Goal: Task Accomplishment & Management: Manage account settings

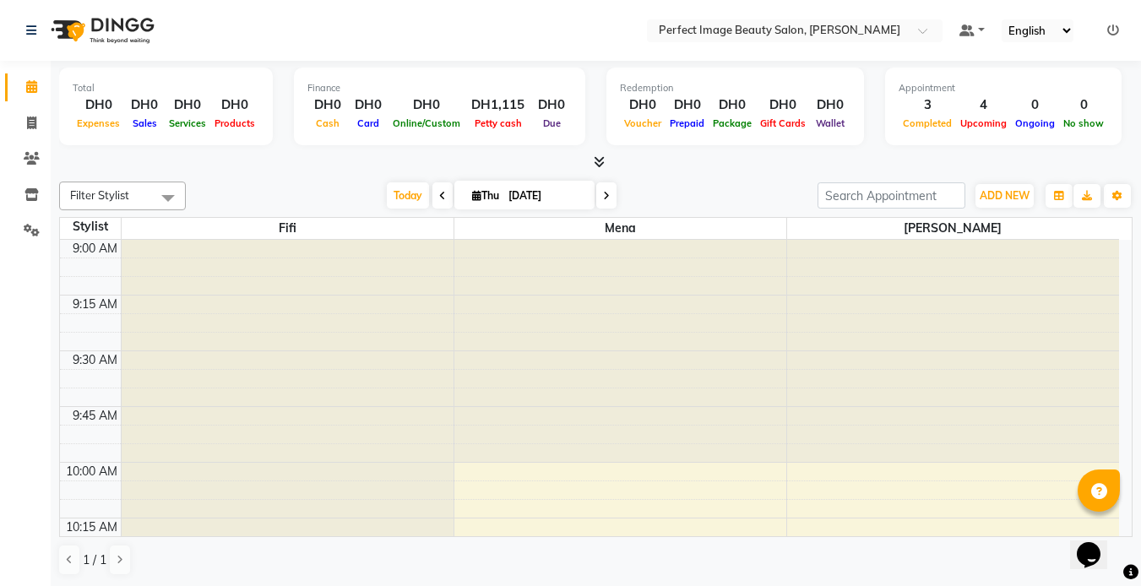
scroll to position [1282, 0]
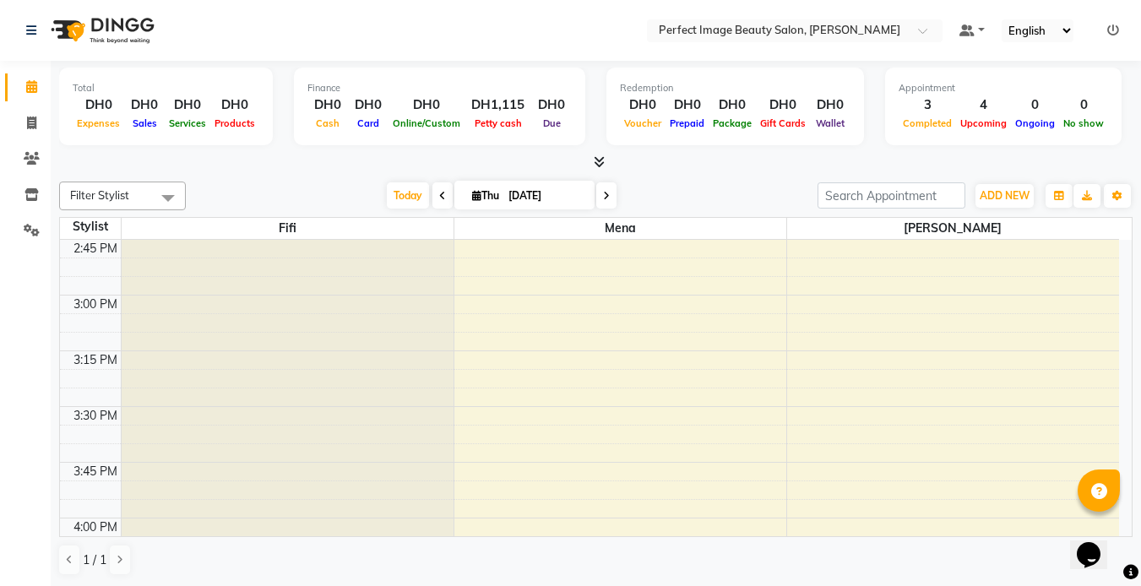
click at [207, 43] on nav "Select Location × Perfect Image Beauty Salon, Sheikh Zayed Default Panel My Pan…" at bounding box center [570, 30] width 1141 height 61
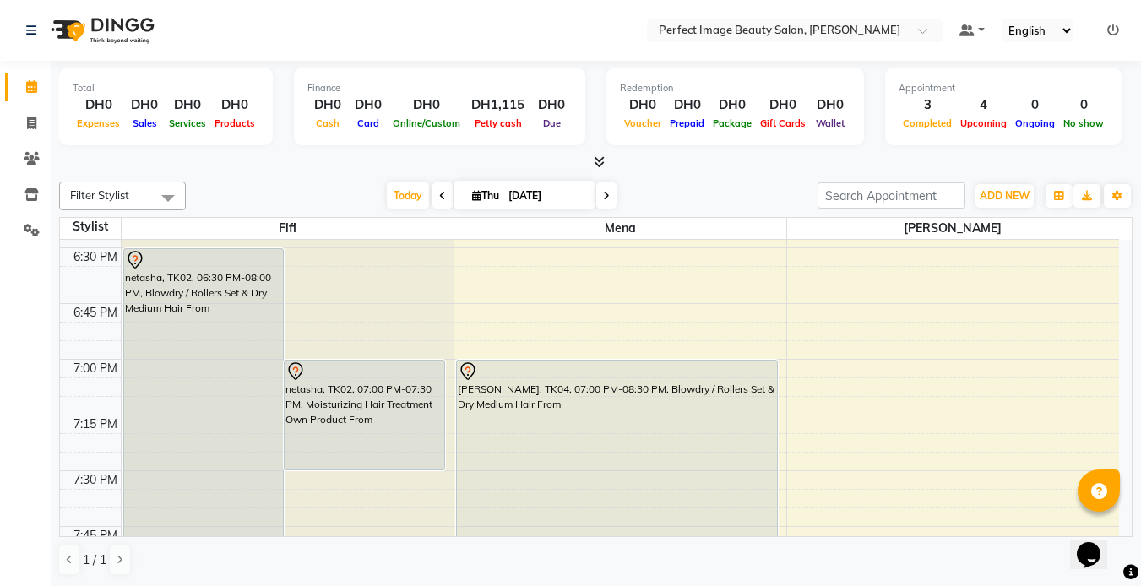
scroll to position [2100, 0]
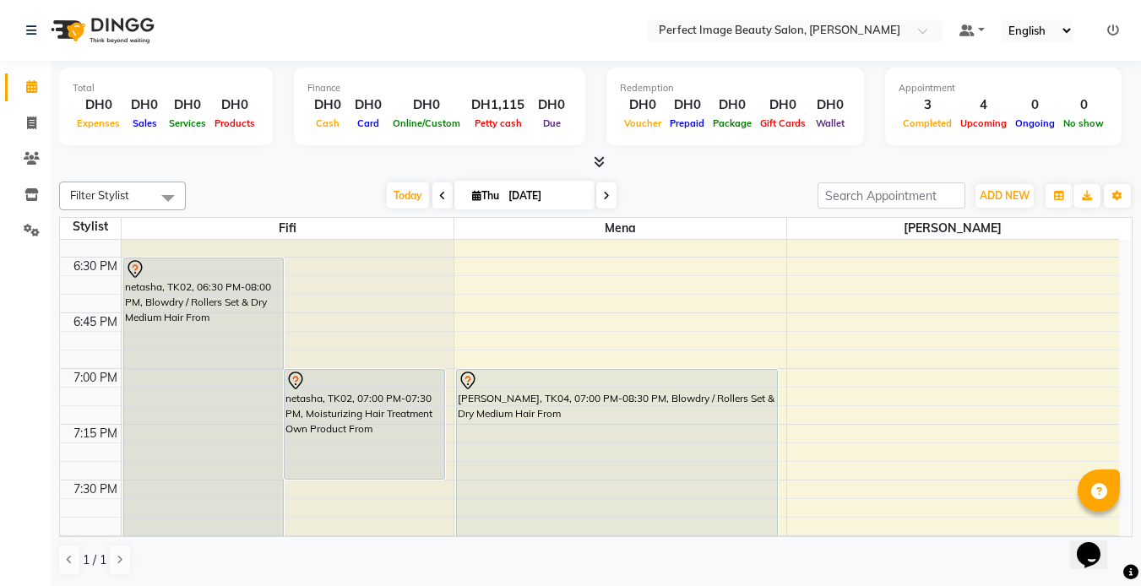
click at [604, 196] on icon at bounding box center [606, 196] width 7 height 10
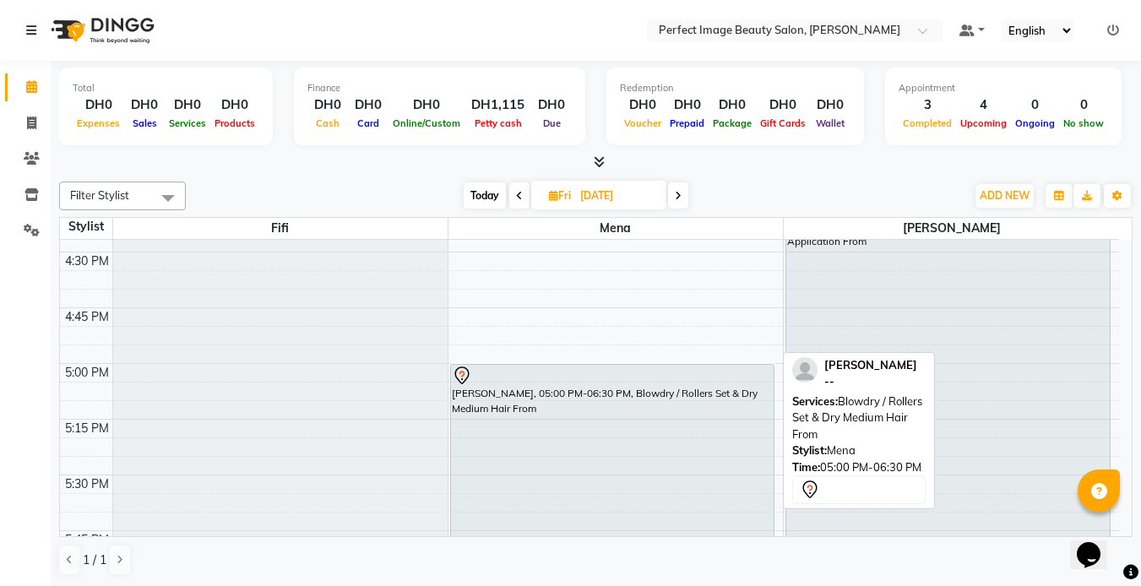
scroll to position [769, 0]
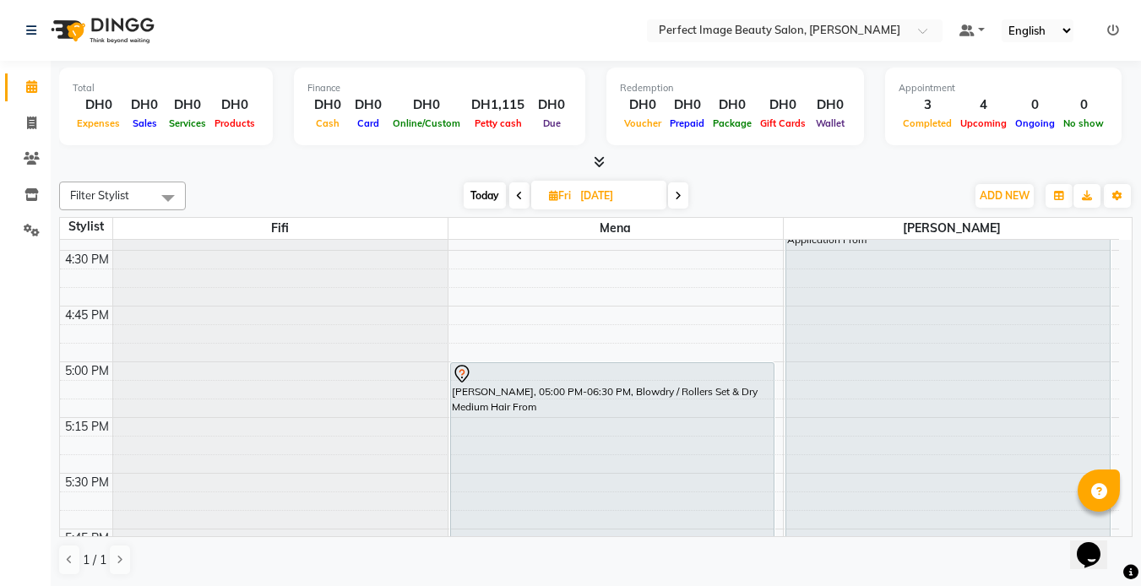
click at [677, 195] on icon at bounding box center [678, 196] width 7 height 10
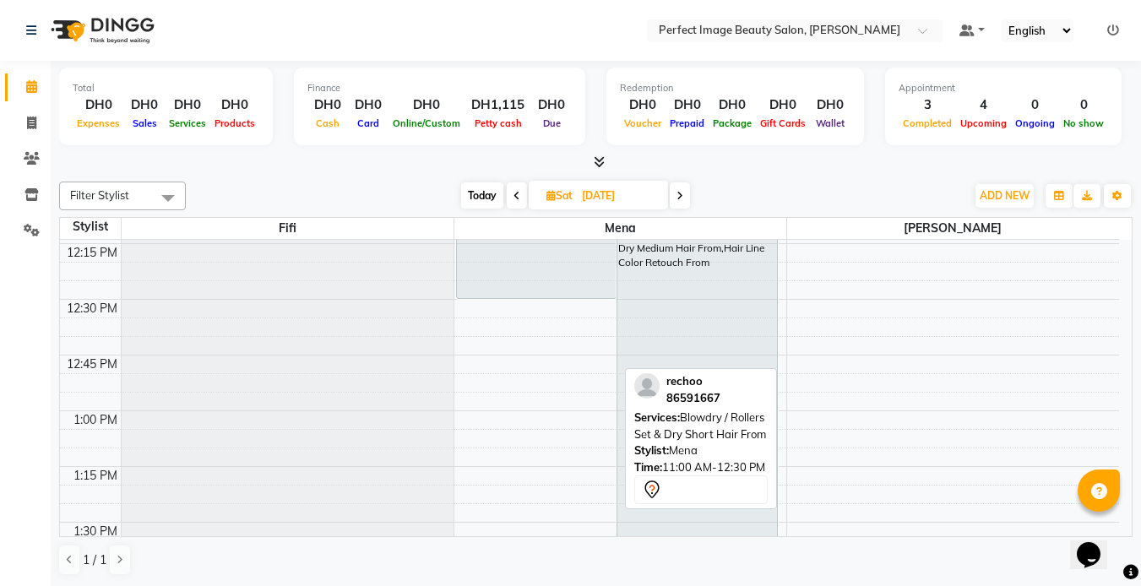
scroll to position [721, 0]
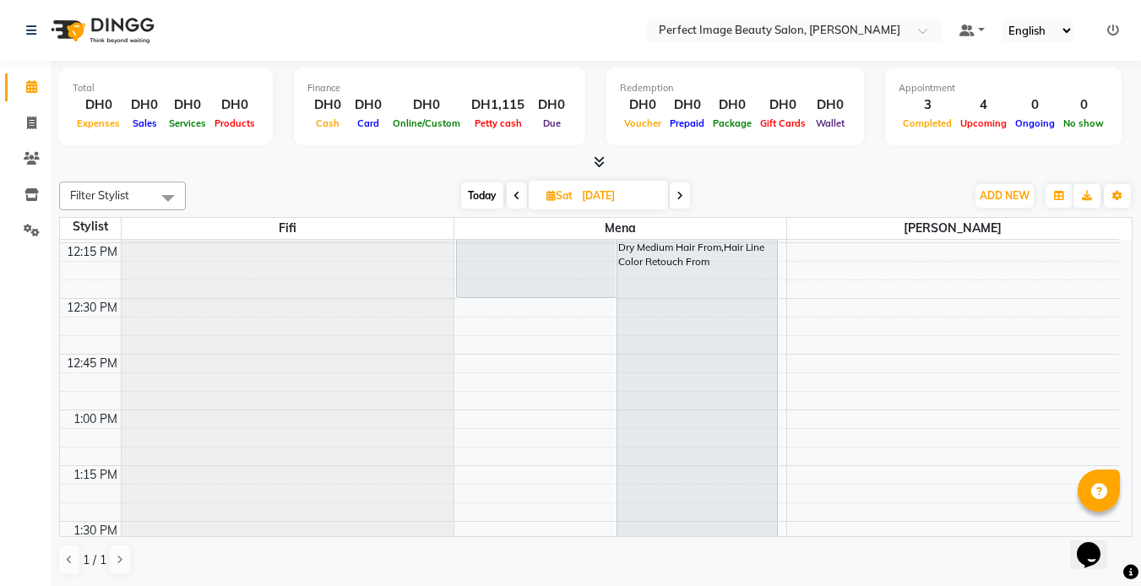
click at [513, 193] on icon at bounding box center [516, 196] width 7 height 10
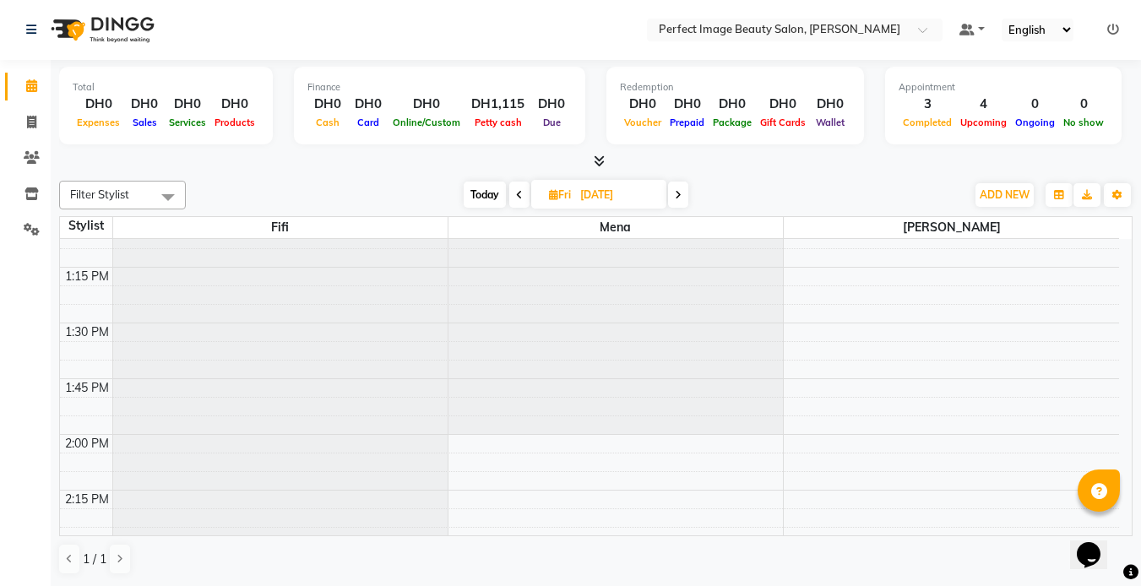
scroll to position [0, 0]
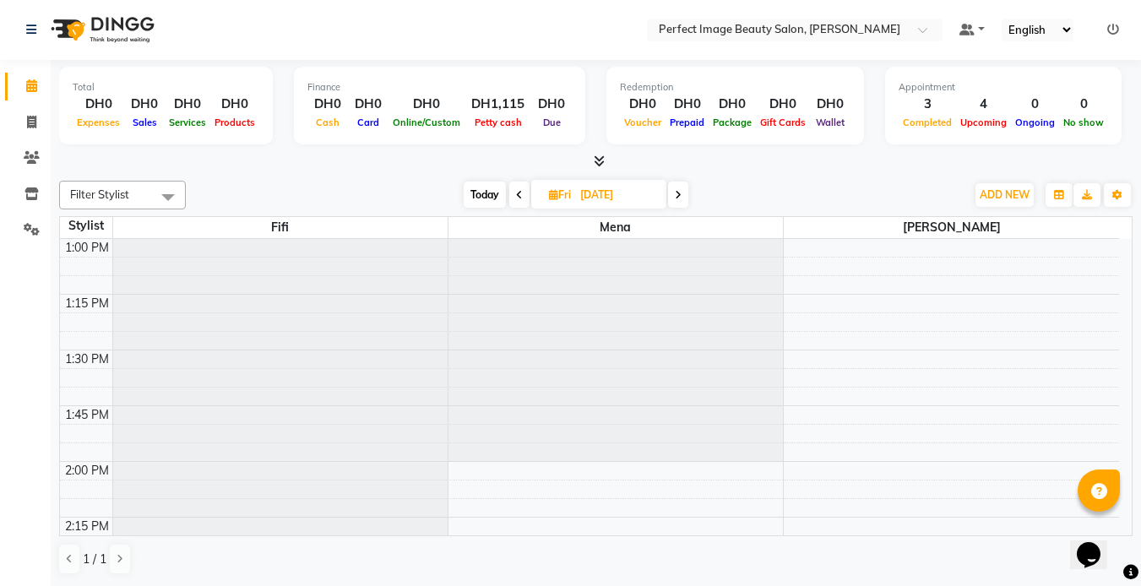
click at [476, 198] on span "Today" at bounding box center [485, 195] width 42 height 26
type input "[DATE]"
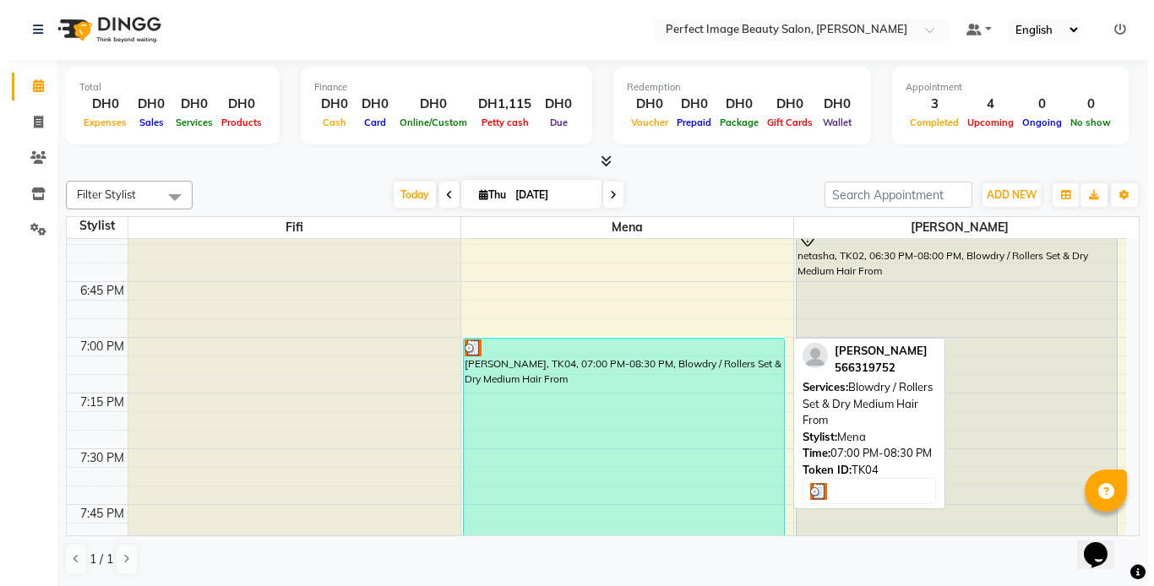
scroll to position [2129, 0]
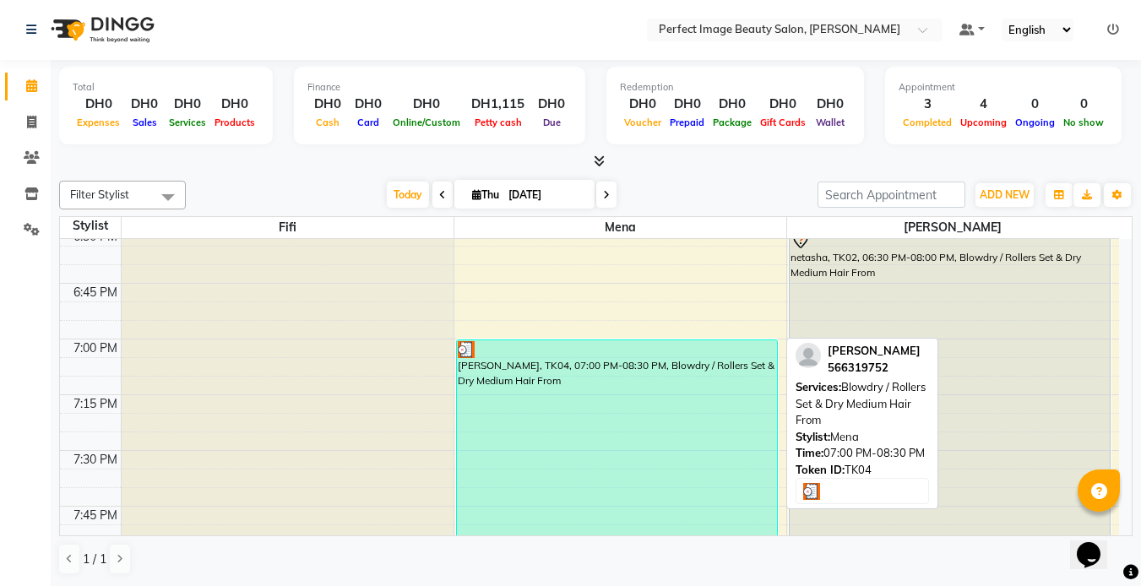
click at [473, 367] on div "[PERSON_NAME], TK04, 07:00 PM-08:30 PM, Blowdry / Rollers Set & Dry Medium Hair…" at bounding box center [617, 506] width 320 height 332
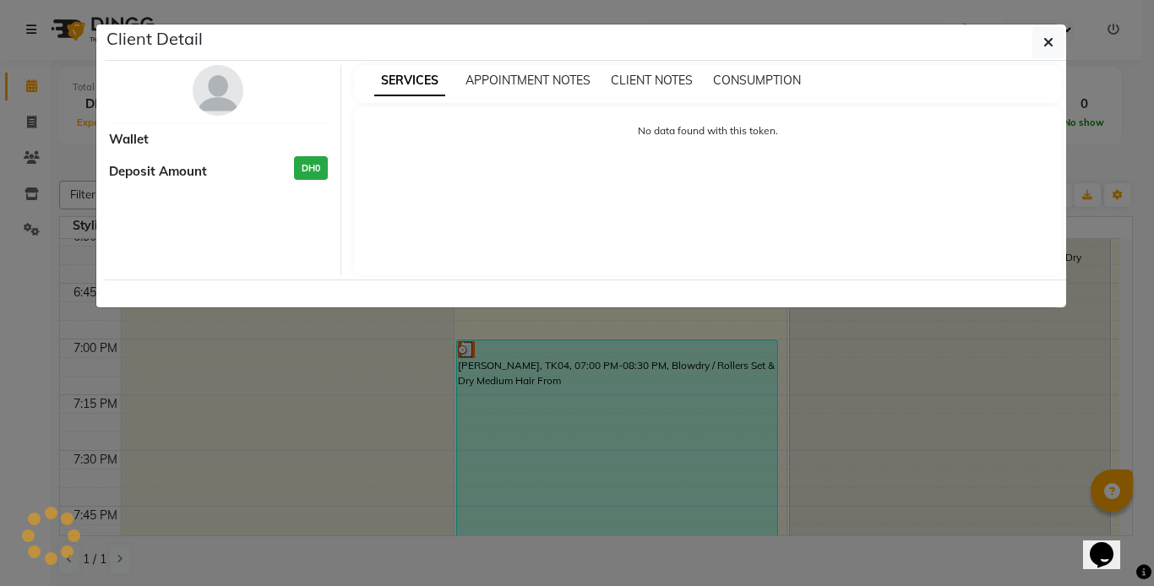
select select "3"
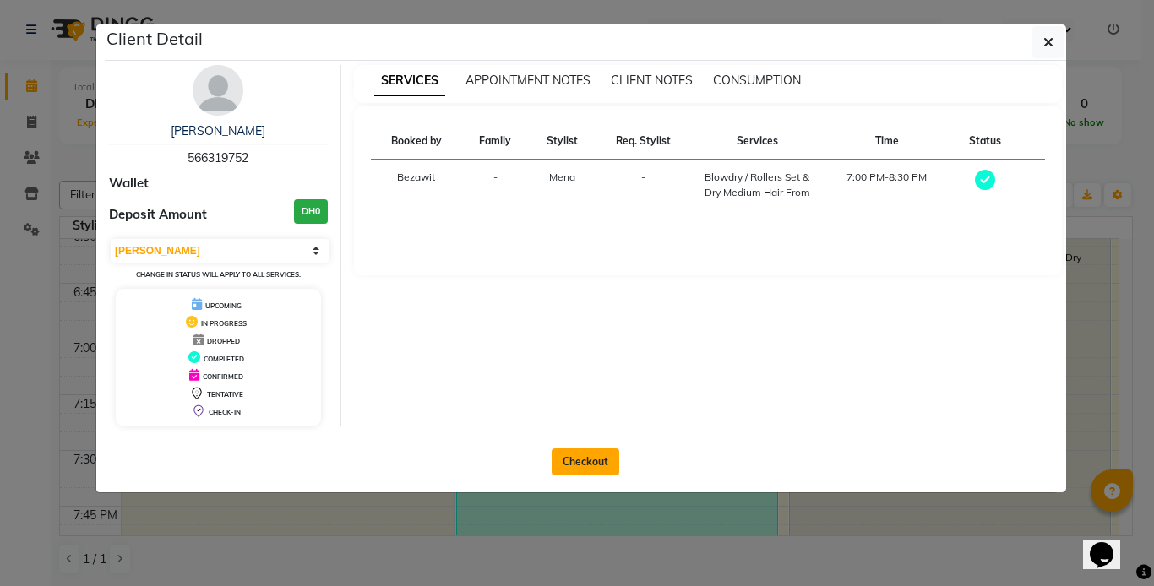
click at [590, 466] on button "Checkout" at bounding box center [585, 461] width 68 height 27
select select "service"
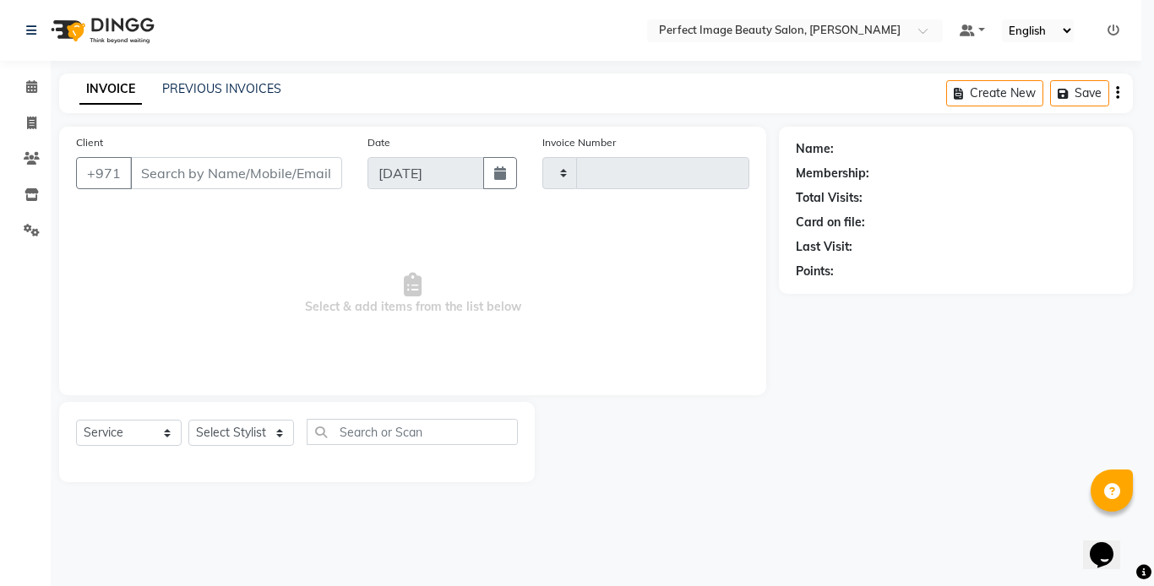
type input "0260"
select select "8564"
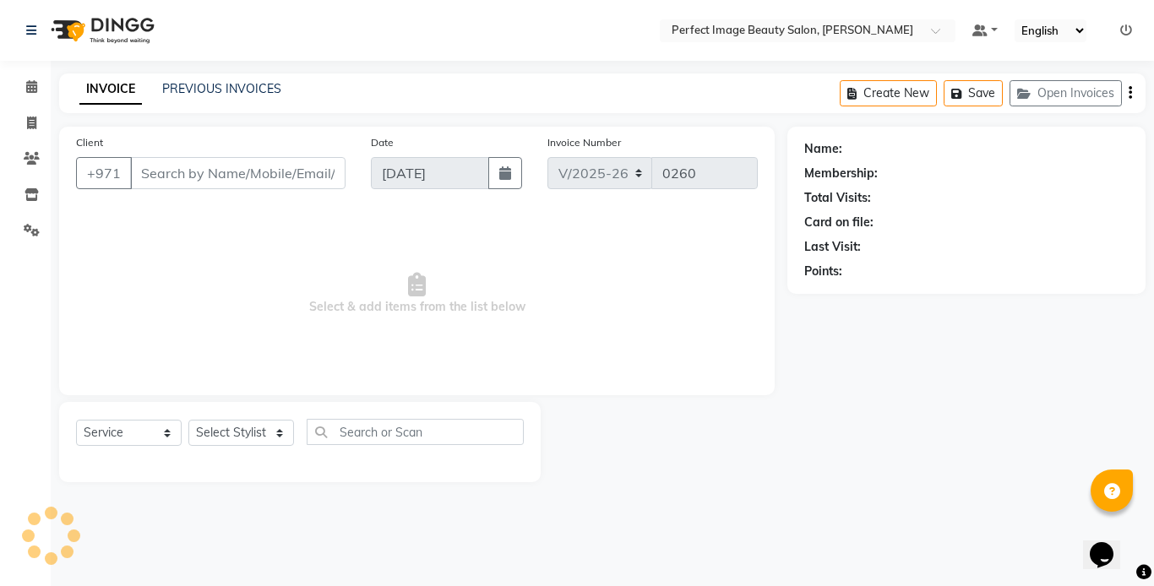
type input "56*****52"
select select "85054"
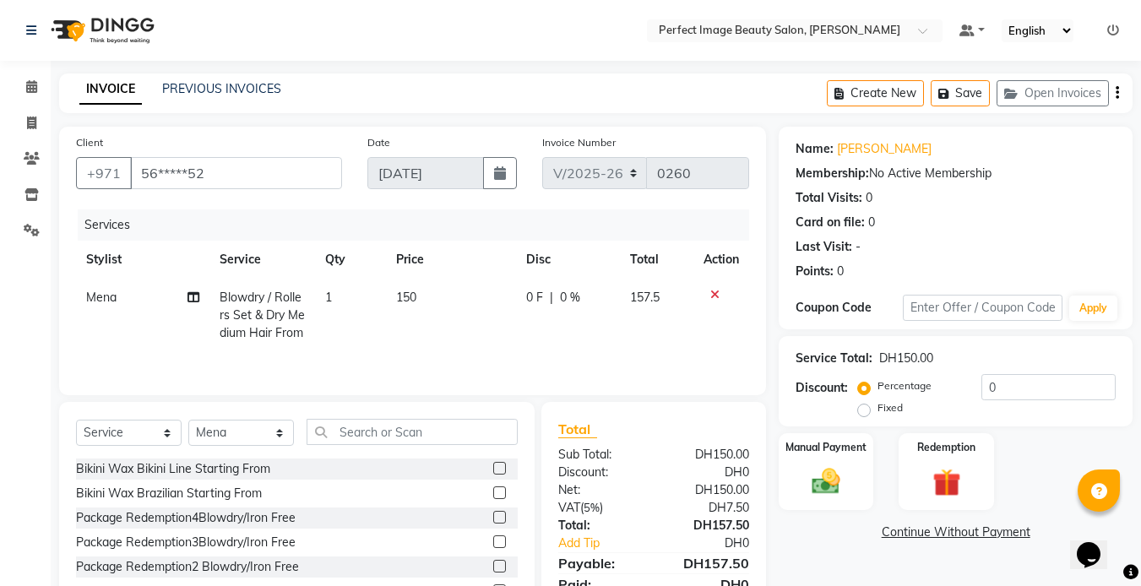
click at [712, 297] on icon at bounding box center [714, 295] width 9 height 12
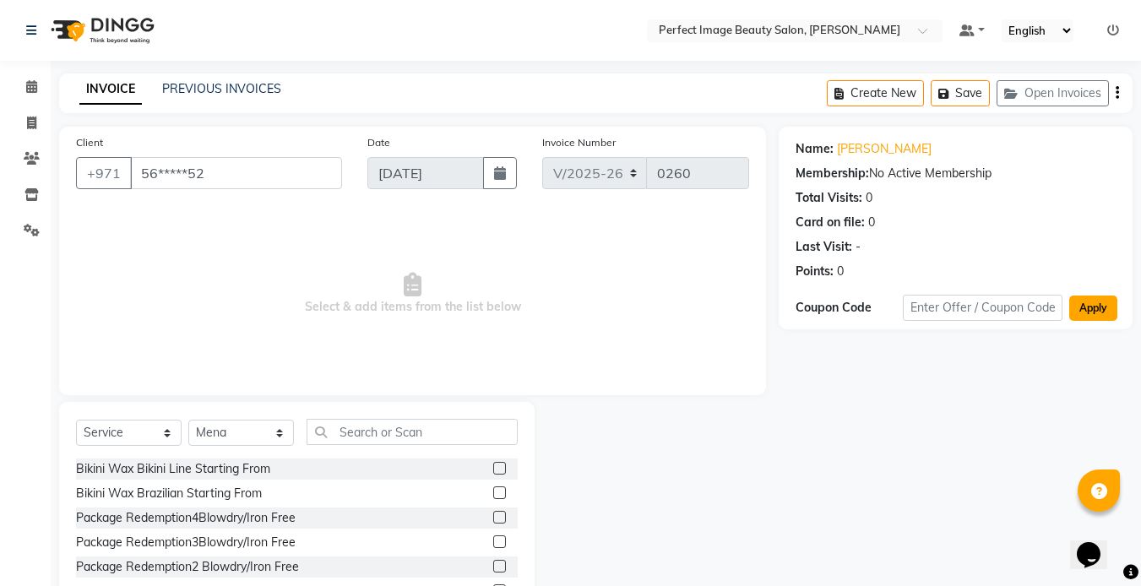
click at [1095, 311] on button "Apply" at bounding box center [1093, 308] width 48 height 25
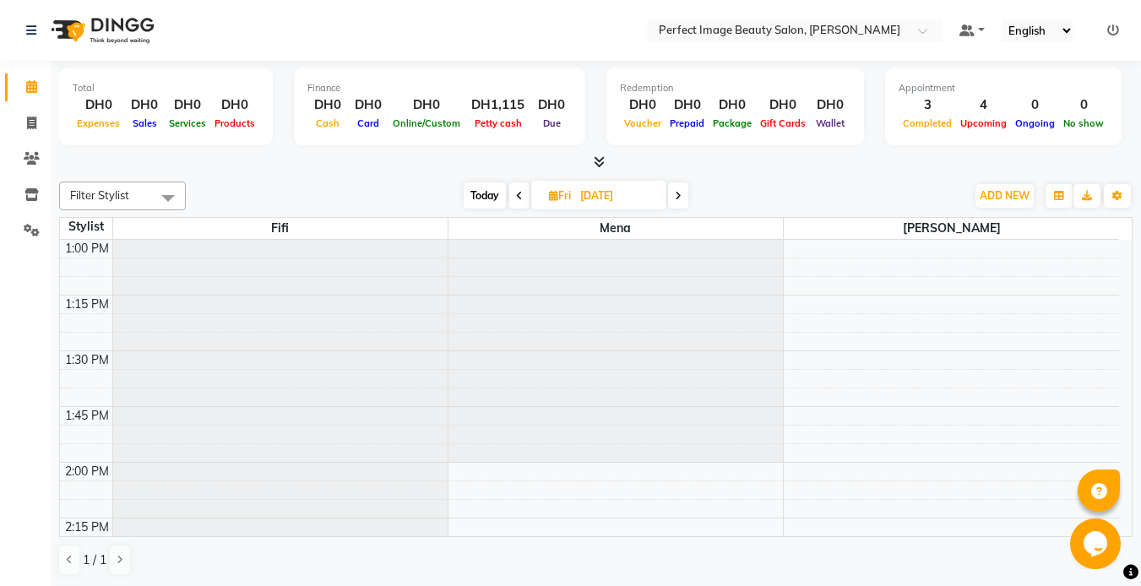
click at [483, 193] on span "Today" at bounding box center [485, 195] width 42 height 26
type input "[DATE]"
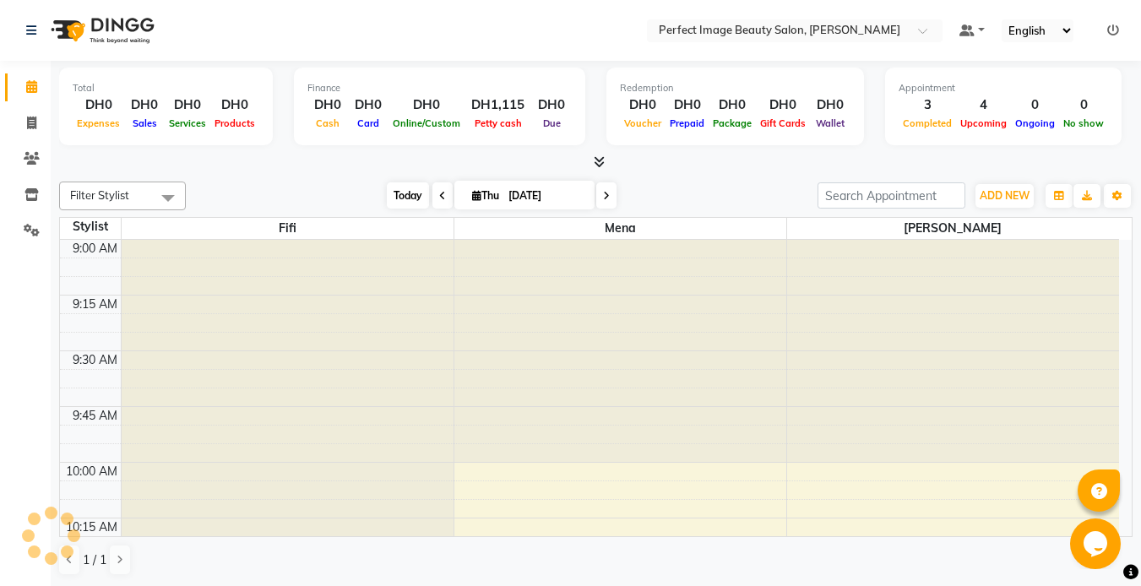
scroll to position [670, 0]
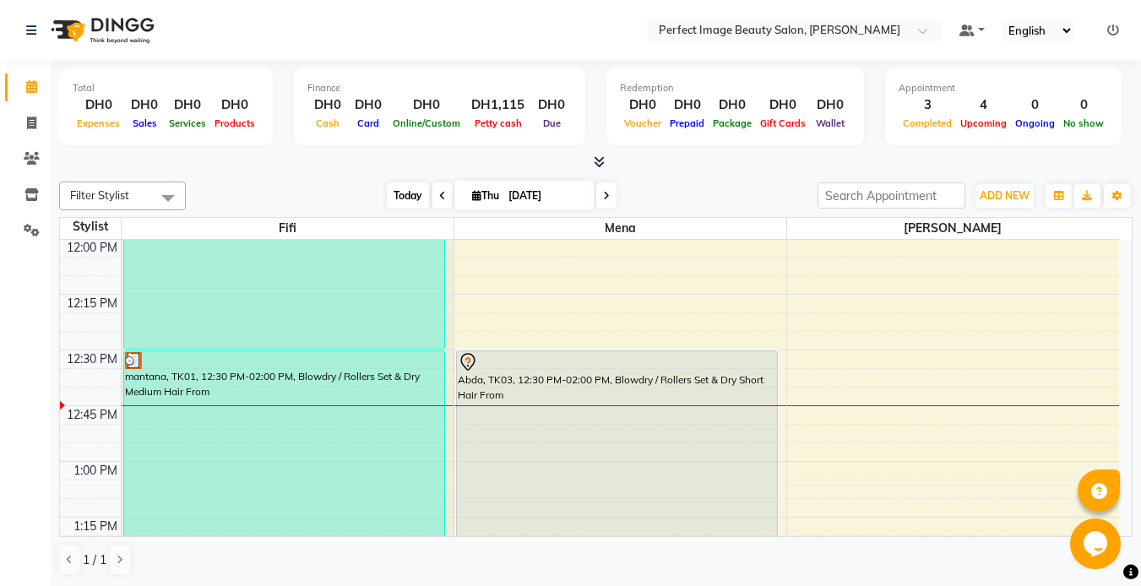
click at [410, 198] on span "Today" at bounding box center [408, 195] width 42 height 26
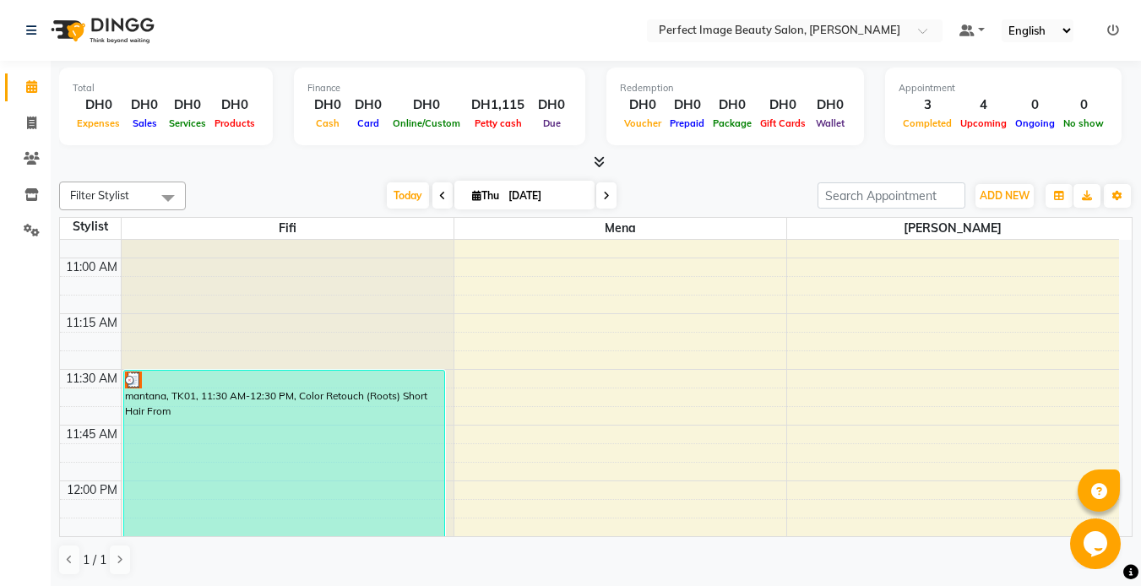
scroll to position [442, 0]
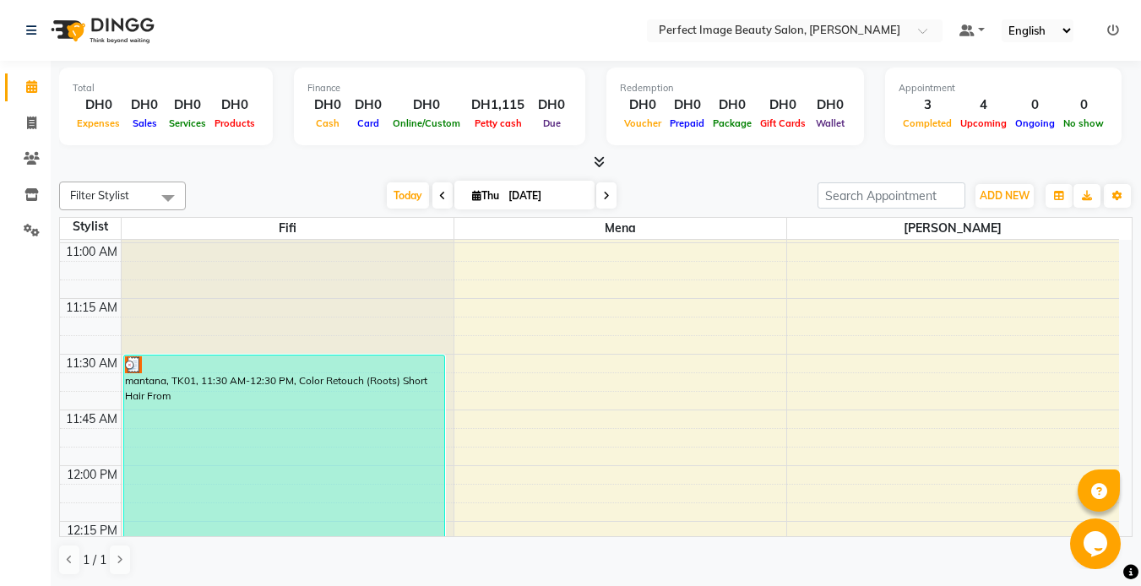
drag, startPoint x: 370, startPoint y: 411, endPoint x: 854, endPoint y: 407, distance: 483.9
drag, startPoint x: 410, startPoint y: 386, endPoint x: 806, endPoint y: 374, distance: 396.2
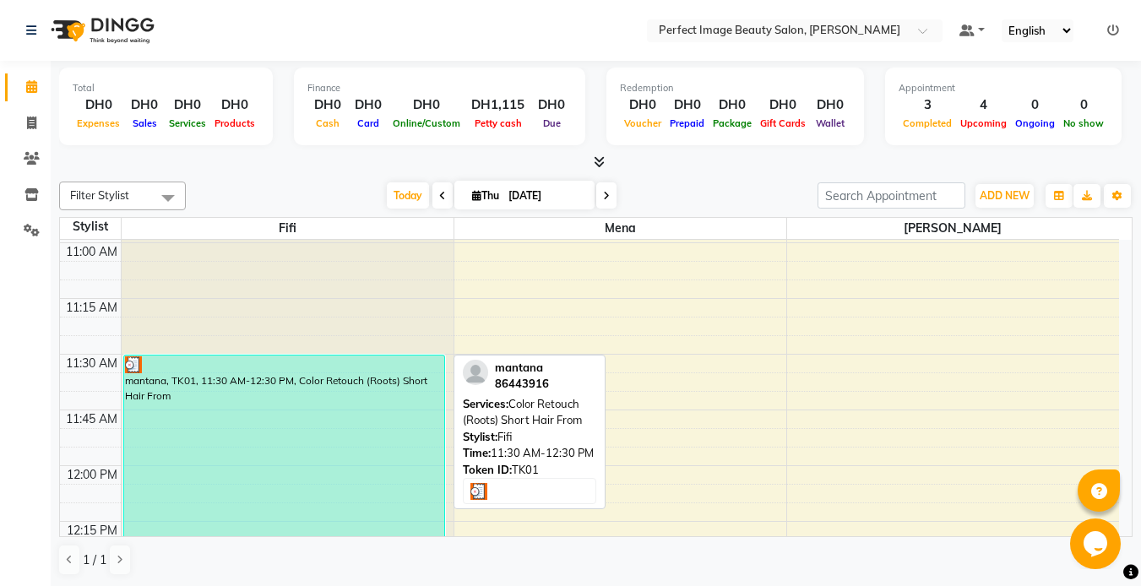
click at [351, 388] on div "mantana, TK01, 11:30 AM-12:30 PM, Color Retouch (Roots) Short Hair From" at bounding box center [284, 466] width 320 height 220
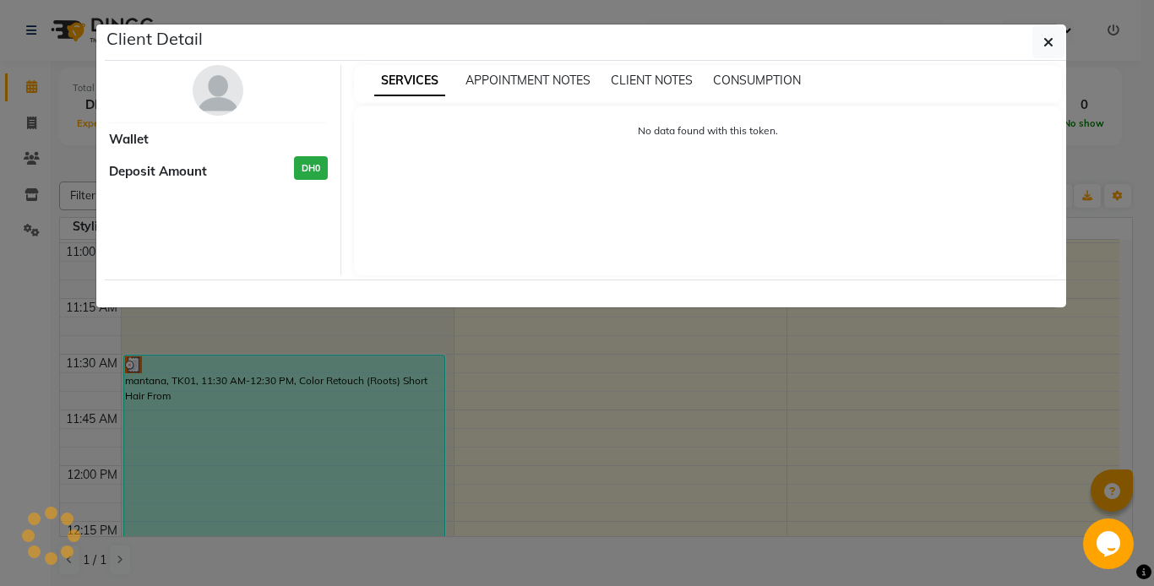
select select "3"
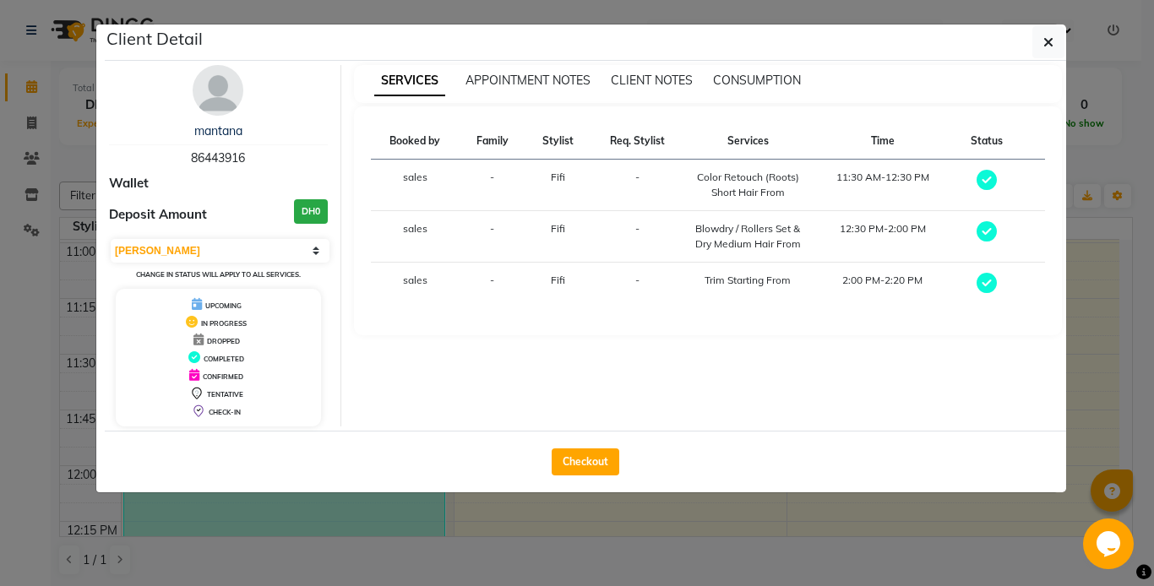
click at [488, 280] on td "-" at bounding box center [492, 284] width 66 height 43
click at [565, 469] on button "Checkout" at bounding box center [585, 461] width 68 height 27
select select "service"
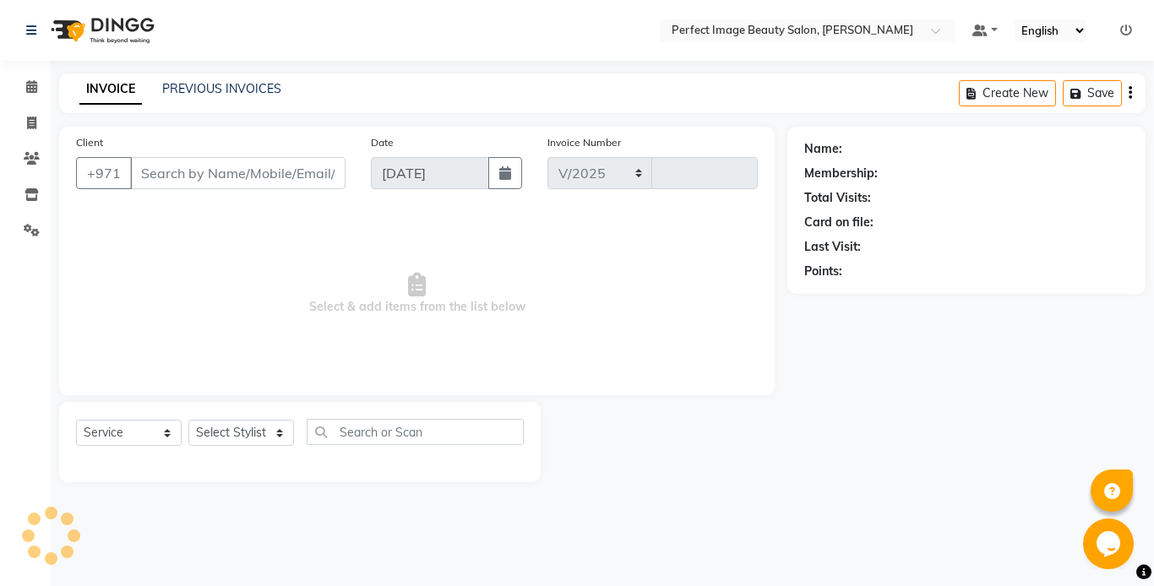
select select "8564"
type input "0260"
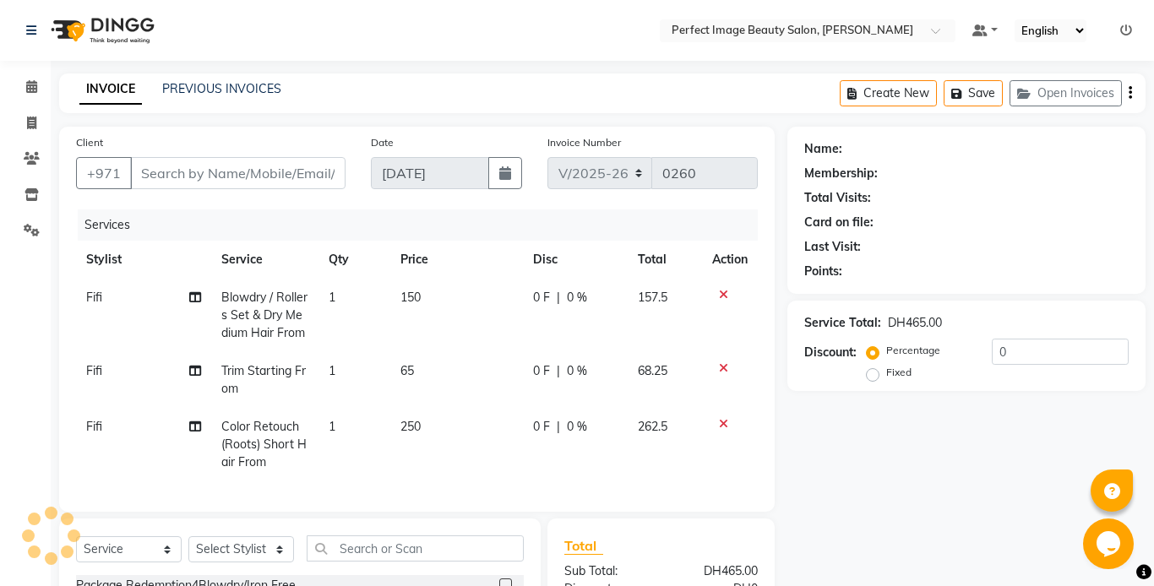
type input "86****16"
select select "85053"
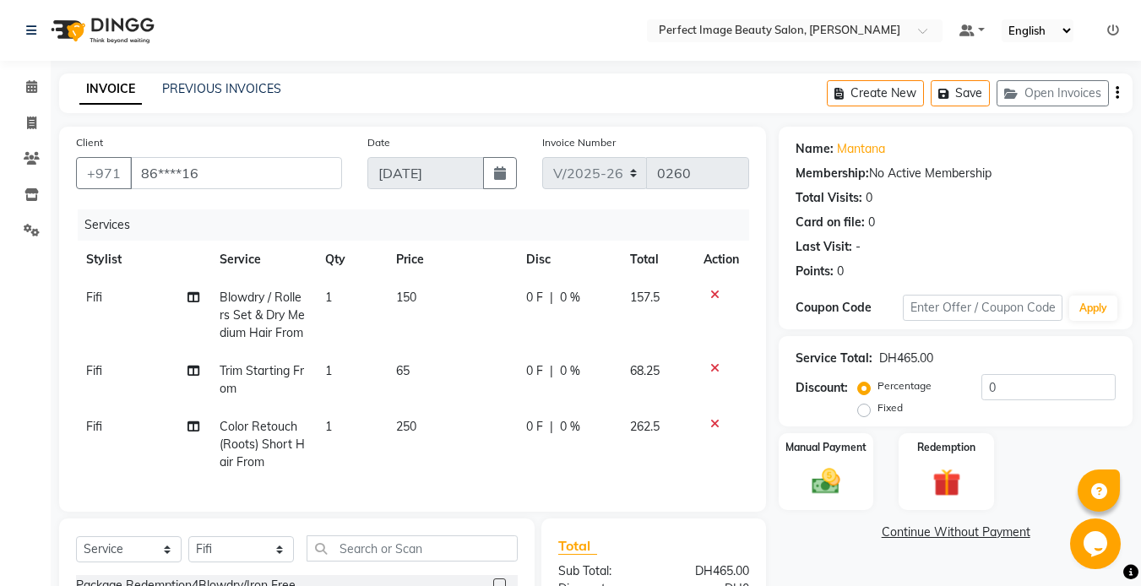
click at [90, 432] on span "Fifi" at bounding box center [94, 426] width 16 height 15
select select "85053"
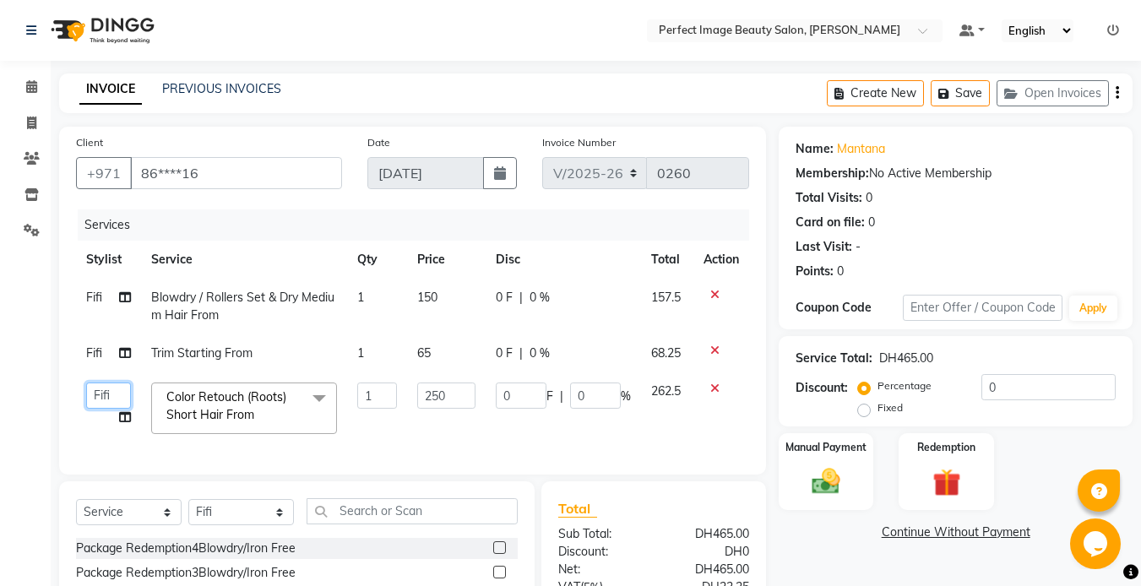
click at [104, 392] on select "Betty Bezawit Fifi Mena sales" at bounding box center [108, 396] width 45 height 26
click at [90, 361] on td "Fifi" at bounding box center [108, 353] width 65 height 38
select select "85053"
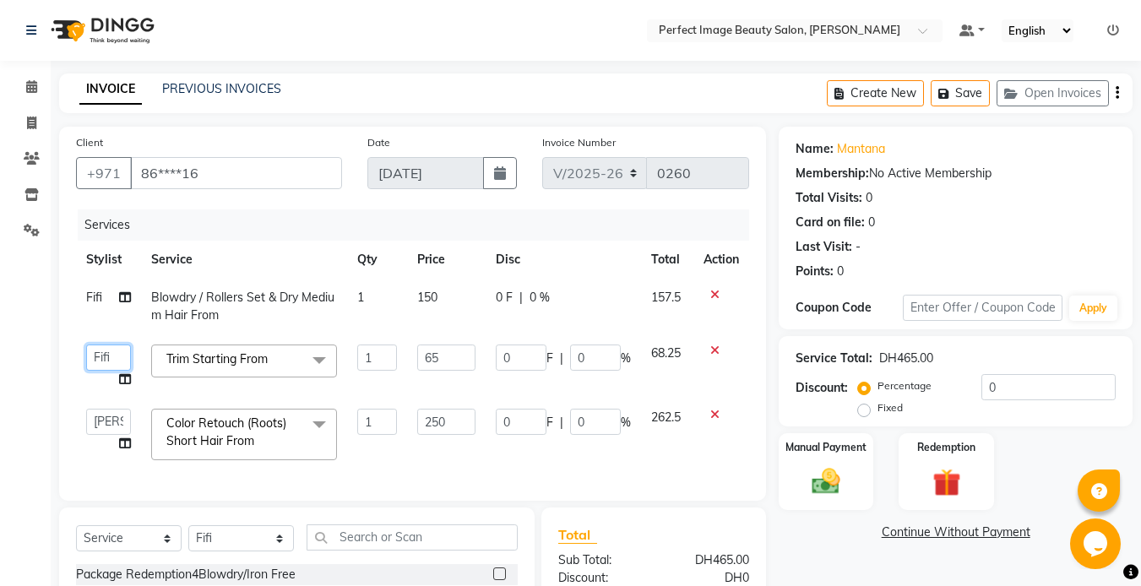
click at [95, 361] on select "Betty Bezawit Fifi Mena sales" at bounding box center [108, 358] width 45 height 26
click at [90, 301] on span "Fifi" at bounding box center [94, 297] width 16 height 15
select select "85053"
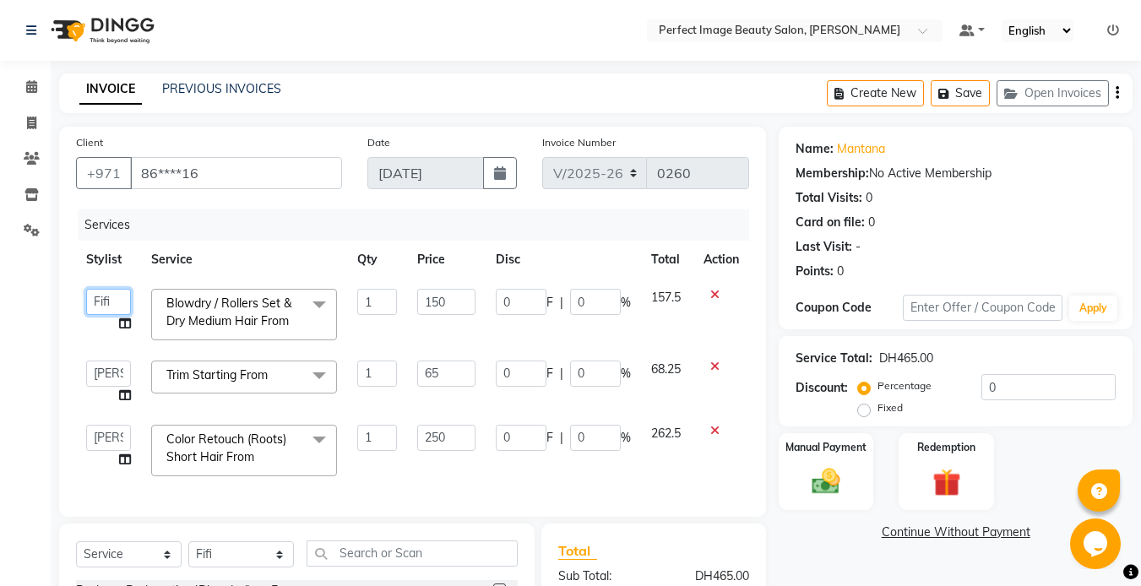
click at [100, 307] on select "[PERSON_NAME] [PERSON_NAME] [PERSON_NAME] sales" at bounding box center [108, 302] width 45 height 26
click at [601, 517] on div "Client +971 86****16 Date 04-09-2025 Invoice Number V/2025 V/2025-26 0260 Servi…" at bounding box center [412, 322] width 707 height 390
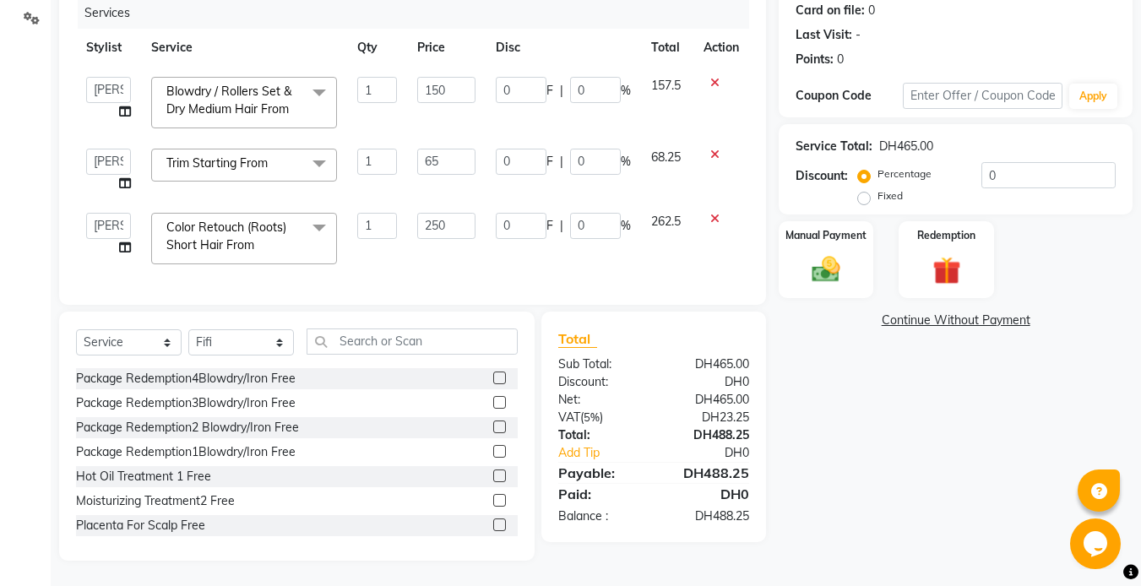
click at [611, 574] on main "INVOICE PREVIOUS INVOICES Create New Save Open Invoices Client +971 86****16 Da…" at bounding box center [596, 224] width 1090 height 725
click at [847, 409] on div "Name: Mantana Membership: No Active Membership Total Visits: 0 Card on file: 0 …" at bounding box center [962, 238] width 366 height 646
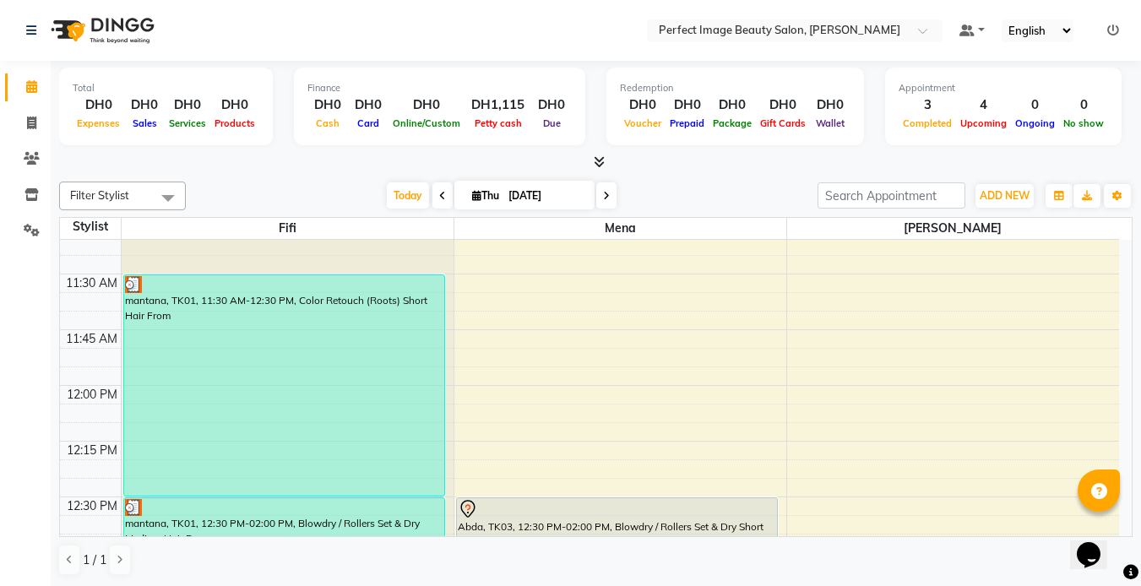
scroll to position [524, 0]
drag, startPoint x: 413, startPoint y: 361, endPoint x: 432, endPoint y: 334, distance: 33.3
click at [432, 334] on div "mantana, TK01, 11:30 AM-12:30 PM, Color Retouch (Roots) Short Hair From" at bounding box center [284, 384] width 320 height 220
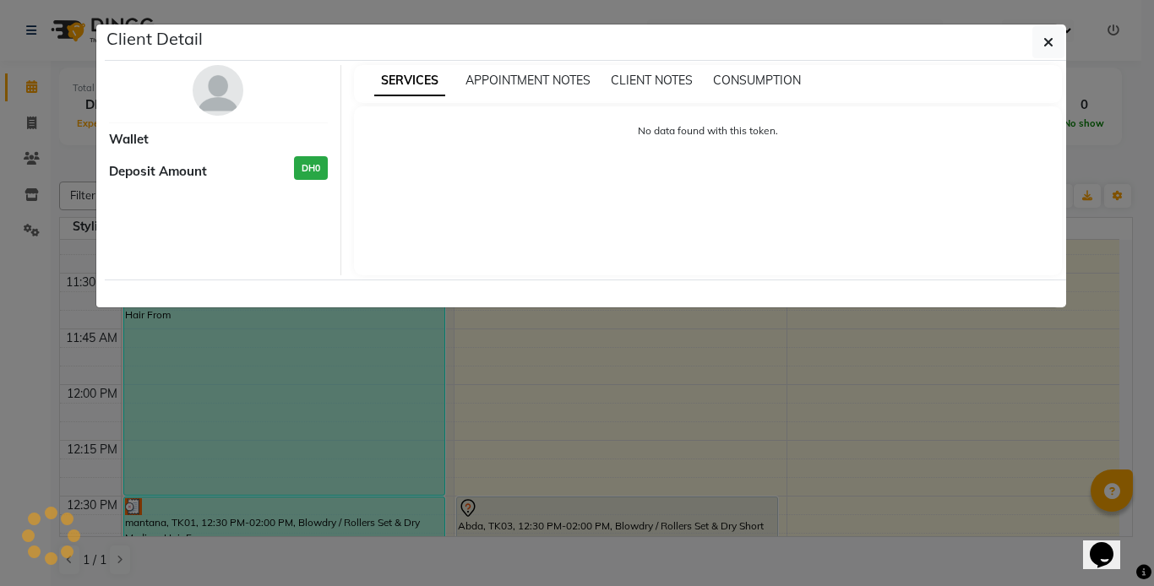
select select "3"
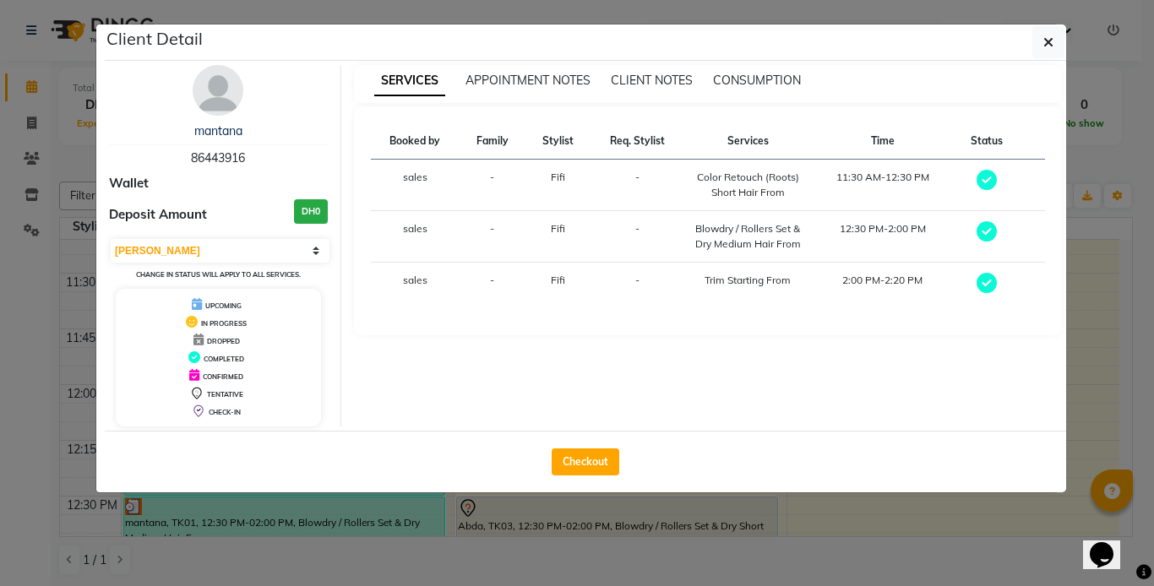
click at [416, 551] on ngb-modal-window "Client Detail mantana 86443916 Wallet Deposit Amount DH0 Select MARK DONE UPCOM…" at bounding box center [577, 293] width 1154 height 586
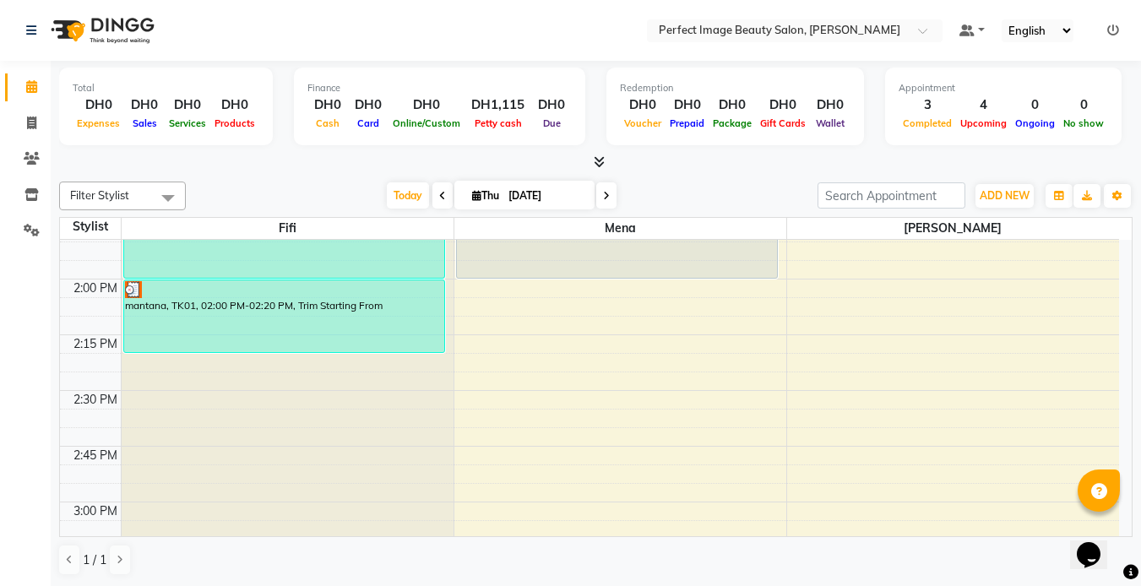
scroll to position [1076, 0]
click at [337, 323] on div "mantana, TK01, 02:00 PM-02:20 PM, Trim Starting From" at bounding box center [284, 316] width 320 height 72
select select "3"
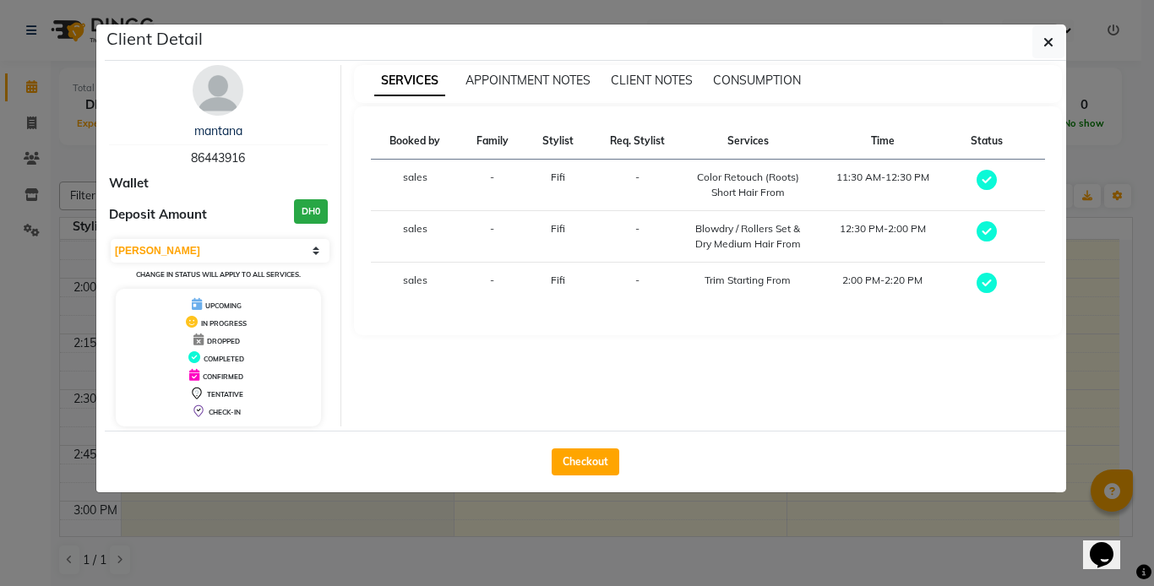
click at [328, 555] on ngb-modal-window "Client Detail mantana 86443916 Wallet Deposit Amount DH0 Select MARK DONE UPCOM…" at bounding box center [577, 293] width 1154 height 586
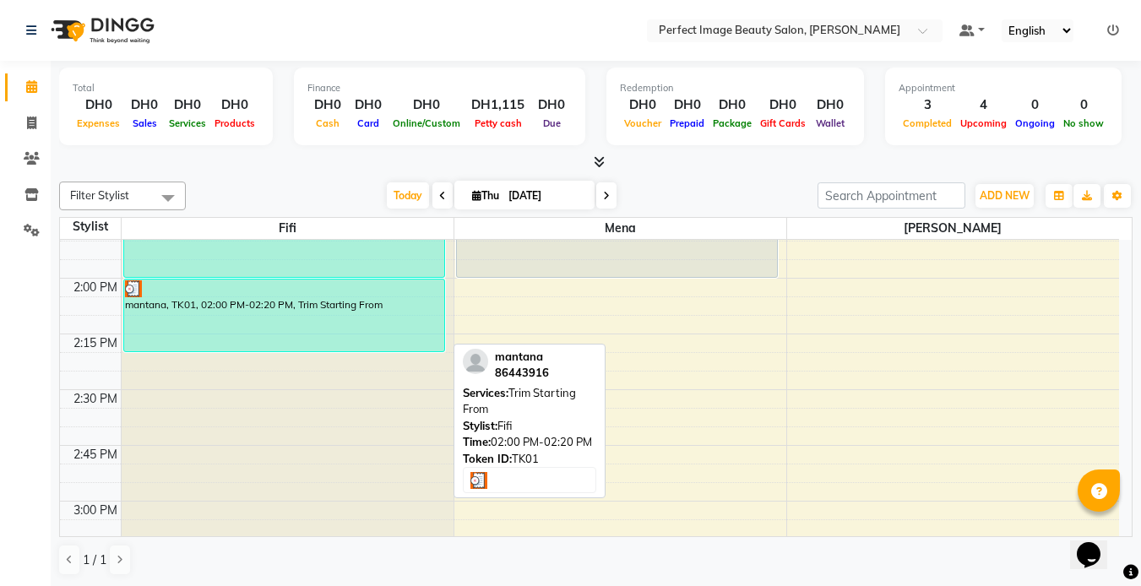
click at [166, 301] on div "mantana, TK01, 02:00 PM-02:20 PM, Trim Starting From" at bounding box center [284, 316] width 320 height 72
select select "3"
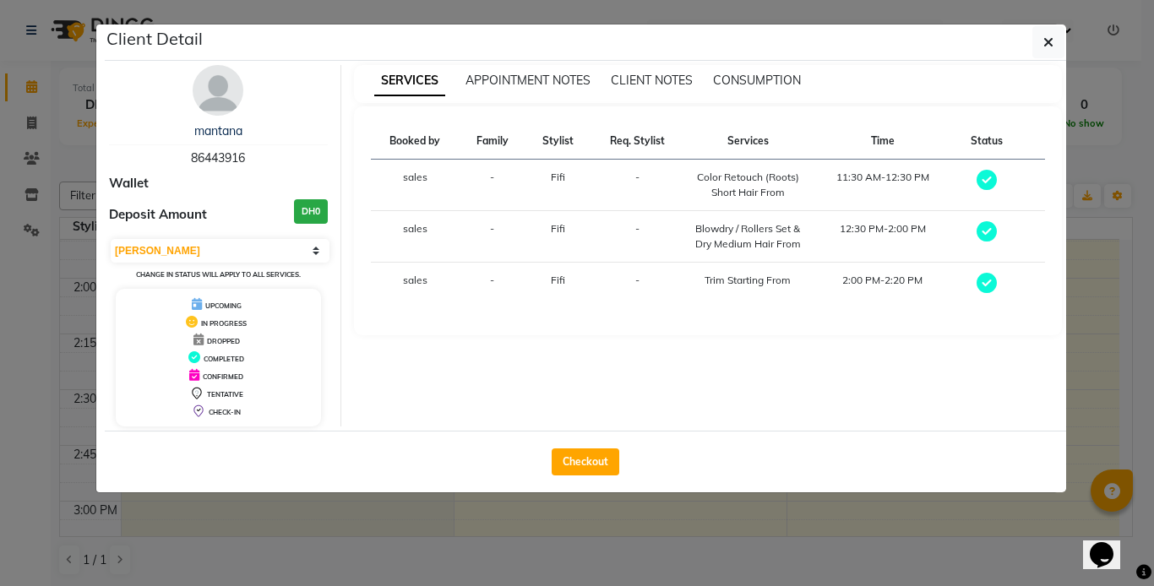
click at [545, 542] on ngb-modal-window "Client Detail mantana 86443916 Wallet Deposit Amount DH0 Select MARK DONE UPCOM…" at bounding box center [577, 293] width 1154 height 586
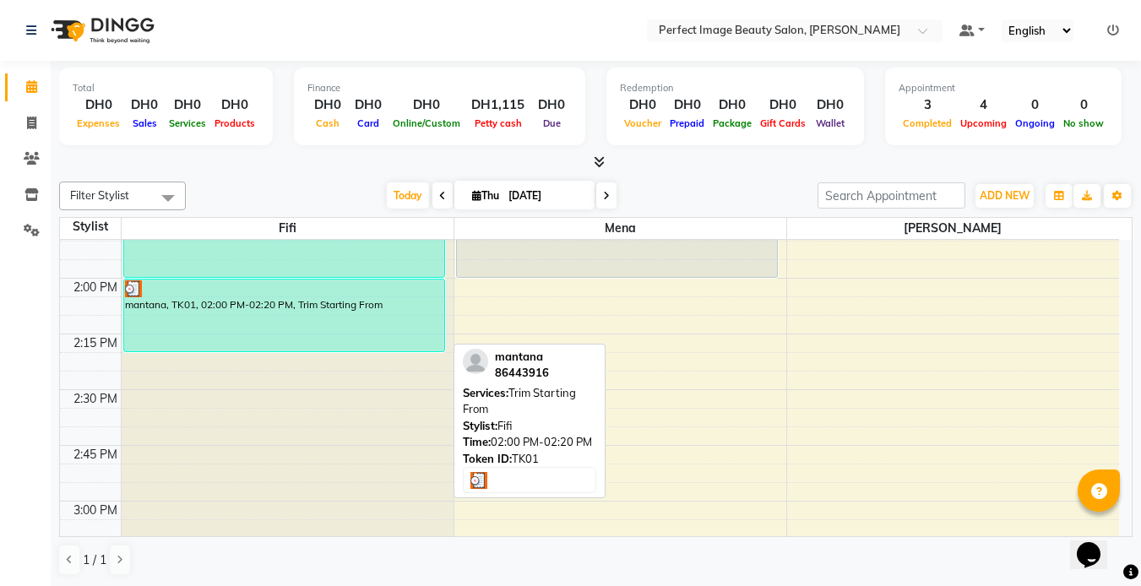
scroll to position [1, 0]
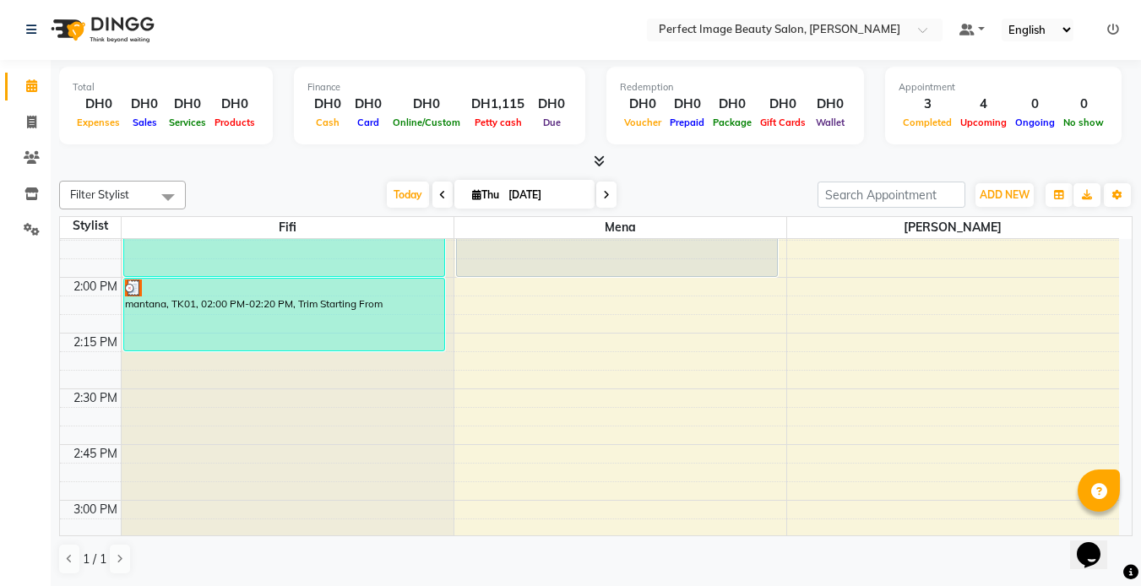
drag, startPoint x: 322, startPoint y: 301, endPoint x: 868, endPoint y: 352, distance: 548.7
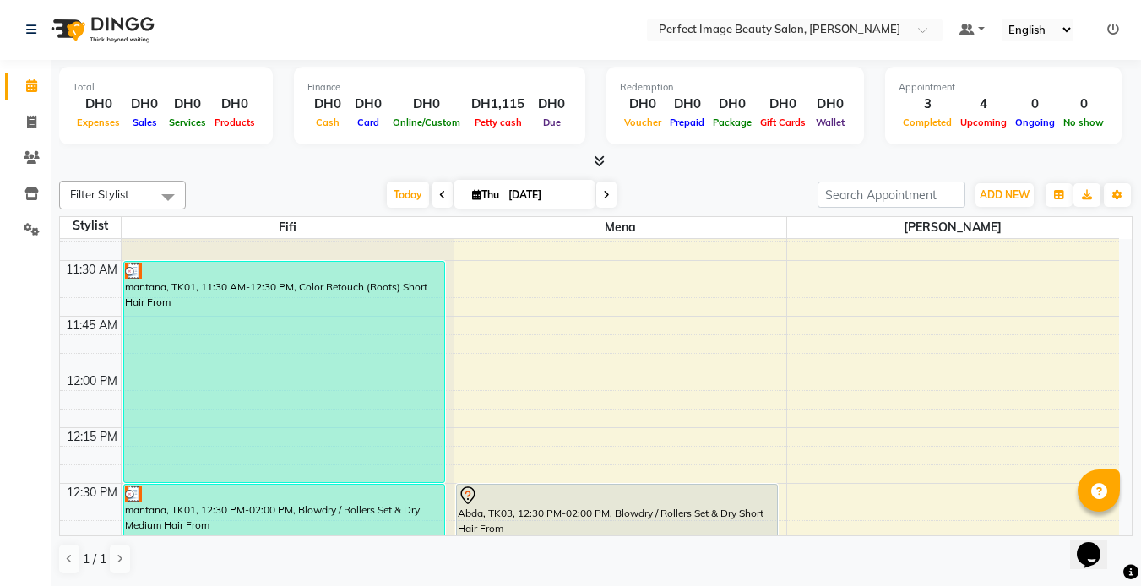
scroll to position [535, 0]
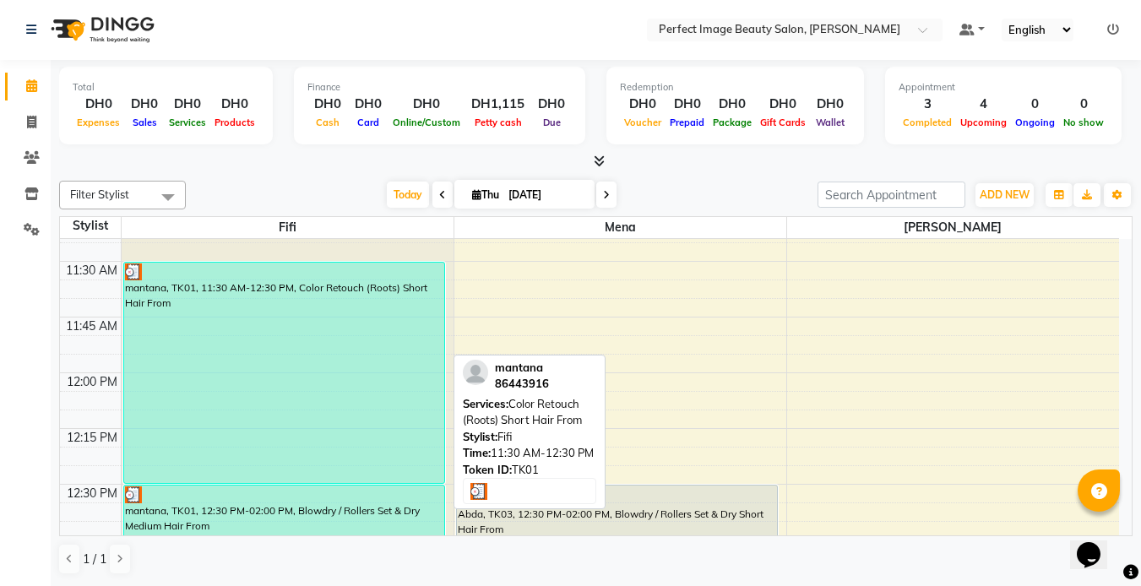
click at [226, 290] on div "mantana, TK01, 11:30 AM-12:30 PM, Color Retouch (Roots) Short Hair From" at bounding box center [284, 373] width 320 height 220
select select "3"
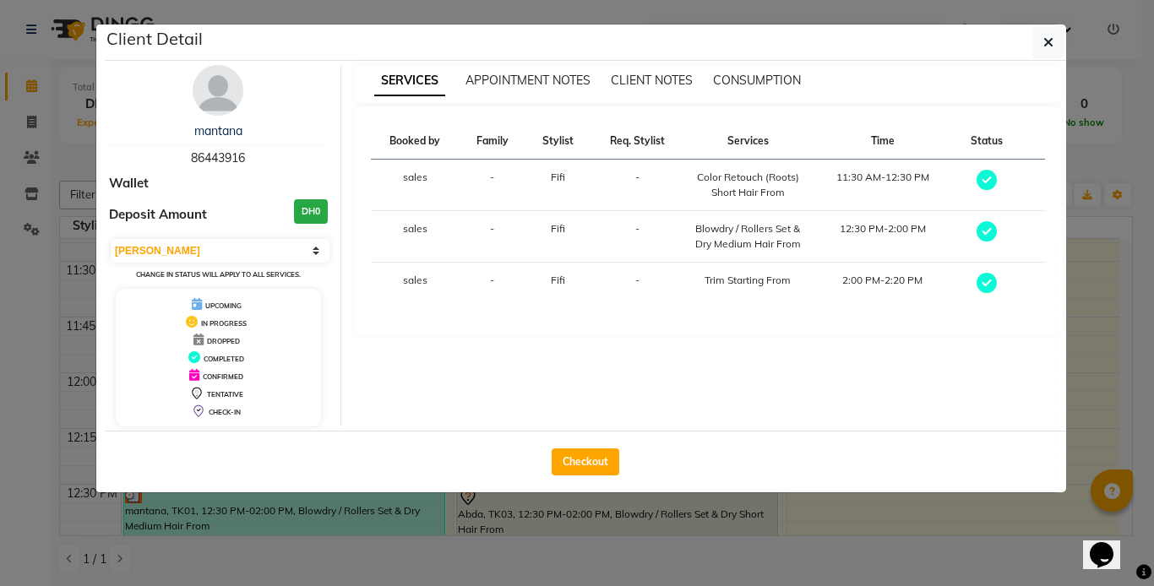
click at [226, 290] on div "UPCOMING IN PROGRESS DROPPED COMPLETED CONFIRMED TENTATIVE CHECK-IN" at bounding box center [218, 358] width 205 height 138
click at [353, 550] on ngb-modal-window "Client Detail mantana 86443916 Wallet Deposit Amount DH0 Select MARK DONE UPCOM…" at bounding box center [577, 293] width 1154 height 586
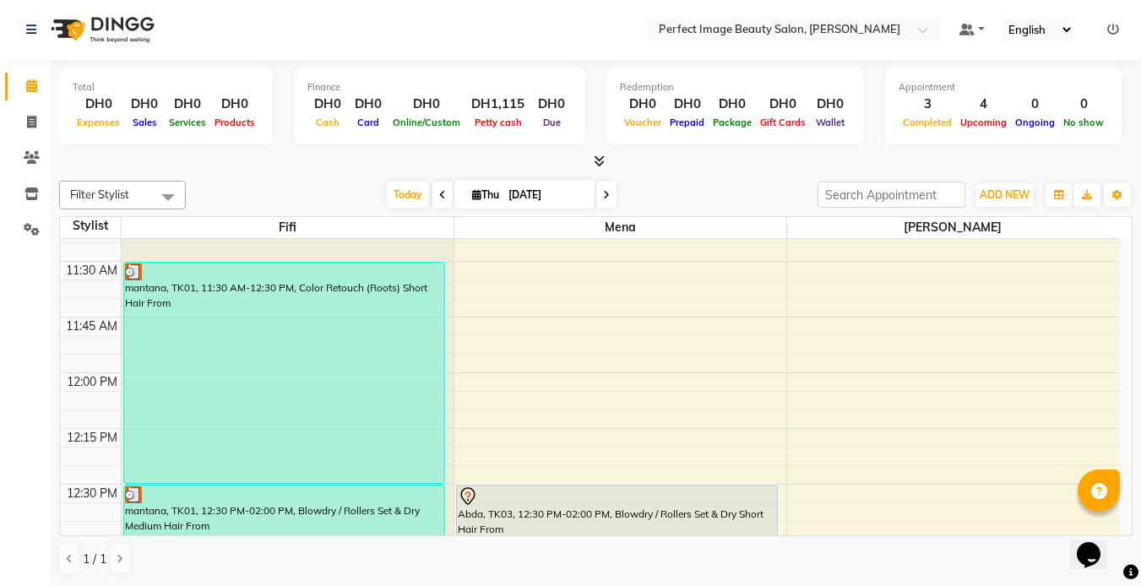
drag, startPoint x: 225, startPoint y: 367, endPoint x: 771, endPoint y: 334, distance: 547.4
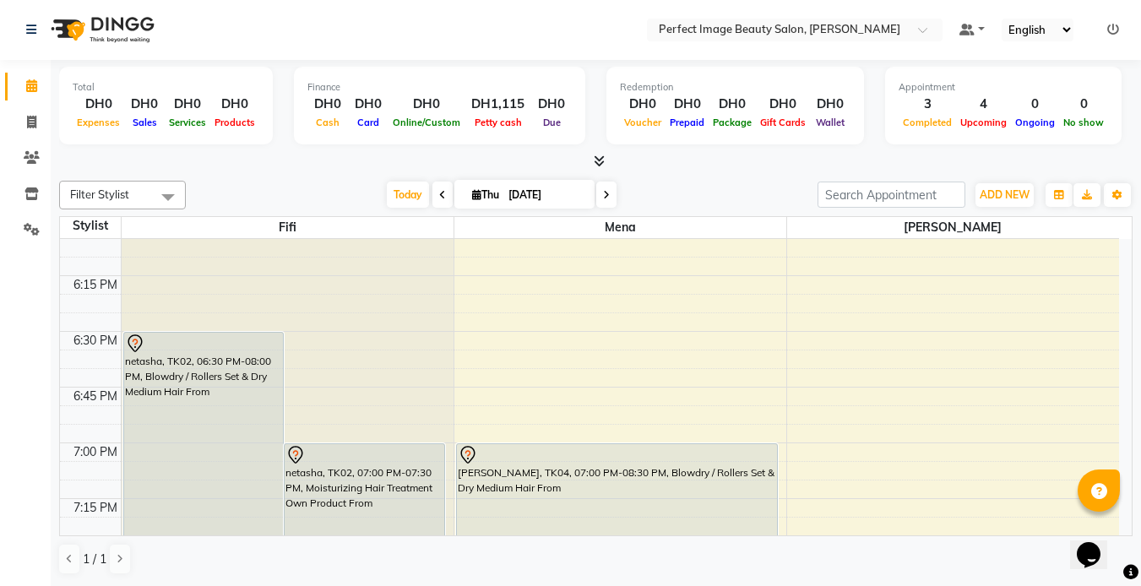
scroll to position [2026, 0]
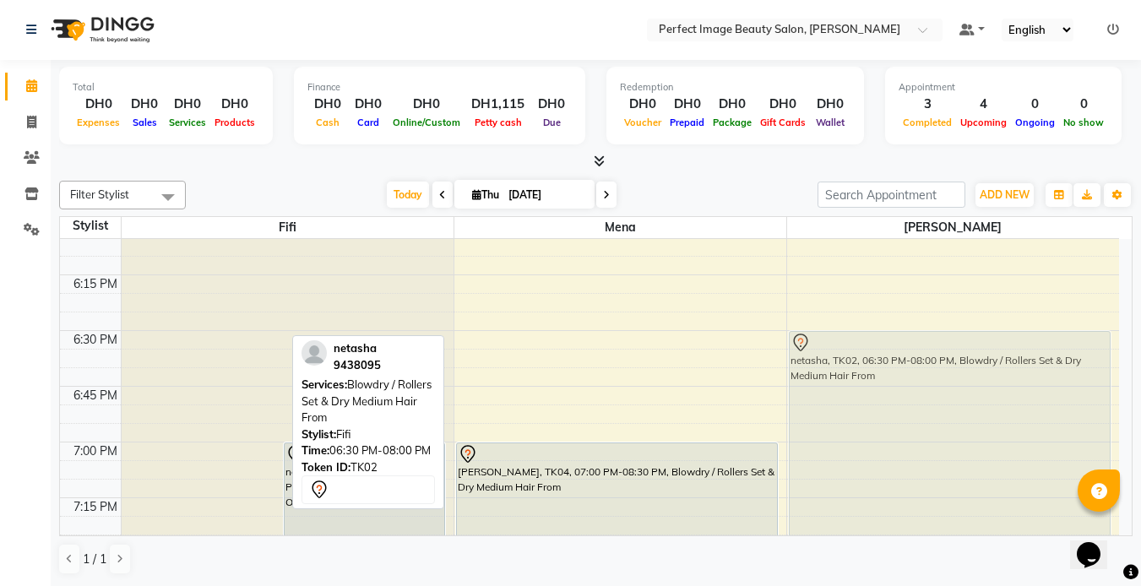
drag, startPoint x: 261, startPoint y: 488, endPoint x: 846, endPoint y: 492, distance: 585.2
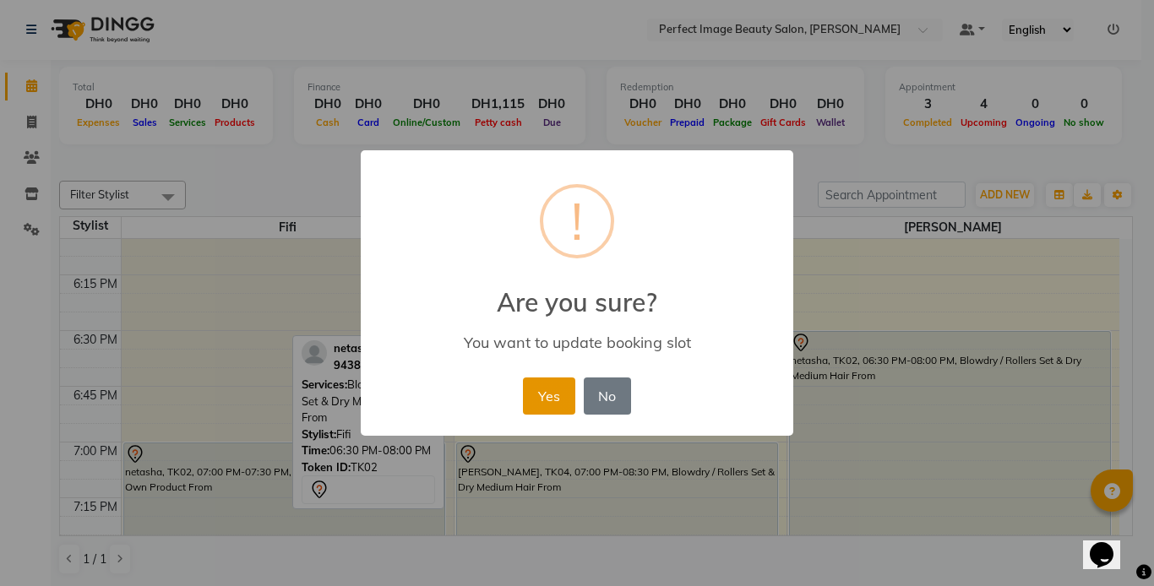
click at [562, 400] on button "Yes" at bounding box center [549, 395] width 52 height 37
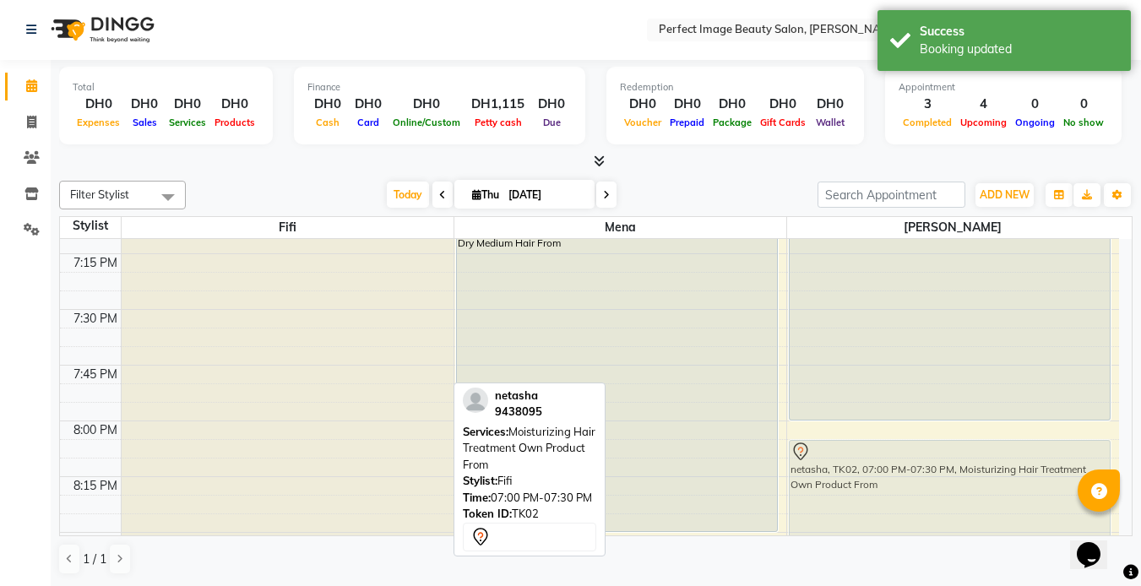
scroll to position [2274, 0]
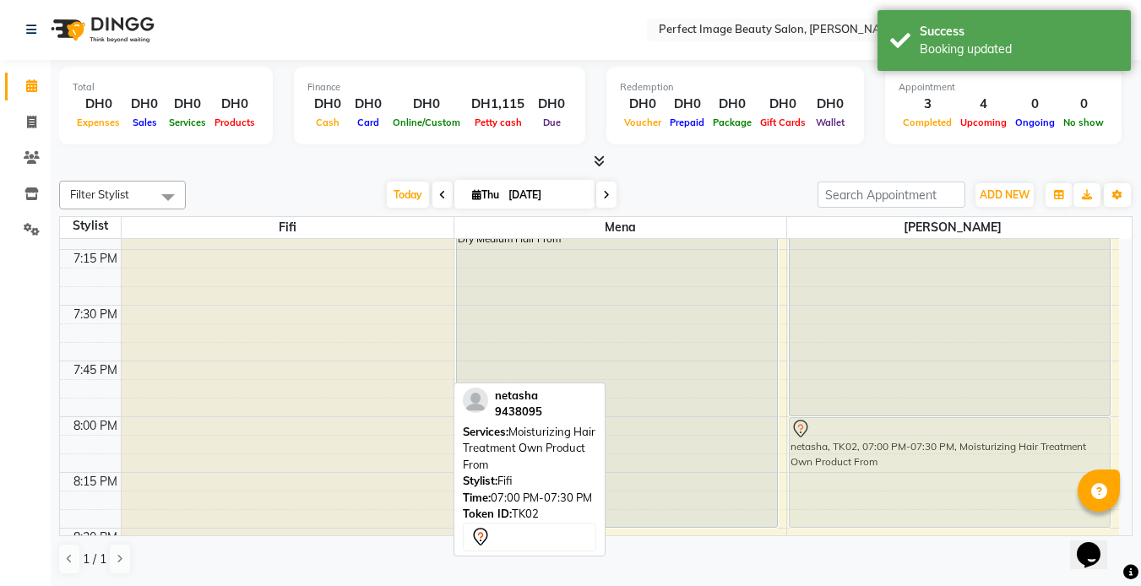
drag, startPoint x: 260, startPoint y: 344, endPoint x: 804, endPoint y: 476, distance: 559.7
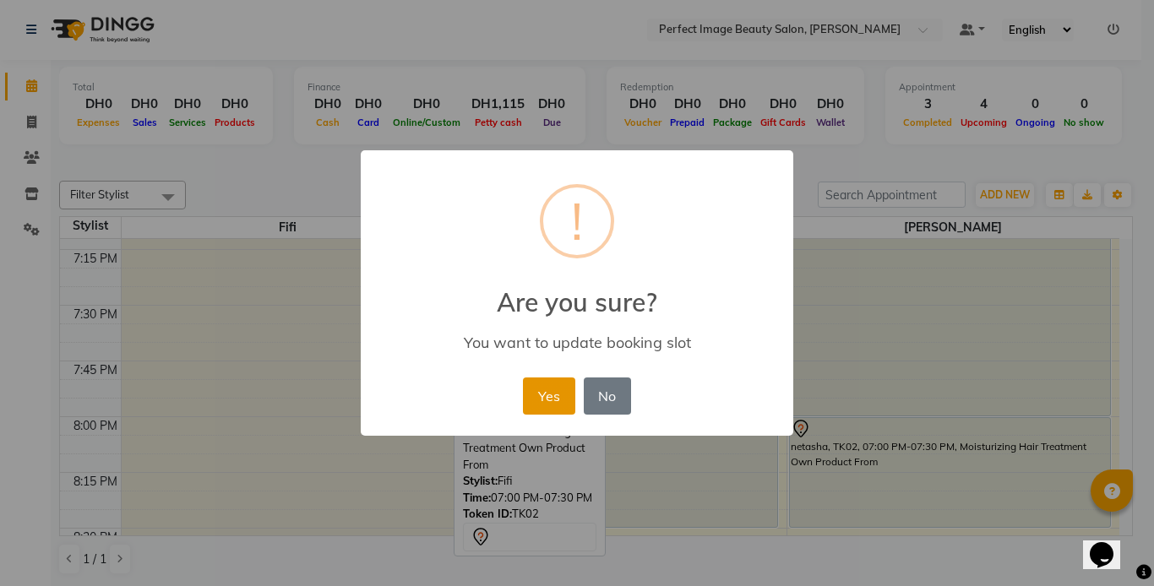
click at [556, 392] on button "Yes" at bounding box center [549, 395] width 52 height 37
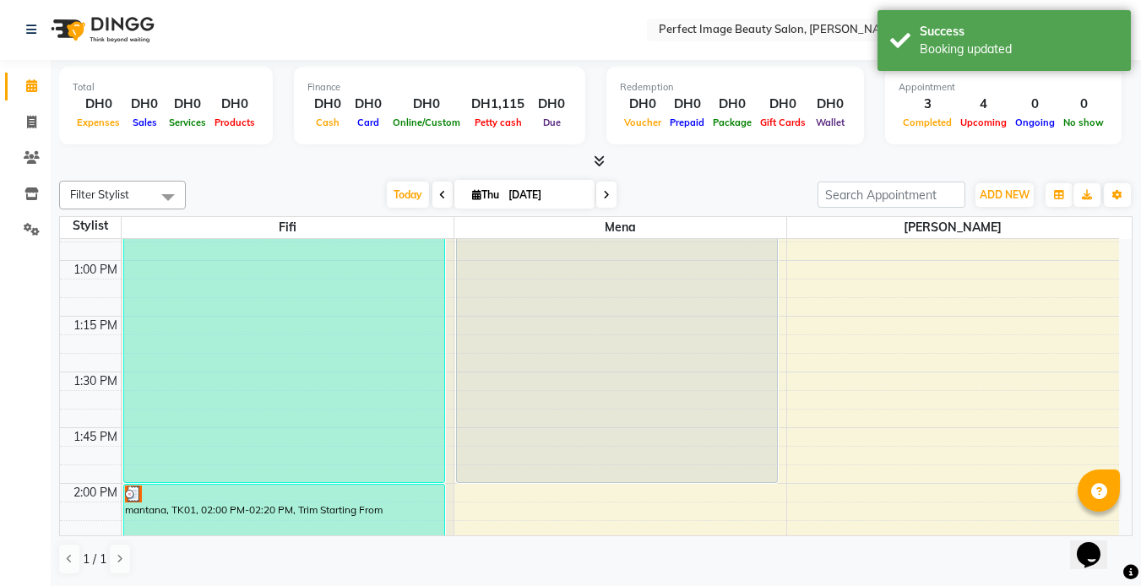
scroll to position [869, 0]
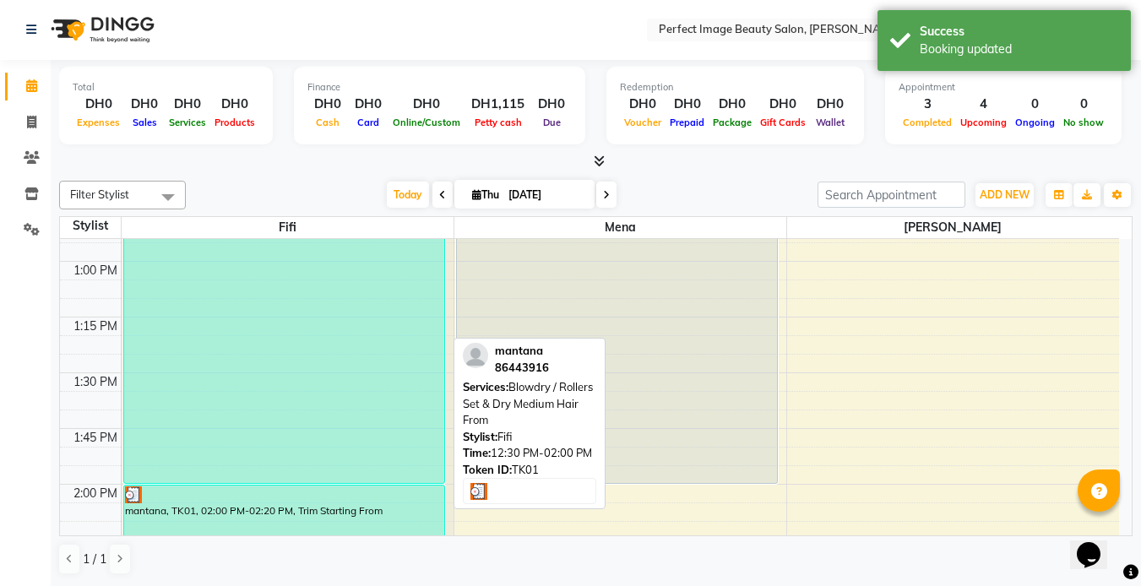
click at [334, 457] on div "mantana, TK01, 12:30 PM-02:00 PM, Blowdry / Rollers Set & Dry Medium Hair From" at bounding box center [284, 317] width 320 height 332
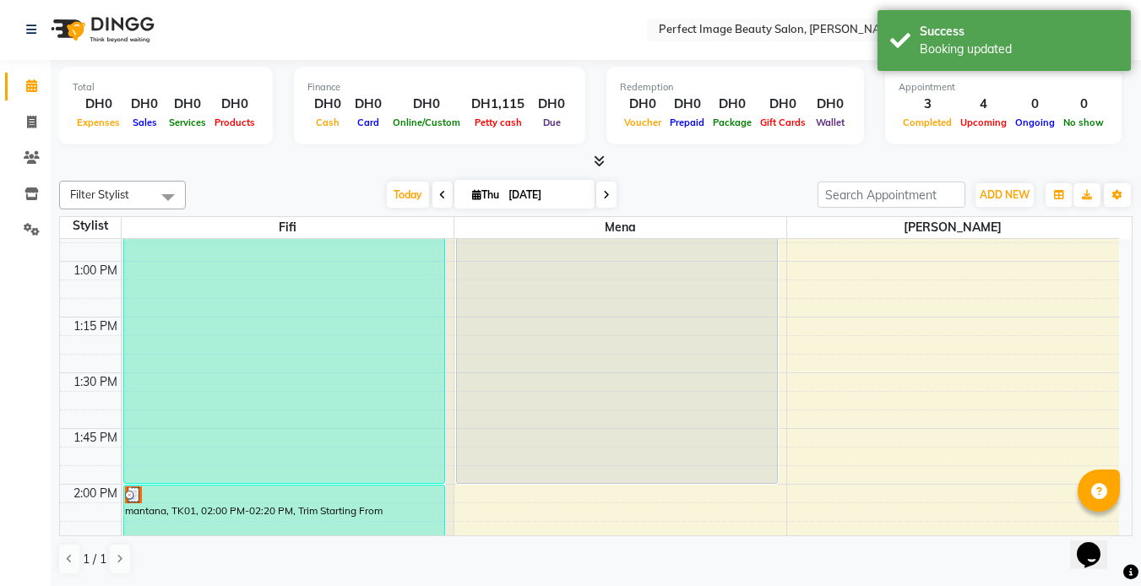
drag, startPoint x: 334, startPoint y: 457, endPoint x: 766, endPoint y: 522, distance: 437.2
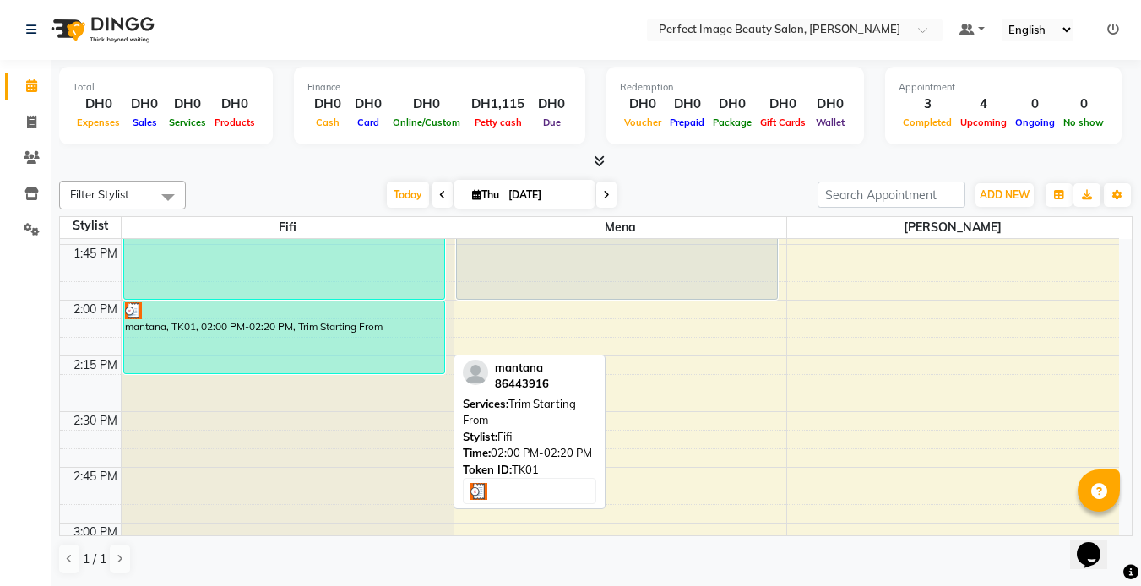
scroll to position [1054, 0]
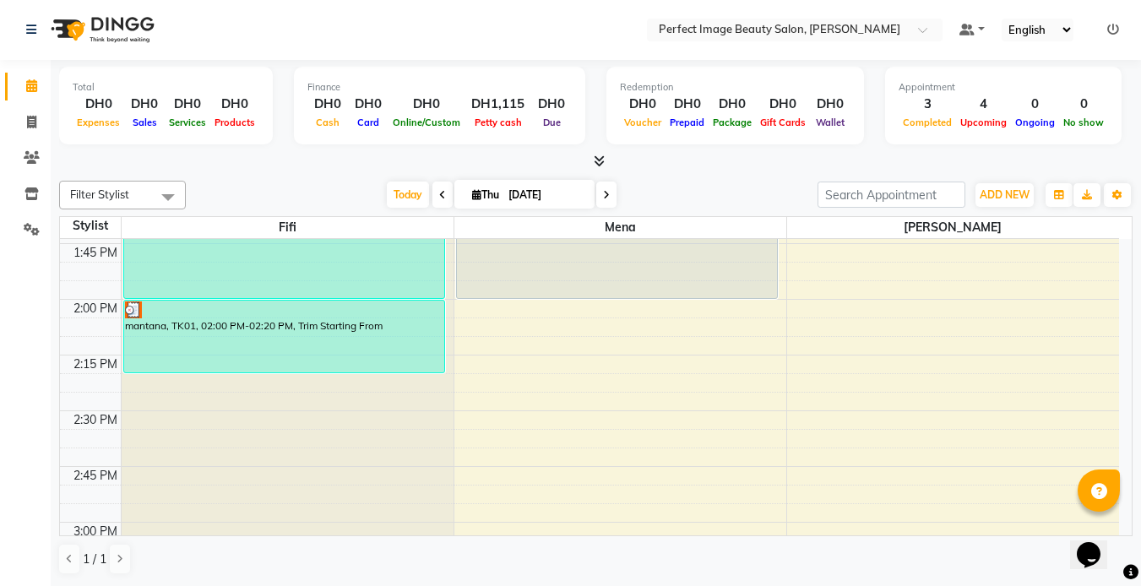
drag, startPoint x: 334, startPoint y: 307, endPoint x: 324, endPoint y: 459, distance: 152.3
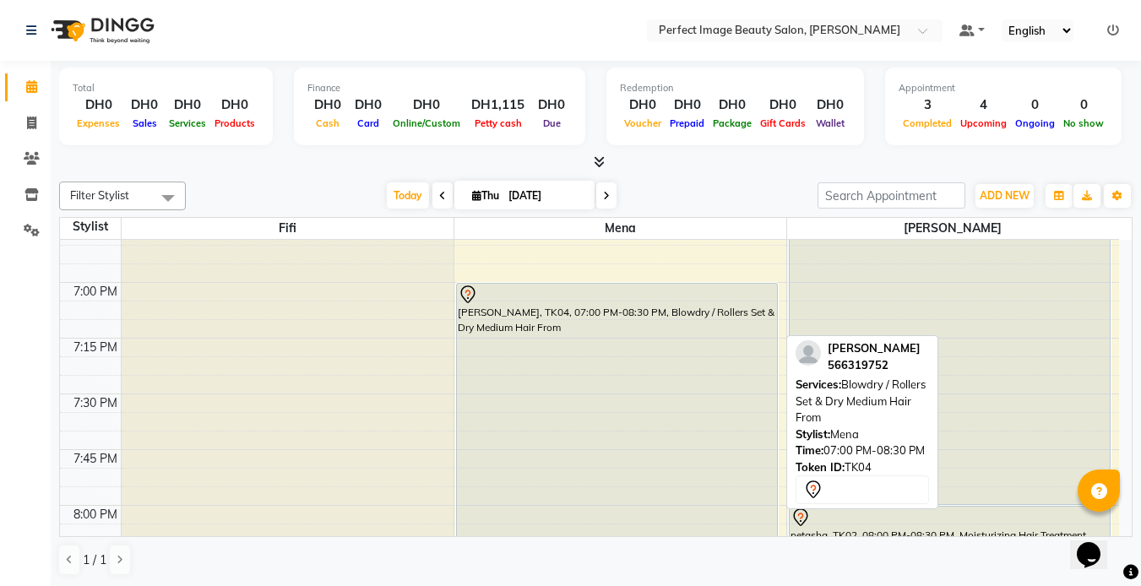
scroll to position [2183, 0]
click at [500, 332] on div "[PERSON_NAME], TK04, 07:00 PM-08:30 PM, Blowdry / Rollers Set & Dry Medium Hair…" at bounding box center [617, 453] width 320 height 332
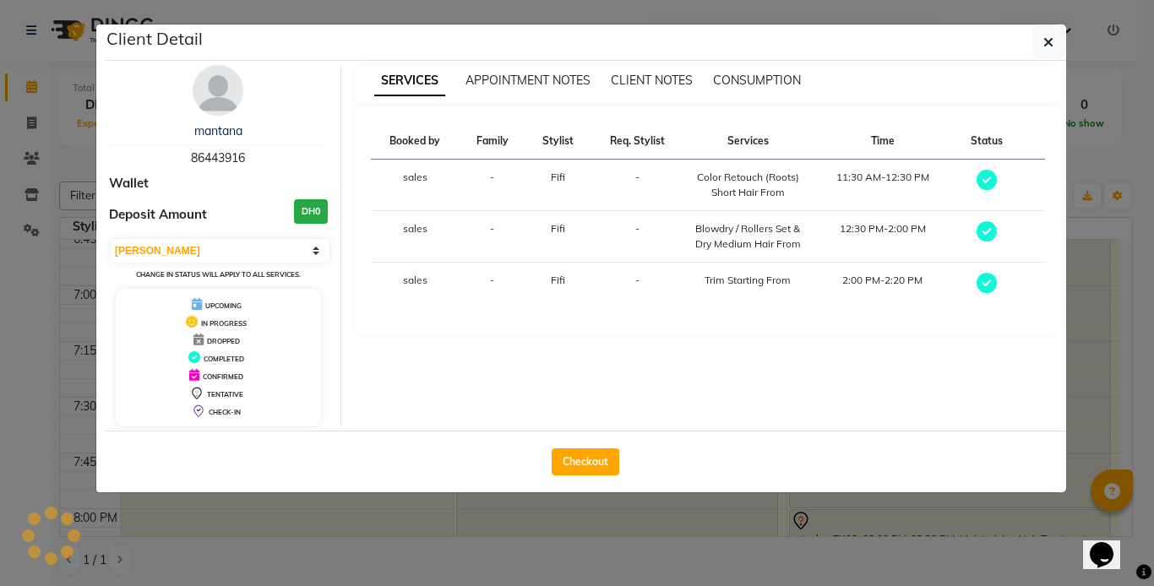
select select "7"
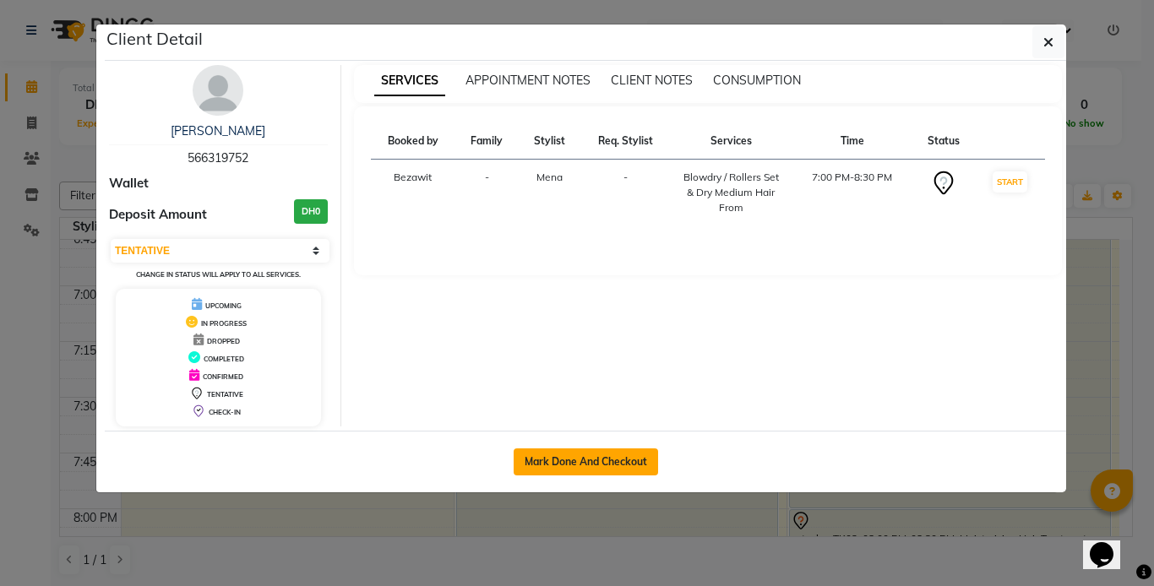
click at [580, 458] on button "Mark Done And Checkout" at bounding box center [585, 461] width 144 height 27
select select "service"
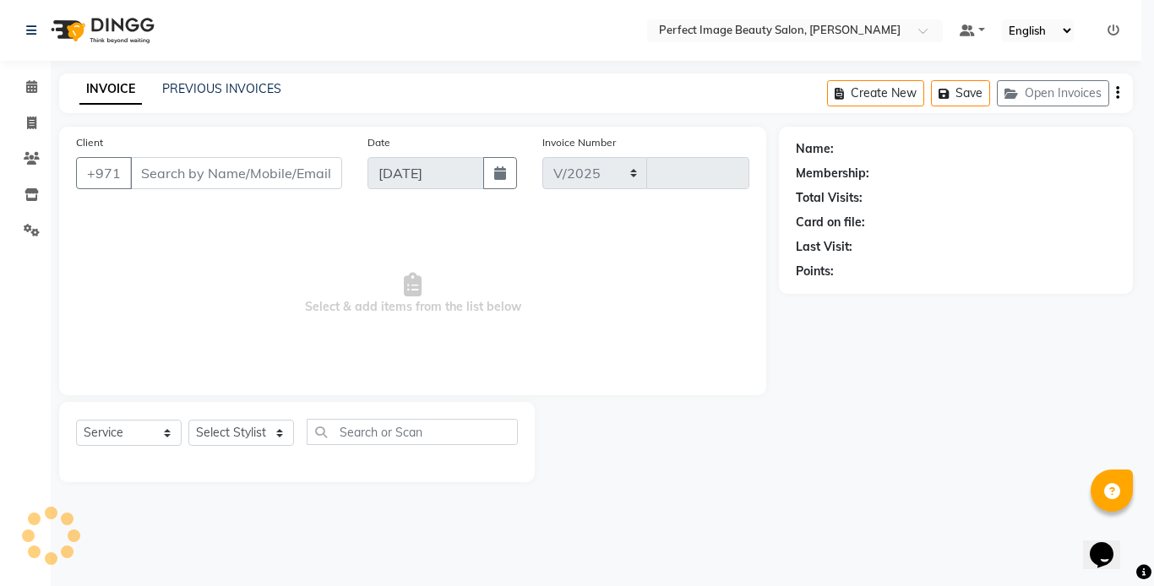
select select "8564"
type input "0260"
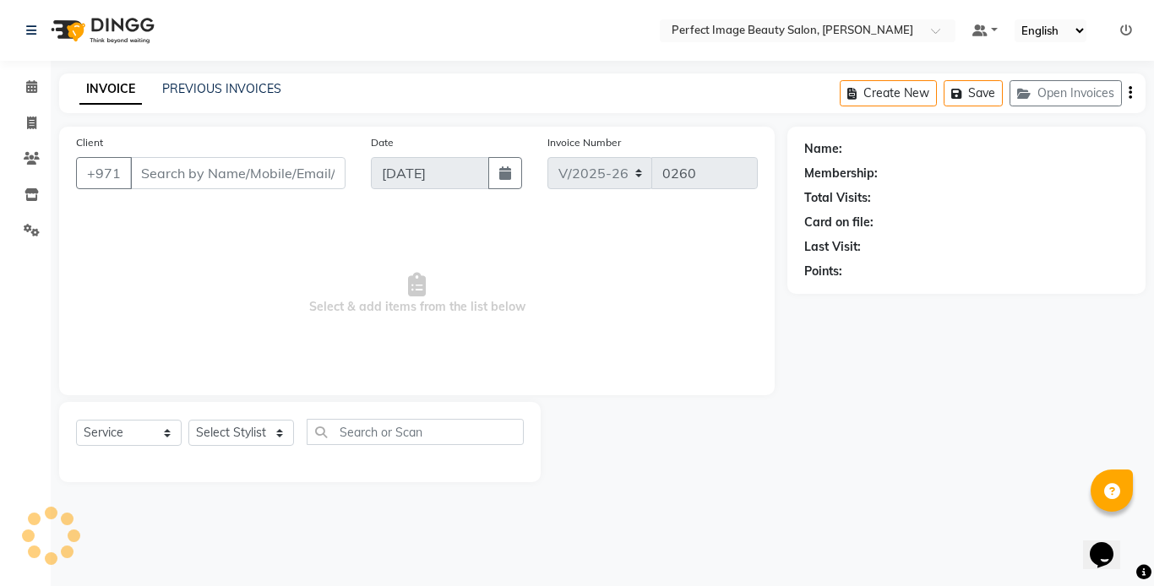
type input "56*****52"
select select "85054"
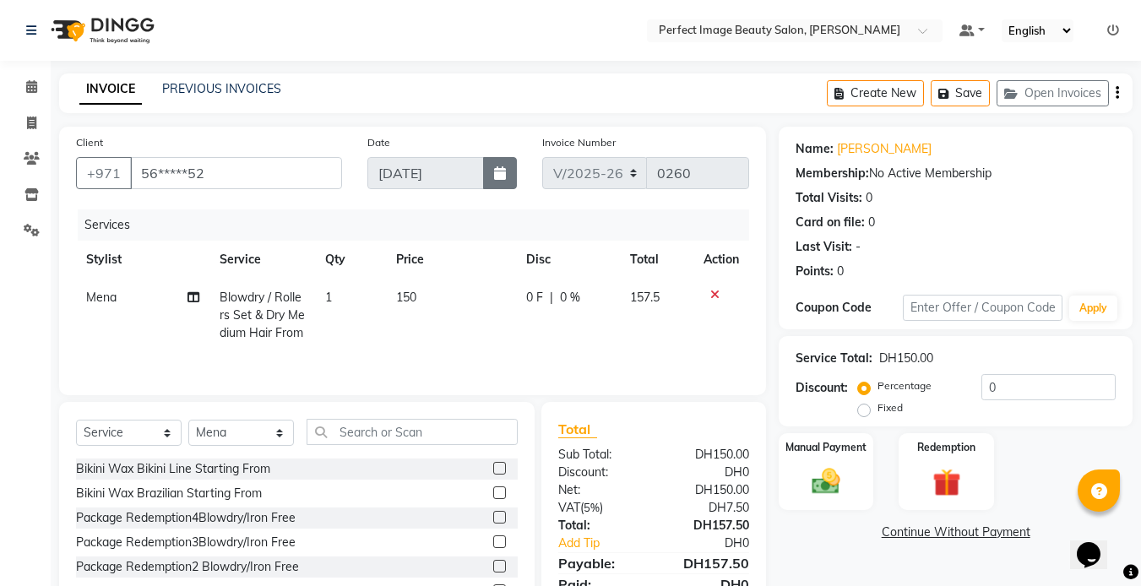
click at [492, 166] on button "button" at bounding box center [500, 173] width 34 height 32
select select "9"
select select "2025"
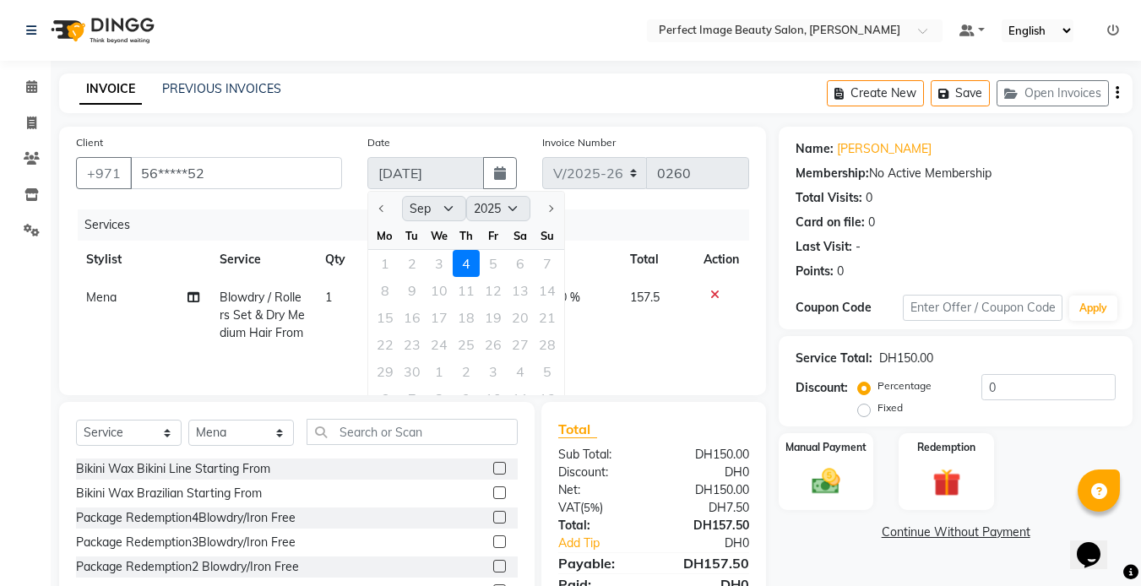
click at [491, 262] on div "1 2 3 4 5 6 7" at bounding box center [466, 263] width 196 height 27
click at [463, 259] on div "1 2 3 4 5 6 7" at bounding box center [466, 263] width 196 height 27
click at [497, 170] on icon "button" at bounding box center [500, 173] width 12 height 14
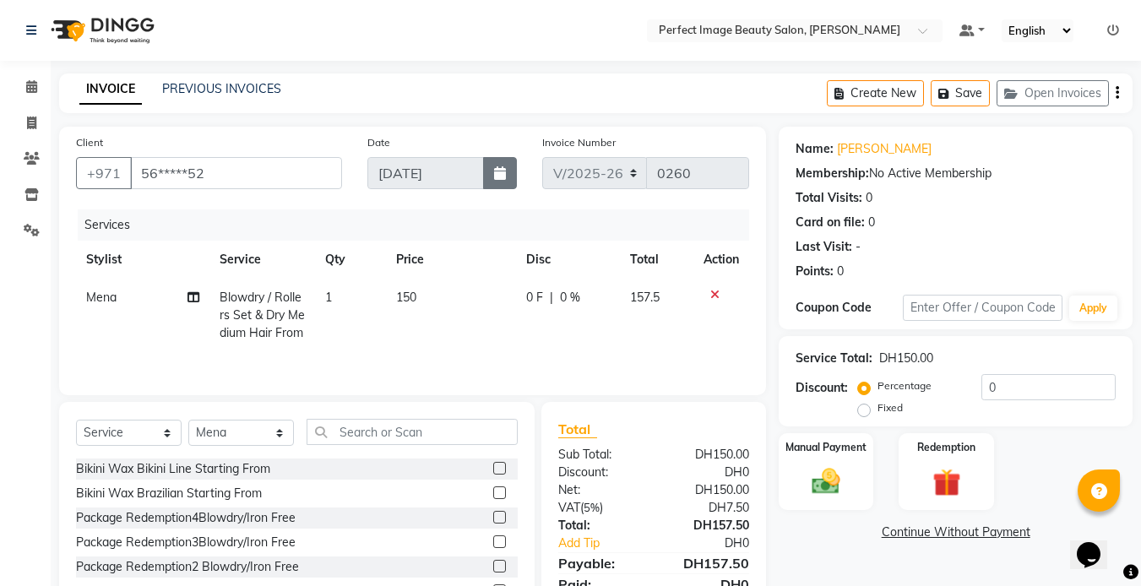
click at [497, 170] on icon "button" at bounding box center [500, 173] width 12 height 14
select select "9"
select select "2025"
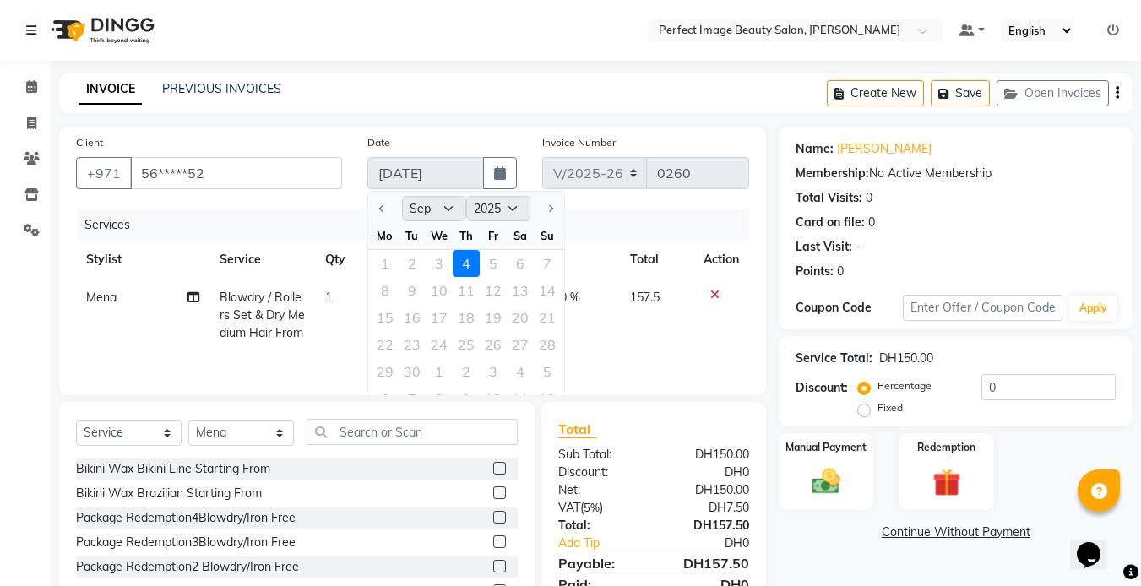
click at [494, 263] on div "1 2 3 4 5 6 7" at bounding box center [466, 263] width 196 height 27
click at [459, 258] on div "1 2 3 4 5 6 7" at bounding box center [466, 263] width 196 height 27
click at [428, 266] on div "1 2 3 4 5 6 7" at bounding box center [466, 263] width 196 height 27
click at [30, 82] on icon at bounding box center [31, 86] width 11 height 13
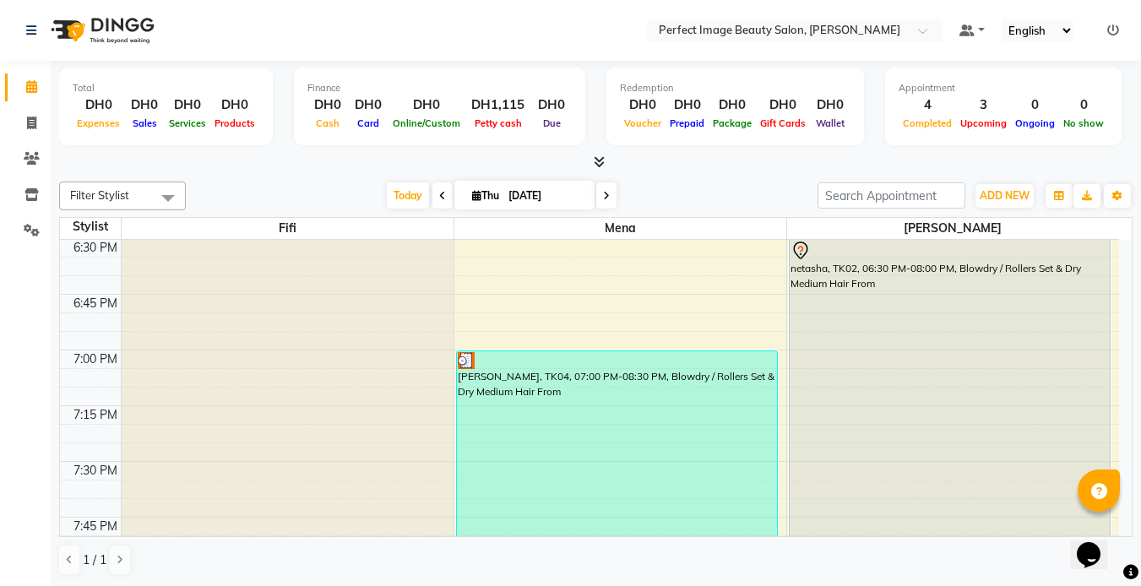
scroll to position [2120, 0]
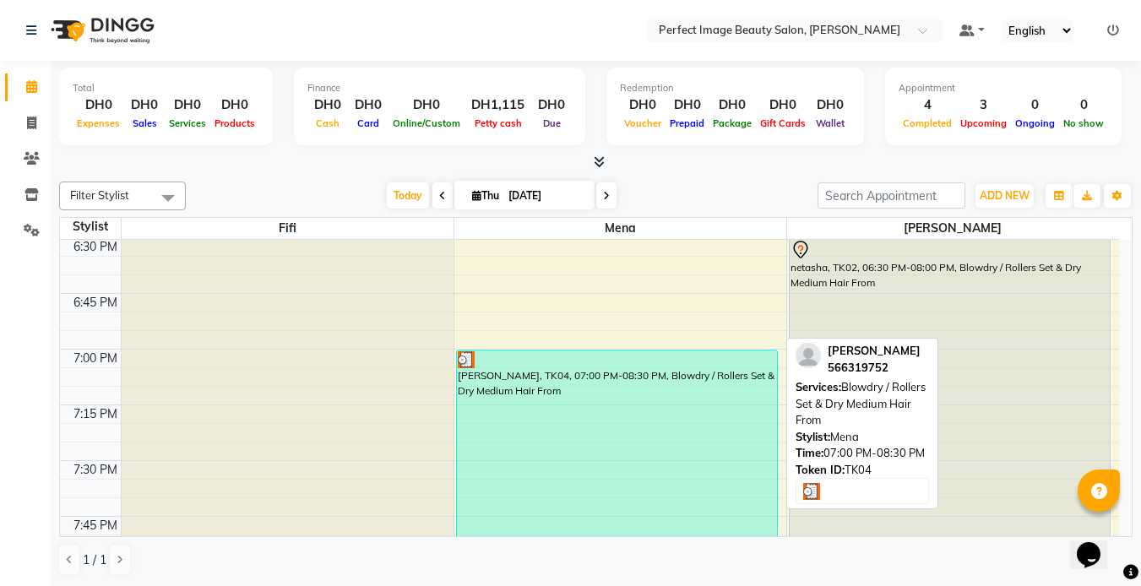
click at [529, 410] on div "[PERSON_NAME], TK04, 07:00 PM-08:30 PM, Blowdry / Rollers Set & Dry Medium Hair…" at bounding box center [617, 516] width 320 height 332
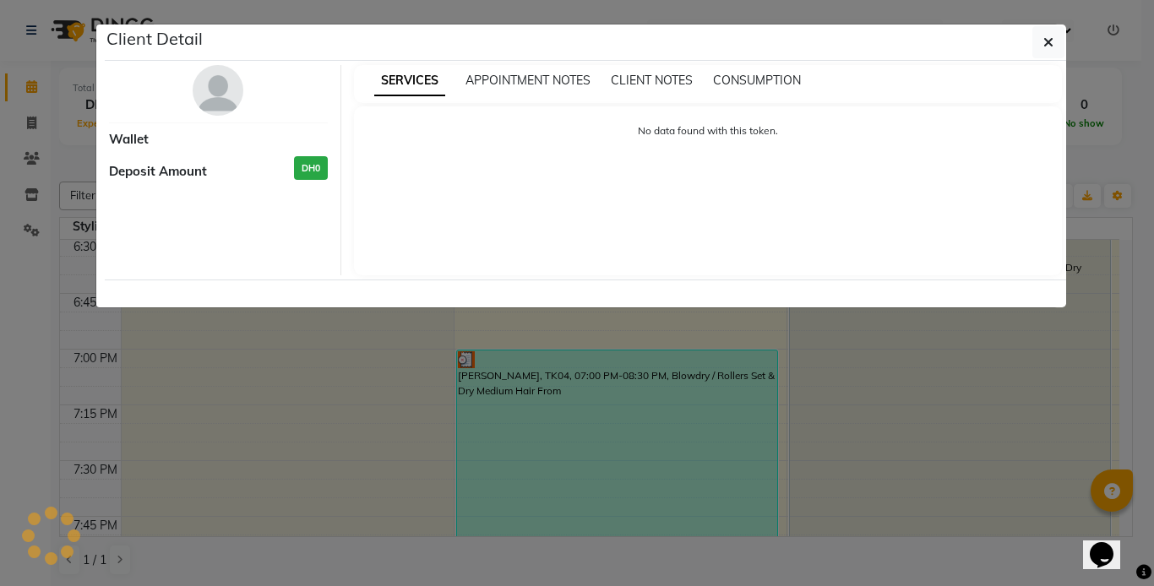
select select "3"
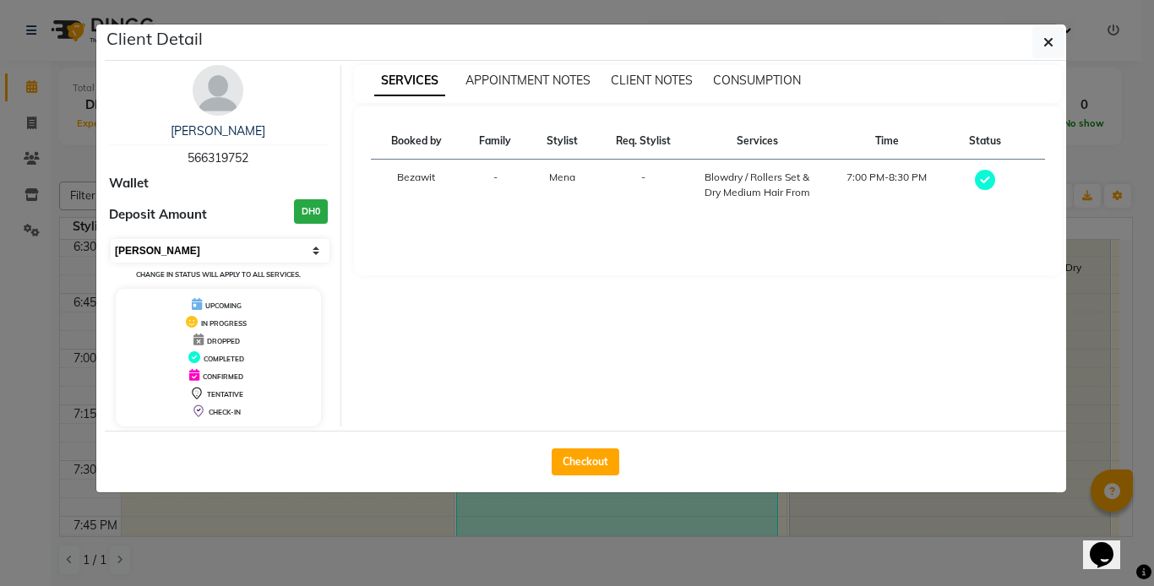
click at [318, 252] on select "Select MARK DONE UPCOMING" at bounding box center [220, 251] width 219 height 24
click at [497, 263] on div "Booked by Family Stylist Req. Stylist Services Time Status [PERSON_NAME] - Blow…" at bounding box center [708, 190] width 708 height 169
click at [633, 522] on ngb-modal-window "Client Detail [PERSON_NAME] 566319752 Wallet Deposit Amount DH0 Select MARK DON…" at bounding box center [577, 293] width 1154 height 586
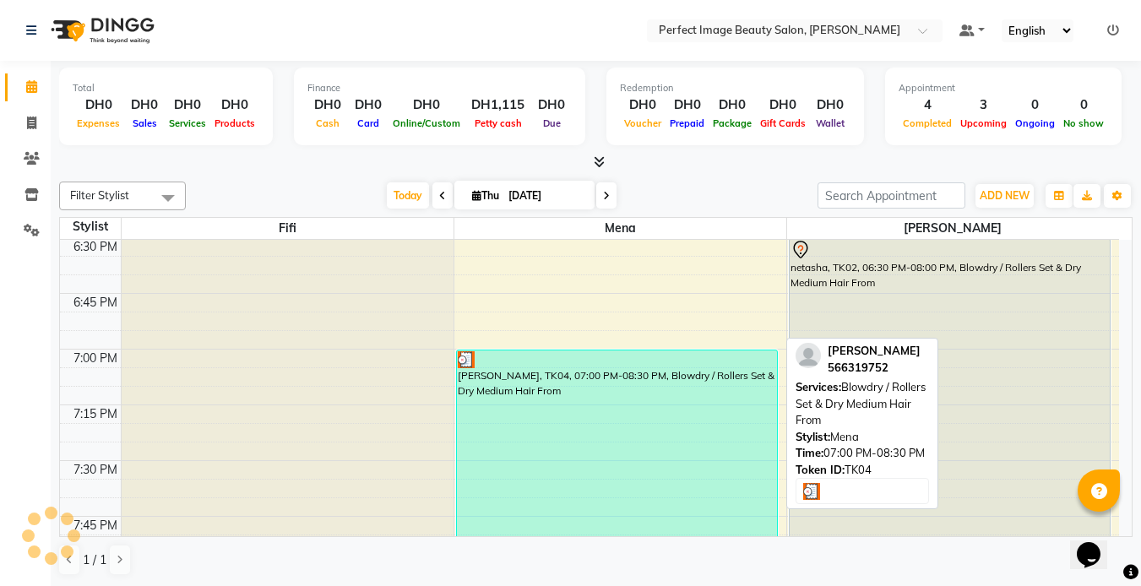
click at [614, 390] on div "[PERSON_NAME], TK04, 07:00 PM-08:30 PM, Blowdry / Rollers Set & Dry Medium Hair…" at bounding box center [617, 516] width 320 height 332
select select "3"
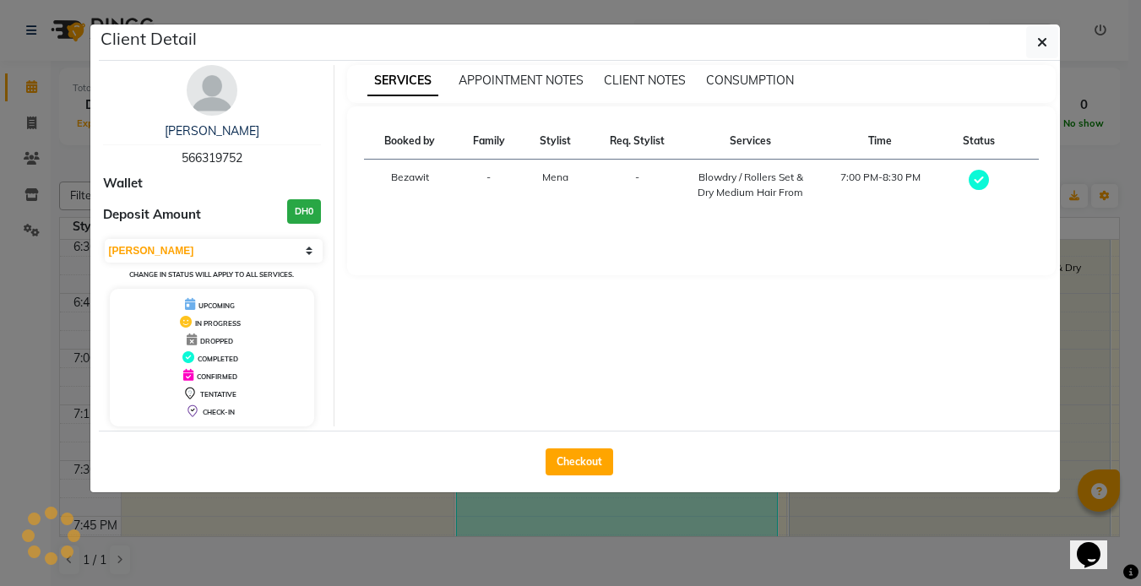
click at [614, 390] on div "Client Detail [PERSON_NAME] 566319752 Wallet Deposit Amount DH0 Select MARK DON…" at bounding box center [579, 258] width 961 height 468
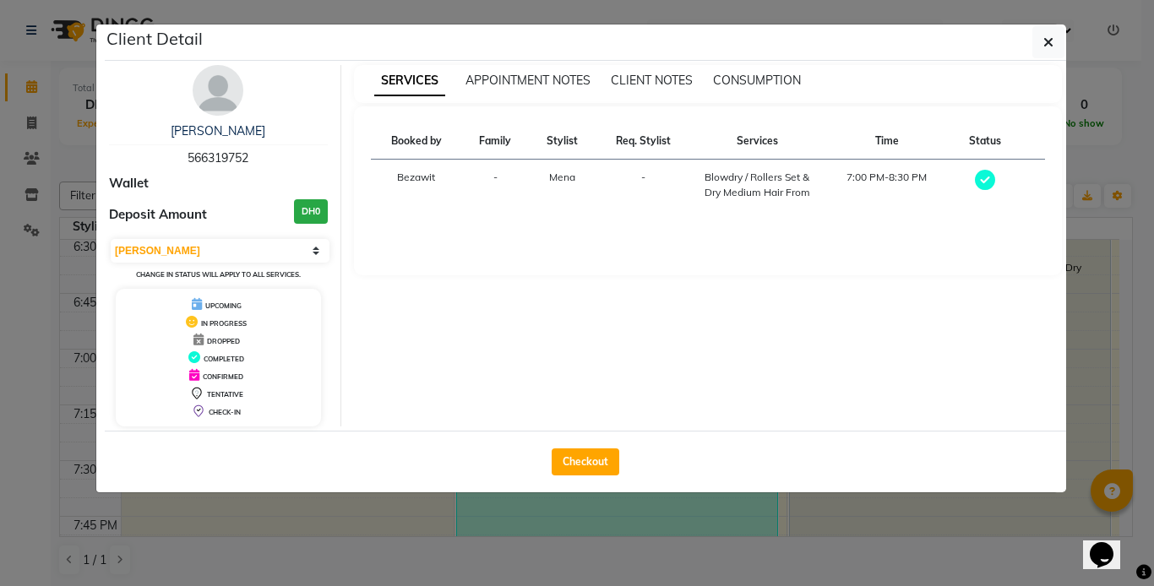
click at [643, 546] on ngb-modal-window "Client Detail [PERSON_NAME] 566319752 Wallet Deposit Amount DH0 Select MARK DON…" at bounding box center [577, 293] width 1154 height 586
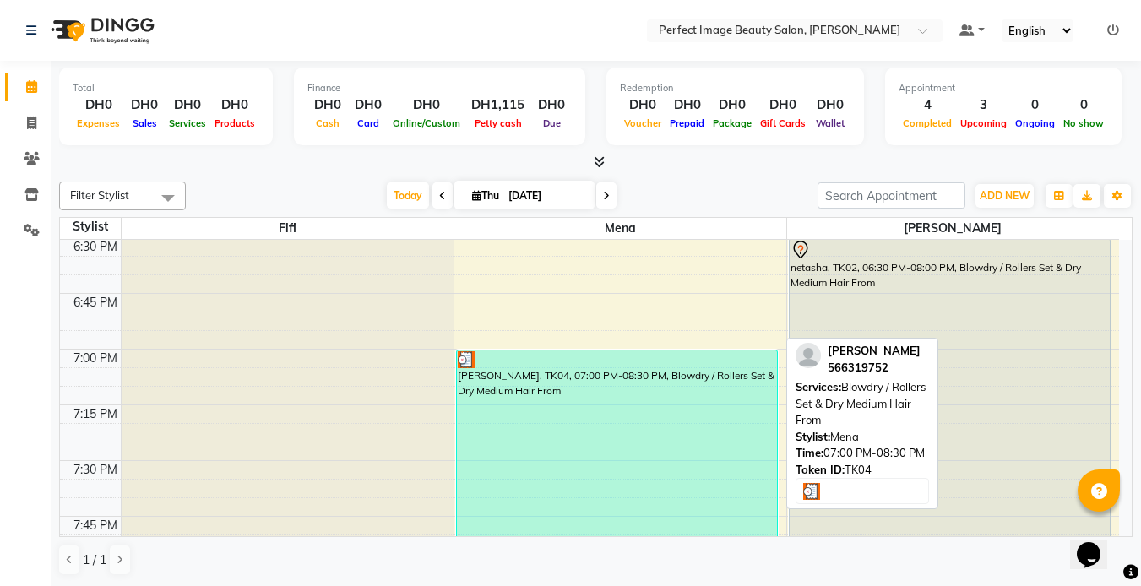
click at [643, 529] on div "[PERSON_NAME], TK04, 07:00 PM-08:30 PM, Blowdry / Rollers Set & Dry Medium Hair…" at bounding box center [617, 516] width 320 height 332
select select "3"
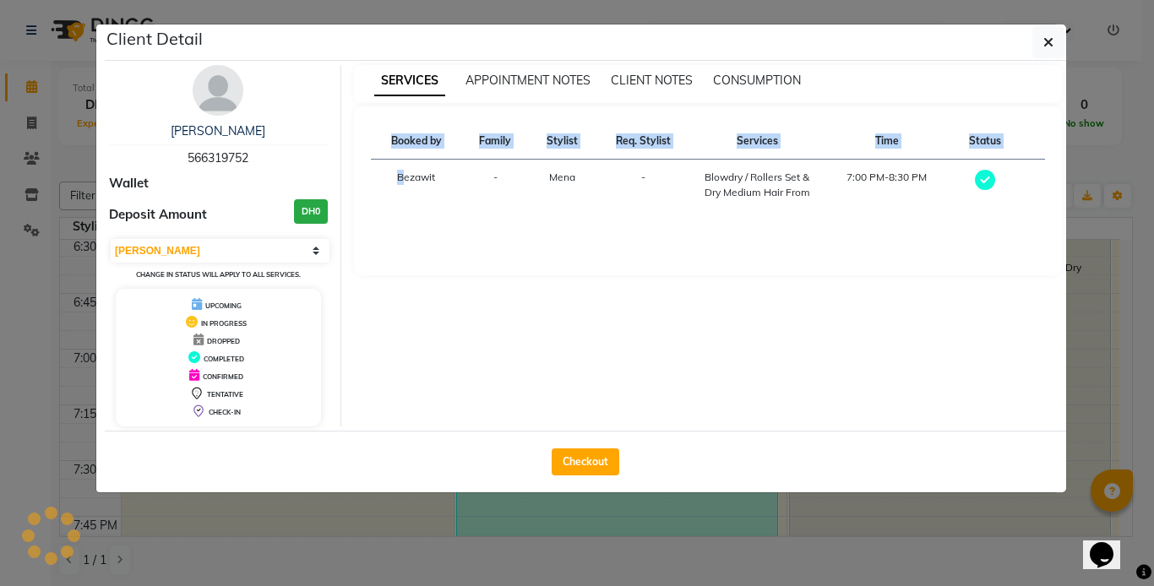
click at [643, 529] on ngb-modal-window "Client Detail [PERSON_NAME] 566319752 Wallet Deposit Amount DH0 Select MARK DON…" at bounding box center [577, 293] width 1154 height 586
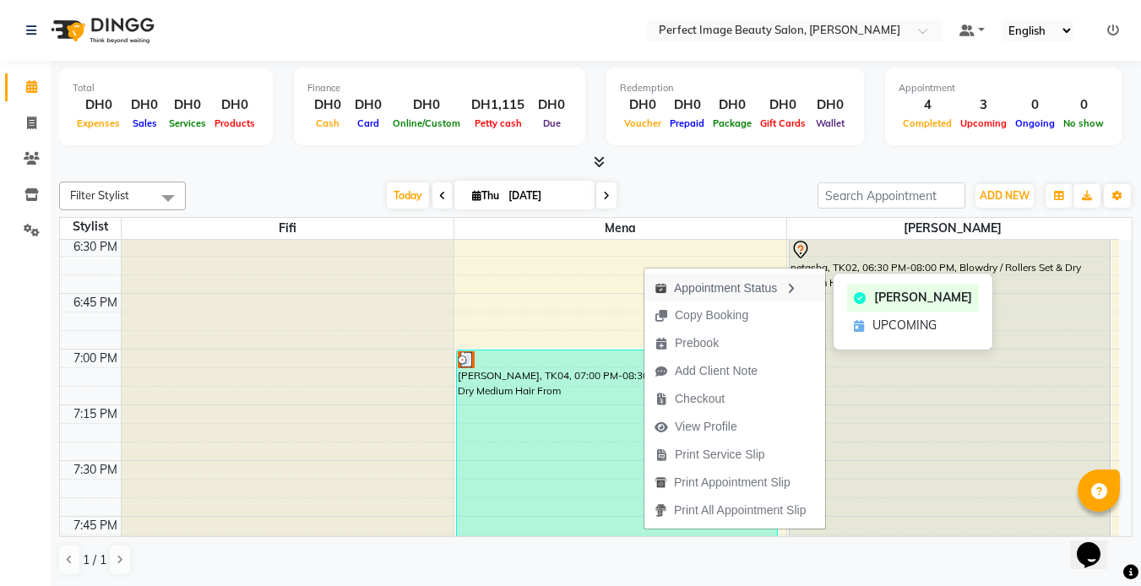
click at [733, 285] on div "Appointment Status" at bounding box center [734, 287] width 181 height 29
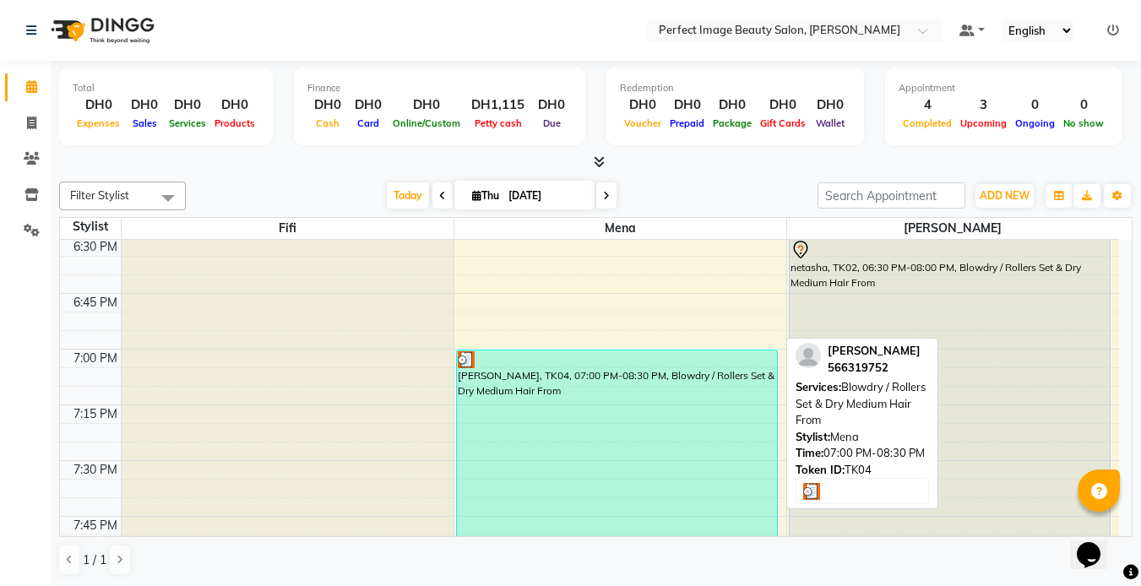
click at [691, 382] on div "[PERSON_NAME], TK04, 07:00 PM-08:30 PM, Blowdry / Rollers Set & Dry Medium Hair…" at bounding box center [617, 516] width 320 height 332
select select "3"
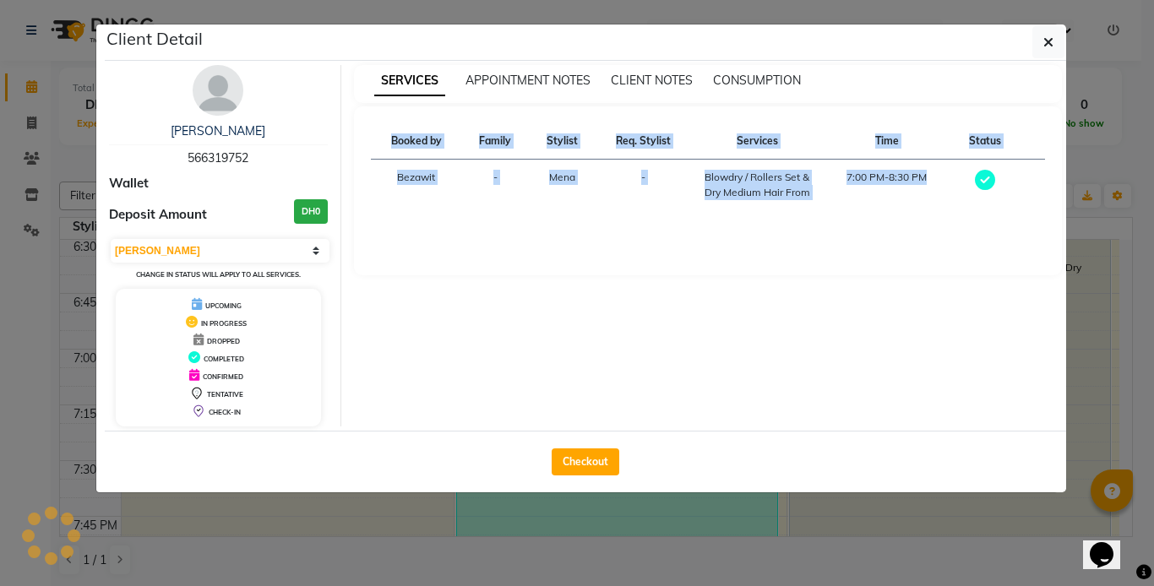
click at [691, 382] on div "Client Detail [PERSON_NAME] 566319752 Wallet Deposit Amount DH0 Select MARK DON…" at bounding box center [585, 258] width 961 height 468
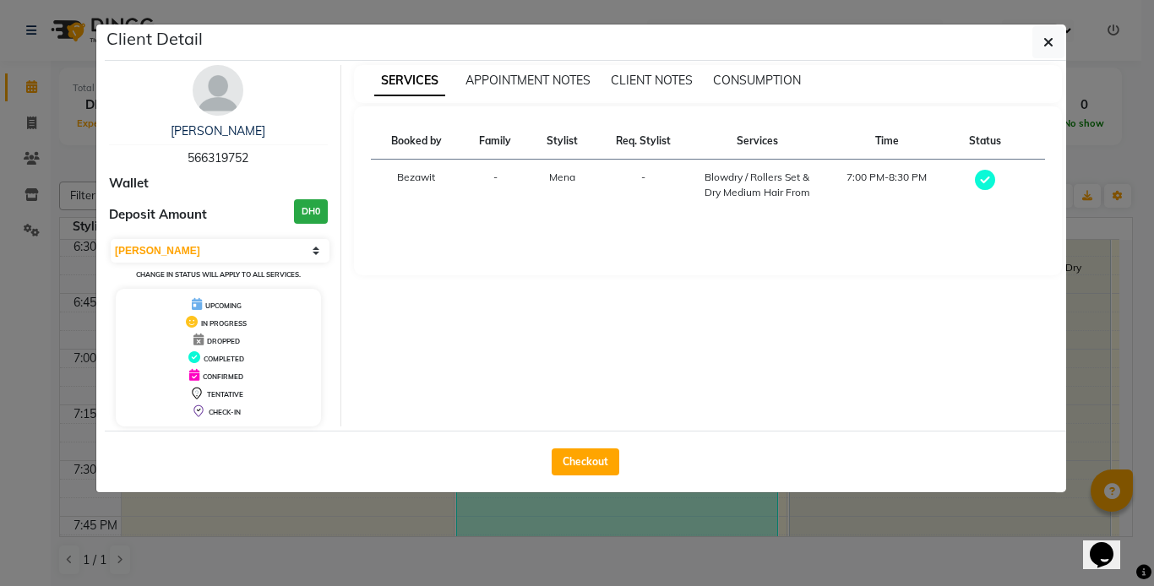
click at [694, 523] on ngb-modal-window "Client Detail [PERSON_NAME] 566319752 Wallet Deposit Amount DH0 Select MARK DON…" at bounding box center [577, 293] width 1154 height 586
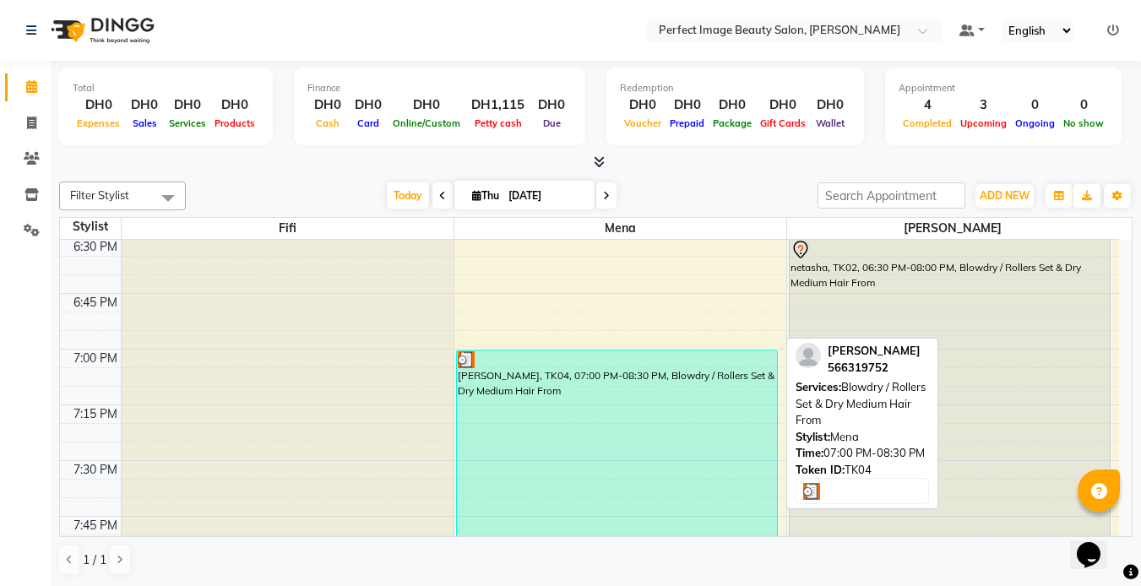
click at [694, 523] on div "[PERSON_NAME], TK04, 07:00 PM-08:30 PM, Blowdry / Rollers Set & Dry Medium Hair…" at bounding box center [617, 516] width 320 height 332
select select "3"
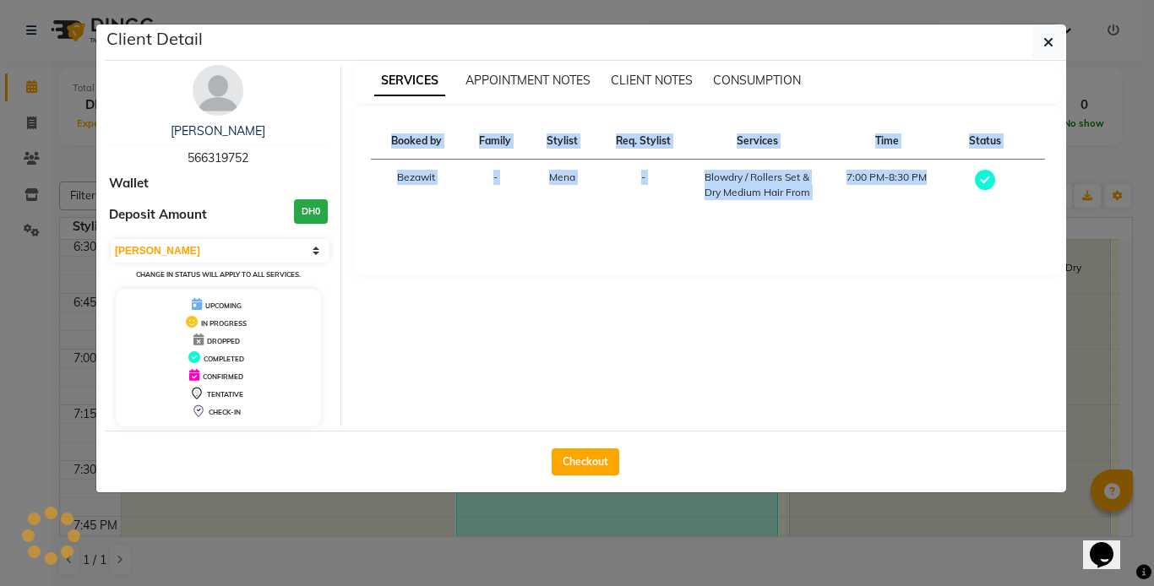
click at [694, 523] on ngb-modal-window "Client Detail [PERSON_NAME] 566319752 Wallet Deposit Amount DH0 Select MARK DON…" at bounding box center [577, 293] width 1154 height 586
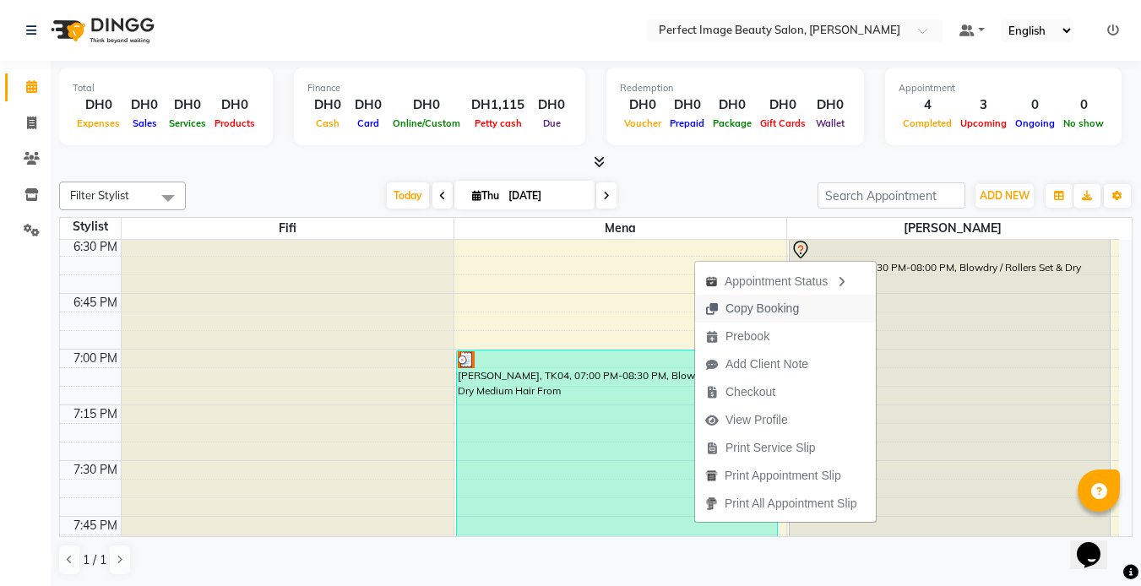
click at [764, 306] on span "Copy Booking" at bounding box center [761, 309] width 73 height 18
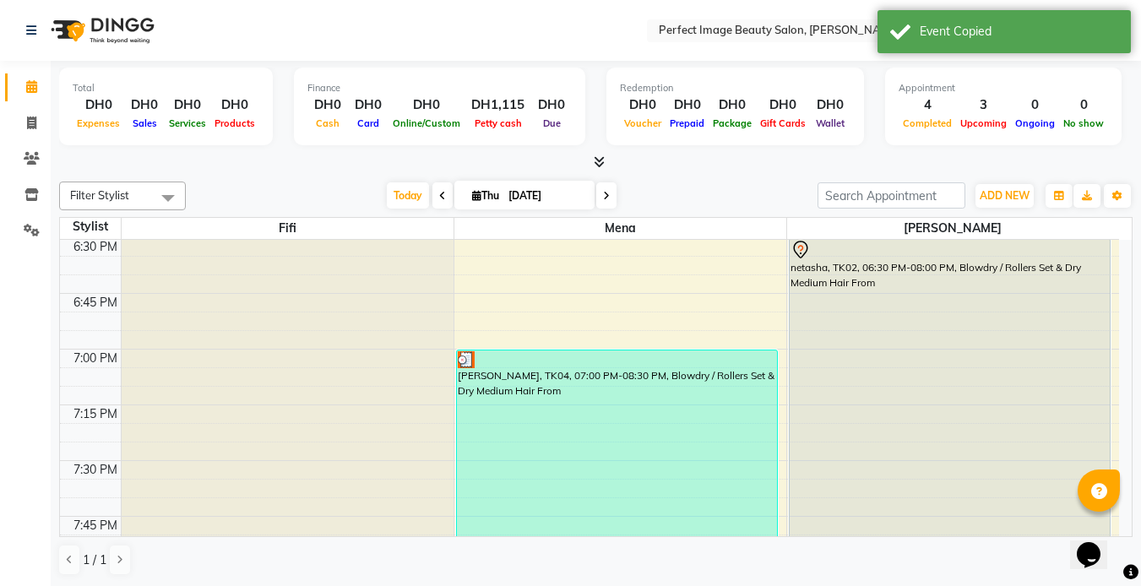
click at [605, 198] on icon at bounding box center [606, 196] width 7 height 10
type input "[DATE]"
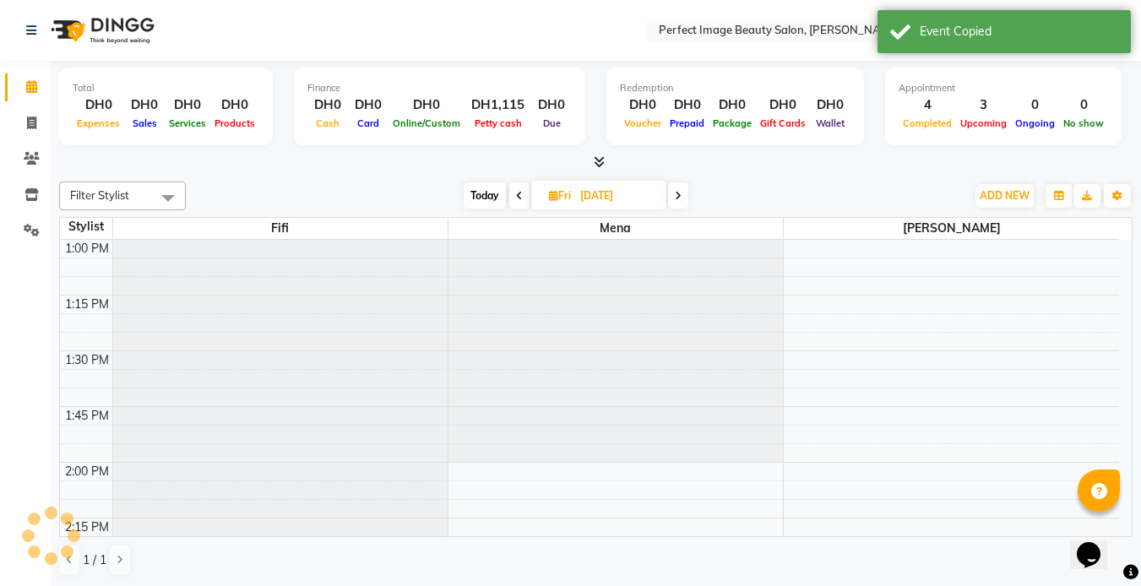
click at [605, 200] on input "[DATE]" at bounding box center [617, 195] width 84 height 25
select select "9"
select select "2025"
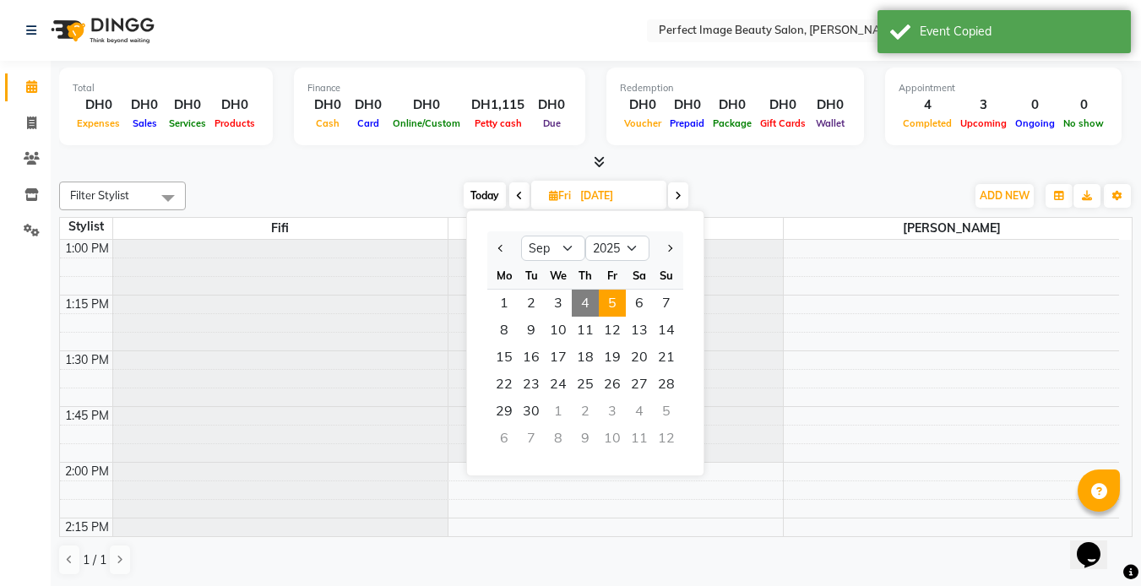
click at [616, 312] on span "5" at bounding box center [612, 303] width 27 height 27
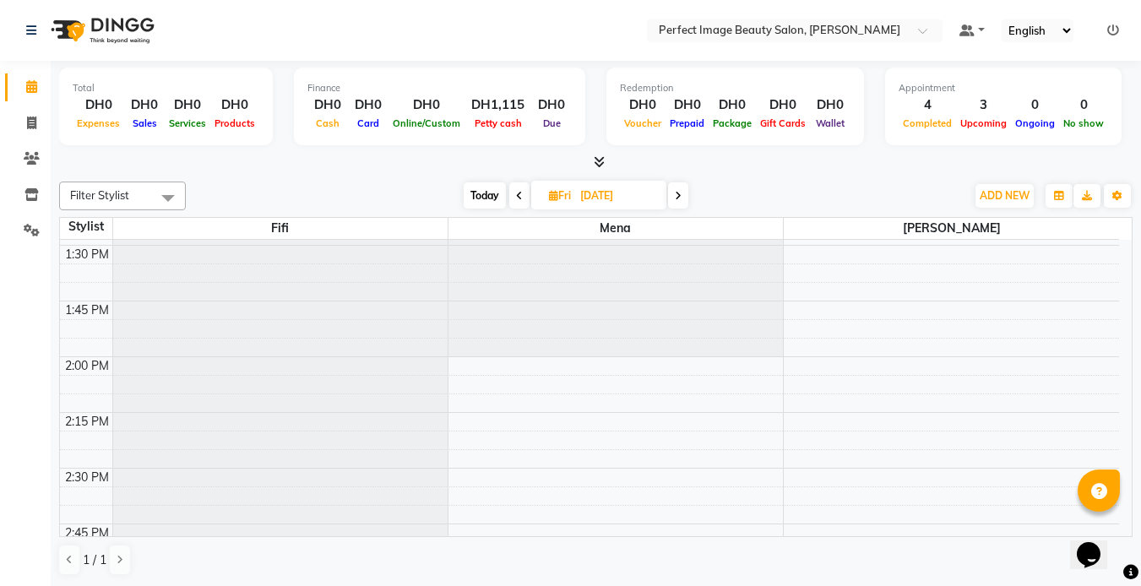
scroll to position [106, 0]
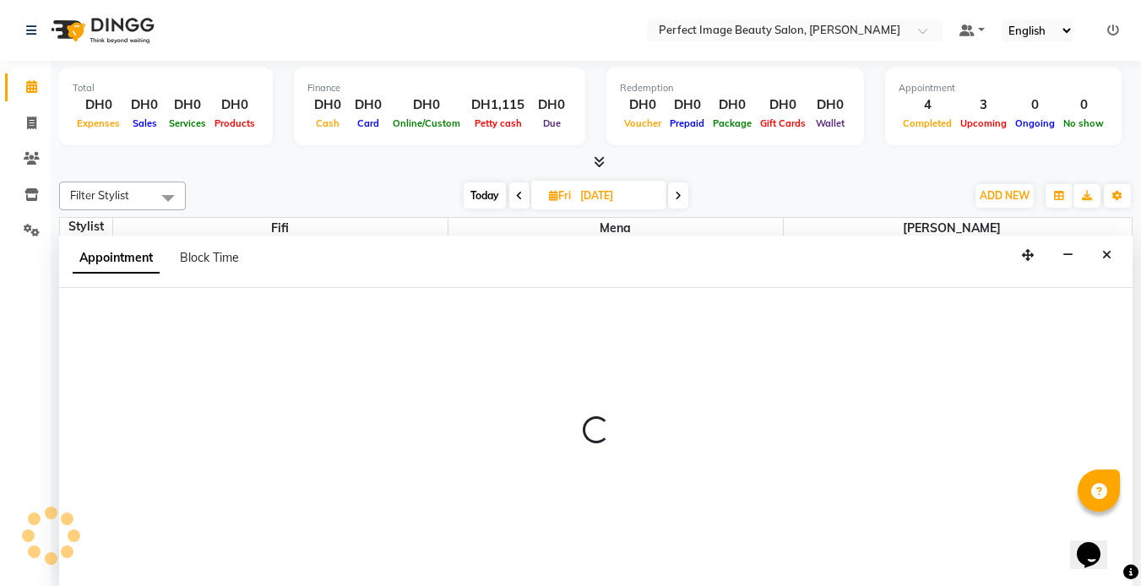
scroll to position [1, 0]
select select "85054"
select select "tentative"
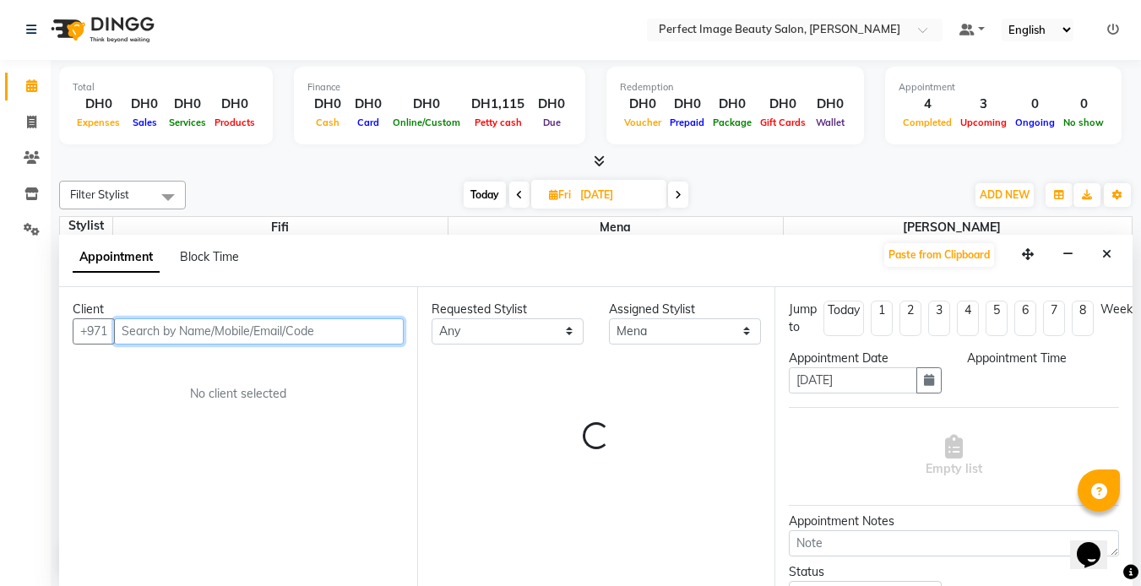
select select "840"
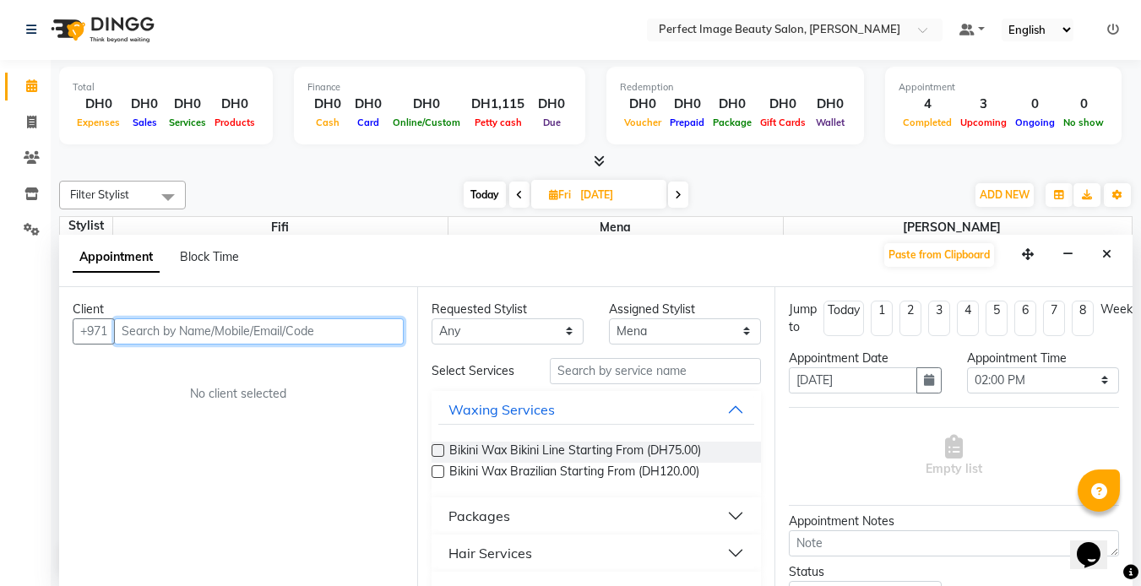
click at [338, 332] on input "text" at bounding box center [259, 331] width 290 height 26
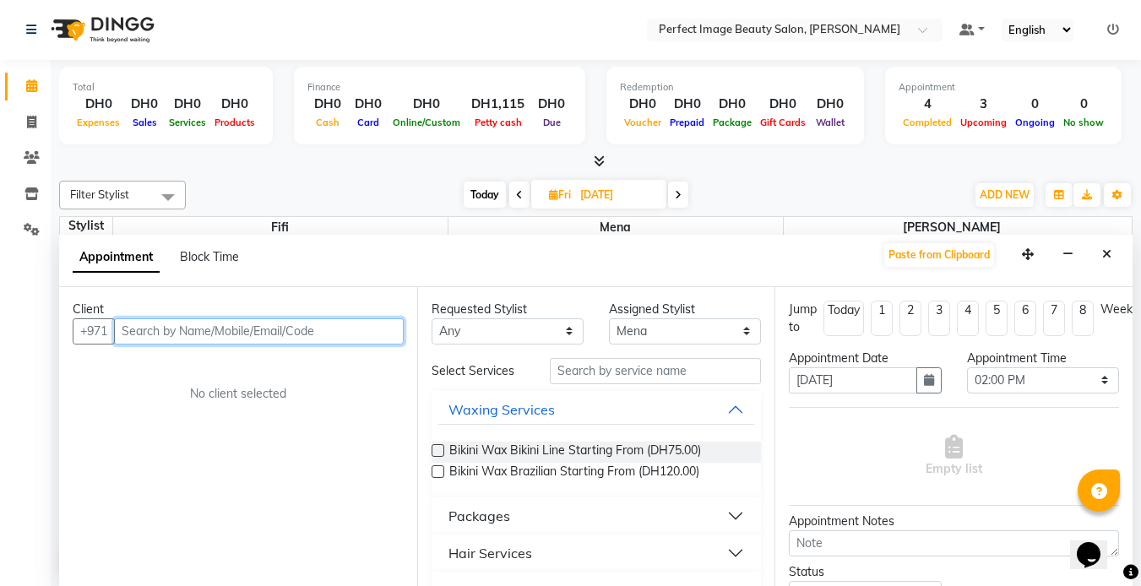
click at [151, 339] on input "text" at bounding box center [259, 331] width 290 height 26
click at [152, 342] on input "text" at bounding box center [259, 331] width 290 height 26
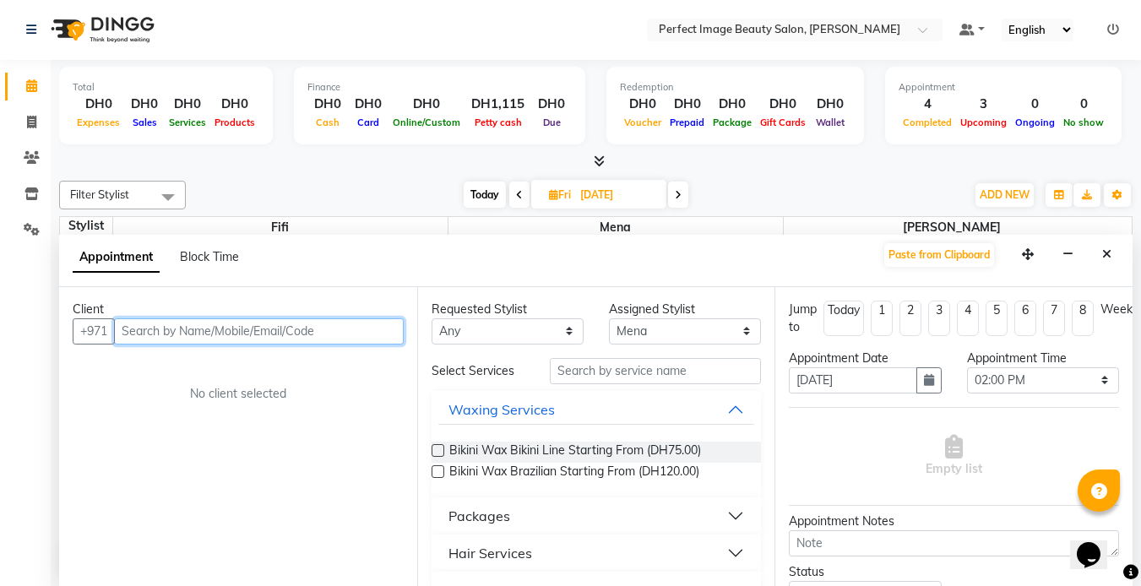
click at [152, 342] on input "text" at bounding box center [259, 331] width 290 height 26
click at [135, 328] on input "text" at bounding box center [259, 331] width 290 height 26
click at [138, 328] on input "text" at bounding box center [259, 331] width 290 height 26
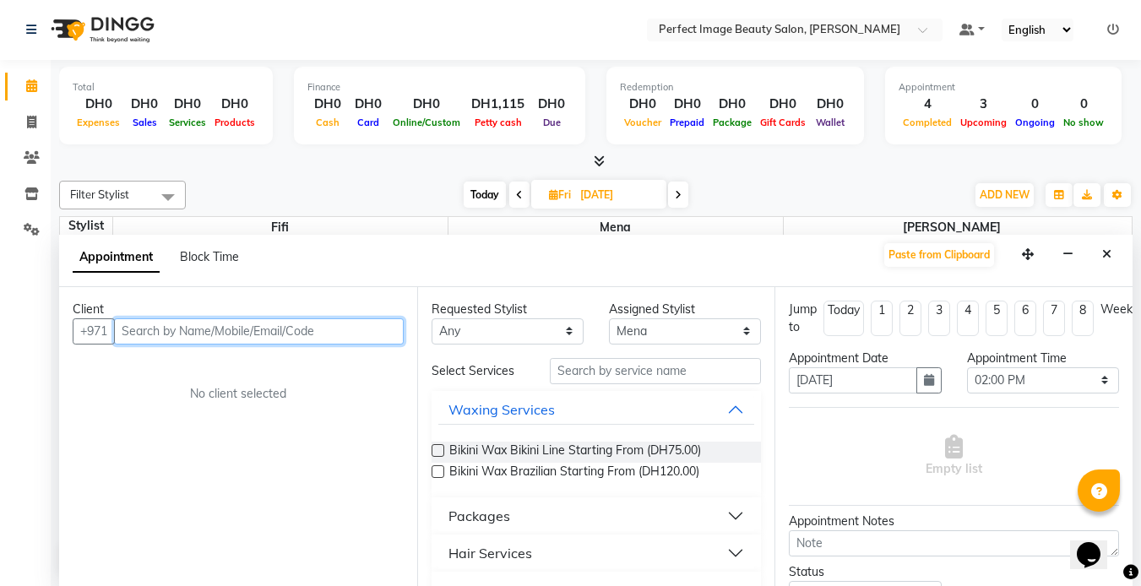
click at [138, 328] on input "text" at bounding box center [259, 331] width 290 height 26
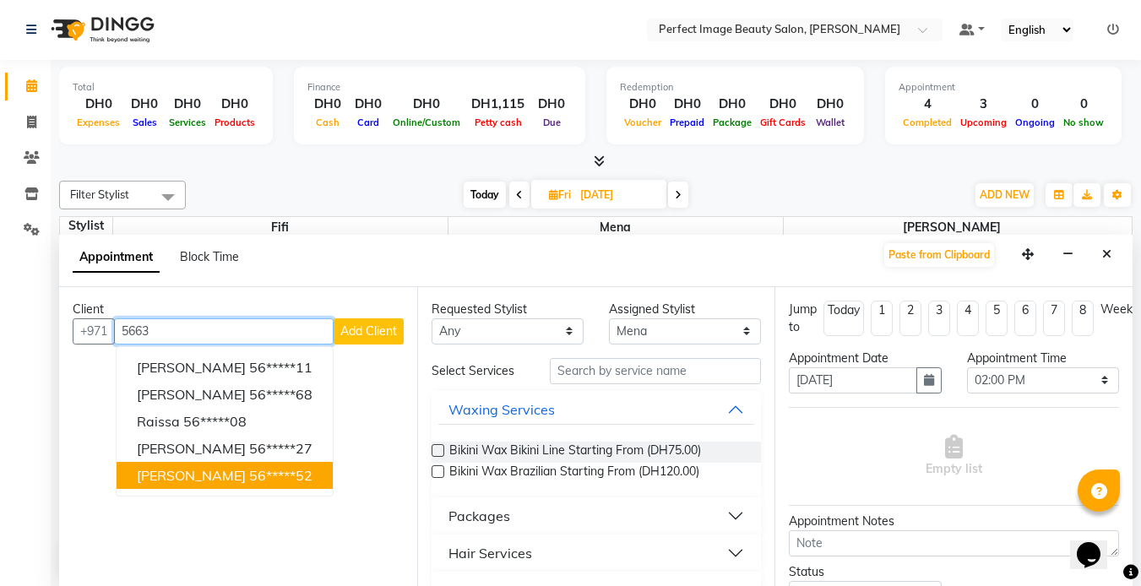
click at [249, 472] on ngb-highlight "56*****52" at bounding box center [280, 475] width 63 height 17
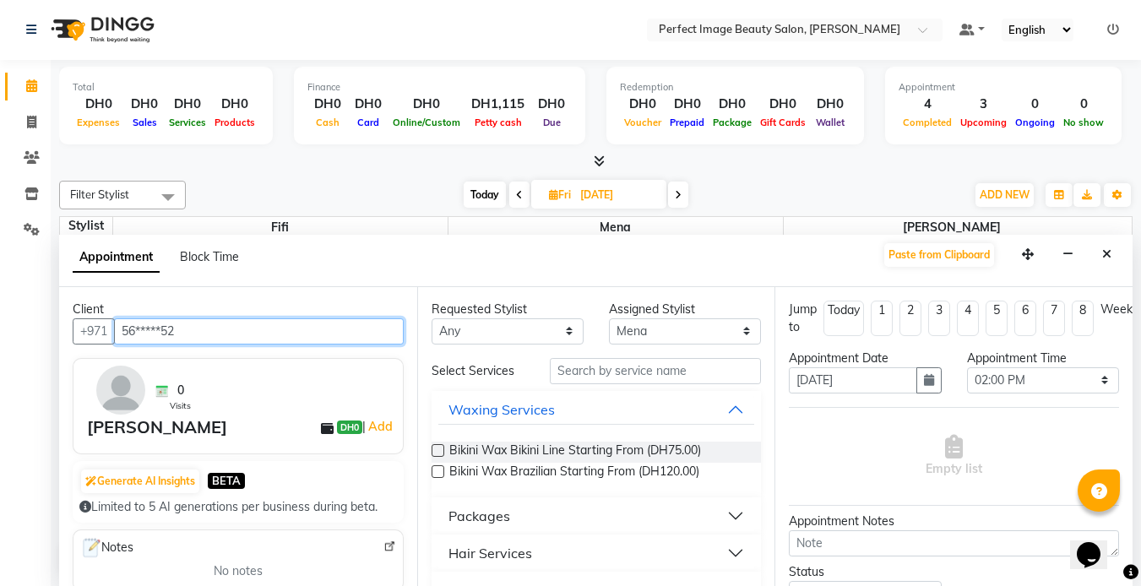
scroll to position [142, 0]
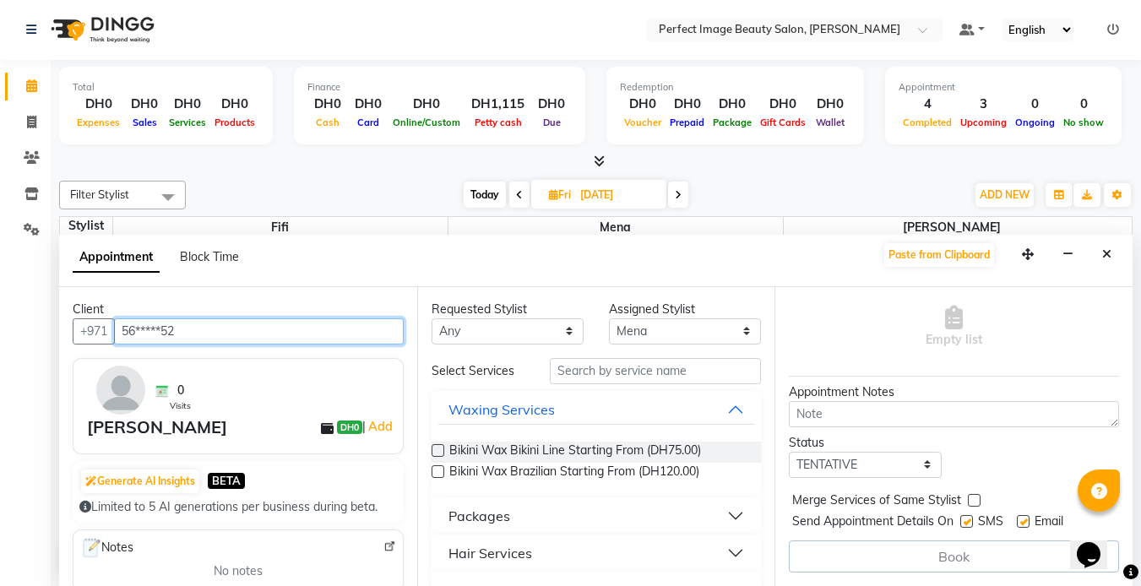
type input "56*****52"
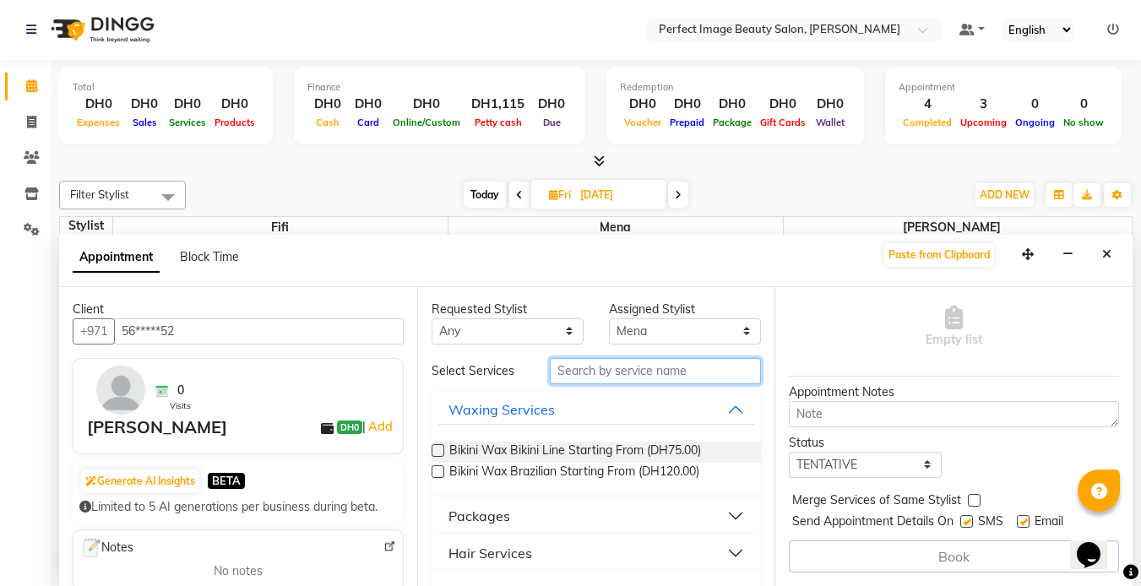
click at [665, 375] on input "text" at bounding box center [655, 371] width 211 height 26
drag, startPoint x: 665, startPoint y: 377, endPoint x: 496, endPoint y: 555, distance: 245.5
click at [496, 555] on div "Select Services b Waxing Services Bikini Wax Bikini Line Starting From (DH75.00…" at bounding box center [597, 520] width 330 height 325
type input "b"
click at [463, 555] on div "Hair Services" at bounding box center [490, 553] width 84 height 20
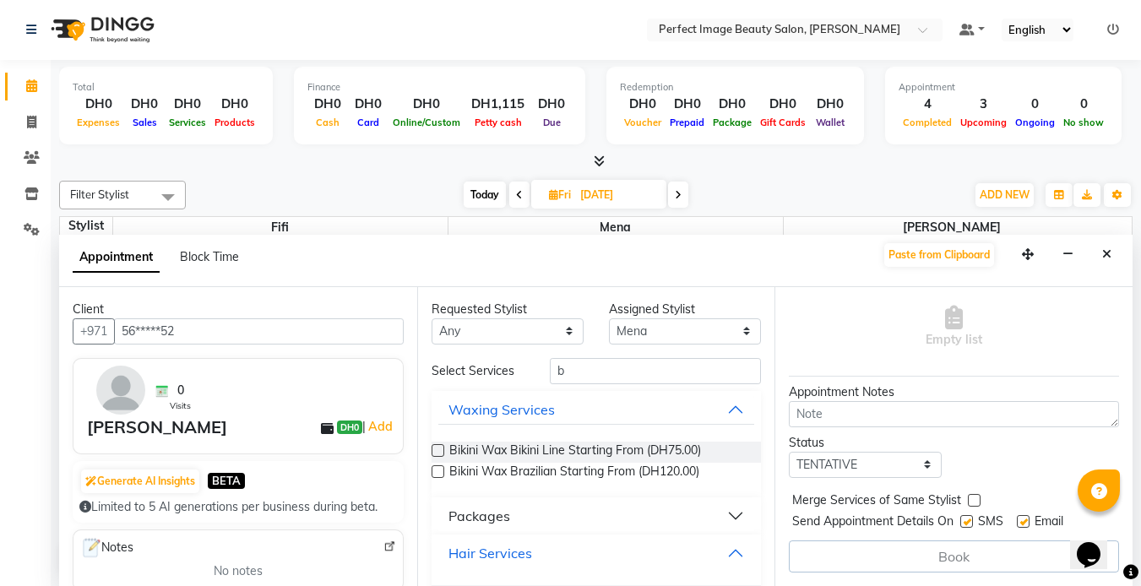
click at [463, 555] on div "Hair Services" at bounding box center [490, 553] width 84 height 20
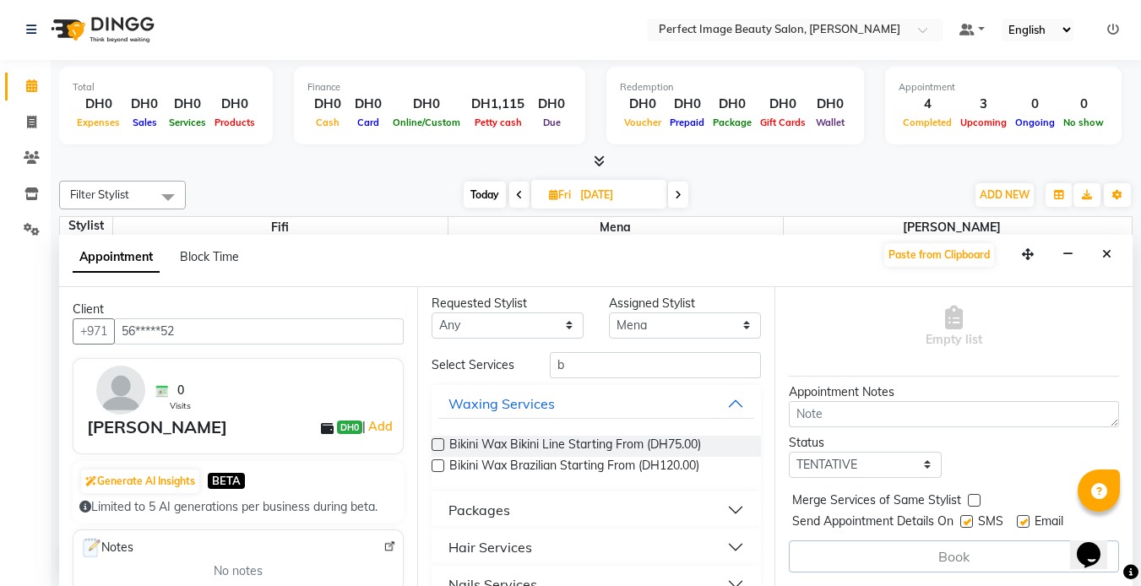
click at [463, 545] on div "Hair Services" at bounding box center [490, 547] width 84 height 20
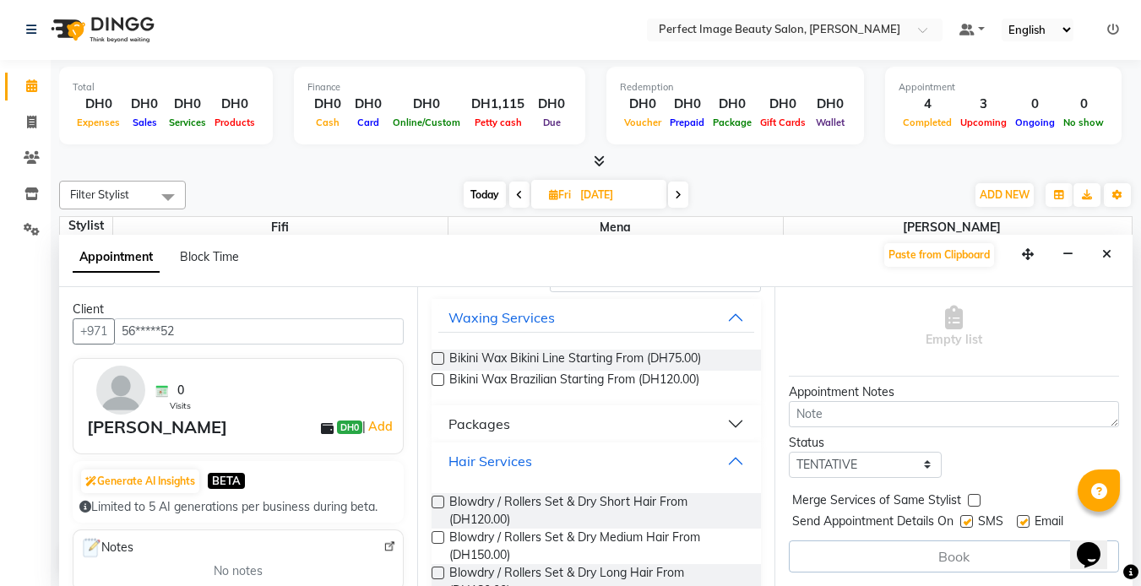
scroll to position [93, 0]
click at [463, 545] on span "Blowdry / Rollers Set & Dry Medium Hair From (DH150.00)" at bounding box center [598, 545] width 299 height 35
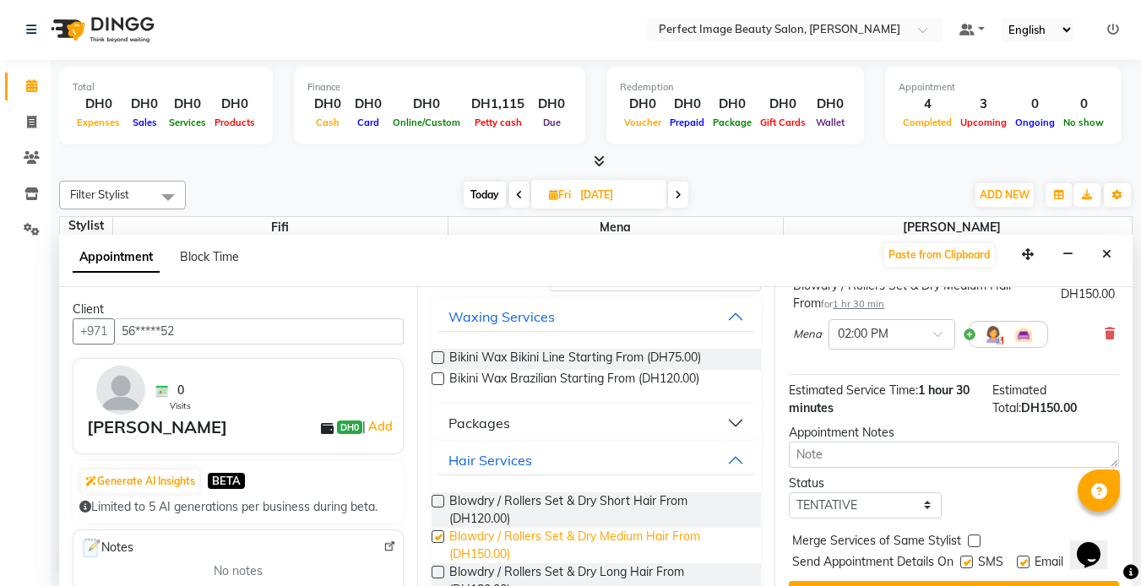
checkbox input "false"
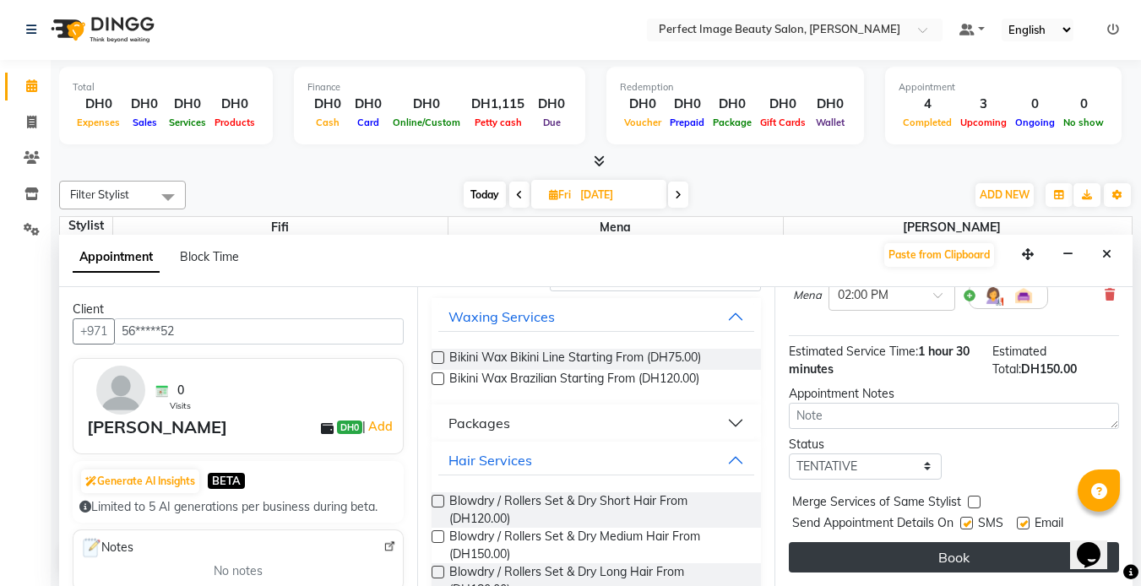
click at [938, 546] on button "Book" at bounding box center [954, 557] width 330 height 30
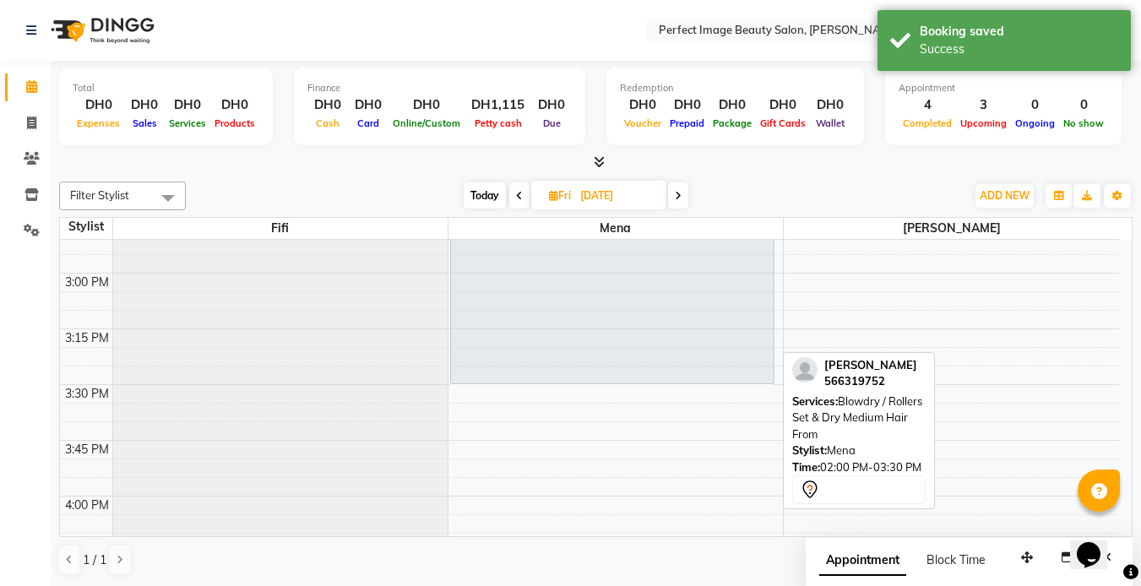
scroll to position [413, 0]
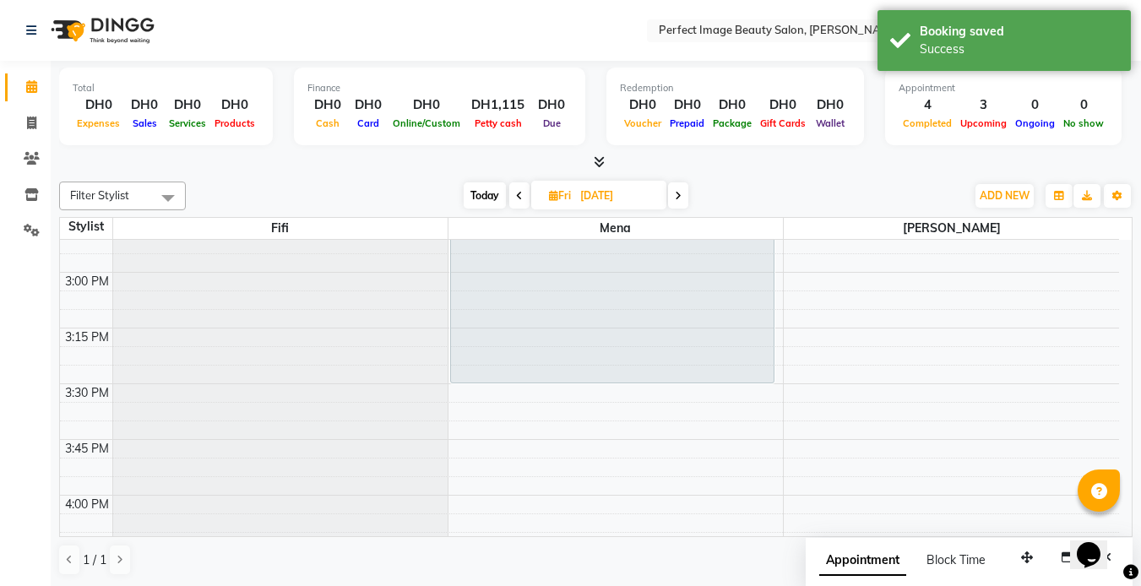
click at [518, 195] on icon at bounding box center [519, 196] width 7 height 10
type input "[DATE]"
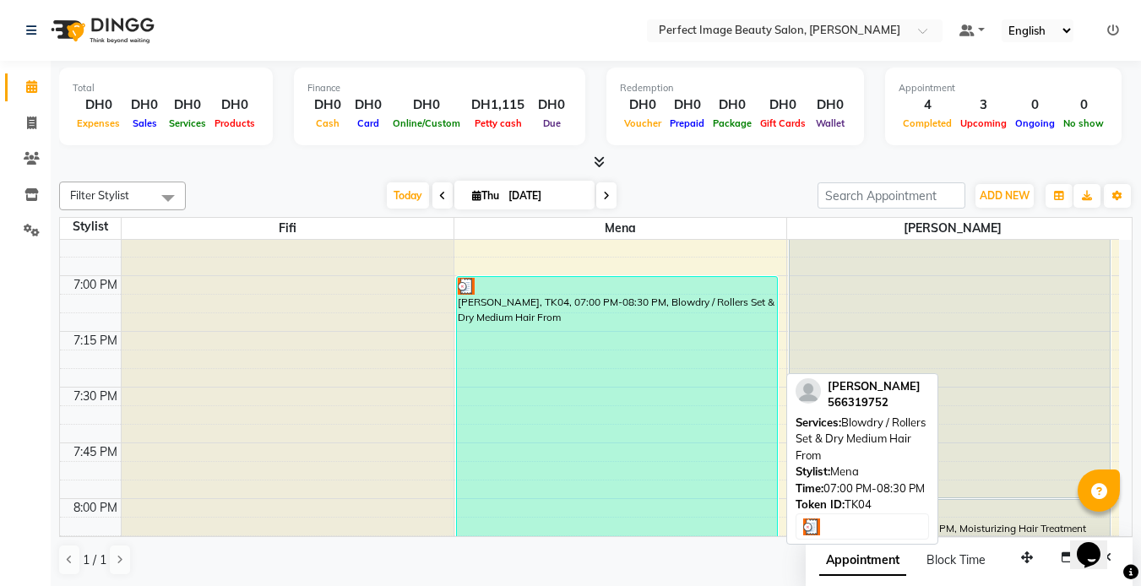
scroll to position [2190, 0]
click at [569, 298] on div "[PERSON_NAME], TK04, 07:00 PM-08:30 PM, Blowdry / Rollers Set & Dry Medium Hair…" at bounding box center [617, 446] width 320 height 332
select select "3"
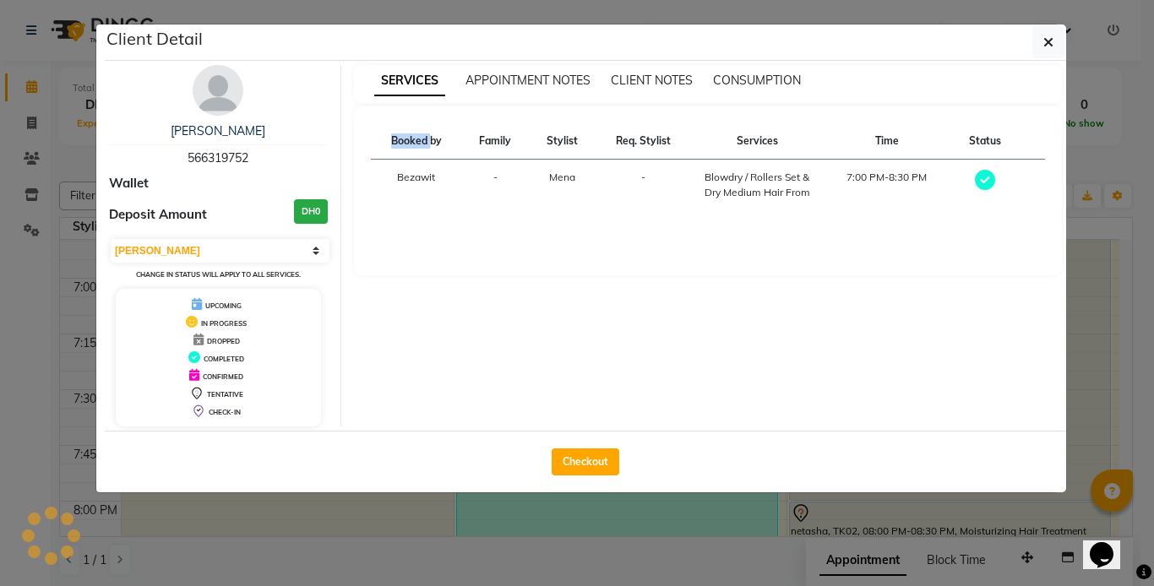
click at [569, 298] on div "SERVICES APPOINTMENT NOTES CLIENT NOTES CONSUMPTION Booked by Family Stylist Re…" at bounding box center [708, 245] width 734 height 361
drag, startPoint x: 615, startPoint y: 550, endPoint x: 501, endPoint y: 526, distance: 116.4
click at [501, 526] on ngb-modal-window "Client Detail [PERSON_NAME] 566319752 Wallet Deposit Amount DH0 Select MARK DON…" at bounding box center [577, 293] width 1154 height 586
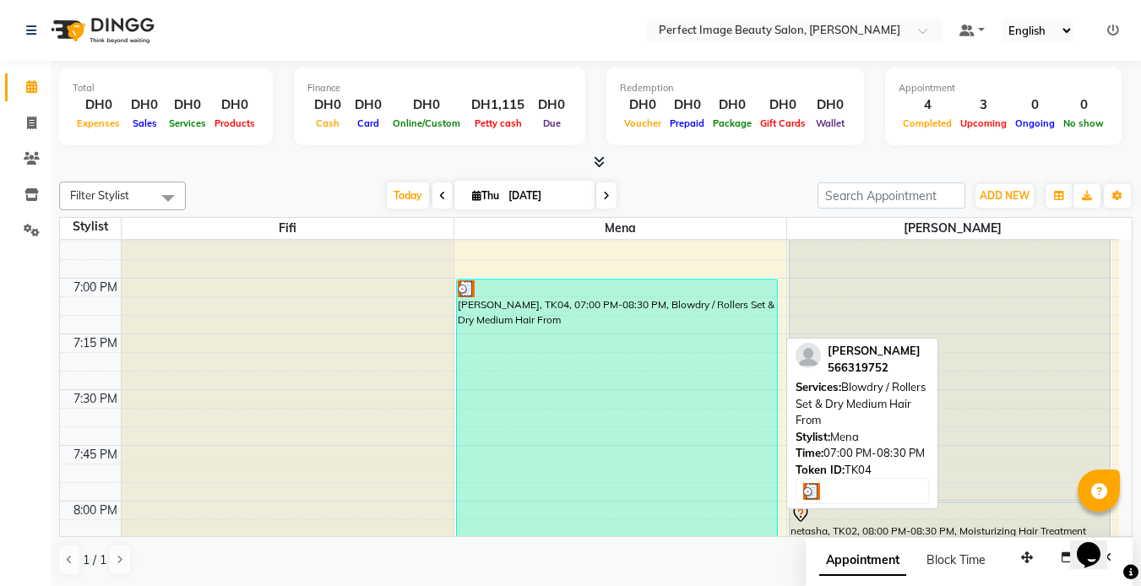
click at [499, 529] on div "[PERSON_NAME], TK04, 07:00 PM-08:30 PM, Blowdry / Rollers Set & Dry Medium Hair…" at bounding box center [617, 446] width 320 height 332
select select "3"
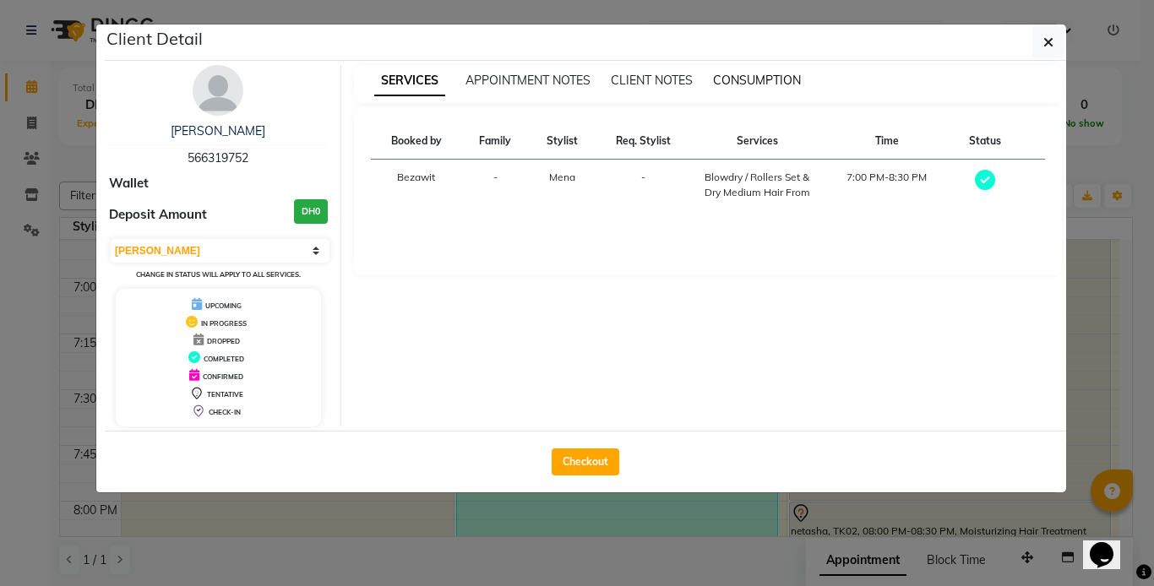
click at [744, 84] on span "CONSUMPTION" at bounding box center [757, 80] width 88 height 15
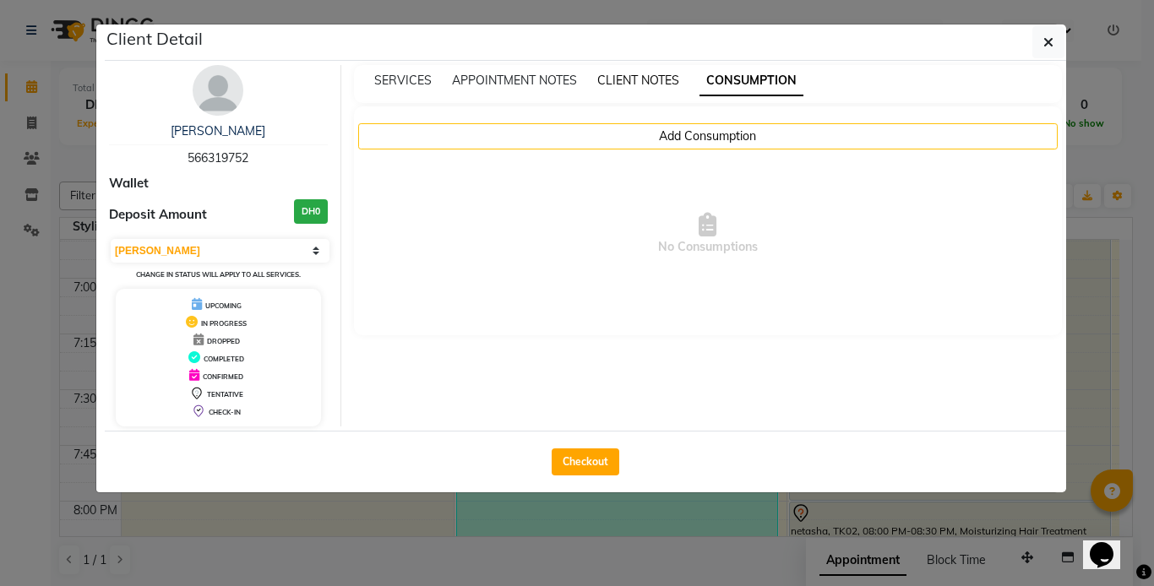
click at [643, 87] on span "CLIENT NOTES" at bounding box center [638, 80] width 82 height 15
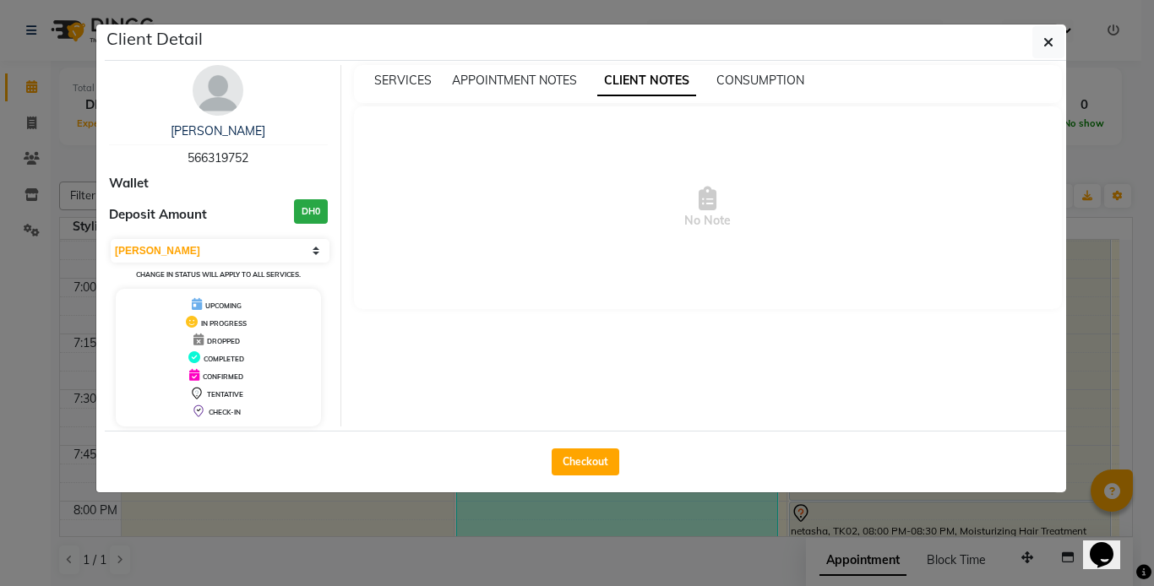
click at [505, 95] on div "SERVICES APPOINTMENT NOTES CLIENT NOTES CONSUMPTION" at bounding box center [708, 84] width 708 height 38
click at [497, 81] on span "APPOINTMENT NOTES" at bounding box center [514, 80] width 125 height 15
click at [402, 79] on span "SERVICES" at bounding box center [402, 80] width 57 height 15
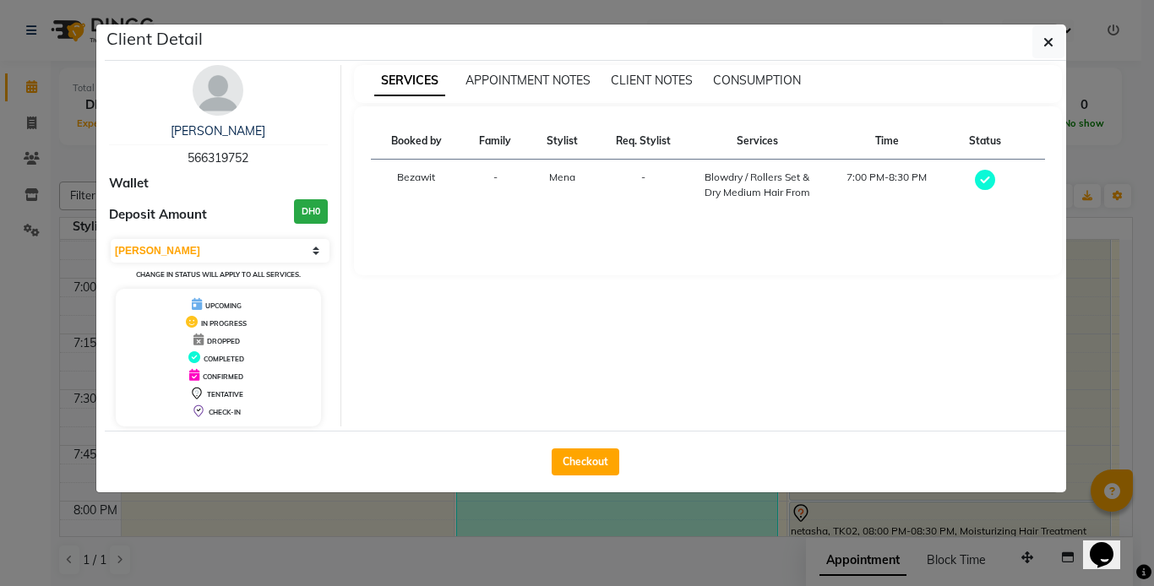
click at [980, 182] on icon at bounding box center [984, 180] width 20 height 20
click at [977, 182] on icon at bounding box center [984, 180] width 20 height 20
click at [722, 186] on div "Blowdry / Rollers Set & Dry Medium Hair From" at bounding box center [757, 185] width 110 height 30
click at [638, 177] on td "-" at bounding box center [643, 186] width 96 height 52
click at [544, 184] on td "Mena" at bounding box center [562, 186] width 66 height 52
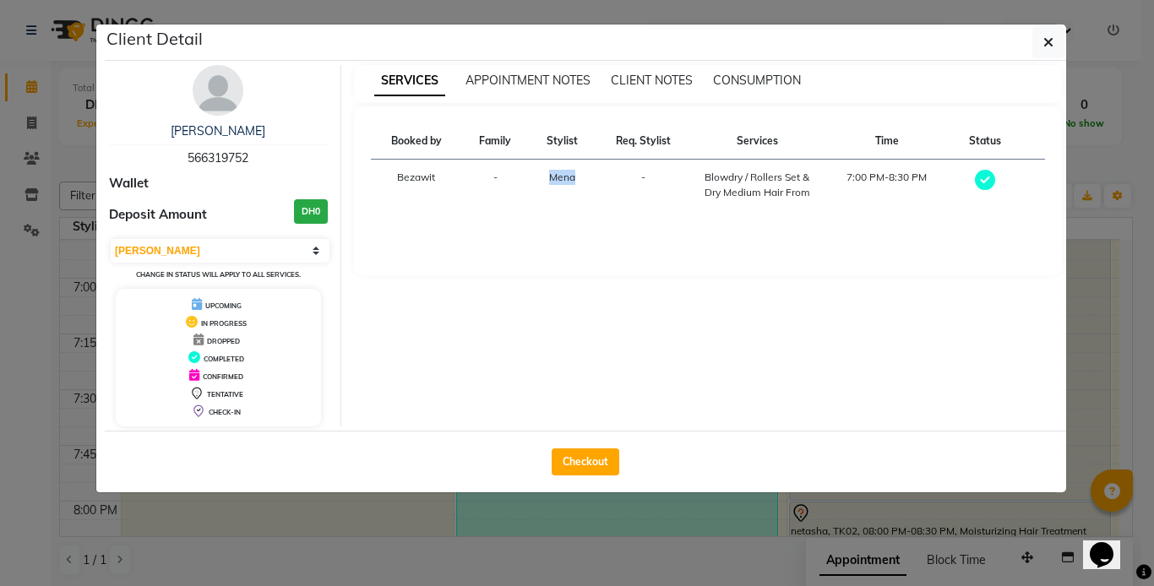
click at [544, 184] on td "Mena" at bounding box center [562, 186] width 66 height 52
click at [544, 185] on td "Mena" at bounding box center [562, 186] width 66 height 52
click at [760, 182] on div "Blowdry / Rollers Set & Dry Medium Hair From" at bounding box center [757, 185] width 110 height 30
drag, startPoint x: 760, startPoint y: 182, endPoint x: 663, endPoint y: 248, distance: 117.3
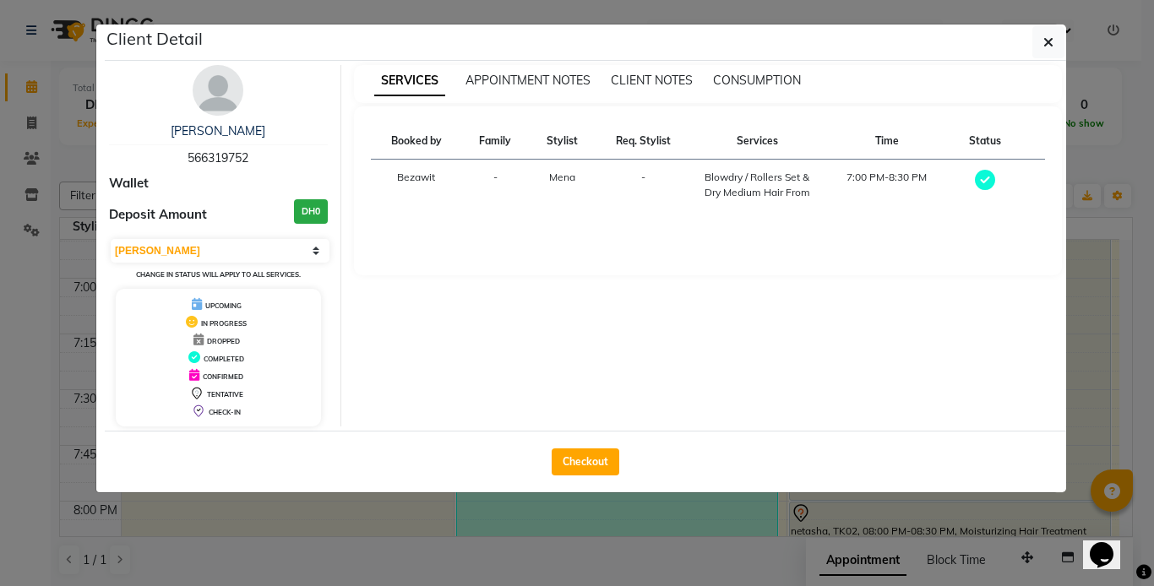
click at [663, 248] on div "Booked by Family Stylist Req. Stylist Services Time Status [PERSON_NAME] - Blow…" at bounding box center [708, 190] width 708 height 169
click at [572, 474] on button "Checkout" at bounding box center [585, 461] width 68 height 27
select select "service"
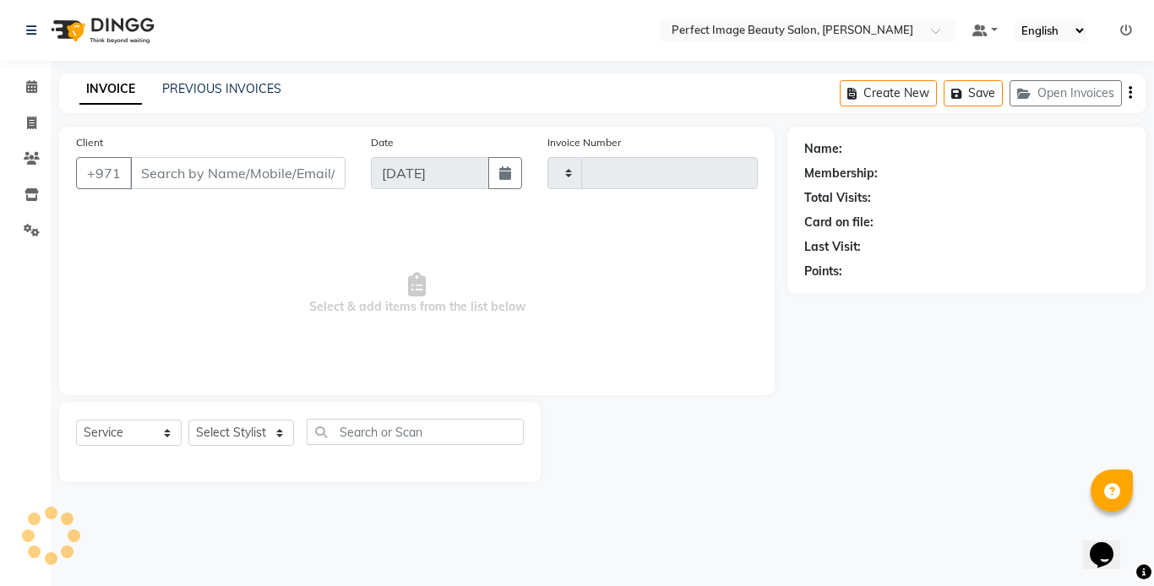
type input "0260"
select select "8564"
type input "56*****52"
select select "85054"
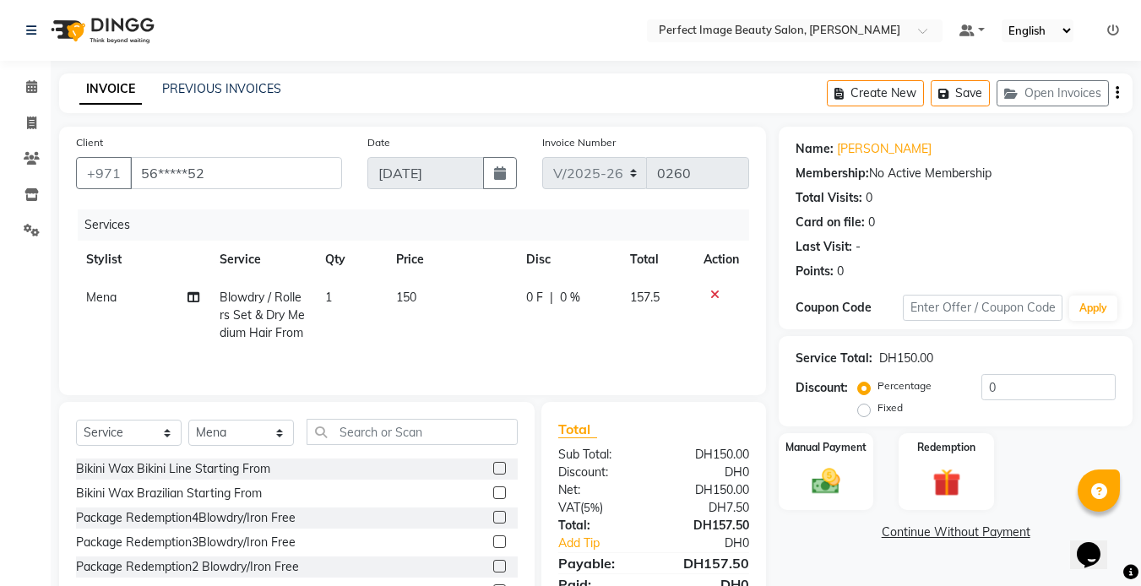
click at [714, 294] on icon at bounding box center [714, 295] width 9 height 12
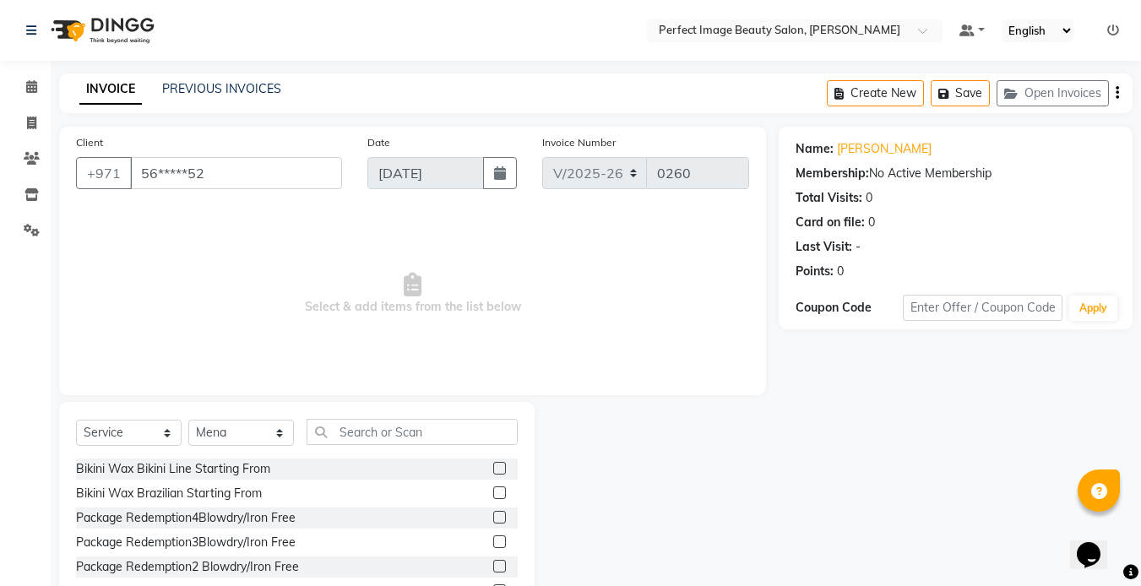
click at [1116, 95] on button "button" at bounding box center [1117, 93] width 3 height 40
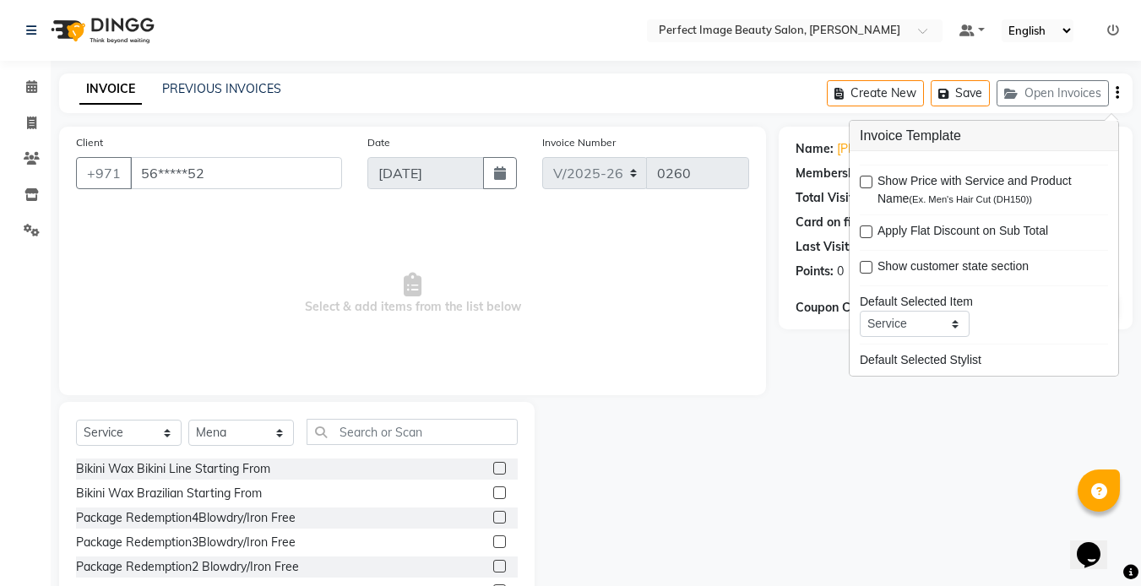
click at [841, 486] on div "Name: Helen Membership: No Active Membership Total Visits: 0 Card on file: 0 La…" at bounding box center [962, 389] width 366 height 524
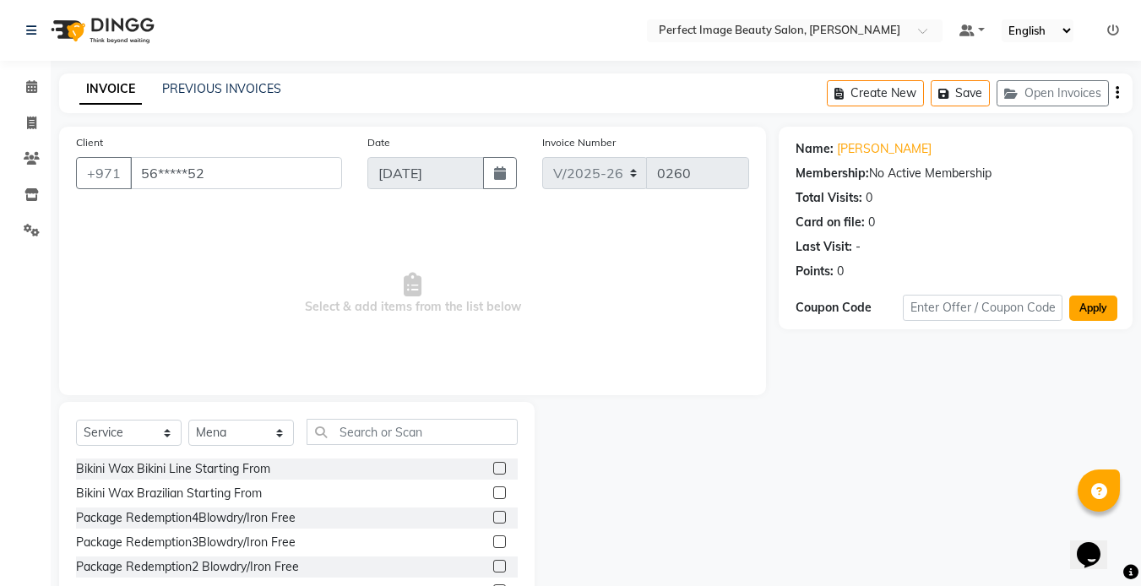
click at [1087, 312] on button "Apply" at bounding box center [1093, 308] width 48 height 25
click at [1087, 313] on button "Apply" at bounding box center [1093, 308] width 48 height 25
click at [1087, 315] on button "Apply" at bounding box center [1093, 308] width 48 height 25
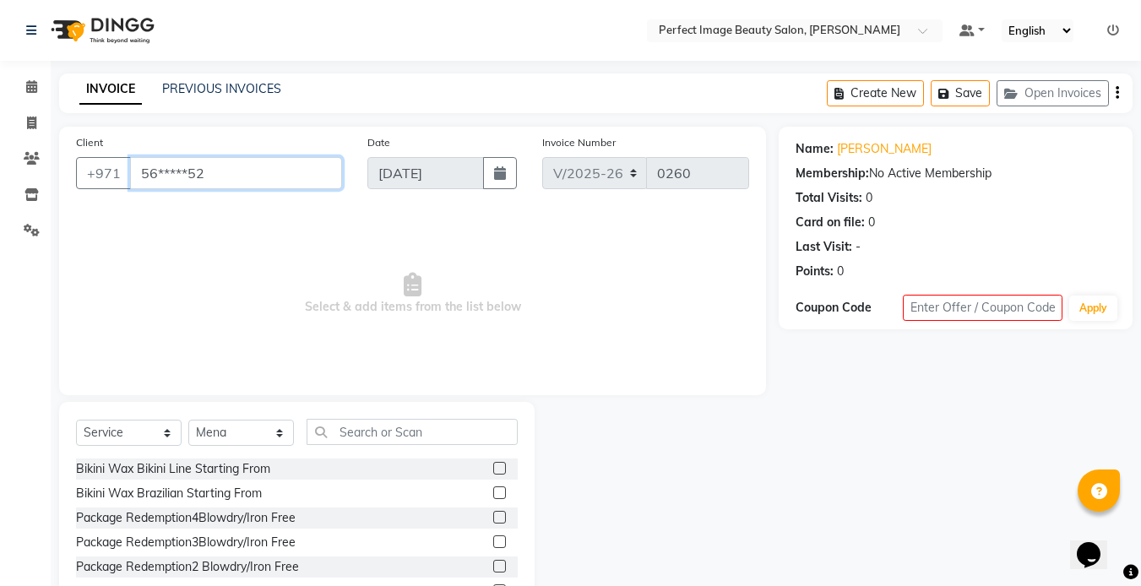
click at [248, 167] on input "56*****52" at bounding box center [236, 173] width 212 height 32
type input "5"
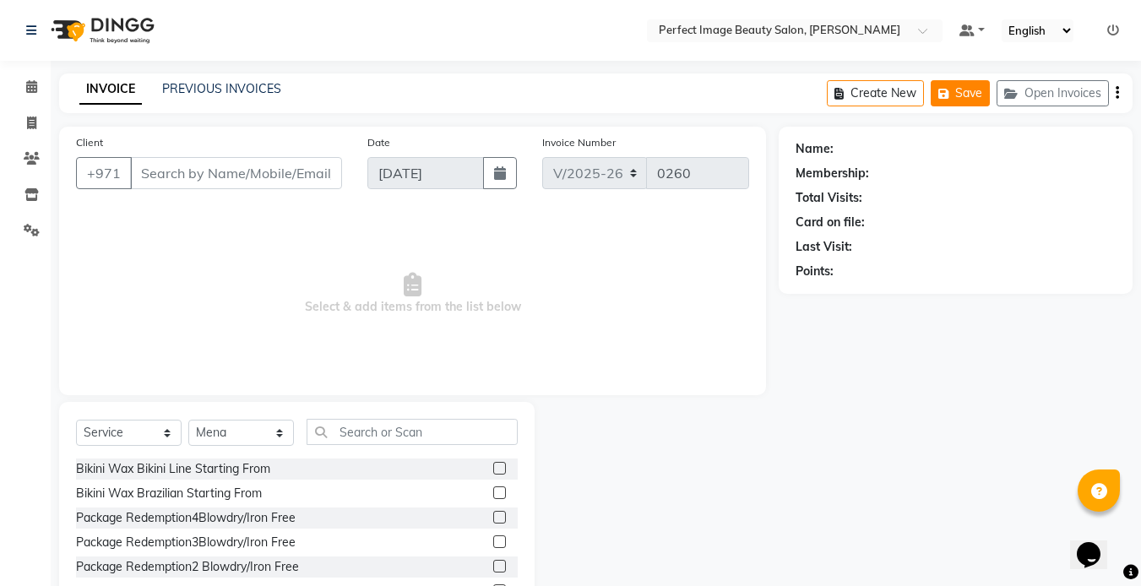
click at [963, 94] on button "Save" at bounding box center [960, 93] width 59 height 26
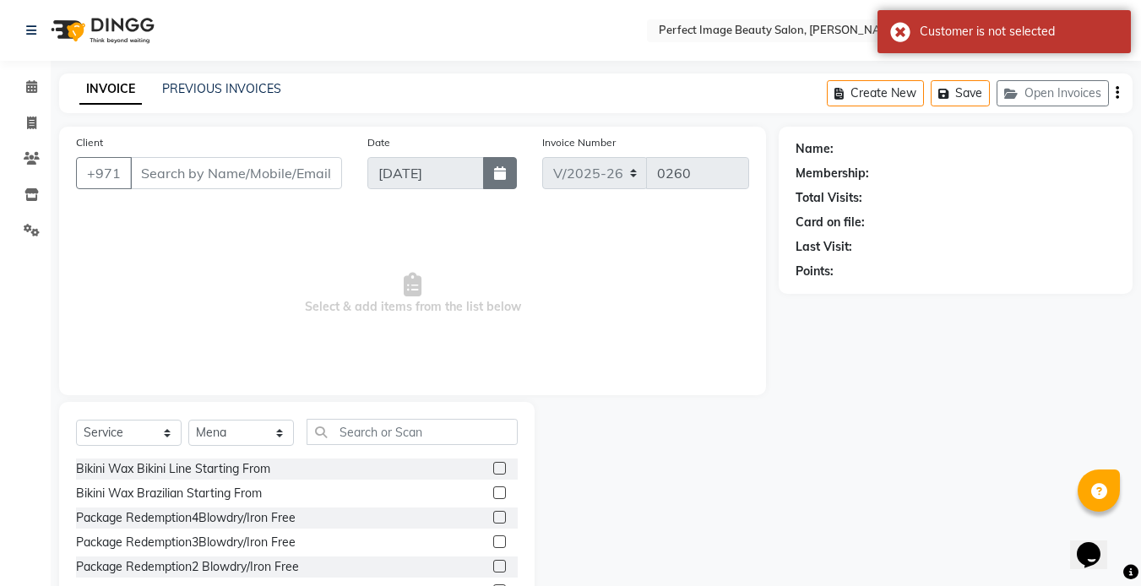
click at [505, 171] on icon "button" at bounding box center [500, 173] width 12 height 14
select select "9"
select select "2025"
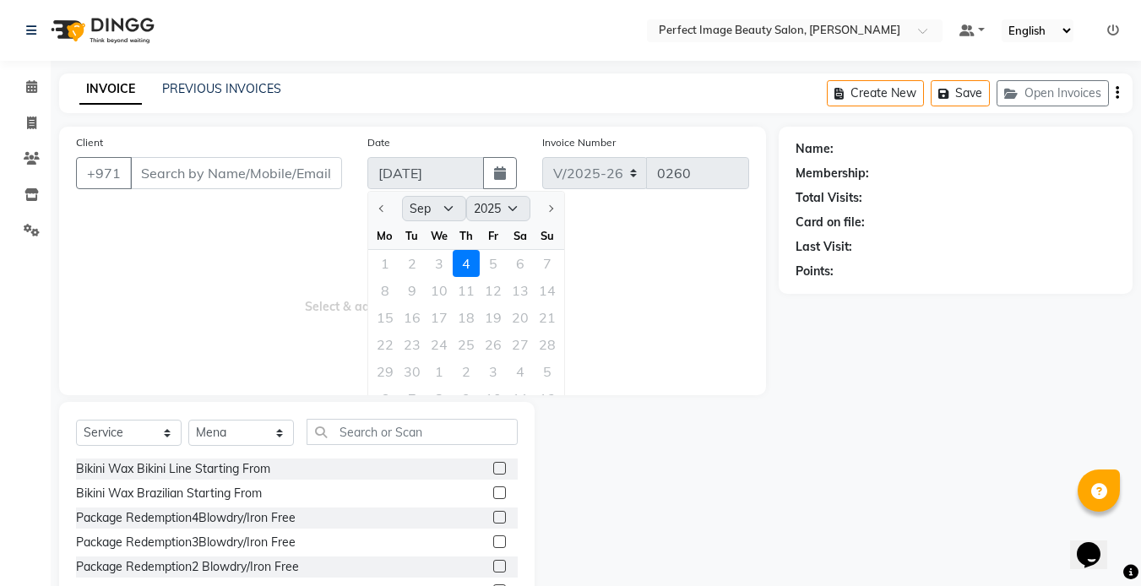
click at [485, 237] on div "Fr" at bounding box center [493, 235] width 27 height 27
click at [494, 239] on div "Fr" at bounding box center [493, 235] width 27 height 27
click at [381, 145] on label "Date" at bounding box center [378, 142] width 23 height 15
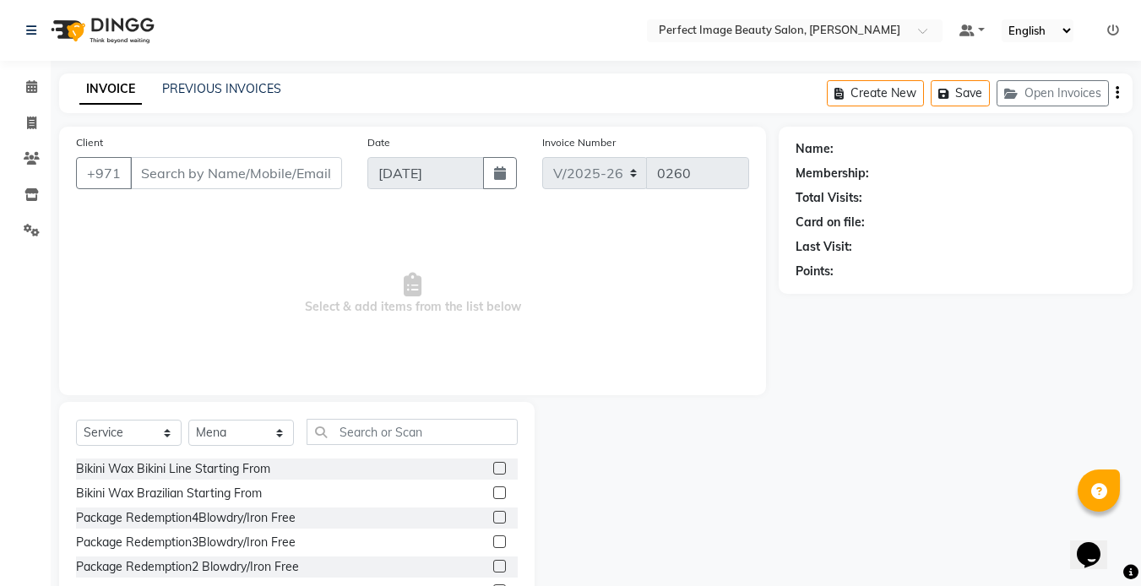
click at [381, 145] on label "Date" at bounding box center [378, 142] width 23 height 15
click at [493, 508] on div at bounding box center [505, 518] width 24 height 21
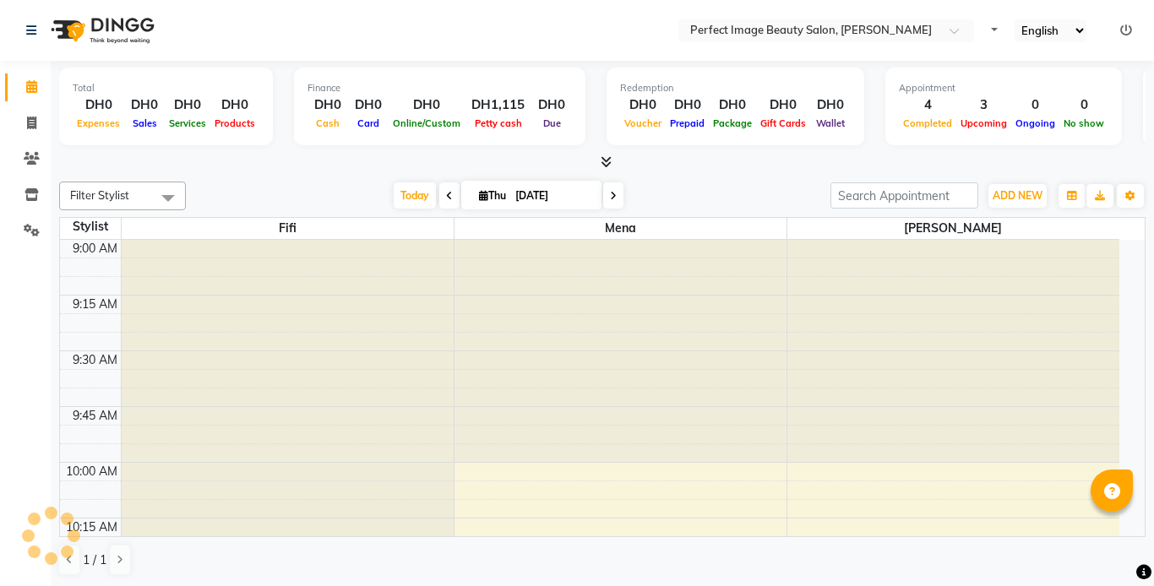
select select "en"
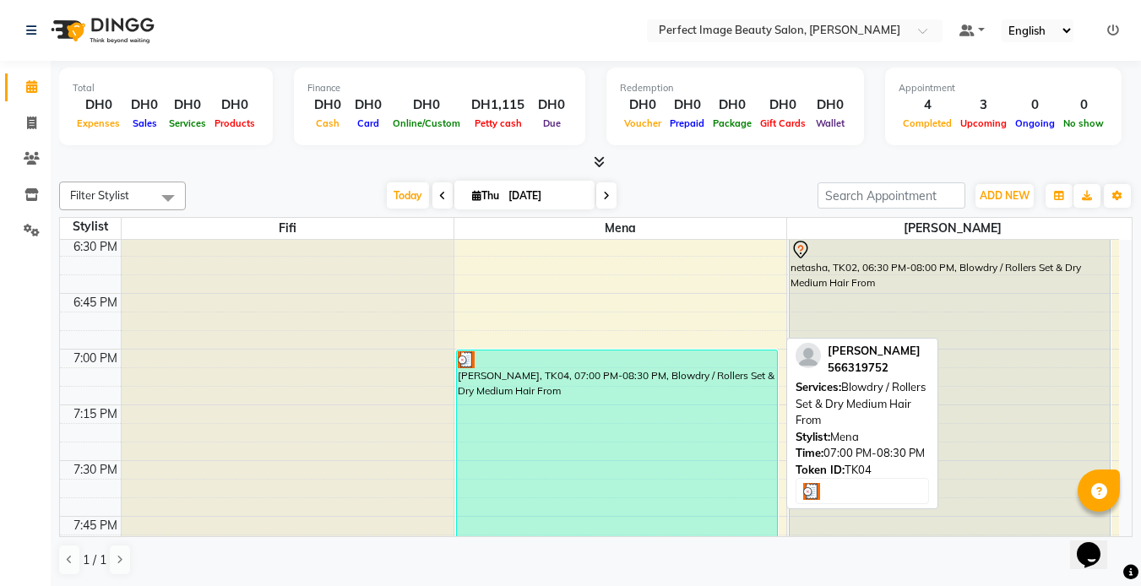
scroll to position [2118, 0]
click at [573, 406] on div "[PERSON_NAME], TK04, 07:00 PM-08:30 PM, Blowdry / Rollers Set & Dry Medium Hair…" at bounding box center [617, 518] width 320 height 332
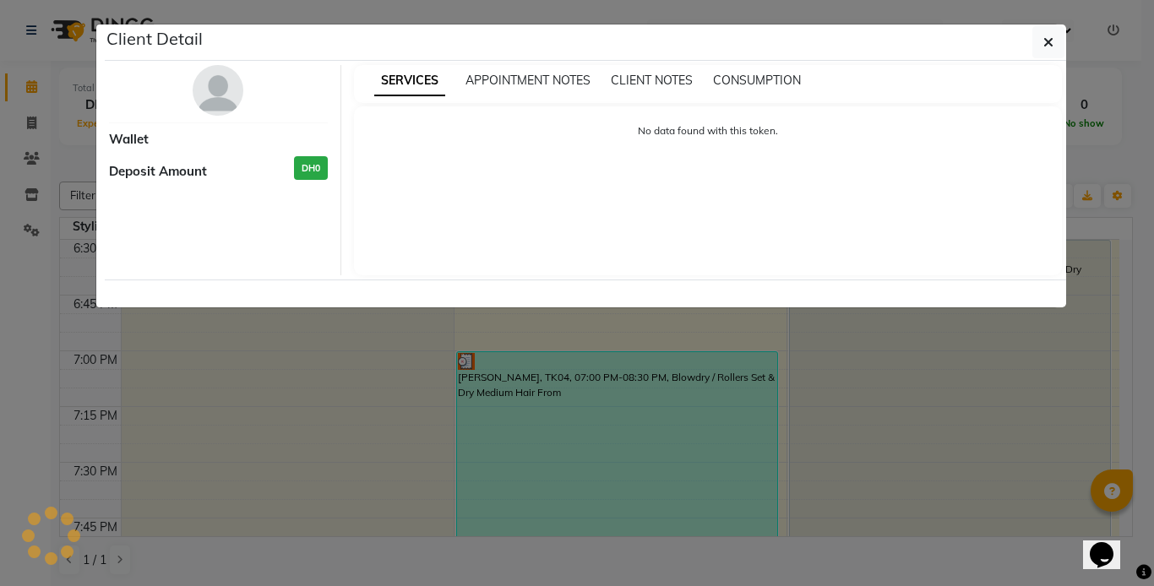
select select "3"
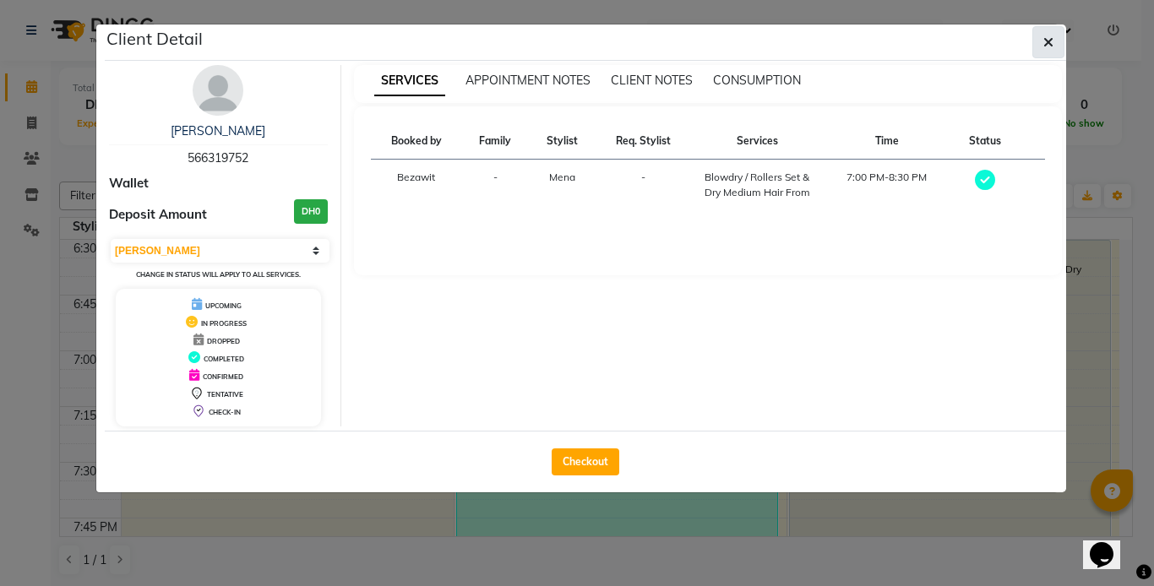
click at [1047, 41] on icon "button" at bounding box center [1048, 42] width 10 height 14
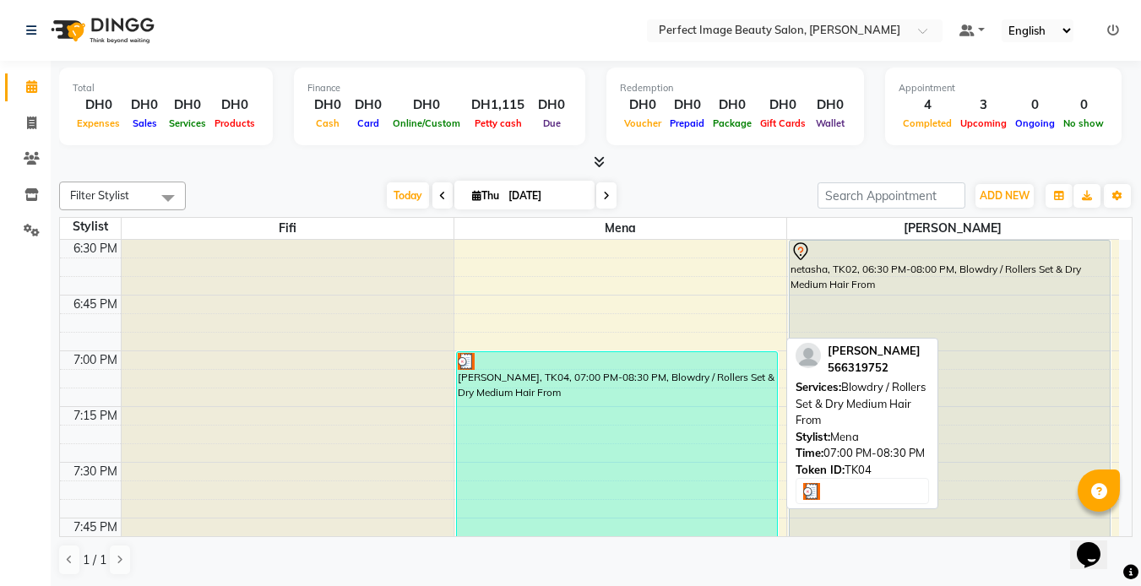
click at [570, 391] on div "[PERSON_NAME], TK04, 07:00 PM-08:30 PM, Blowdry / Rollers Set & Dry Medium Hair…" at bounding box center [617, 518] width 320 height 332
select select "3"
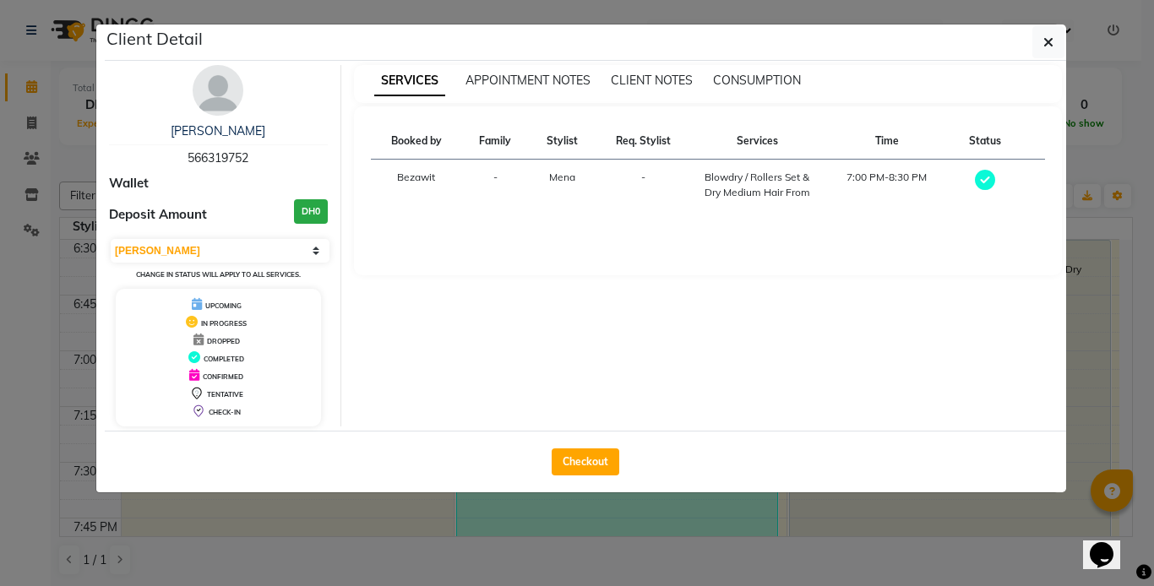
click at [52, 84] on ngb-modal-window "Client Detail Helen 566319752 Wallet Deposit Amount DH0 Select MARK DONE UPCOMI…" at bounding box center [577, 293] width 1154 height 586
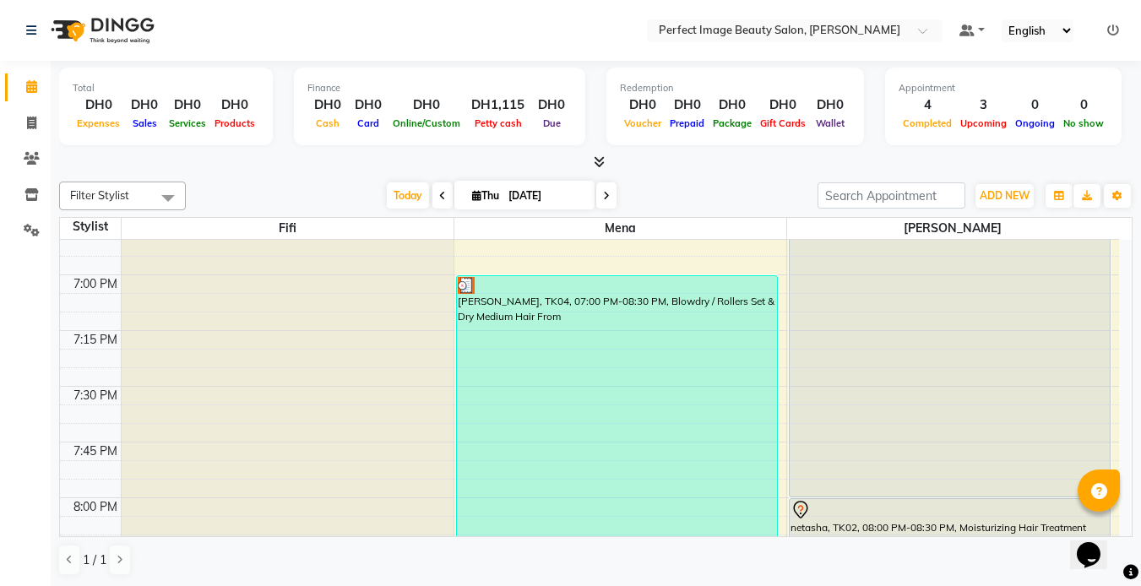
scroll to position [2195, 0]
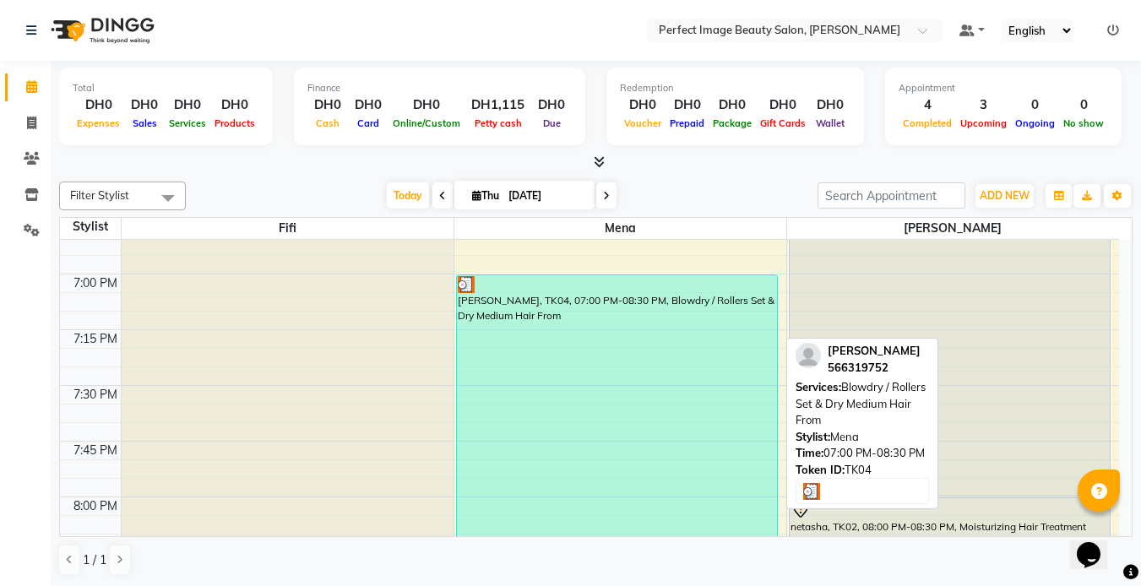
click at [524, 320] on div "[PERSON_NAME], TK04, 07:00 PM-08:30 PM, Blowdry / Rollers Set & Dry Medium Hair…" at bounding box center [617, 441] width 320 height 332
select select "3"
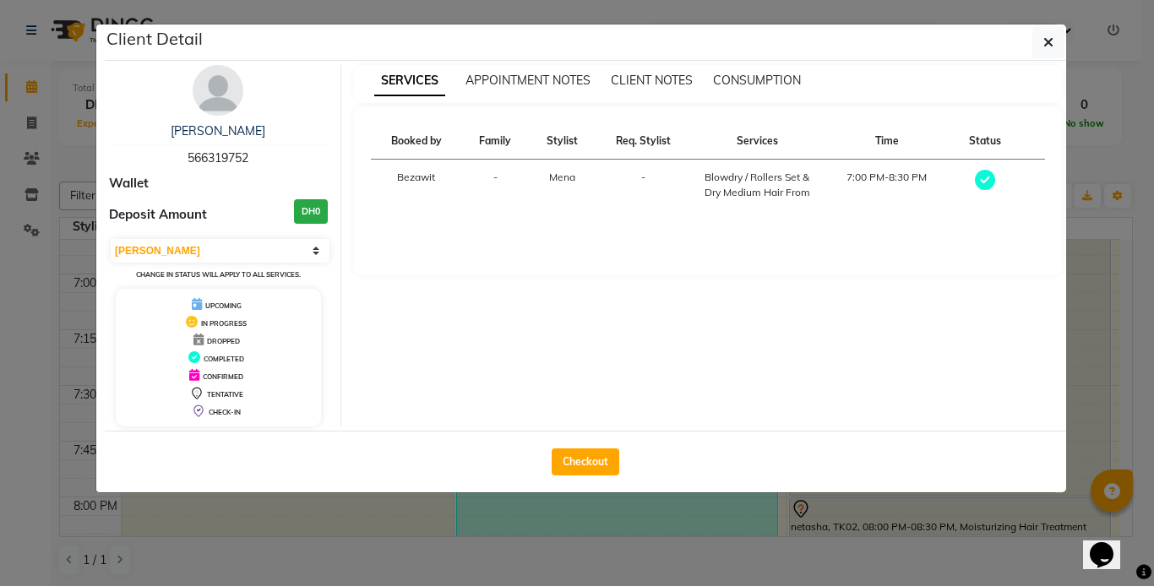
click at [692, 548] on ngb-modal-window "Client Detail [PERSON_NAME] 566319752 Wallet Deposit Amount DH0 Select MARK DON…" at bounding box center [577, 293] width 1154 height 586
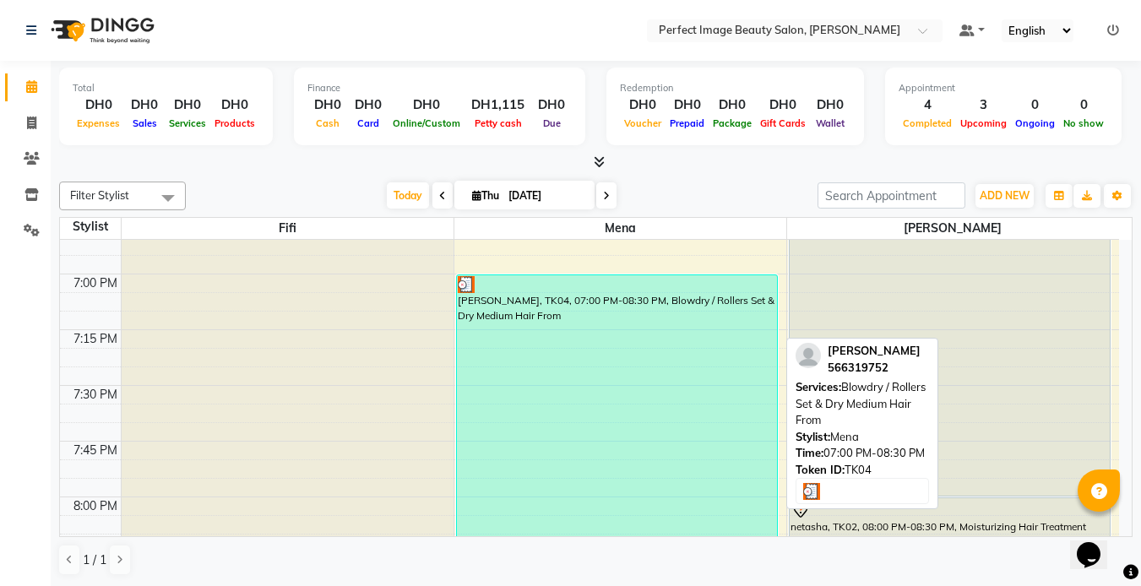
click at [607, 437] on div "[PERSON_NAME], TK04, 07:00 PM-08:30 PM, Blowdry / Rollers Set & Dry Medium Hair…" at bounding box center [617, 441] width 320 height 332
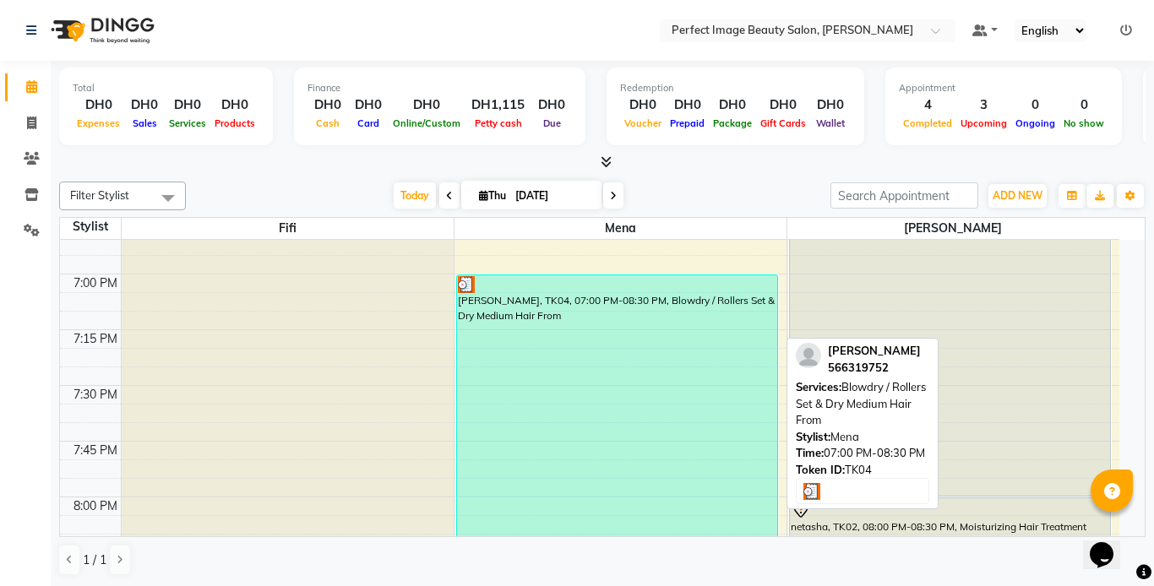
select select "3"
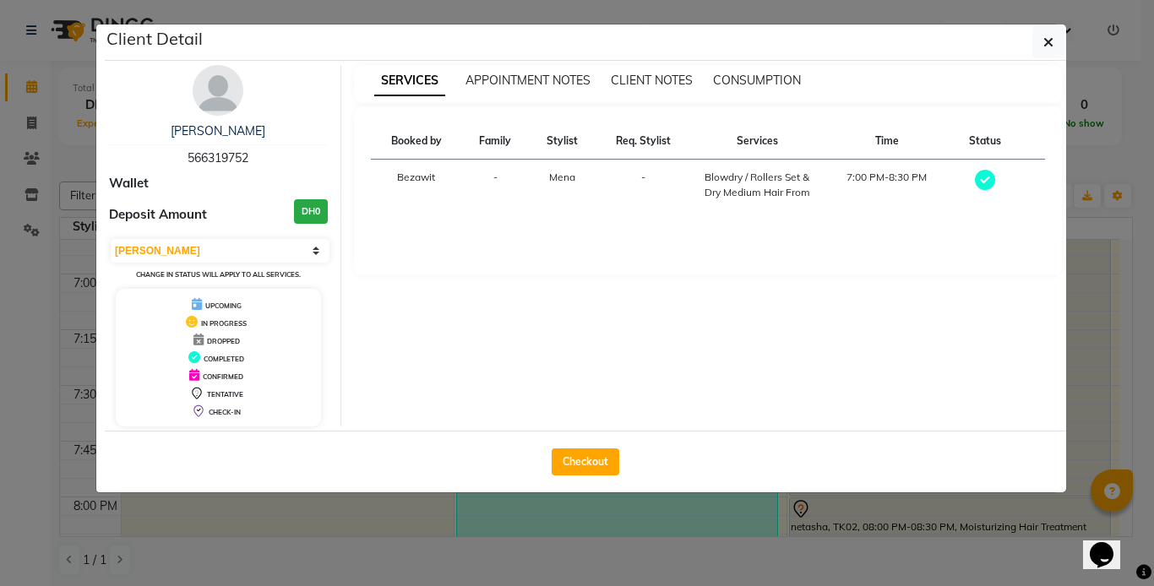
click at [607, 437] on div "Checkout" at bounding box center [585, 462] width 961 height 62
click at [635, 548] on ngb-modal-window "Client Detail [PERSON_NAME] 566319752 Wallet Deposit Amount DH0 Select MARK DON…" at bounding box center [577, 293] width 1154 height 586
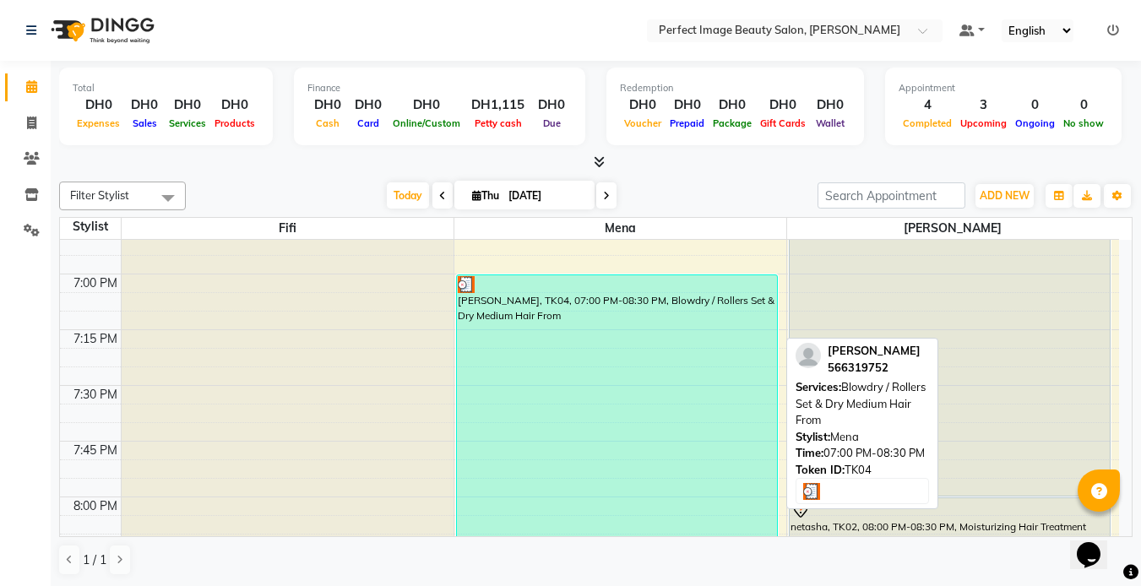
click at [518, 316] on div "[PERSON_NAME], TK04, 07:00 PM-08:30 PM, Blowdry / Rollers Set & Dry Medium Hair…" at bounding box center [617, 441] width 320 height 332
select select "3"
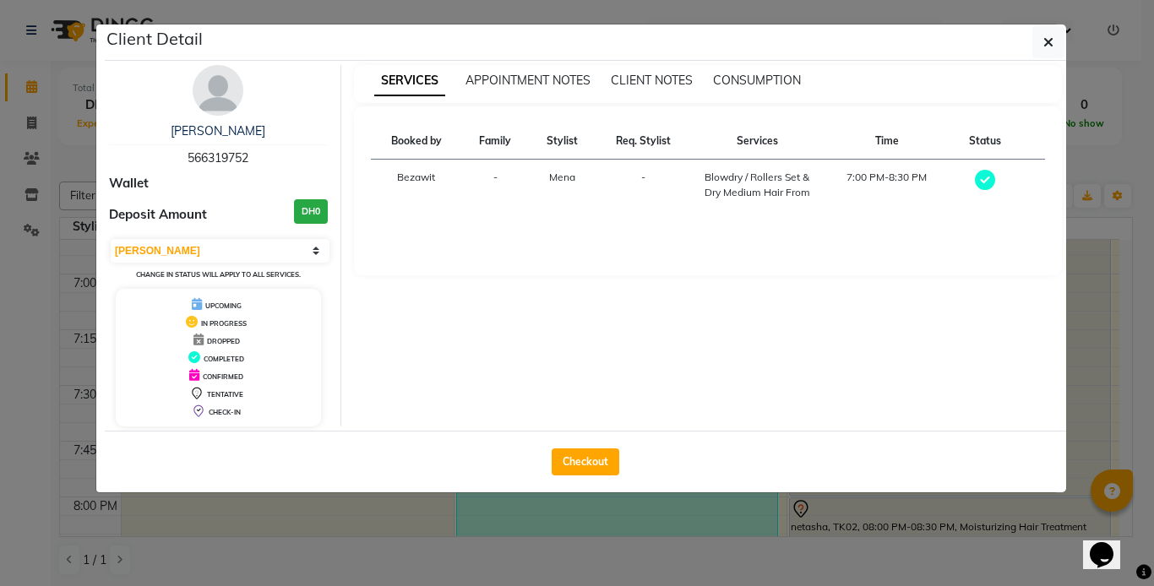
click at [508, 555] on ngb-modal-window "Client Detail [PERSON_NAME] 566319752 Wallet Deposit Amount DH0 Select MARK DON…" at bounding box center [577, 293] width 1154 height 586
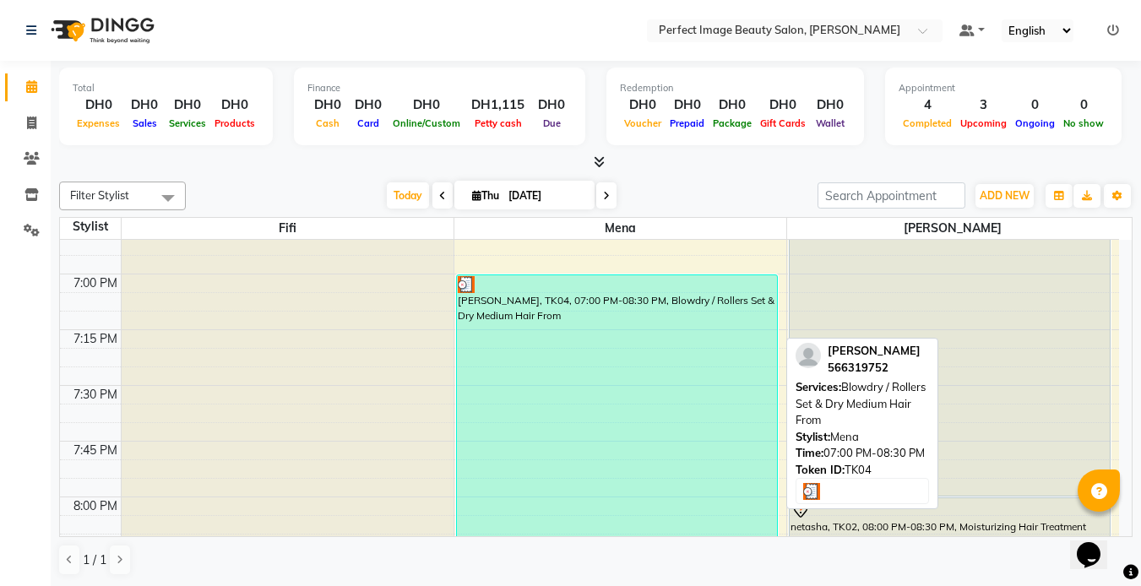
click at [605, 380] on div "[PERSON_NAME], TK04, 07:00 PM-08:30 PM, Blowdry / Rollers Set & Dry Medium Hair…" at bounding box center [617, 441] width 320 height 332
select select "3"
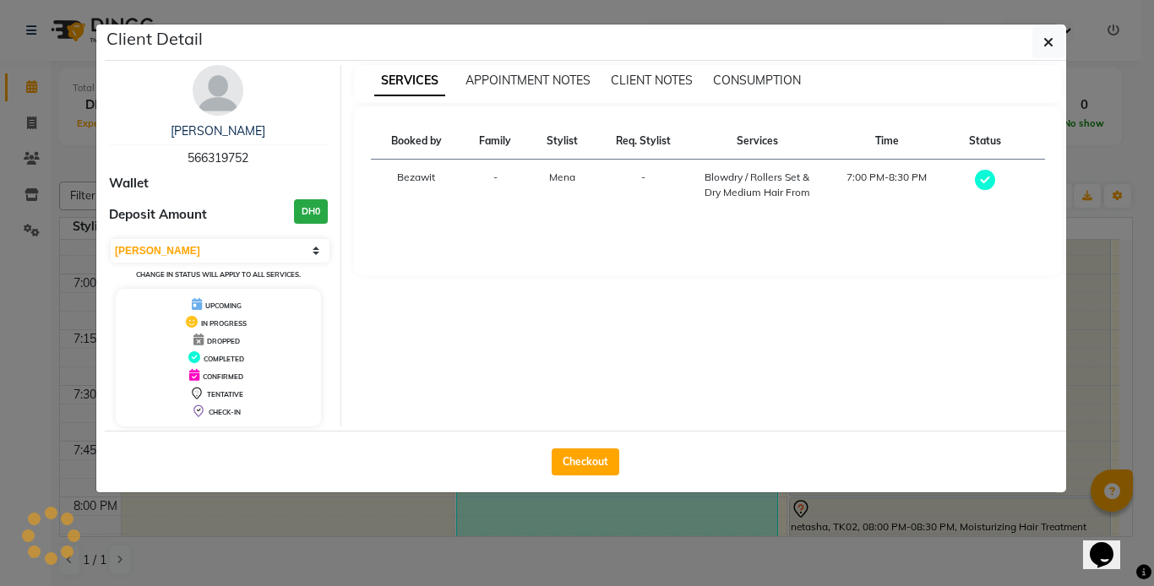
click at [605, 380] on div "[PERSON_NAME] 566319752 Wallet Deposit Amount DH0 Select MARK DONE UPCOMING Cha…" at bounding box center [585, 246] width 961 height 370
click at [510, 572] on ngb-modal-window "Client Detail [PERSON_NAME] 566319752 Wallet Deposit Amount DH0 Select MARK DON…" at bounding box center [577, 293] width 1154 height 586
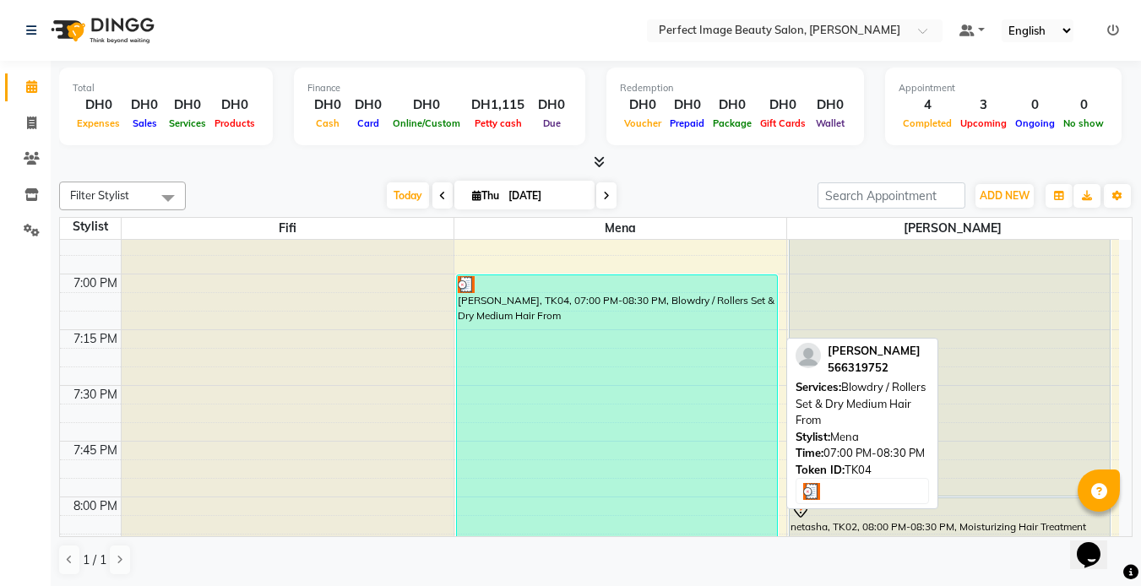
click at [622, 463] on div "[PERSON_NAME], TK04, 07:00 PM-08:30 PM, Blowdry / Rollers Set & Dry Medium Hair…" at bounding box center [617, 441] width 320 height 332
select select "3"
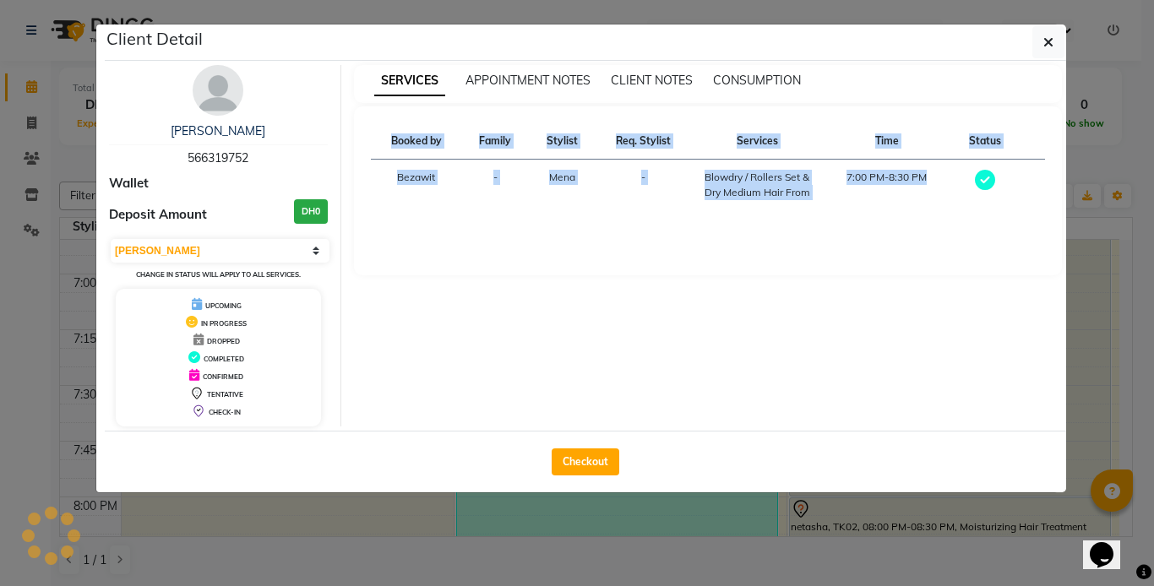
click at [622, 463] on div "Client Detail [PERSON_NAME] 566319752 Wallet Deposit Amount DH0 Select MARK DON…" at bounding box center [576, 259] width 963 height 470
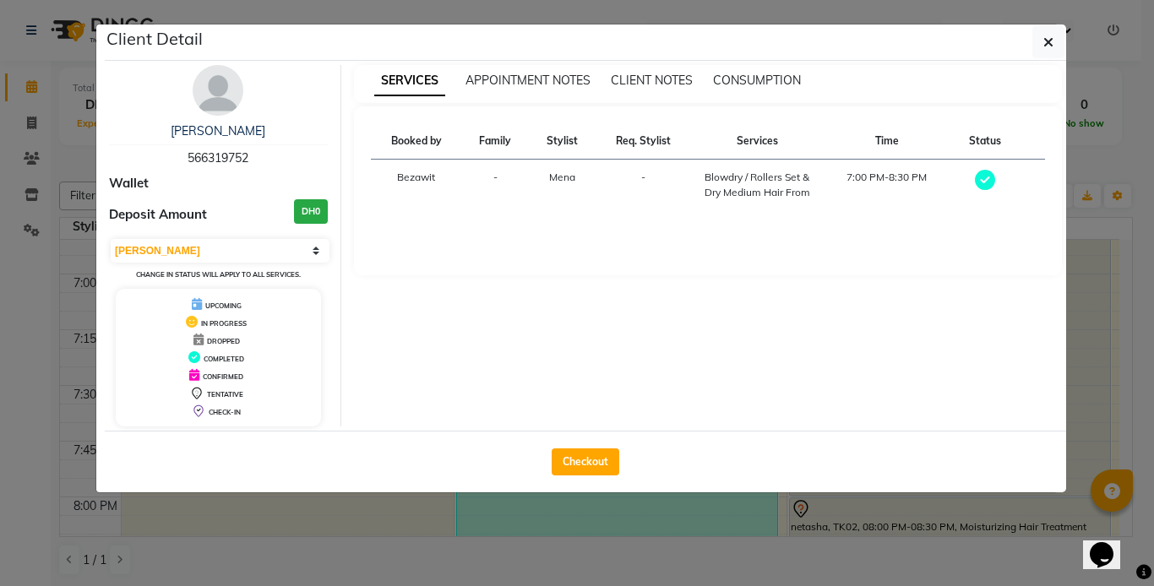
click at [610, 518] on ngb-modal-window "Client Detail [PERSON_NAME] 566319752 Wallet Deposit Amount DH0 Select MARK DON…" at bounding box center [577, 293] width 1154 height 586
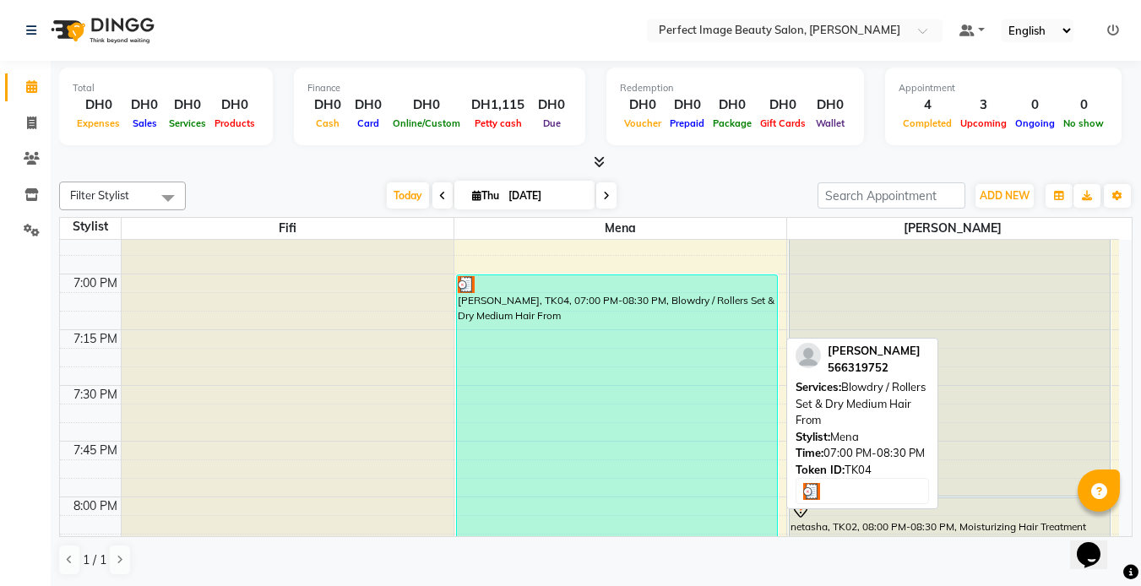
click at [617, 500] on div "[PERSON_NAME], TK04, 07:00 PM-08:30 PM, Blowdry / Rollers Set & Dry Medium Hair…" at bounding box center [617, 441] width 320 height 332
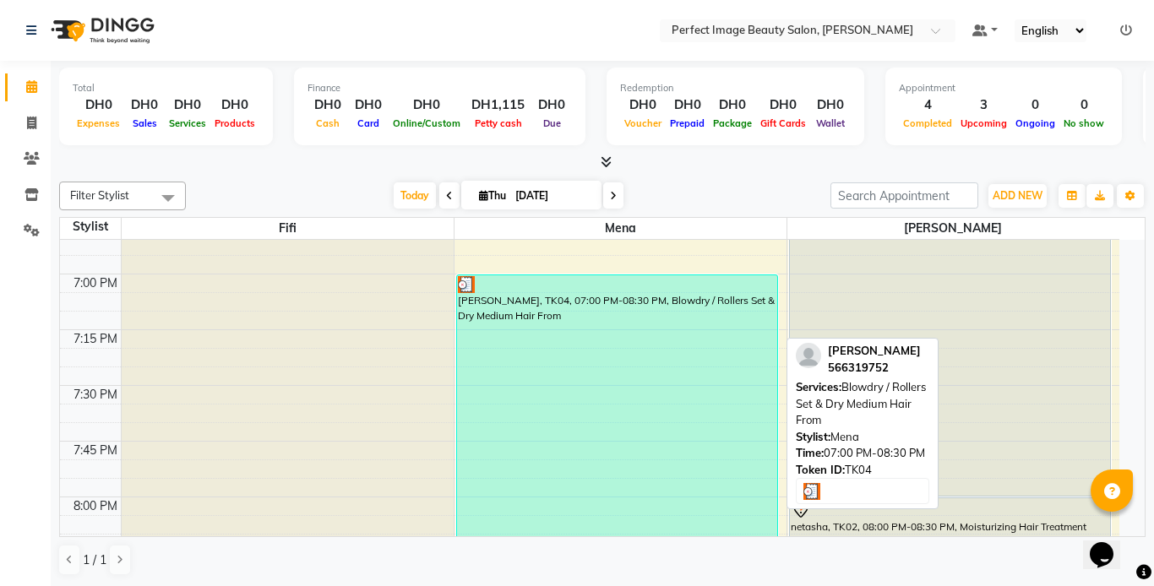
select select "3"
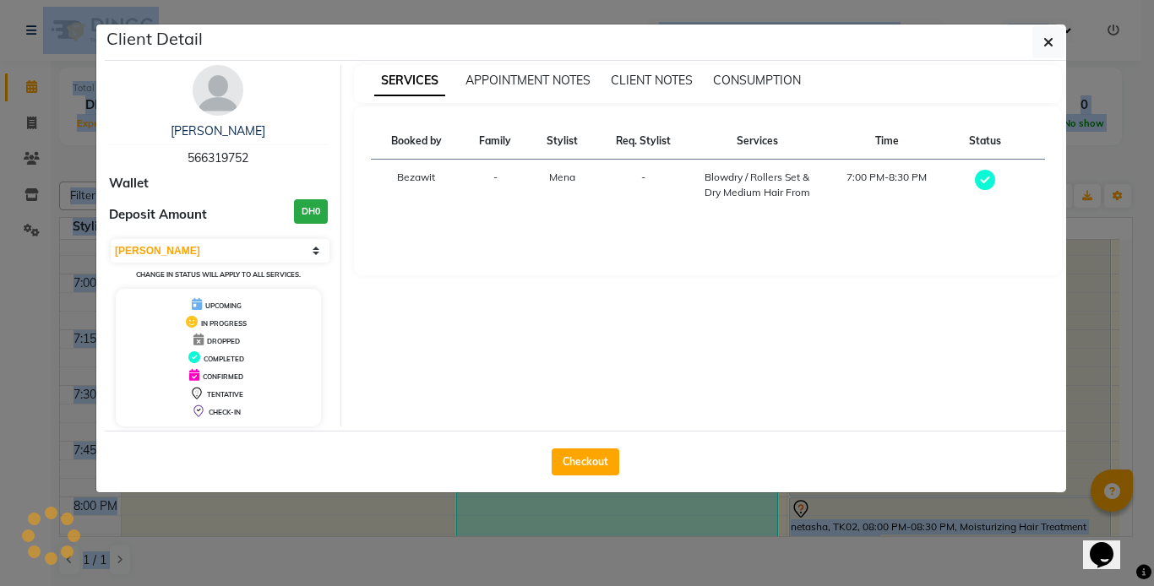
click at [617, 500] on ngb-modal-window "Client Detail [PERSON_NAME] 566319752 Wallet Deposit Amount DH0 Select MARK DON…" at bounding box center [577, 293] width 1154 height 586
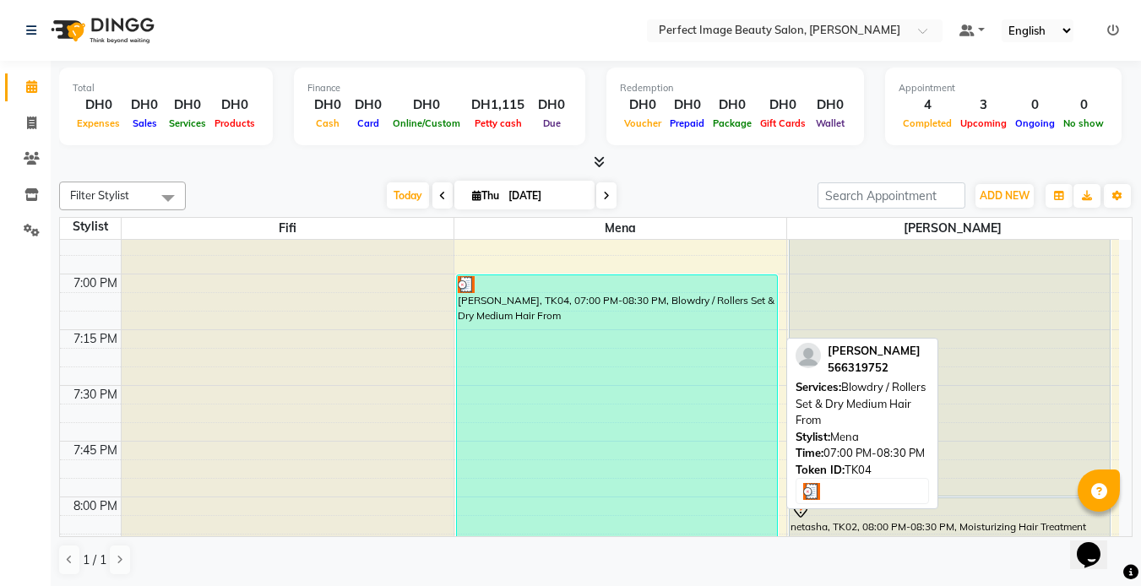
click at [616, 500] on div "[PERSON_NAME], TK04, 07:00 PM-08:30 PM, Blowdry / Rollers Set & Dry Medium Hair…" at bounding box center [617, 441] width 320 height 332
select select "3"
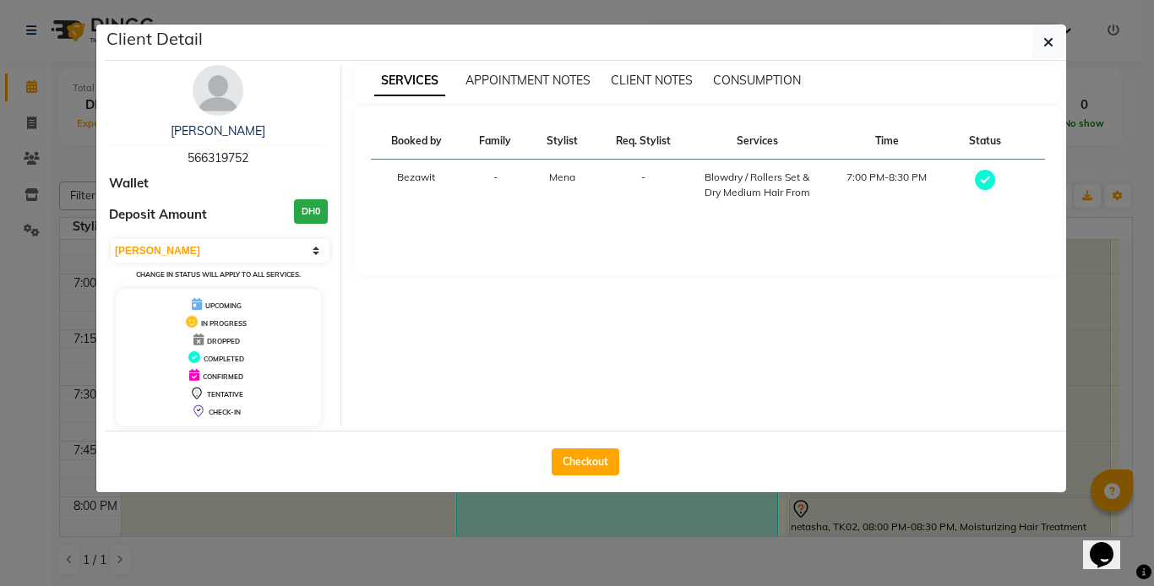
click at [616, 500] on ngb-modal-window "Client Detail [PERSON_NAME] 566319752 Wallet Deposit Amount DH0 Select MARK DON…" at bounding box center [577, 293] width 1154 height 586
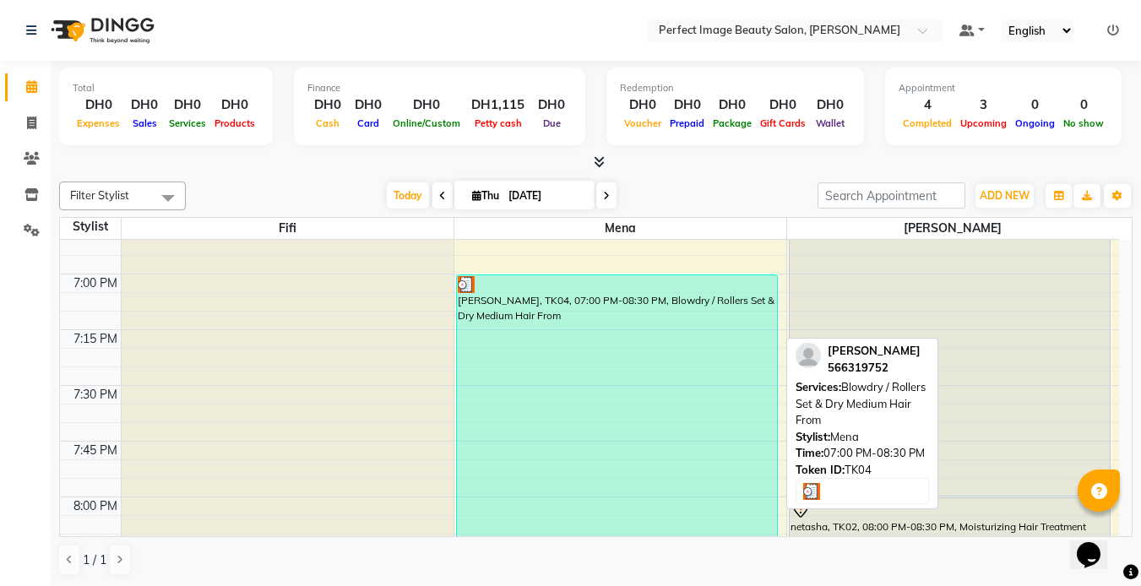
click at [616, 500] on div "[PERSON_NAME], TK04, 07:00 PM-08:30 PM, Blowdry / Rollers Set & Dry Medium Hair…" at bounding box center [617, 441] width 320 height 332
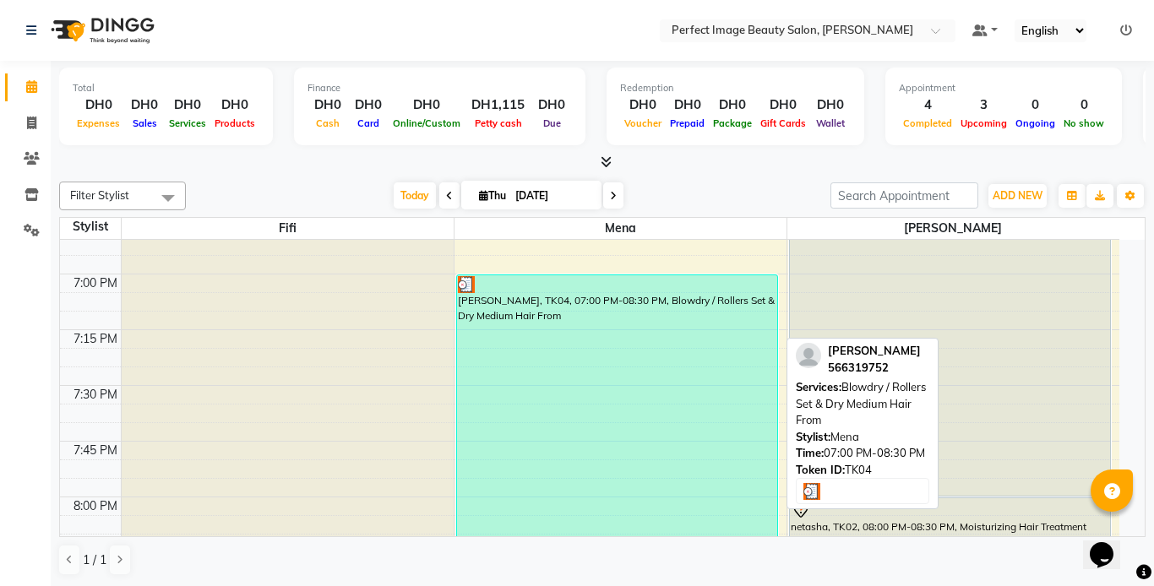
select select "3"
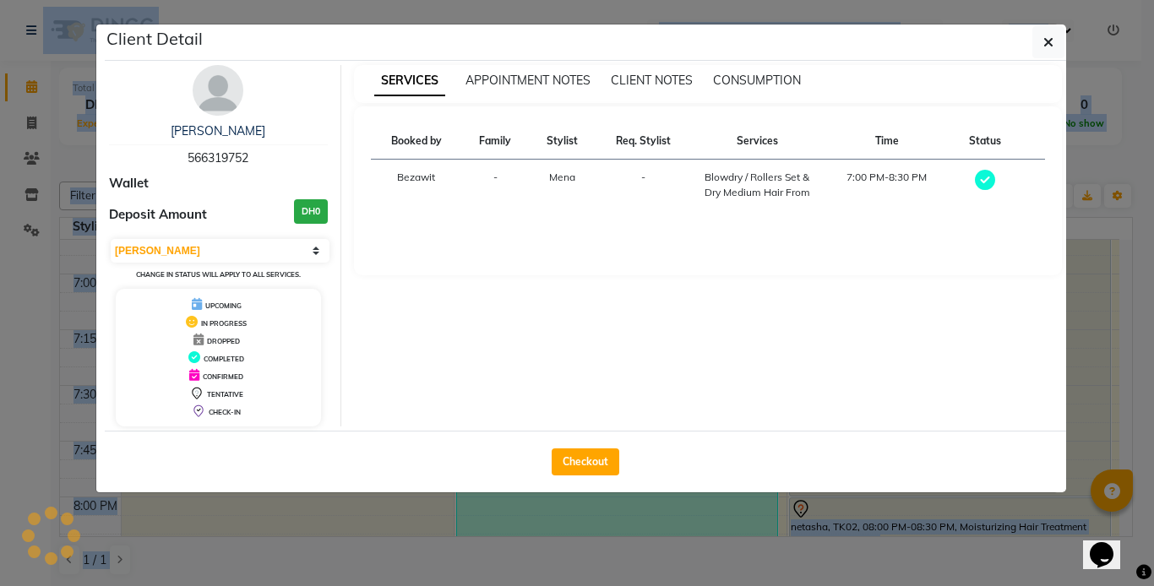
click at [616, 500] on ngb-modal-window "Client Detail [PERSON_NAME] 566319752 Wallet Deposit Amount DH0 Select MARK DON…" at bounding box center [577, 293] width 1154 height 586
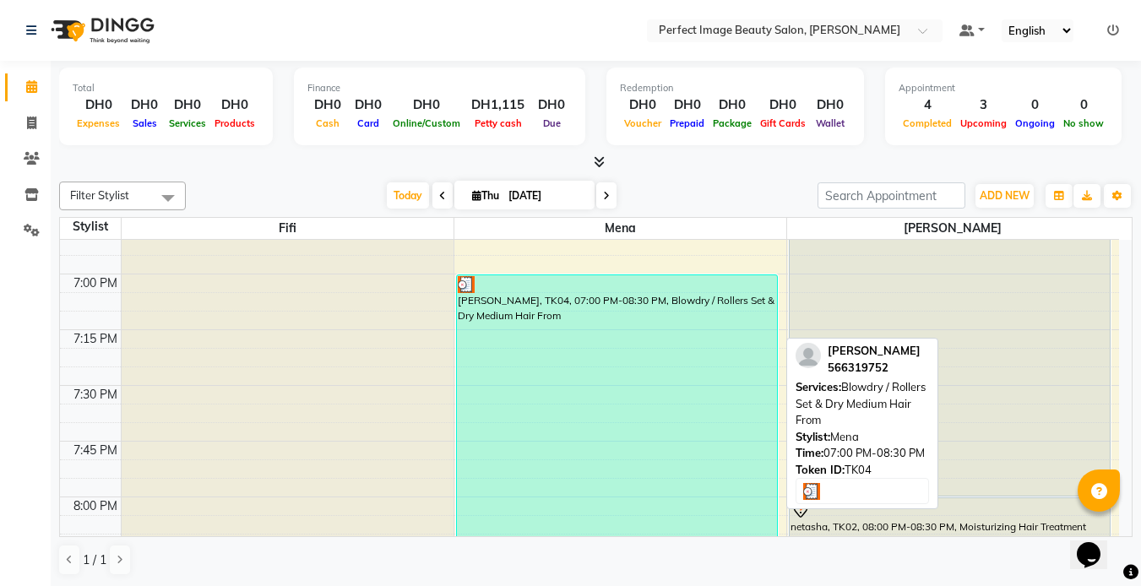
click at [581, 290] on div at bounding box center [617, 284] width 318 height 17
select select "3"
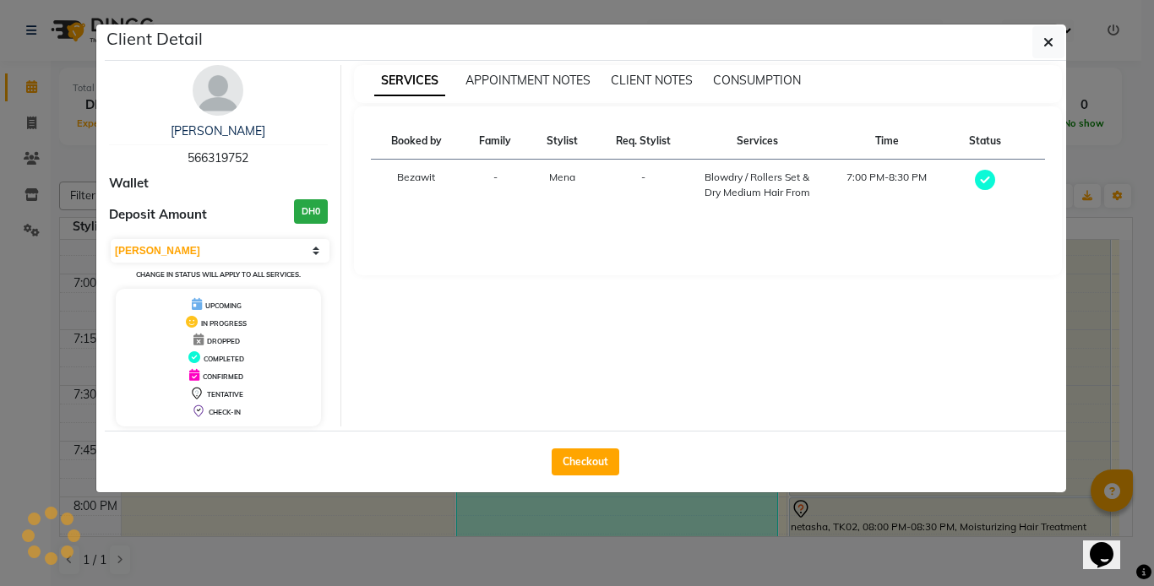
click at [581, 290] on div "SERVICES APPOINTMENT NOTES CLIENT NOTES CONSUMPTION Booked by Family Stylist Re…" at bounding box center [708, 245] width 734 height 361
click at [483, 562] on ngb-modal-window "Client Detail [PERSON_NAME] 566319752 Wallet Deposit Amount DH0 Select MARK DON…" at bounding box center [577, 293] width 1154 height 586
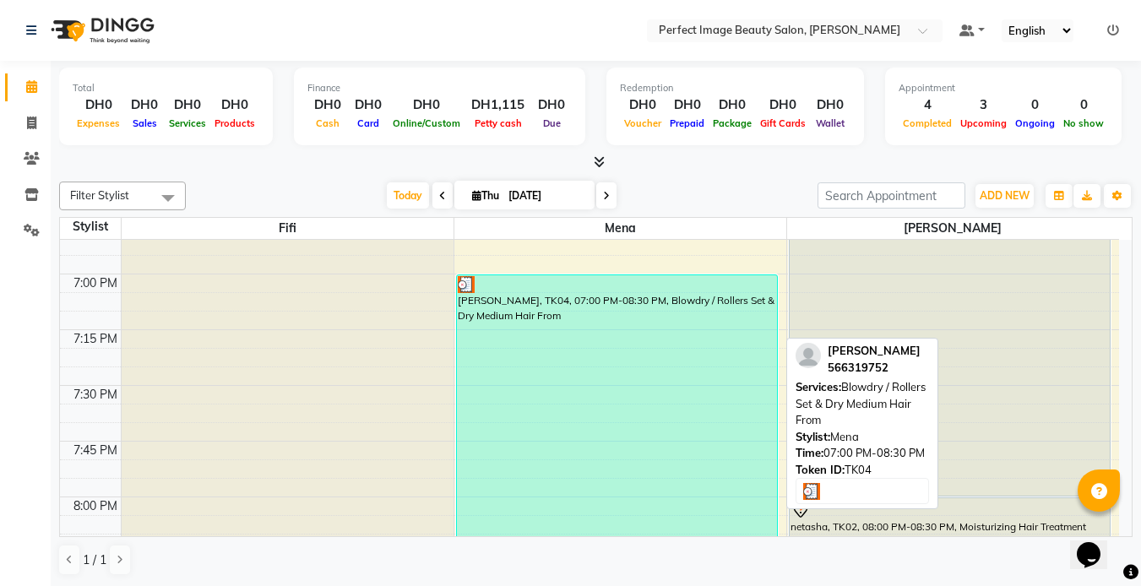
click at [478, 324] on div "[PERSON_NAME], TK04, 07:00 PM-08:30 PM, Blowdry / Rollers Set & Dry Medium Hair…" at bounding box center [617, 441] width 320 height 332
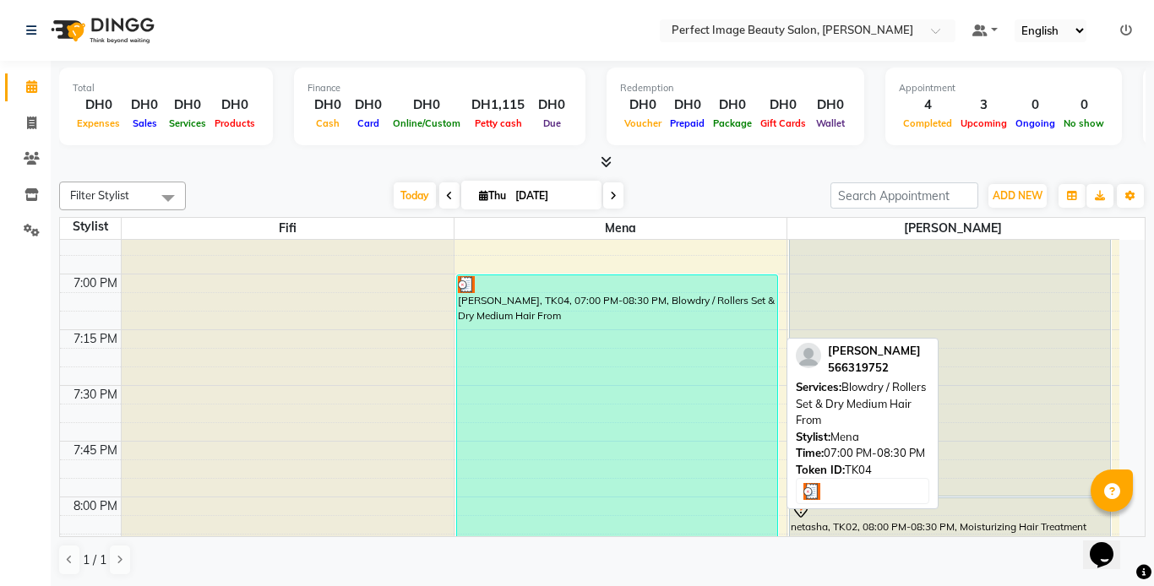
select select "3"
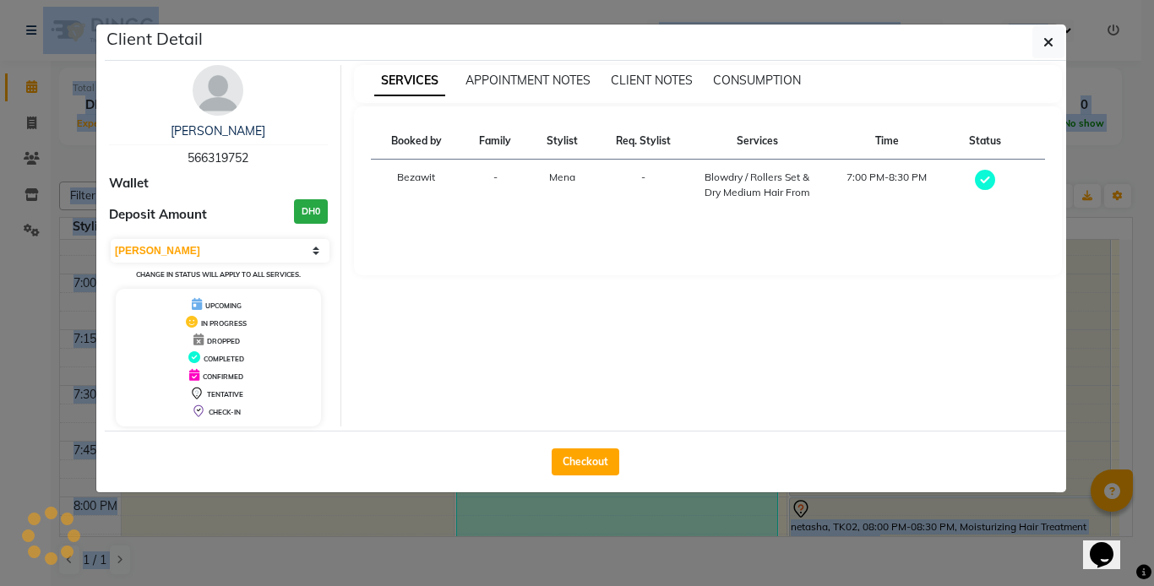
click at [478, 324] on div "SERVICES APPOINTMENT NOTES CLIENT NOTES CONSUMPTION Booked by Family Stylist Re…" at bounding box center [708, 245] width 734 height 361
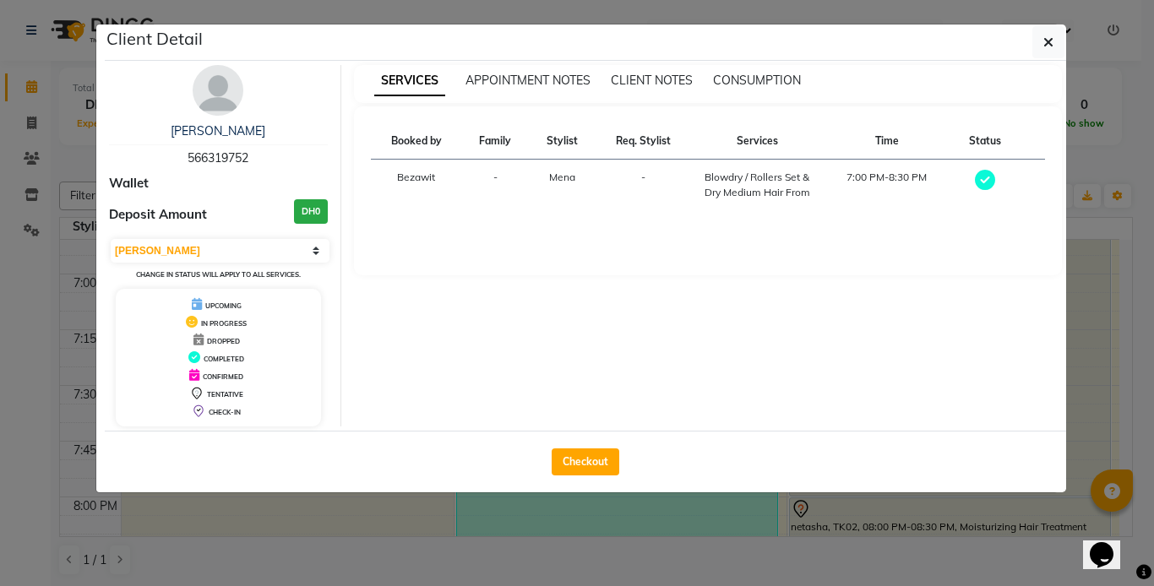
click at [480, 533] on ngb-modal-window "Client Detail [PERSON_NAME] 566319752 Wallet Deposit Amount DH0 Select MARK DON…" at bounding box center [577, 293] width 1154 height 586
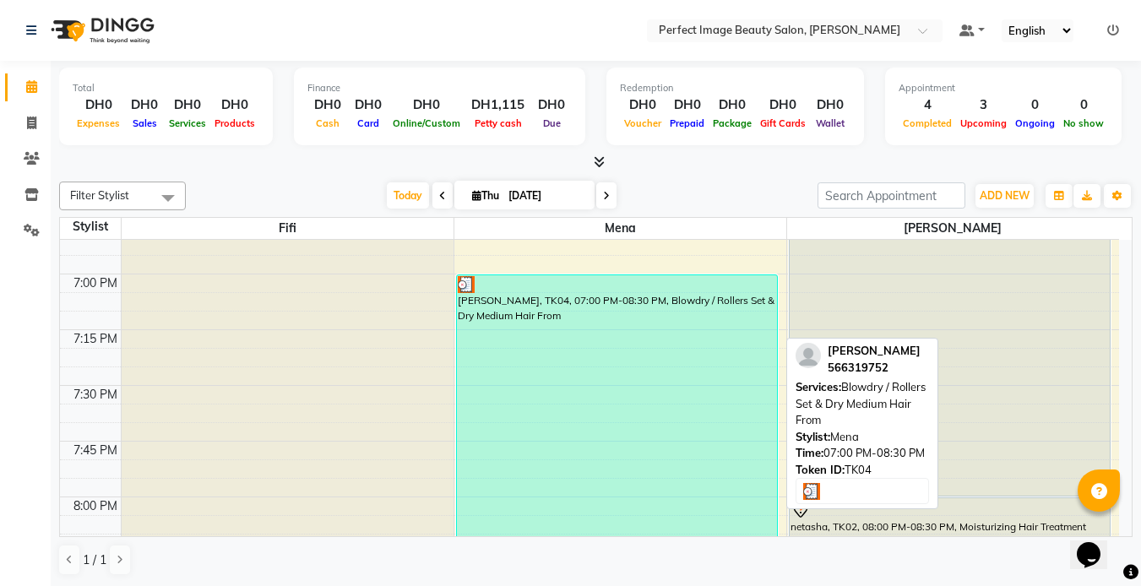
click at [486, 526] on div "[PERSON_NAME], TK04, 07:00 PM-08:30 PM, Blowdry / Rollers Set & Dry Medium Hair…" at bounding box center [617, 441] width 320 height 332
select select "3"
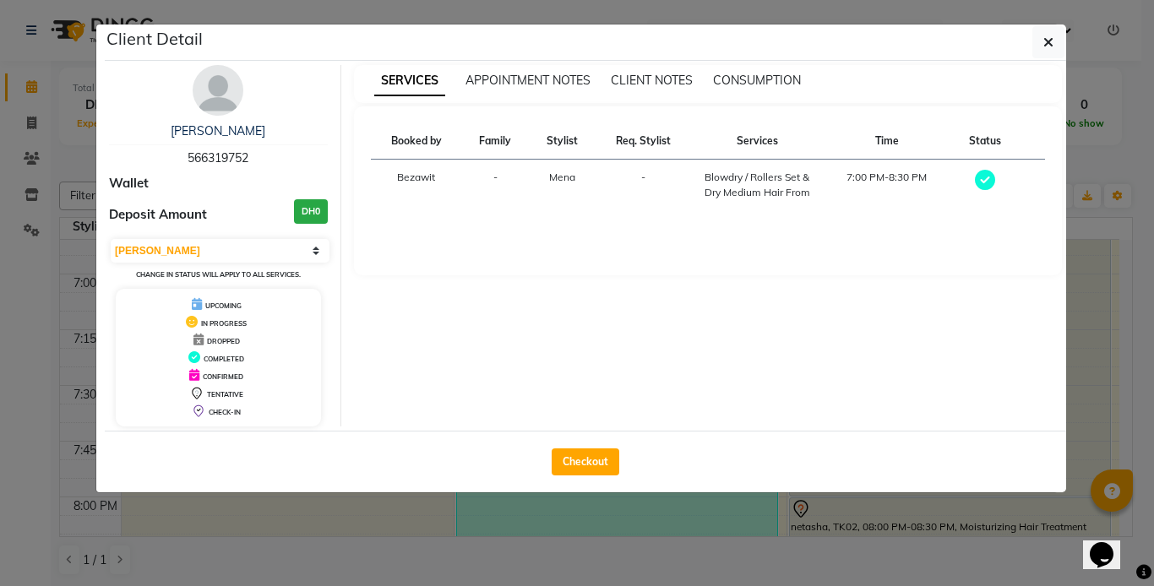
drag, startPoint x: 486, startPoint y: 526, endPoint x: 453, endPoint y: 547, distance: 39.1
click at [453, 547] on ngb-modal-window "Client Detail [PERSON_NAME] 566319752 Wallet Deposit Amount DH0 Select MARK DON…" at bounding box center [577, 293] width 1154 height 586
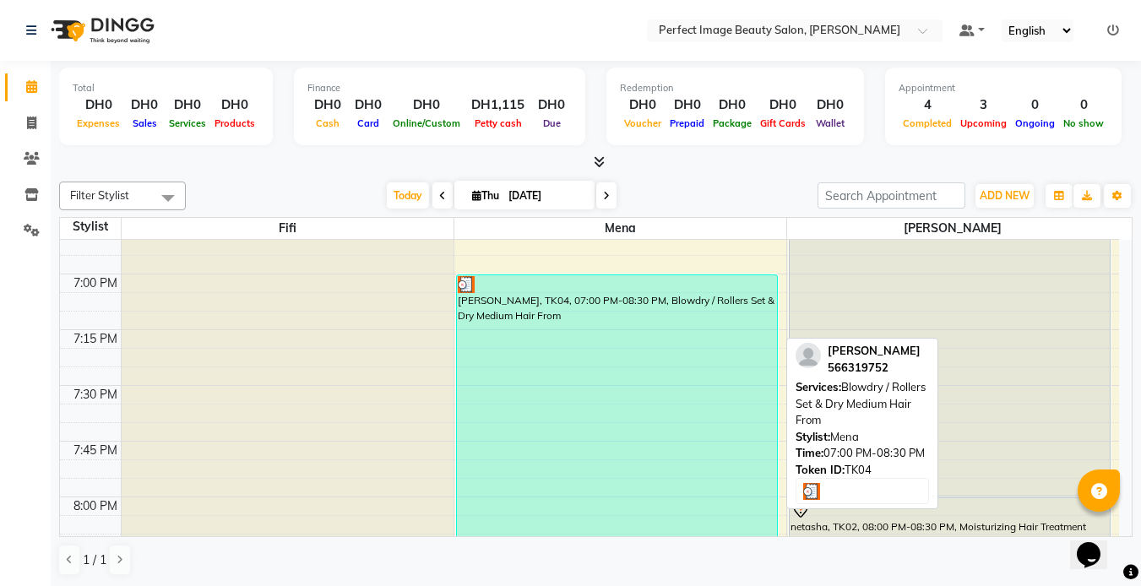
click at [468, 300] on div "[PERSON_NAME], TK04, 07:00 PM-08:30 PM, Blowdry / Rollers Set & Dry Medium Hair…" at bounding box center [617, 441] width 320 height 332
select select "3"
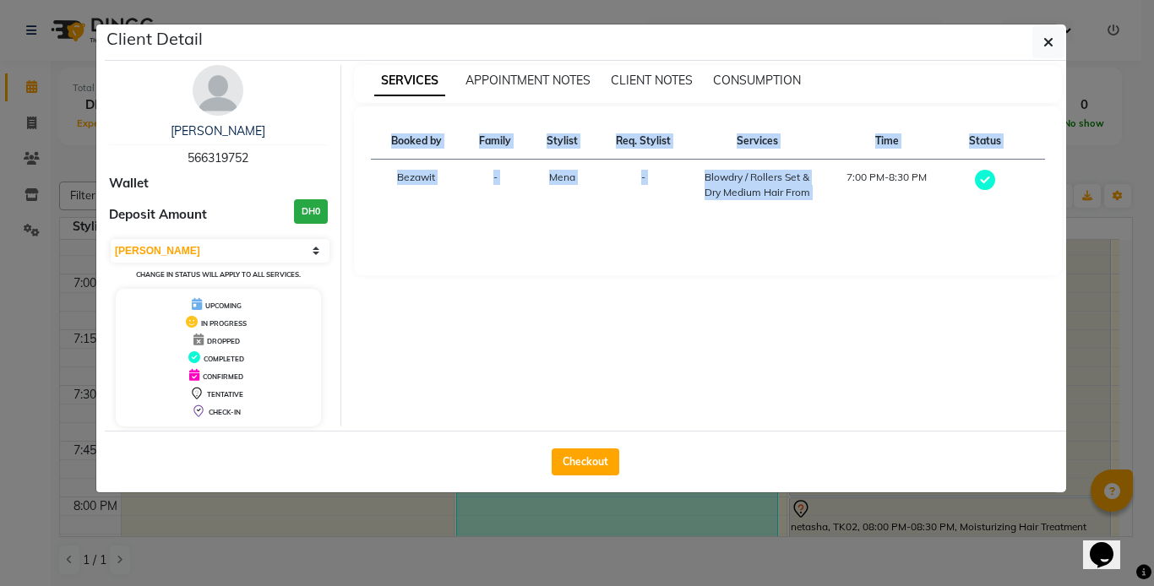
drag, startPoint x: 822, startPoint y: 196, endPoint x: 551, endPoint y: 284, distance: 285.7
click at [551, 284] on div "SERVICES APPOINTMENT NOTES CLIENT NOTES CONSUMPTION Booked by Family Stylist Re…" at bounding box center [708, 245] width 734 height 361
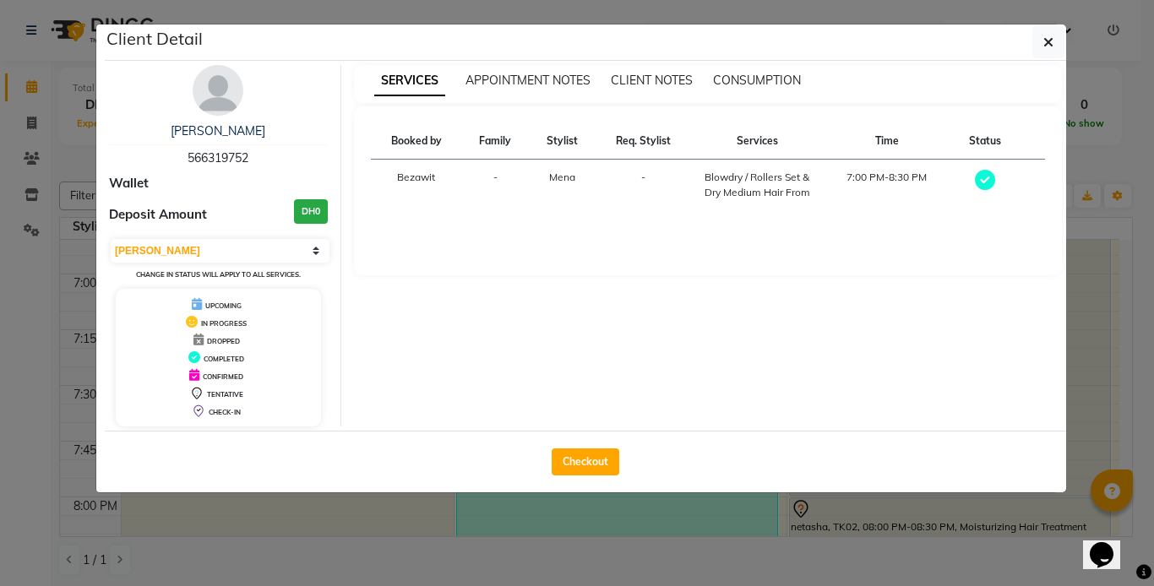
click at [312, 105] on div "Helen 566319752 Wallet Deposit Amount DH0 Select MARK DONE UPCOMING Change in s…" at bounding box center [218, 245] width 245 height 361
click at [508, 84] on span "APPOINTMENT NOTES" at bounding box center [527, 80] width 125 height 15
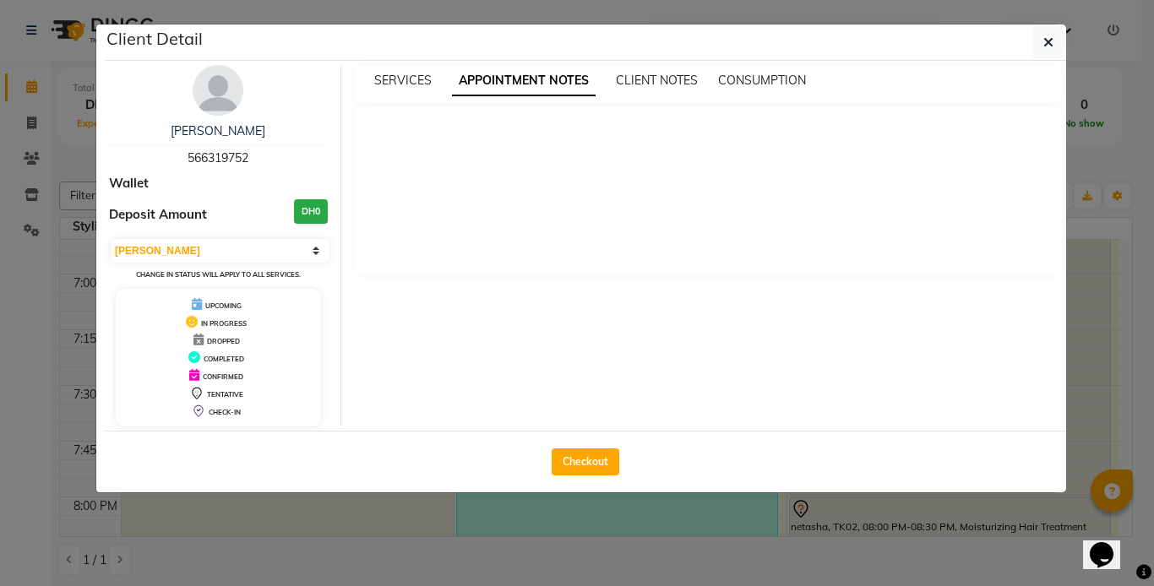
click at [508, 84] on span "APPOINTMENT NOTES" at bounding box center [524, 81] width 144 height 30
click at [1110, 158] on ngb-modal-window "Client Detail Helen 566319752 Wallet Deposit Amount DH0 Select MARK DONE UPCOMI…" at bounding box center [577, 293] width 1154 height 586
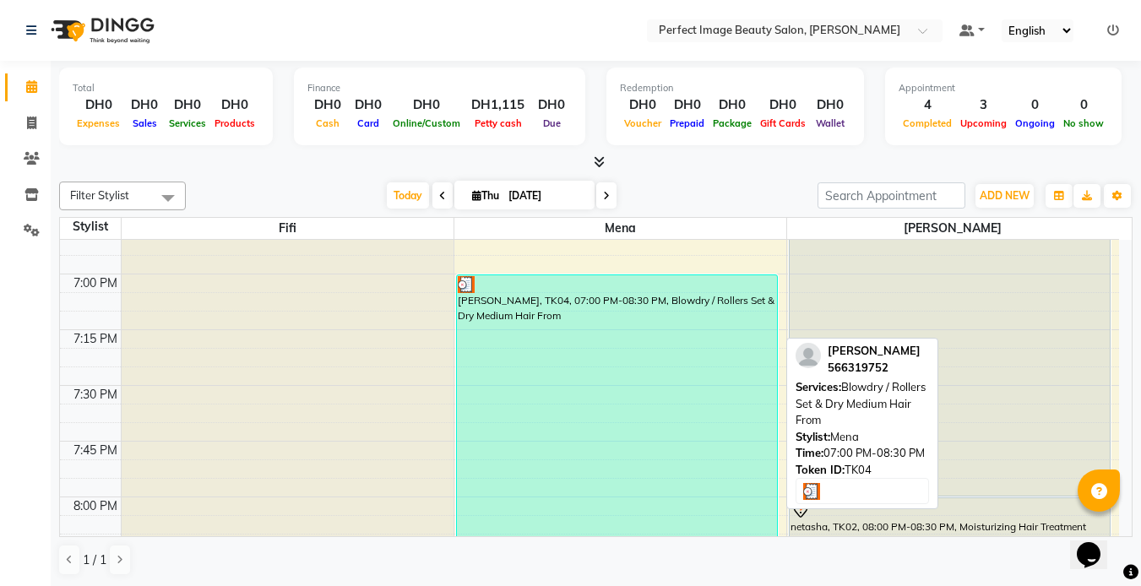
click at [589, 305] on div "[PERSON_NAME], TK04, 07:00 PM-08:30 PM, Blowdry / Rollers Set & Dry Medium Hair…" at bounding box center [617, 441] width 320 height 332
select select "3"
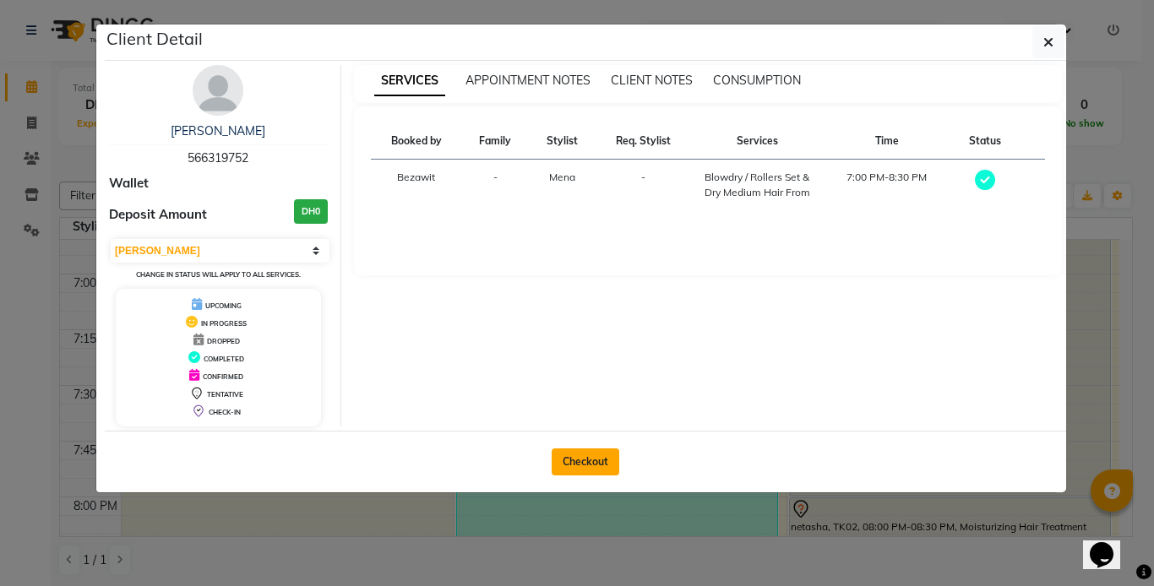
click at [580, 456] on button "Checkout" at bounding box center [585, 461] width 68 height 27
select select "service"
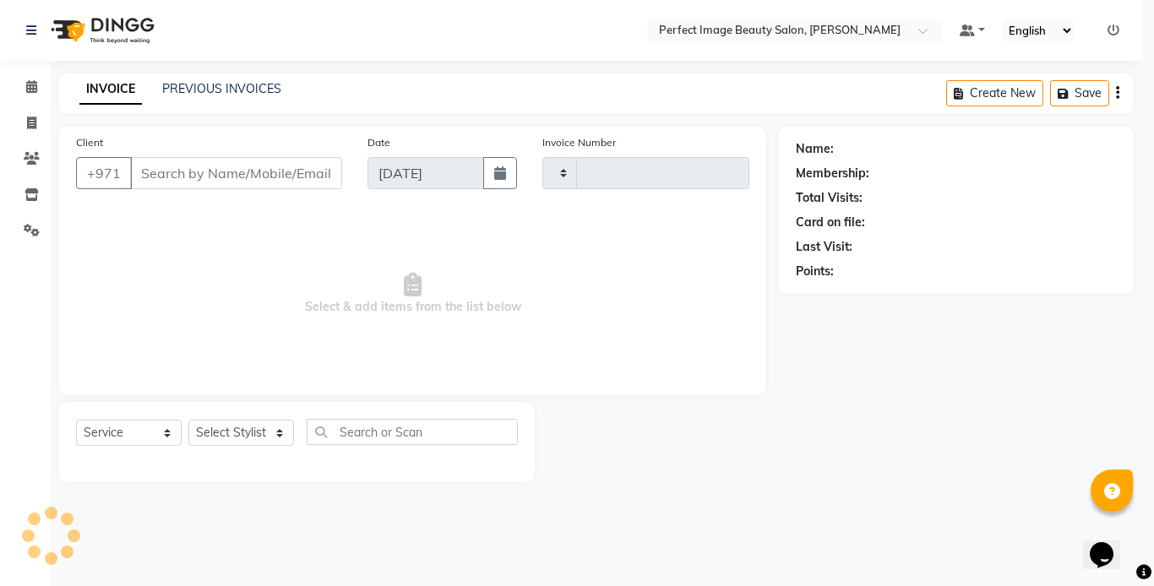
type input "0260"
select select "8564"
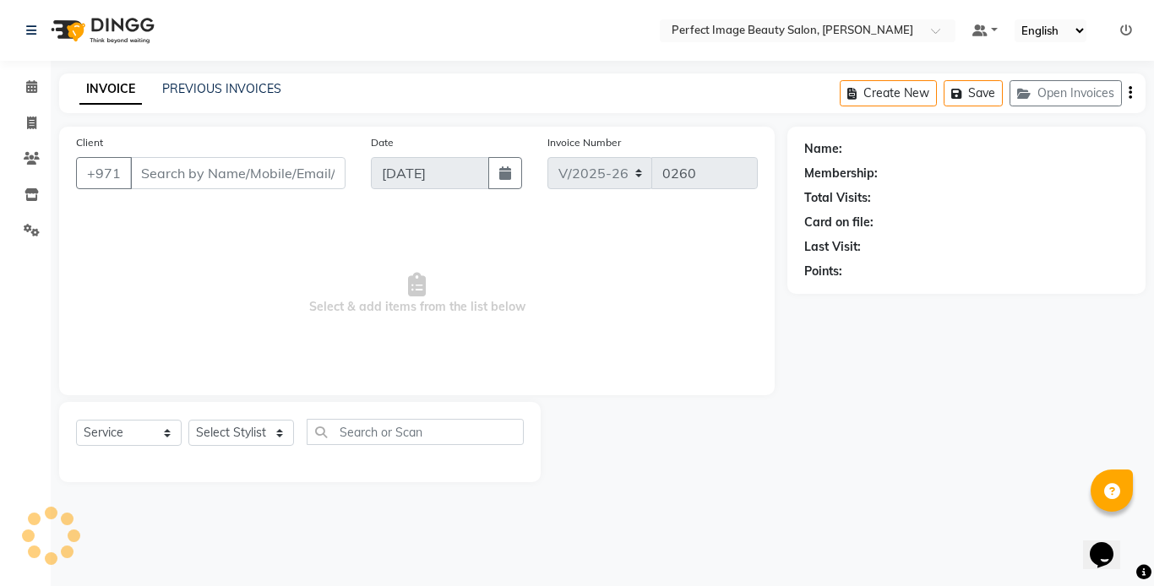
type input "56*****52"
select select "85054"
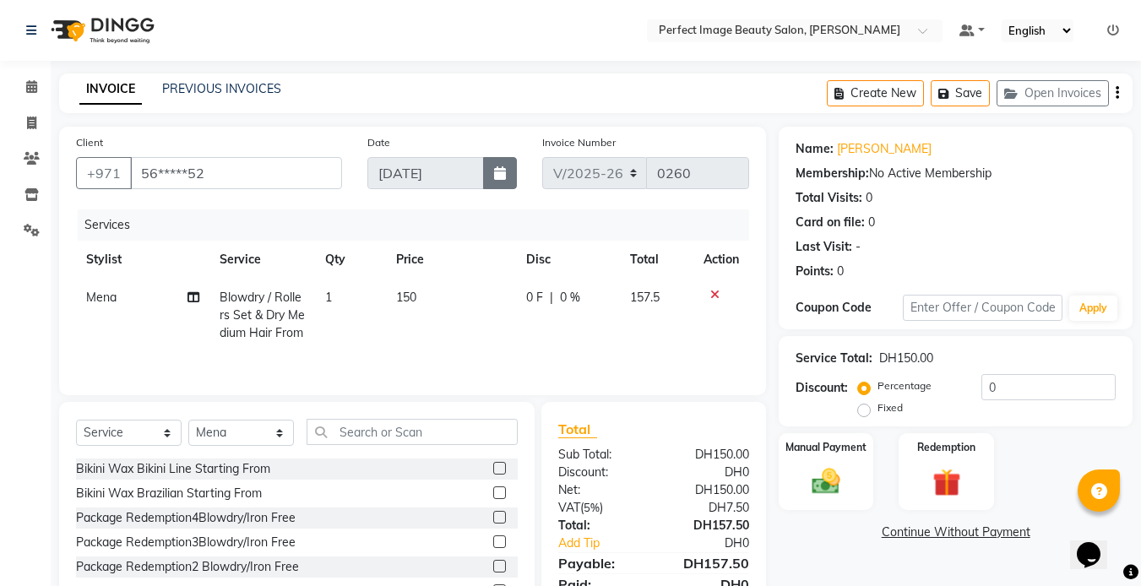
click at [499, 171] on icon "button" at bounding box center [500, 173] width 12 height 14
select select "9"
select select "2025"
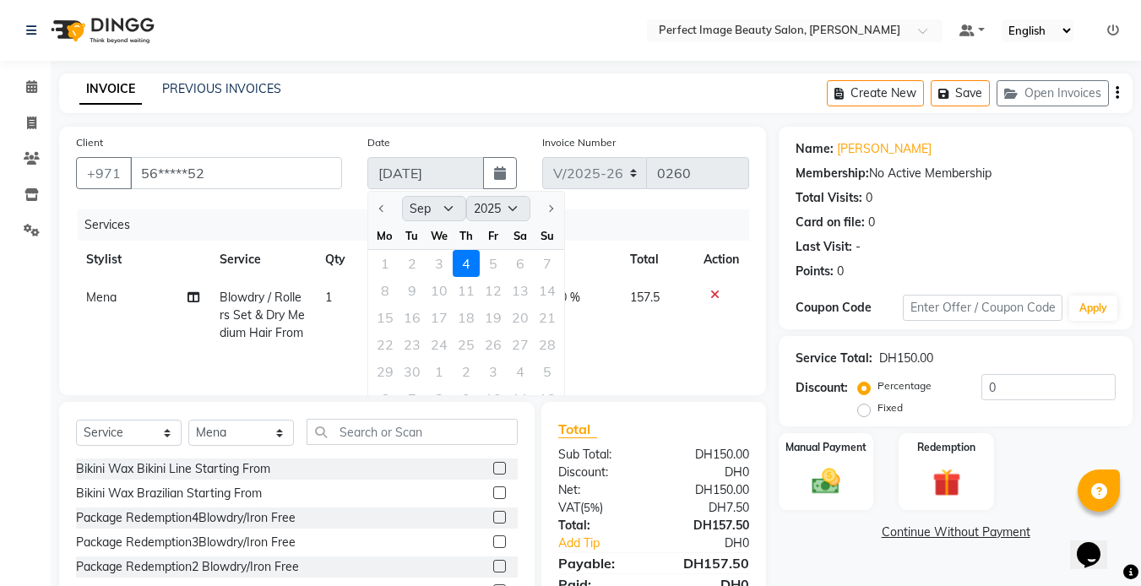
click at [493, 264] on div "1 2 3 4 5 6 7" at bounding box center [466, 263] width 196 height 27
click at [496, 264] on div "1 2 3 4 5 6 7" at bounding box center [466, 263] width 196 height 27
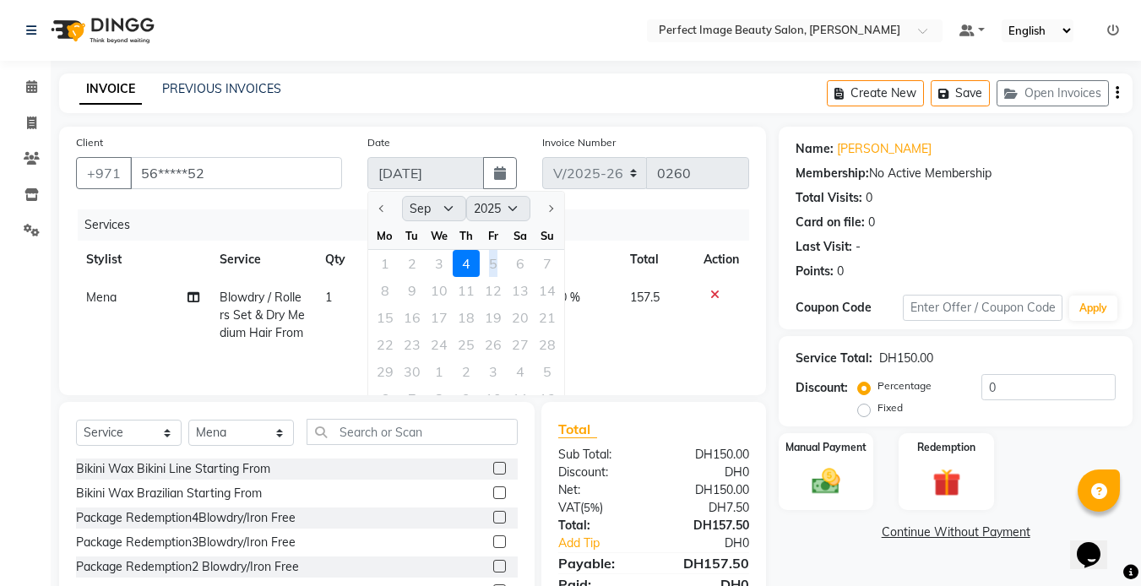
drag, startPoint x: 468, startPoint y: 267, endPoint x: 498, endPoint y: 272, distance: 30.8
click at [498, 272] on div "1 2 3 4 5 6 7" at bounding box center [466, 263] width 196 height 27
click at [492, 267] on div "1 2 3 4 5 6 7" at bounding box center [466, 263] width 196 height 27
drag, startPoint x: 492, startPoint y: 267, endPoint x: 692, endPoint y: 328, distance: 209.2
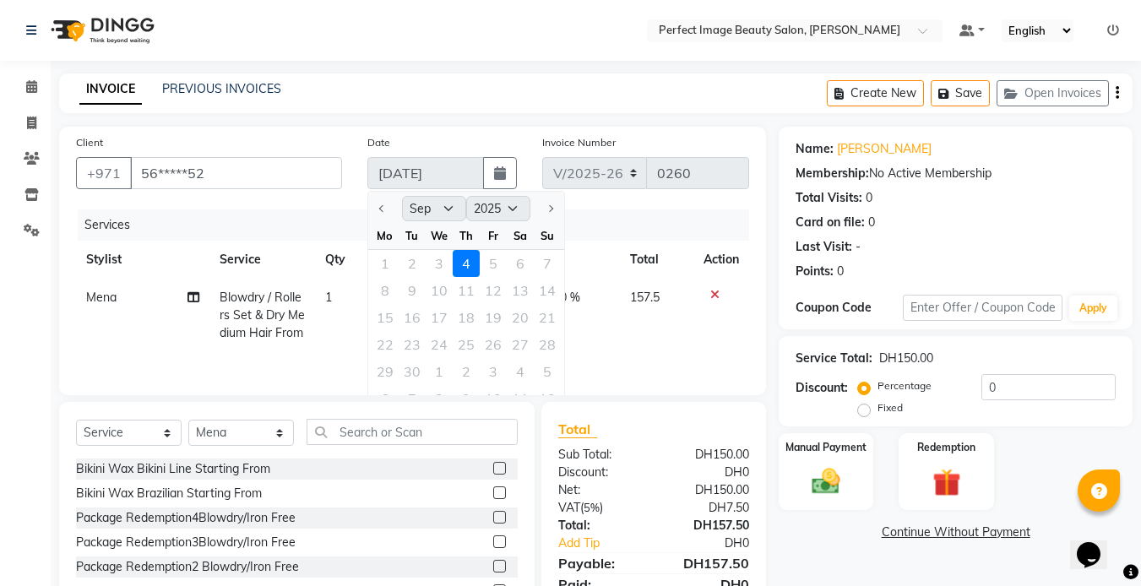
click at [693, 328] on td at bounding box center [721, 315] width 56 height 73
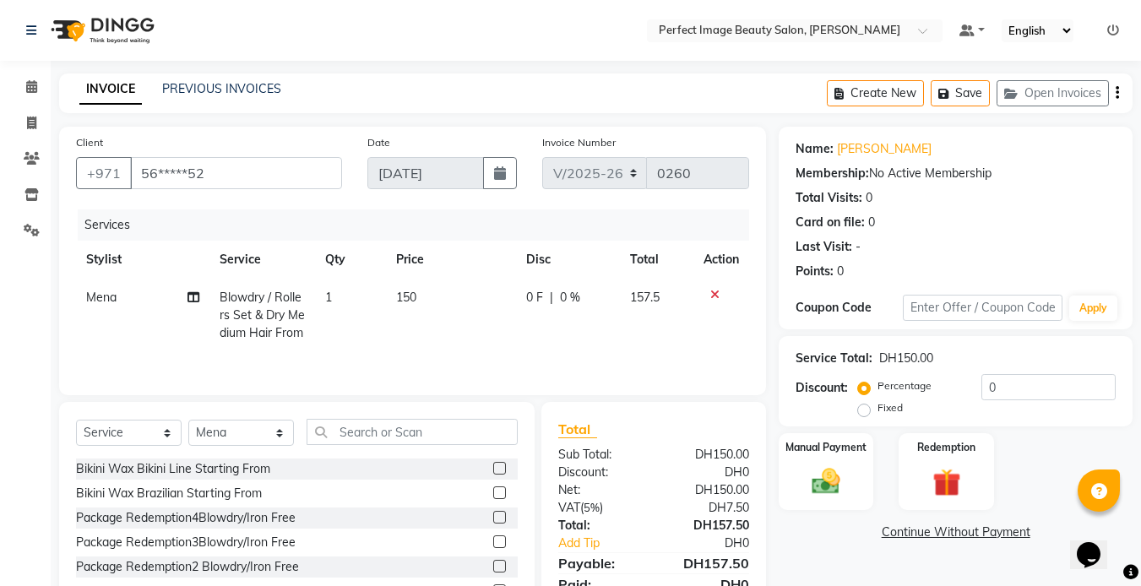
click at [712, 292] on icon at bounding box center [714, 295] width 9 height 12
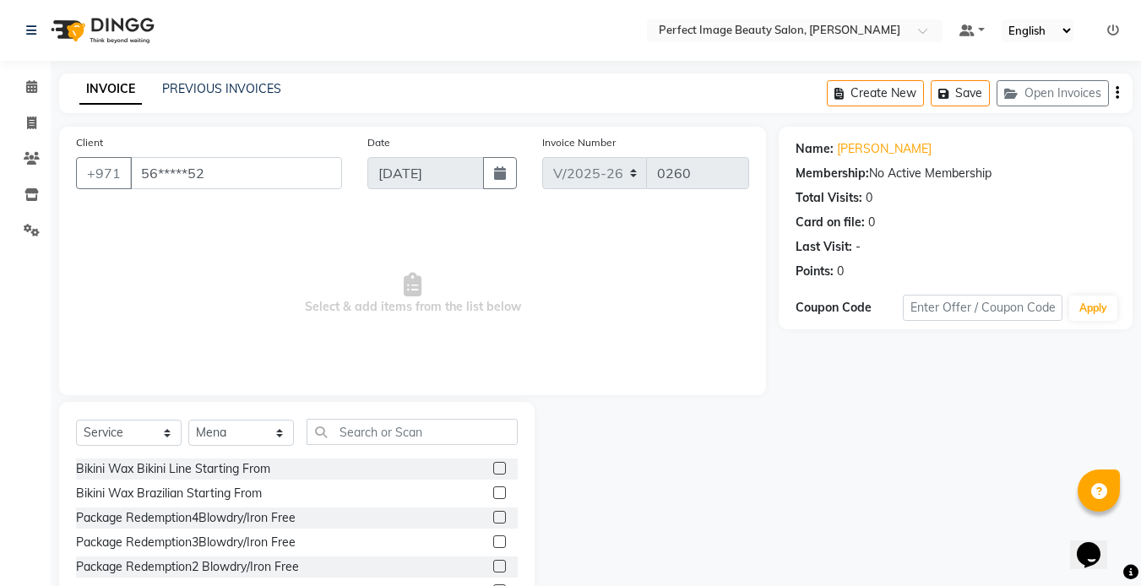
click at [719, 472] on div at bounding box center [657, 526] width 244 height 249
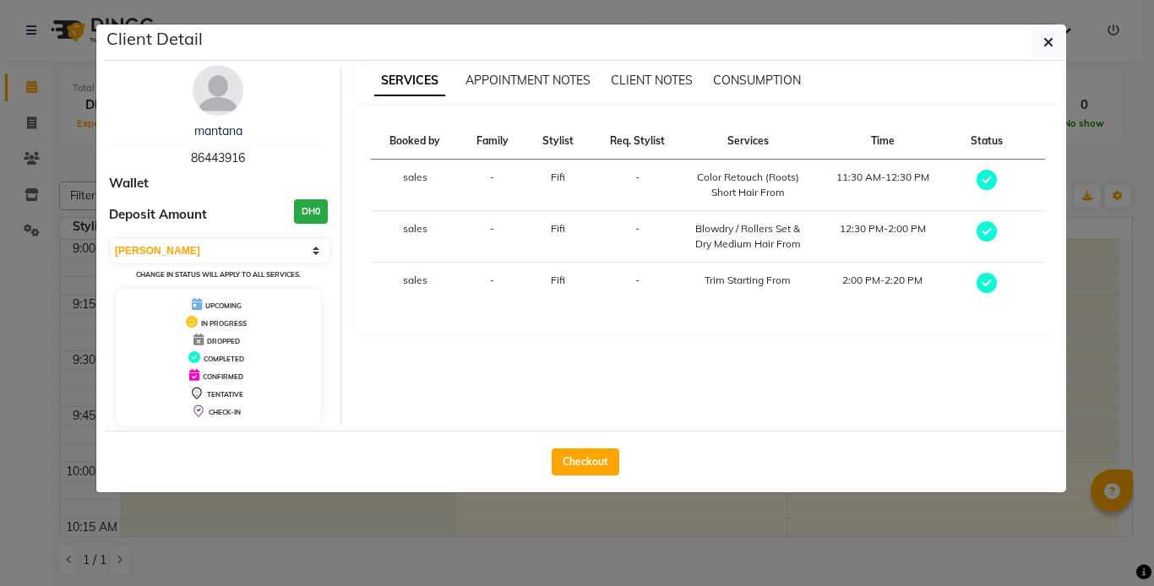
select select "3"
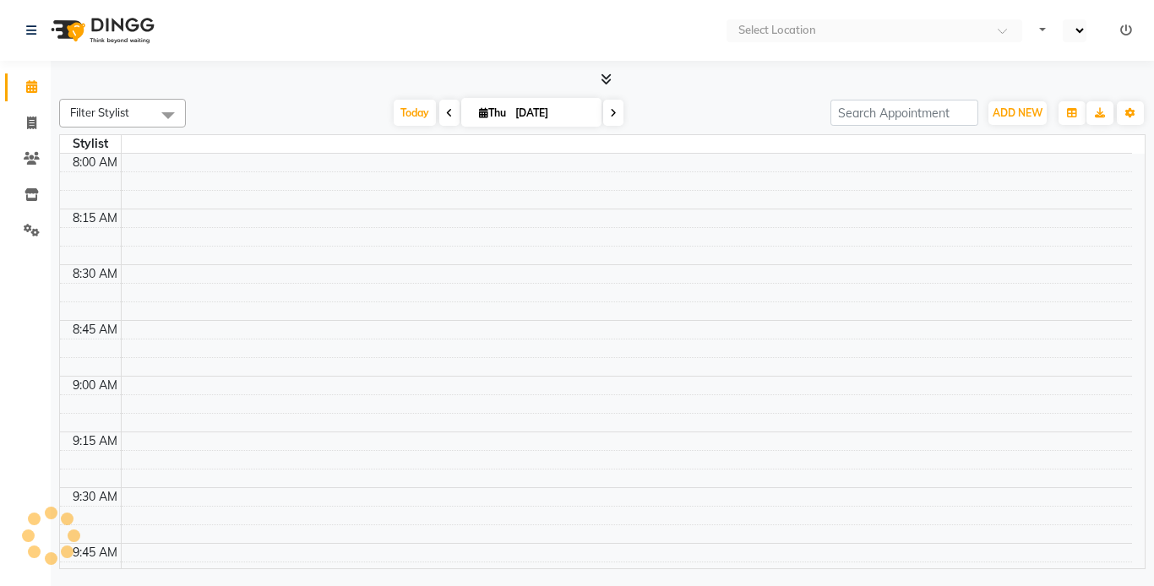
select select "en"
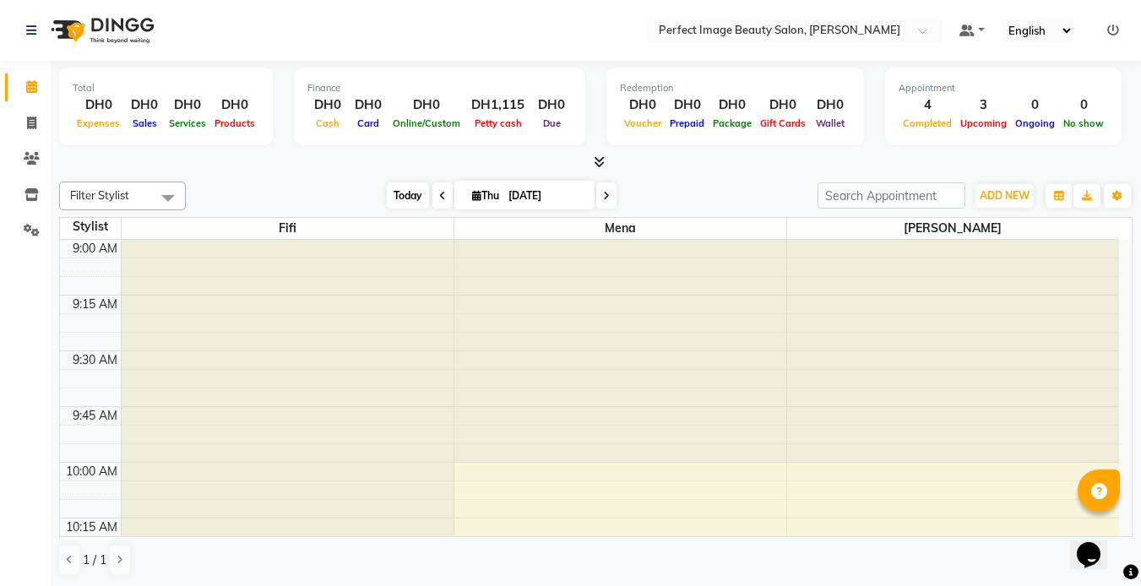
click at [413, 191] on span "Today" at bounding box center [408, 195] width 42 height 26
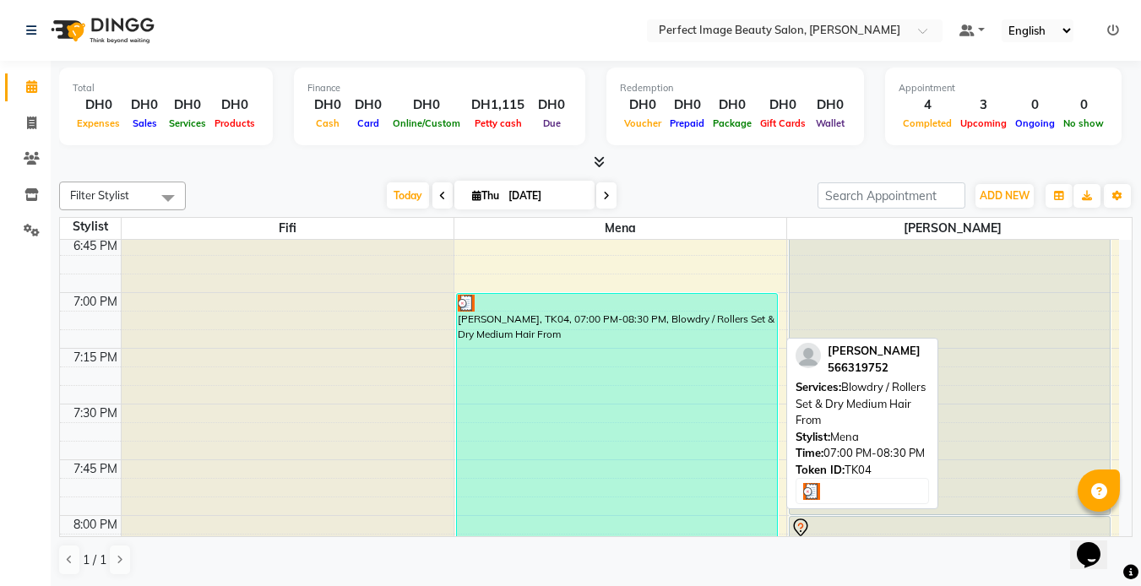
scroll to position [2177, 0]
click at [511, 343] on div "[PERSON_NAME], TK04, 07:00 PM-08:30 PM, Blowdry / Rollers Set & Dry Medium Hair…" at bounding box center [617, 459] width 320 height 332
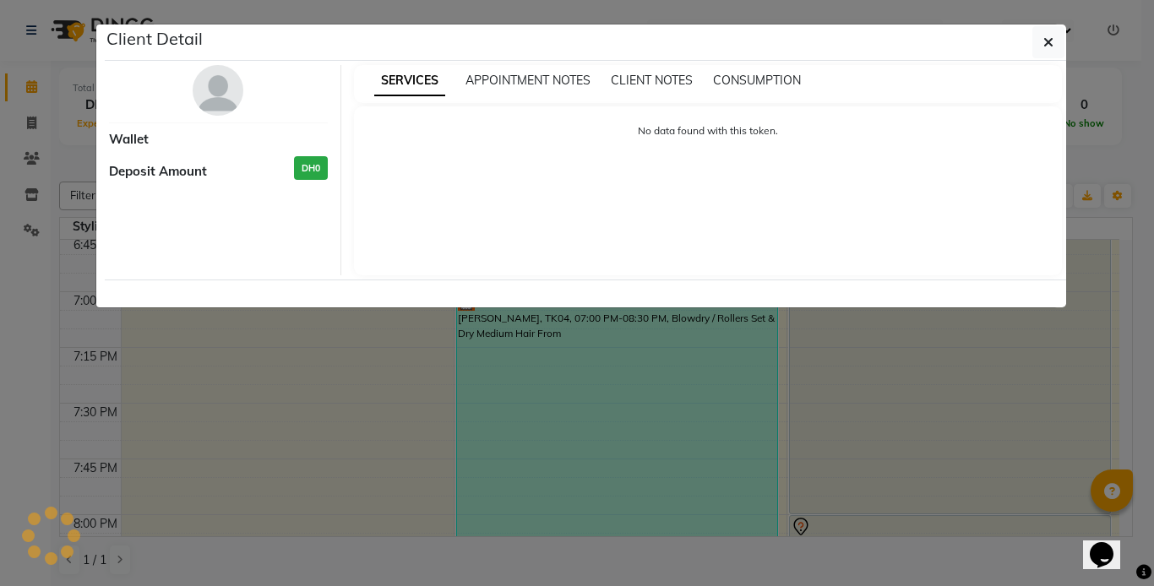
select select "3"
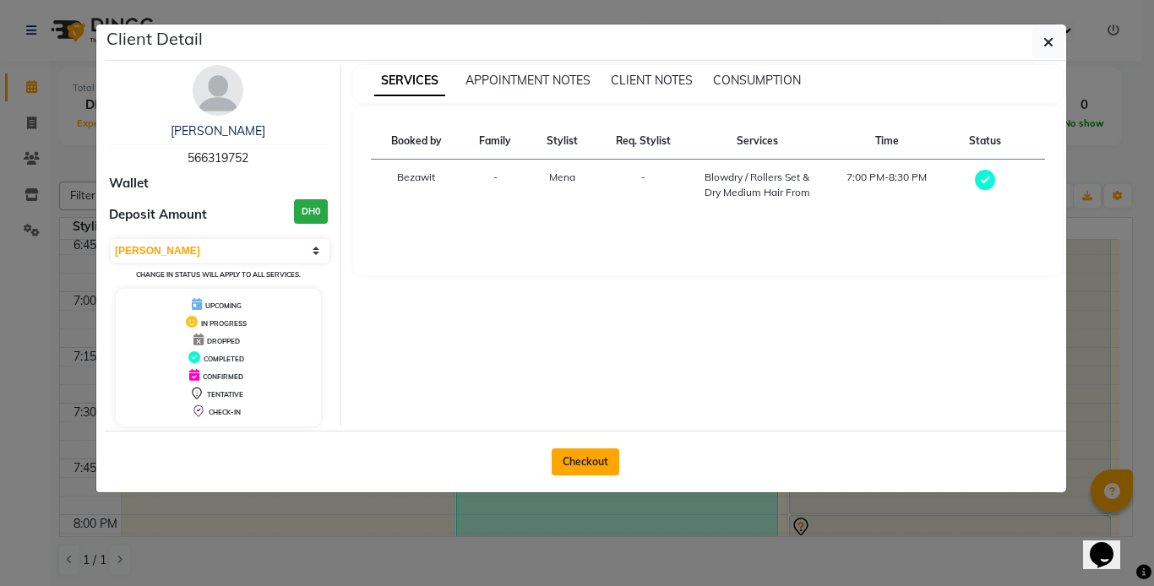
click at [581, 462] on button "Checkout" at bounding box center [585, 461] width 68 height 27
select select "service"
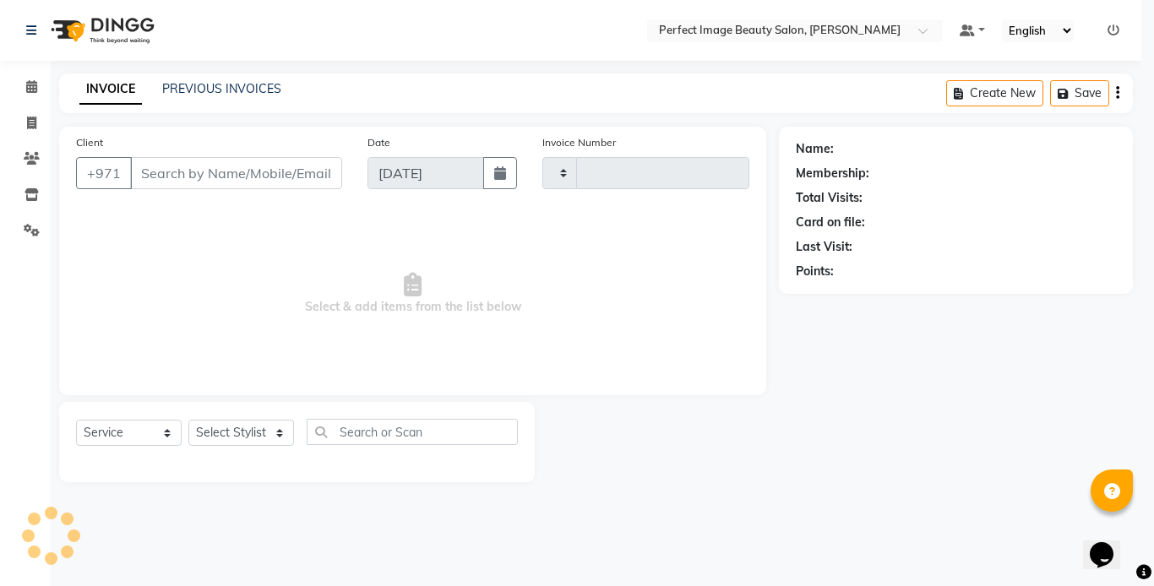
type input "0260"
select select "8564"
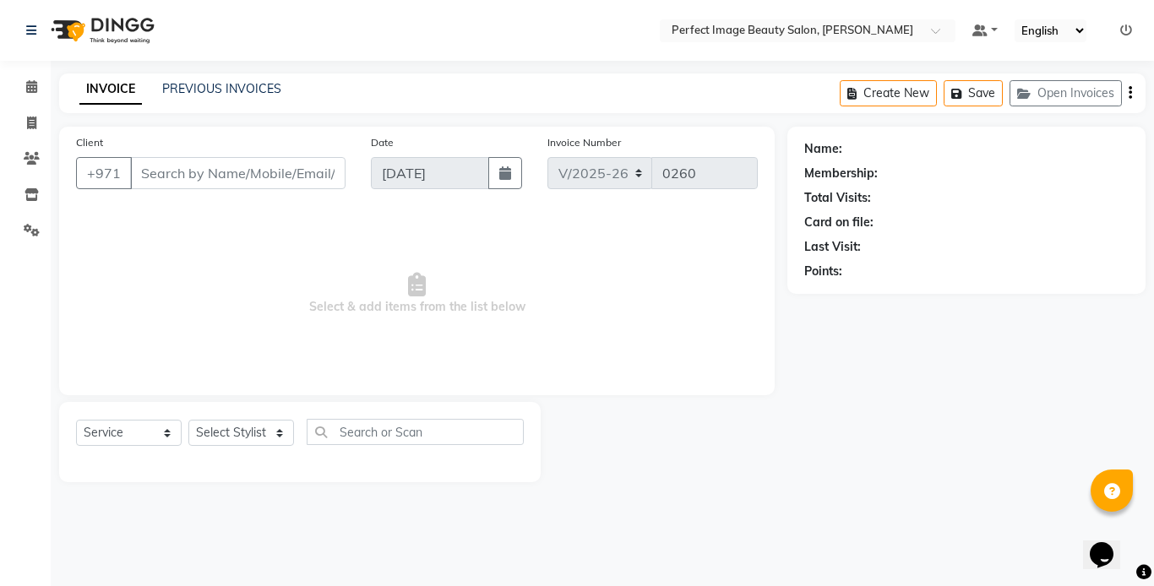
type input "56*****52"
select select "85054"
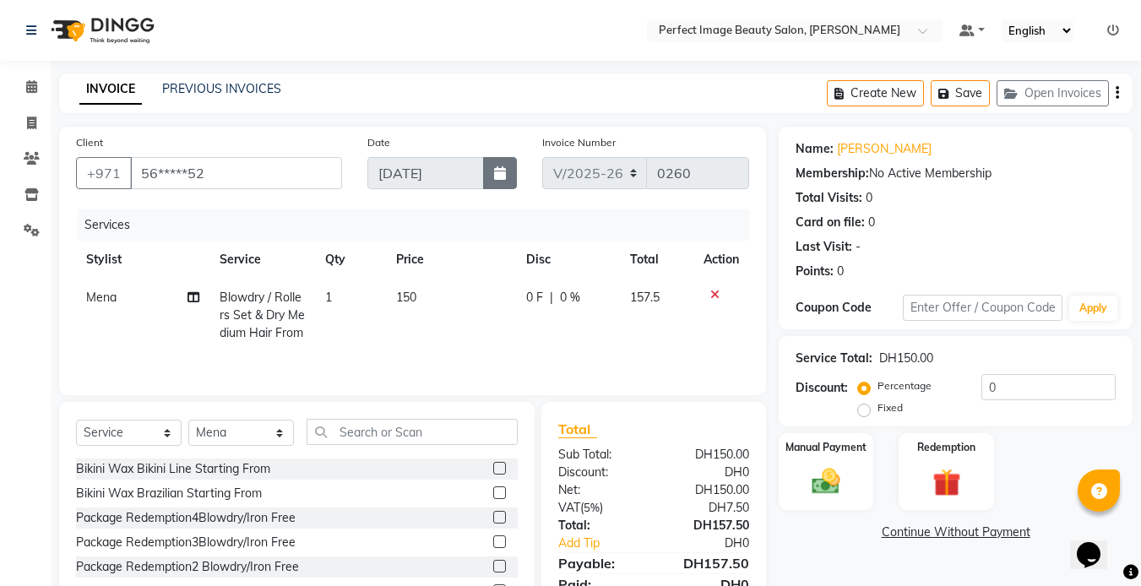
click at [505, 176] on icon "button" at bounding box center [500, 173] width 12 height 14
select select "9"
select select "2025"
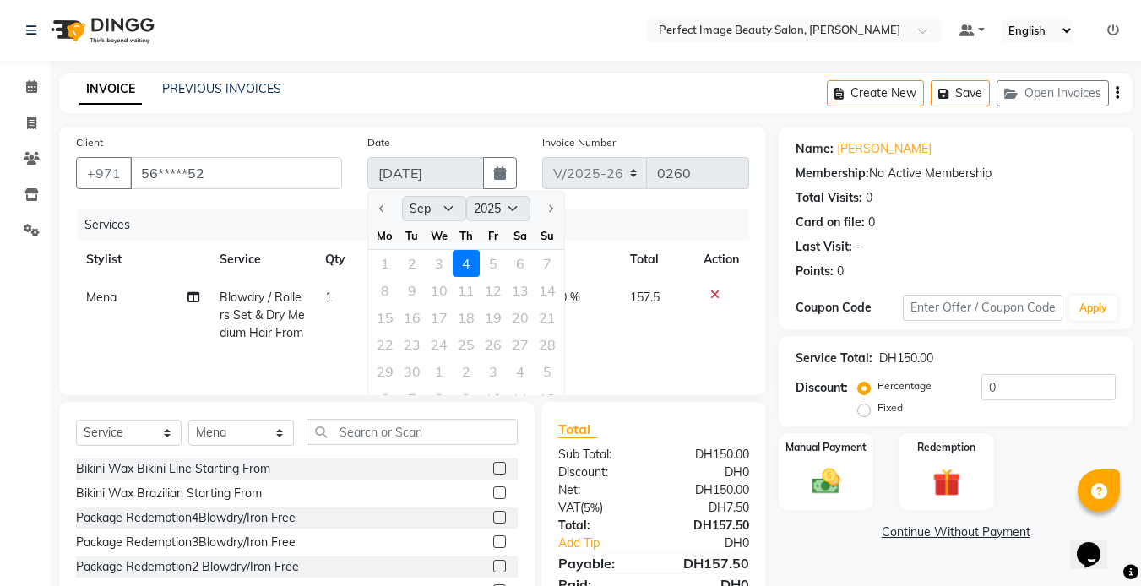
click at [489, 236] on div "Fr" at bounding box center [493, 235] width 27 height 27
drag, startPoint x: 468, startPoint y: 260, endPoint x: 499, endPoint y: 252, distance: 32.4
click at [499, 252] on div "1 2 3 4 5 6 7" at bounding box center [466, 263] width 196 height 27
click at [491, 265] on div "1 2 3 4 5 6 7" at bounding box center [466, 263] width 196 height 27
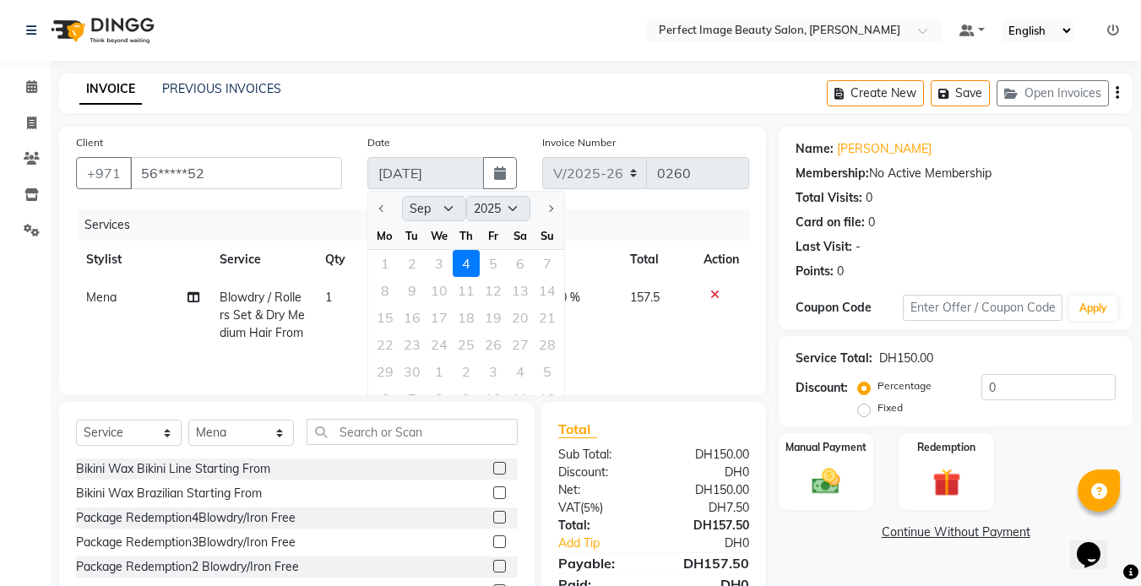
click at [491, 265] on div "1 2 3 4 5 6 7" at bounding box center [466, 263] width 196 height 27
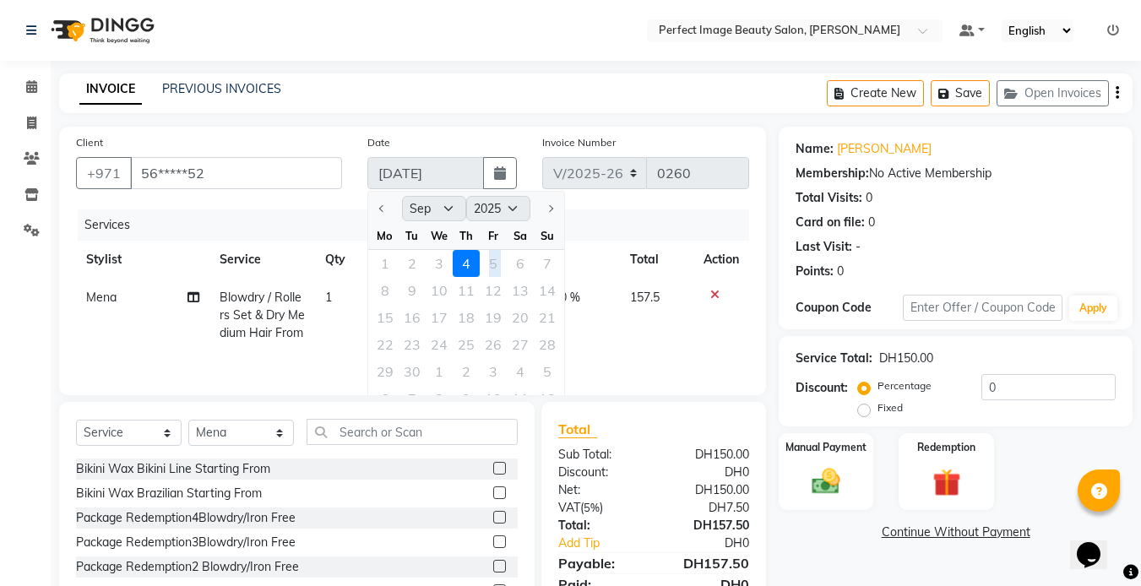
click at [491, 265] on div "1 2 3 4 5 6 7" at bounding box center [466, 263] width 196 height 27
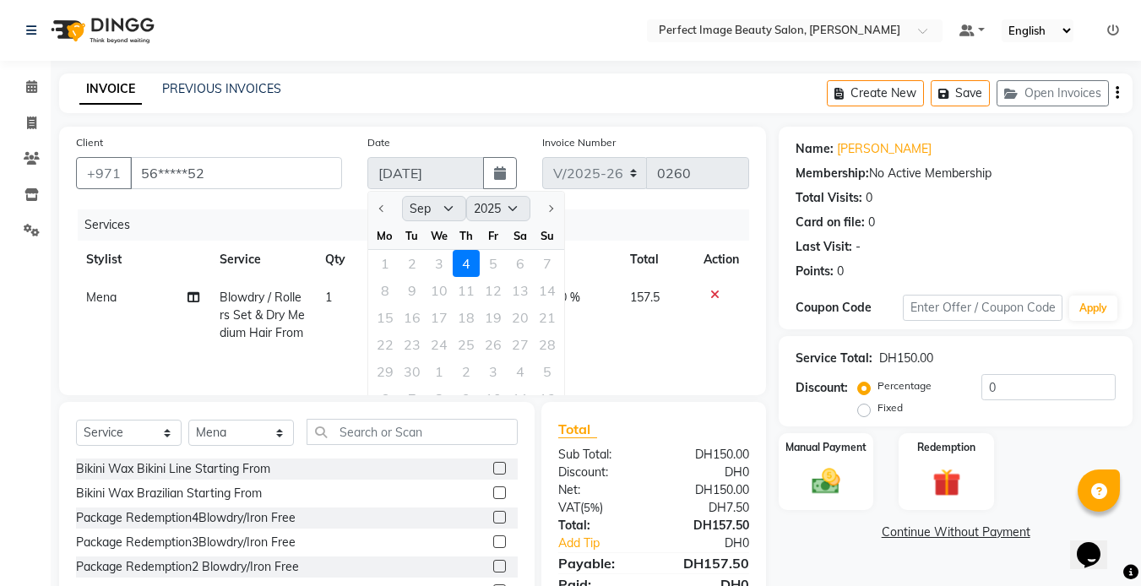
click at [491, 262] on div "1 2 3 4 5 6 7" at bounding box center [466, 263] width 196 height 27
click at [620, 346] on td "157.5" at bounding box center [656, 315] width 73 height 73
select select "85054"
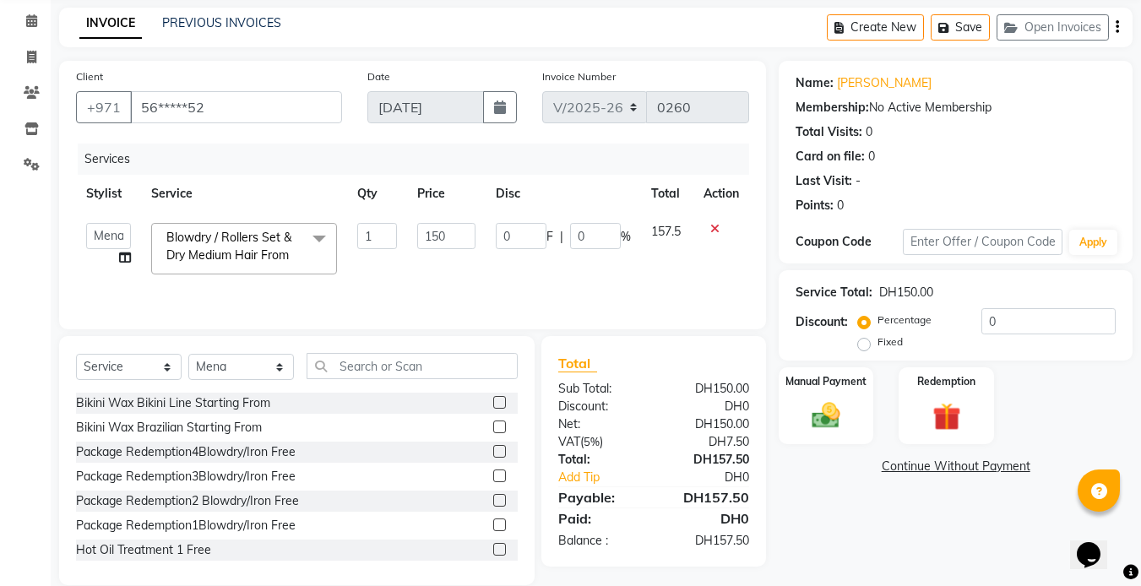
scroll to position [90, 0]
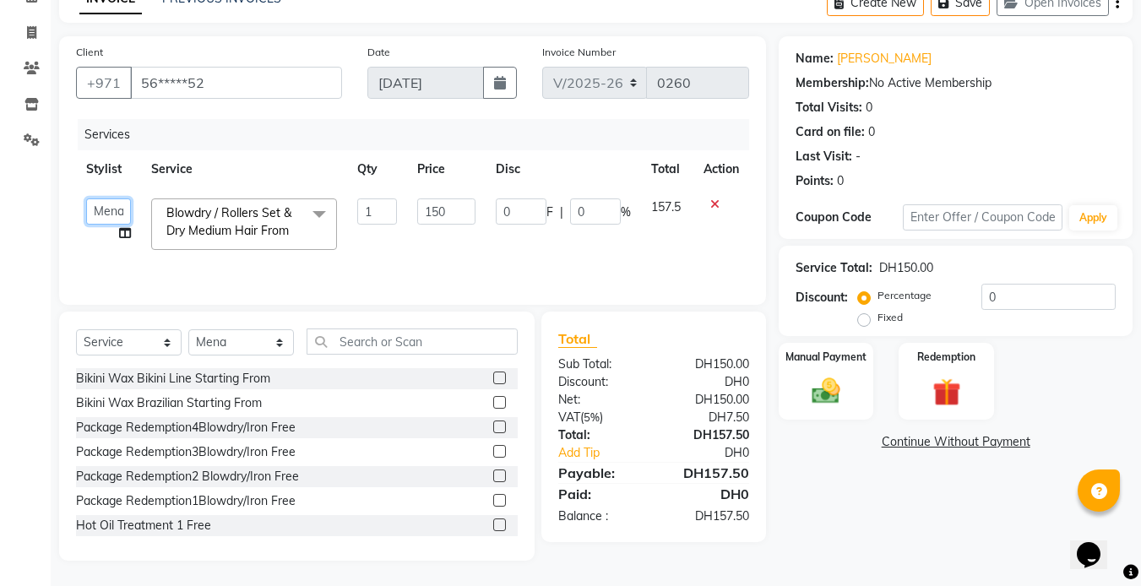
click at [106, 214] on select "[PERSON_NAME] [PERSON_NAME] [PERSON_NAME] sales" at bounding box center [108, 211] width 45 height 26
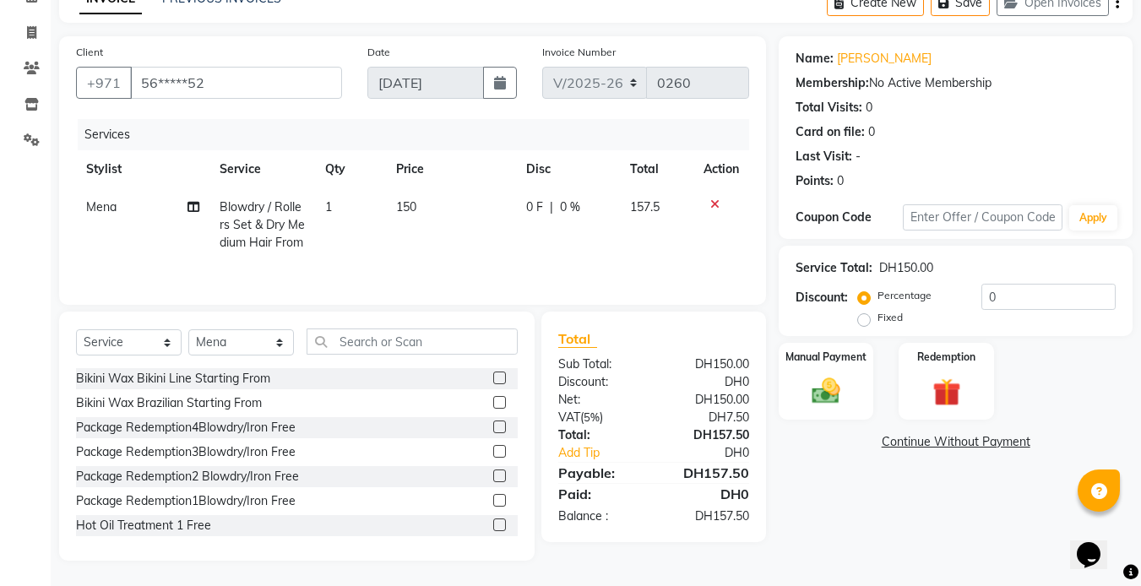
click at [179, 187] on tr "Stylist Service Qty Price Disc Total Action" at bounding box center [412, 169] width 673 height 38
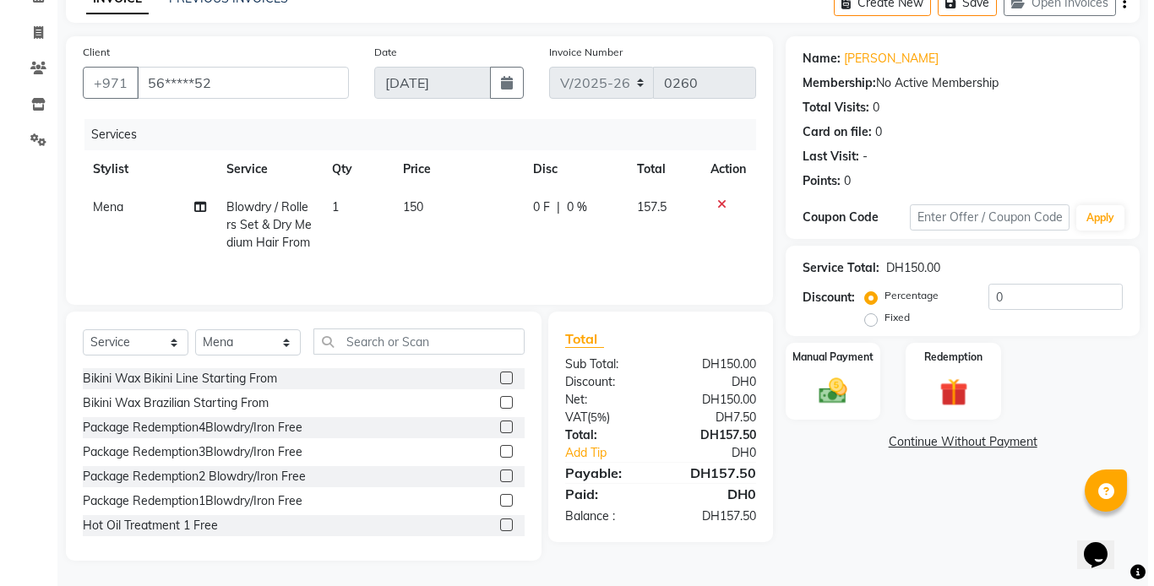
scroll to position [0, 0]
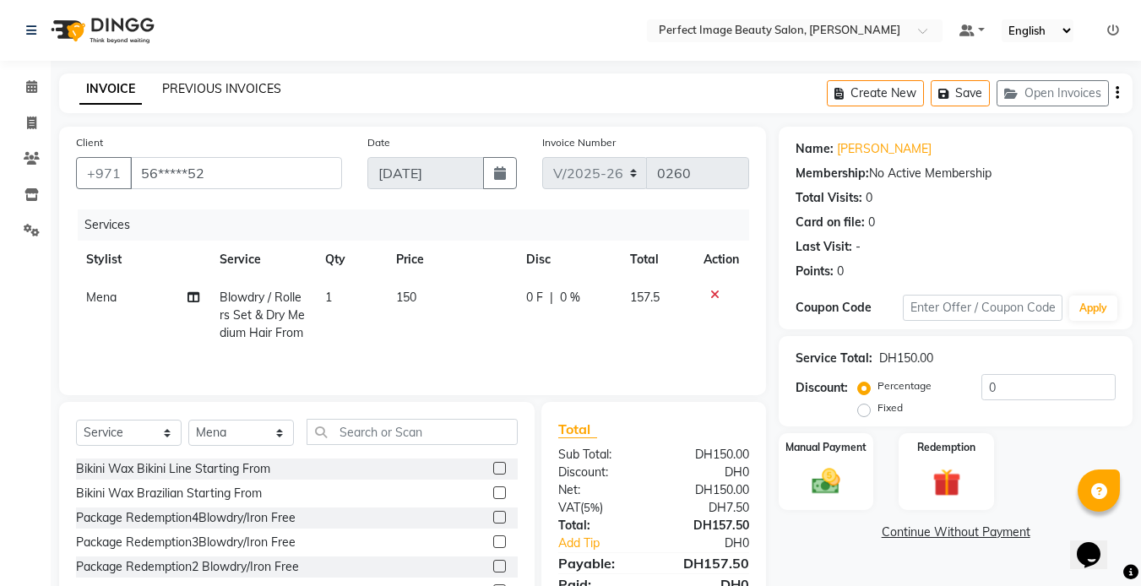
click at [227, 90] on link "PREVIOUS INVOICES" at bounding box center [221, 88] width 119 height 15
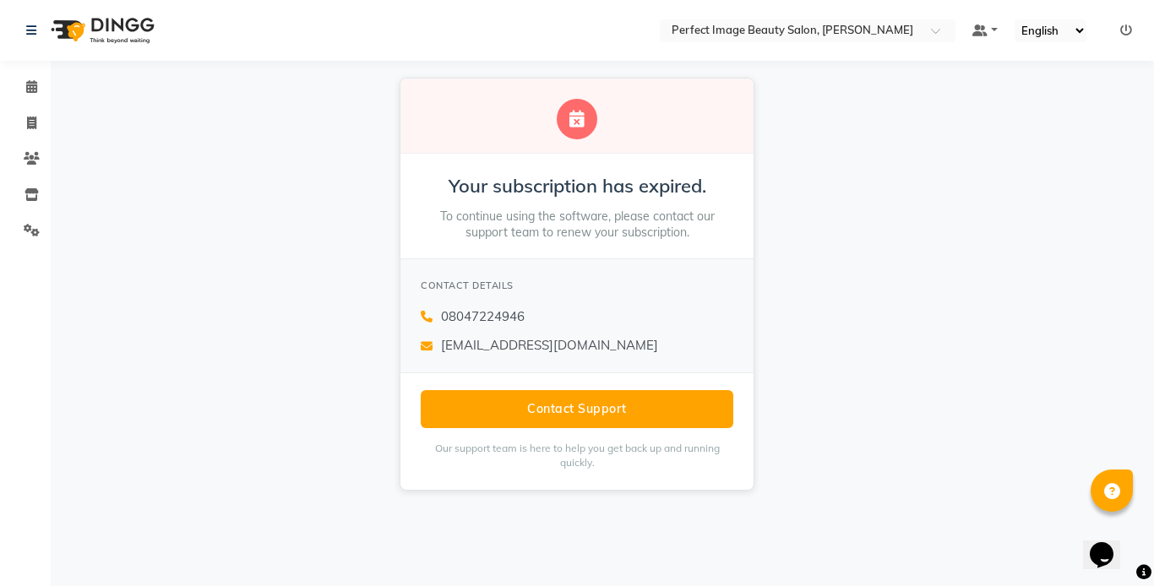
click at [228, 214] on div "Your subscription has expired. To continue using the software, please contact o…" at bounding box center [577, 284] width 1154 height 447
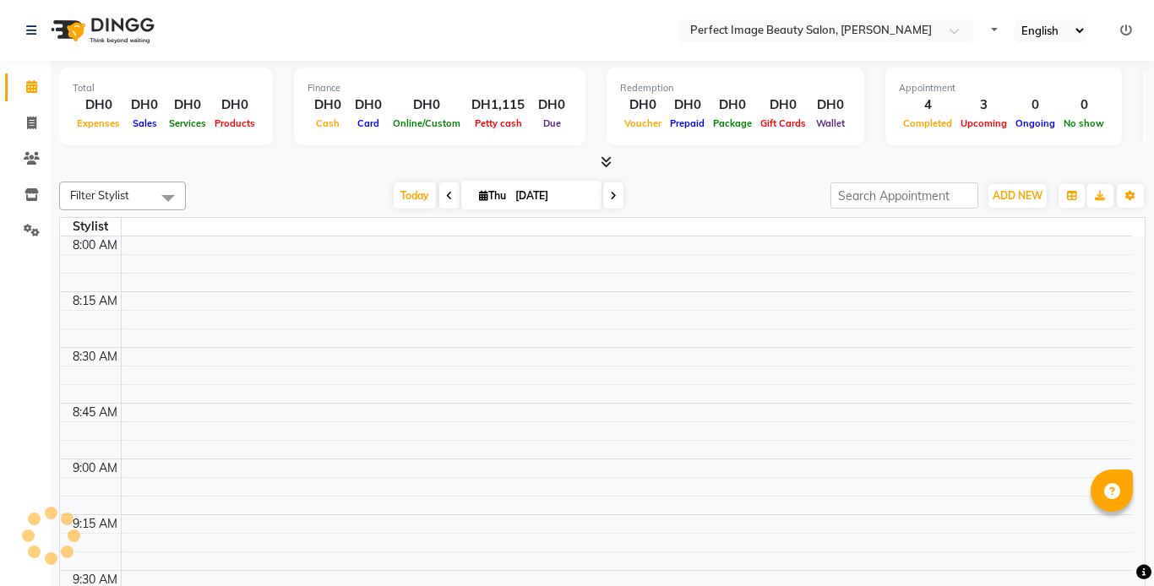
select select "en"
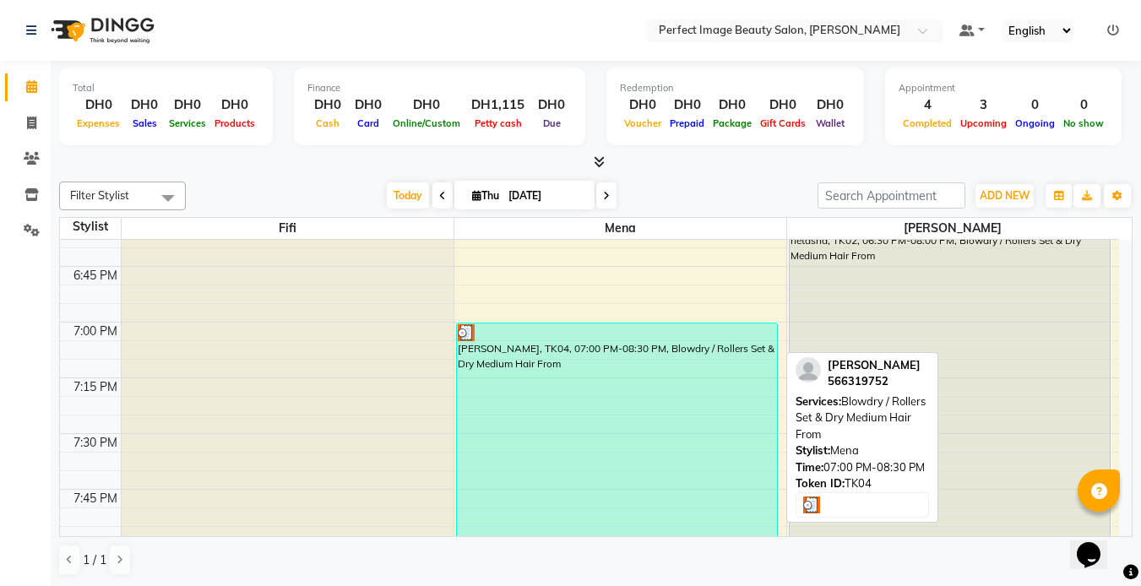
scroll to position [2147, 0]
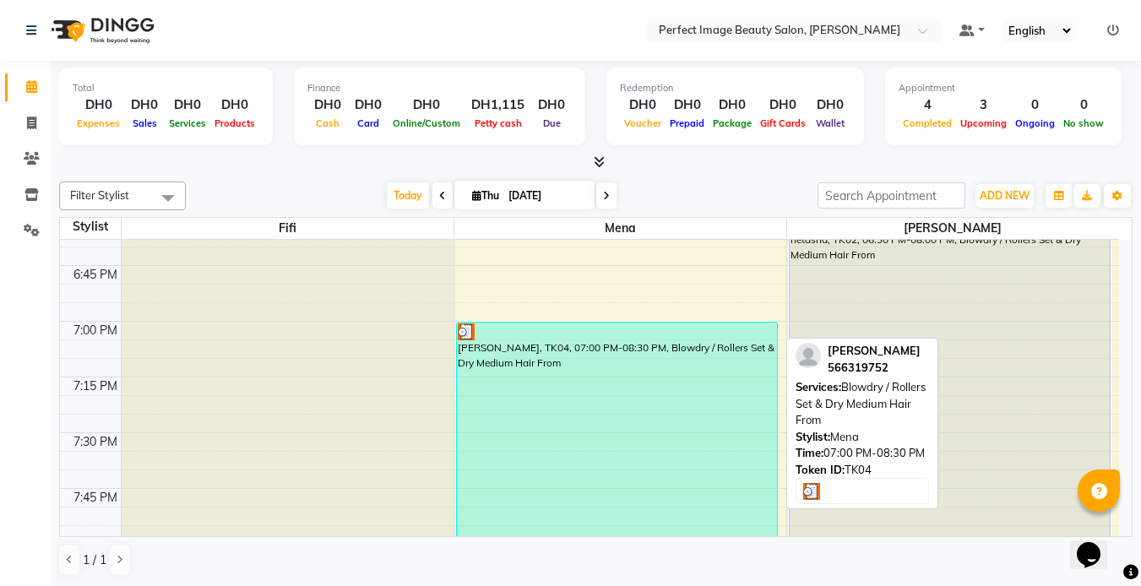
click at [540, 381] on div "[PERSON_NAME], TK04, 07:00 PM-08:30 PM, Blowdry / Rollers Set & Dry Medium Hair…" at bounding box center [617, 489] width 320 height 332
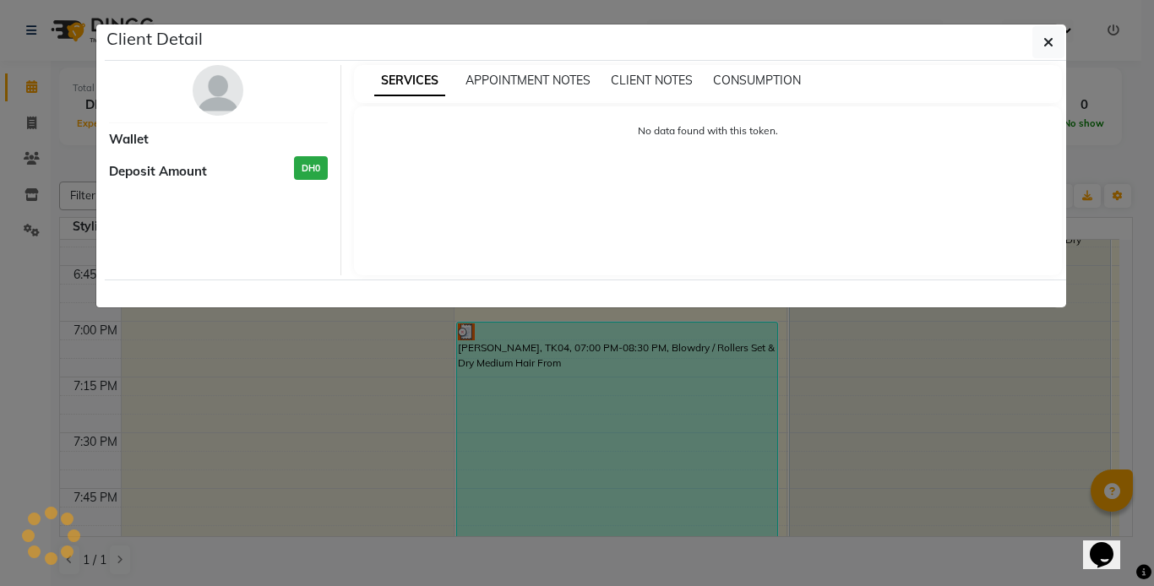
select select "3"
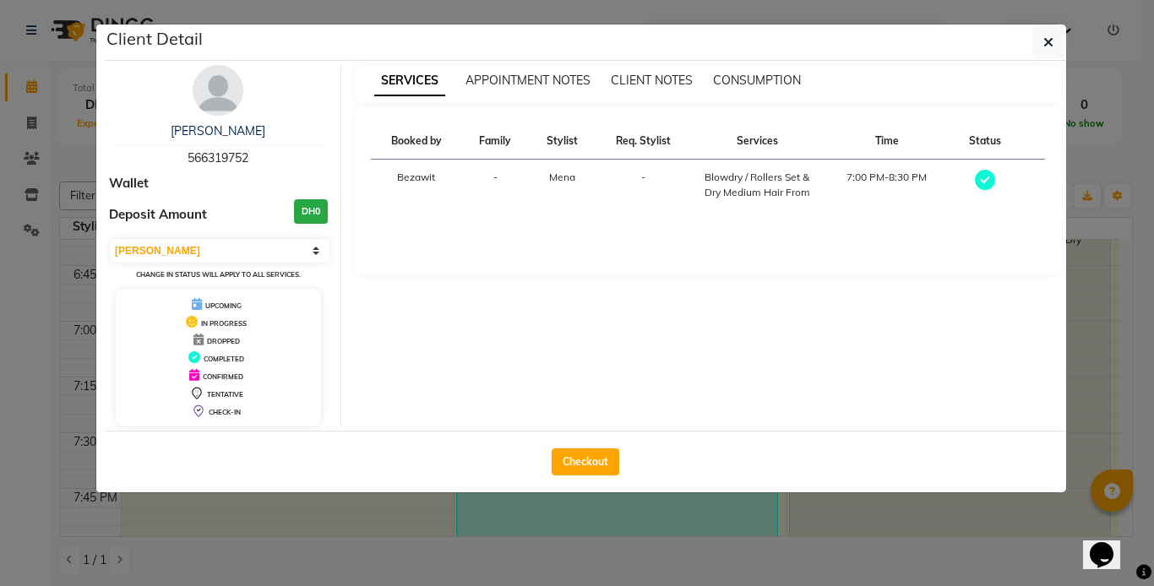
click at [540, 556] on ngb-modal-window "Client Detail [PERSON_NAME] 566319752 Wallet Deposit Amount DH0 Select MARK DON…" at bounding box center [577, 293] width 1154 height 586
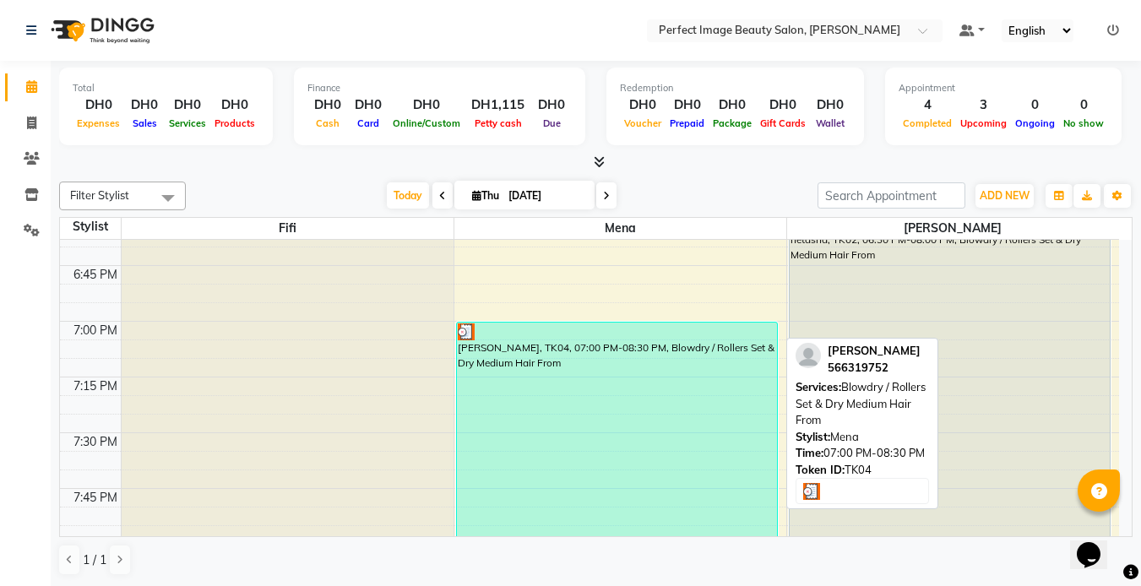
click at [553, 511] on div "[PERSON_NAME], TK04, 07:00 PM-08:30 PM, Blowdry / Rollers Set & Dry Medium Hair…" at bounding box center [617, 489] width 320 height 332
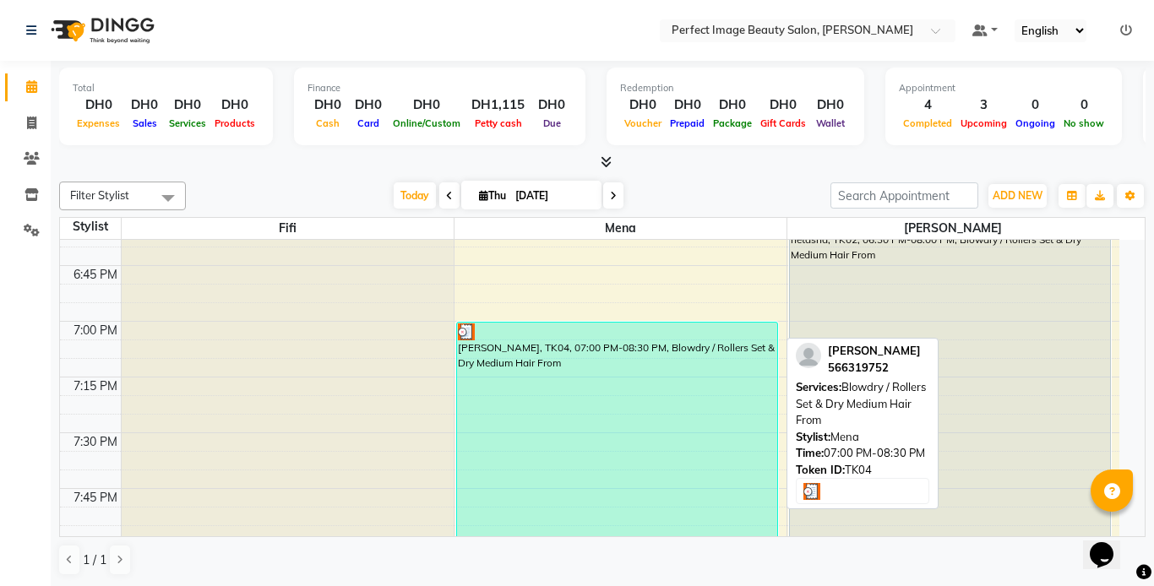
select select "3"
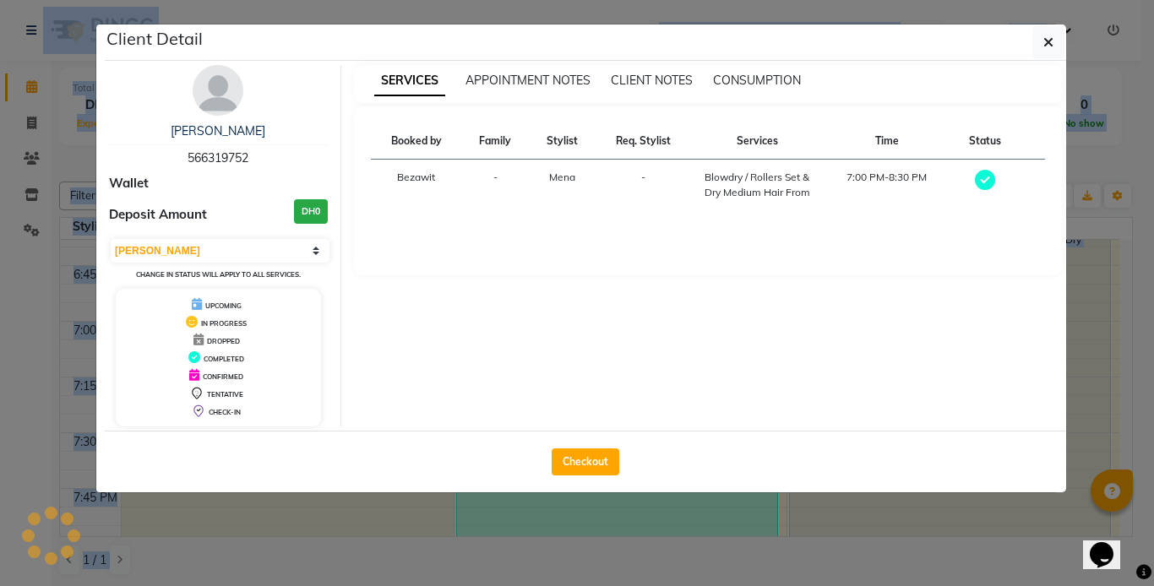
click at [553, 511] on ngb-modal-window "Client Detail [PERSON_NAME] 566319752 Wallet Deposit Amount DH0 Select MARK DON…" at bounding box center [577, 293] width 1154 height 586
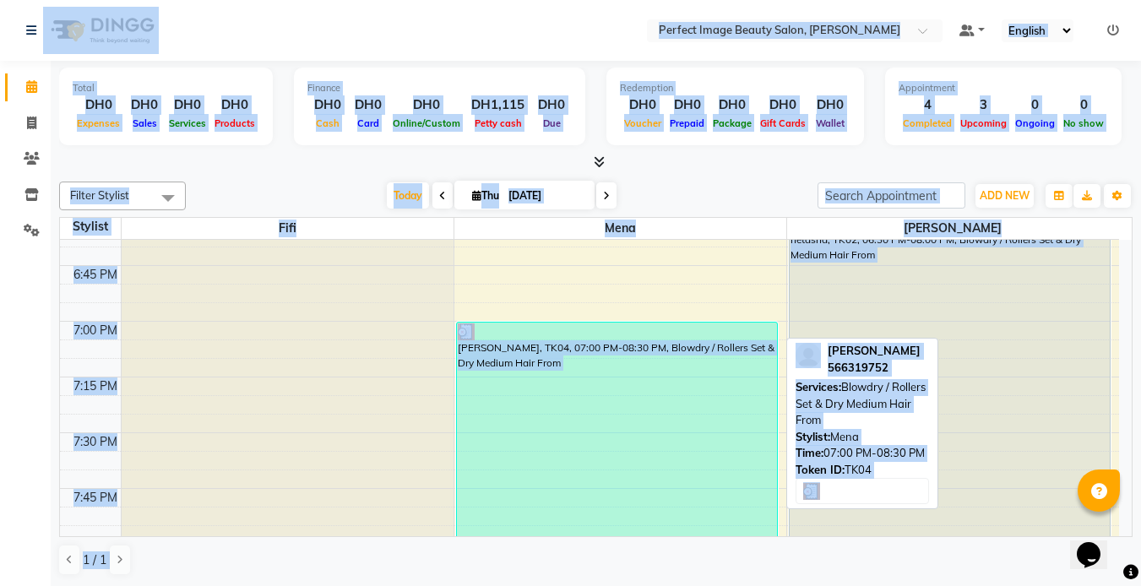
click at [553, 511] on div "[PERSON_NAME], TK04, 07:00 PM-08:30 PM, Blowdry / Rollers Set & Dry Medium Hair…" at bounding box center [617, 489] width 320 height 332
select select "3"
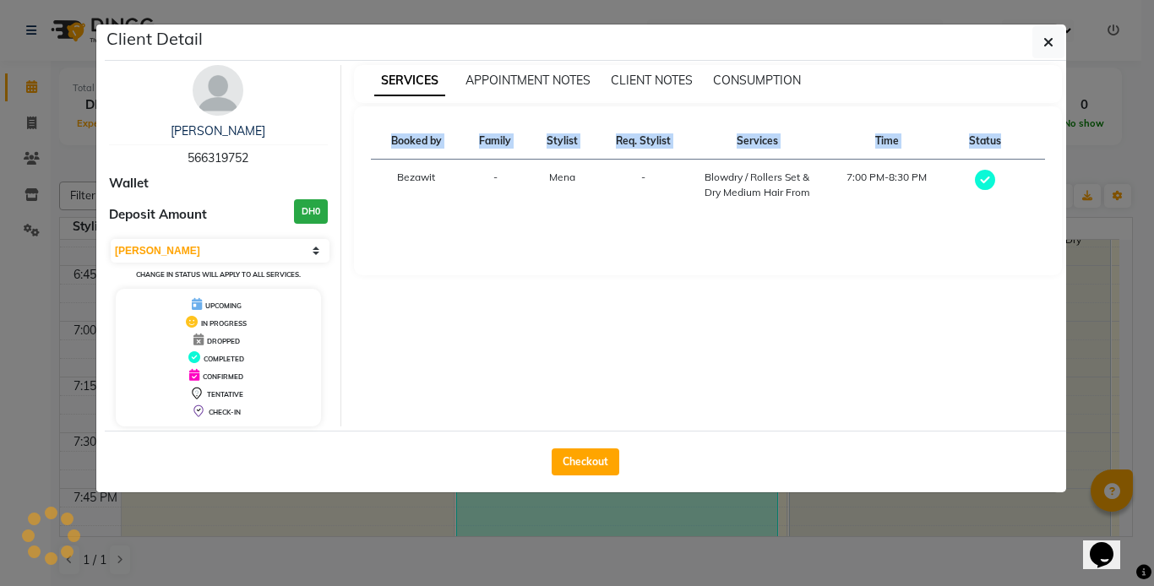
click at [553, 511] on ngb-modal-window "Client Detail [PERSON_NAME] 566319752 Wallet Deposit Amount DH0 Select MARK DON…" at bounding box center [577, 293] width 1154 height 586
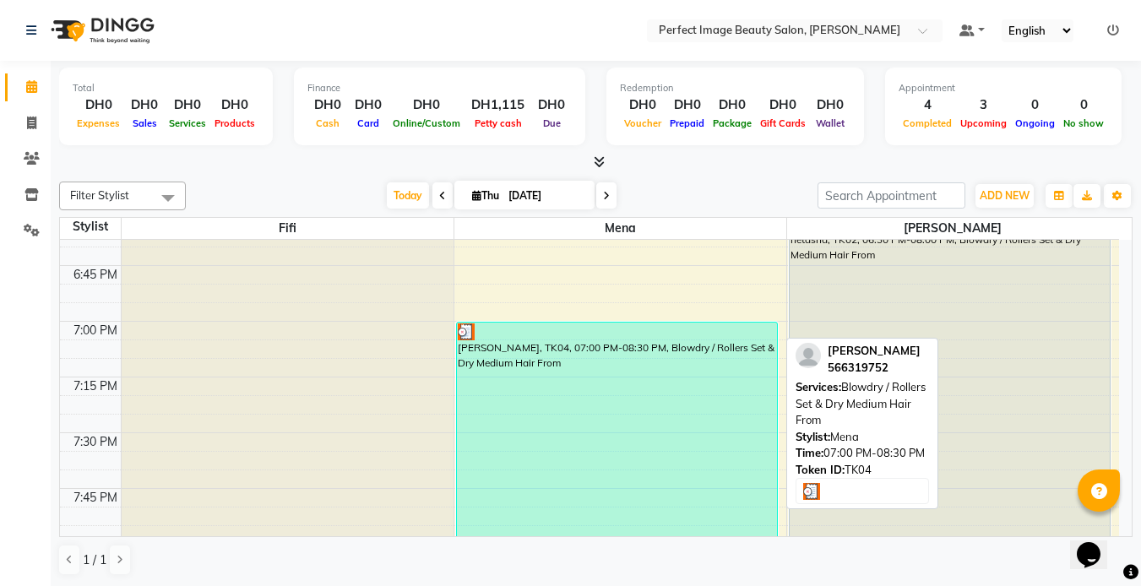
click at [553, 516] on div "[PERSON_NAME], TK04, 07:00 PM-08:30 PM, Blowdry / Rollers Set & Dry Medium Hair…" at bounding box center [617, 489] width 320 height 332
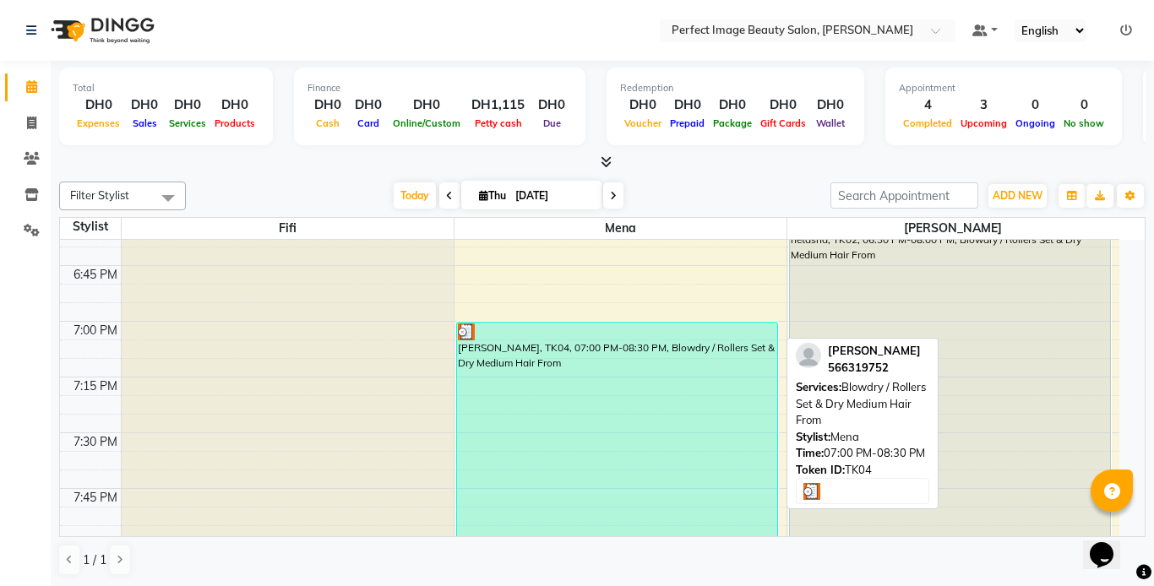
select select "3"
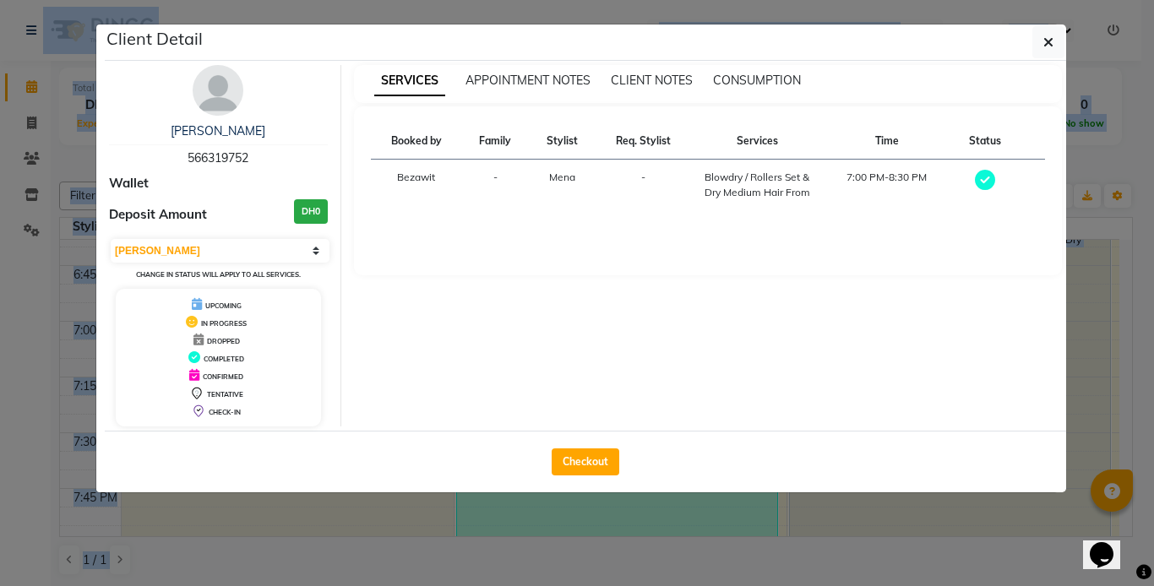
click at [553, 516] on ngb-modal-window "Client Detail [PERSON_NAME] 566319752 Wallet Deposit Amount DH0 Select MARK DON…" at bounding box center [577, 293] width 1154 height 586
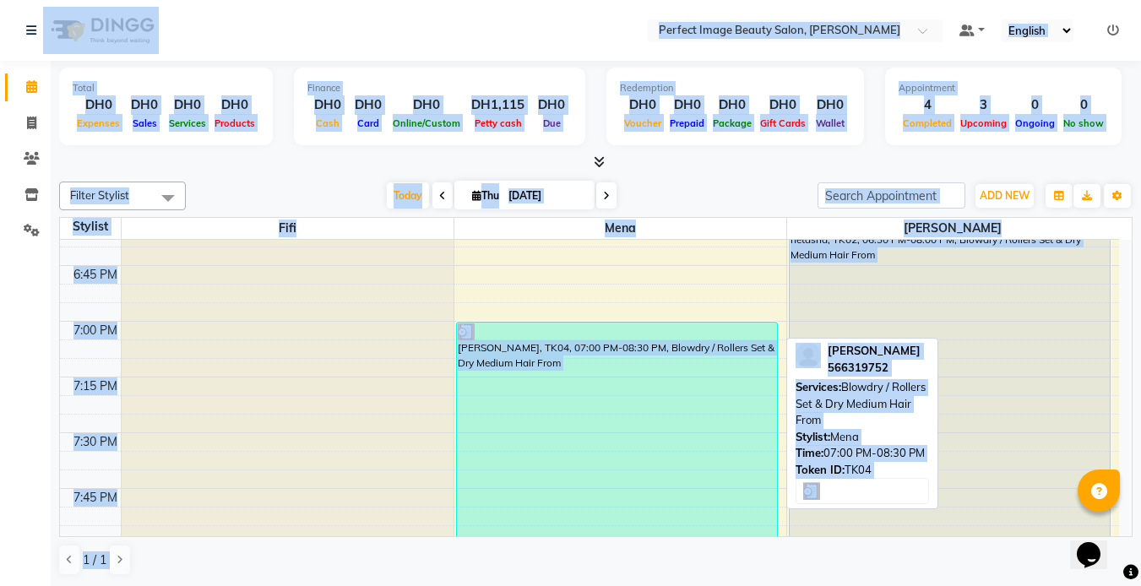
click at [553, 516] on div "[PERSON_NAME], TK04, 07:00 PM-08:30 PM, Blowdry / Rollers Set & Dry Medium Hair…" at bounding box center [617, 489] width 320 height 332
select select "3"
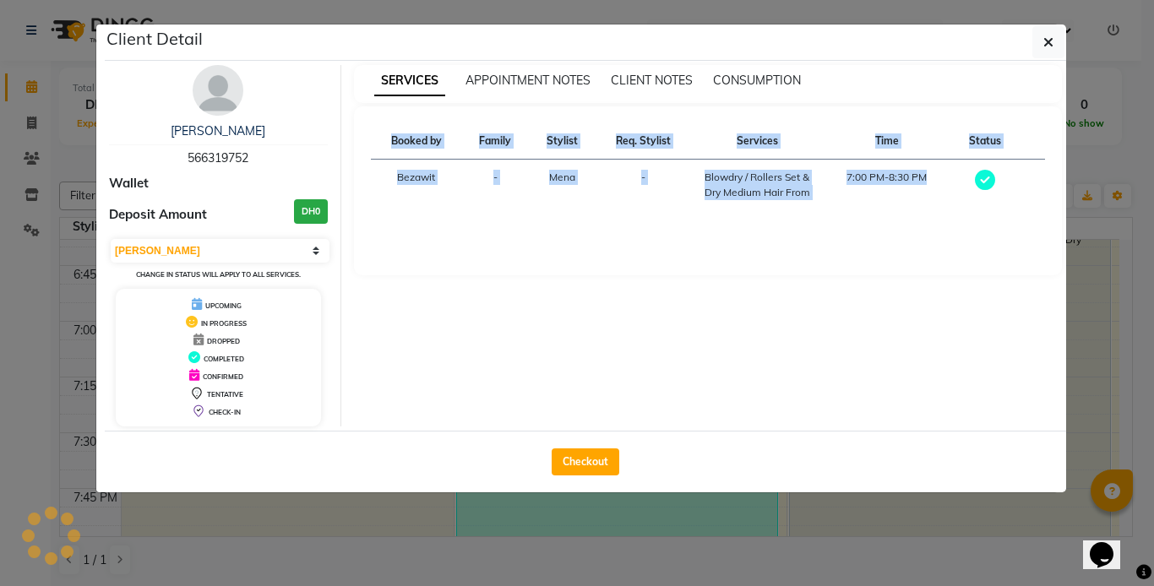
click at [553, 516] on ngb-modal-window "Client Detail [PERSON_NAME] 566319752 Wallet Deposit Amount DH0 Select MARK DON…" at bounding box center [577, 293] width 1154 height 586
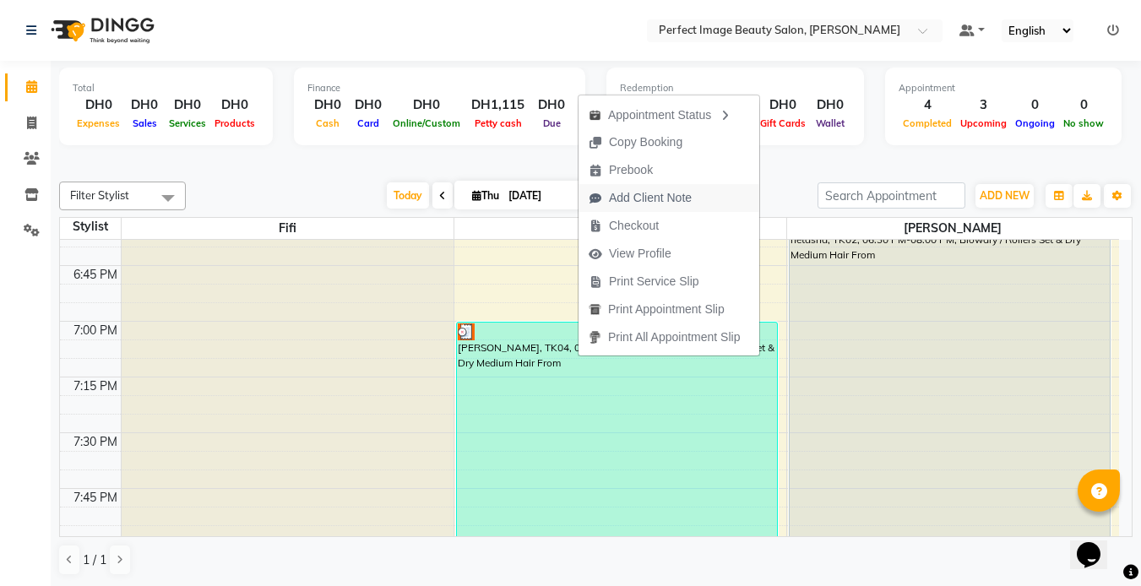
click at [639, 198] on span "Add Client Note" at bounding box center [650, 198] width 83 height 18
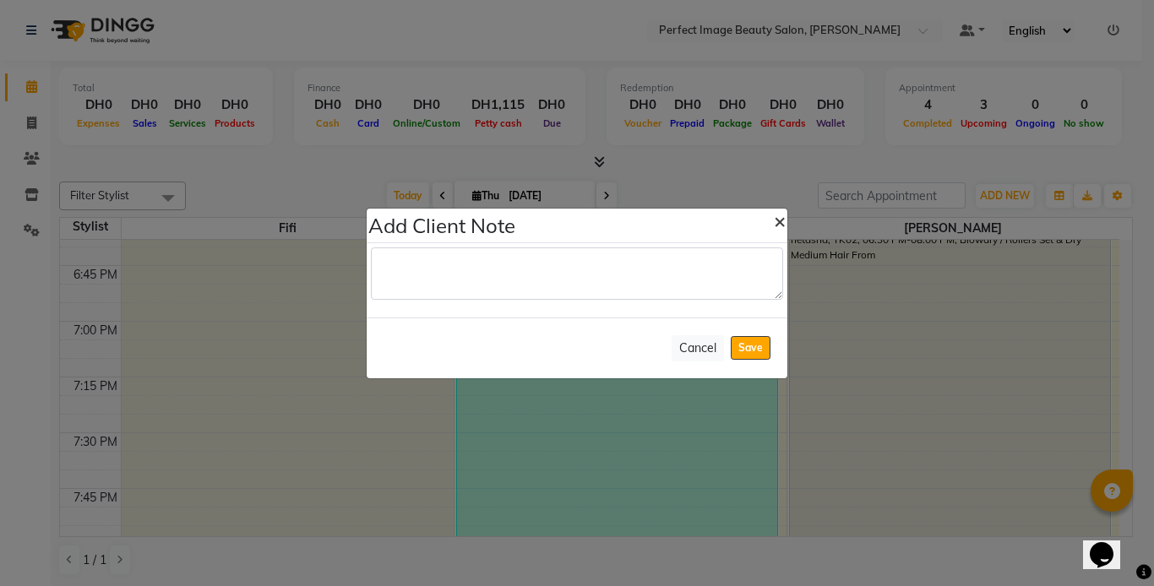
click at [779, 222] on span "×" at bounding box center [780, 220] width 12 height 25
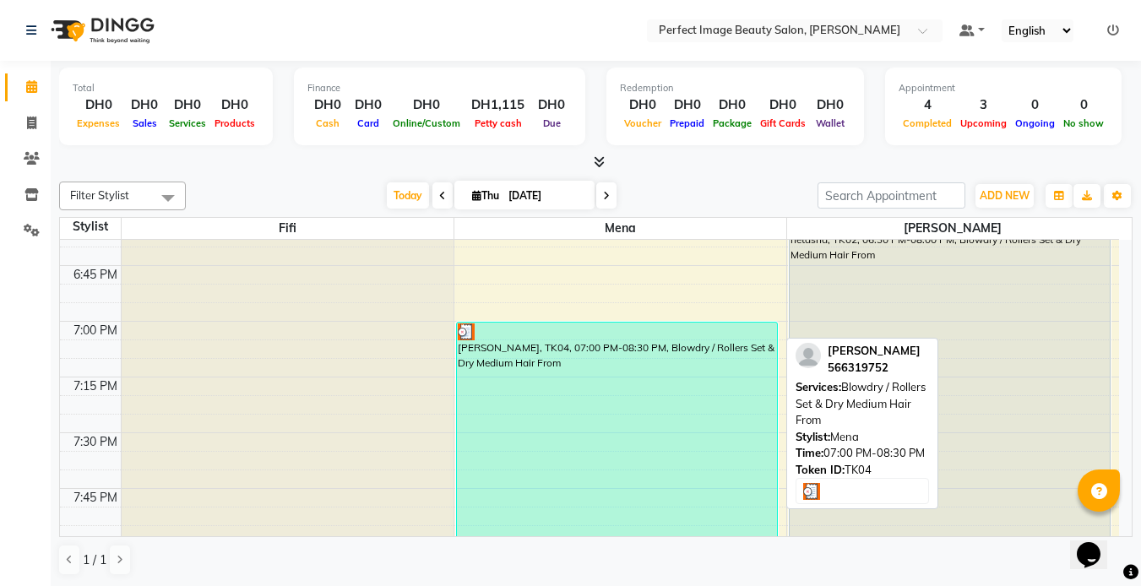
click at [616, 360] on div "[PERSON_NAME], TK04, 07:00 PM-08:30 PM, Blowdry / Rollers Set & Dry Medium Hair…" at bounding box center [617, 489] width 320 height 332
select select "3"
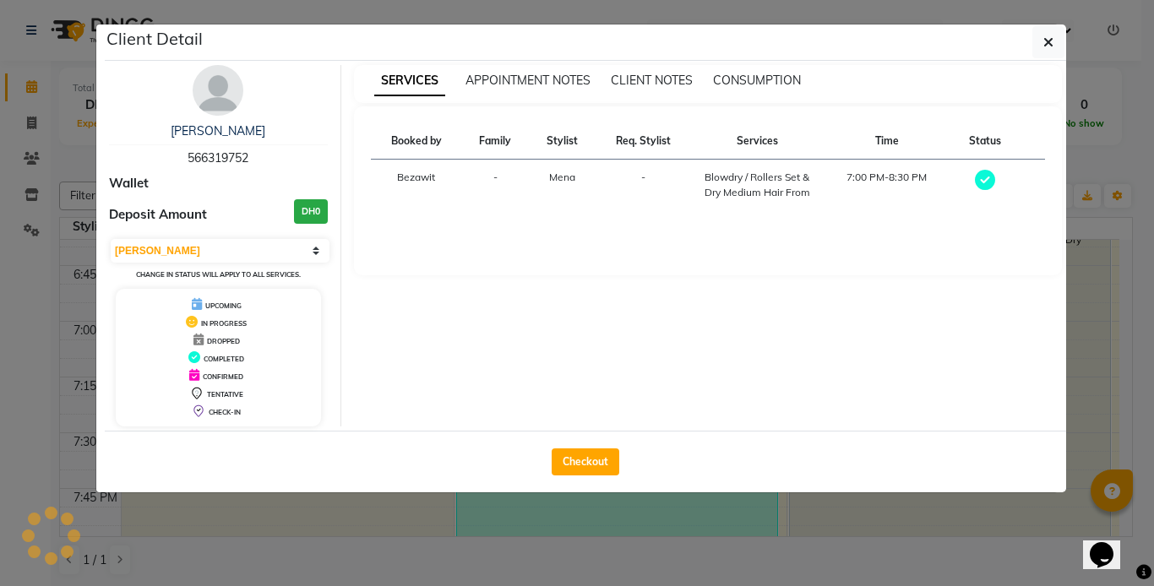
click at [616, 360] on div "SERVICES APPOINTMENT NOTES CLIENT NOTES CONSUMPTION Booked by Family Stylist Re…" at bounding box center [708, 245] width 734 height 361
click at [657, 545] on ngb-modal-window "Client Detail [PERSON_NAME] 566319752 Wallet Deposit Amount DH0 Select MARK DON…" at bounding box center [577, 293] width 1154 height 586
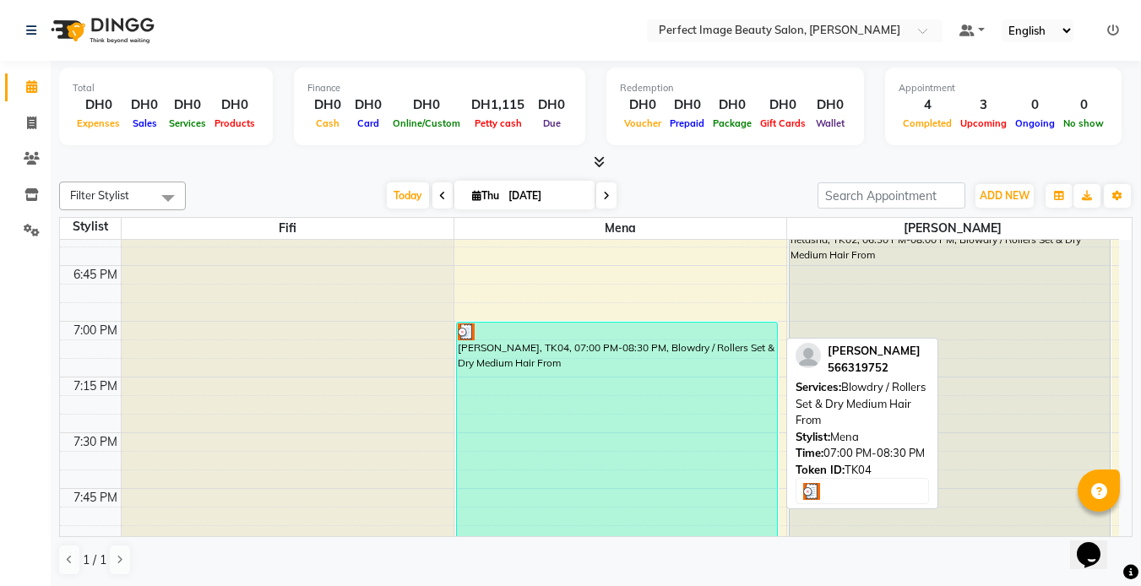
click at [521, 357] on div "[PERSON_NAME], TK04, 07:00 PM-08:30 PM, Blowdry / Rollers Set & Dry Medium Hair…" at bounding box center [617, 489] width 320 height 332
select select "3"
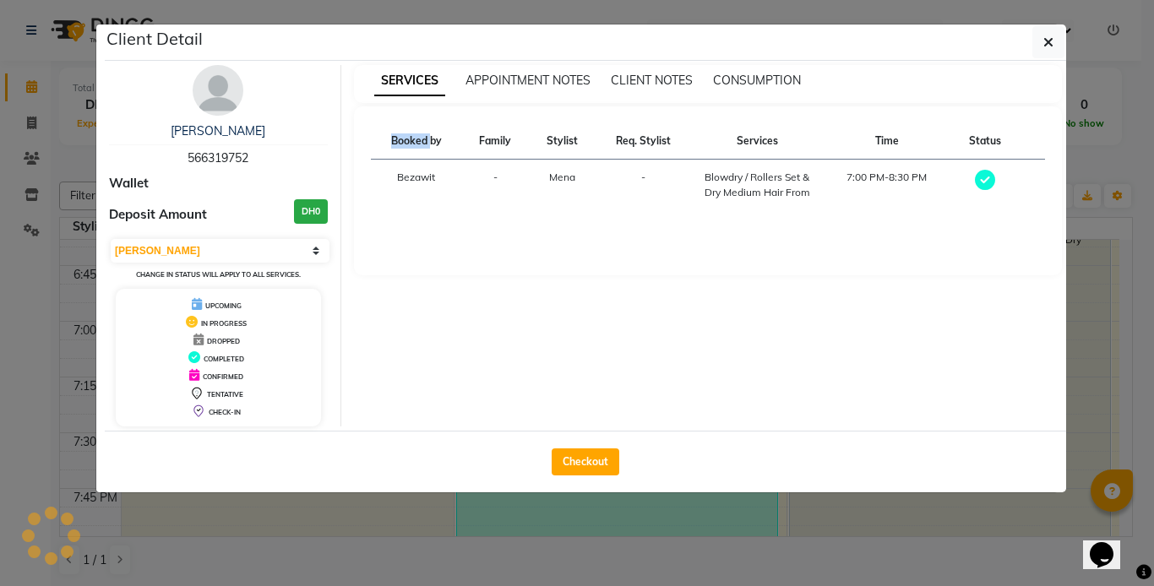
click at [521, 357] on div "SERVICES APPOINTMENT NOTES CLIENT NOTES CONSUMPTION Booked by Family Stylist Re…" at bounding box center [708, 245] width 734 height 361
click at [509, 572] on ngb-modal-window "Client Detail [PERSON_NAME] 566319752 Wallet Deposit Amount DH0 Select MARK DON…" at bounding box center [577, 293] width 1154 height 586
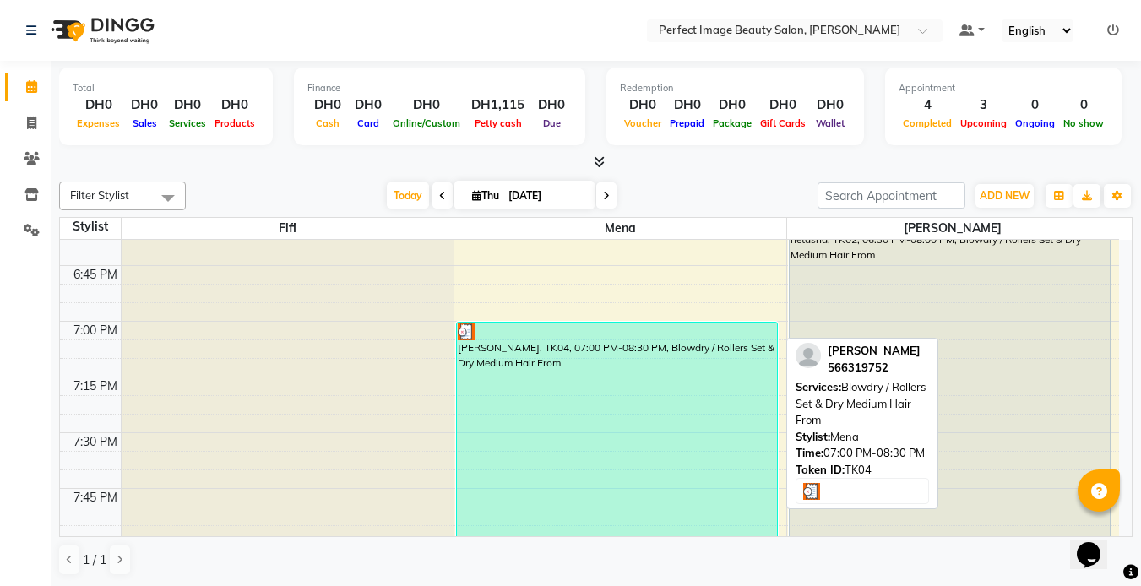
click at [474, 348] on div "[PERSON_NAME], TK04, 07:00 PM-08:30 PM, Blowdry / Rollers Set & Dry Medium Hair…" at bounding box center [617, 489] width 320 height 332
select select "3"
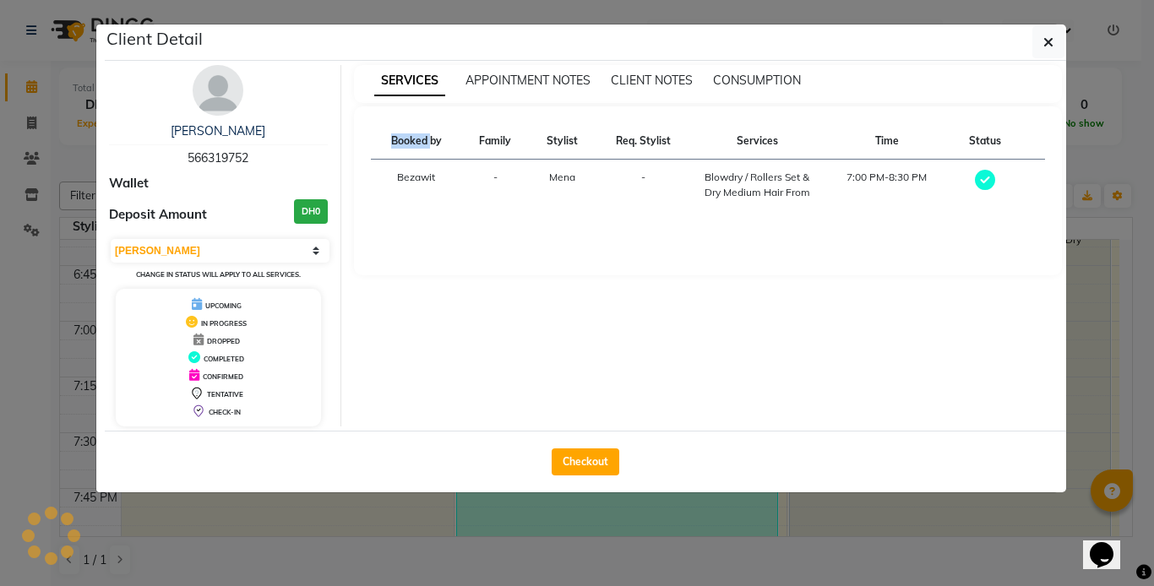
click at [474, 348] on div "SERVICES APPOINTMENT NOTES CLIENT NOTES CONSUMPTION Booked by Family Stylist Re…" at bounding box center [708, 245] width 734 height 361
click at [513, 545] on ngb-modal-window "Client Detail [PERSON_NAME] 566319752 Wallet Deposit Amount DH0 Select MARK DON…" at bounding box center [577, 293] width 1154 height 586
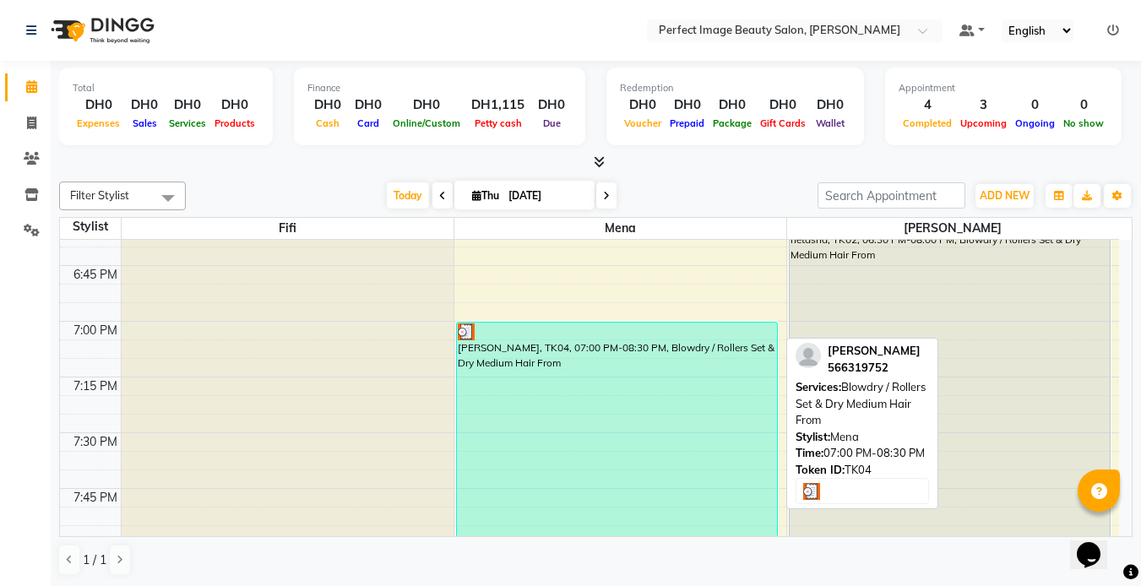
click at [529, 515] on div "[PERSON_NAME], TK04, 07:00 PM-08:30 PM, Blowdry / Rollers Set & Dry Medium Hair…" at bounding box center [617, 489] width 320 height 332
select select "3"
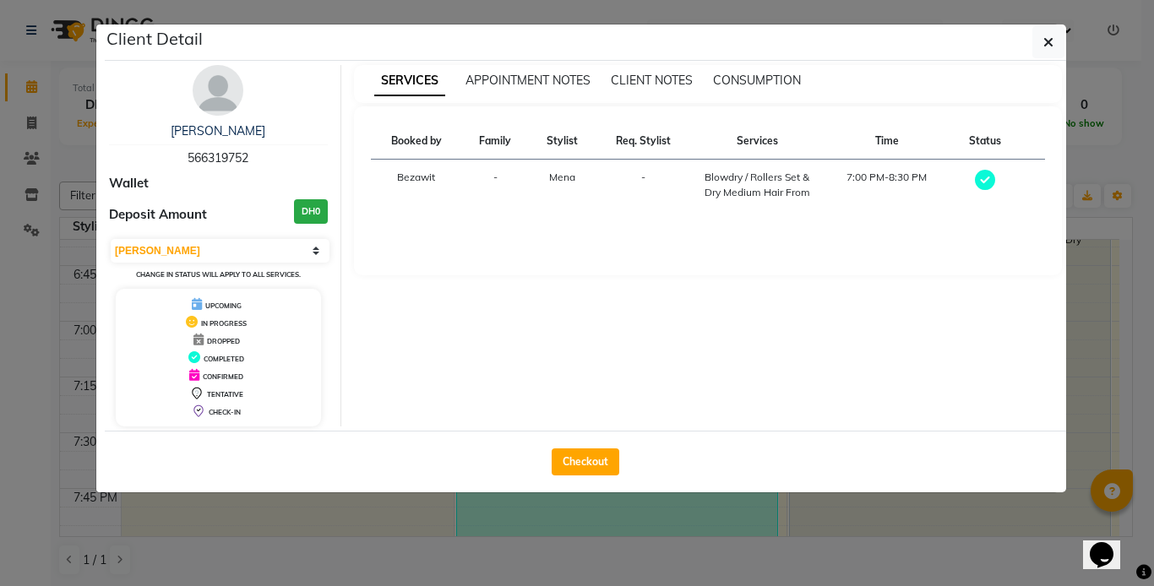
click at [529, 515] on ngb-modal-window "Client Detail [PERSON_NAME] 566319752 Wallet Deposit Amount DH0 Select MARK DON…" at bounding box center [577, 293] width 1154 height 586
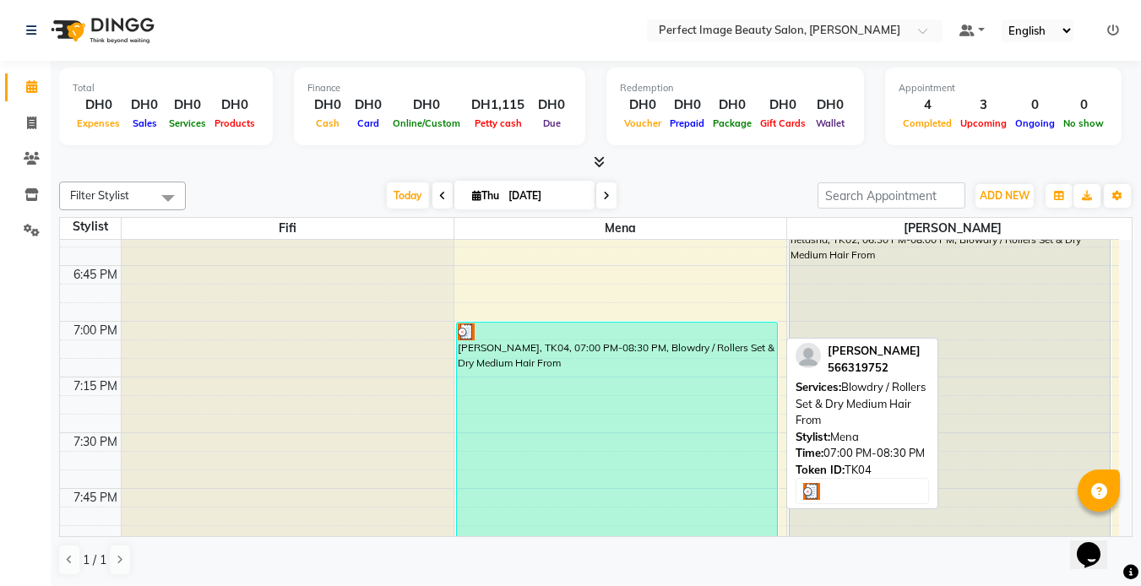
click at [529, 515] on div "[PERSON_NAME], TK04, 07:00 PM-08:30 PM, Blowdry / Rollers Set & Dry Medium Hair…" at bounding box center [617, 489] width 320 height 332
select select "3"
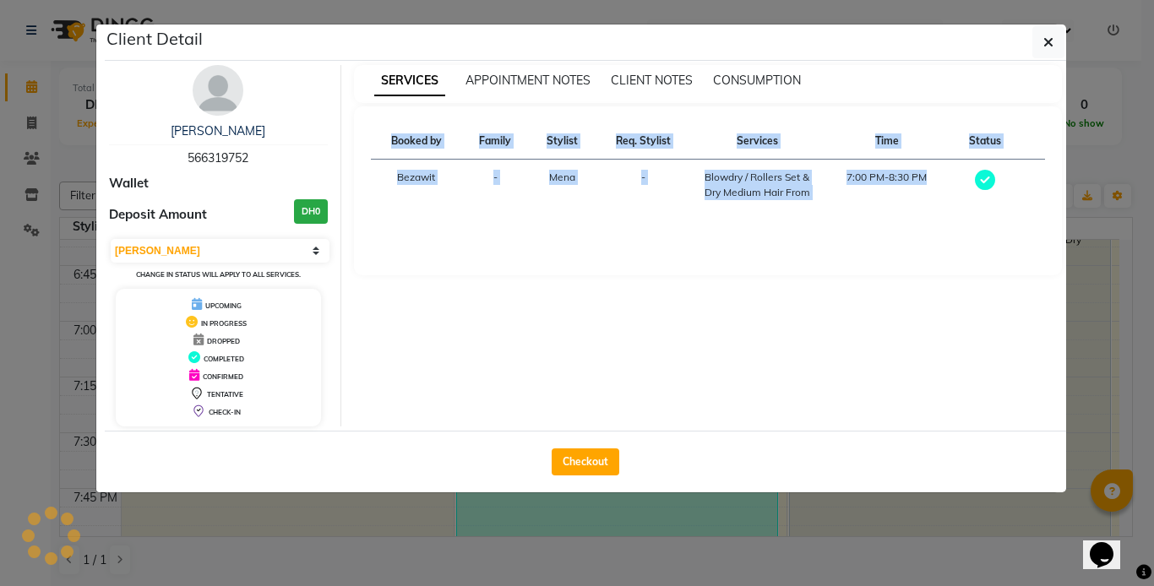
click at [529, 515] on ngb-modal-window "Client Detail [PERSON_NAME] 566319752 Wallet Deposit Amount DH0 Select MARK DON…" at bounding box center [577, 293] width 1154 height 586
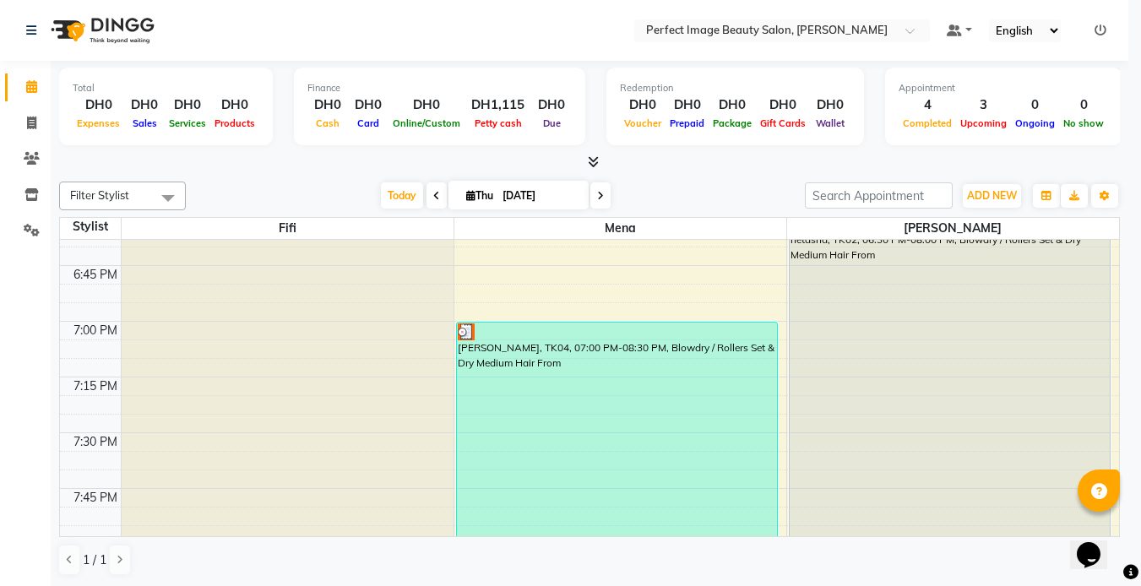
click at [529, 515] on div "[PERSON_NAME], TK04, 07:00 PM-08:30 PM, Blowdry / Rollers Set & Dry Medium Hair…" at bounding box center [617, 489] width 320 height 332
select select "3"
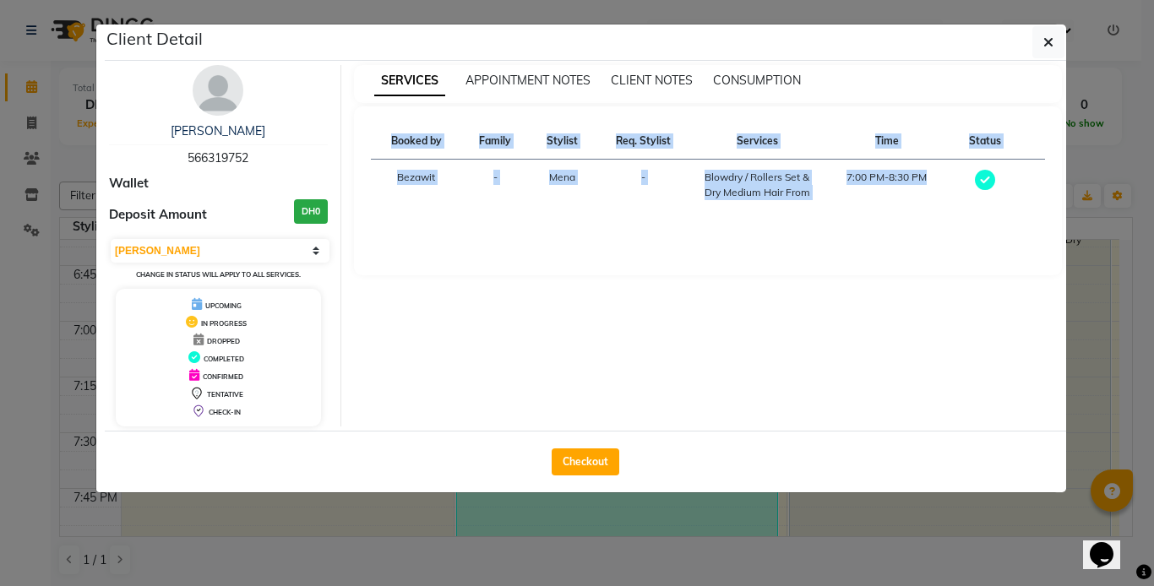
click at [529, 515] on ngb-modal-window "Client Detail [PERSON_NAME] 566319752 Wallet Deposit Amount DH0 Select MARK DON…" at bounding box center [577, 293] width 1154 height 586
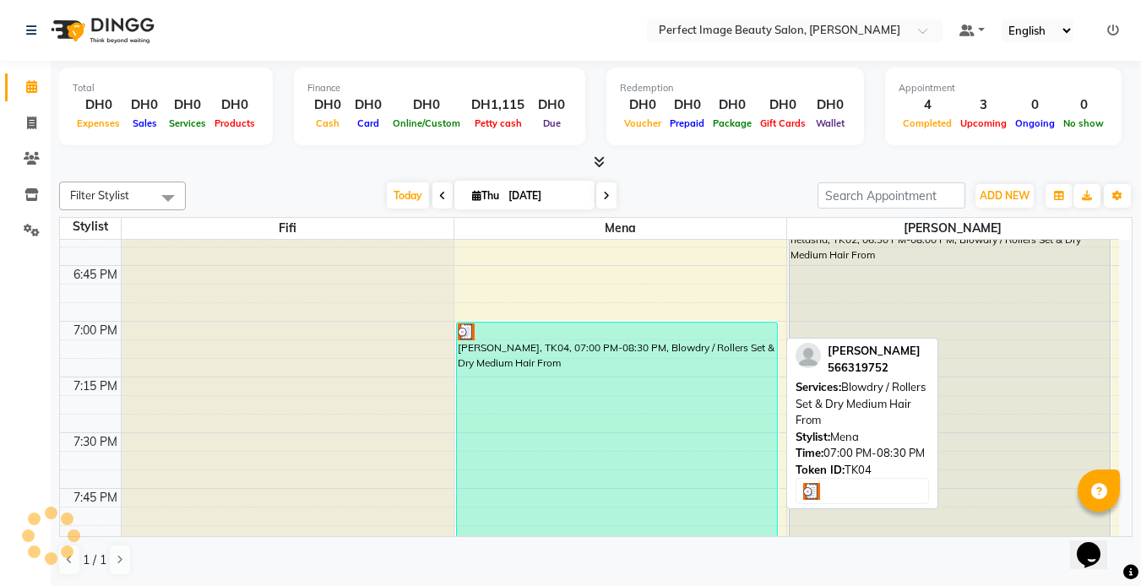
click at [554, 388] on div "[PERSON_NAME], TK04, 07:00 PM-08:30 PM, Blowdry / Rollers Set & Dry Medium Hair…" at bounding box center [617, 489] width 320 height 332
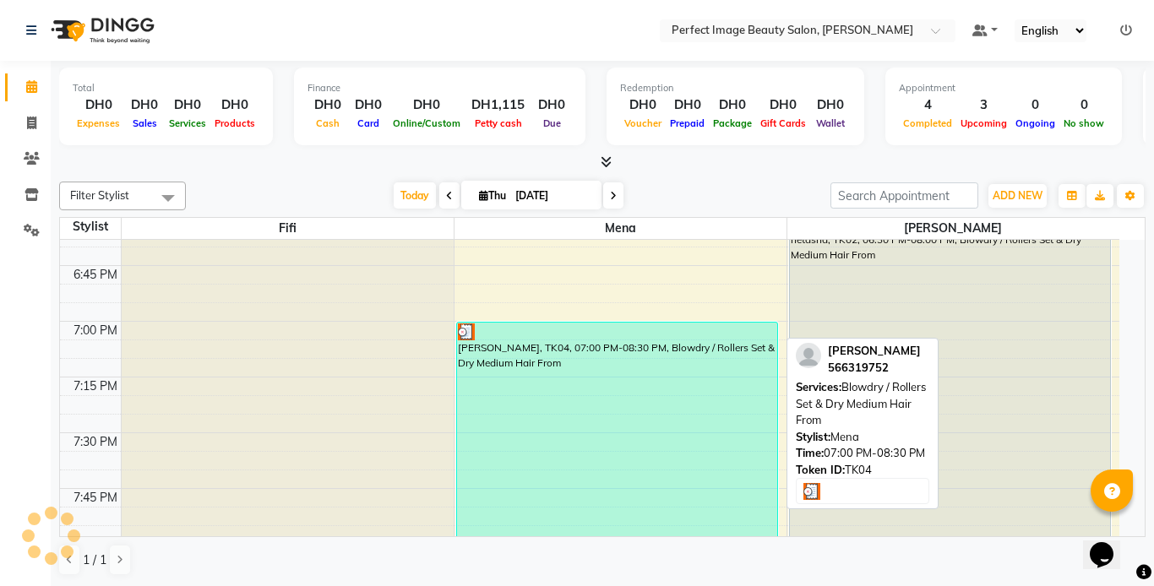
select select "3"
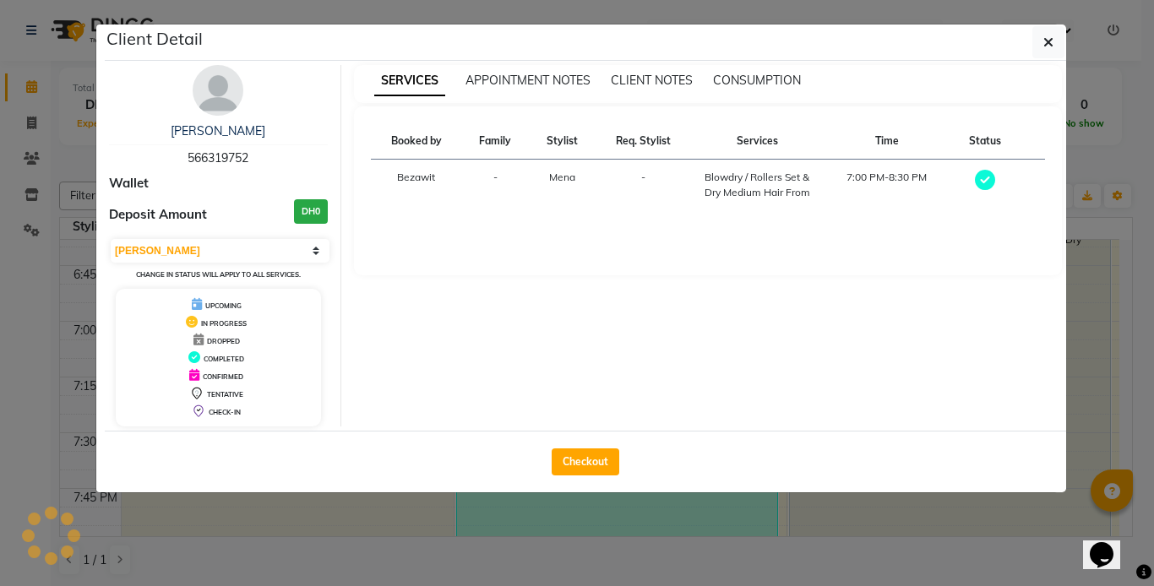
click at [555, 387] on div "Client Detail [PERSON_NAME] 566319752 Wallet Deposit Amount DH0 Select MARK DON…" at bounding box center [585, 258] width 961 height 468
click at [502, 566] on ngb-modal-window "Client Detail [PERSON_NAME] 566319752 Wallet Deposit Amount DH0 Select MARK DON…" at bounding box center [577, 293] width 1154 height 586
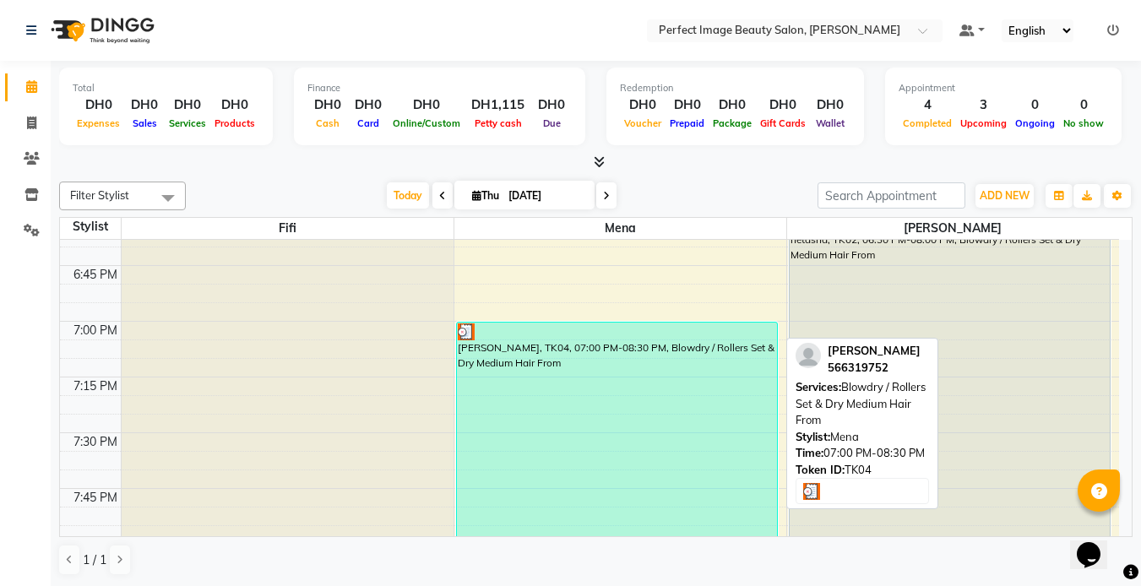
click at [480, 364] on div "[PERSON_NAME], TK04, 07:00 PM-08:30 PM, Blowdry / Rollers Set & Dry Medium Hair…" at bounding box center [617, 489] width 320 height 332
select select "3"
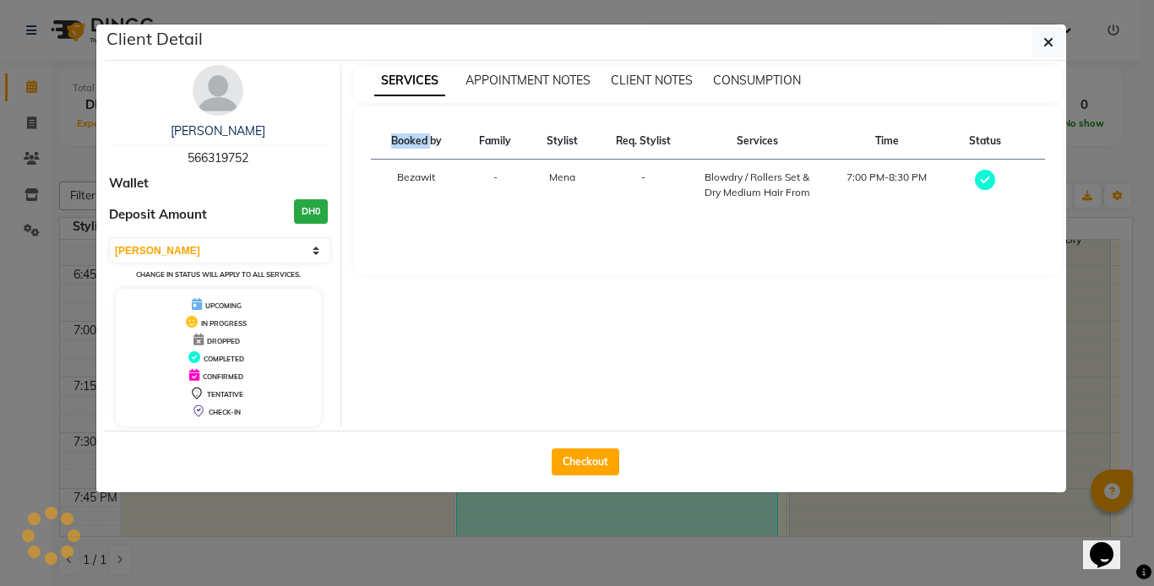
click at [480, 364] on div "SERVICES APPOINTMENT NOTES CLIENT NOTES CONSUMPTION Booked by Family Stylist Re…" at bounding box center [708, 245] width 734 height 361
click at [792, 555] on ngb-modal-window "Client Detail [PERSON_NAME] 566319752 Wallet Deposit Amount DH0 Select MARK DON…" at bounding box center [577, 293] width 1154 height 586
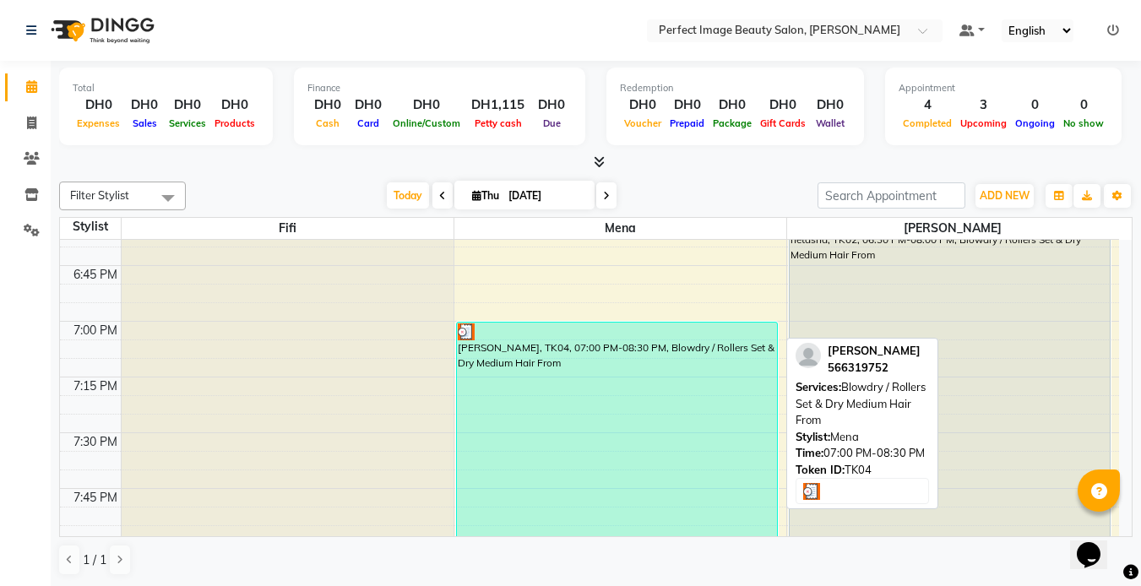
click at [653, 353] on div "[PERSON_NAME], TK04, 07:00 PM-08:30 PM, Blowdry / Rollers Set & Dry Medium Hair…" at bounding box center [617, 489] width 320 height 332
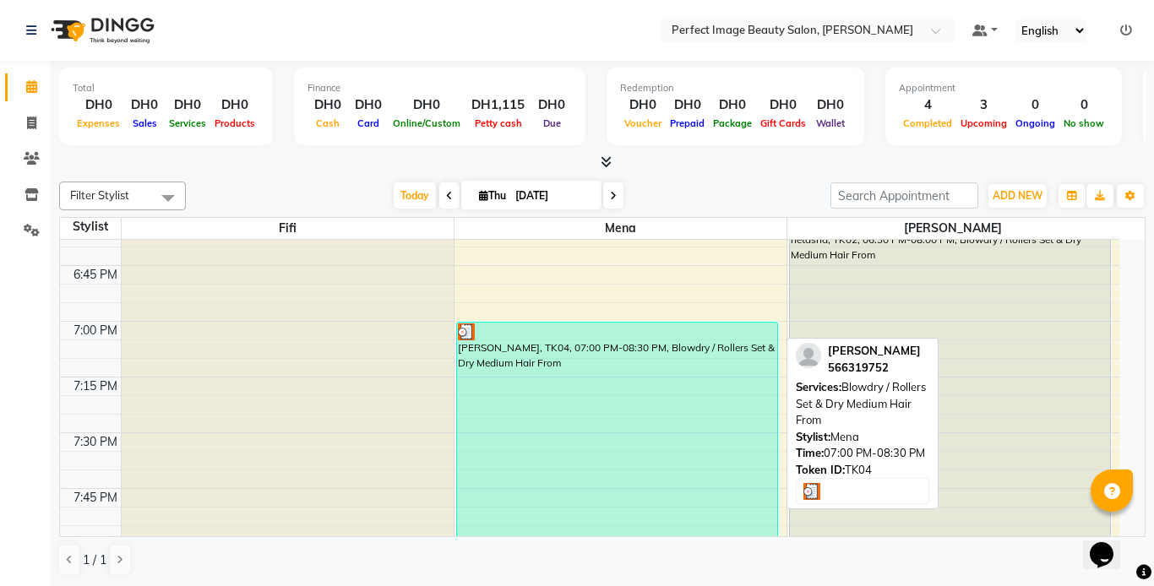
select select "3"
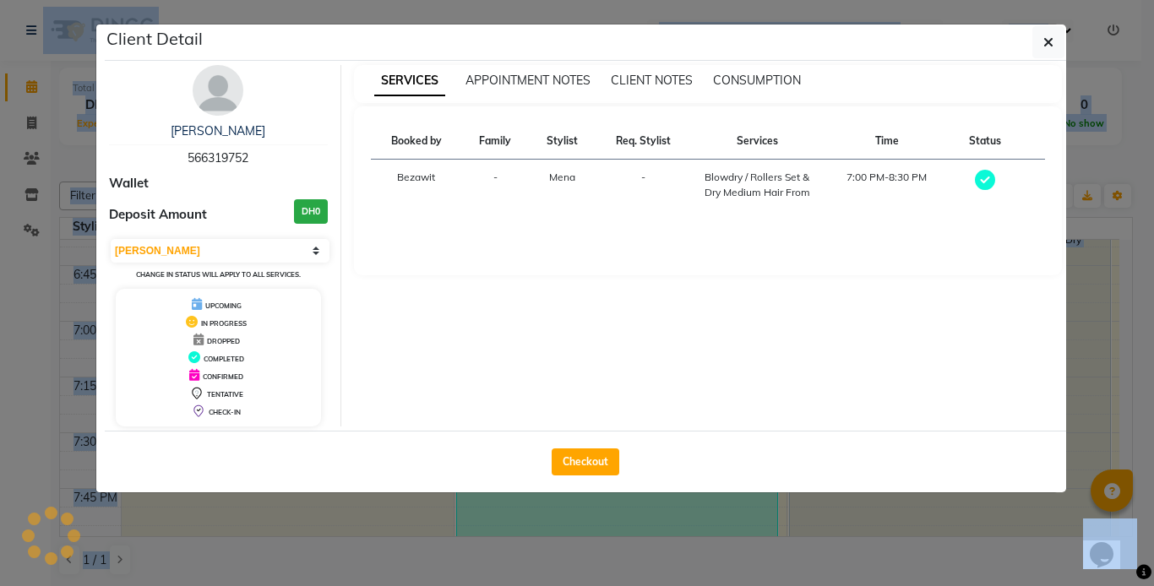
click at [653, 353] on div "SERVICES APPOINTMENT NOTES CLIENT NOTES CONSUMPTION Booked by Family Stylist Re…" at bounding box center [708, 245] width 734 height 361
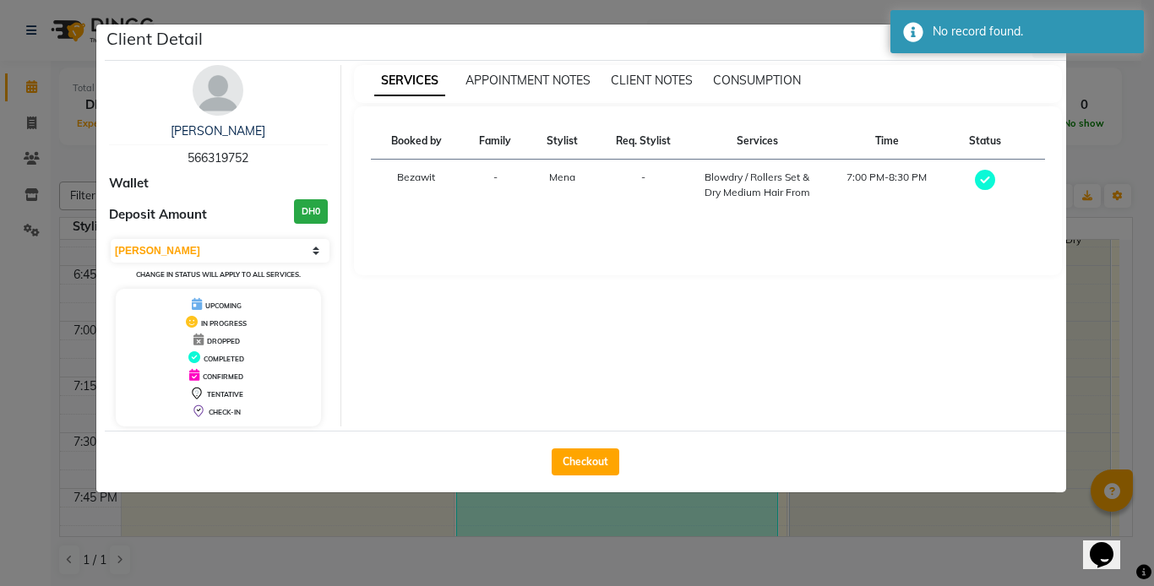
click at [715, 529] on ngb-modal-window "Client Detail [PERSON_NAME] 566319752 Wallet Deposit Amount DH0 Select MARK DON…" at bounding box center [577, 293] width 1154 height 586
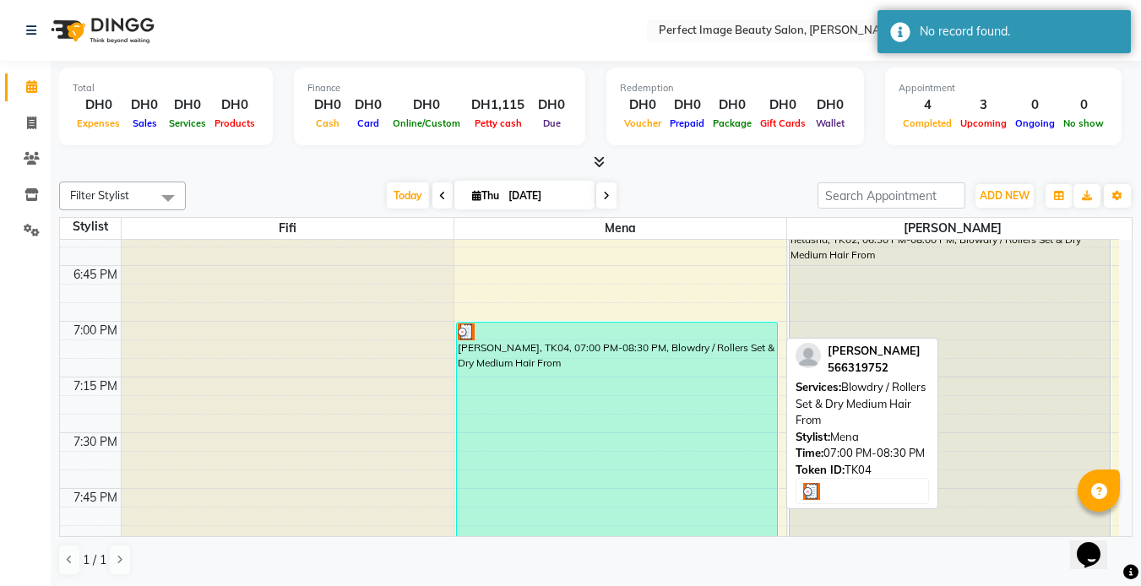
click at [695, 350] on div "[PERSON_NAME], TK04, 07:00 PM-08:30 PM, Blowdry / Rollers Set & Dry Medium Hair…" at bounding box center [617, 489] width 320 height 332
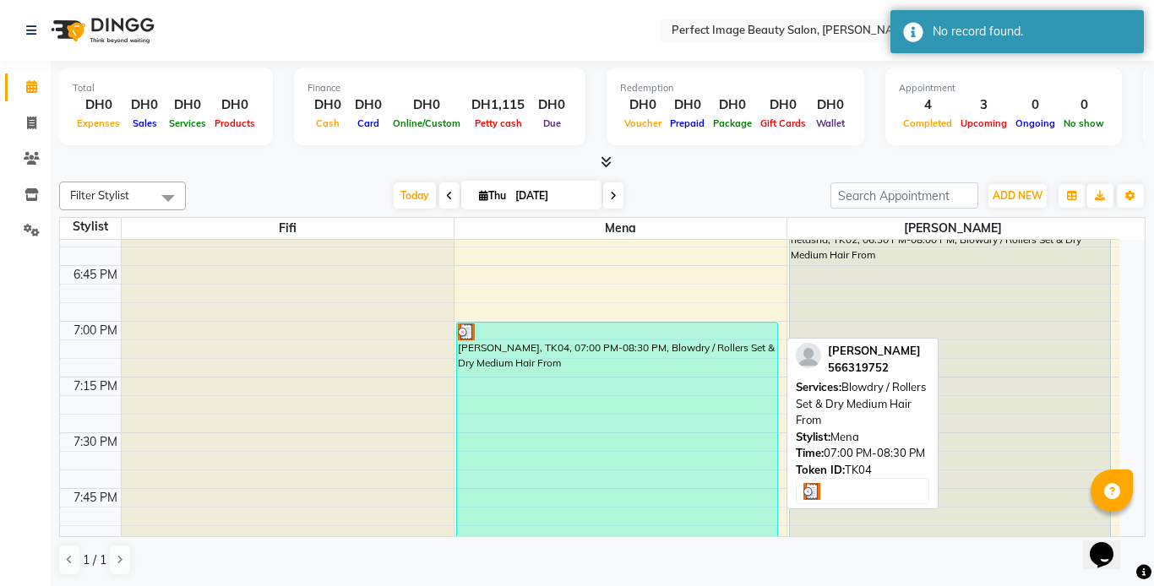
select select "3"
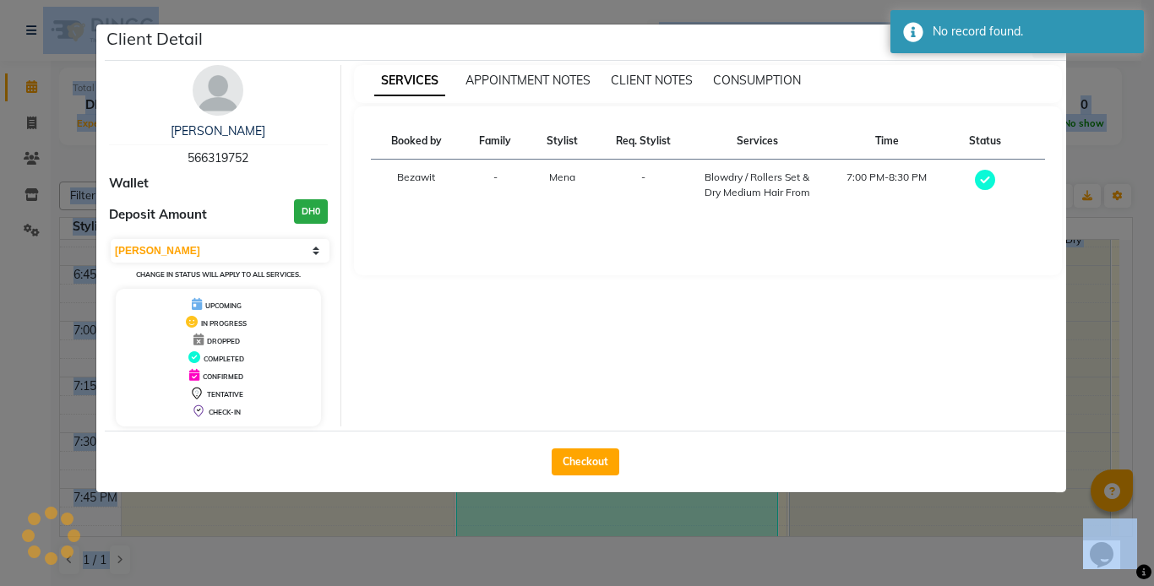
click at [695, 350] on div "SERVICES APPOINTMENT NOTES CLIENT NOTES CONSUMPTION Booked by Family Stylist Re…" at bounding box center [708, 245] width 734 height 361
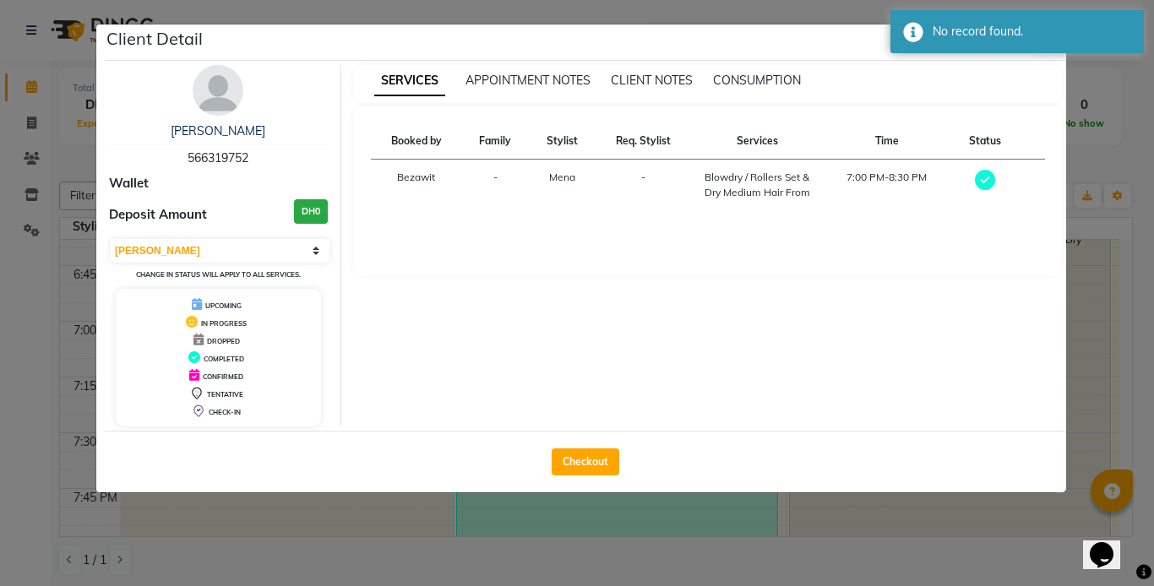
click at [754, 571] on ngb-modal-window "Client Detail [PERSON_NAME] 566319752 Wallet Deposit Amount DH0 Select MARK DON…" at bounding box center [577, 293] width 1154 height 586
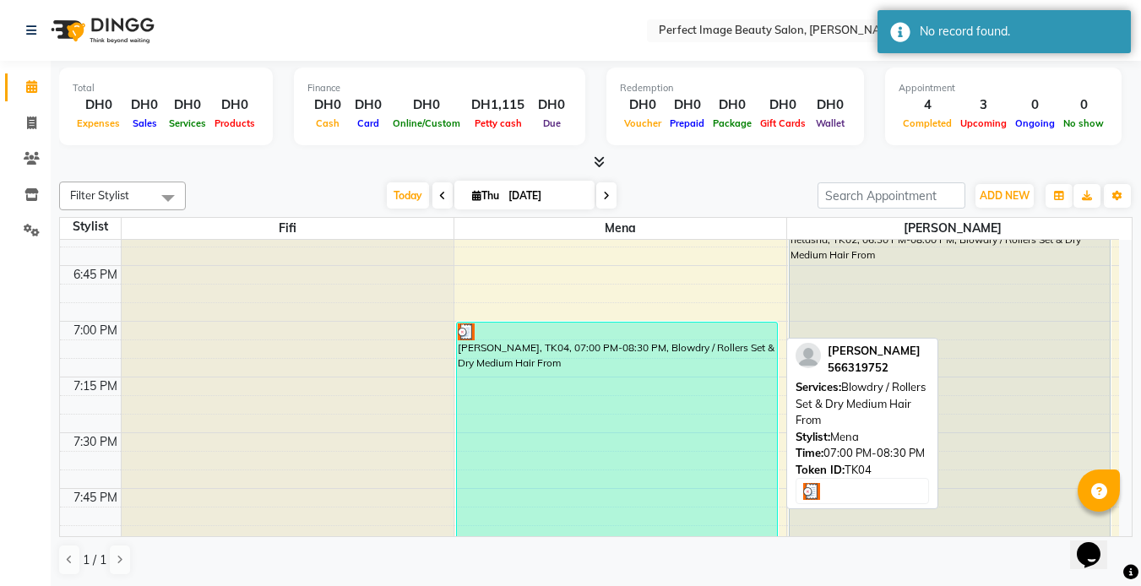
click at [669, 351] on div "[PERSON_NAME], TK04, 07:00 PM-08:30 PM, Blowdry / Rollers Set & Dry Medium Hair…" at bounding box center [617, 489] width 320 height 332
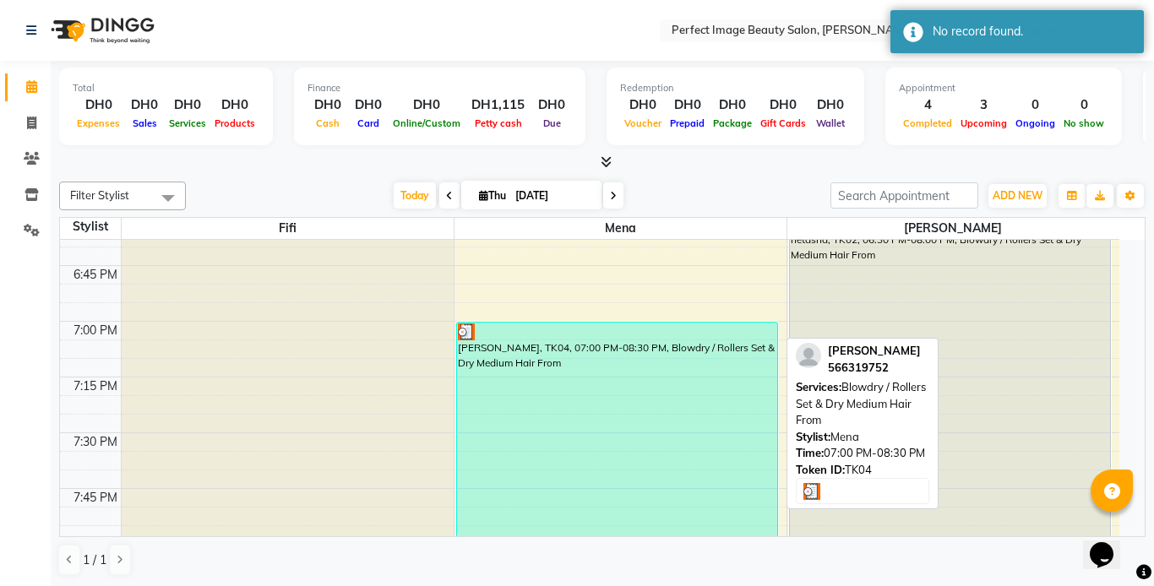
select select "3"
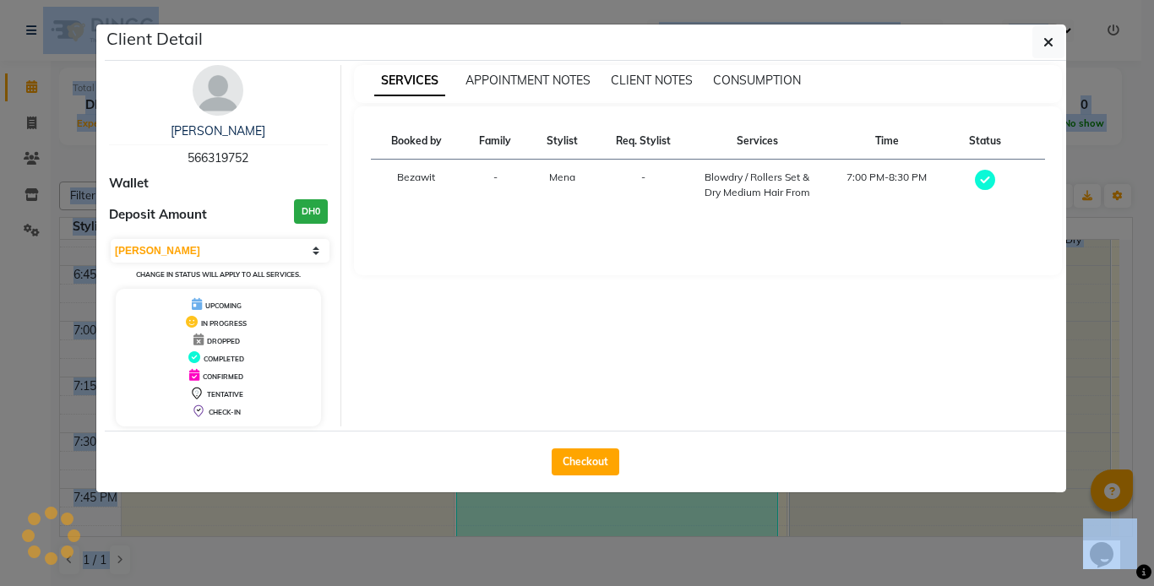
click at [669, 351] on div "[PERSON_NAME] 566319752 Wallet Deposit Amount DH0 Select MARK DONE UPCOMING Cha…" at bounding box center [585, 246] width 961 height 370
click at [1045, 34] on span "button" at bounding box center [1048, 42] width 10 height 17
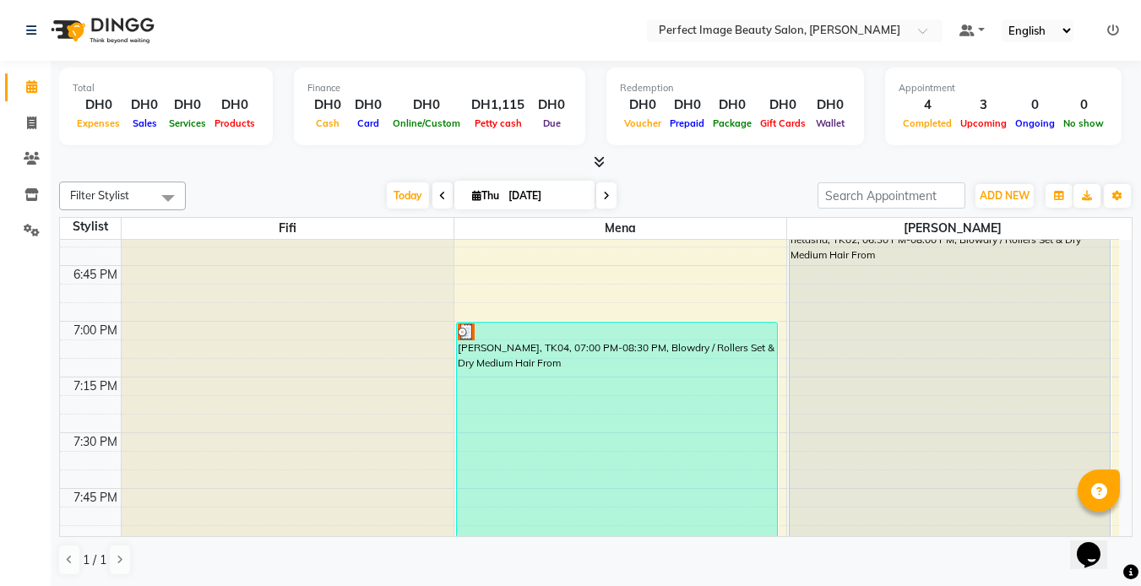
click at [604, 193] on icon at bounding box center [606, 196] width 7 height 10
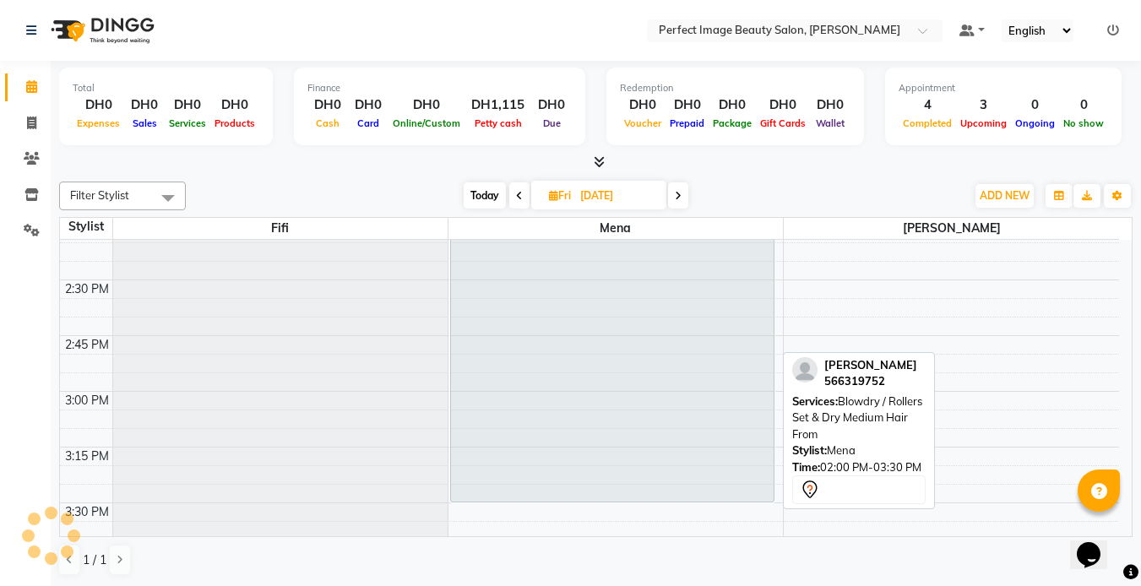
scroll to position [295, 0]
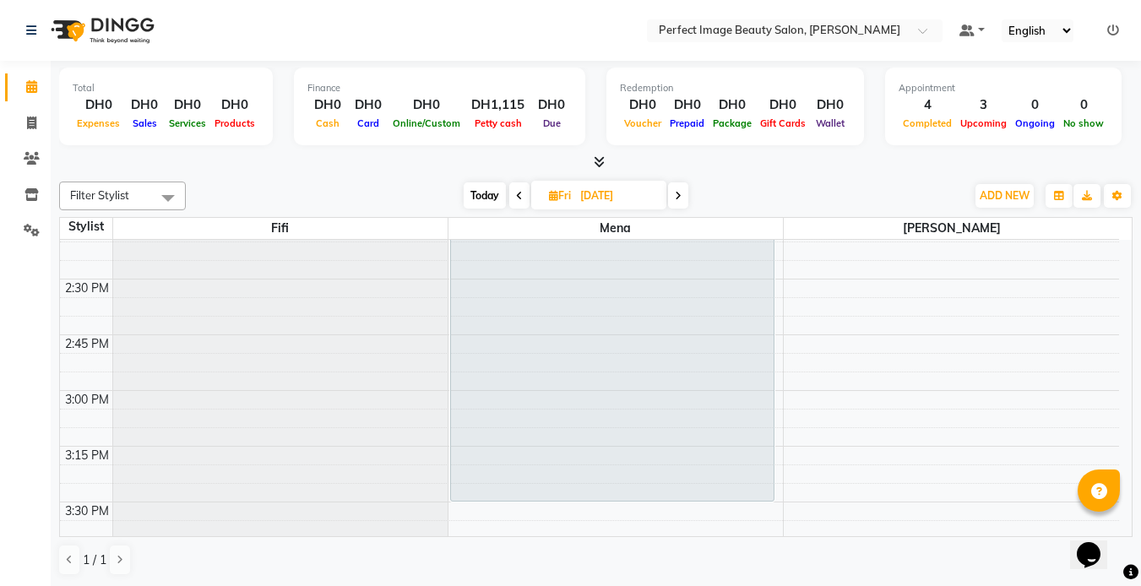
click at [479, 193] on span "Today" at bounding box center [485, 195] width 42 height 26
type input "[DATE]"
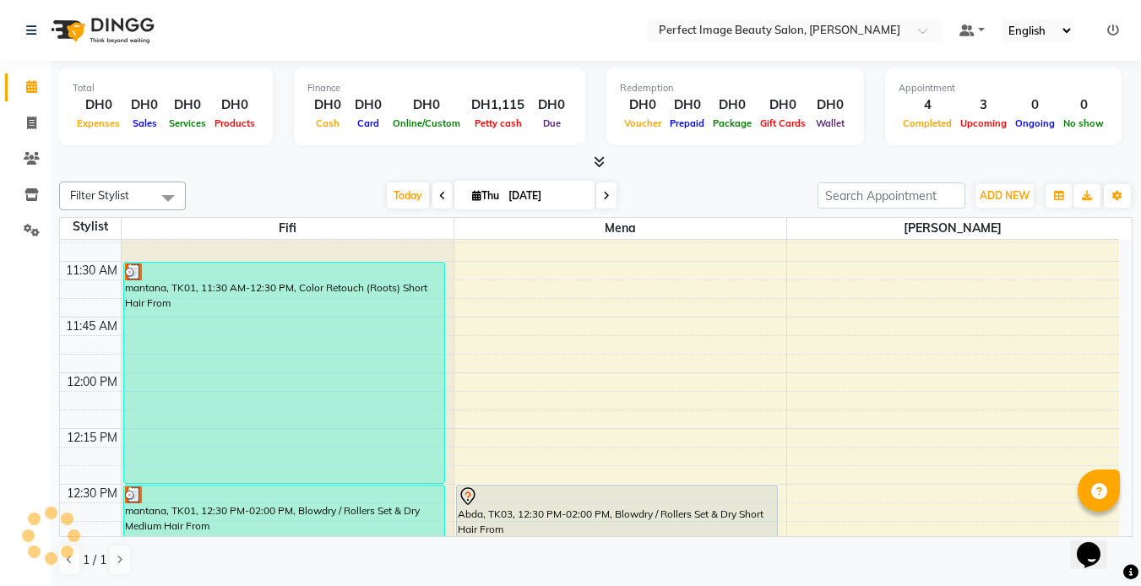
scroll to position [535, 0]
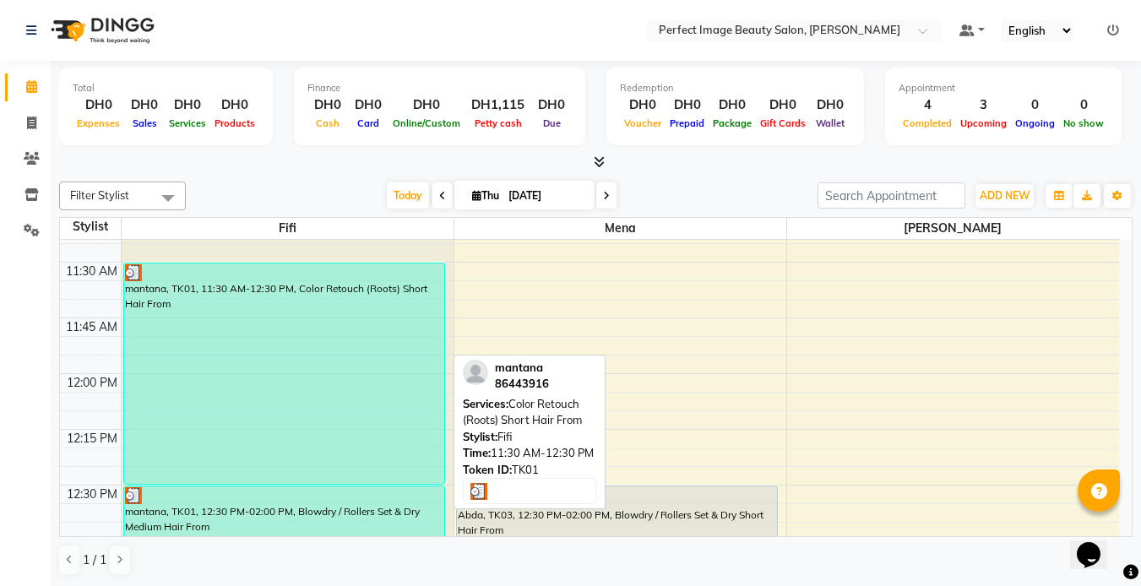
click at [348, 294] on div "mantana, TK01, 11:30 AM-12:30 PM, Color Retouch (Roots) Short Hair From" at bounding box center [284, 373] width 320 height 220
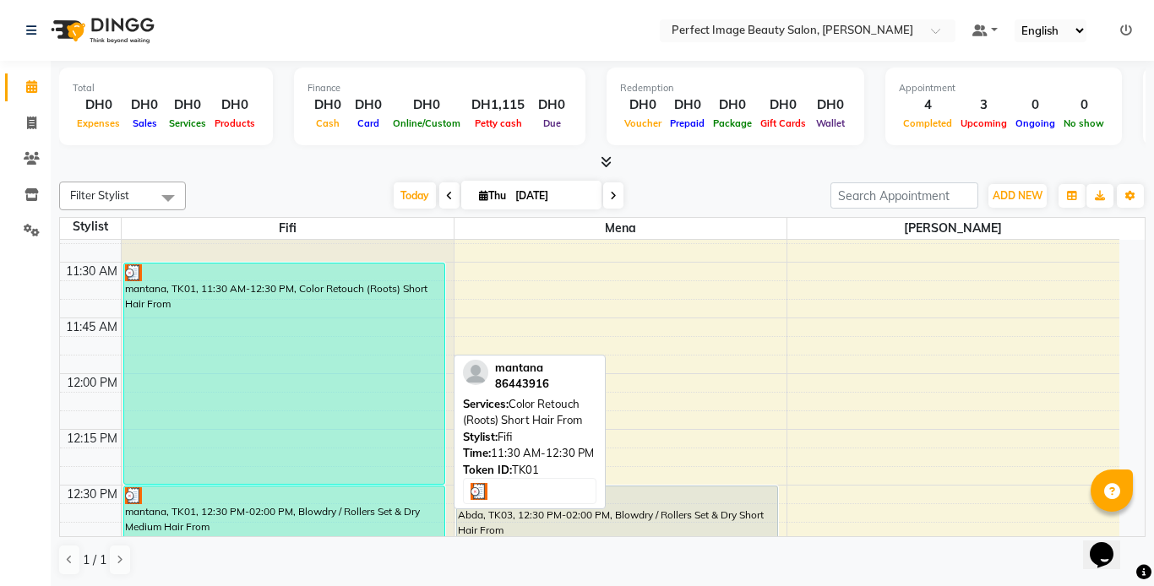
select select "3"
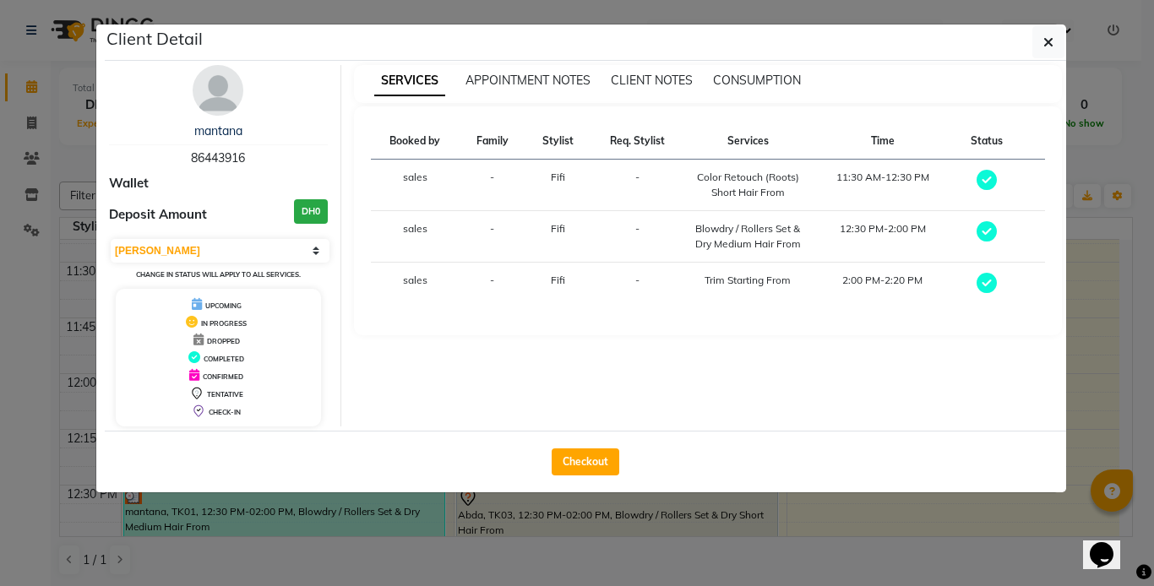
click at [554, 570] on ngb-modal-window "Client Detail mantana 86443916 Wallet Deposit Amount DH0 Select MARK DONE UPCOM…" at bounding box center [577, 293] width 1154 height 586
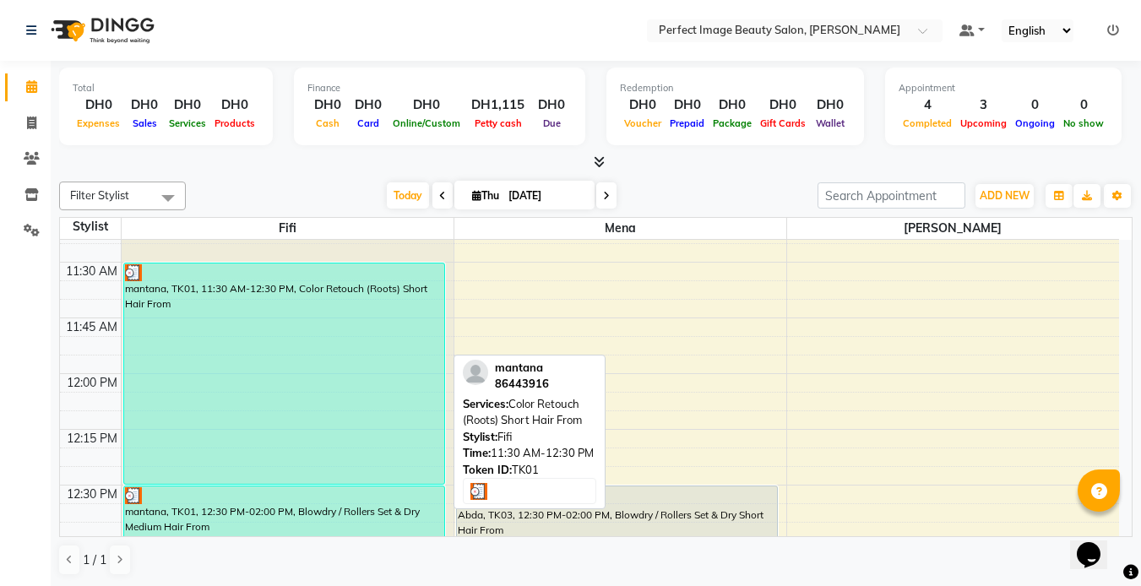
click at [278, 299] on div "mantana, TK01, 11:30 AM-12:30 PM, Color Retouch (Roots) Short Hair From" at bounding box center [284, 373] width 320 height 220
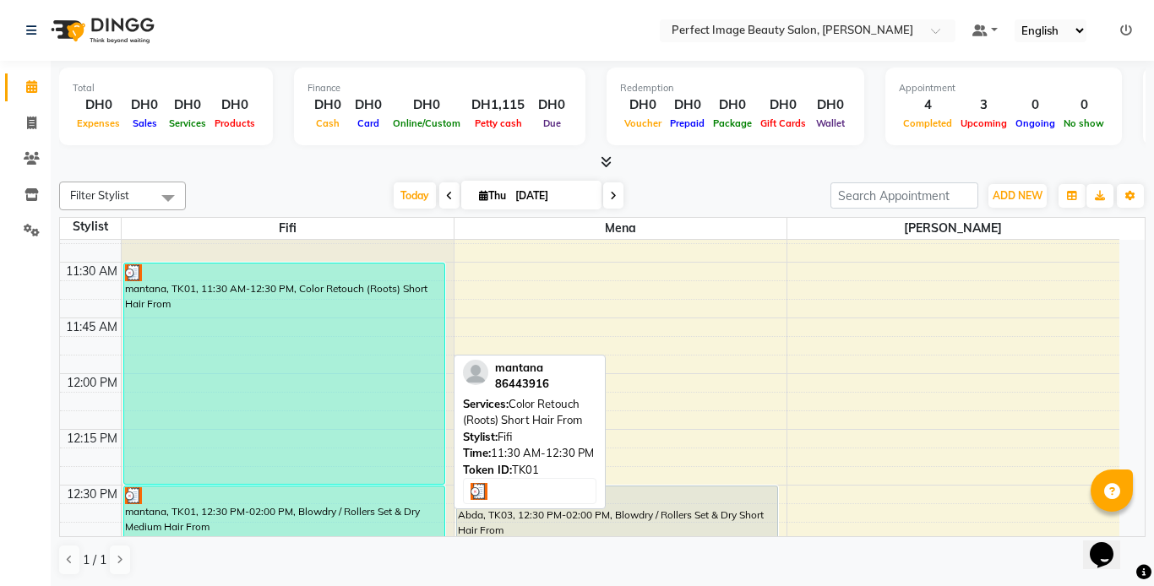
select select "3"
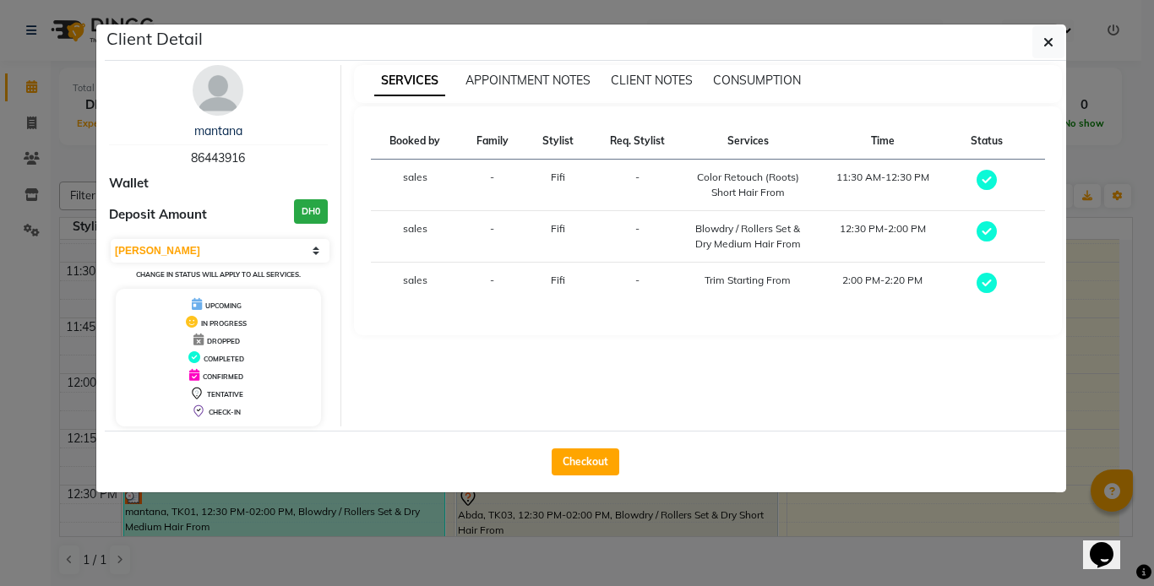
click at [490, 180] on td "-" at bounding box center [492, 186] width 66 height 52
click at [490, 181] on td "-" at bounding box center [492, 186] width 66 height 52
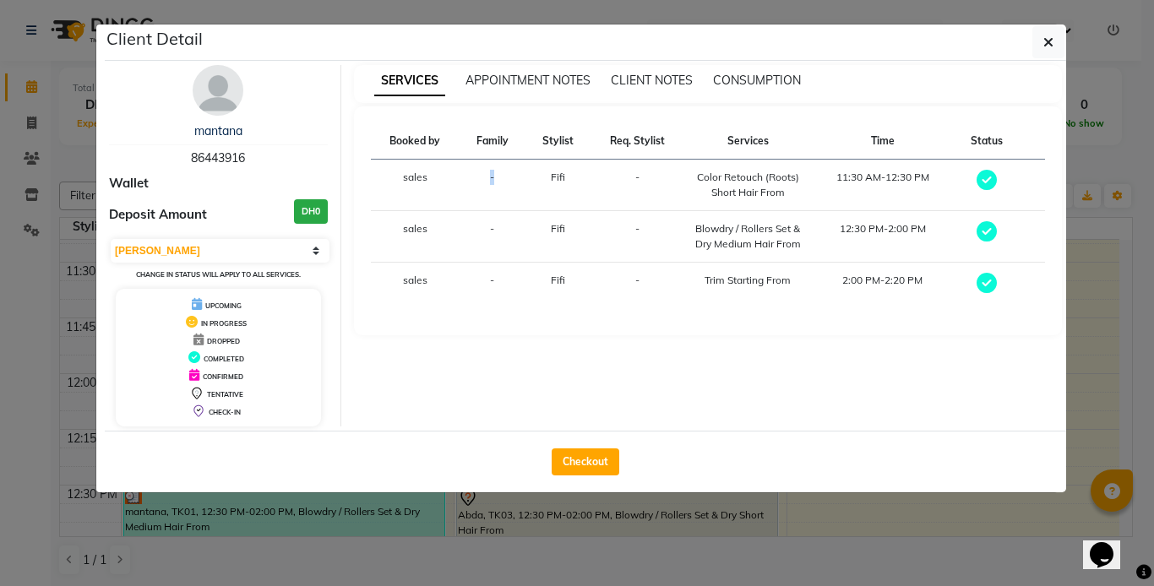
click at [490, 181] on td "-" at bounding box center [492, 186] width 66 height 52
click at [745, 254] on td "Blowdry / Rollers Set & Dry Medium Hair From" at bounding box center [748, 237] width 128 height 52
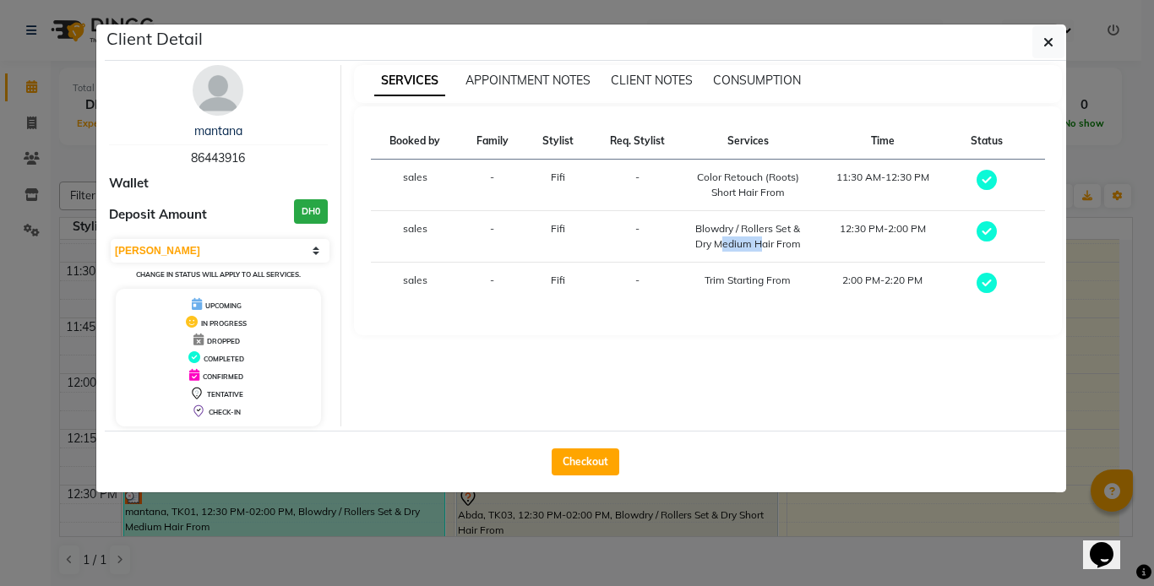
click at [745, 254] on td "Blowdry / Rollers Set & Dry Medium Hair From" at bounding box center [748, 237] width 128 height 52
drag, startPoint x: 745, startPoint y: 254, endPoint x: 741, endPoint y: 358, distance: 104.0
click at [741, 358] on div "SERVICES APPOINTMENT NOTES CLIENT NOTES CONSUMPTION Booked by Family Stylist Re…" at bounding box center [708, 245] width 734 height 361
click at [678, 571] on ngb-modal-window "Client Detail mantana 86443916 Wallet Deposit Amount DH0 Select MARK DONE UPCOM…" at bounding box center [577, 293] width 1154 height 586
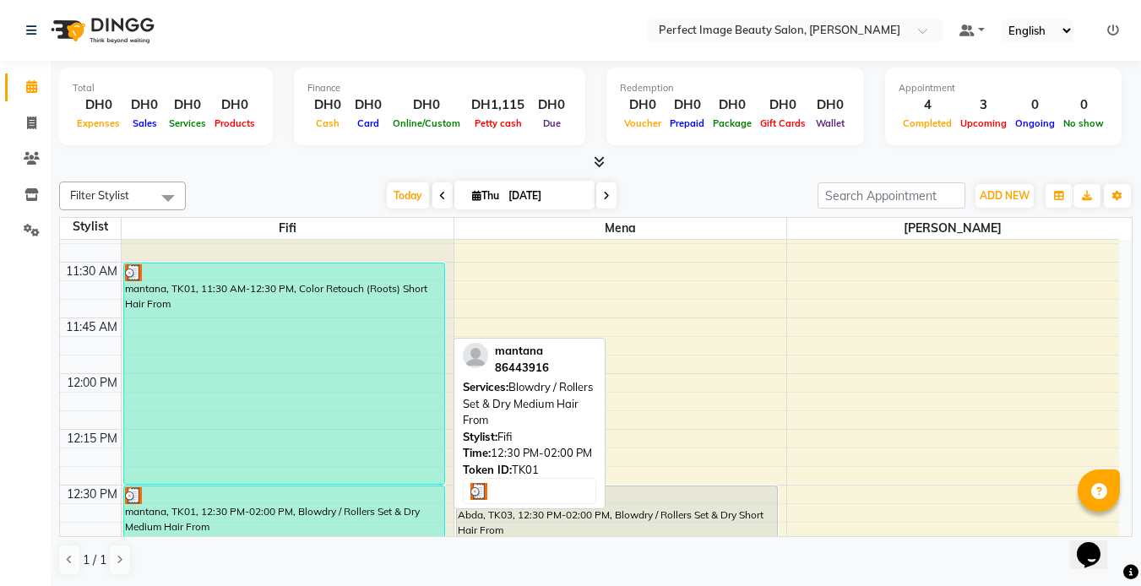
click at [385, 488] on div at bounding box center [284, 495] width 318 height 17
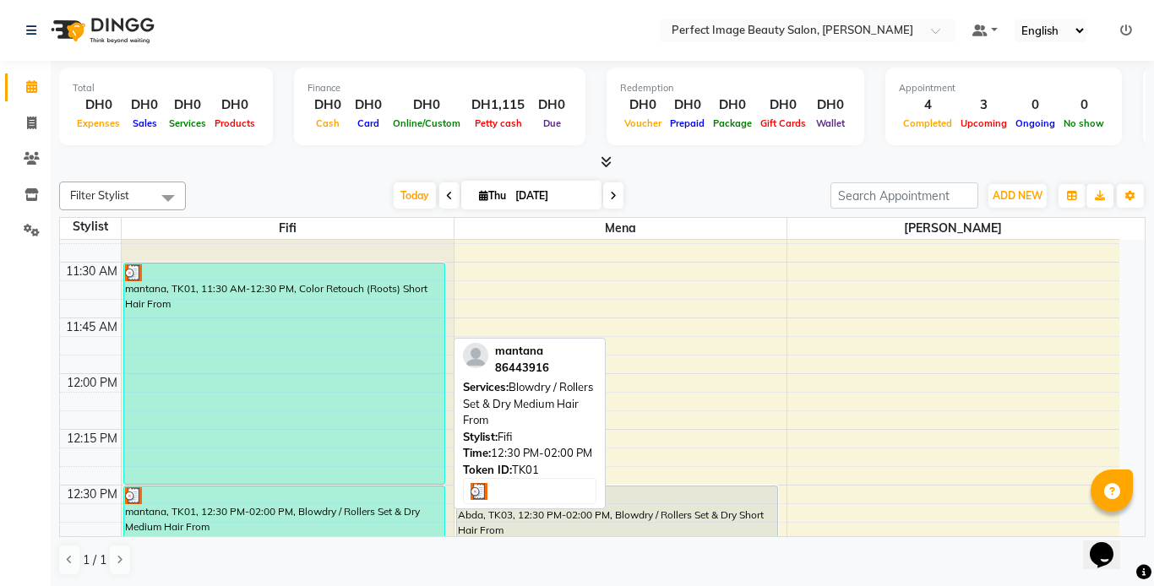
select select "3"
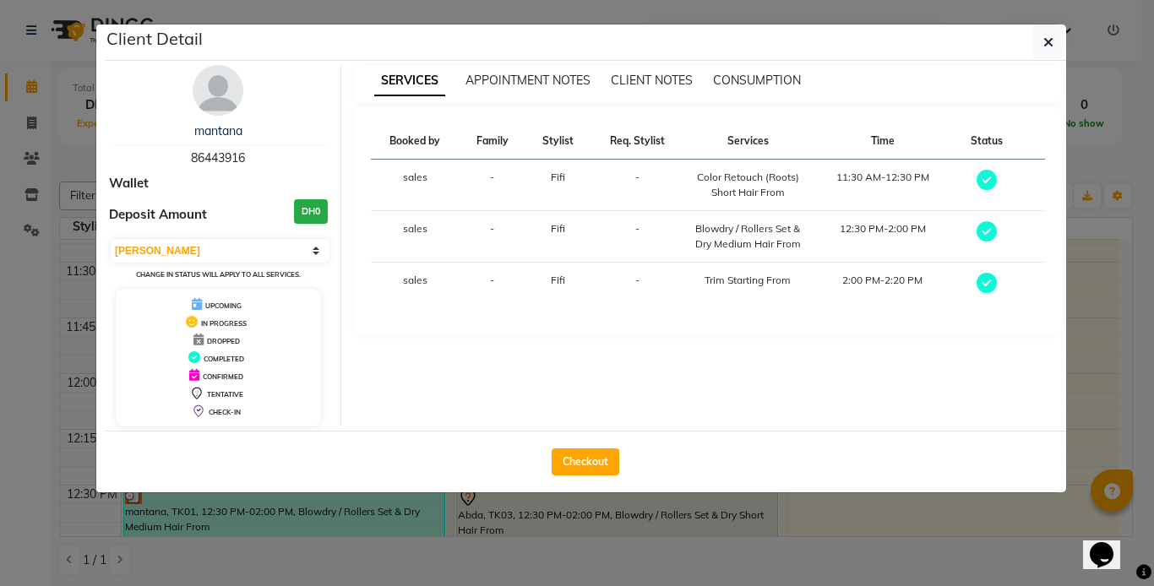
click at [470, 546] on ngb-modal-window "Client Detail mantana 86443916 Wallet Deposit Amount DH0 Select MARK DONE UPCOM…" at bounding box center [577, 293] width 1154 height 586
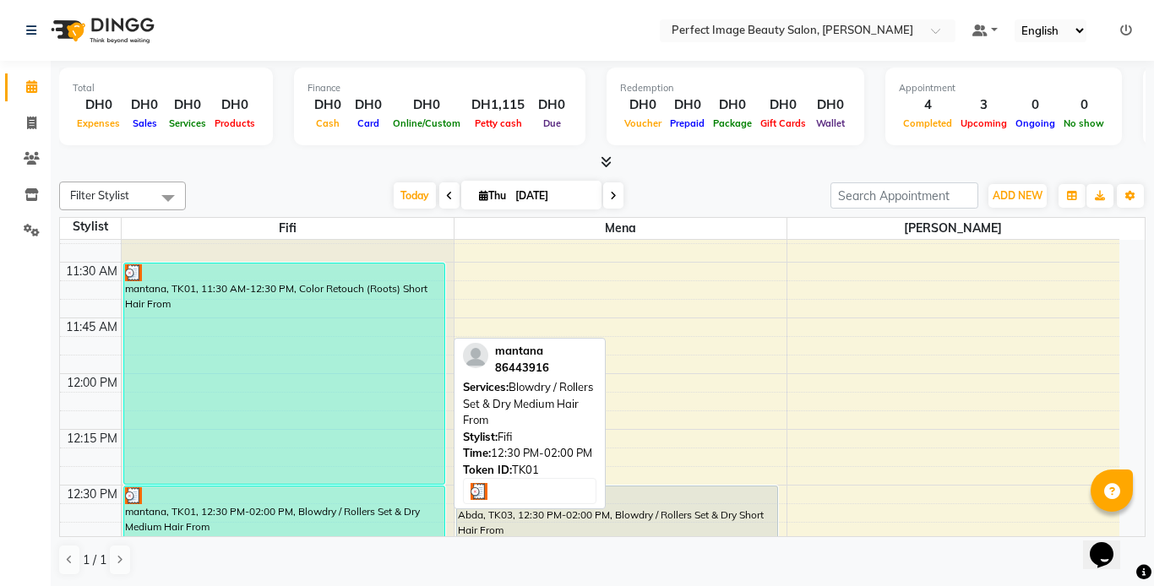
select select "3"
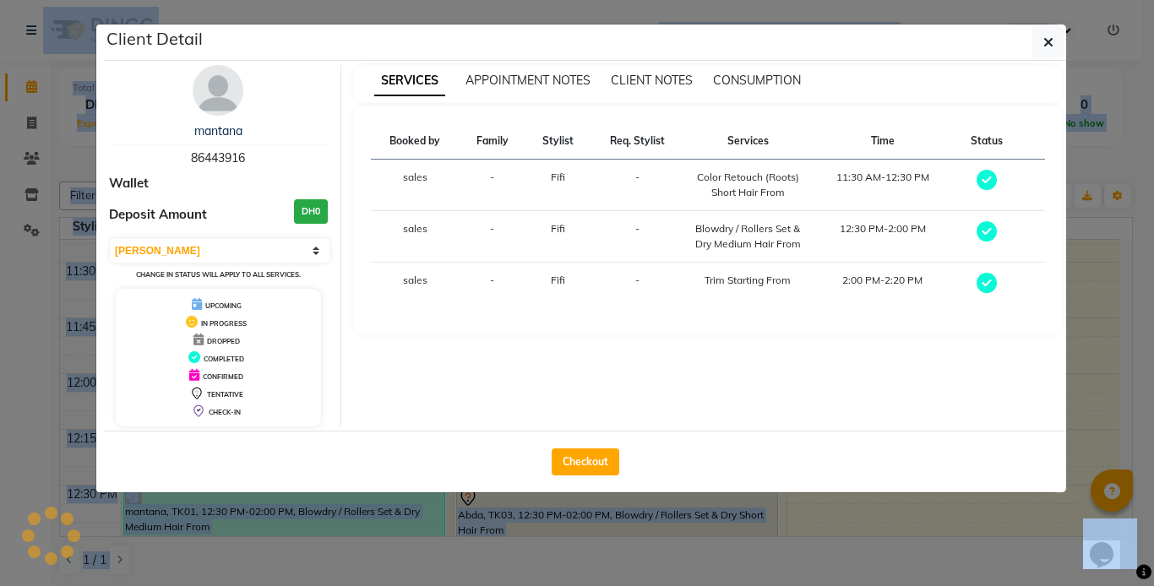
click at [361, 514] on ngb-modal-window "Client Detail mantana 86443916 Wallet Deposit Amount DH0 Select MARK DONE UPCOM…" at bounding box center [577, 293] width 1154 height 586
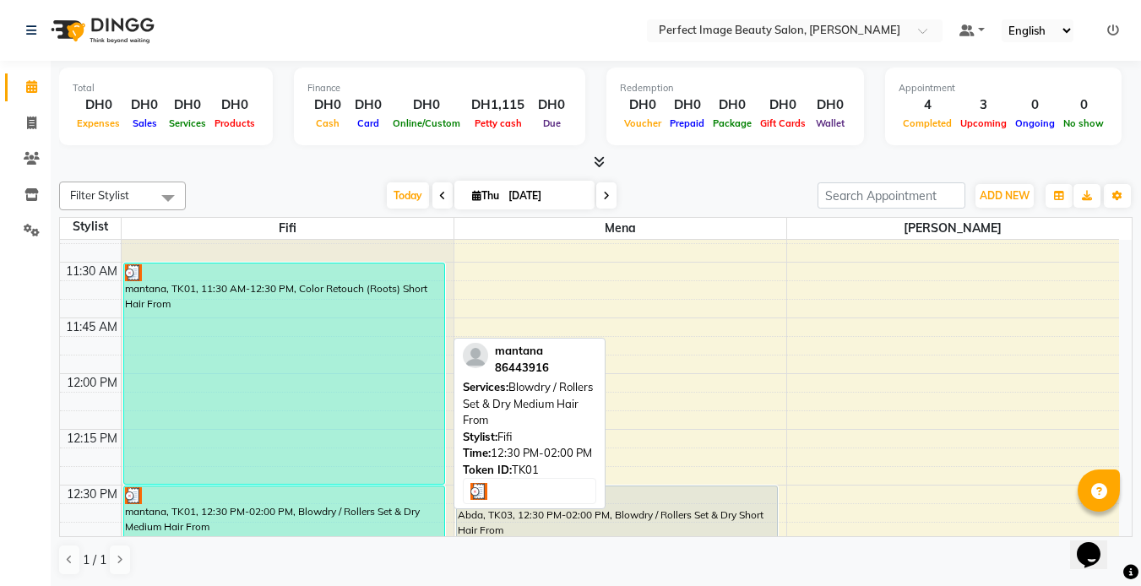
select select "3"
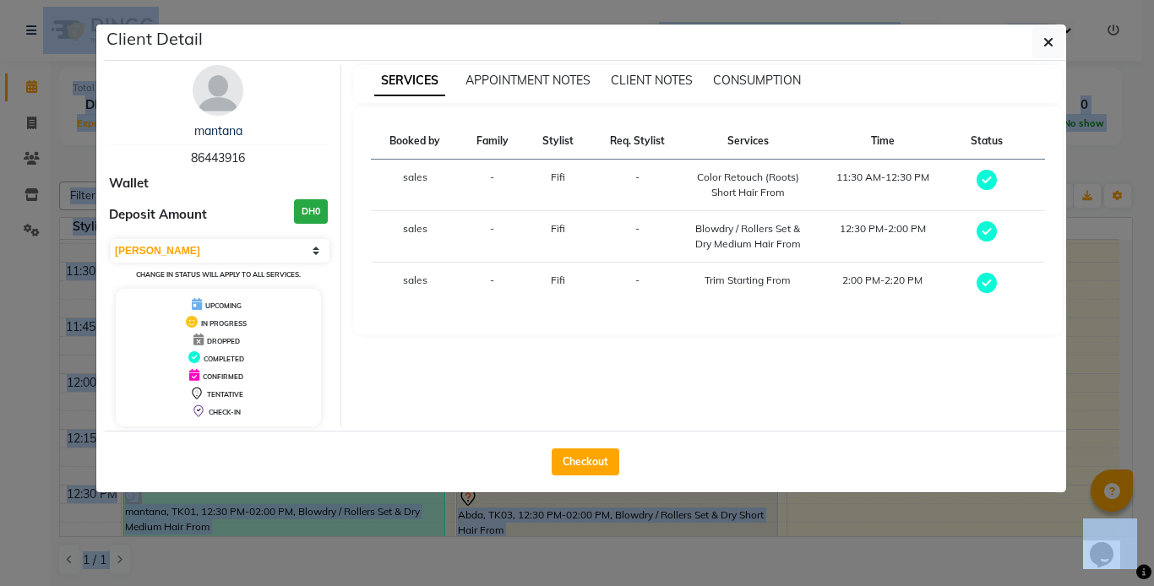
click at [361, 514] on ngb-modal-window "Client Detail mantana 86443916 Wallet Deposit Amount DH0 Select MARK DONE UPCOM…" at bounding box center [577, 293] width 1154 height 586
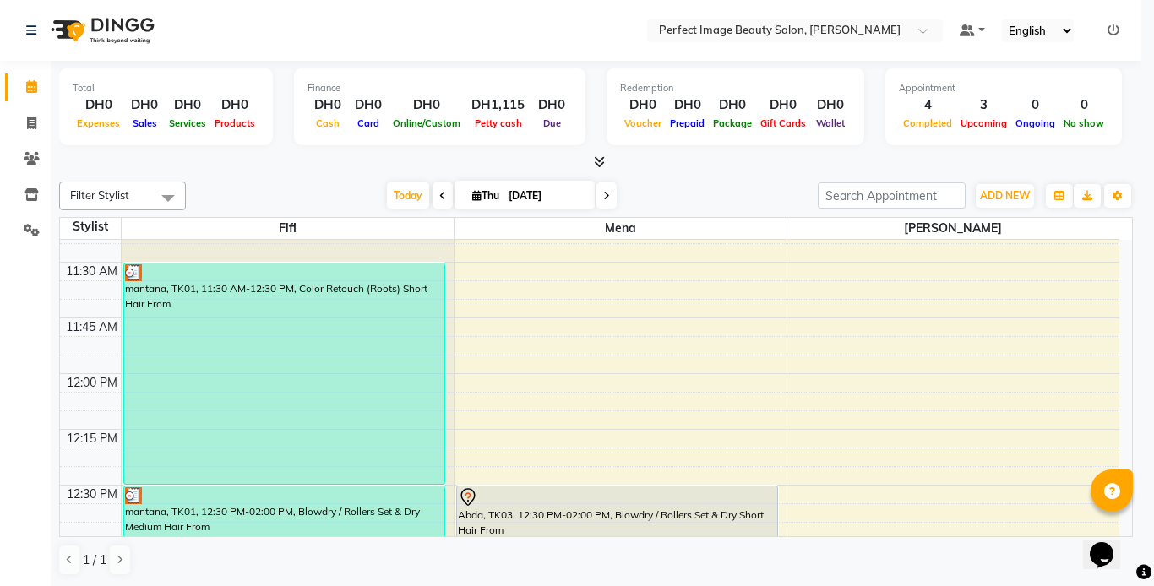
click at [361, 514] on ngb-modal-window "Client Detail mantana 86443916 Wallet Deposit Amount DH0 Select MARK DONE UPCOM…" at bounding box center [577, 293] width 1154 height 586
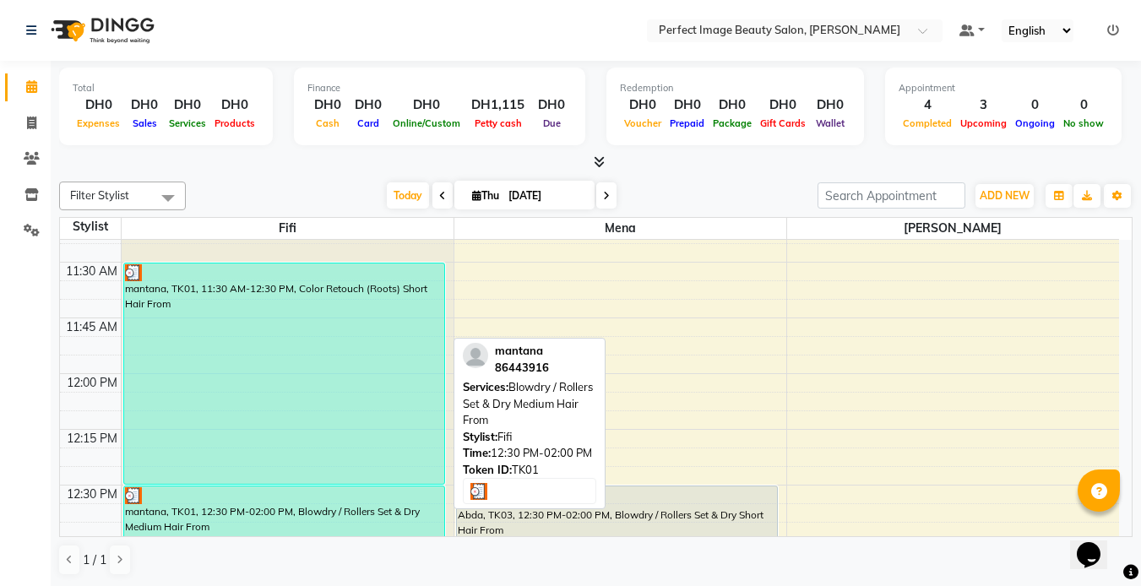
drag, startPoint x: 361, startPoint y: 514, endPoint x: 350, endPoint y: 486, distance: 31.0
select select "3"
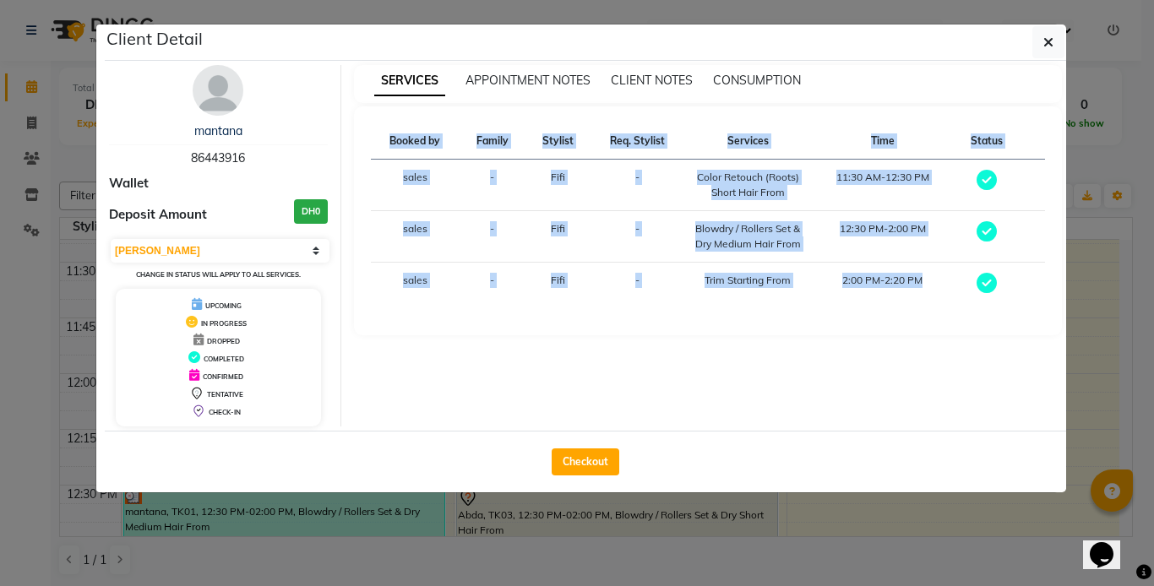
click at [350, 486] on ngb-modal-window "Client Detail mantana 86443916 Wallet Deposit Amount DH0 Select MARK DONE UPCOM…" at bounding box center [577, 293] width 1154 height 586
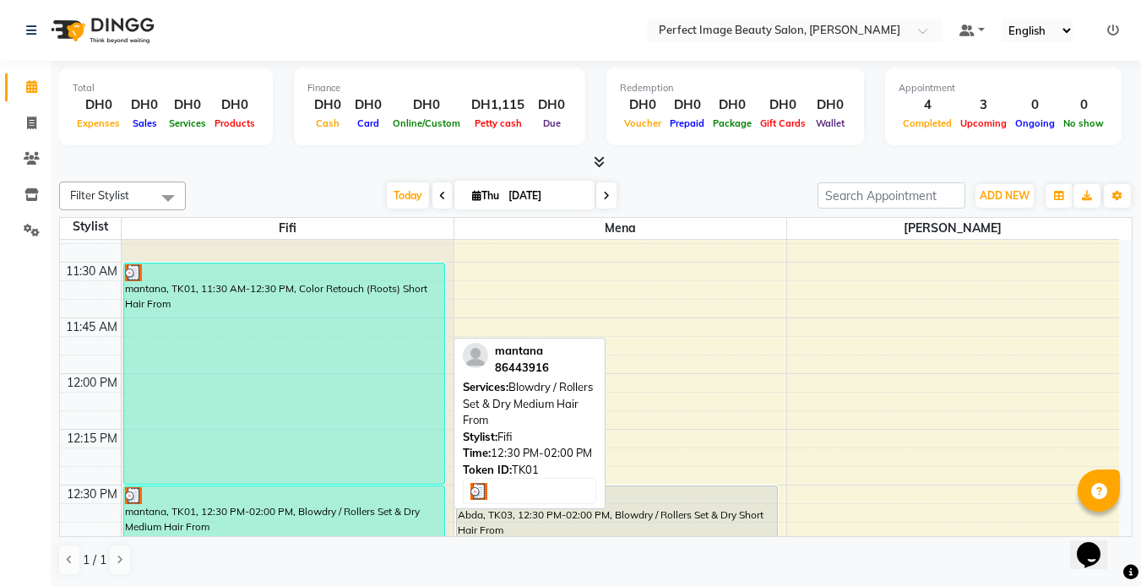
select select "3"
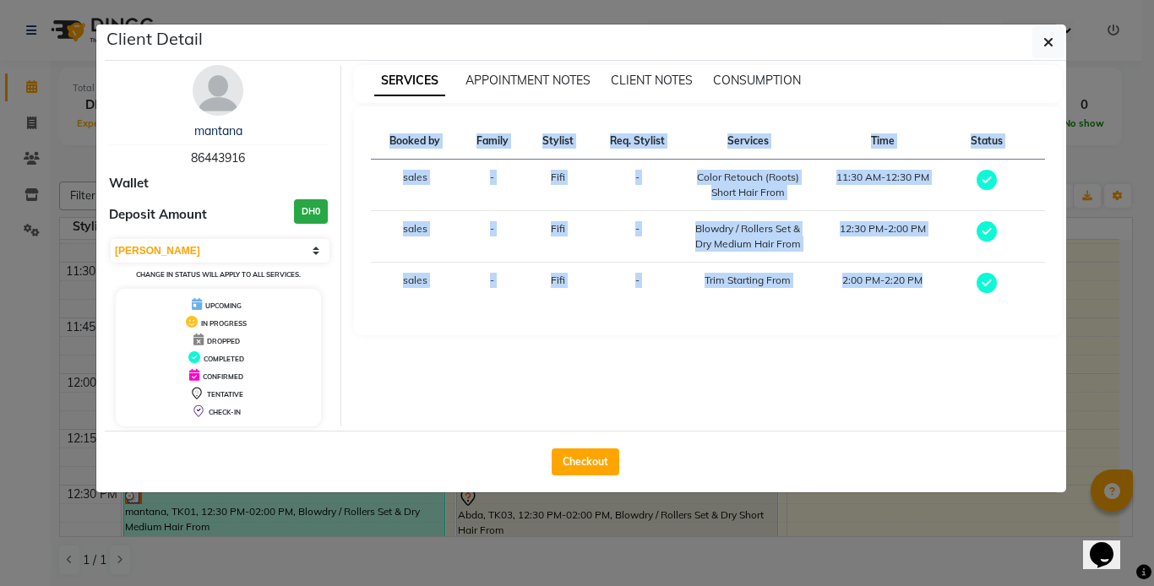
click at [350, 486] on ngb-modal-window "Client Detail mantana 86443916 Wallet Deposit Amount DH0 Select MARK DONE UPCOM…" at bounding box center [577, 293] width 1154 height 586
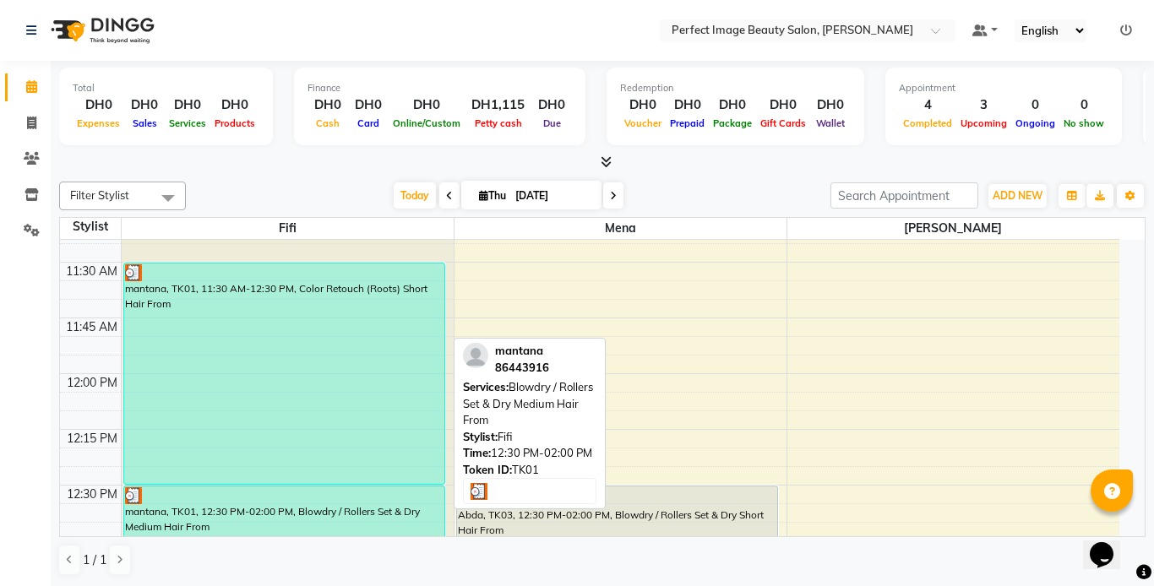
select select "3"
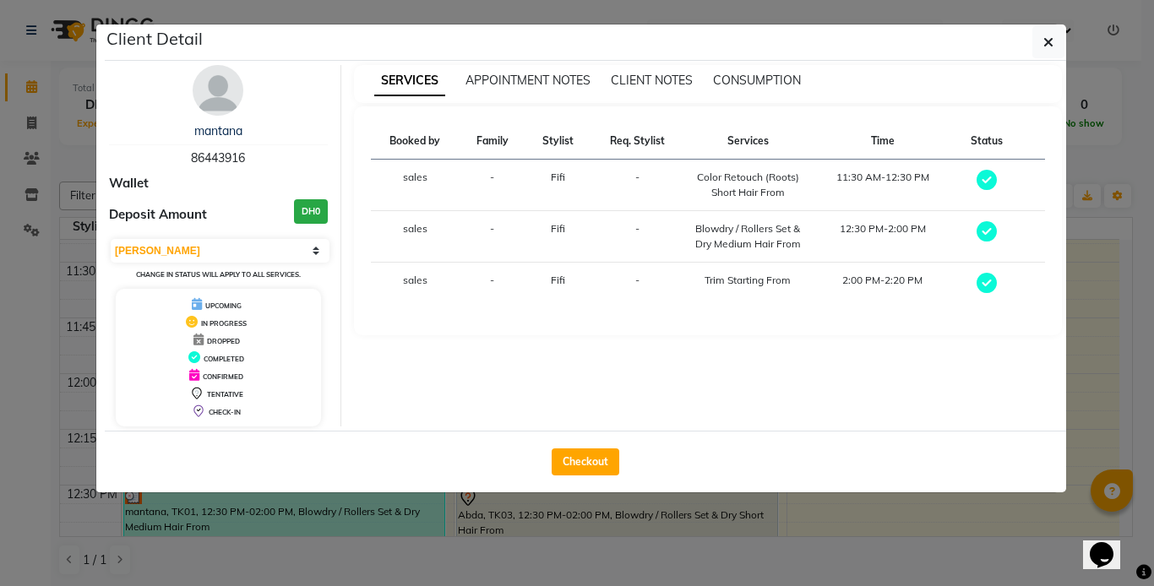
click at [345, 489] on div "Checkout" at bounding box center [585, 462] width 961 height 62
click at [346, 490] on div "Checkout" at bounding box center [585, 462] width 961 height 62
drag, startPoint x: 345, startPoint y: 491, endPoint x: 310, endPoint y: 512, distance: 40.8
click at [310, 512] on ngb-modal-window "Client Detail mantana 86443916 Wallet Deposit Amount DH0 Select MARK DONE UPCOM…" at bounding box center [577, 293] width 1154 height 586
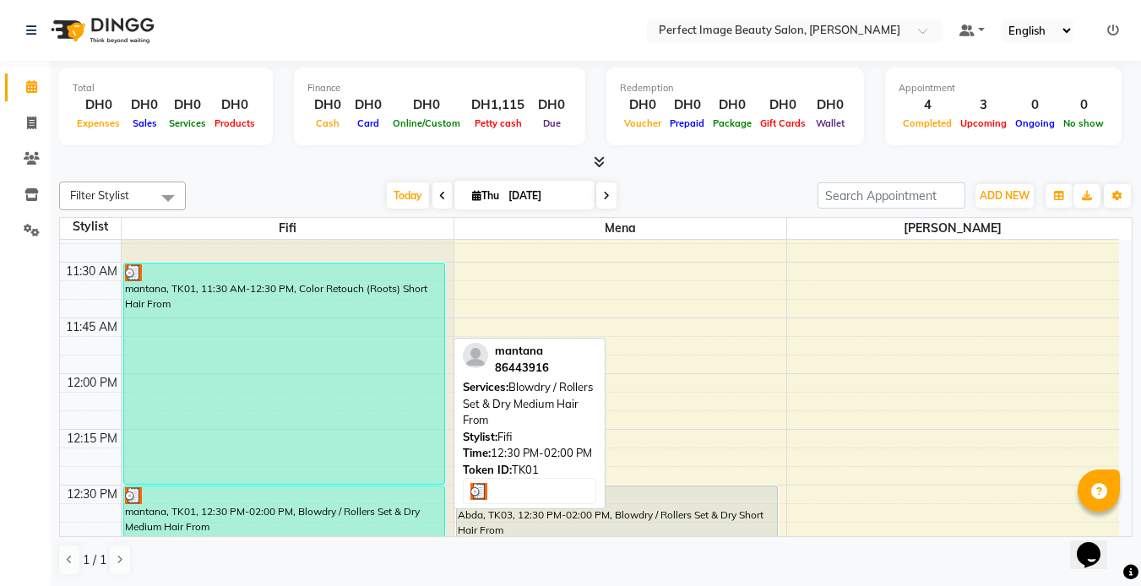
select select "3"
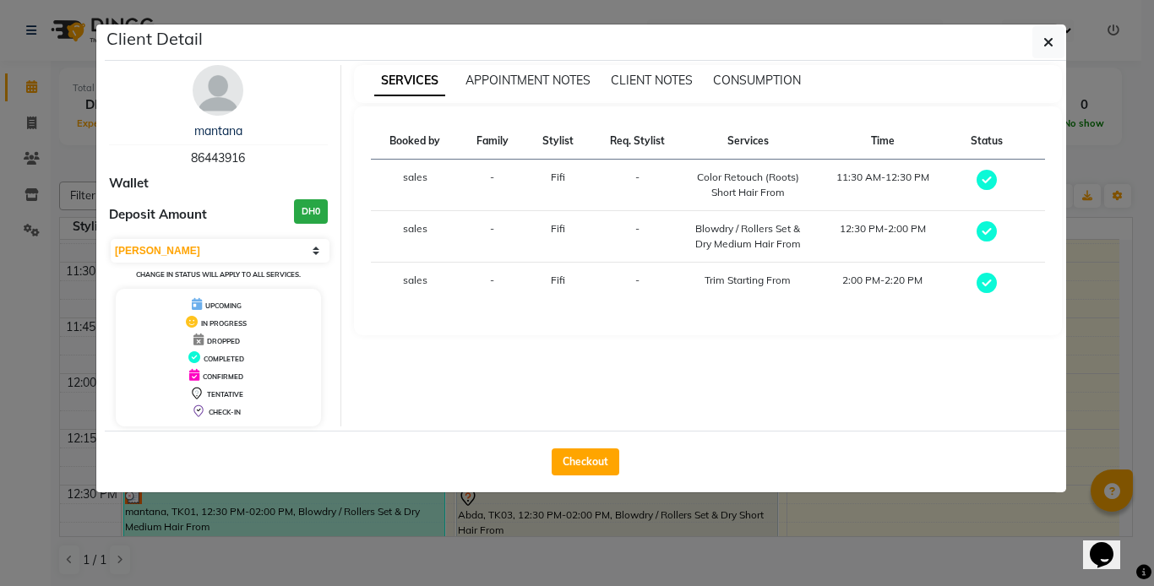
click at [310, 512] on ngb-modal-window "Client Detail mantana 86443916 Wallet Deposit Amount DH0 Select MARK DONE UPCOM…" at bounding box center [577, 293] width 1154 height 586
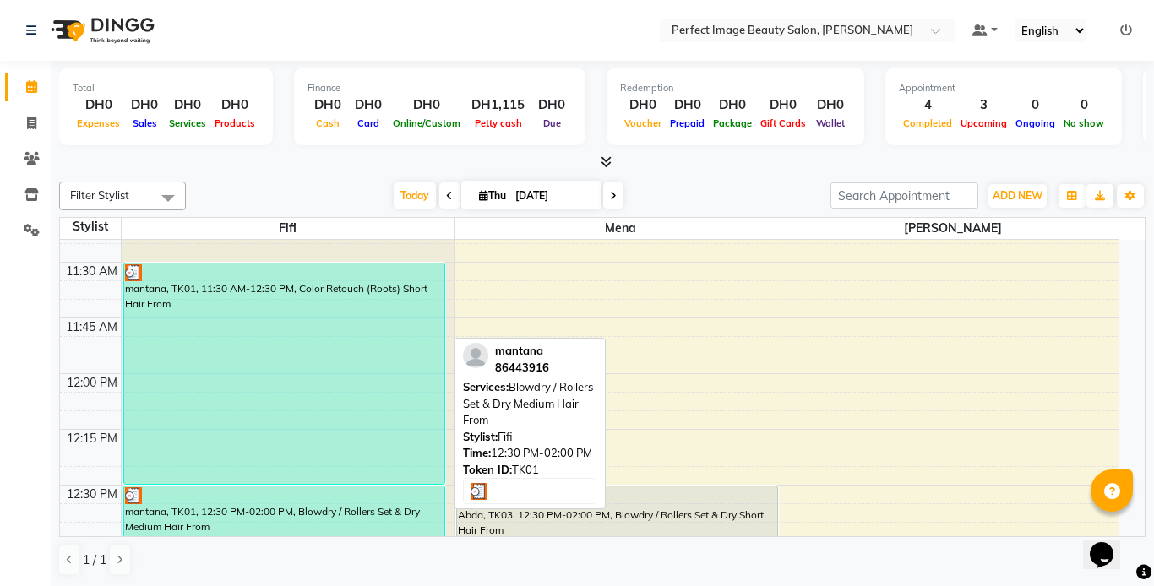
select select "3"
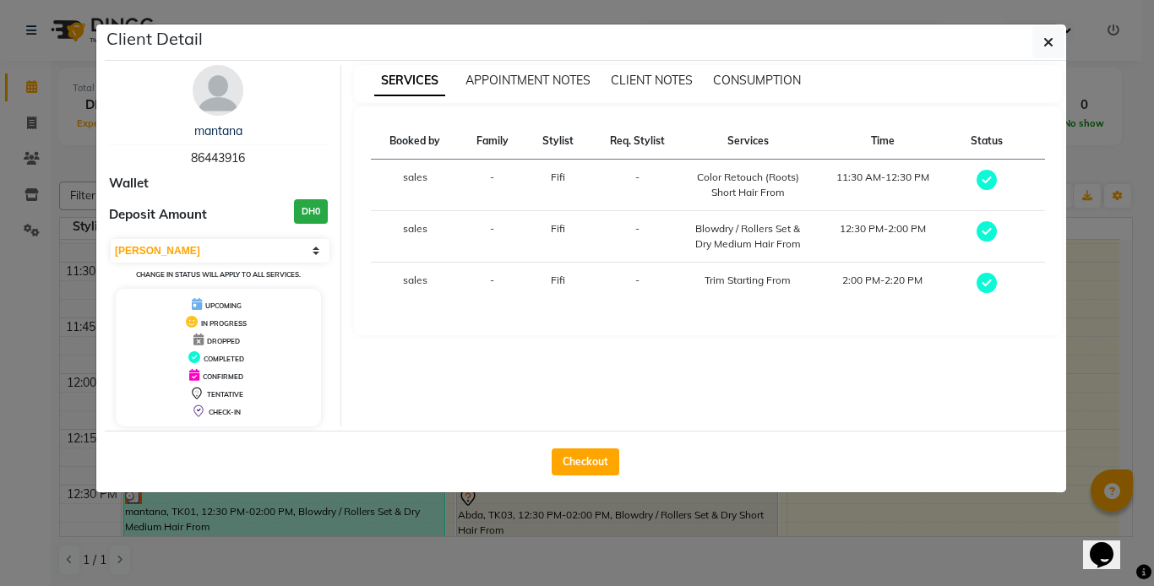
click at [310, 512] on ngb-modal-window "Client Detail mantana 86443916 Wallet Deposit Amount DH0 Select MARK DONE UPCOM…" at bounding box center [577, 293] width 1154 height 586
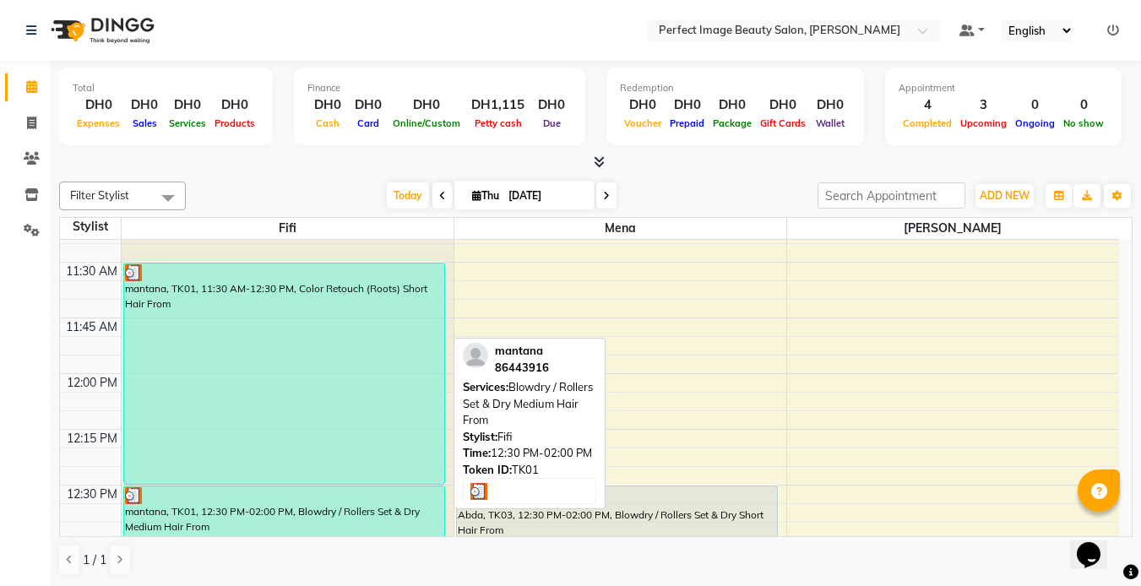
select select "3"
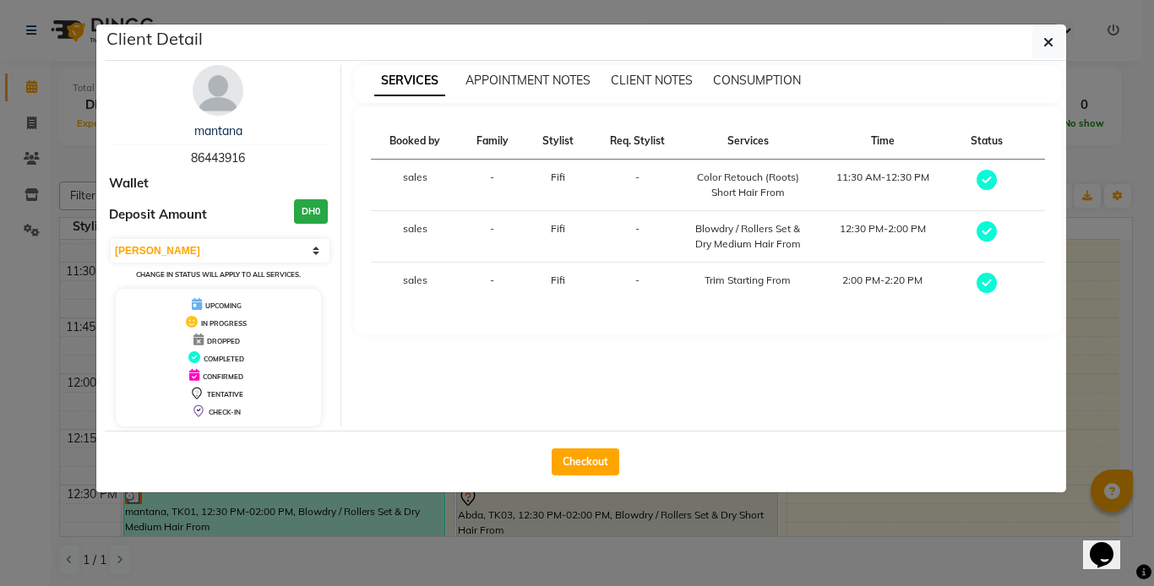
click at [310, 511] on ngb-modal-window "Client Detail mantana 86443916 Wallet Deposit Amount DH0 Select MARK DONE UPCOM…" at bounding box center [577, 293] width 1154 height 586
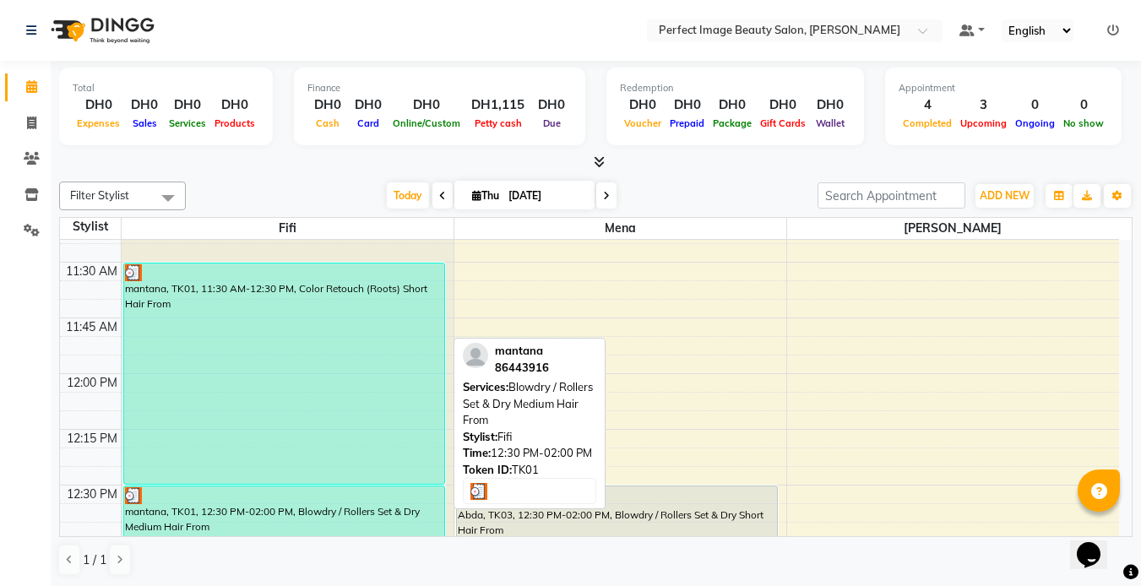
scroll to position [535, 0]
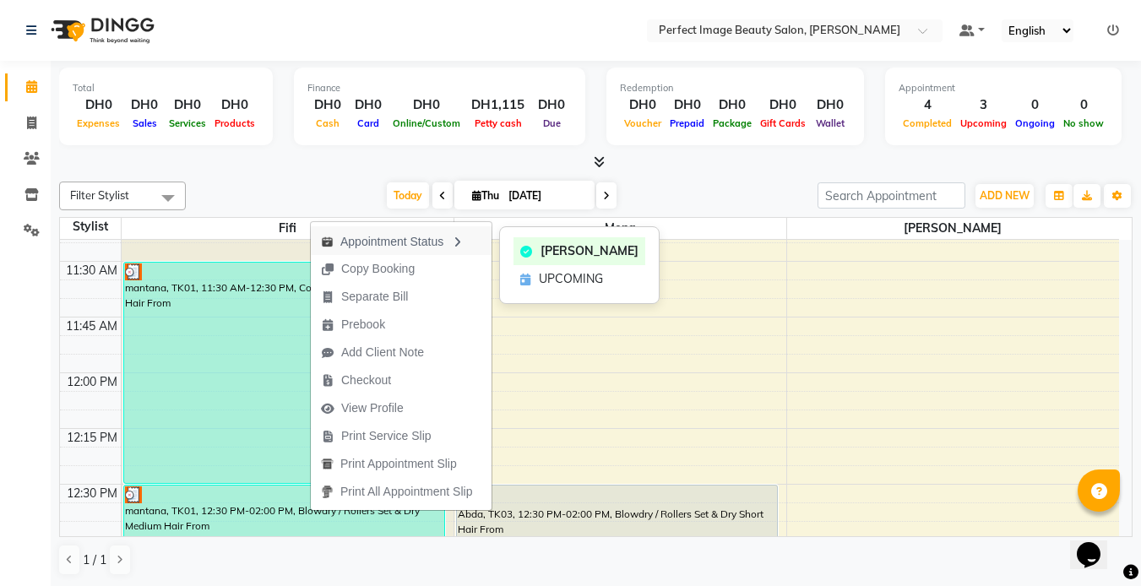
click at [392, 248] on div "Appointment Status" at bounding box center [401, 240] width 181 height 29
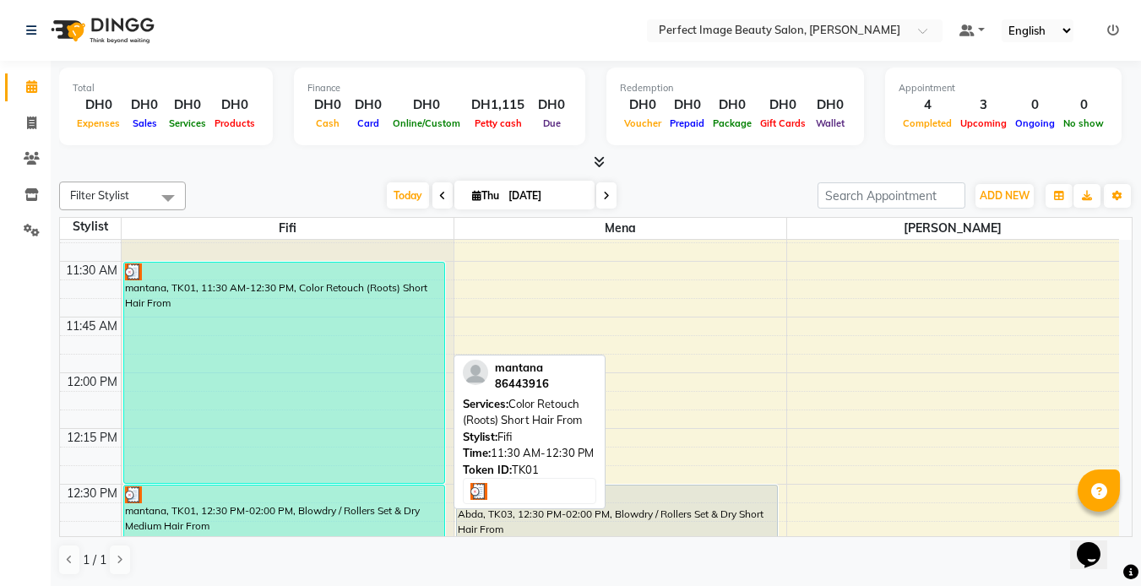
click at [361, 290] on div "mantana, TK01, 11:30 AM-12:30 PM, Color Retouch (Roots) Short Hair From" at bounding box center [284, 373] width 320 height 220
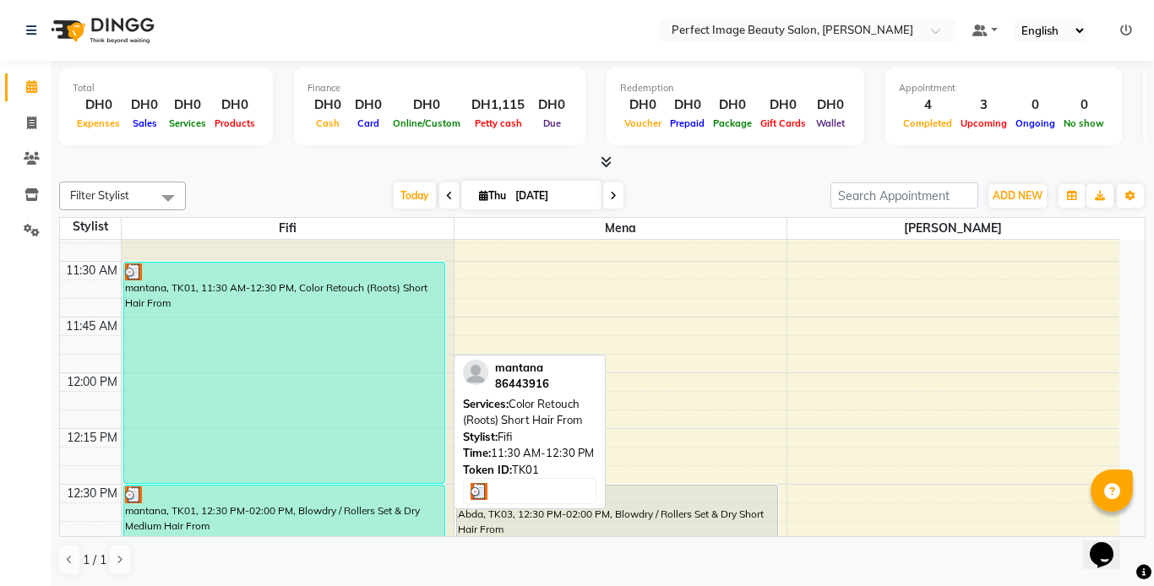
select select "3"
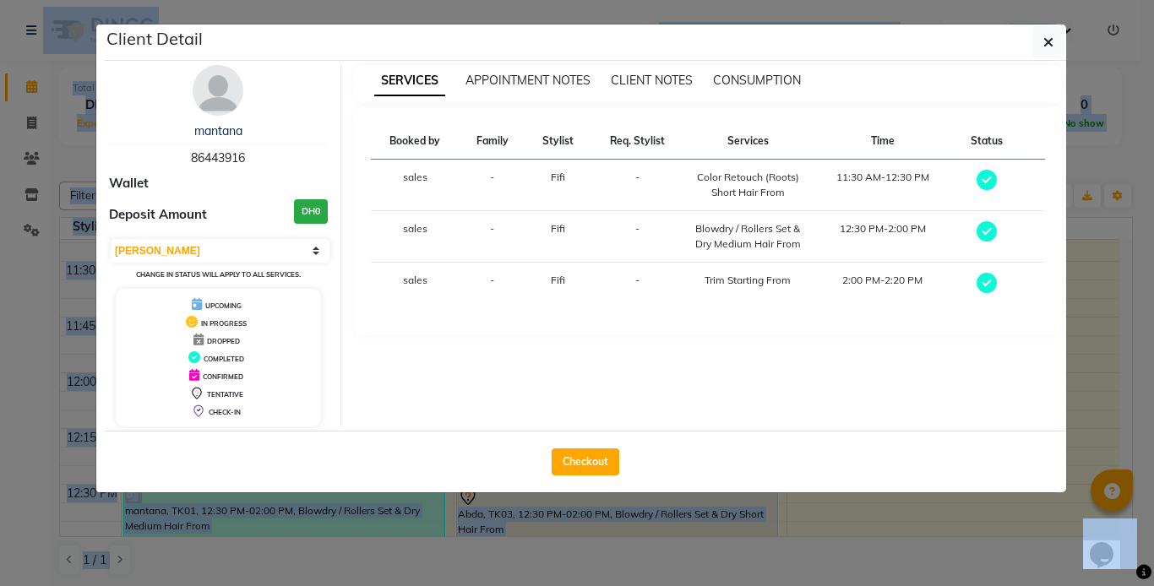
click at [361, 290] on div "SERVICES APPOINTMENT NOTES CLIENT NOTES CONSUMPTION Booked by Family Stylist Re…" at bounding box center [708, 245] width 734 height 361
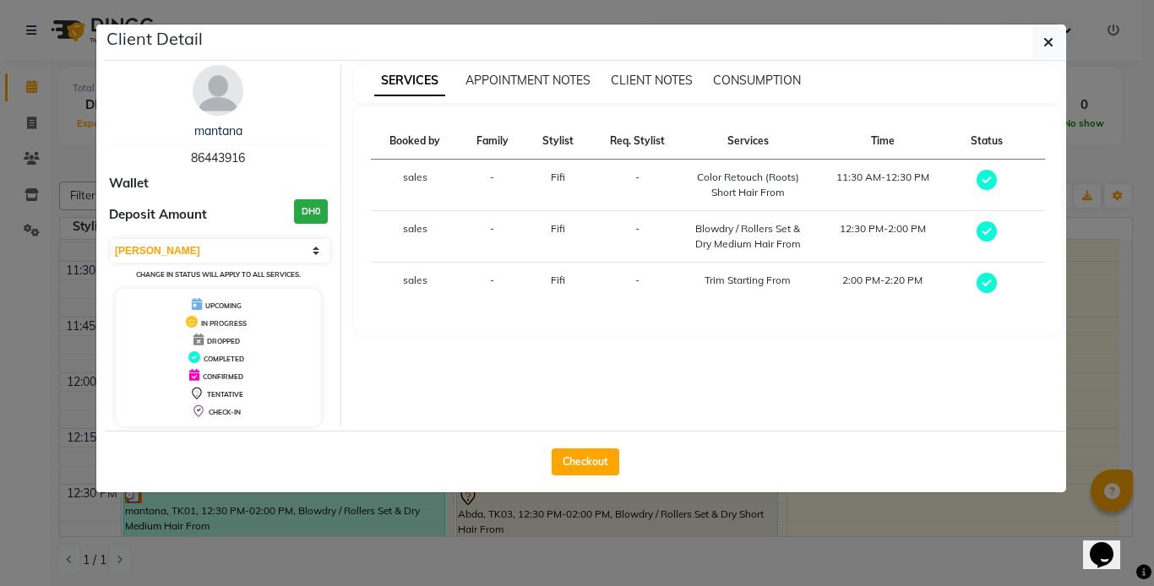
click at [303, 529] on ngb-modal-window "Client Detail mantana 86443916 Wallet Deposit Amount DH0 Select MARK DONE UPCOM…" at bounding box center [577, 293] width 1154 height 586
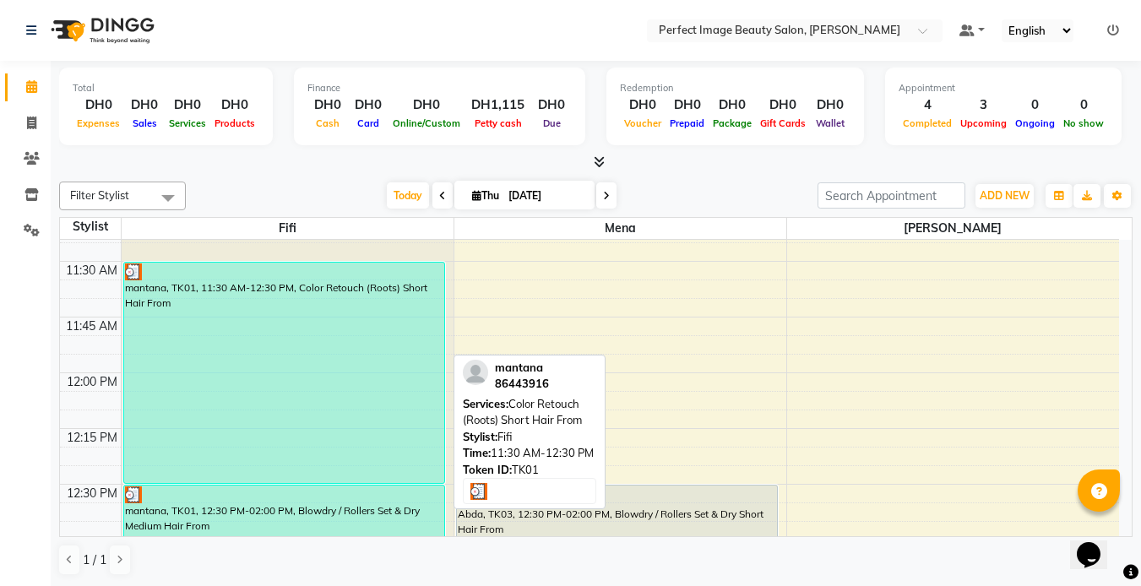
click at [219, 280] on div "mantana, TK01, 11:30 AM-12:30 PM, Color Retouch (Roots) Short Hair From" at bounding box center [284, 373] width 320 height 220
select select "3"
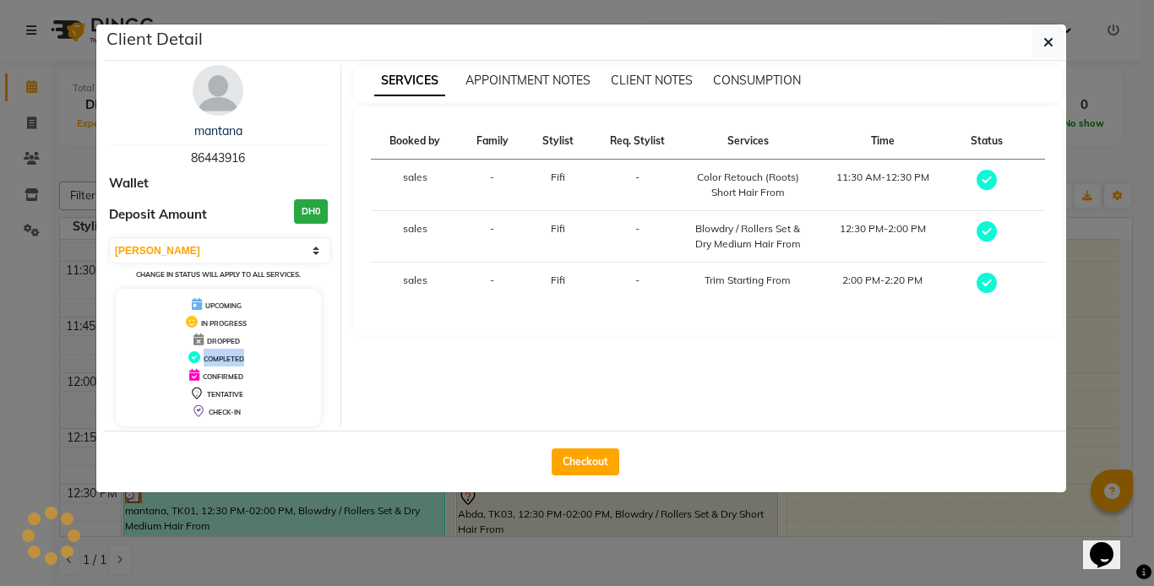
click at [219, 289] on div "UPCOMING IN PROGRESS DROPPED COMPLETED CONFIRMED TENTATIVE CHECK-IN" at bounding box center [218, 358] width 205 height 138
click at [211, 278] on small "Change in status will apply to all services." at bounding box center [218, 274] width 165 height 8
click at [219, 275] on small "Change in status will apply to all services." at bounding box center [218, 274] width 165 height 8
click at [236, 307] on span "UPCOMING" at bounding box center [223, 305] width 36 height 8
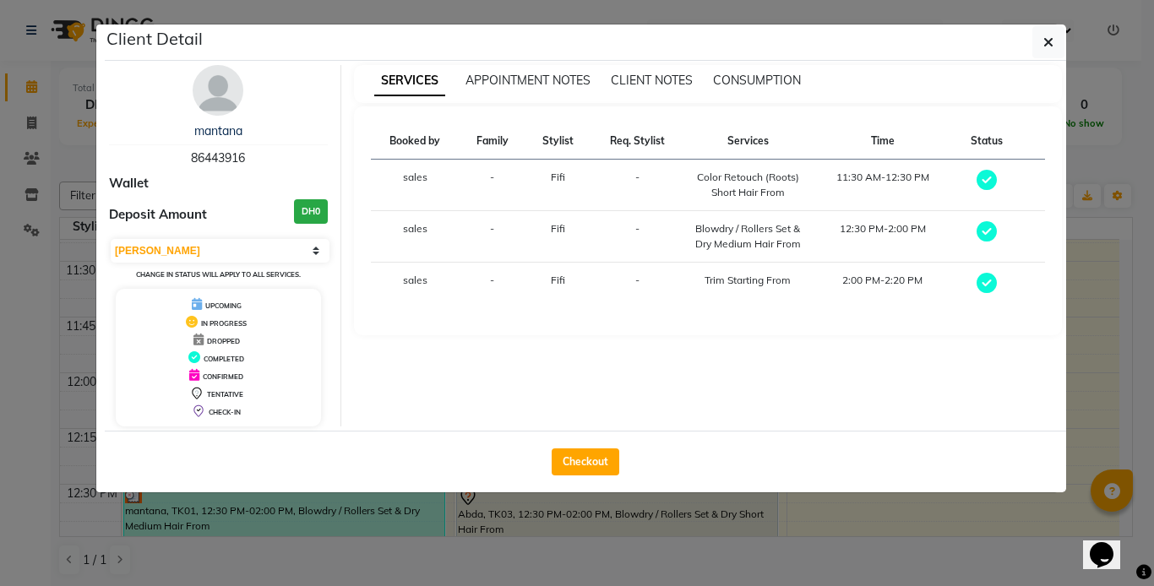
click at [322, 518] on ngb-modal-window "Client Detail mantana 86443916 Wallet Deposit Amount DH0 Select MARK DONE UPCOM…" at bounding box center [577, 293] width 1154 height 586
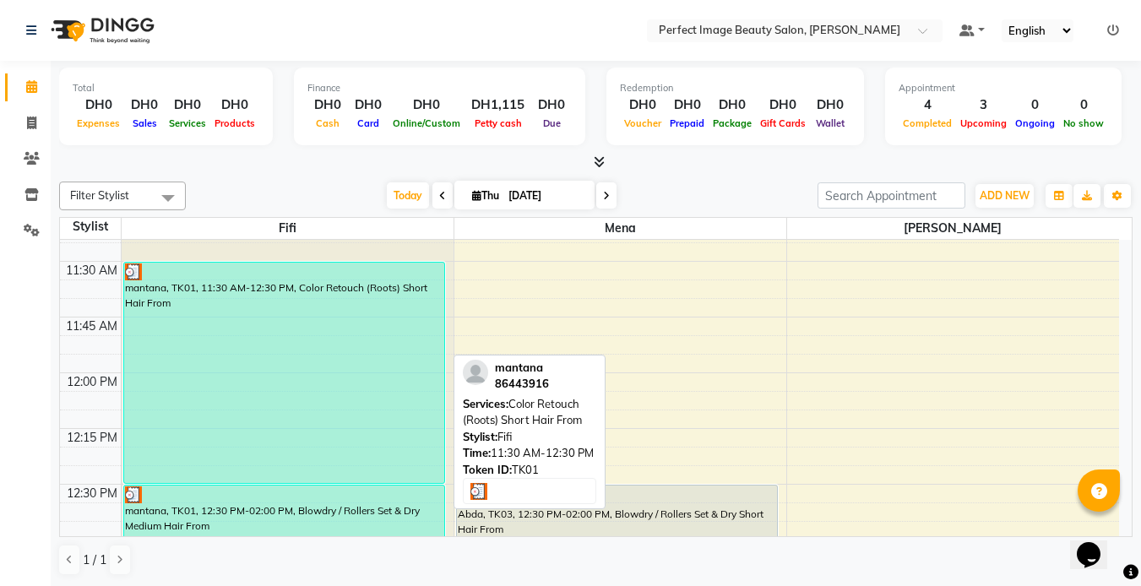
click at [200, 291] on div "mantana, TK01, 11:30 AM-12:30 PM, Color Retouch (Roots) Short Hair From" at bounding box center [284, 373] width 320 height 220
select select "3"
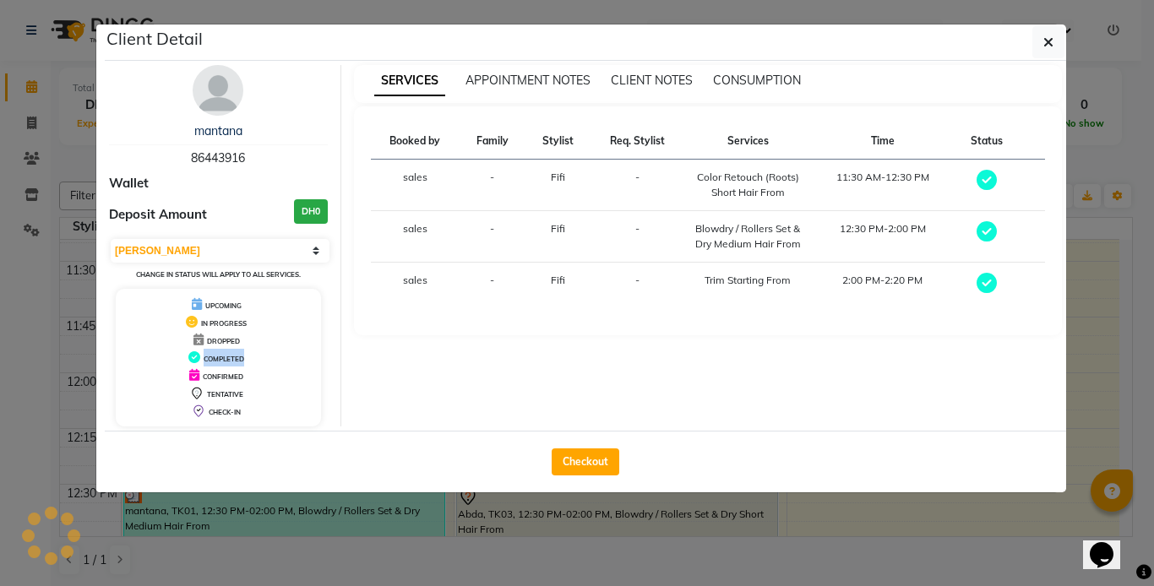
click at [200, 291] on div "UPCOMING IN PROGRESS DROPPED COMPLETED CONFIRMED TENTATIVE CHECK-IN" at bounding box center [218, 358] width 205 height 138
click at [410, 507] on ngb-modal-window "Client Detail mantana 86443916 Wallet Deposit Amount DH0 Select MARK DONE UPCOM…" at bounding box center [577, 293] width 1154 height 586
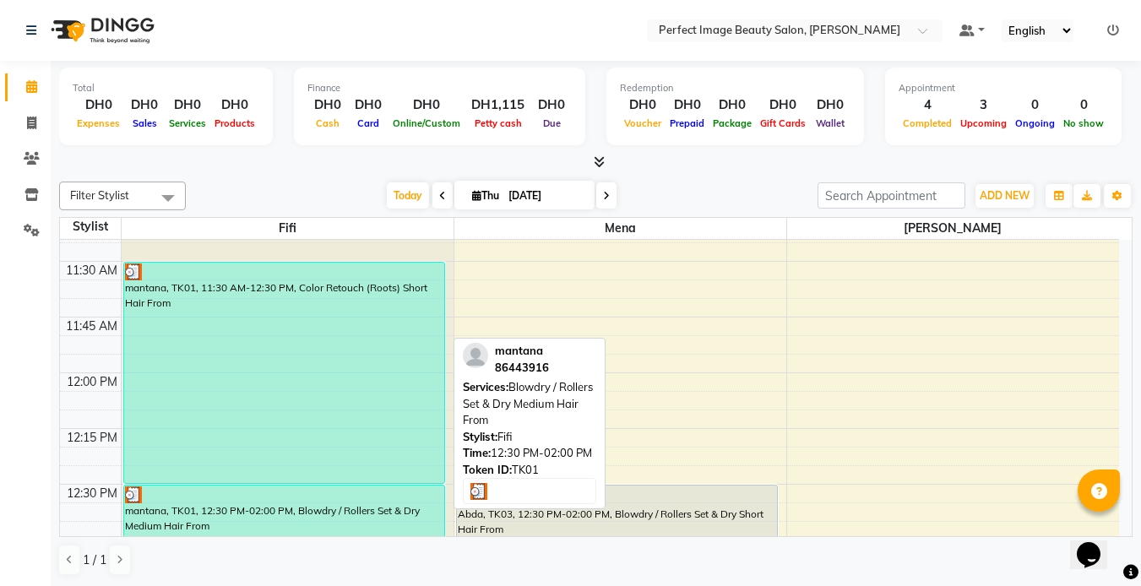
select select "3"
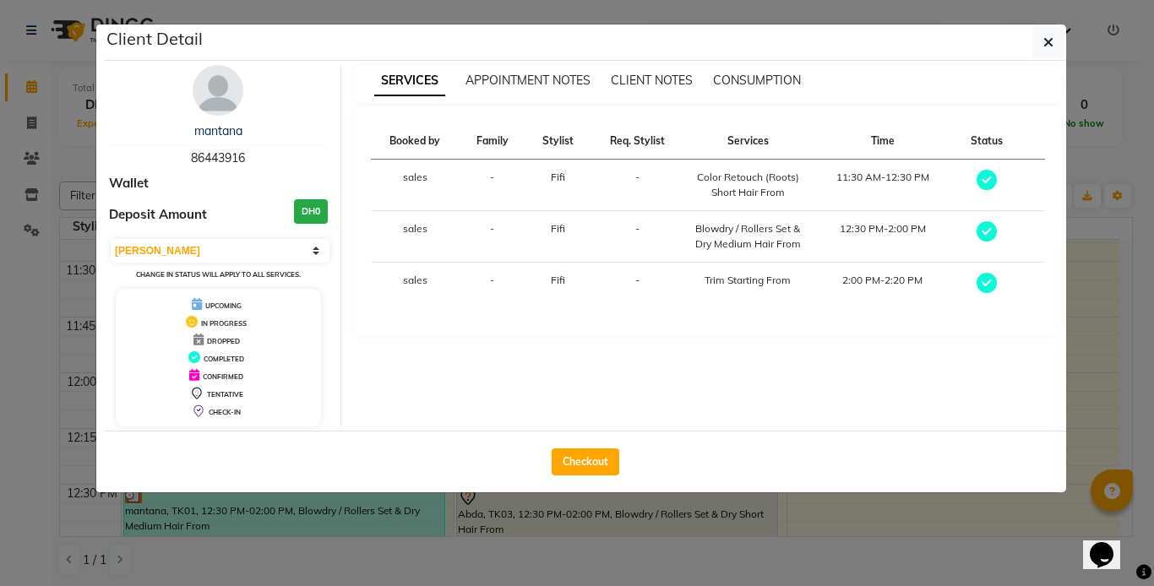
click at [410, 507] on ngb-modal-window "Client Detail mantana 86443916 Wallet Deposit Amount DH0 Select MARK DONE UPCOM…" at bounding box center [577, 293] width 1154 height 586
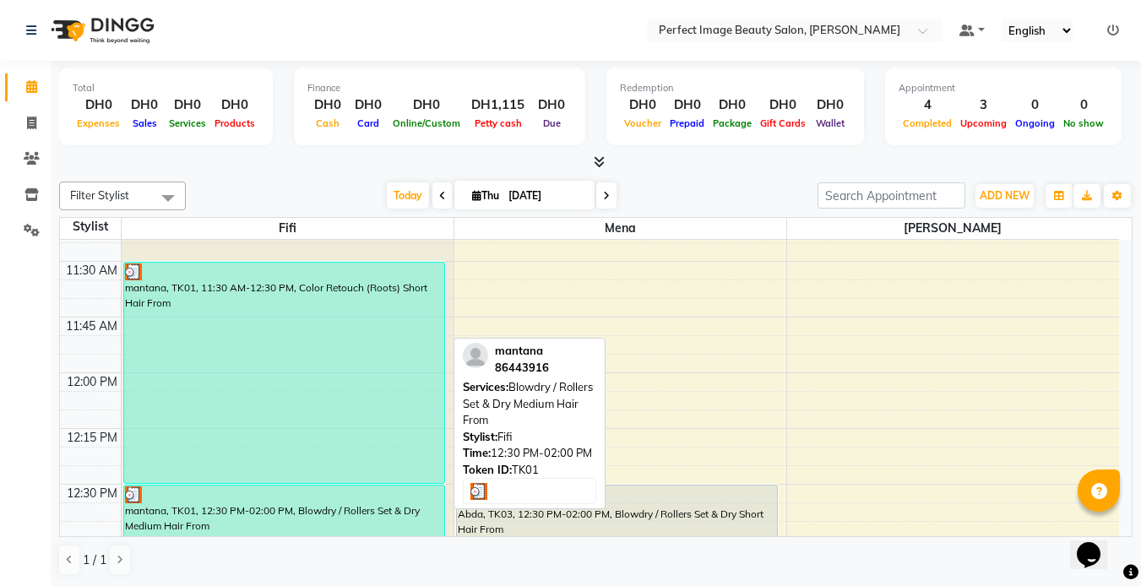
select select "3"
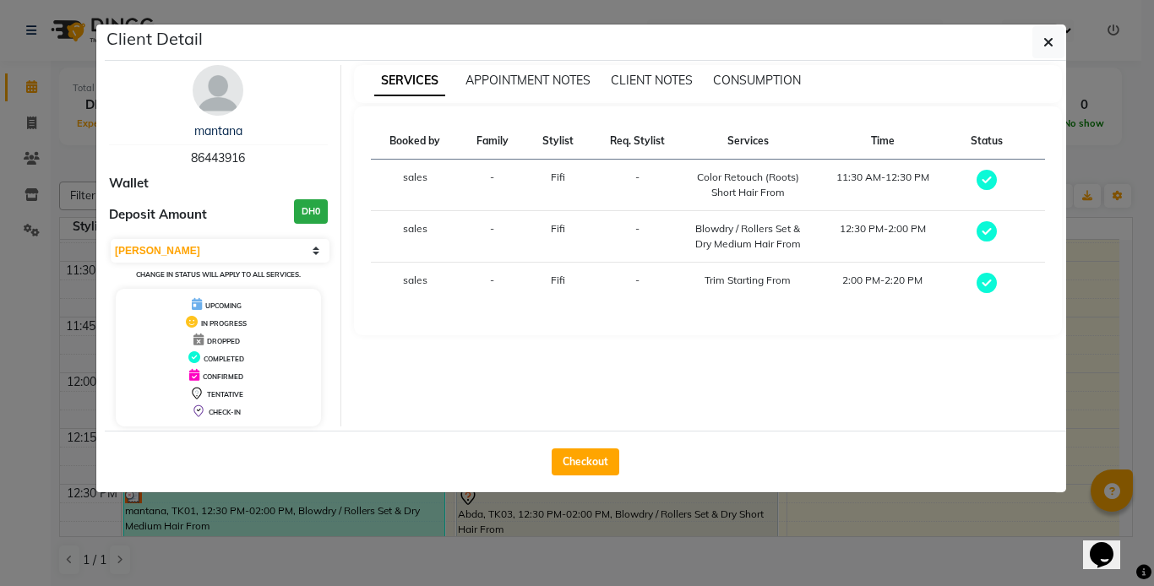
click at [410, 507] on ngb-modal-window "Client Detail mantana 86443916 Wallet Deposit Amount DH0 Select MARK DONE UPCOM…" at bounding box center [577, 293] width 1154 height 586
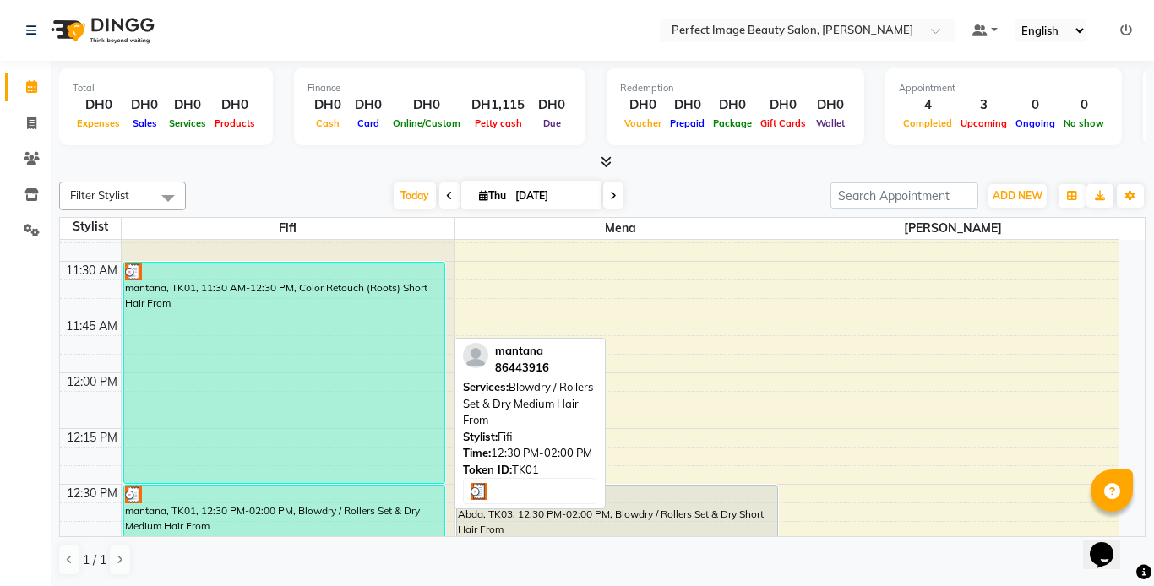
select select "3"
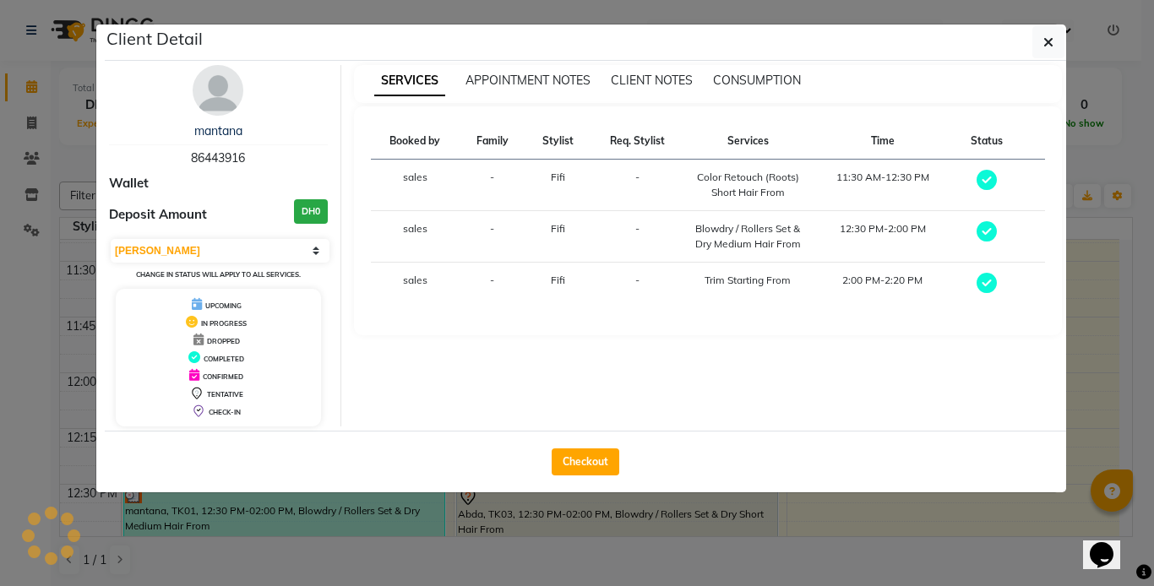
click at [404, 508] on ngb-modal-window "Client Detail mantana 86443916 Wallet Deposit Amount DH0 Select MARK DONE UPCOM…" at bounding box center [577, 293] width 1154 height 586
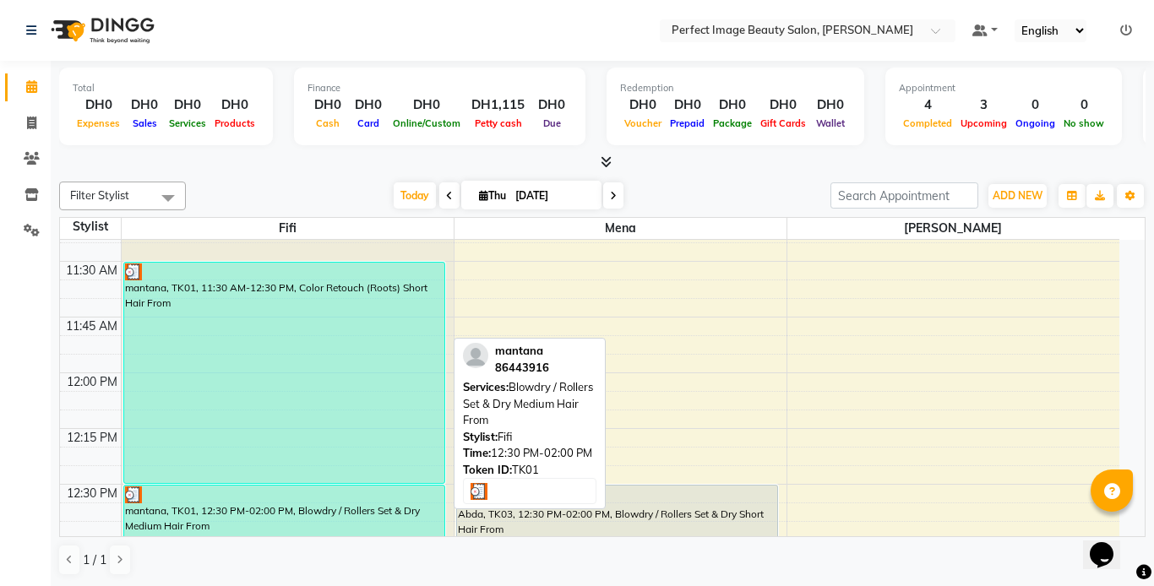
select select "3"
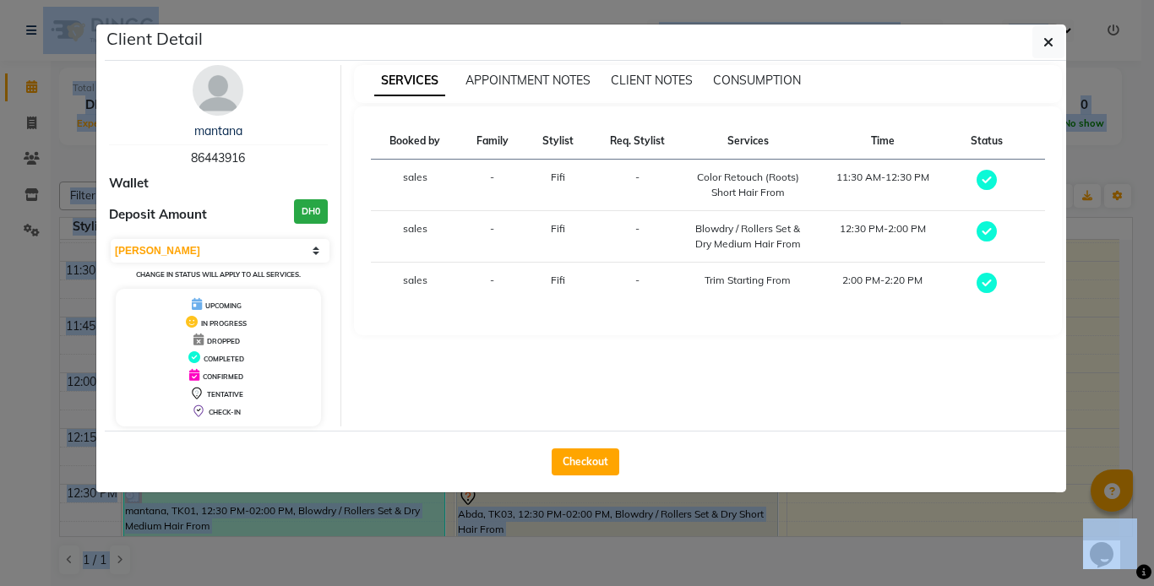
click at [404, 508] on ngb-modal-window "Client Detail mantana 86443916 Wallet Deposit Amount DH0 Select MARK DONE UPCOM…" at bounding box center [577, 293] width 1154 height 586
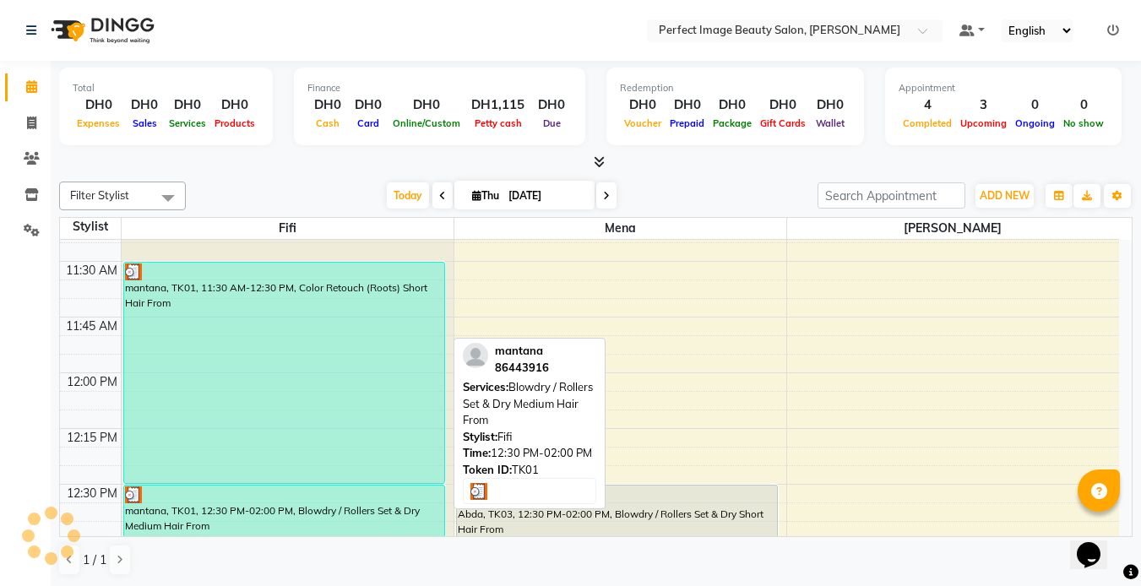
select select "3"
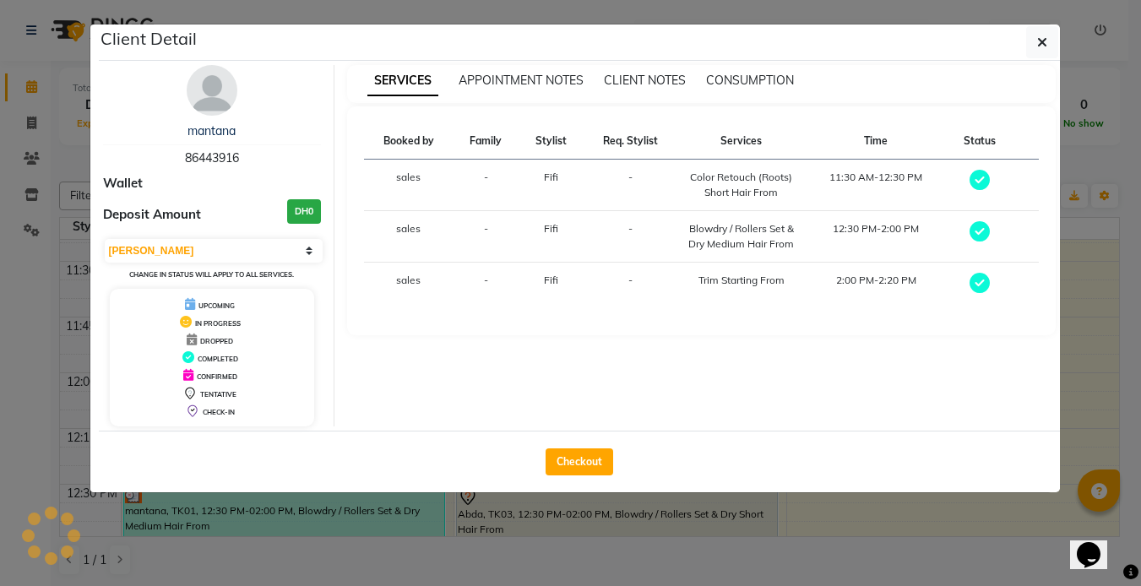
click at [404, 508] on ngb-modal-window "Client Detail mantana 86443916 Wallet Deposit Amount DH0 Select MARK DONE UPCOM…" at bounding box center [570, 293] width 1141 height 586
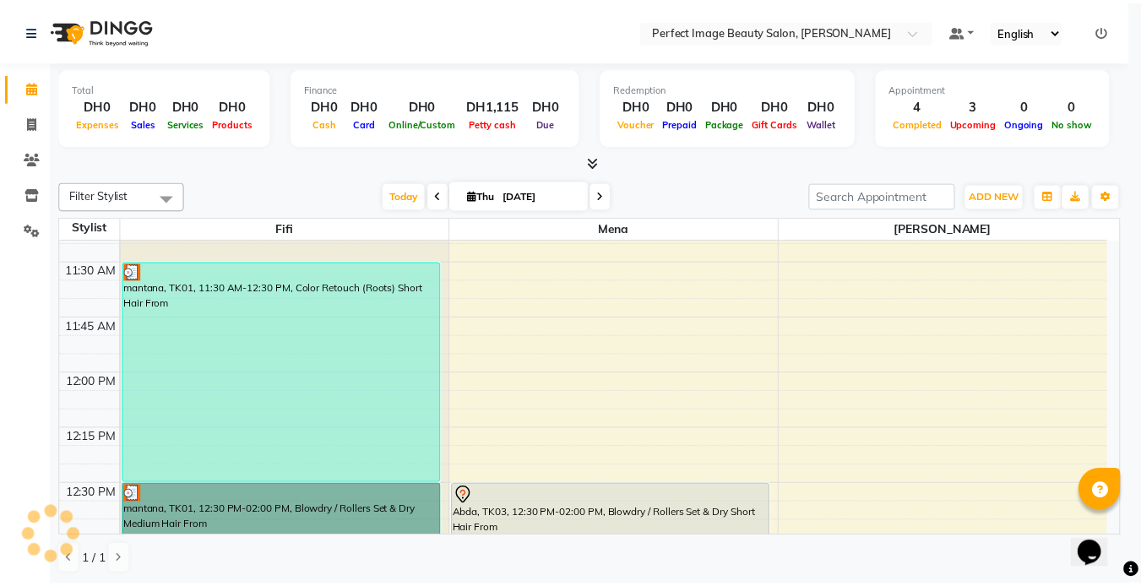
scroll to position [780, 0]
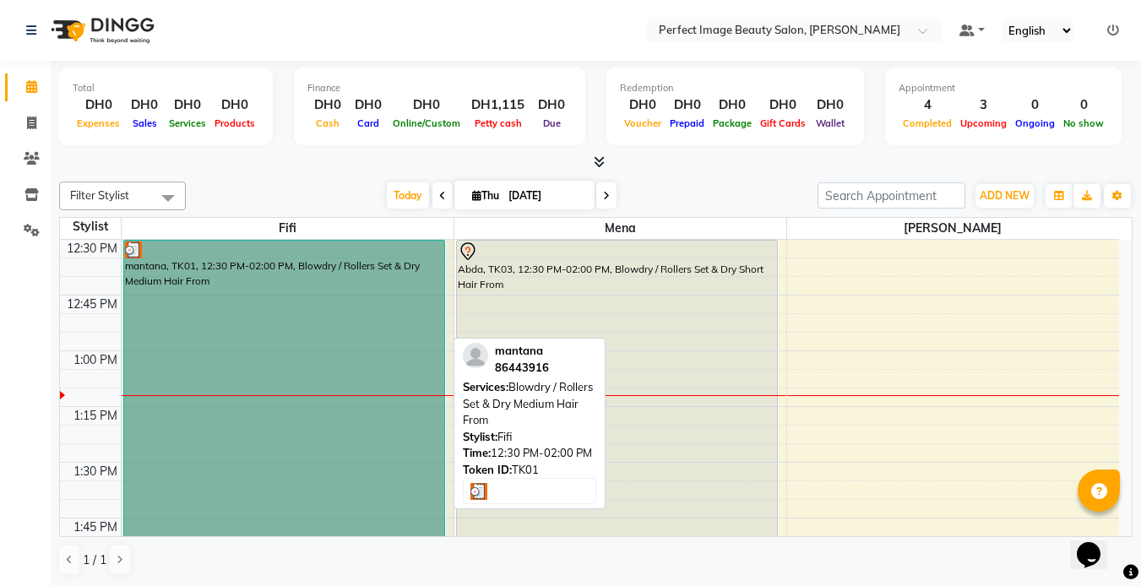
click at [404, 508] on link "mantana, TK01, 12:30 PM-02:00 PM, Blowdry / Rollers Set & Dry Medium Hair From" at bounding box center [284, 407] width 322 height 334
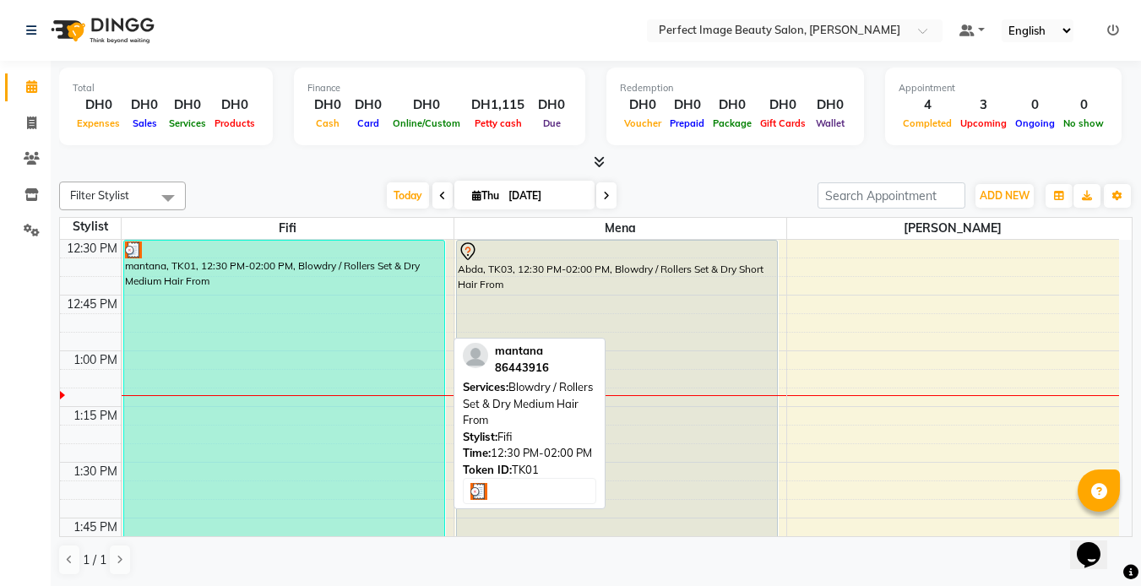
select select "3"
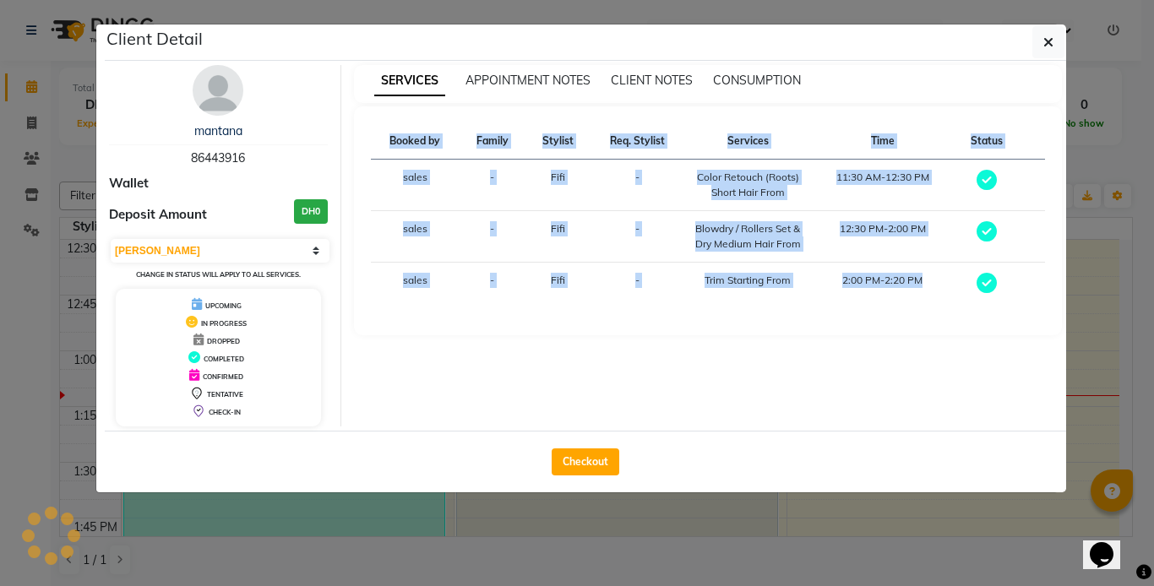
click at [404, 508] on ngb-modal-window "Client Detail mantana 86443916 Wallet Deposit Amount DH0 Select MARK DONE UPCOM…" at bounding box center [577, 293] width 1154 height 586
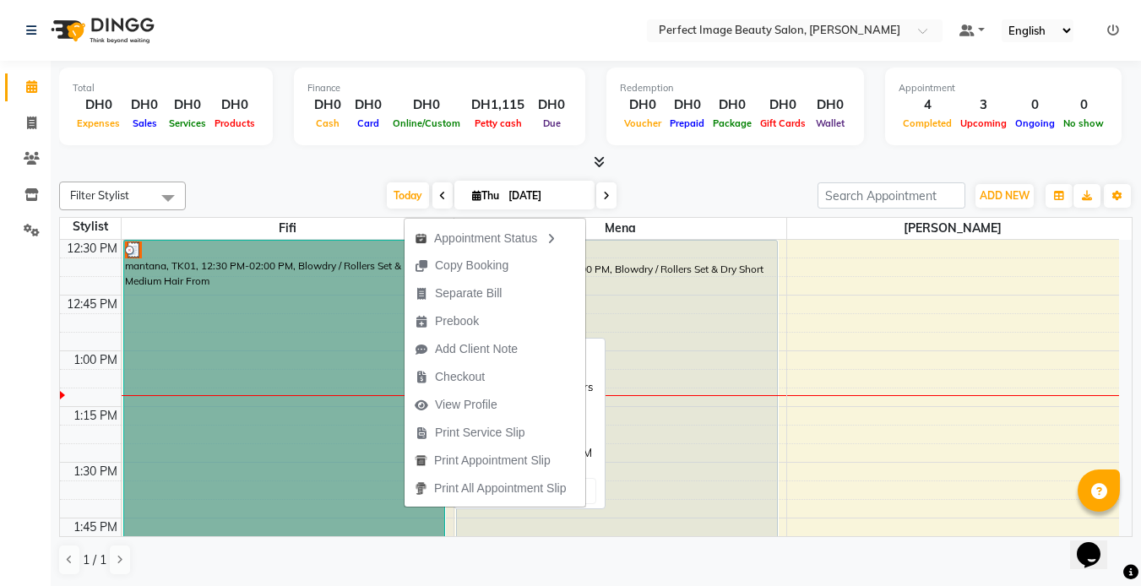
click at [404, 508] on link "mantana, TK01, 12:30 PM-02:00 PM, Blowdry / Rollers Set & Dry Medium Hair From" at bounding box center [284, 407] width 322 height 334
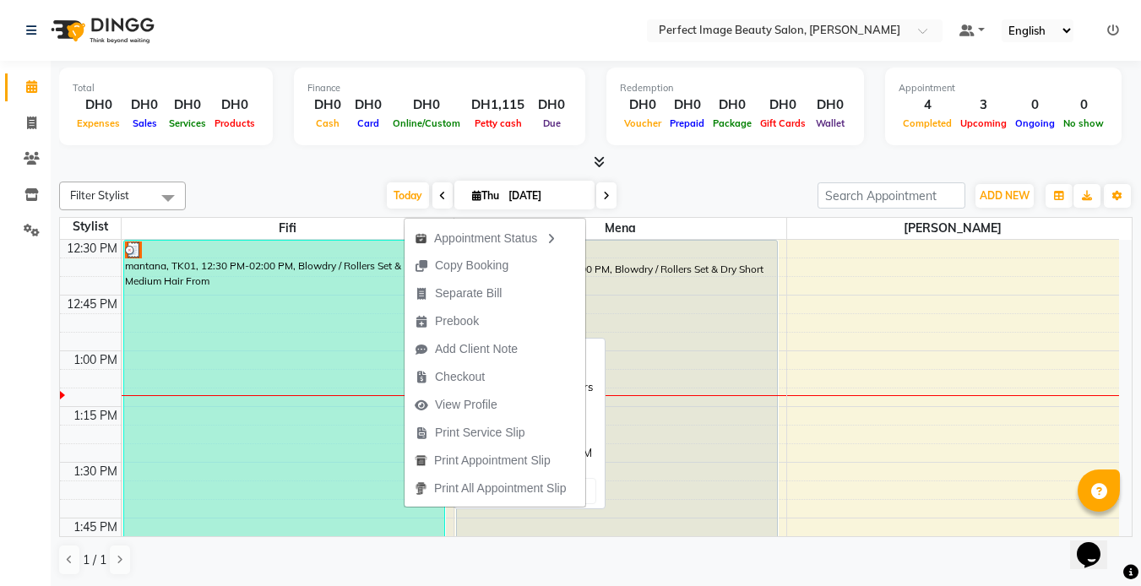
select select "3"
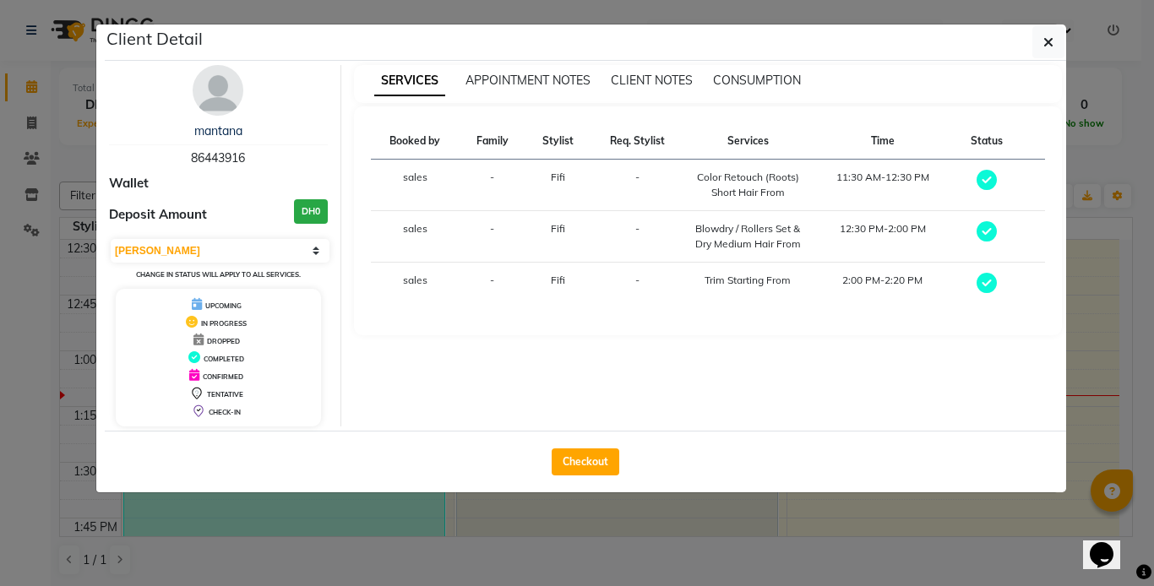
click at [404, 508] on ngb-modal-window "Client Detail mantana 86443916 Wallet Deposit Amount DH0 Select MARK DONE UPCOM…" at bounding box center [577, 293] width 1154 height 586
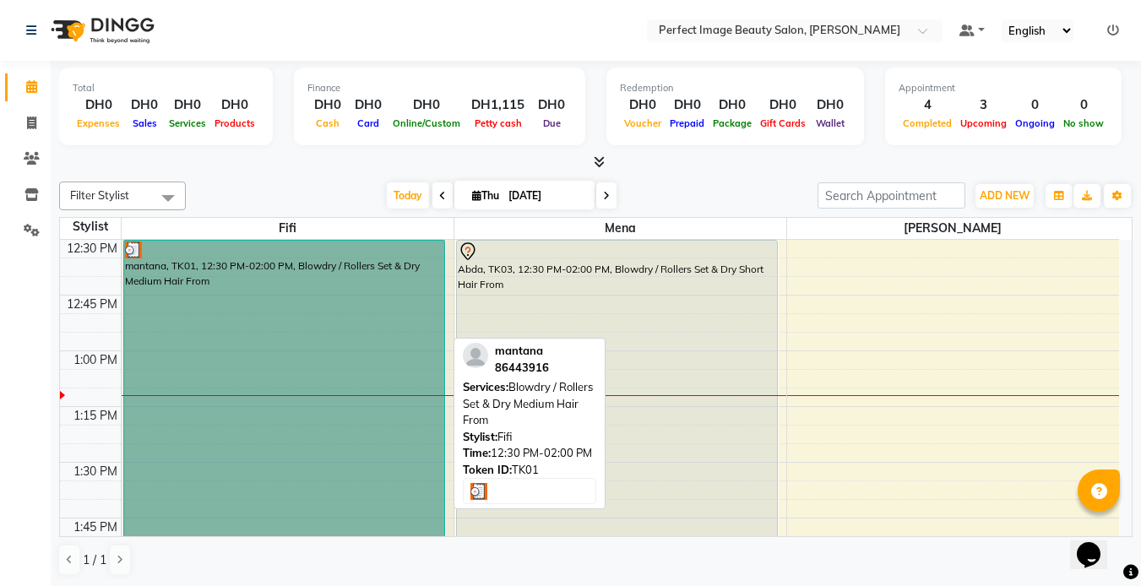
click at [404, 508] on link "mantana, TK01, 12:30 PM-02:00 PM, Blowdry / Rollers Set & Dry Medium Hair From" at bounding box center [284, 407] width 322 height 334
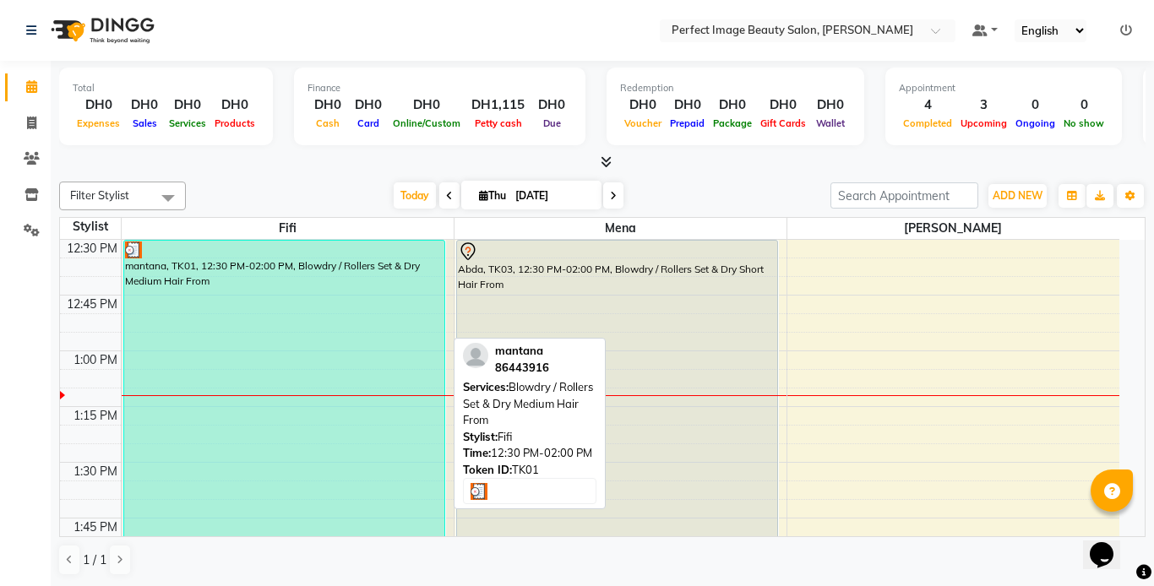
select select "3"
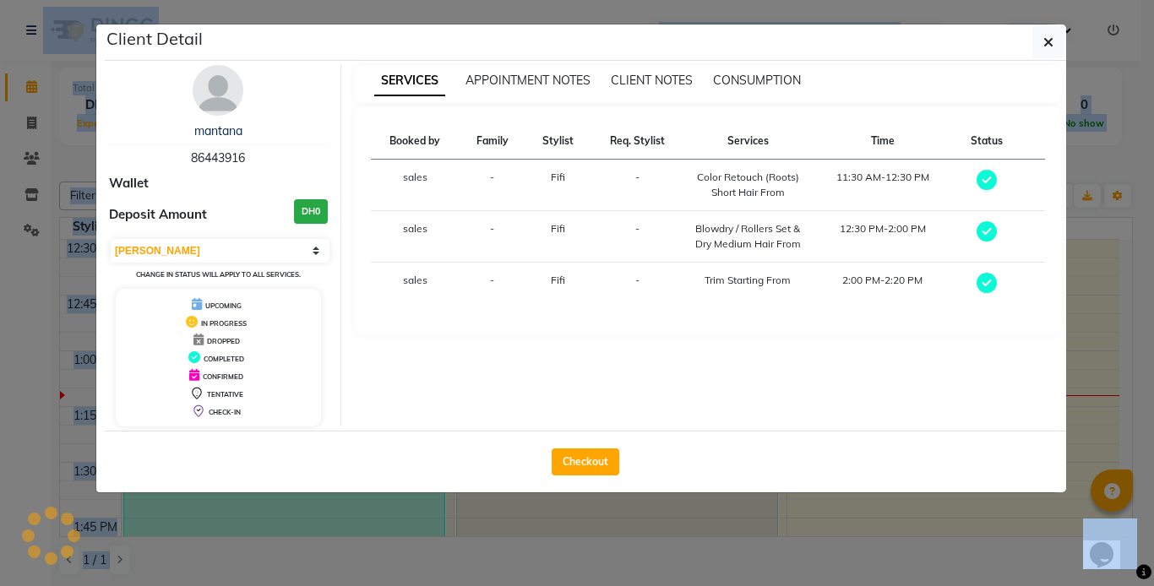
click at [404, 508] on ngb-modal-window "Client Detail mantana 86443916 Wallet Deposit Amount DH0 Select MARK DONE UPCOM…" at bounding box center [577, 293] width 1154 height 586
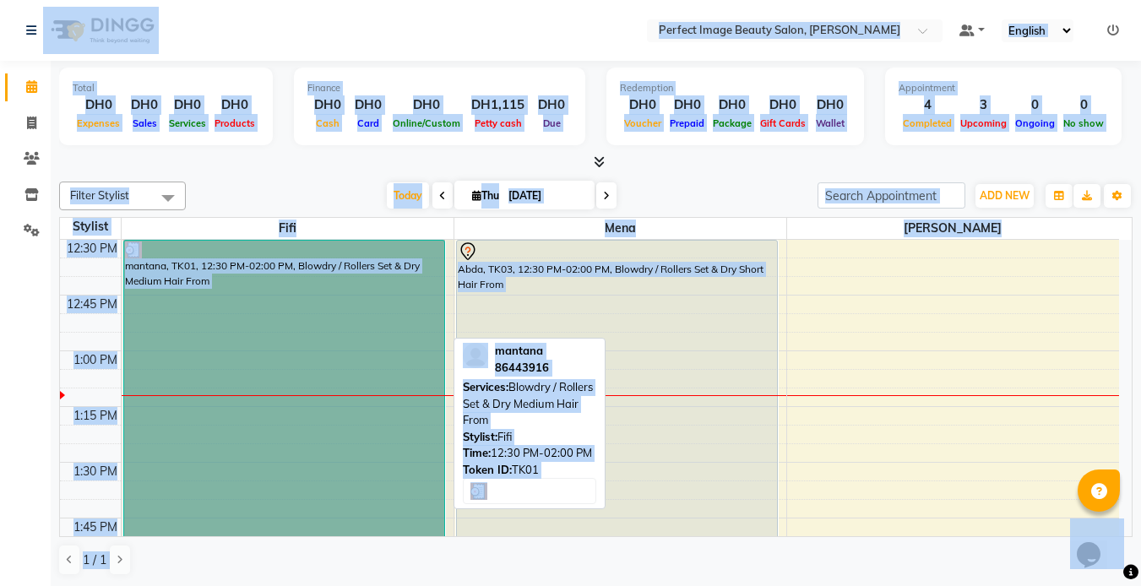
click at [404, 508] on link "mantana, TK01, 12:30 PM-02:00 PM, Blowdry / Rollers Set & Dry Medium Hair From" at bounding box center [284, 407] width 322 height 334
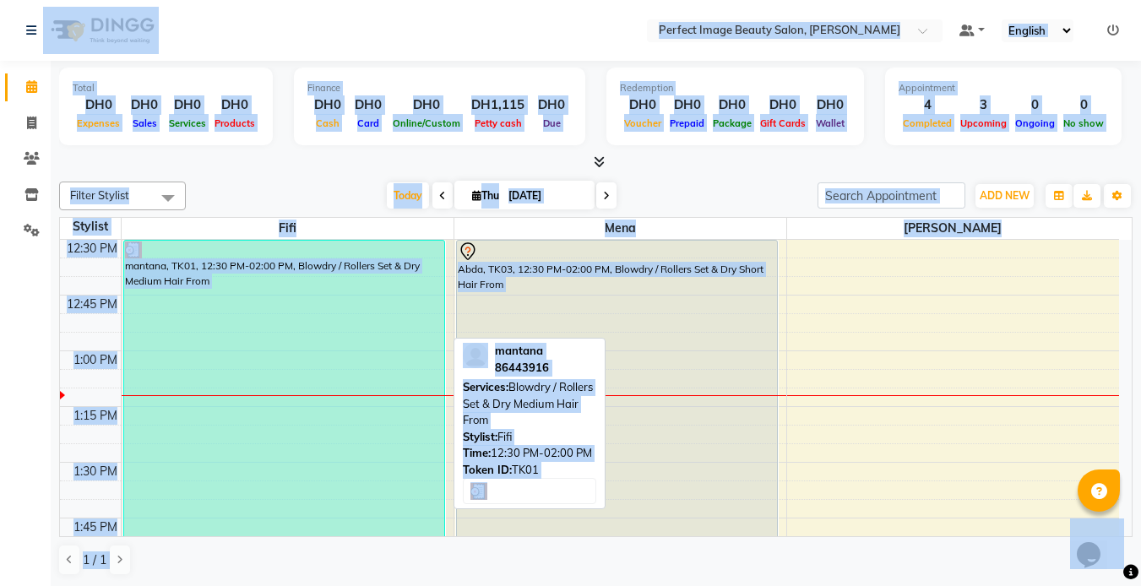
select select "3"
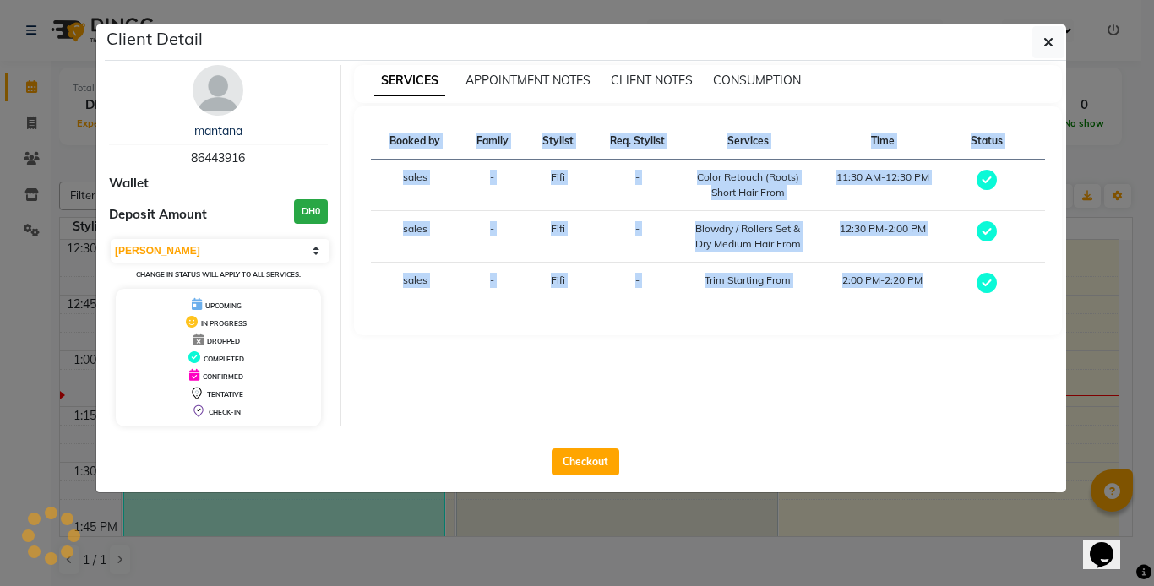
click at [404, 508] on ngb-modal-window "Client Detail mantana 86443916 Wallet Deposit Amount DH0 Select MARK DONE UPCOM…" at bounding box center [577, 293] width 1154 height 586
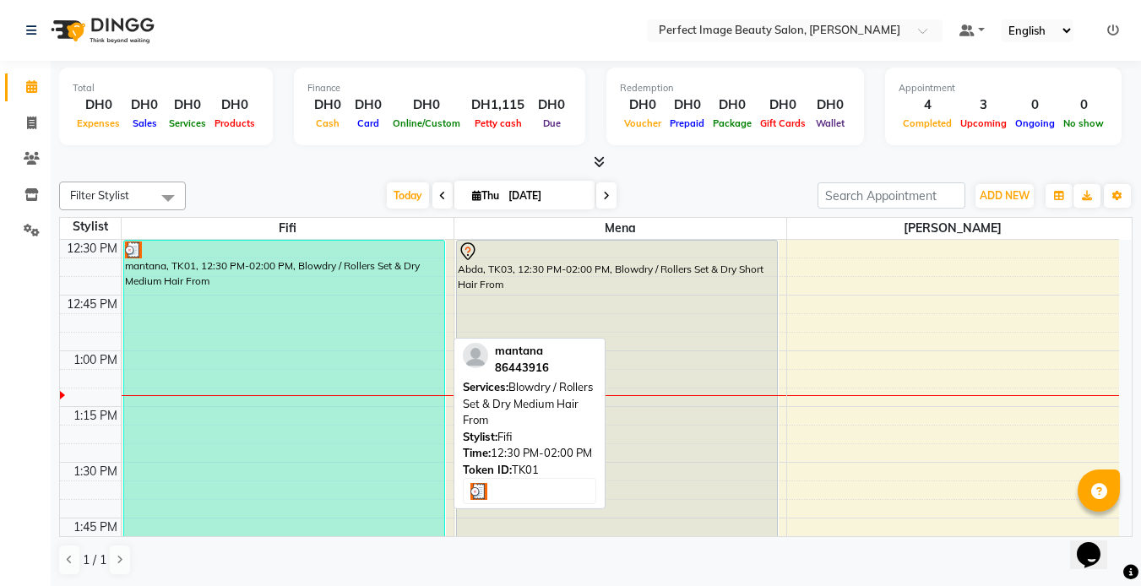
click at [404, 508] on div "mantana, TK01, 12:30 PM-02:00 PM, Blowdry / Rollers Set & Dry Medium Hair From" at bounding box center [284, 407] width 320 height 332
select select "3"
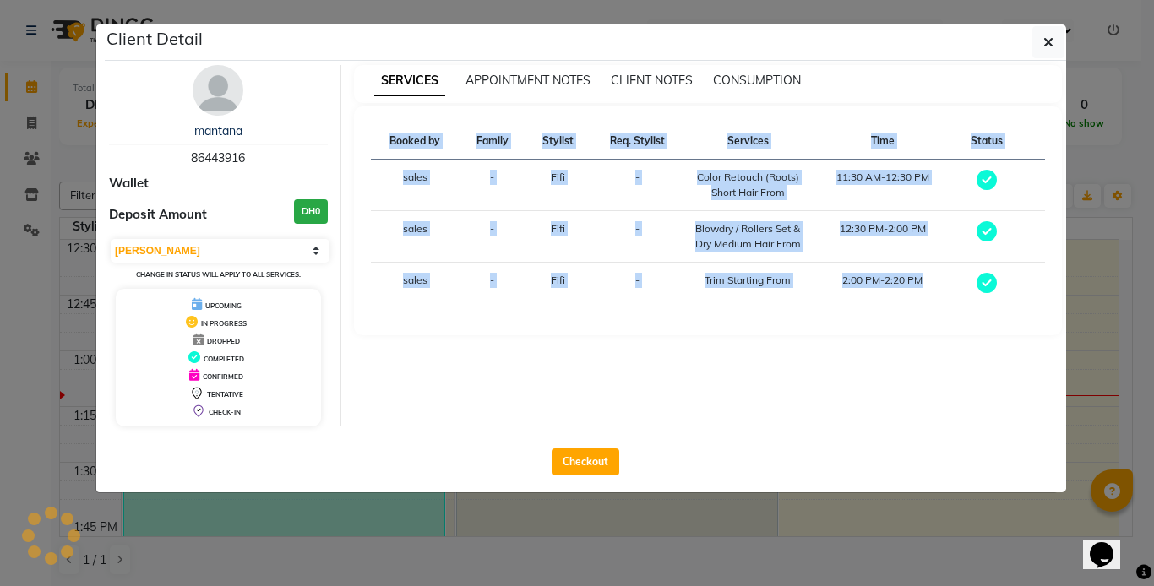
click at [404, 508] on ngb-modal-window "Client Detail mantana 86443916 Wallet Deposit Amount DH0 Select MARK DONE UPCOM…" at bounding box center [577, 293] width 1154 height 586
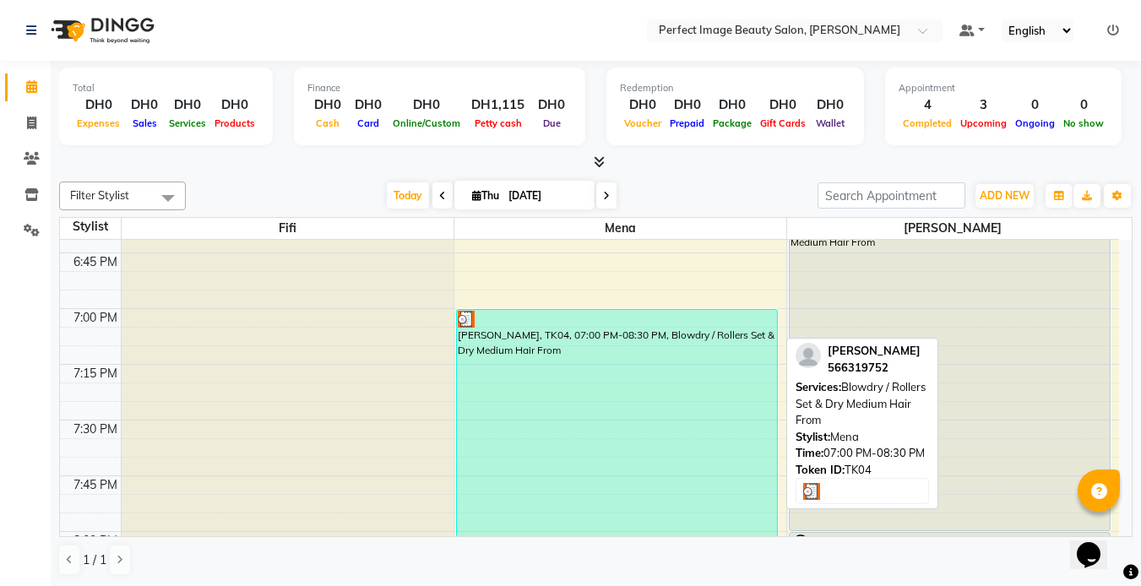
scroll to position [2163, 0]
click at [561, 388] on div "[PERSON_NAME], TK04, 07:00 PM-08:30 PM, Blowdry / Rollers Set & Dry Medium Hair…" at bounding box center [617, 473] width 320 height 332
select select "3"
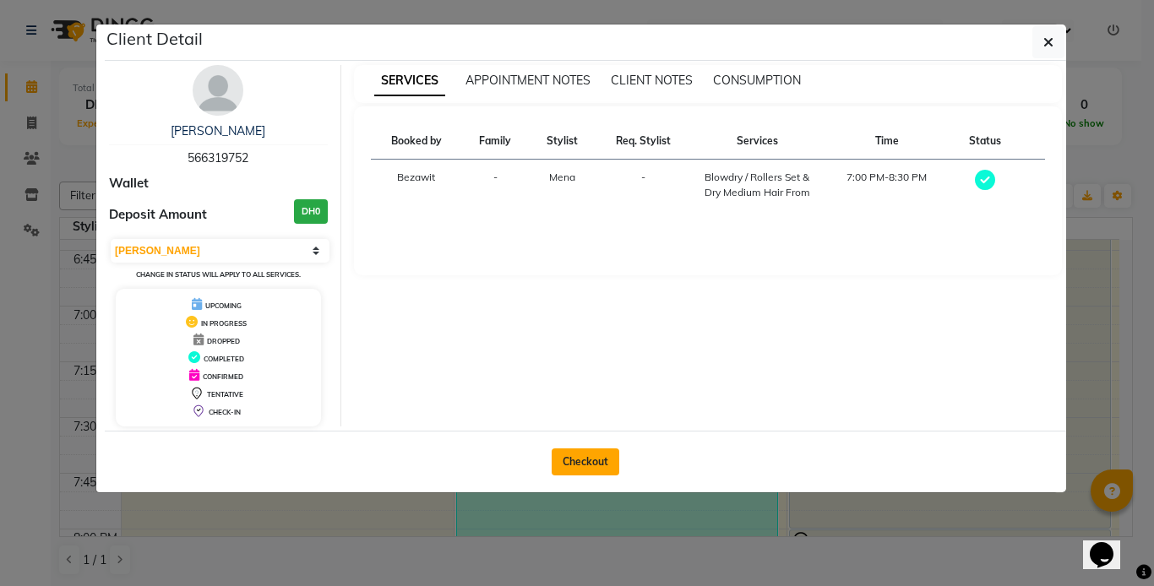
click at [576, 457] on button "Checkout" at bounding box center [585, 461] width 68 height 27
select select "service"
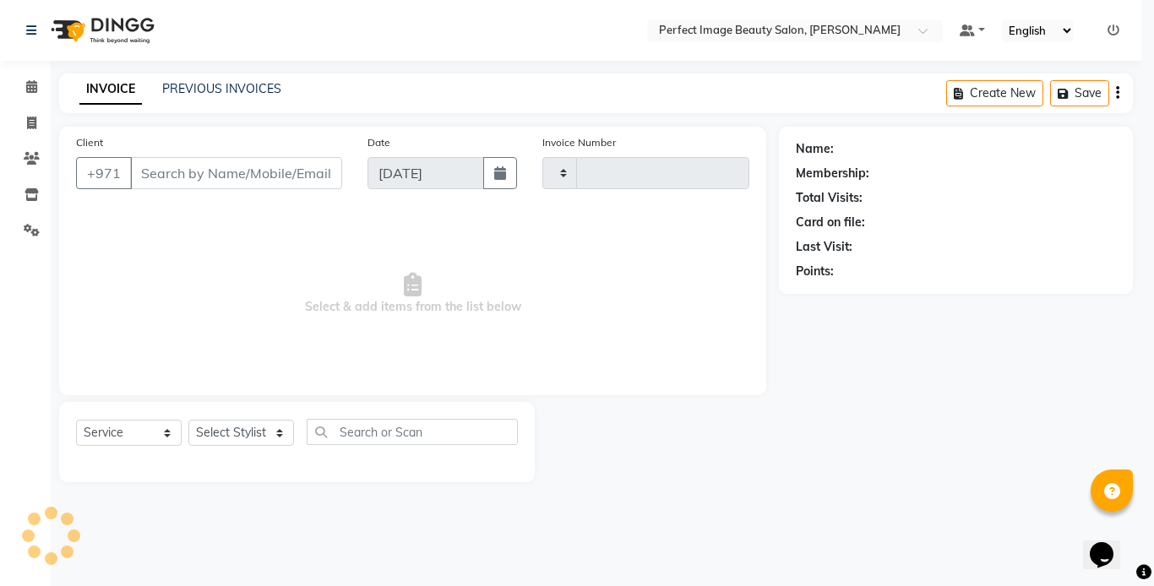
type input "0260"
select select "8564"
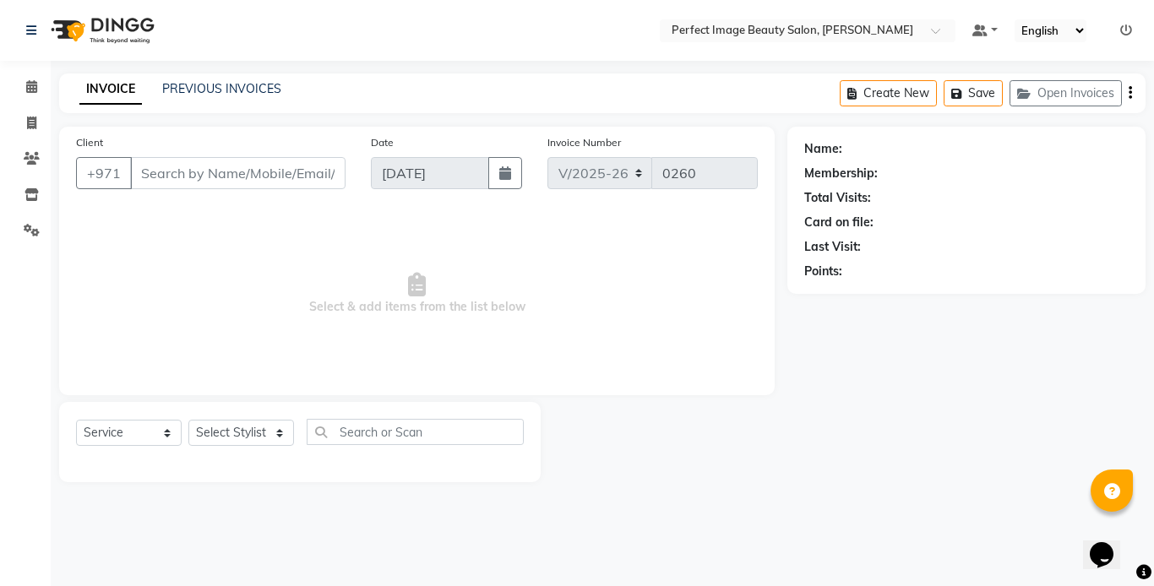
type input "56*****52"
select select "85054"
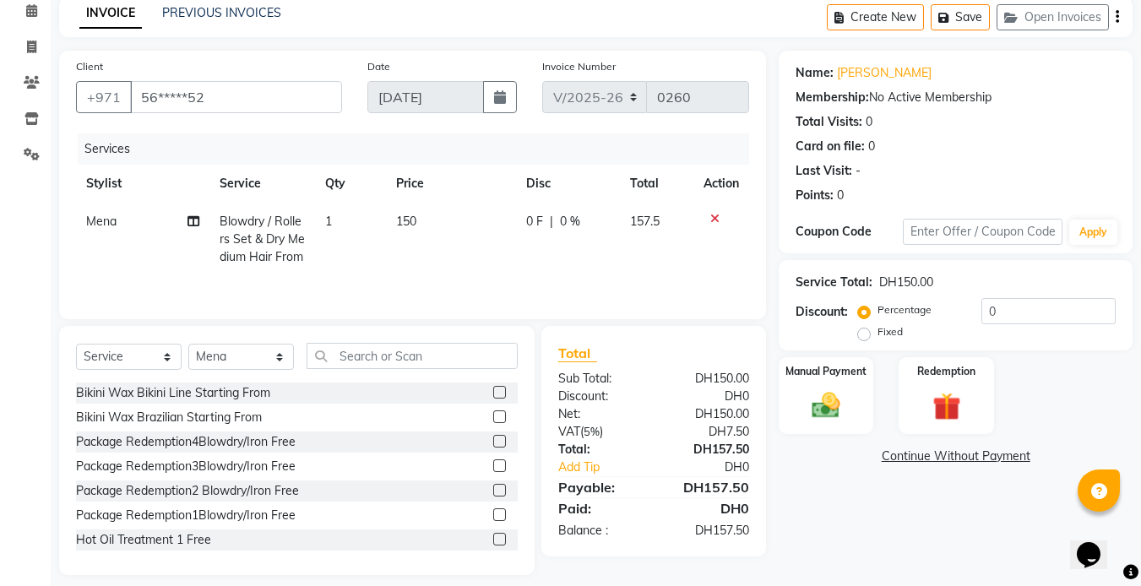
scroll to position [90, 0]
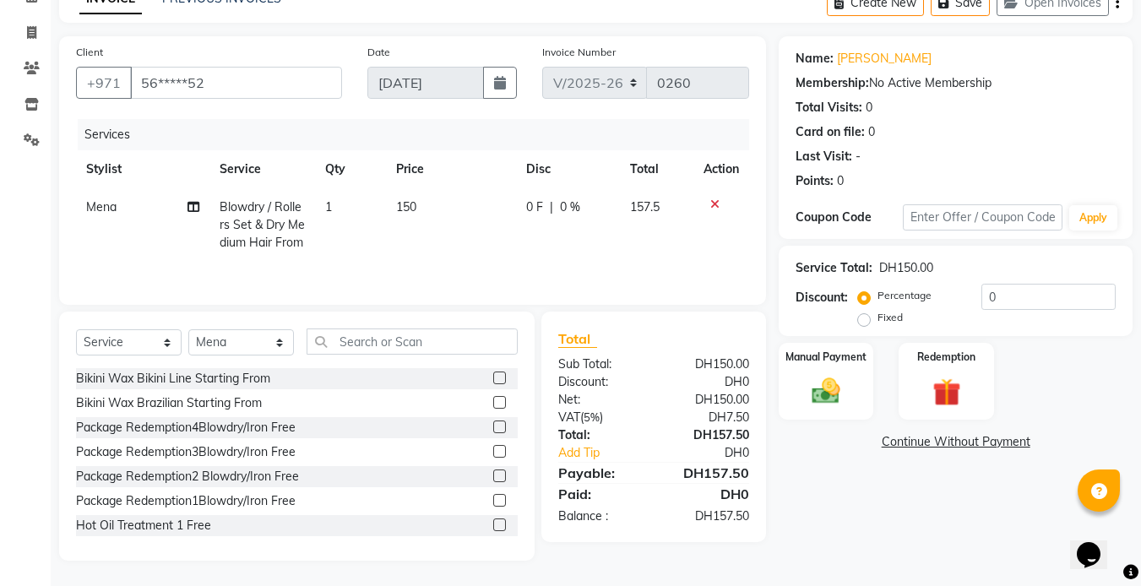
click at [713, 199] on icon at bounding box center [714, 204] width 9 height 12
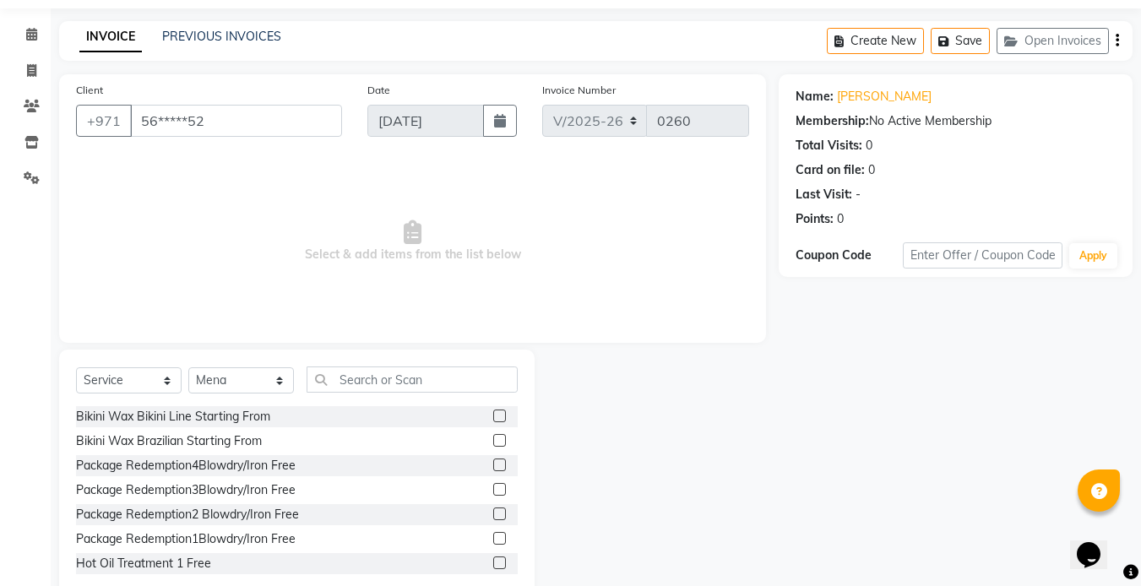
scroll to position [52, 0]
click at [1116, 41] on icon "button" at bounding box center [1117, 41] width 3 height 1
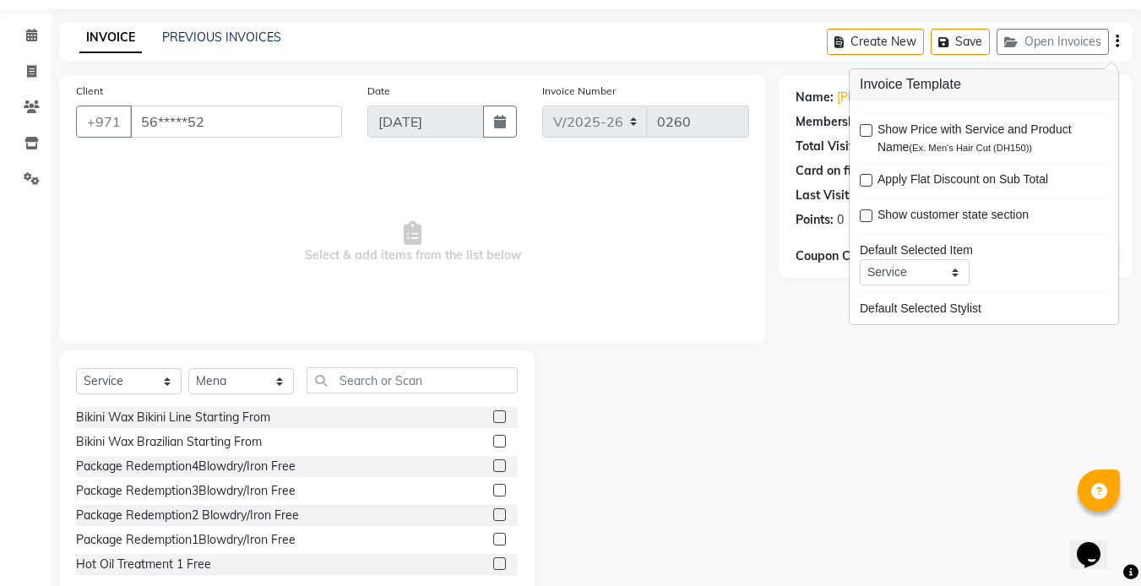
click at [665, 51] on div "INVOICE PREVIOUS INVOICES Create New Save Open Invoices" at bounding box center [595, 42] width 1073 height 40
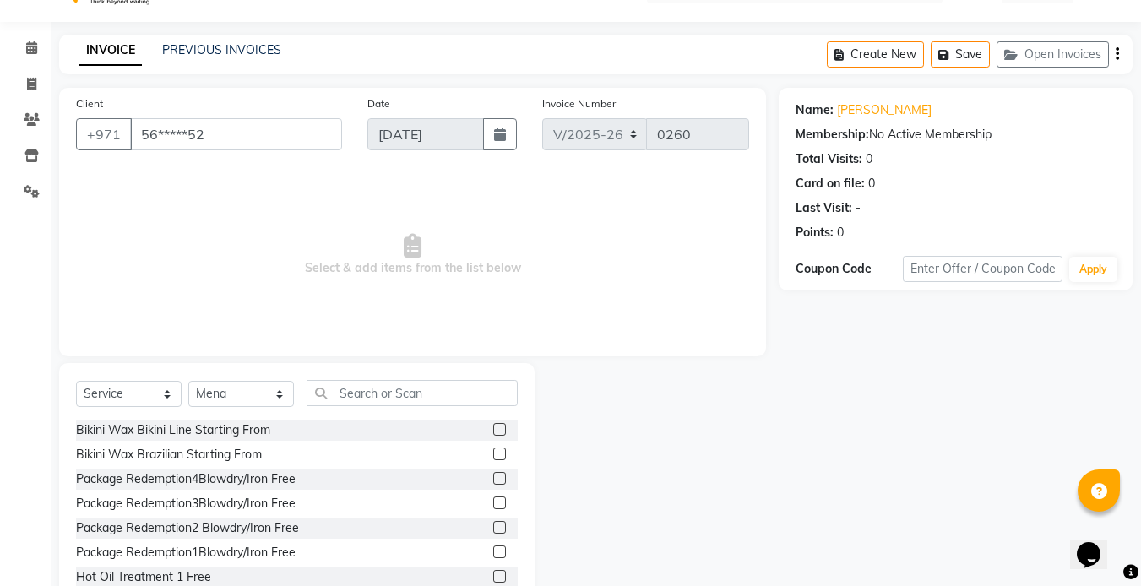
scroll to position [38, 0]
click at [27, 48] on icon at bounding box center [31, 48] width 11 height 13
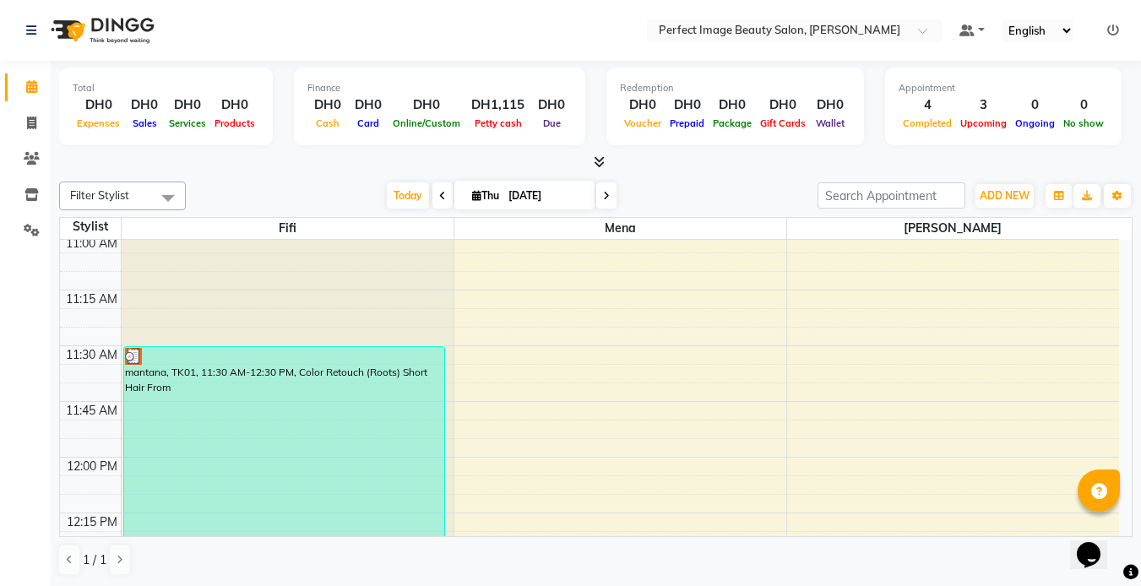
scroll to position [451, 0]
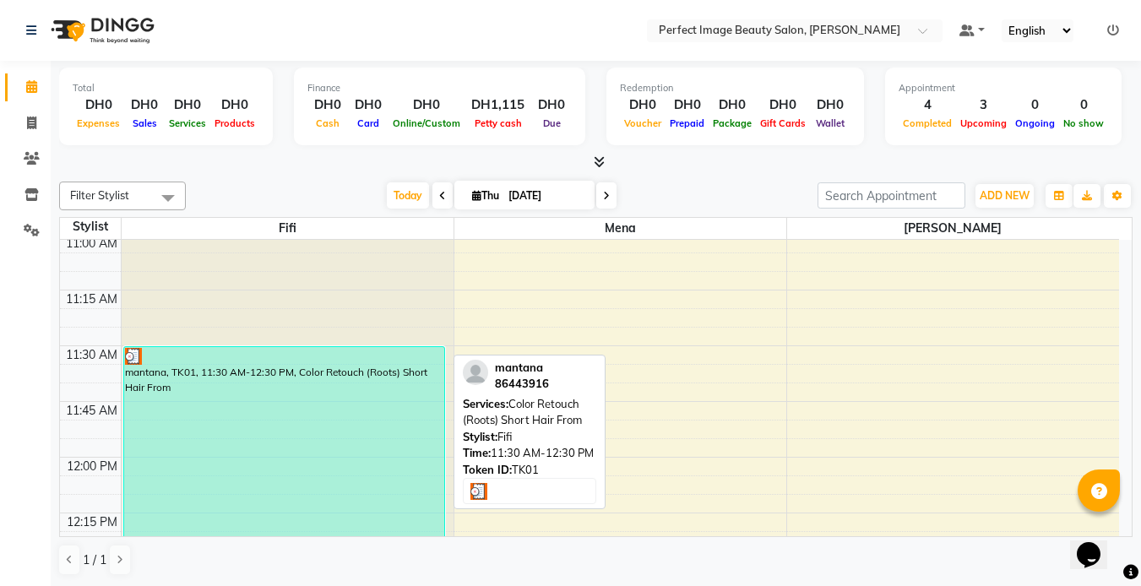
click at [218, 393] on div "mantana, TK01, 11:30 AM-12:30 PM, Color Retouch (Roots) Short Hair From" at bounding box center [284, 457] width 320 height 220
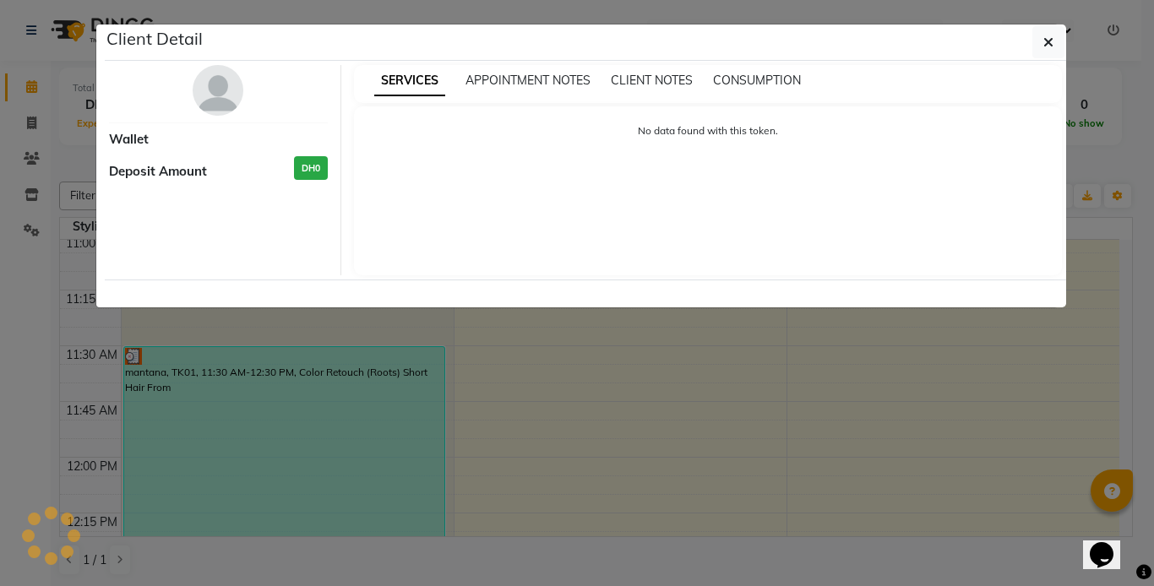
select select "3"
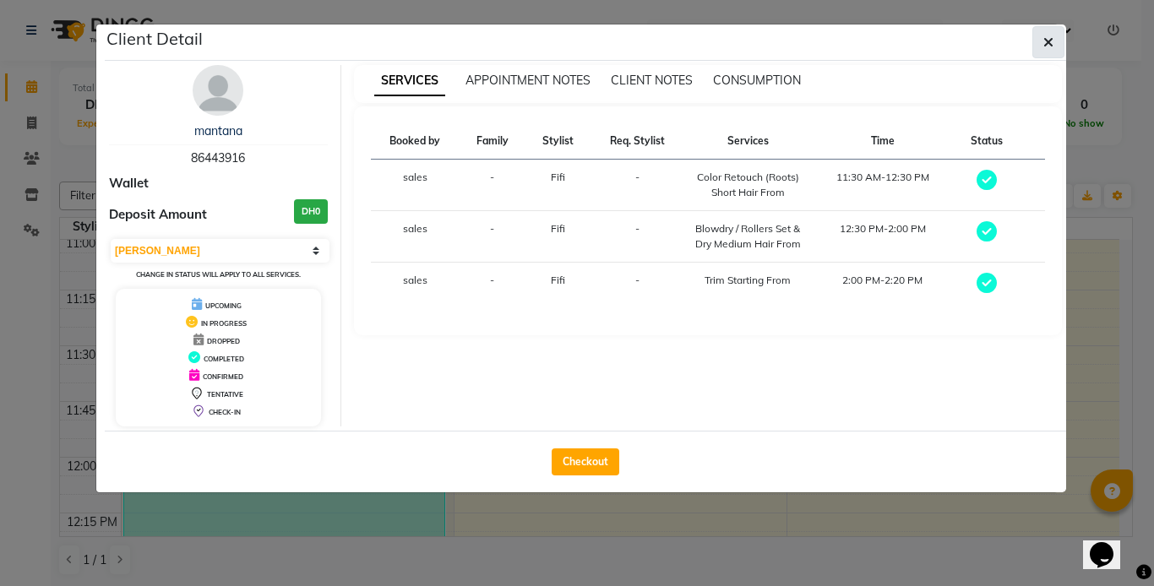
click at [1050, 40] on icon "button" at bounding box center [1048, 42] width 10 height 14
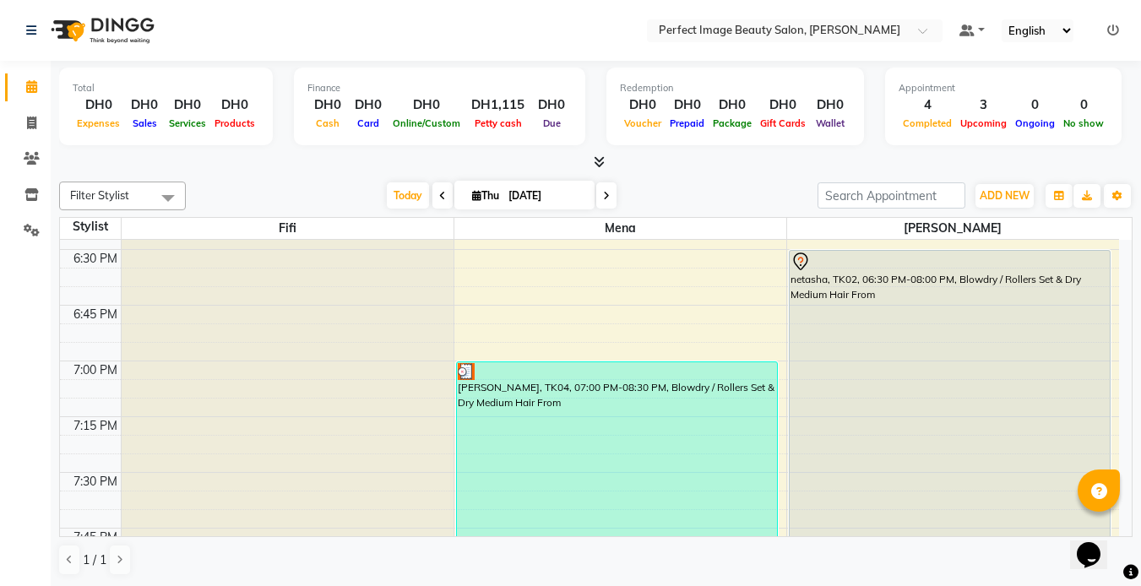
scroll to position [2108, 0]
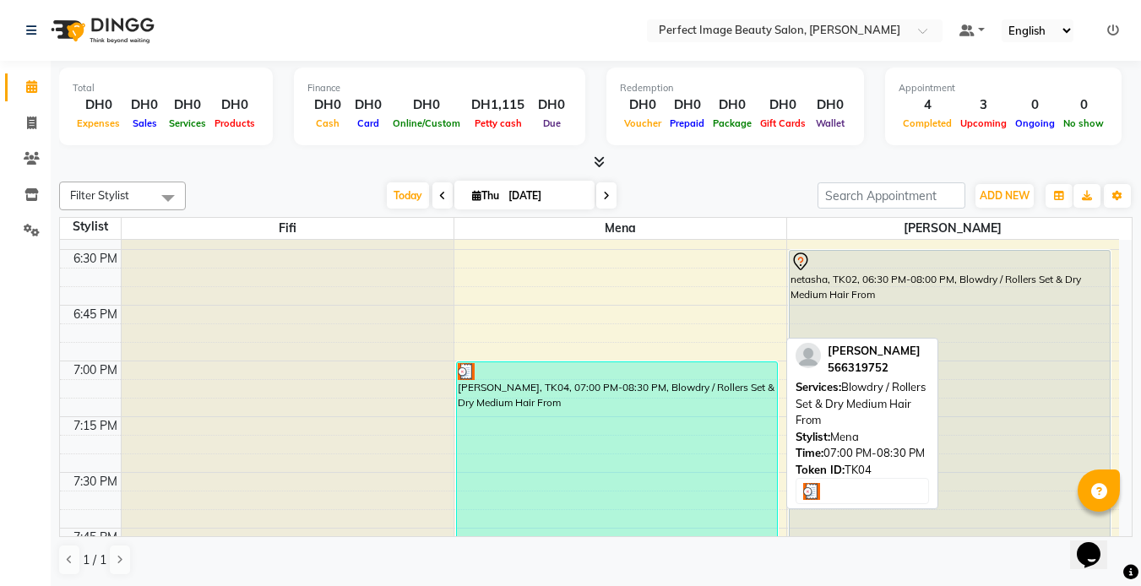
click at [461, 368] on img at bounding box center [466, 371] width 17 height 17
select select "3"
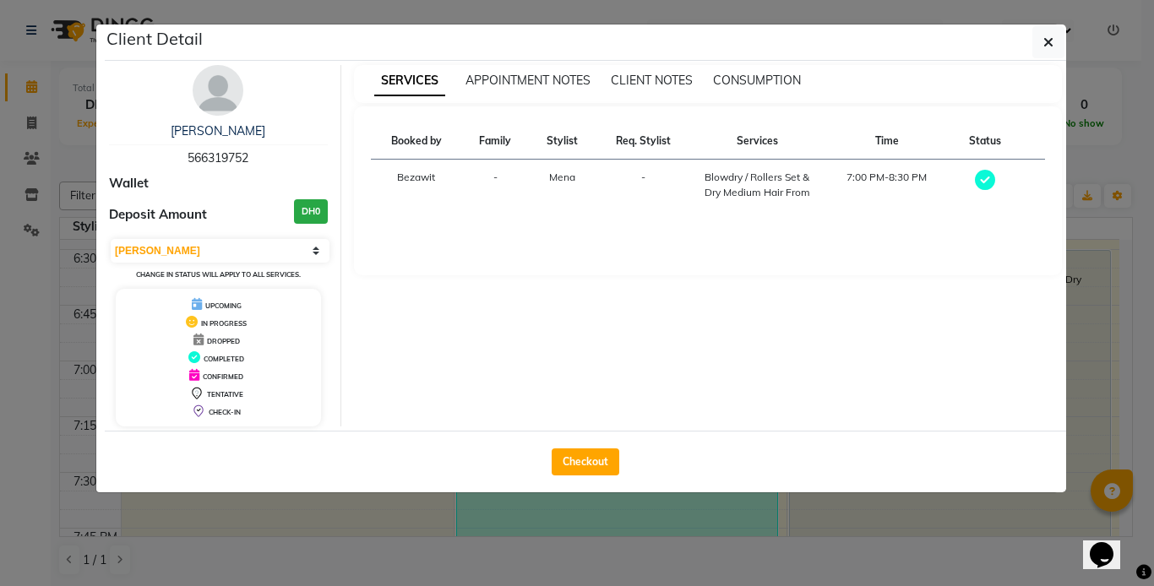
click at [380, 519] on ngb-modal-window "Client Detail [PERSON_NAME] 566319752 Wallet Deposit Amount DH0 Select MARK DON…" at bounding box center [577, 293] width 1154 height 586
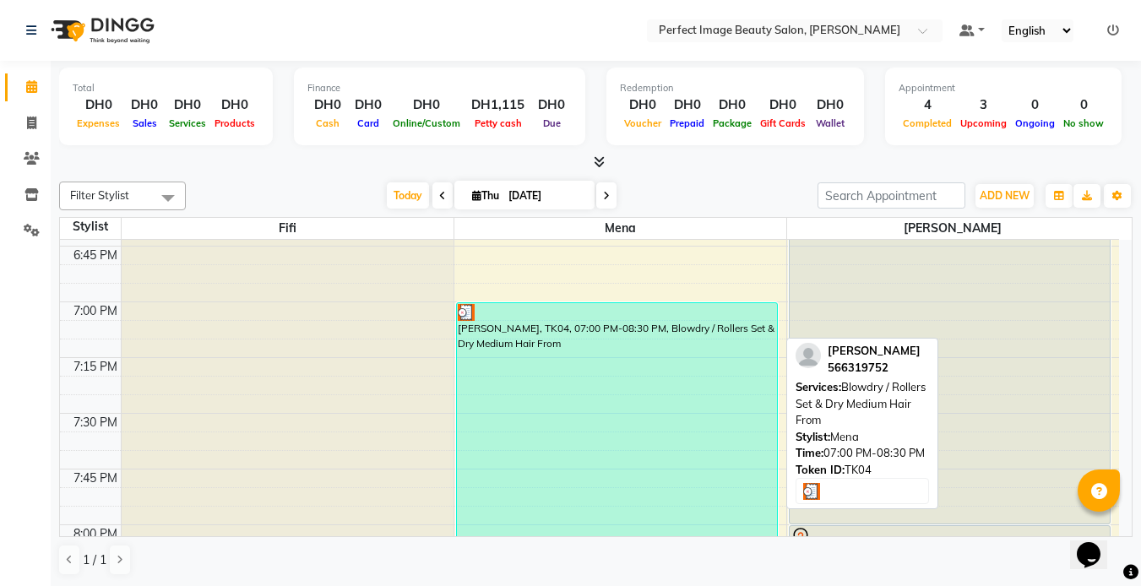
scroll to position [2167, 0]
click at [558, 415] on div "[PERSON_NAME], TK04, 07:00 PM-08:30 PM, Blowdry / Rollers Set & Dry Medium Hair…" at bounding box center [617, 469] width 320 height 332
select select "3"
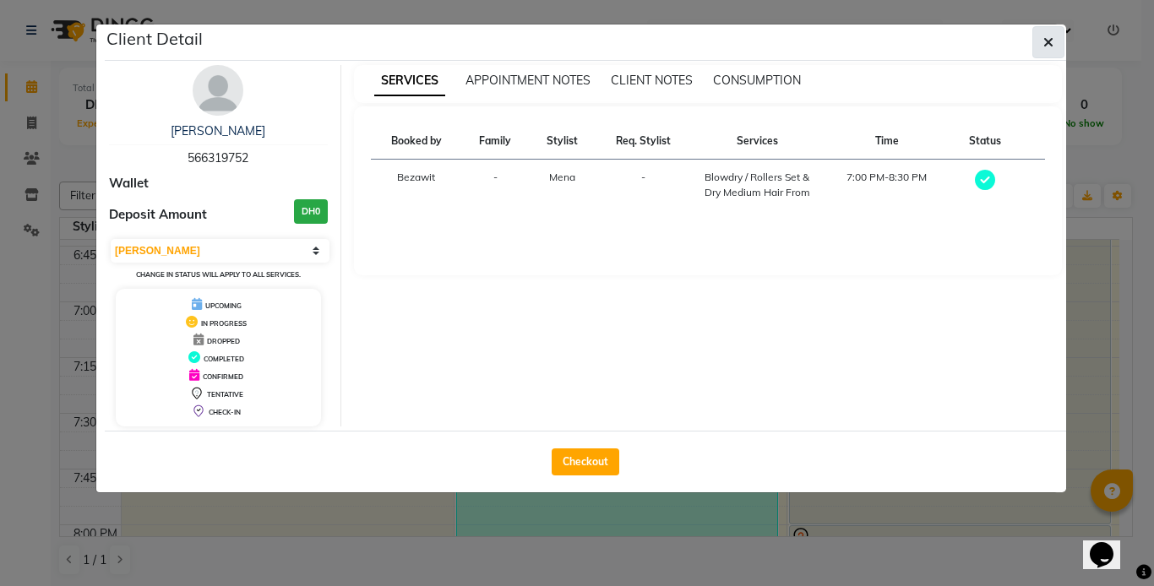
click at [1046, 44] on icon "button" at bounding box center [1048, 42] width 10 height 14
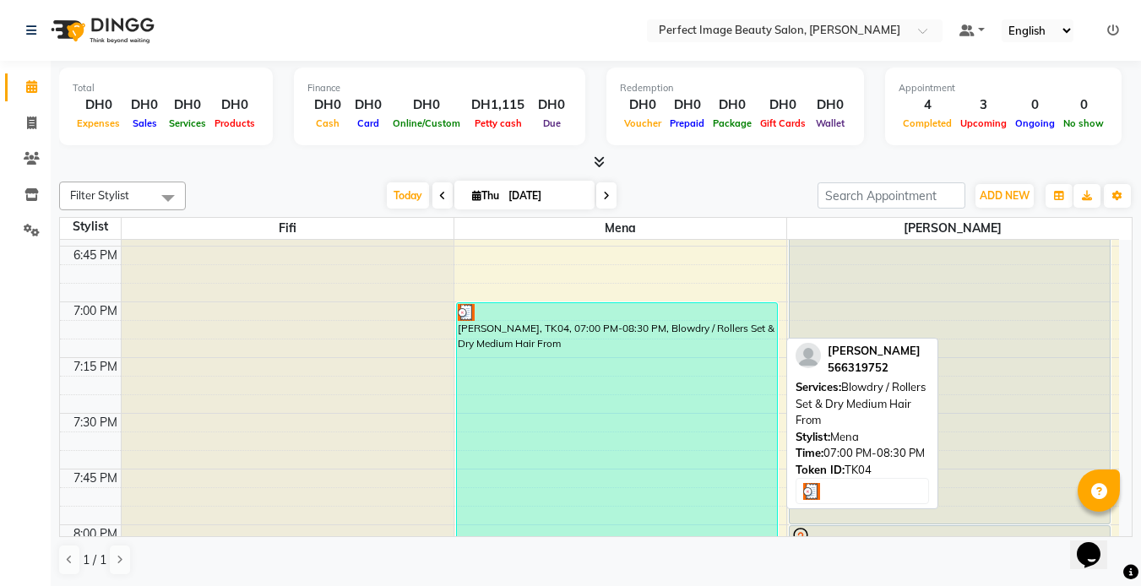
click at [622, 385] on div "[PERSON_NAME], TK04, 07:00 PM-08:30 PM, Blowdry / Rollers Set & Dry Medium Hair…" at bounding box center [617, 469] width 320 height 332
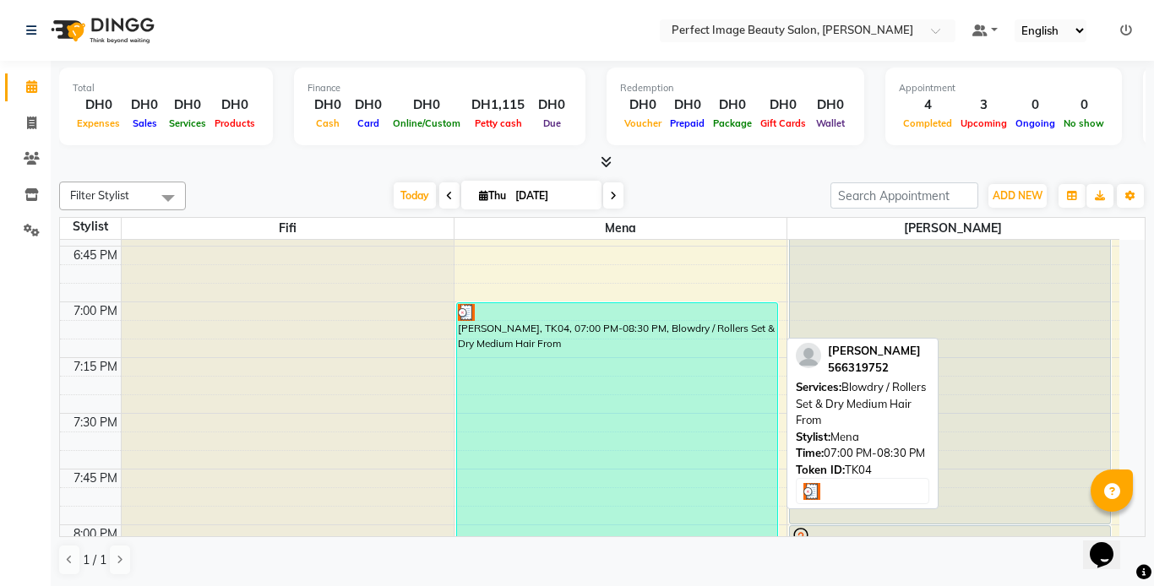
select select "3"
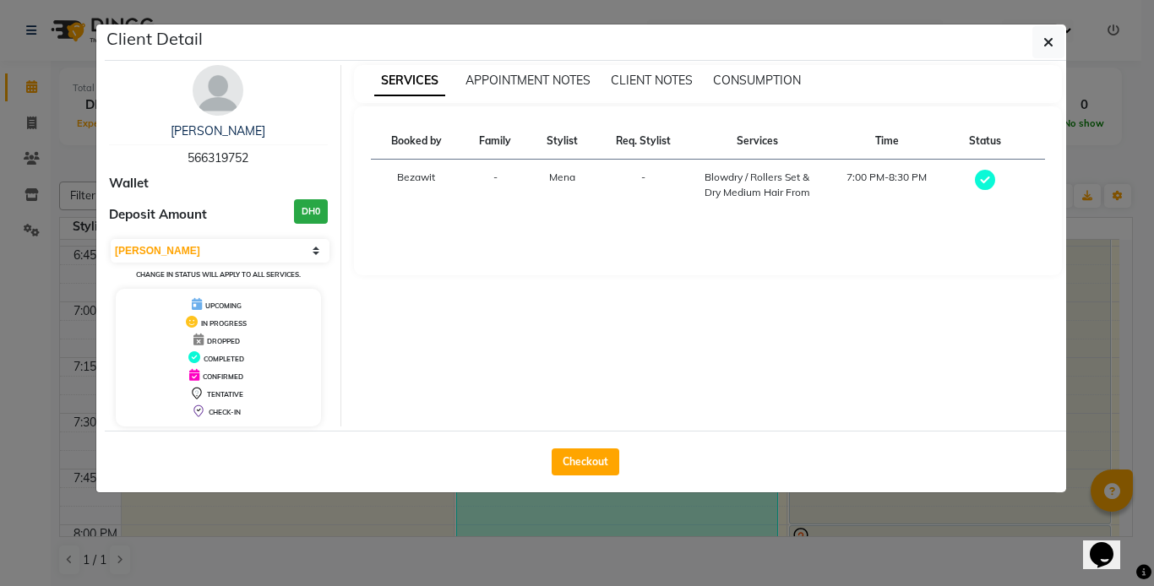
drag, startPoint x: 622, startPoint y: 385, endPoint x: 382, endPoint y: 318, distance: 249.7
click at [382, 318] on div "SERVICES APPOINTMENT NOTES CLIENT NOTES CONSUMPTION Booked by Family Stylist Re…" at bounding box center [708, 245] width 734 height 361
drag, startPoint x: 382, startPoint y: 318, endPoint x: 437, endPoint y: 292, distance: 60.8
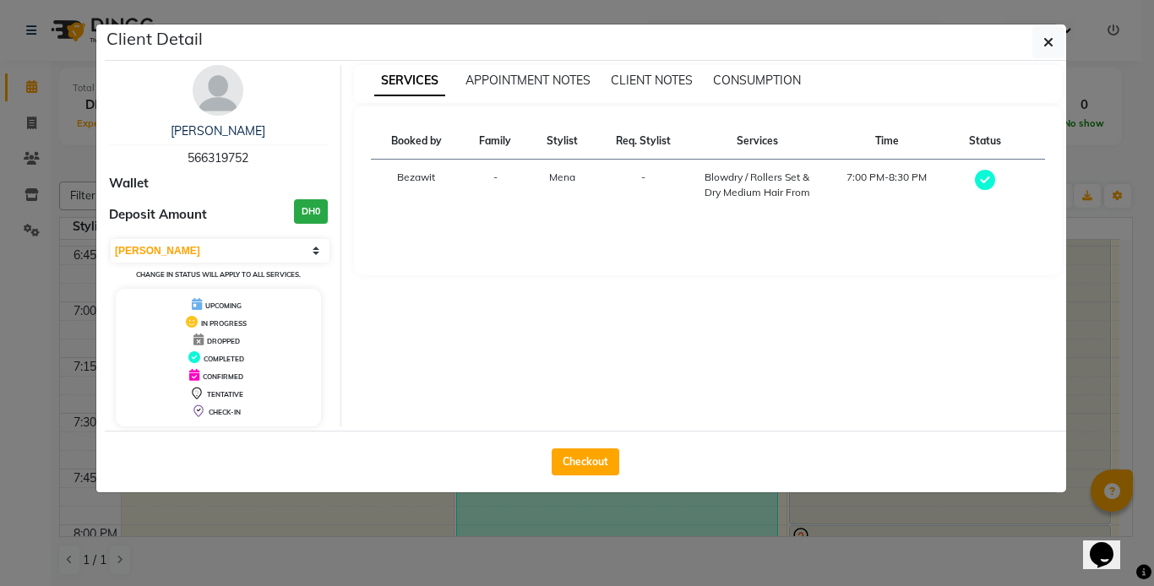
click at [437, 292] on div "SERVICES APPOINTMENT NOTES CLIENT NOTES CONSUMPTION Booked by Family Stylist Re…" at bounding box center [708, 245] width 734 height 361
drag, startPoint x: 437, startPoint y: 292, endPoint x: 407, endPoint y: 386, distance: 98.3
click at [407, 386] on div "SERVICES APPOINTMENT NOTES CLIENT NOTES CONSUMPTION Booked by Family Stylist Re…" at bounding box center [708, 245] width 734 height 361
click at [406, 383] on div "SERVICES APPOINTMENT NOTES CLIENT NOTES CONSUMPTION Booked by Family Stylist Re…" at bounding box center [708, 245] width 734 height 361
drag, startPoint x: 406, startPoint y: 383, endPoint x: 409, endPoint y: 346, distance: 37.2
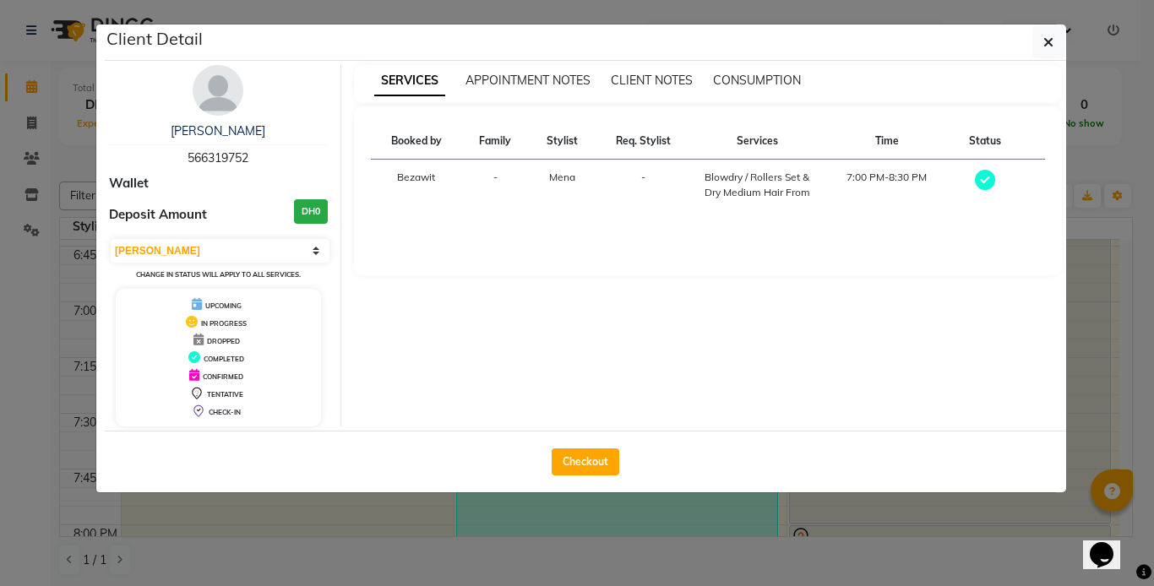
click at [409, 346] on div "SERVICES APPOINTMENT NOTES CLIENT NOTES CONSUMPTION Booked by Family Stylist Re…" at bounding box center [708, 245] width 734 height 361
drag, startPoint x: 409, startPoint y: 346, endPoint x: 400, endPoint y: 357, distance: 13.8
click at [400, 357] on div "SERVICES APPOINTMENT NOTES CLIENT NOTES CONSUMPTION Booked by Family Stylist Re…" at bounding box center [708, 245] width 734 height 361
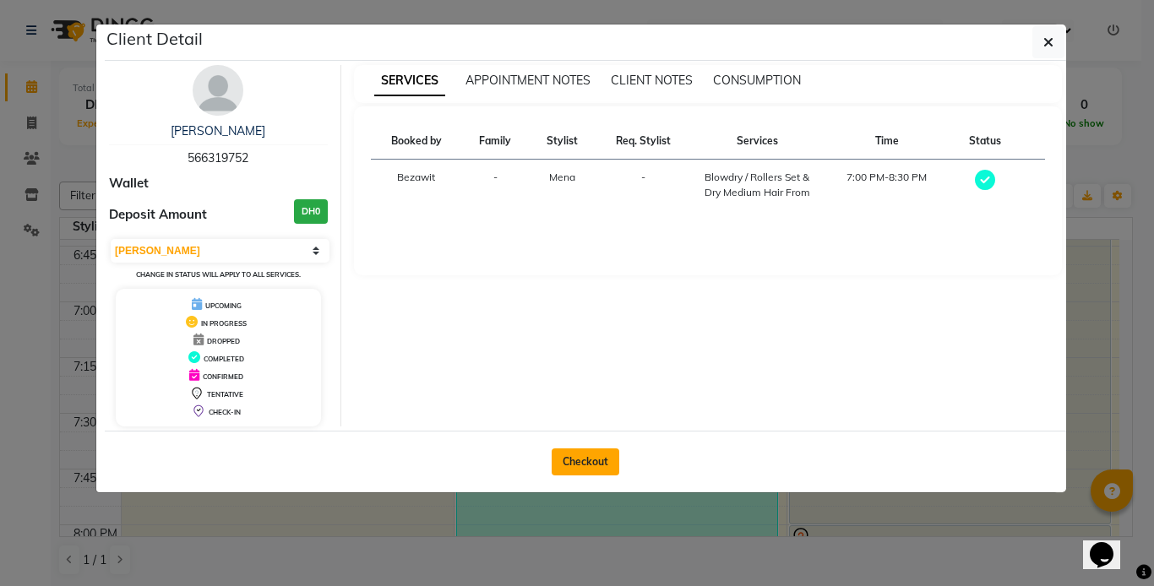
click at [580, 459] on button "Checkout" at bounding box center [585, 461] width 68 height 27
select select "service"
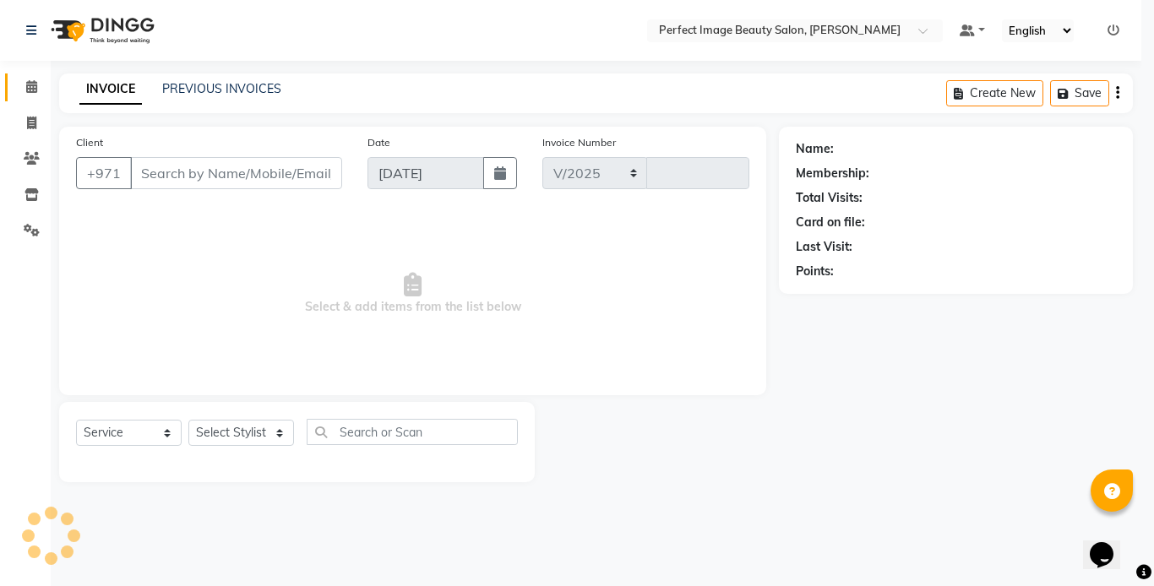
select select "8564"
type input "0260"
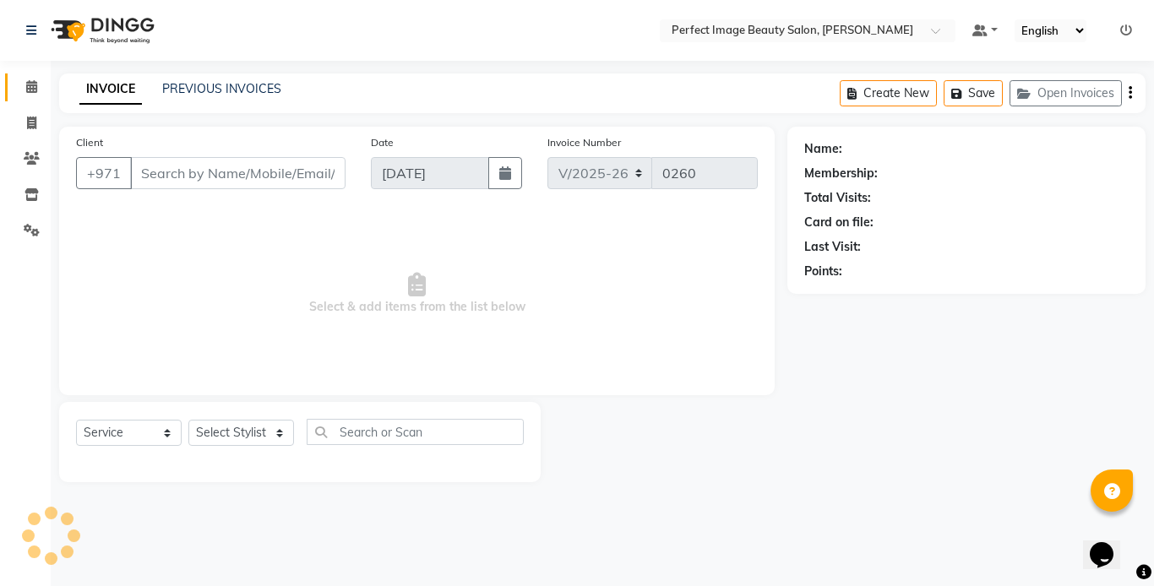
type input "56*****52"
select select "85054"
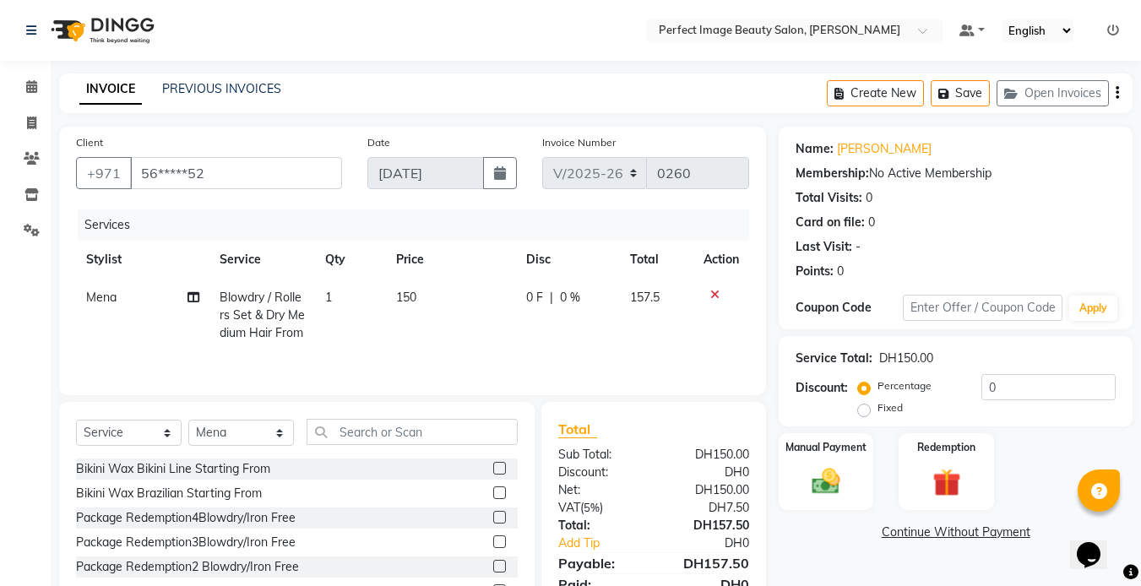
click at [714, 293] on icon at bounding box center [714, 295] width 9 height 12
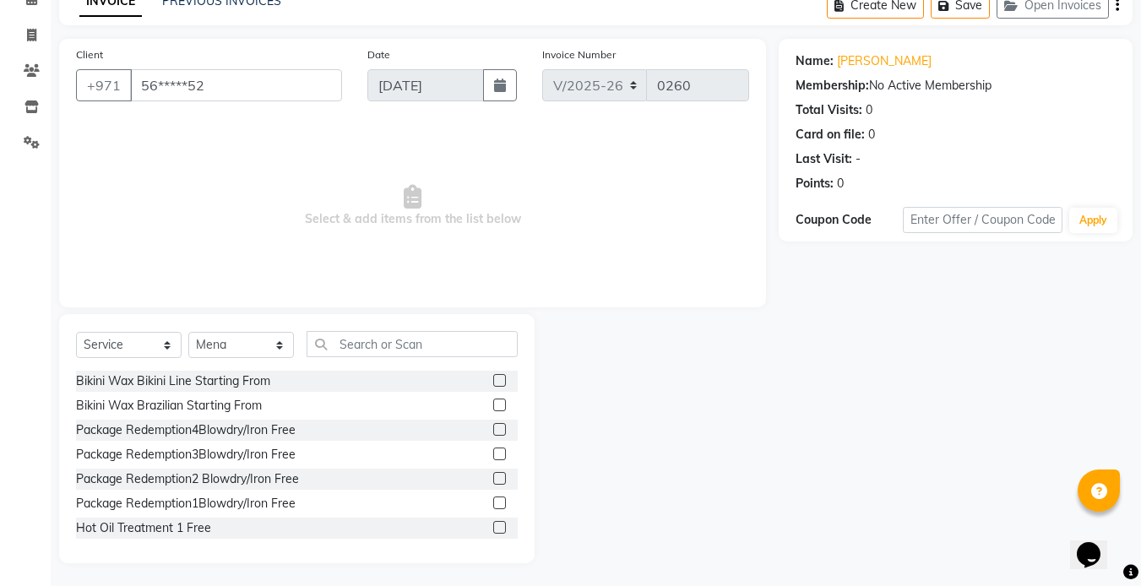
scroll to position [52, 0]
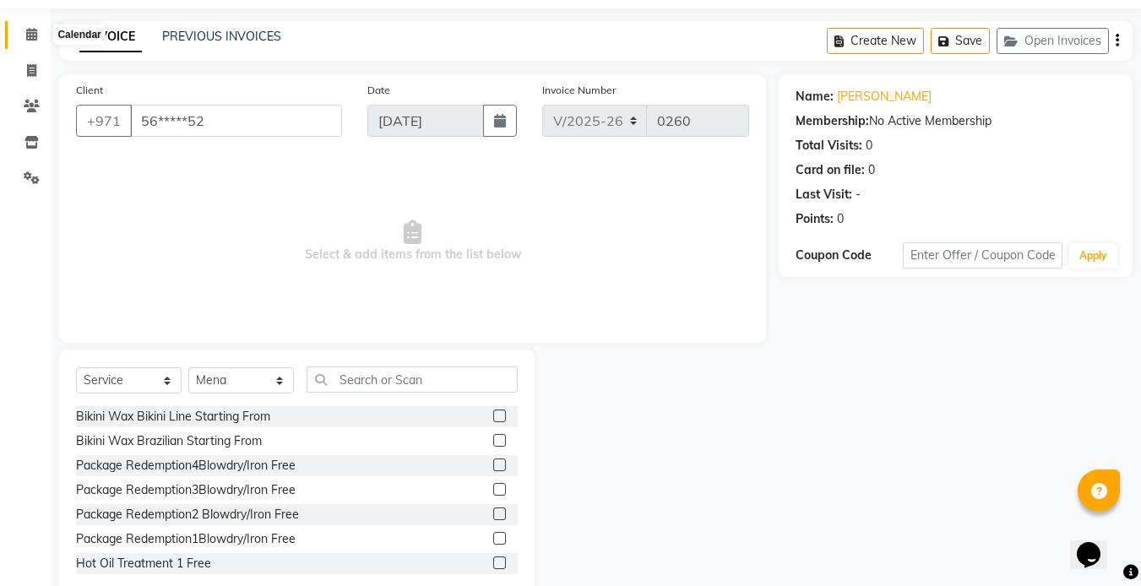
click at [31, 35] on icon at bounding box center [31, 34] width 11 height 13
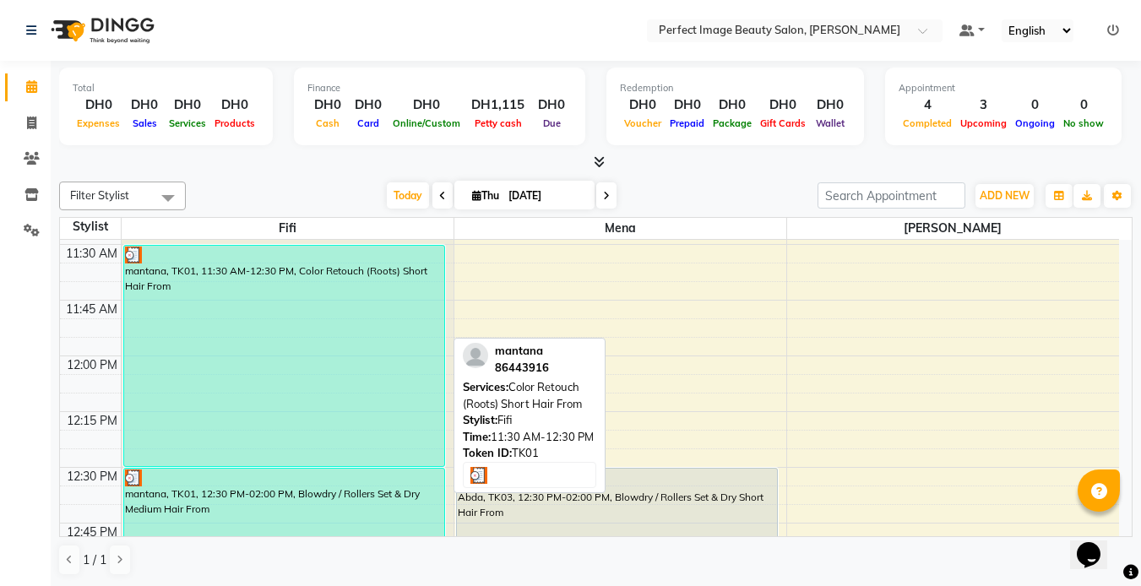
scroll to position [551, 0]
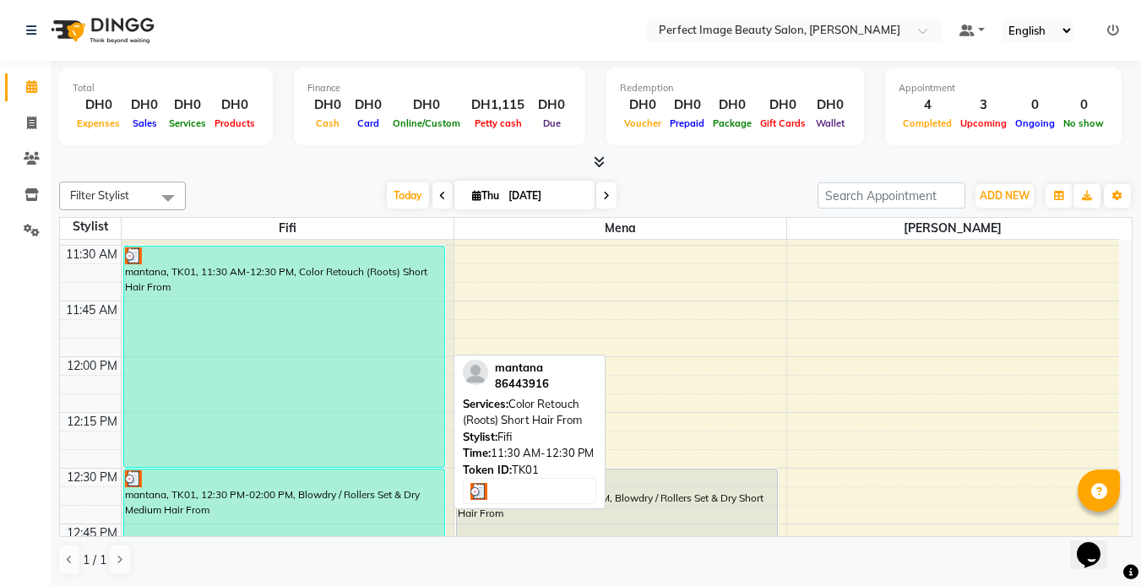
click at [202, 309] on div "mantana, TK01, 11:30 AM-12:30 PM, Color Retouch (Roots) Short Hair From" at bounding box center [284, 357] width 320 height 220
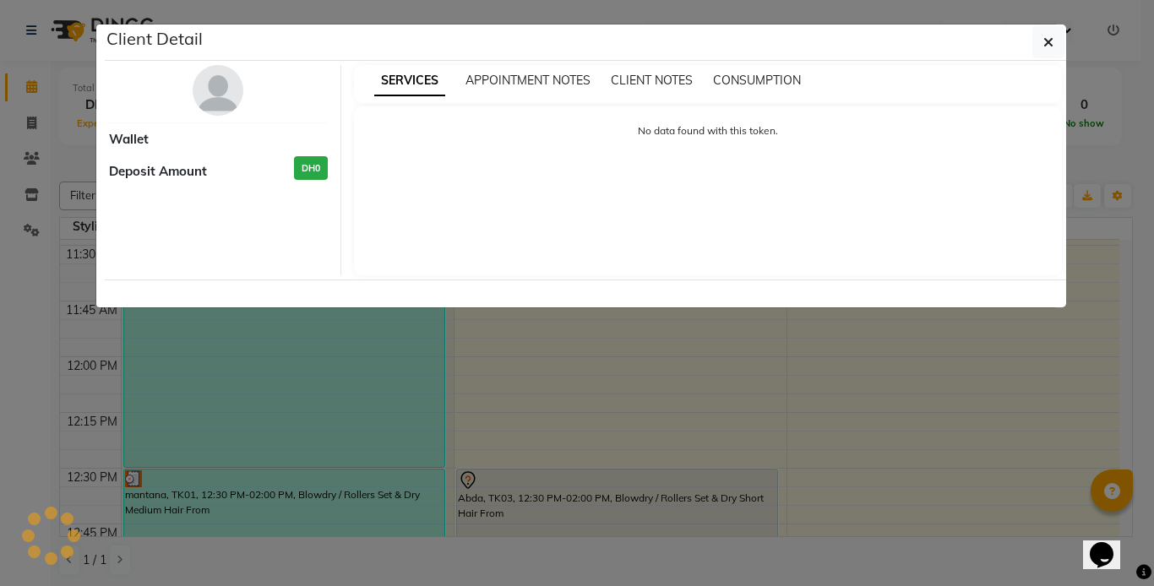
select select "3"
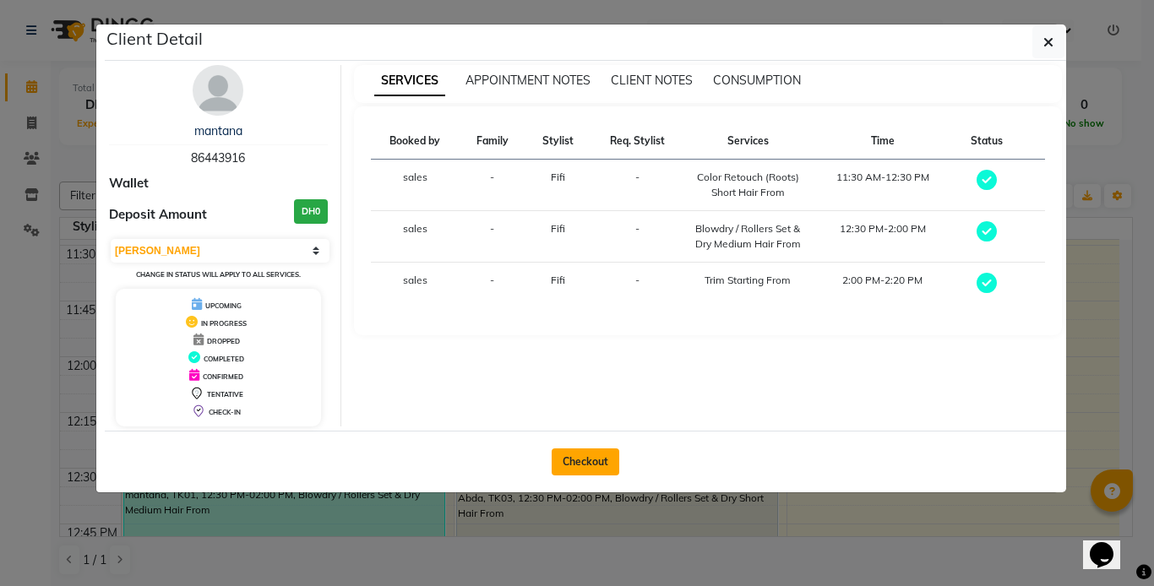
click at [585, 463] on button "Checkout" at bounding box center [585, 461] width 68 height 27
select select "service"
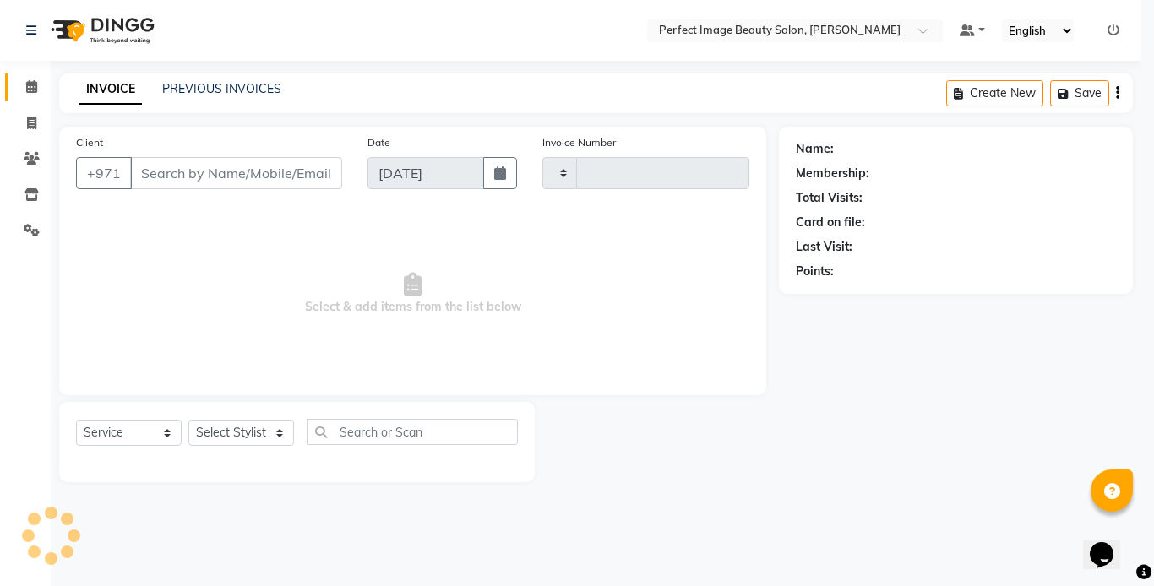
type input "0260"
select select "8564"
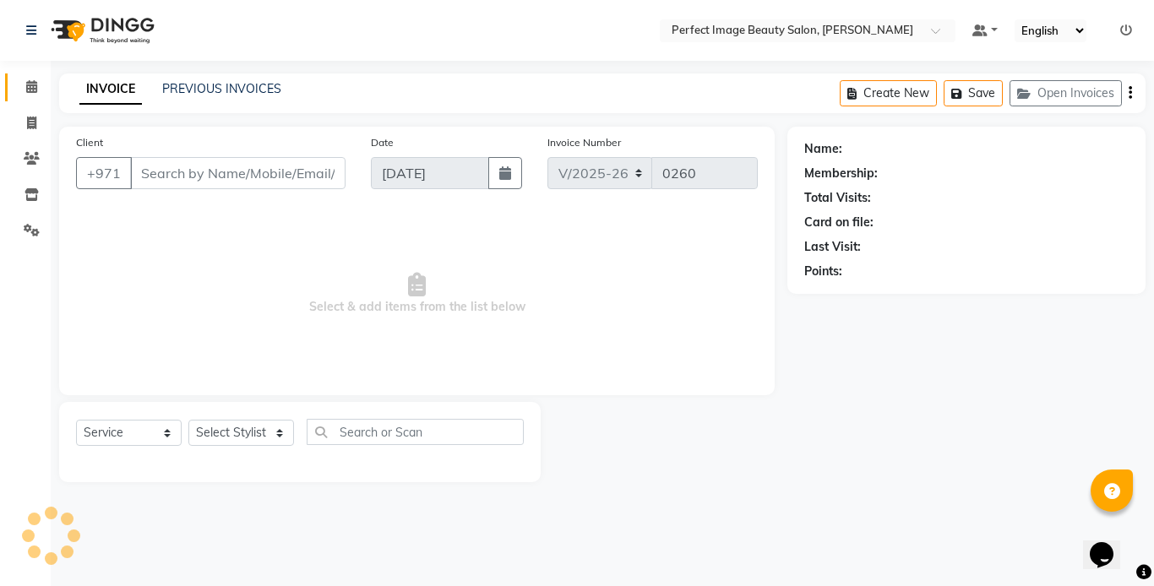
type input "86****16"
select select "85053"
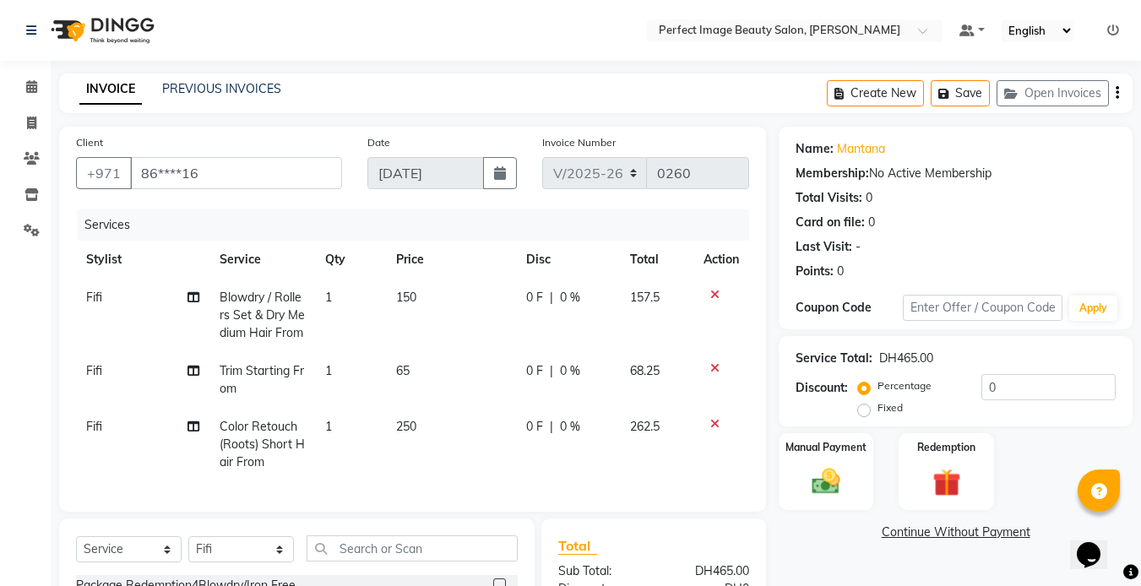
click at [714, 419] on icon at bounding box center [714, 424] width 9 height 12
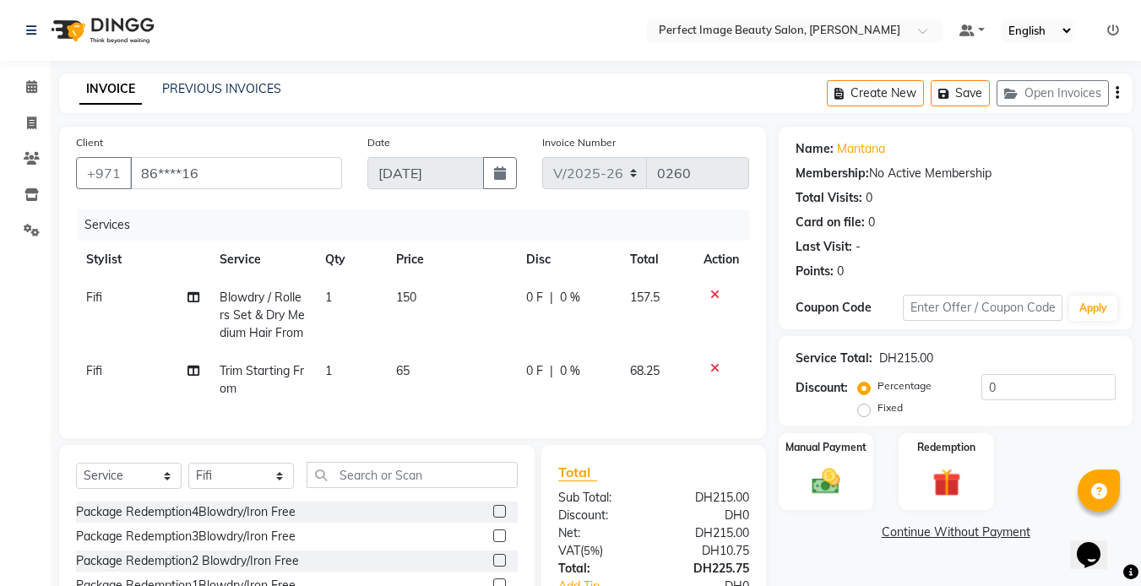
click at [711, 364] on icon at bounding box center [714, 368] width 9 height 12
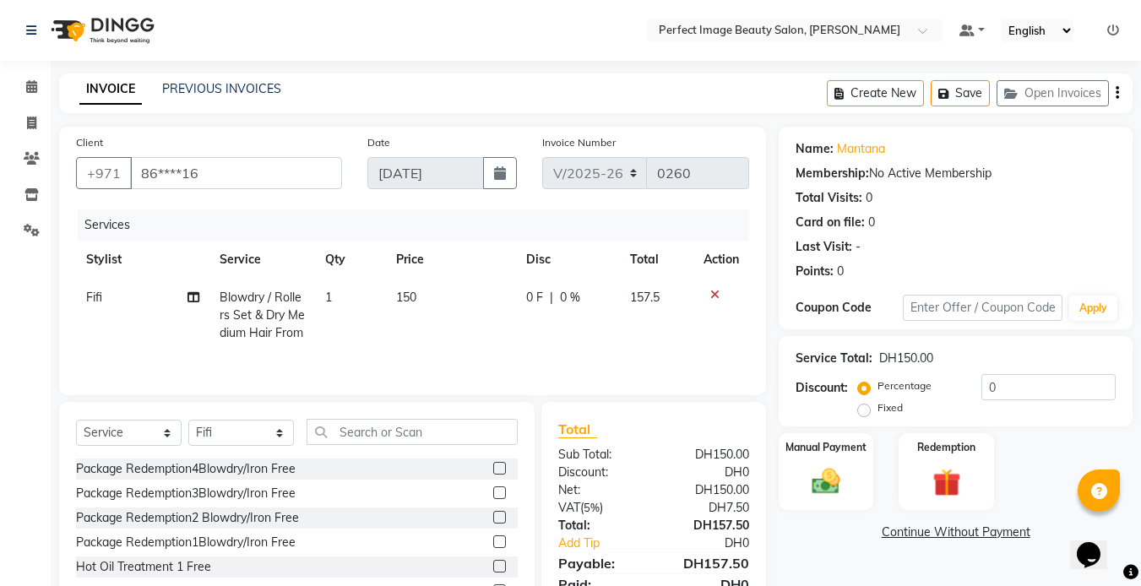
click at [718, 290] on icon at bounding box center [714, 295] width 9 height 12
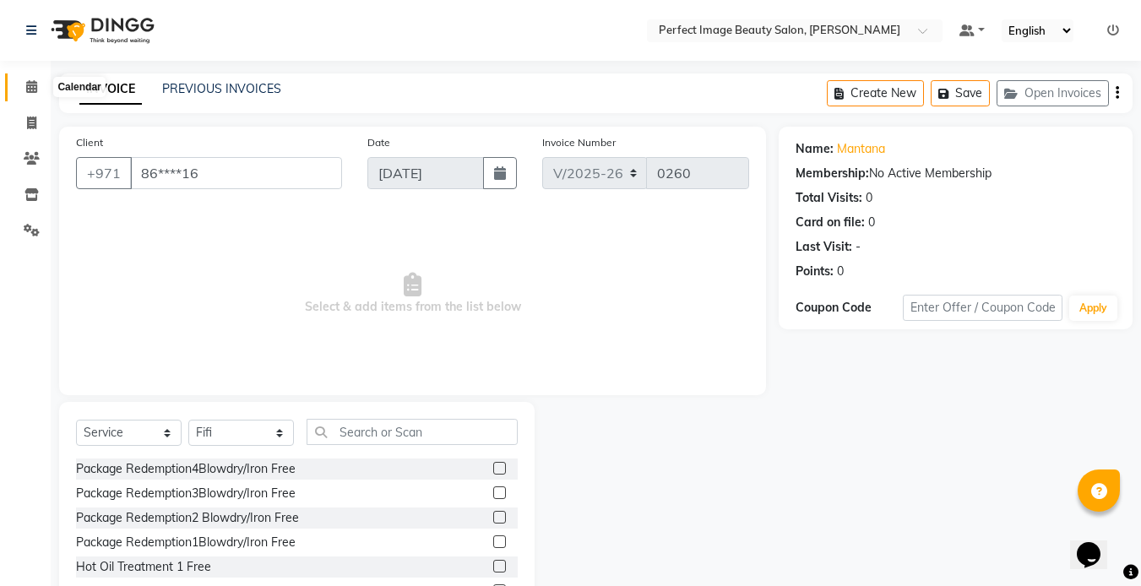
click at [26, 84] on icon at bounding box center [31, 86] width 11 height 13
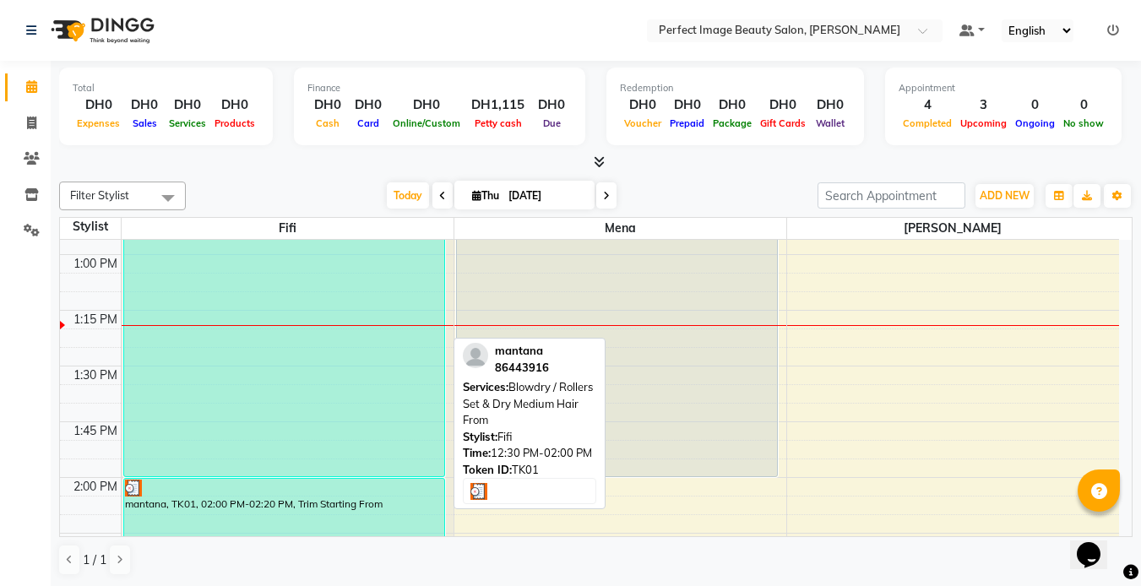
scroll to position [876, 0]
click at [171, 295] on div "mantana, TK01, 12:30 PM-02:00 PM, Blowdry / Rollers Set & Dry Medium Hair From" at bounding box center [284, 311] width 320 height 332
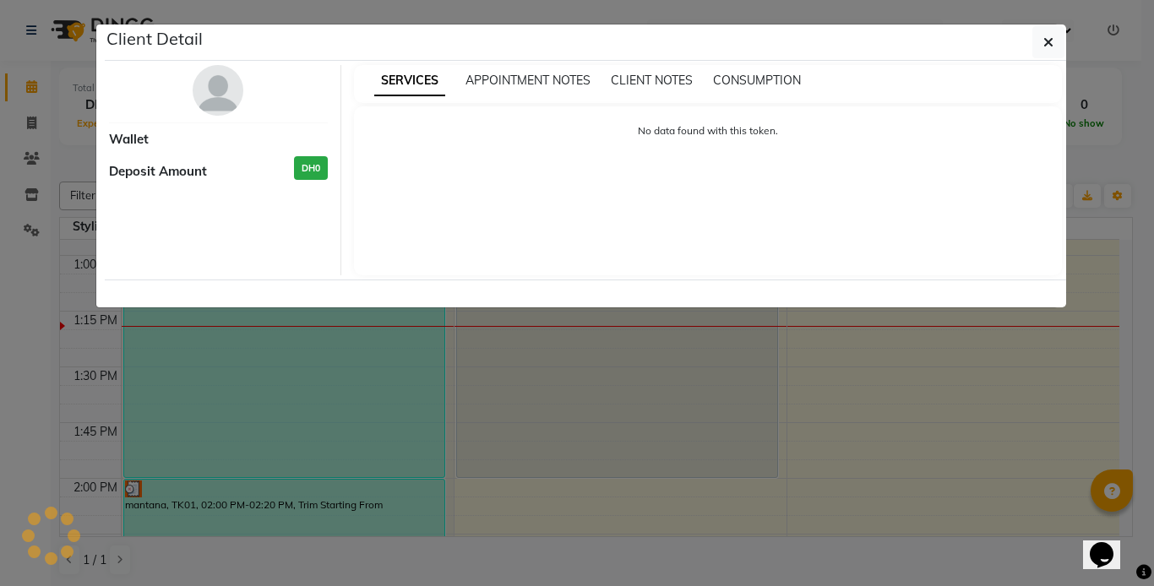
select select "3"
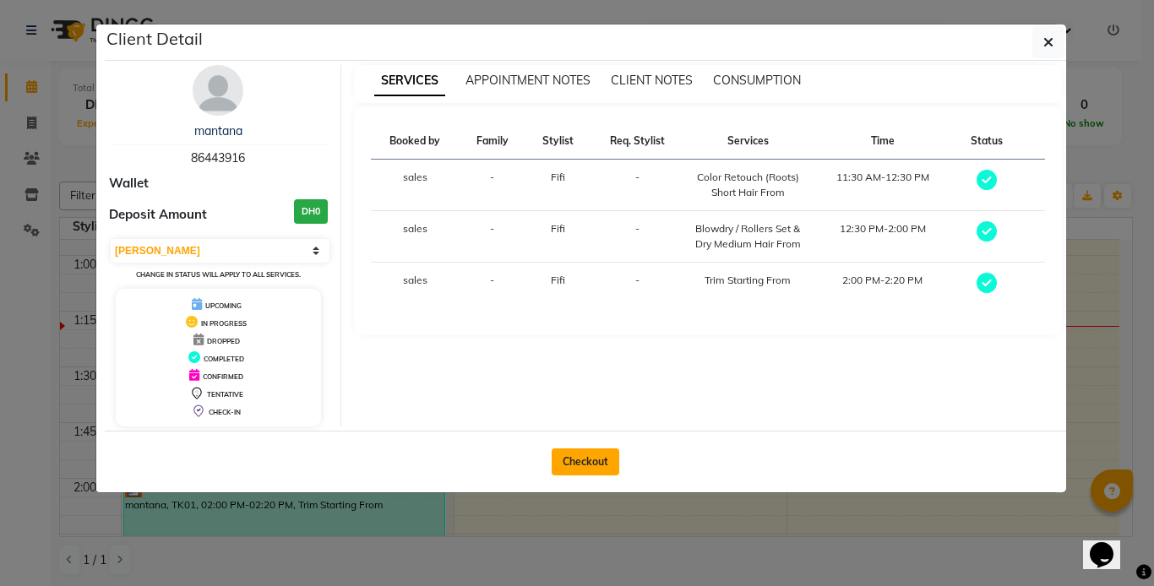
click at [579, 459] on button "Checkout" at bounding box center [585, 461] width 68 height 27
select select "service"
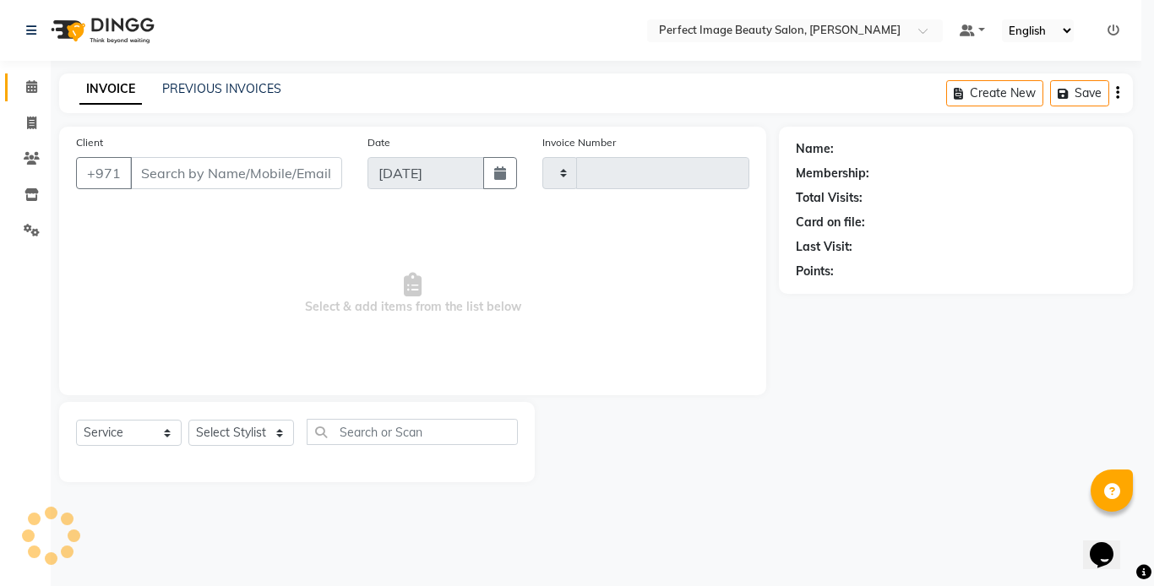
type input "0260"
select select "8564"
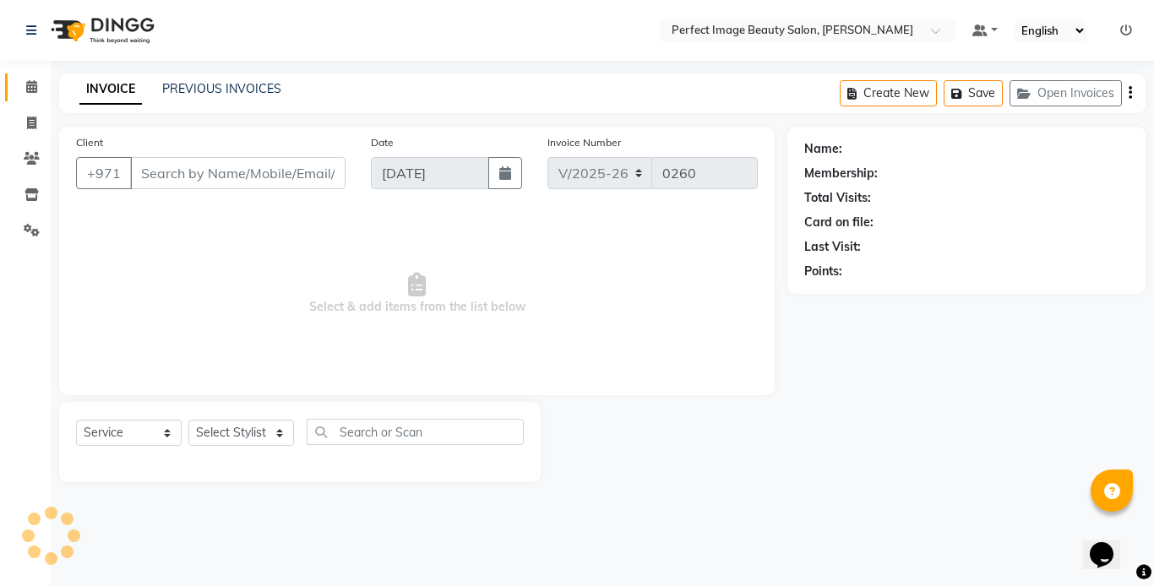
type input "86****16"
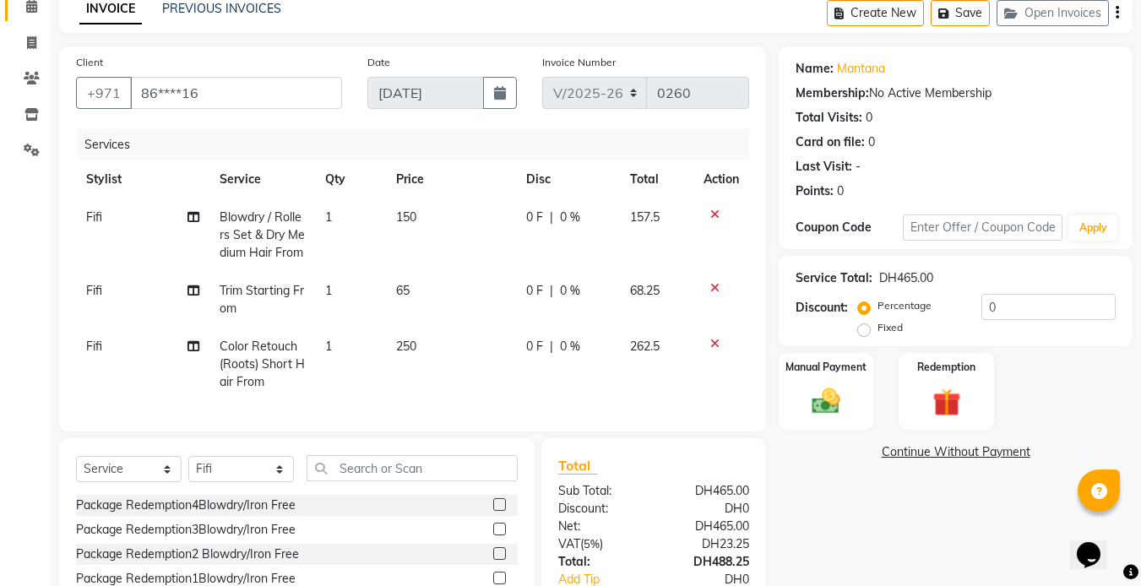
scroll to position [121, 0]
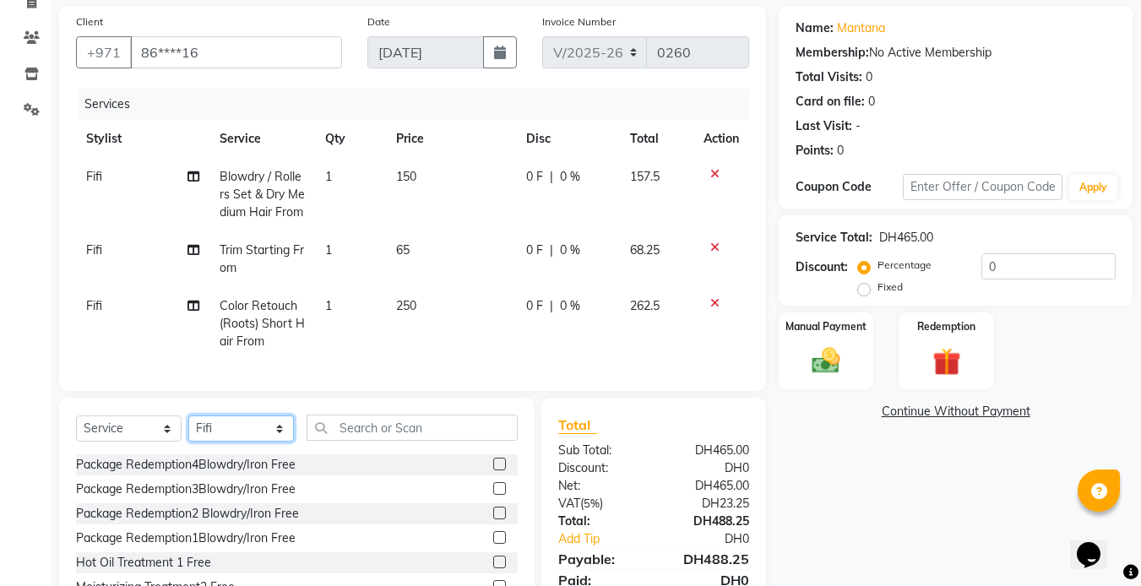
click at [209, 434] on select "Select Stylist [PERSON_NAME] [PERSON_NAME] [PERSON_NAME] sales" at bounding box center [241, 428] width 106 height 26
select select "85054"
click at [188, 428] on select "Select Stylist [PERSON_NAME] [PERSON_NAME] [PERSON_NAME] sales" at bounding box center [241, 428] width 106 height 26
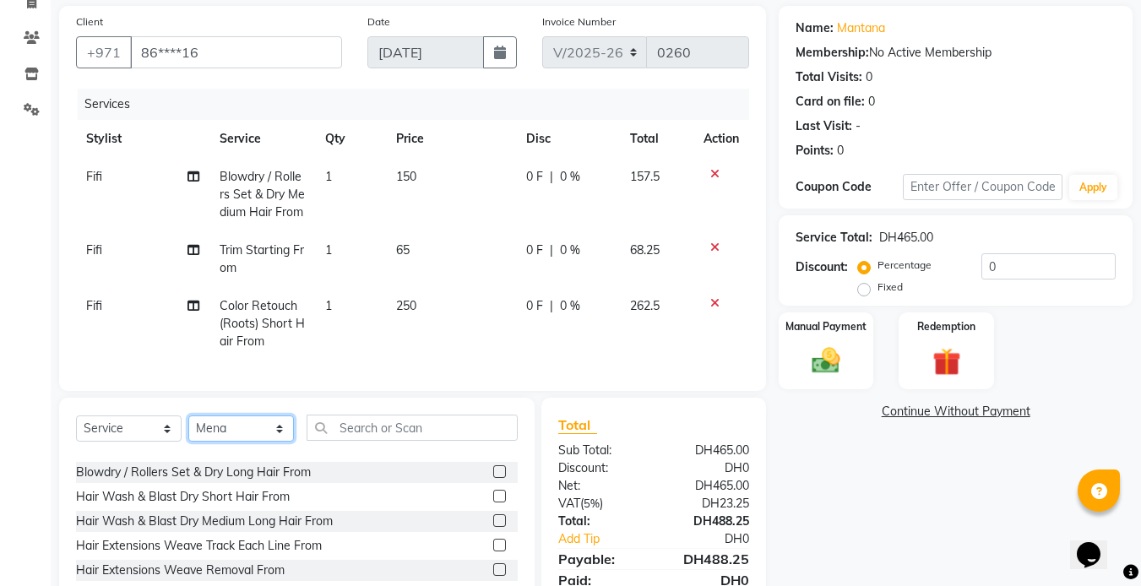
scroll to position [483, 0]
click at [212, 440] on select "Select Stylist [PERSON_NAME] [PERSON_NAME] [PERSON_NAME] sales" at bounding box center [241, 428] width 106 height 26
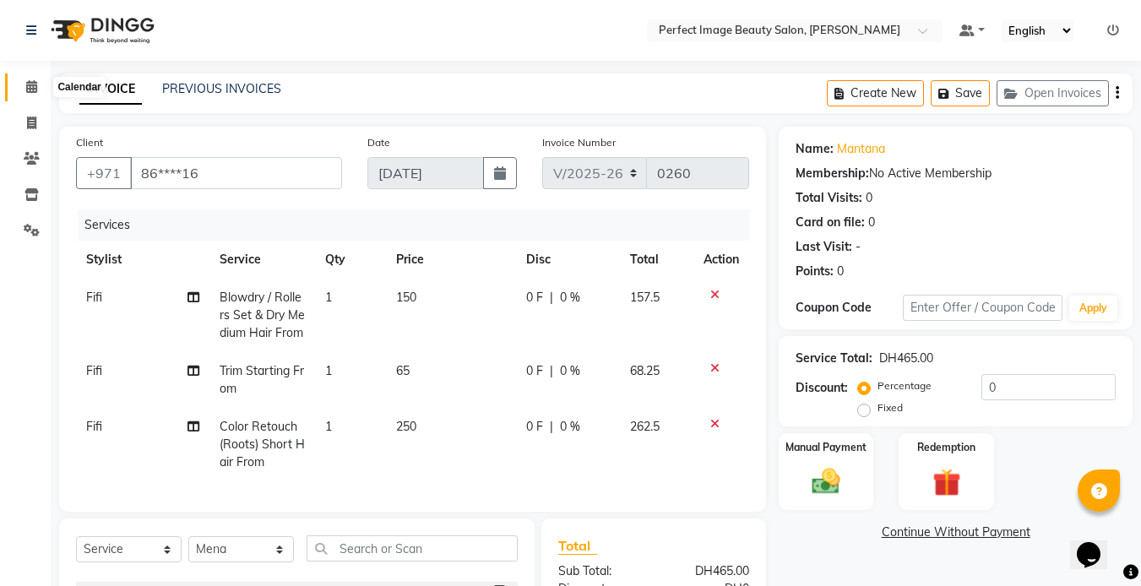
click at [28, 84] on icon at bounding box center [31, 86] width 11 height 13
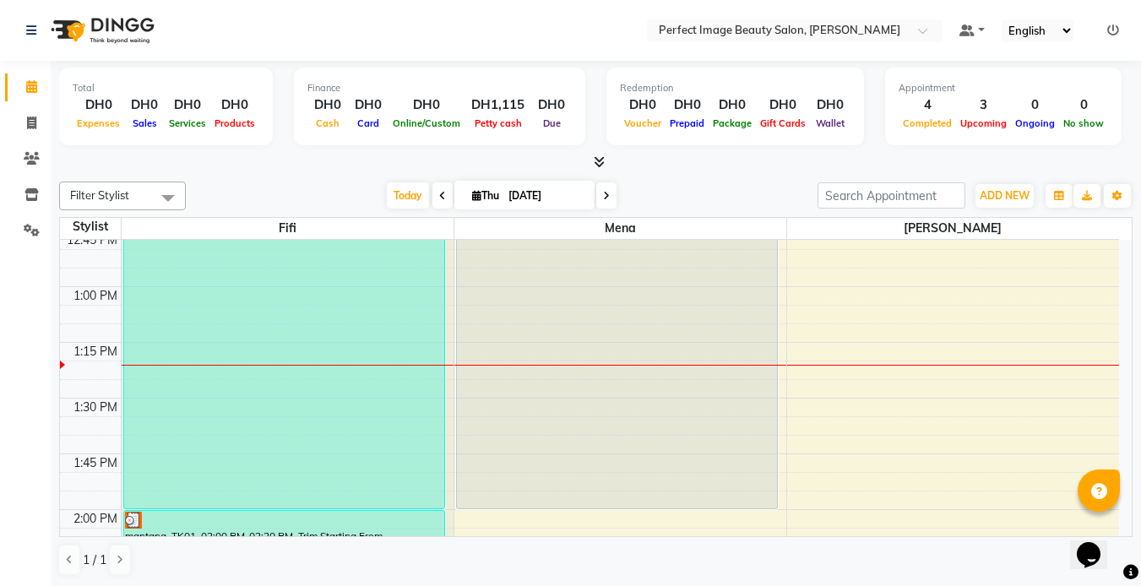
scroll to position [844, 0]
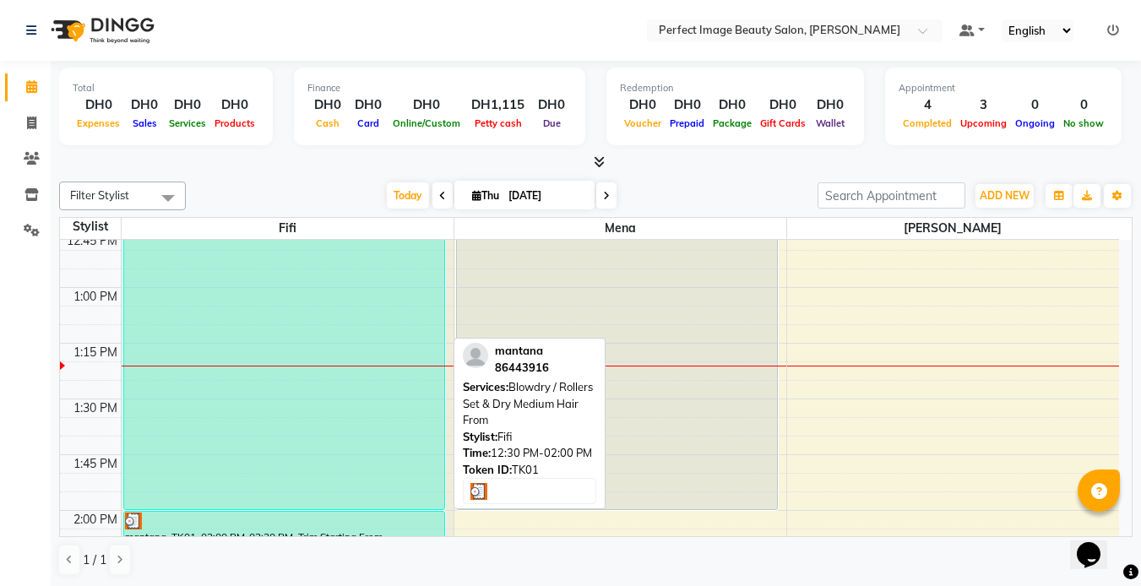
click at [205, 300] on div "mantana, TK01, 12:30 PM-02:00 PM, Blowdry / Rollers Set & Dry Medium Hair From" at bounding box center [284, 343] width 320 height 332
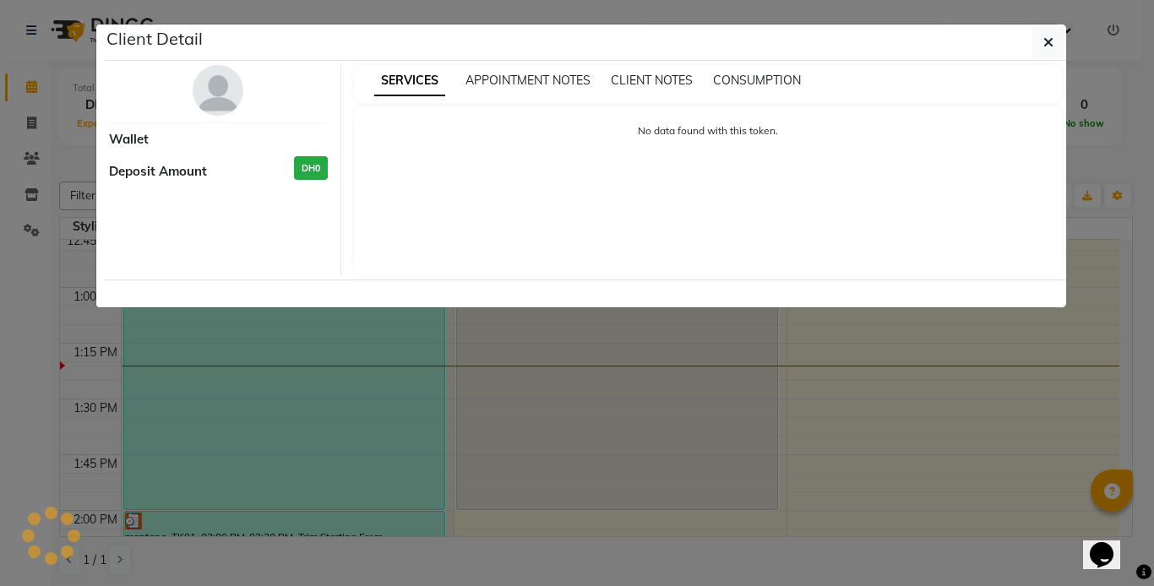
select select "3"
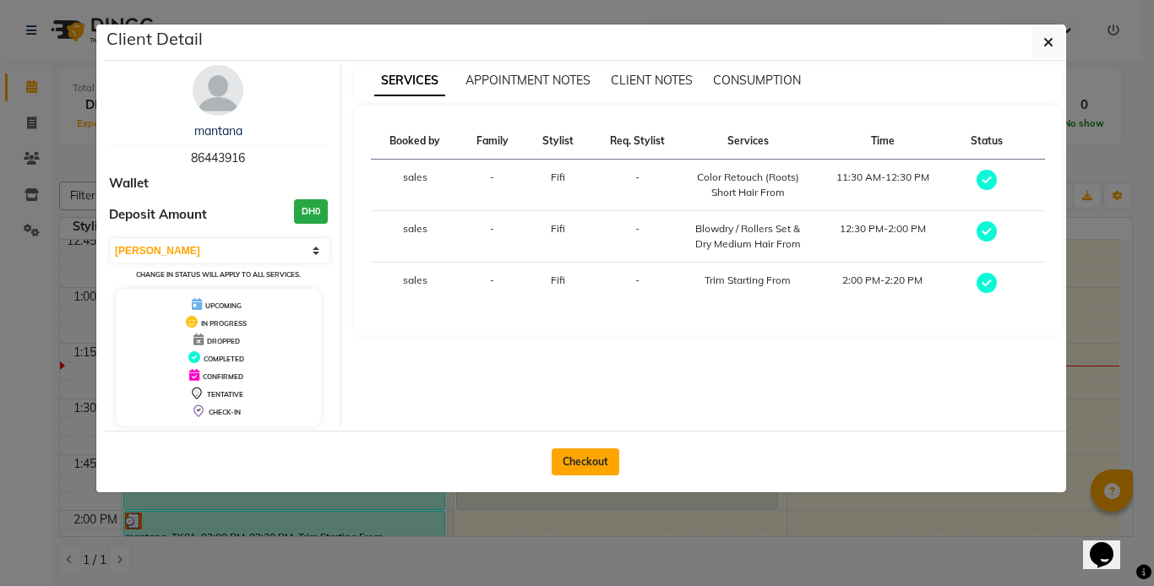
click at [591, 462] on button "Checkout" at bounding box center [585, 461] width 68 height 27
select select "service"
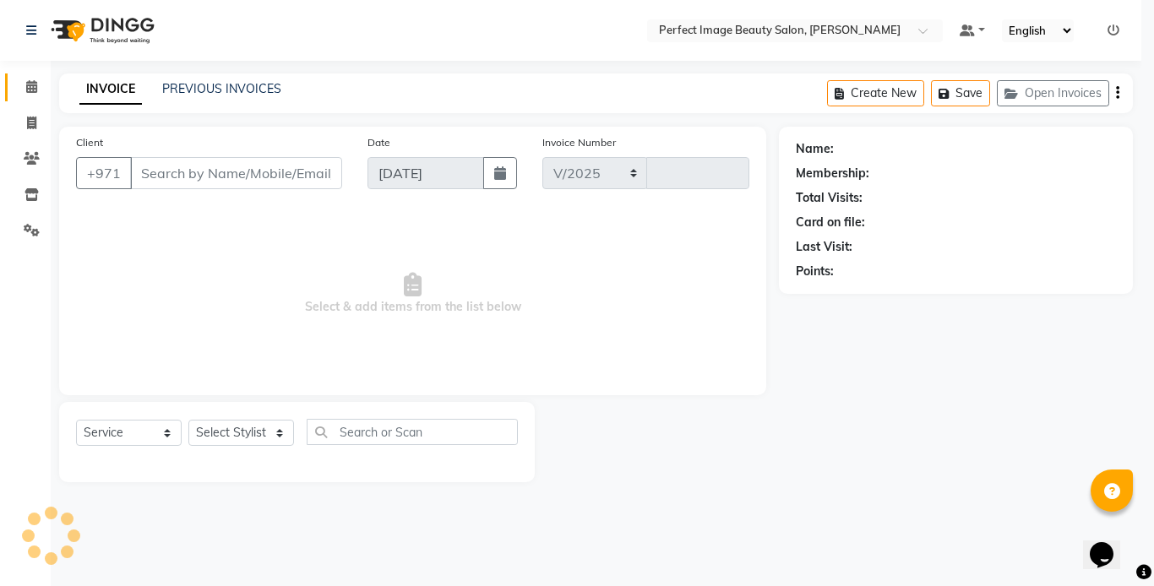
select select "8564"
type input "0260"
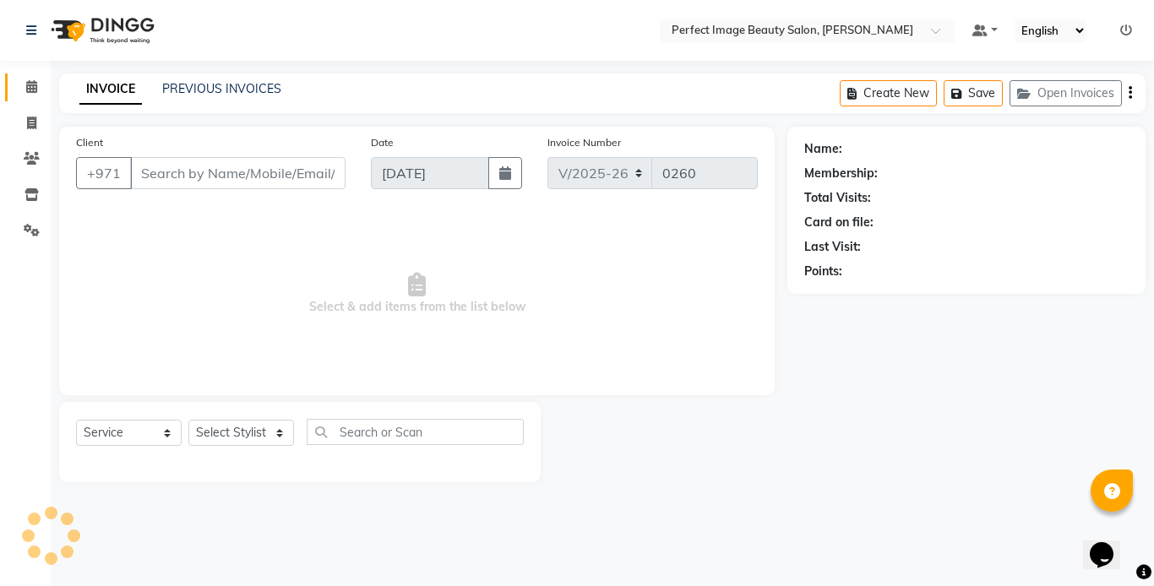
type input "86****16"
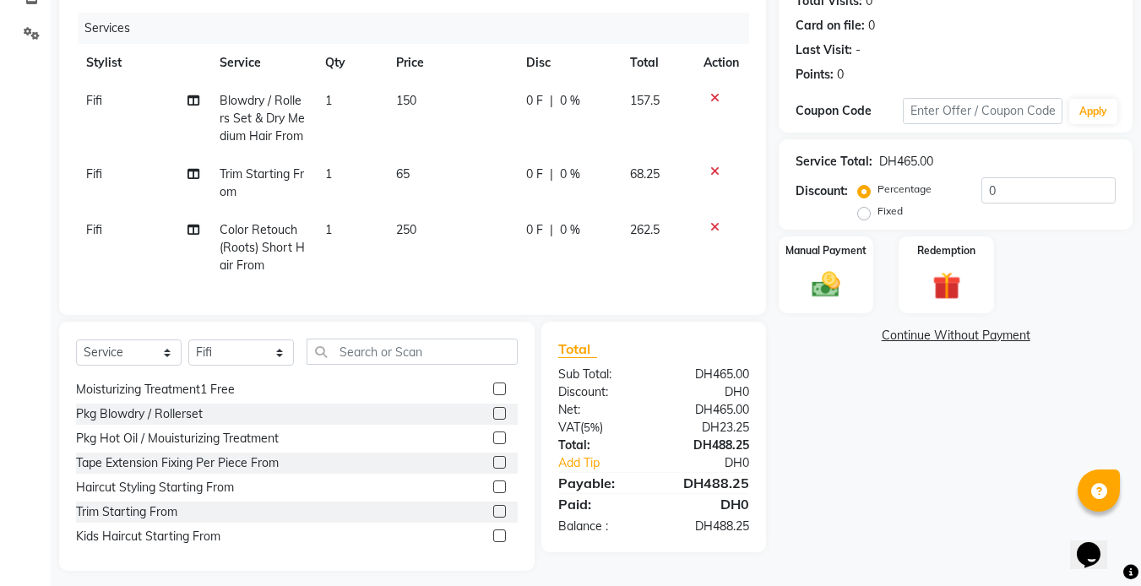
scroll to position [171, 0]
click at [279, 366] on select "Select Stylist [PERSON_NAME] [PERSON_NAME] [PERSON_NAME] sales" at bounding box center [241, 352] width 106 height 26
select select "85054"
click at [188, 352] on select "Select Stylist [PERSON_NAME] [PERSON_NAME] [PERSON_NAME] sales" at bounding box center [241, 352] width 106 height 26
click at [280, 366] on select "Select Stylist [PERSON_NAME] [PERSON_NAME] [PERSON_NAME] sales" at bounding box center [241, 352] width 106 height 26
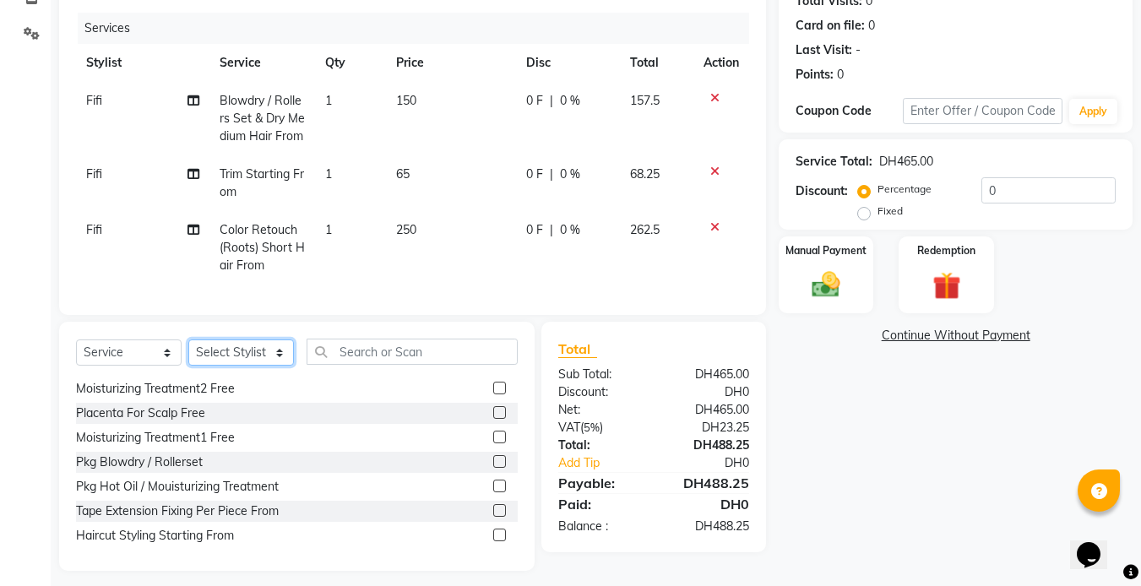
click at [188, 352] on select "Select Stylist [PERSON_NAME] [PERSON_NAME] [PERSON_NAME] sales" at bounding box center [241, 352] width 106 height 26
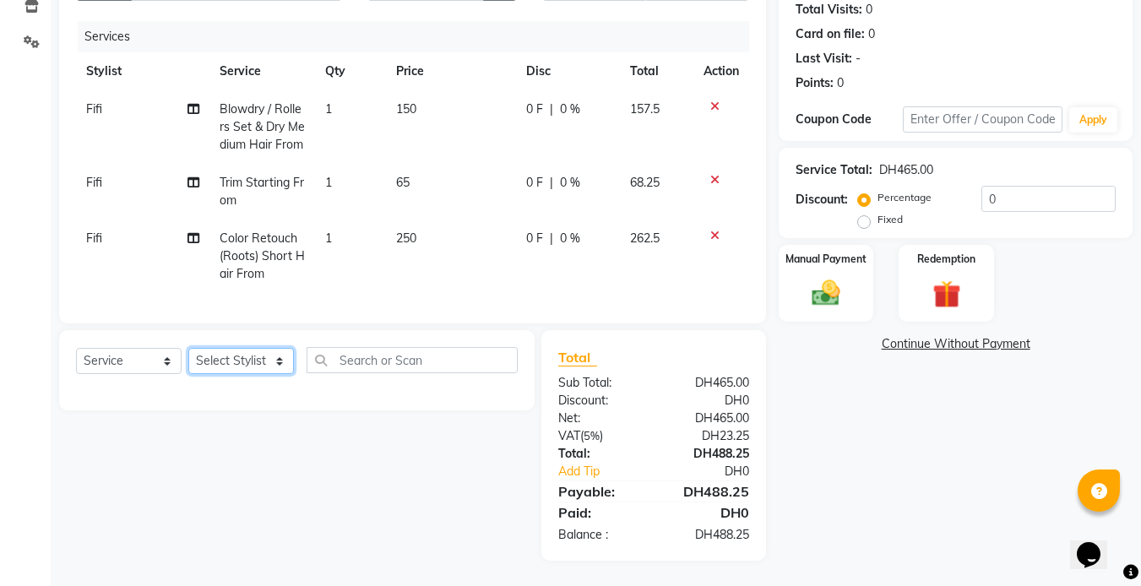
scroll to position [0, 0]
click at [280, 362] on select "Select Stylist [PERSON_NAME] [PERSON_NAME] [PERSON_NAME] sales" at bounding box center [241, 361] width 106 height 26
select select "85054"
click at [188, 352] on select "Select Stylist [PERSON_NAME] [PERSON_NAME] [PERSON_NAME] sales" at bounding box center [241, 361] width 106 height 26
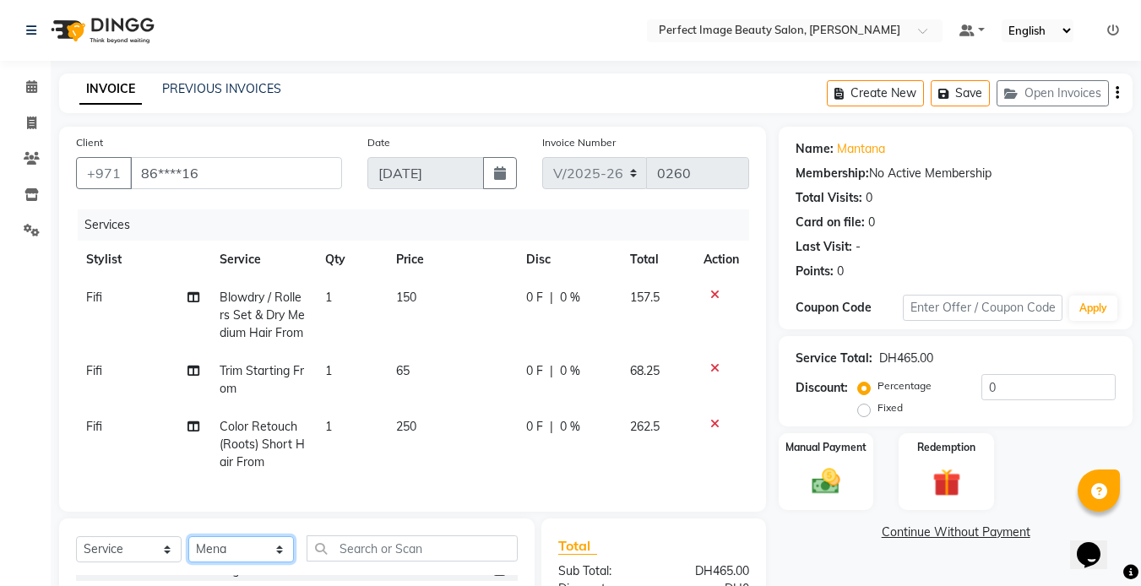
scroll to position [0, 13]
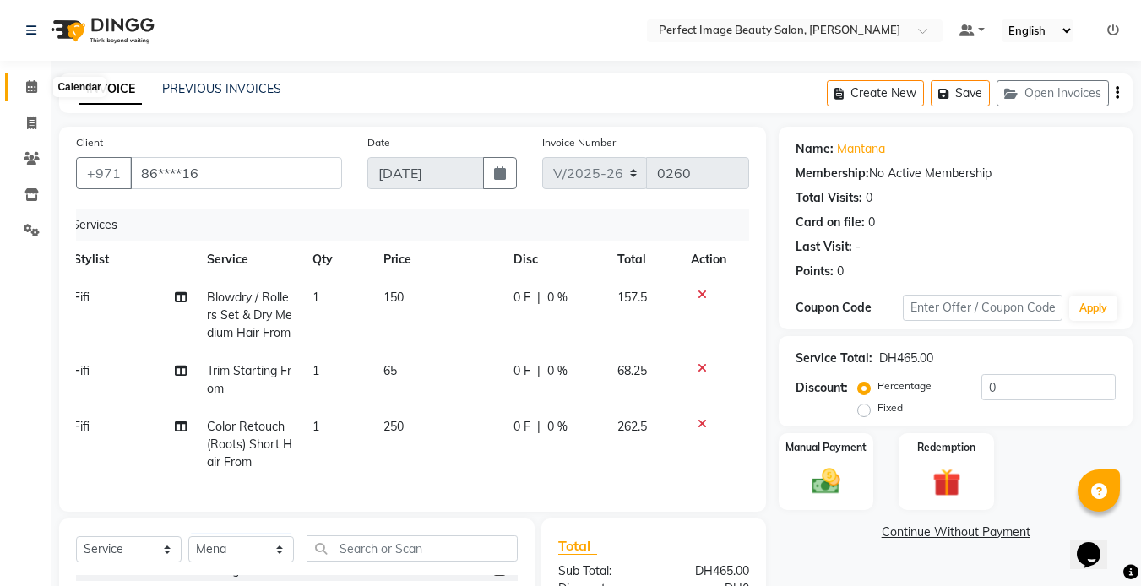
click at [30, 84] on icon at bounding box center [31, 86] width 11 height 13
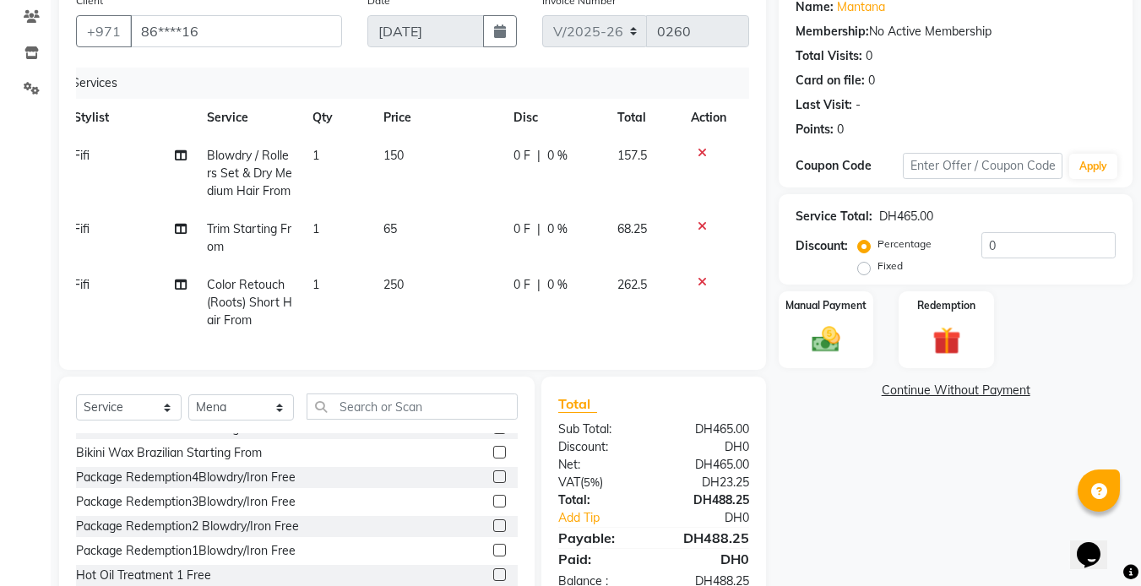
scroll to position [0, 0]
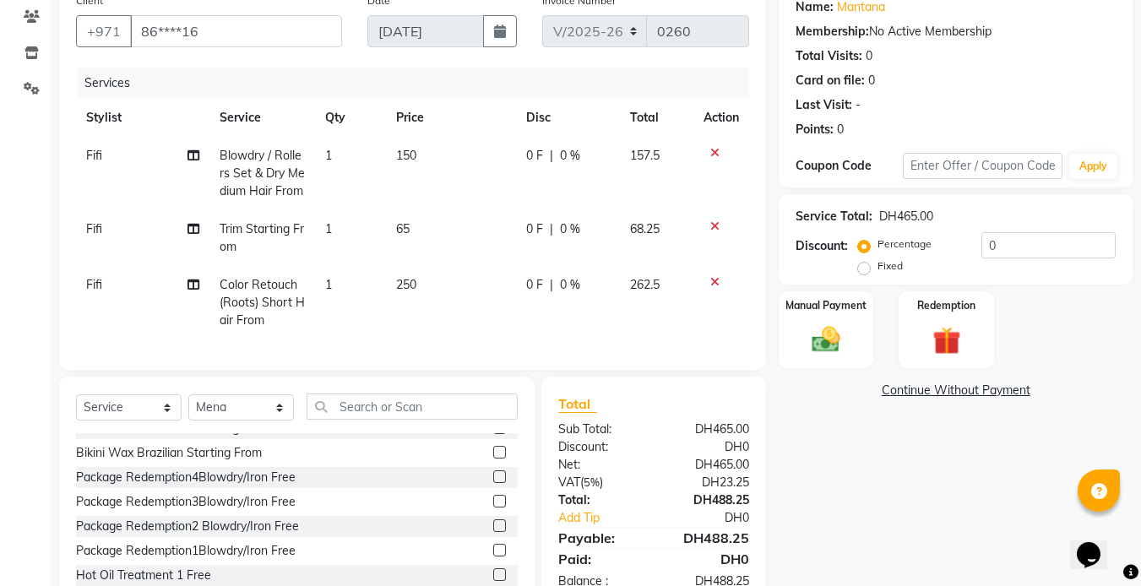
click at [106, 113] on th "Stylist" at bounding box center [142, 118] width 133 height 38
drag, startPoint x: 106, startPoint y: 113, endPoint x: 86, endPoint y: 158, distance: 49.1
click at [86, 158] on span "Fifi" at bounding box center [94, 155] width 16 height 15
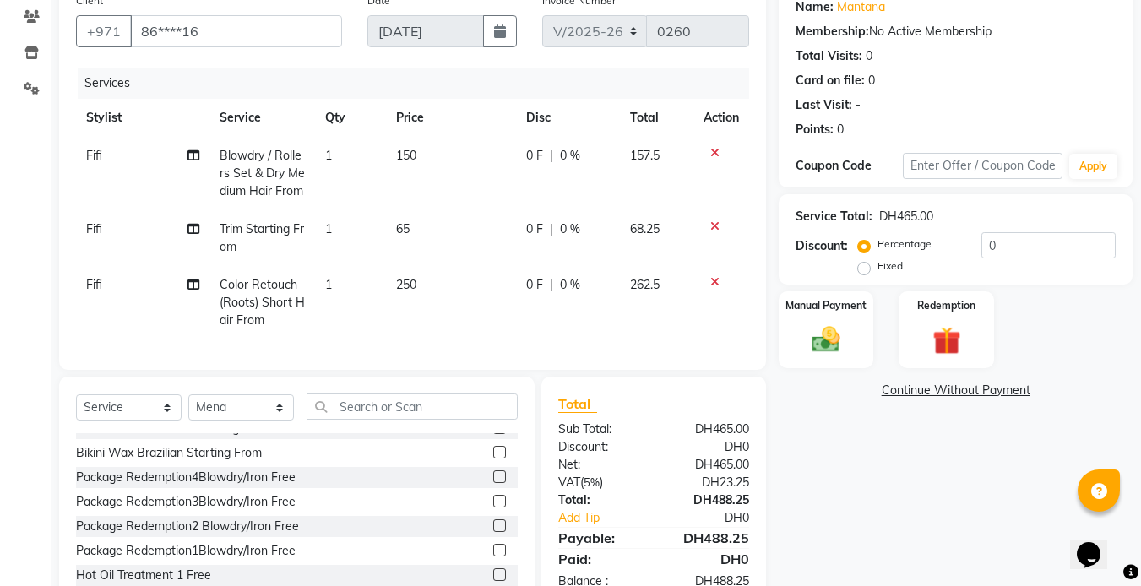
select select "85053"
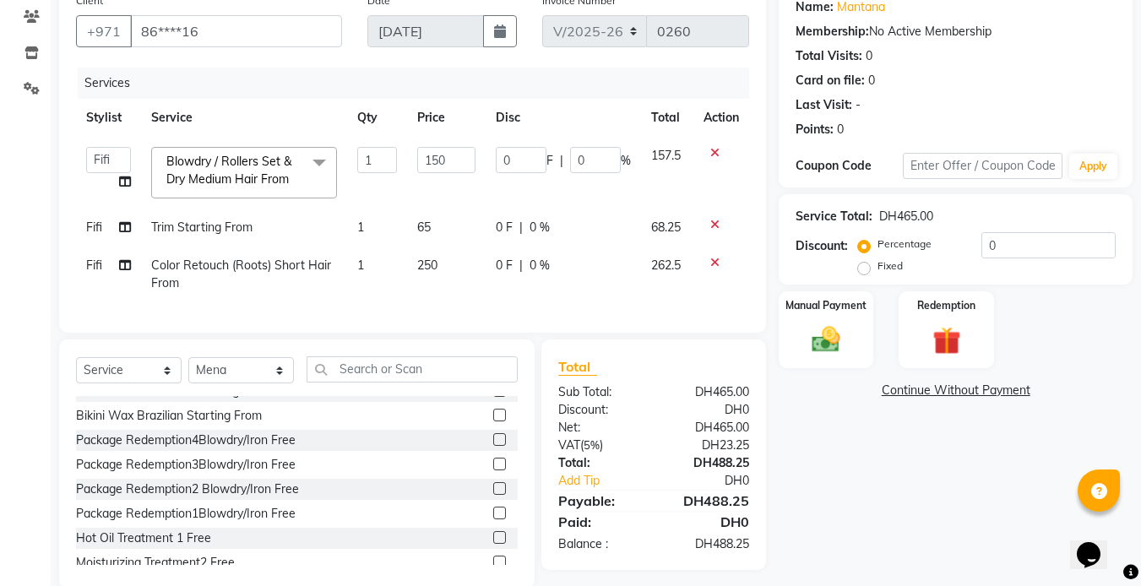
click at [86, 158] on select "[PERSON_NAME] [PERSON_NAME] [PERSON_NAME] sales" at bounding box center [108, 160] width 45 height 26
click at [104, 152] on select "[PERSON_NAME] [PERSON_NAME] [PERSON_NAME] sales" at bounding box center [108, 160] width 45 height 26
select select "85054"
click at [93, 222] on span "Fifi" at bounding box center [94, 227] width 16 height 15
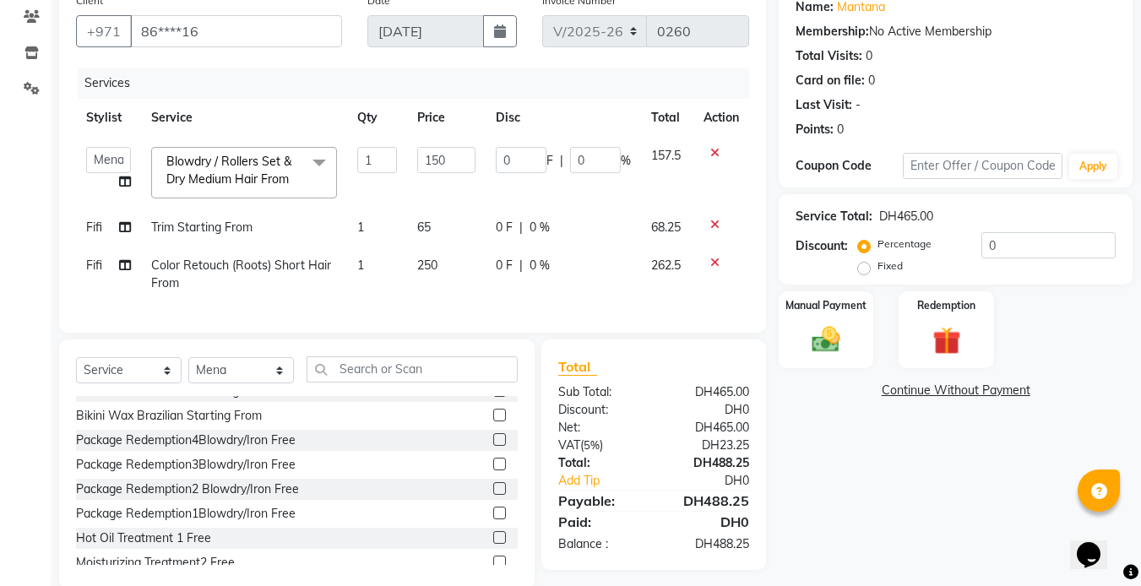
select select "85053"
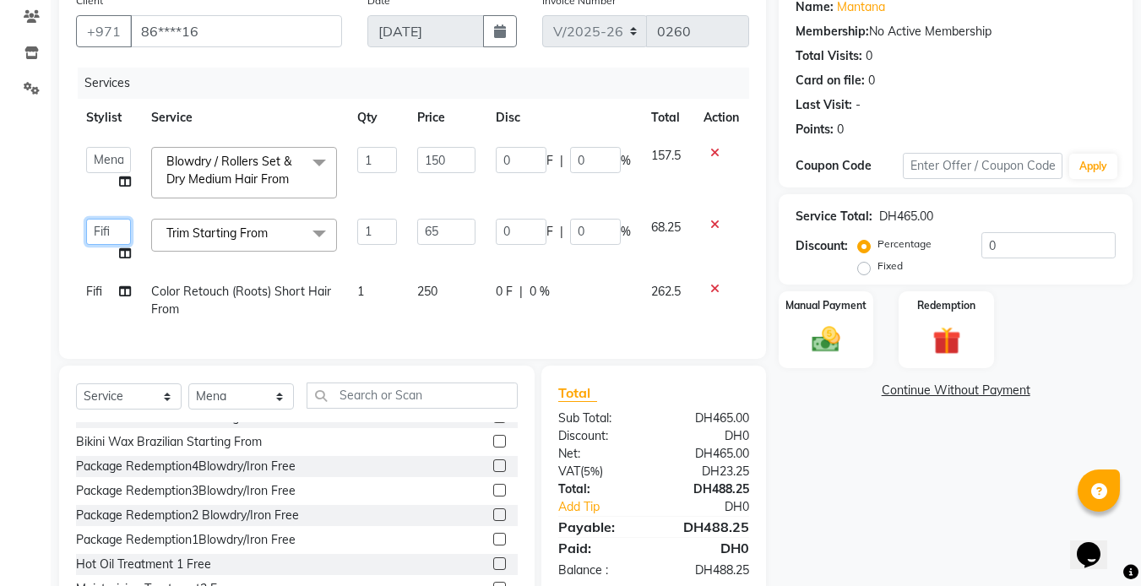
click at [93, 222] on select "[PERSON_NAME] [PERSON_NAME] [PERSON_NAME] sales" at bounding box center [108, 232] width 45 height 26
select select "85054"
click at [93, 294] on span "Fifi" at bounding box center [94, 291] width 16 height 15
select select "85053"
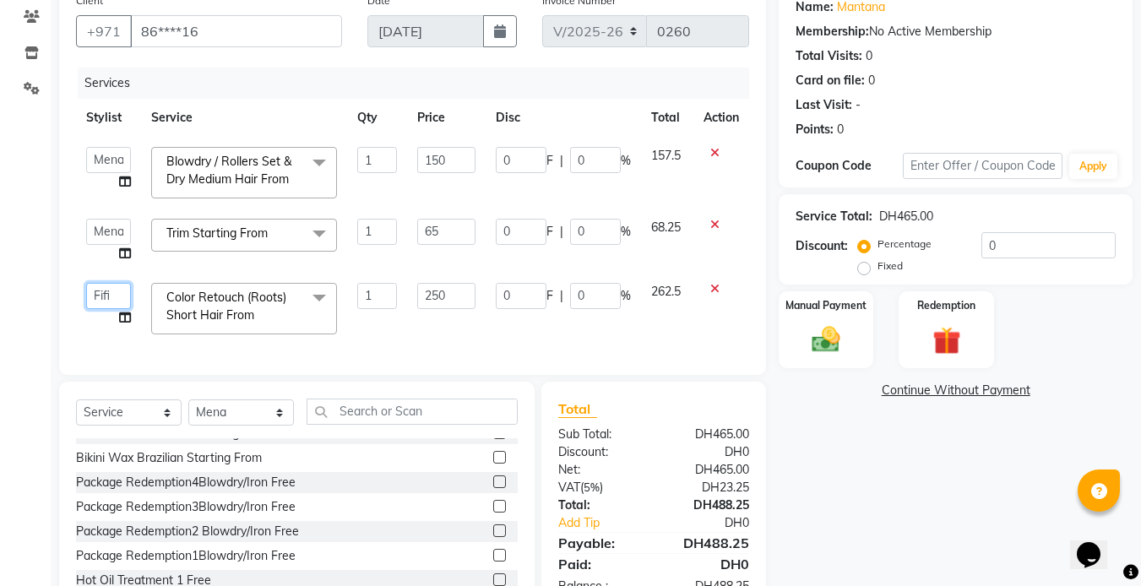
click at [93, 294] on select "[PERSON_NAME] [PERSON_NAME] [PERSON_NAME] sales" at bounding box center [108, 296] width 45 height 26
select select "85054"
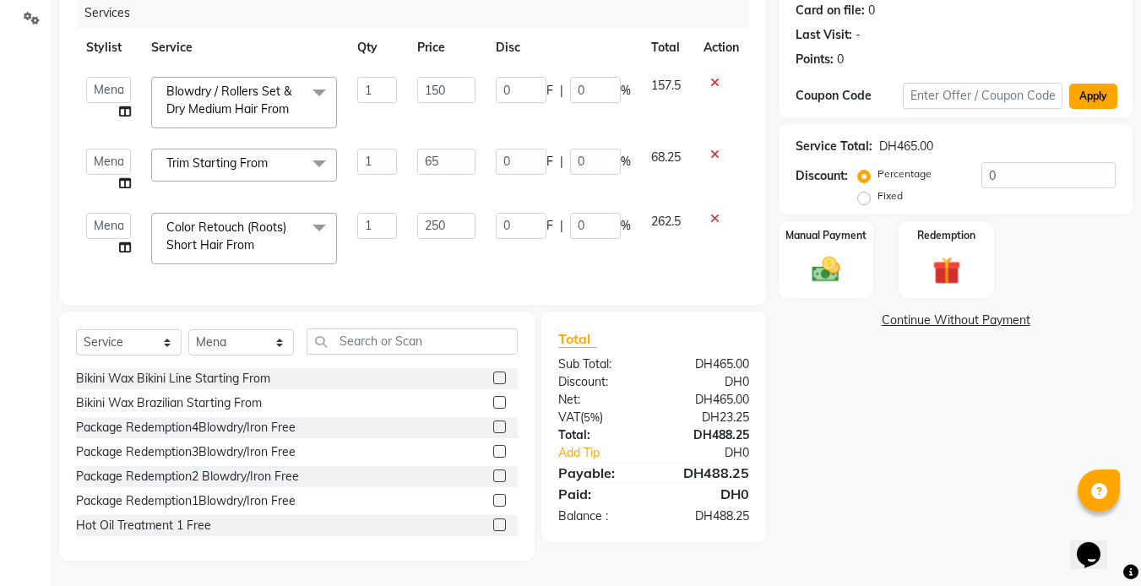
click at [1095, 89] on button "Apply" at bounding box center [1093, 96] width 48 height 25
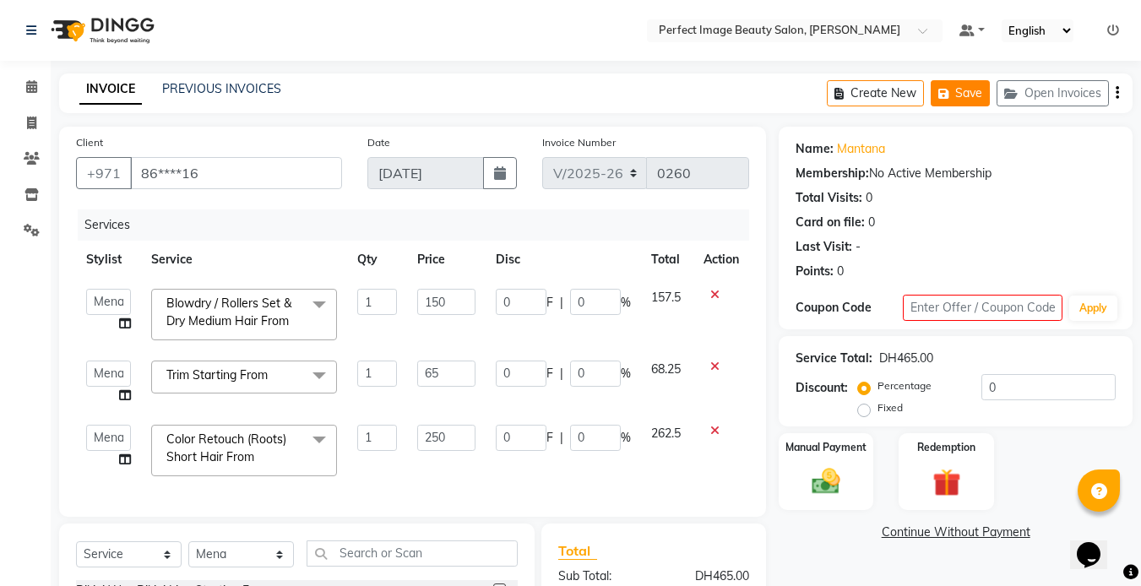
click at [958, 87] on button "Save" at bounding box center [960, 93] width 59 height 26
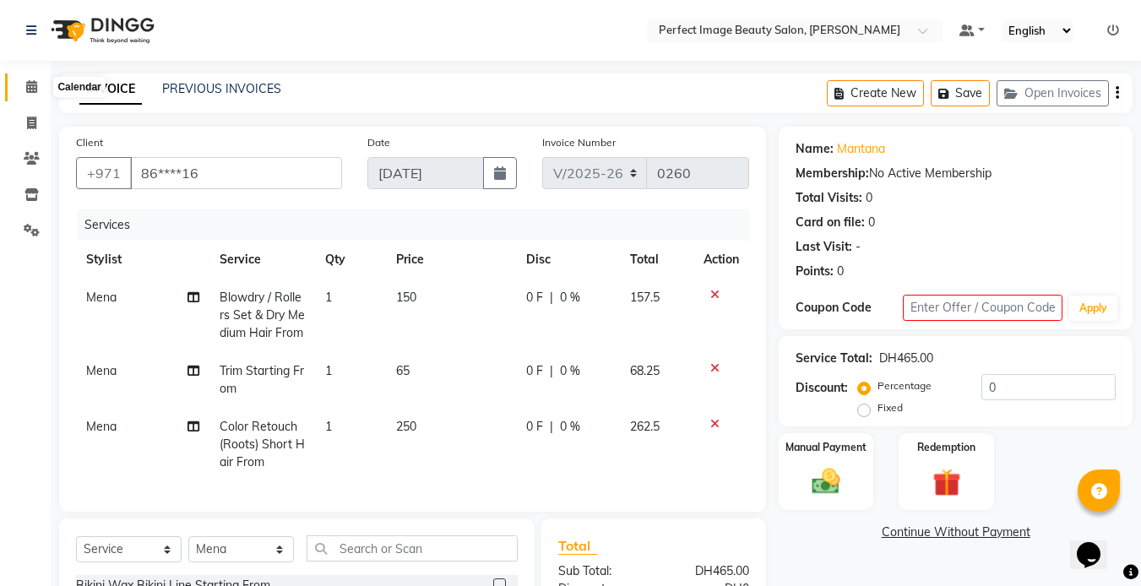
click at [30, 84] on icon at bounding box center [31, 86] width 11 height 13
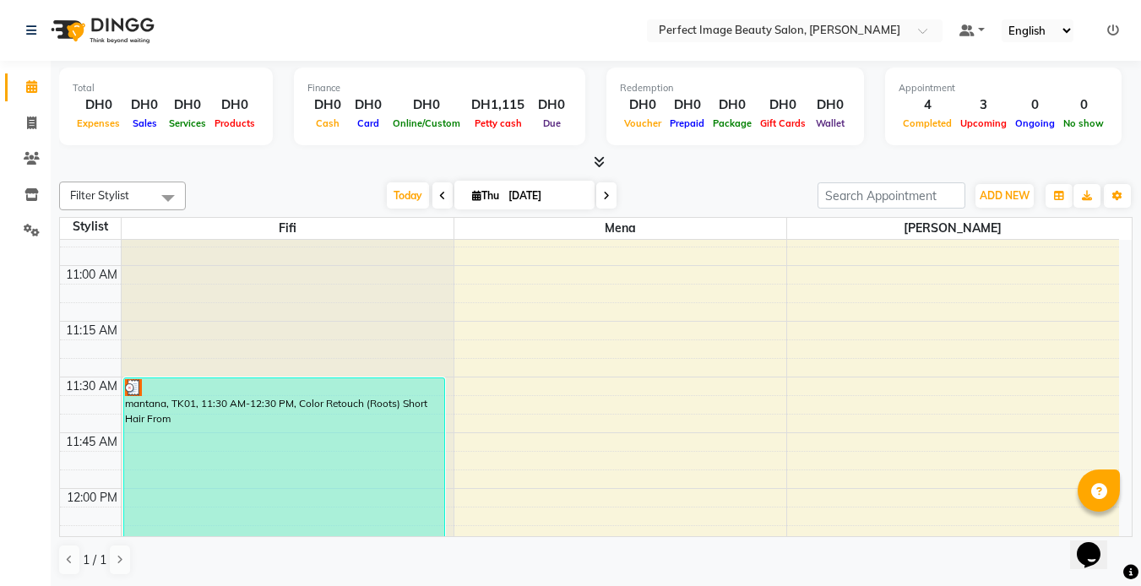
scroll to position [413, 0]
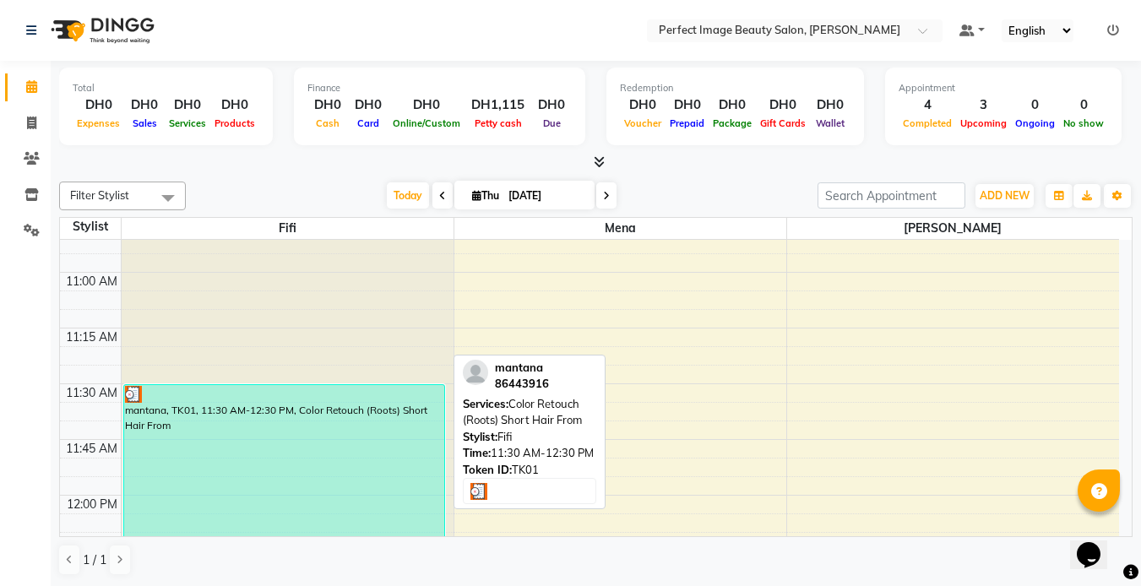
click at [263, 462] on div "mantana, TK01, 11:30 AM-12:30 PM, Color Retouch (Roots) Short Hair From" at bounding box center [284, 495] width 320 height 220
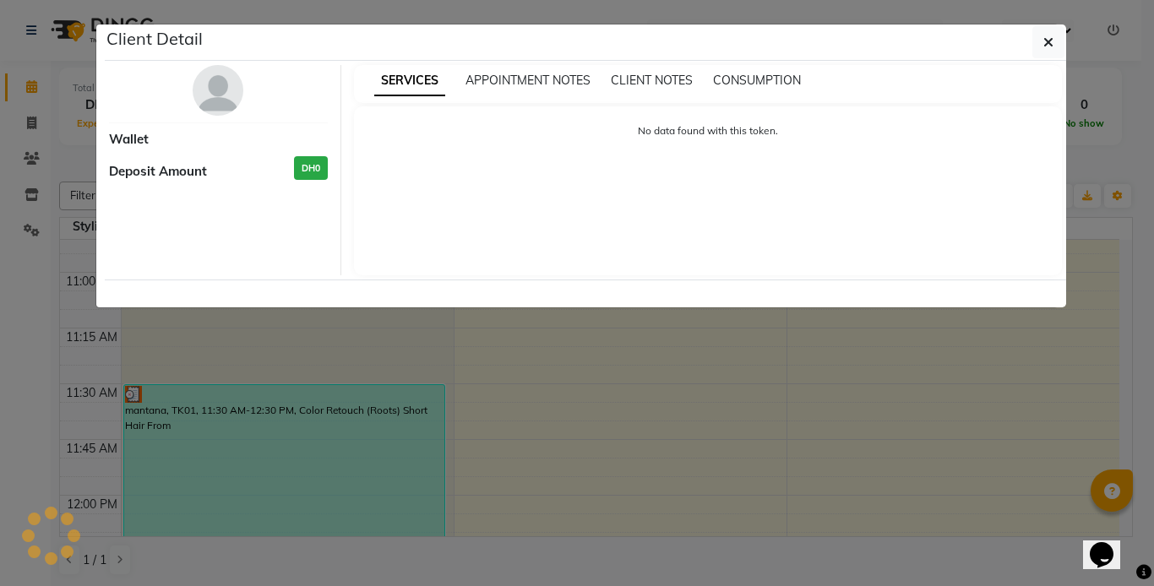
select select "3"
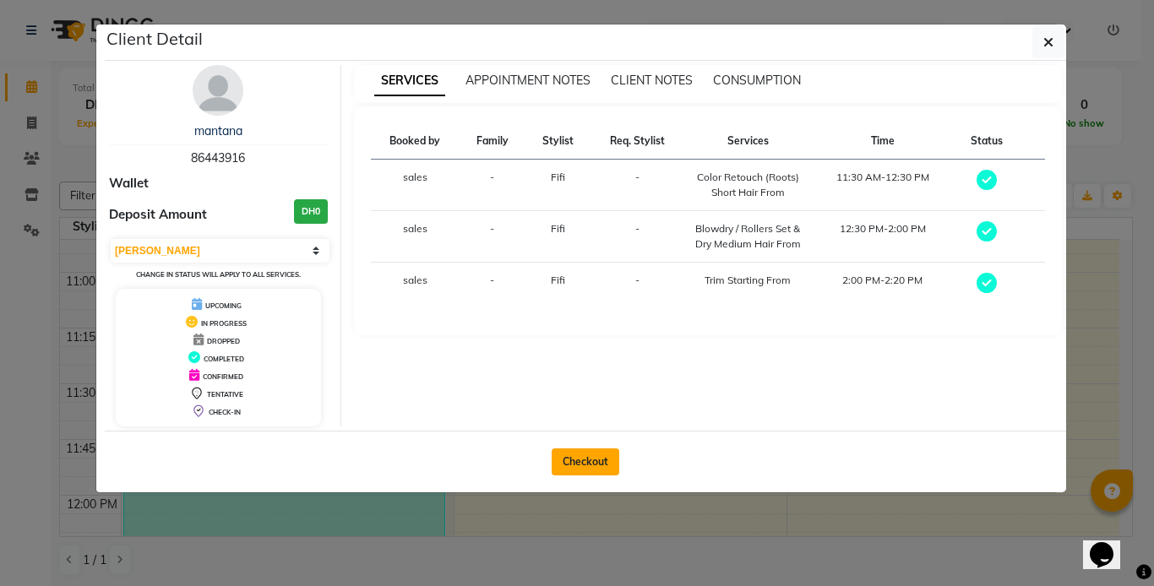
click at [575, 457] on button "Checkout" at bounding box center [585, 461] width 68 height 27
select select "service"
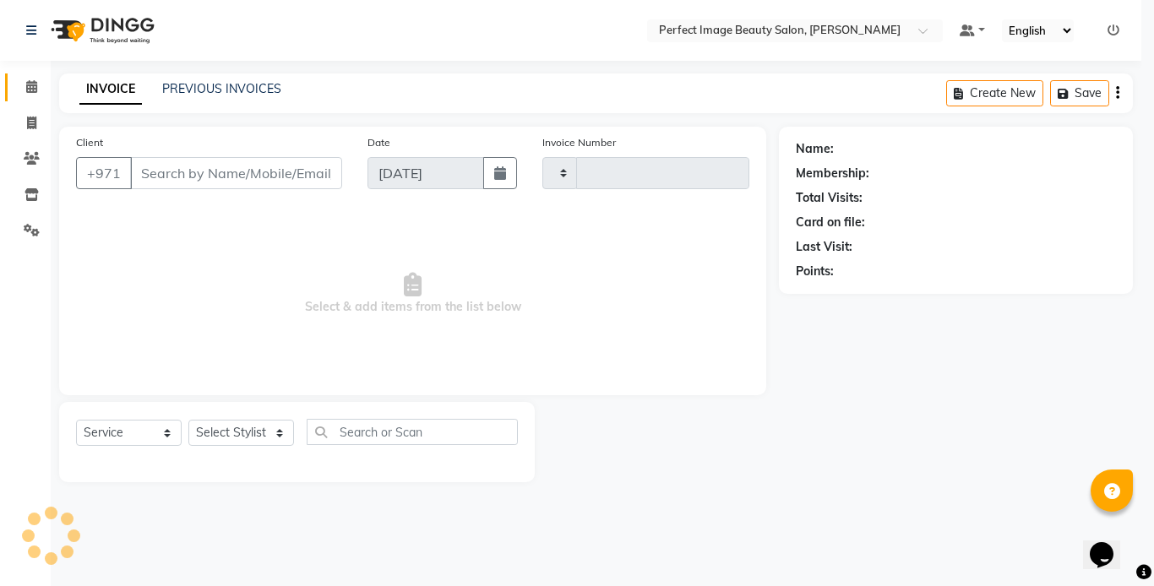
type input "0260"
select select "8564"
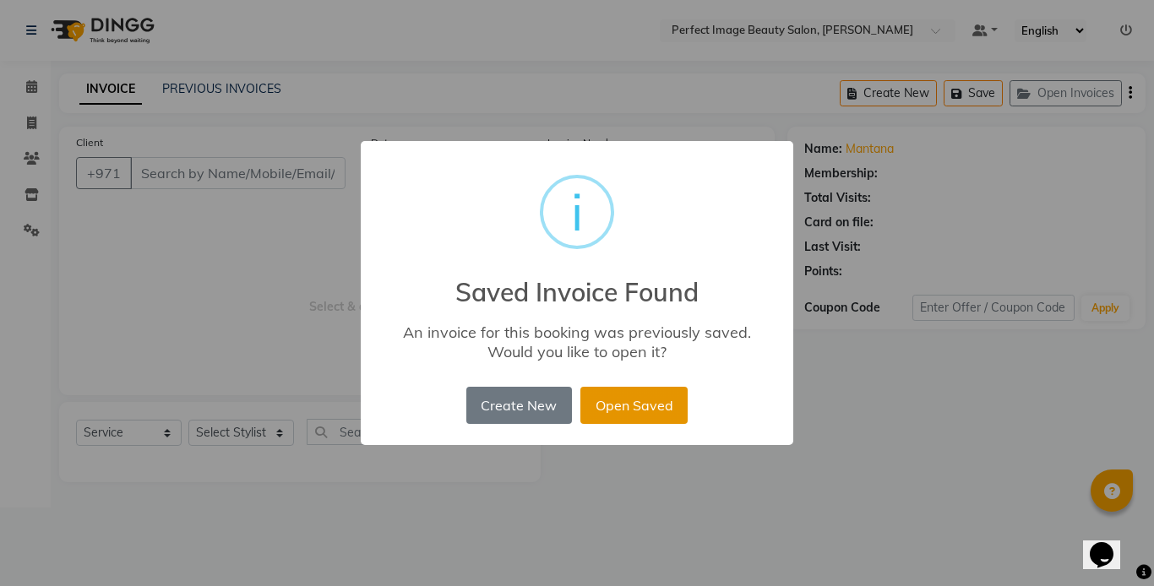
click at [633, 404] on button "Open Saved" at bounding box center [633, 405] width 107 height 37
type input "86****16"
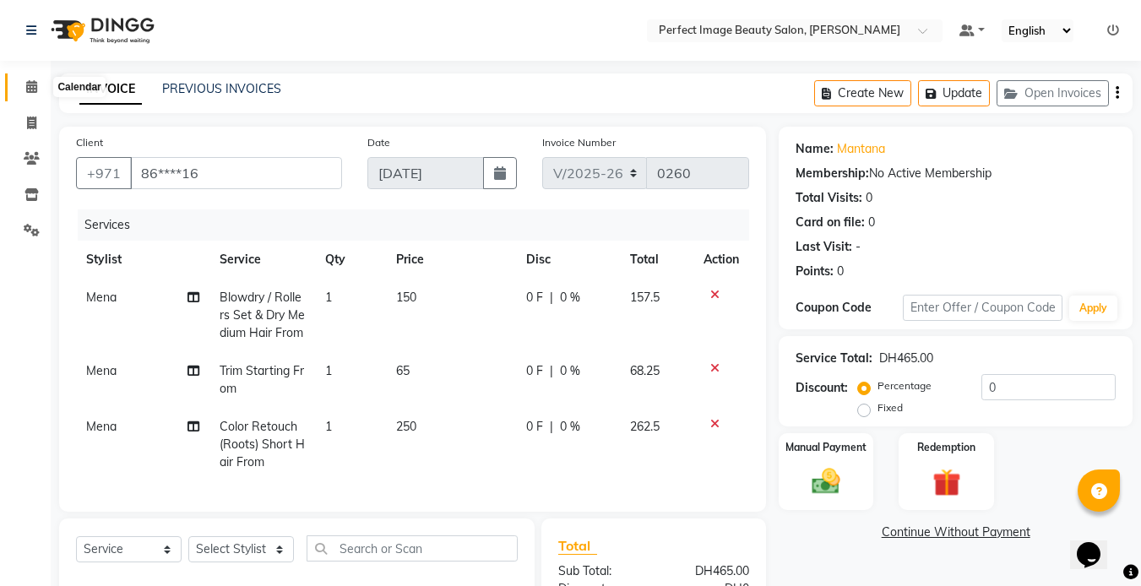
click at [30, 84] on icon at bounding box center [31, 86] width 11 height 13
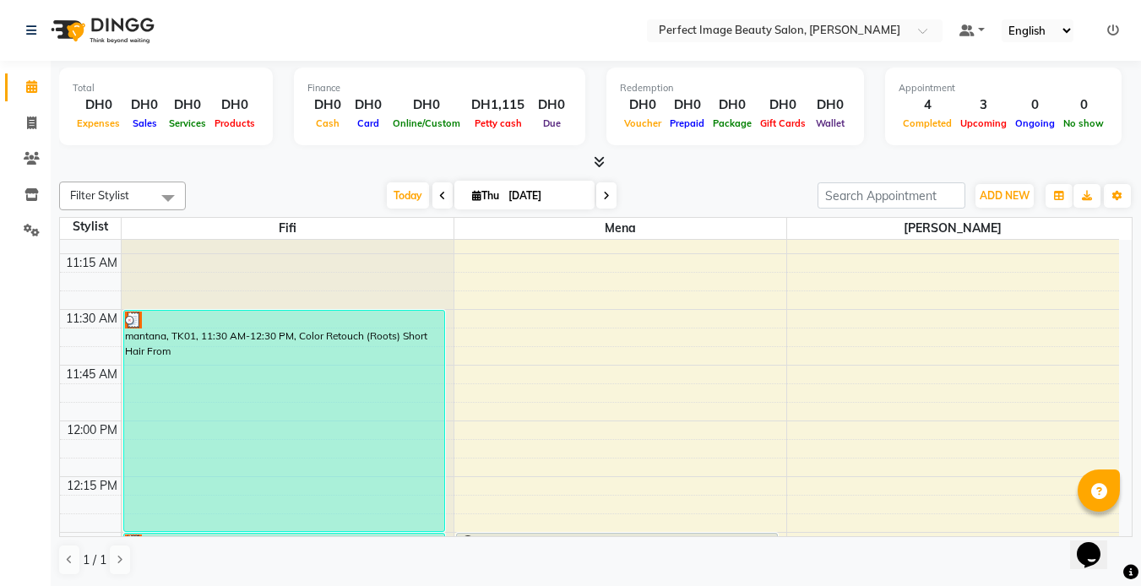
scroll to position [486, 0]
click at [167, 193] on span at bounding box center [168, 198] width 34 height 32
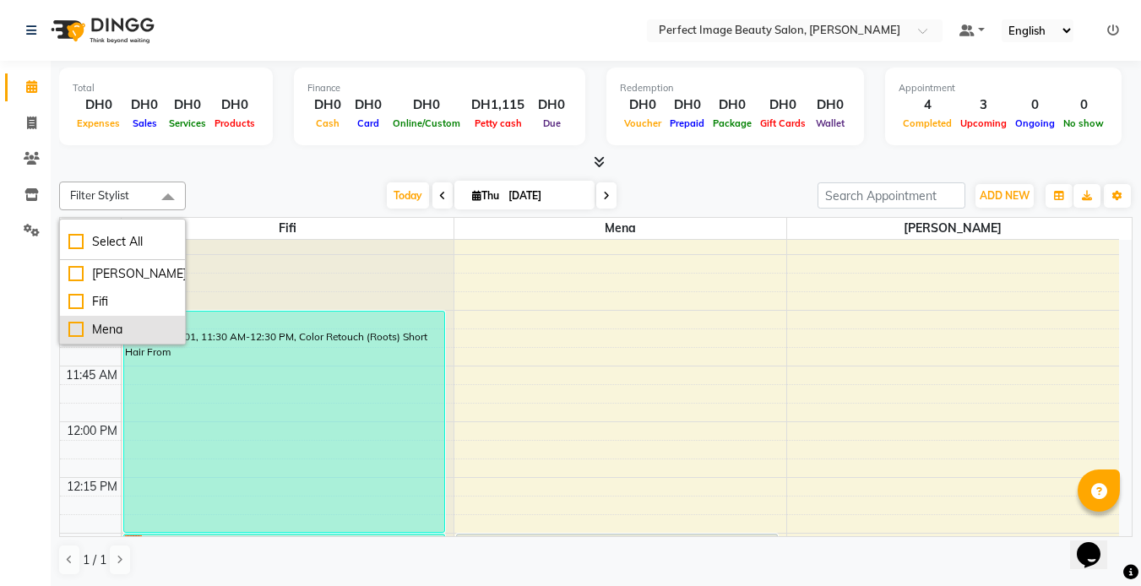
scroll to position [1, 0]
click at [236, 173] on div "Total DH0 Expenses DH0 Sales DH0 Services DH0 Products Finance DH0 Cash DH0 Car…" at bounding box center [596, 323] width 1090 height 526
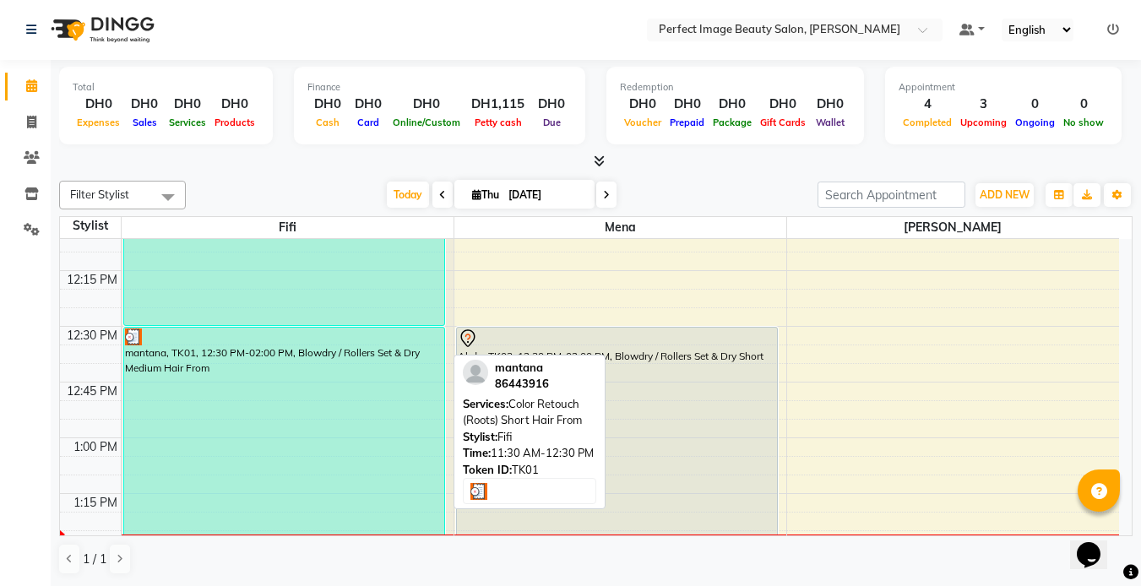
scroll to position [693, 0]
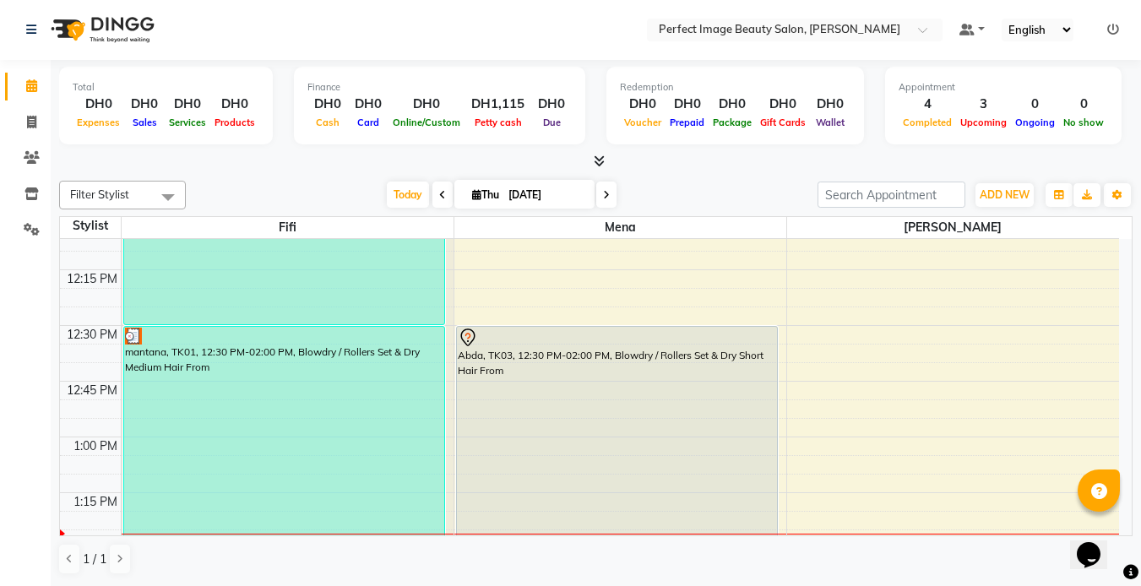
click at [604, 196] on icon at bounding box center [606, 195] width 7 height 10
type input "[DATE]"
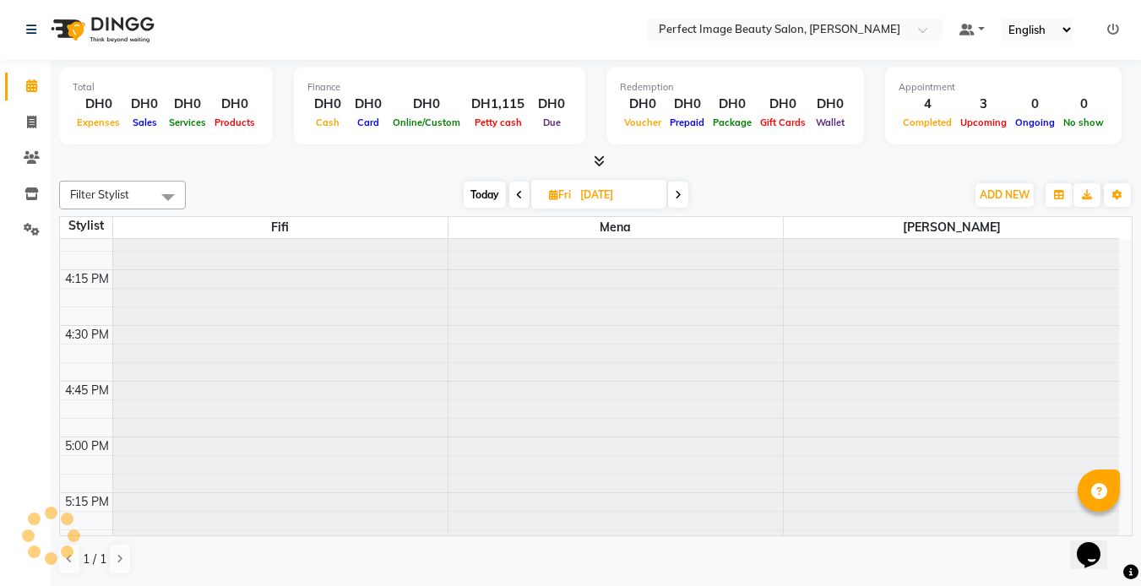
scroll to position [0, 0]
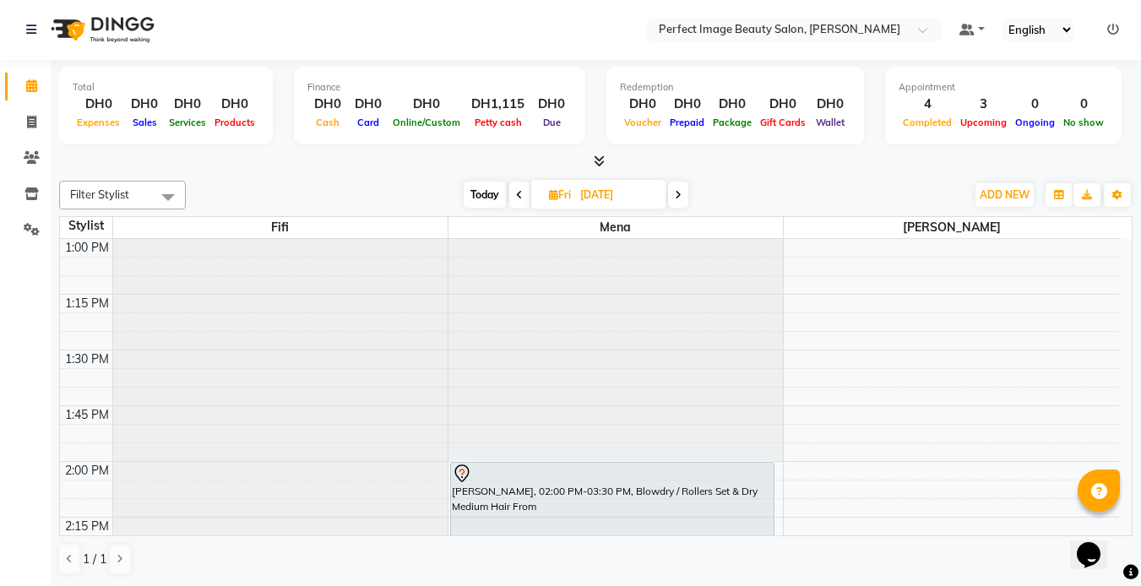
click at [604, 196] on input "[DATE]" at bounding box center [617, 194] width 84 height 25
select select "9"
select select "2025"
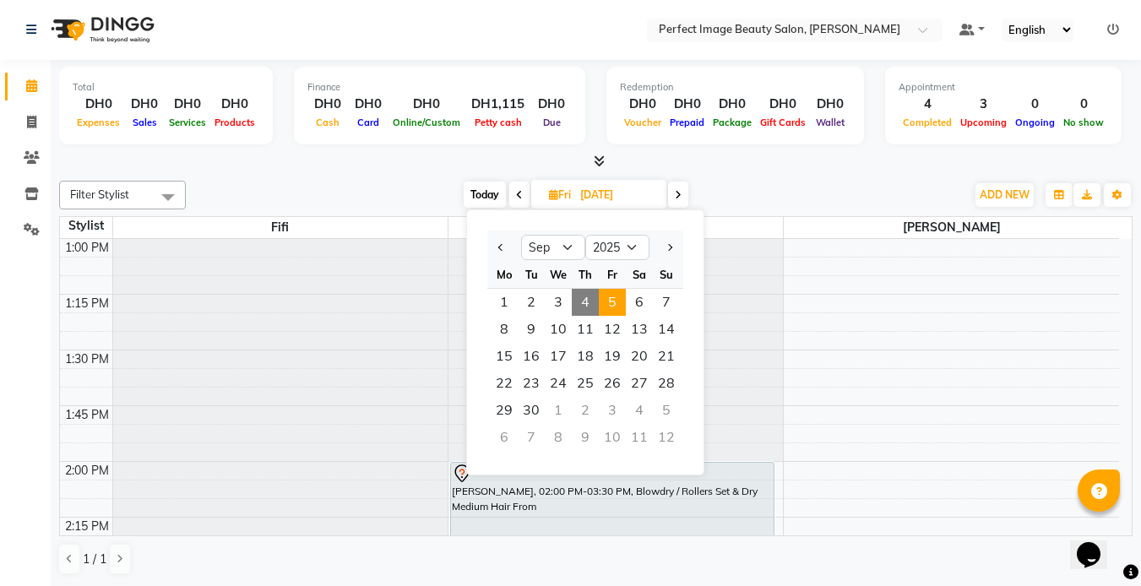
click at [681, 190] on icon at bounding box center [678, 195] width 7 height 10
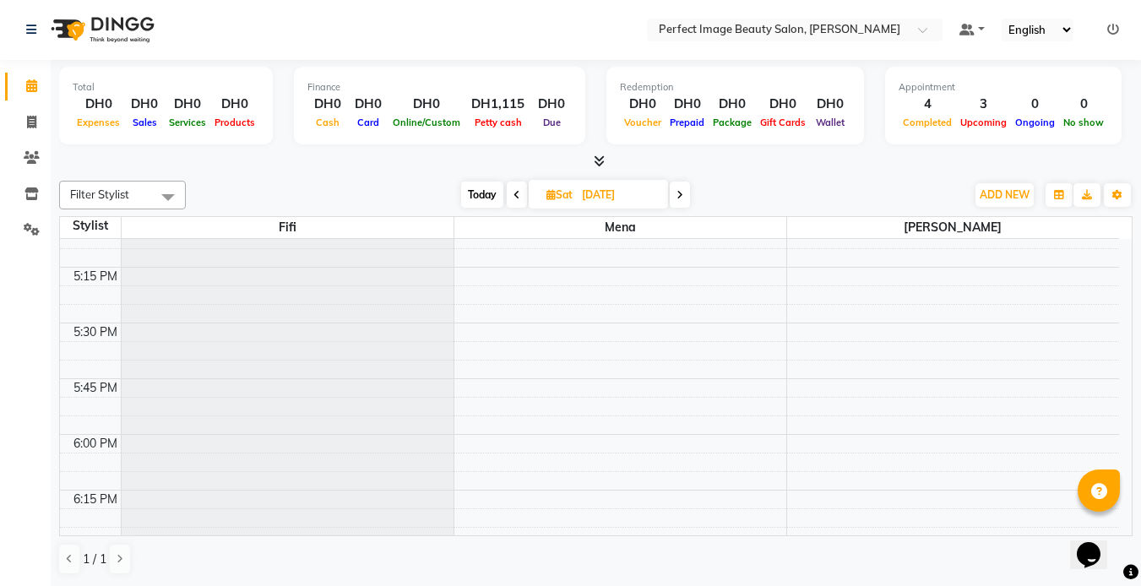
scroll to position [1809, 0]
click at [513, 198] on icon at bounding box center [516, 195] width 7 height 10
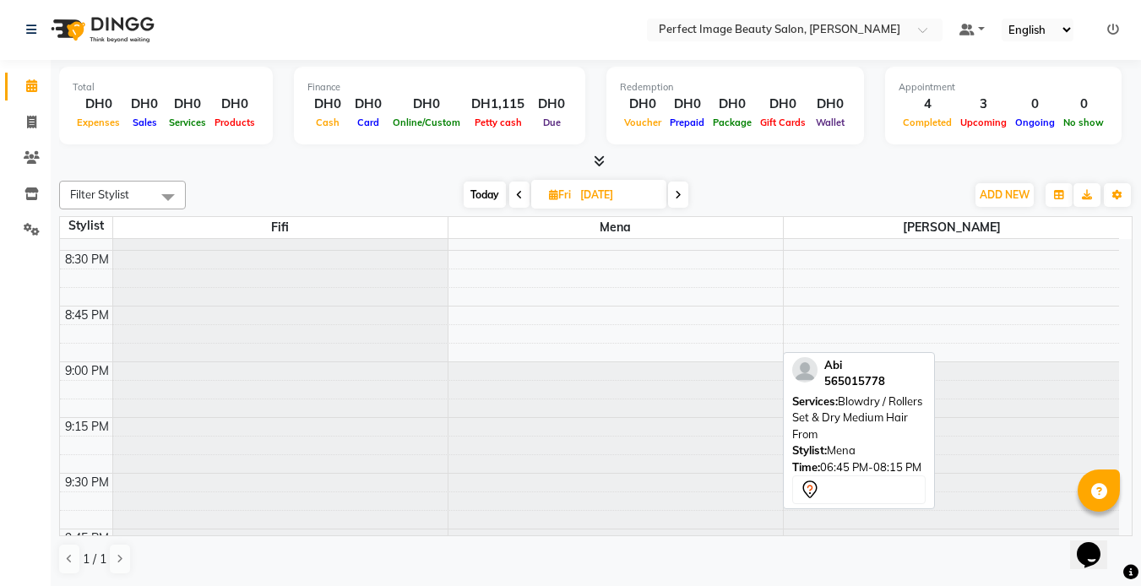
scroll to position [1664, 0]
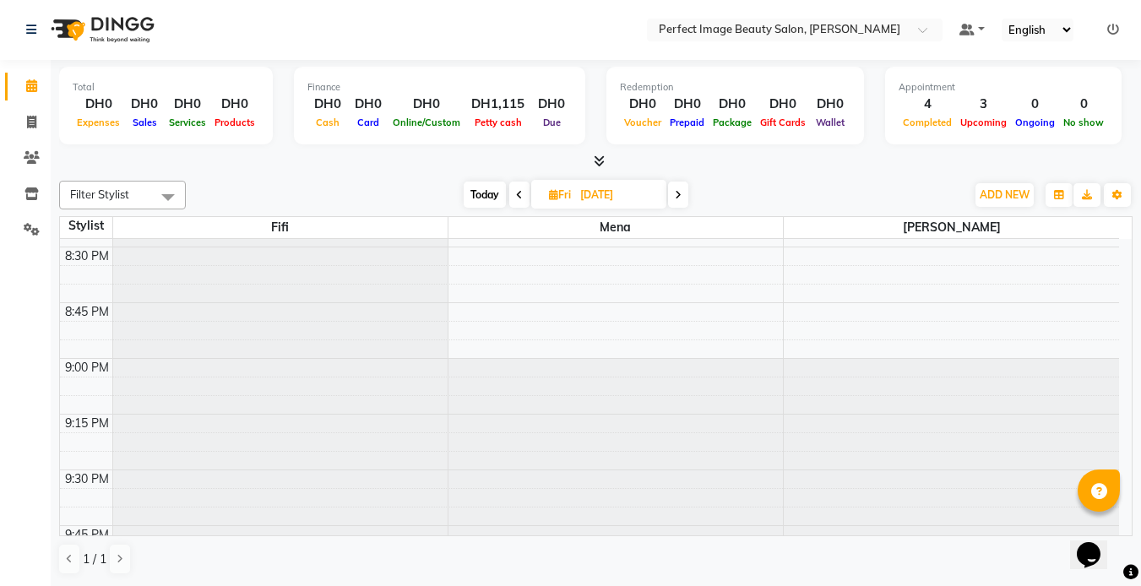
click at [518, 192] on icon at bounding box center [519, 195] width 7 height 10
type input "[DATE]"
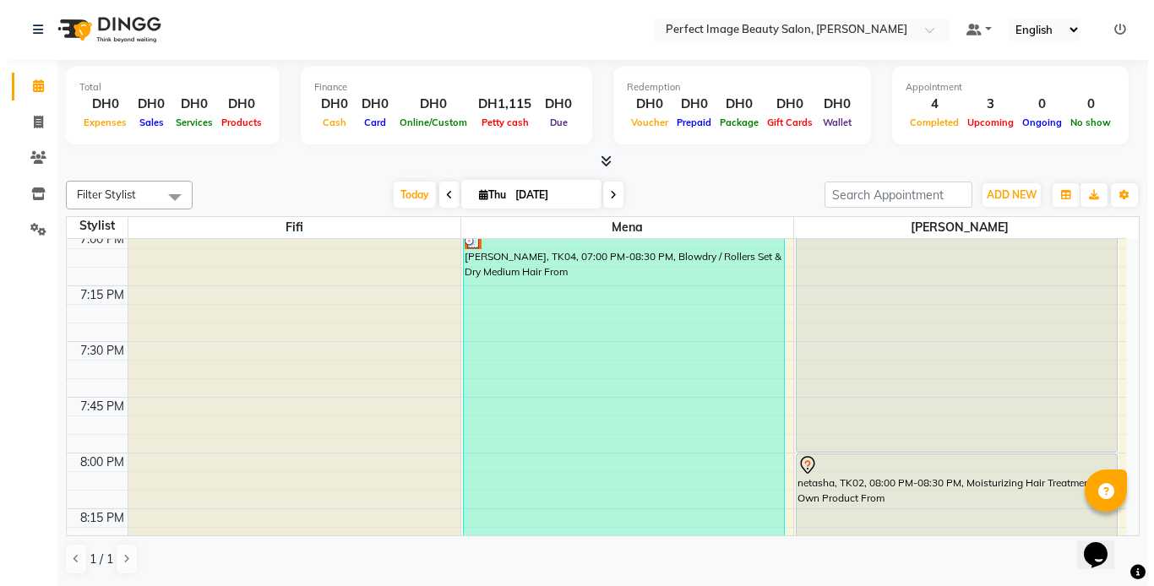
scroll to position [2239, 0]
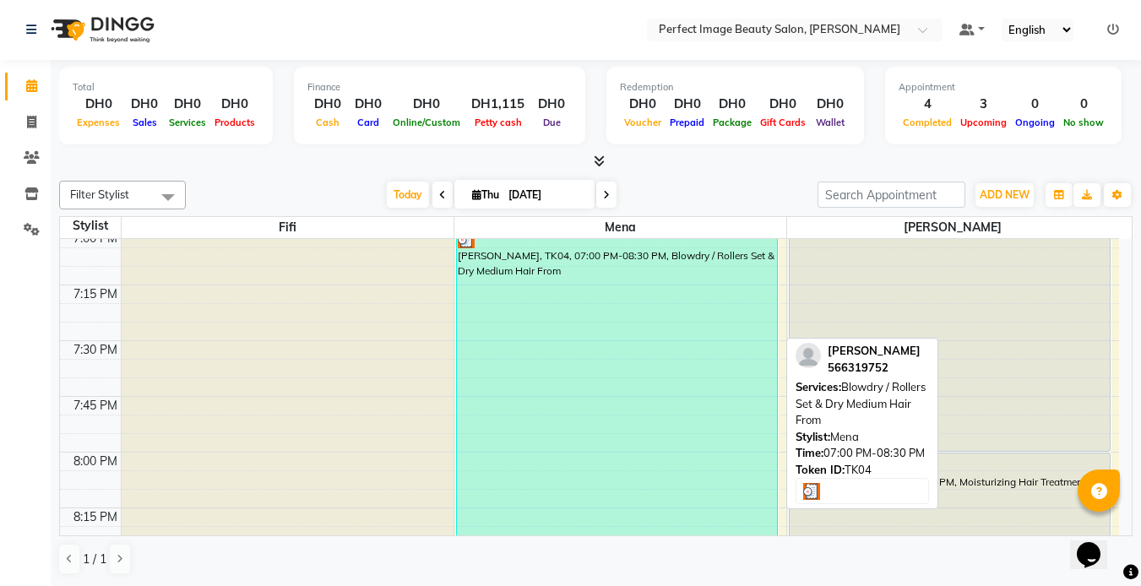
click at [492, 353] on div "[PERSON_NAME], TK04, 07:00 PM-08:30 PM, Blowdry / Rollers Set & Dry Medium Hair…" at bounding box center [617, 397] width 320 height 332
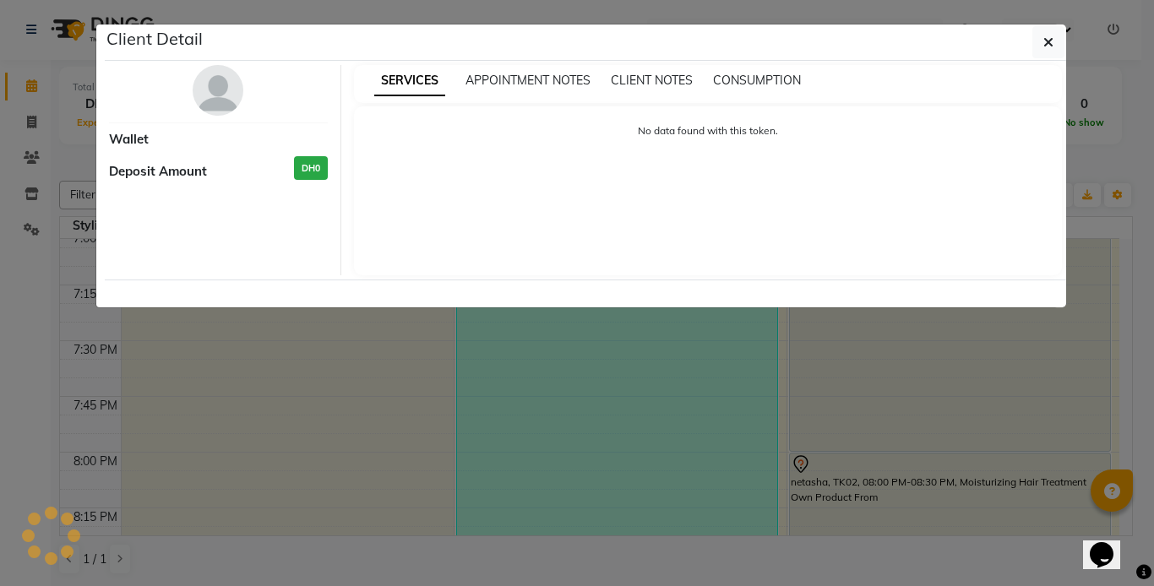
select select "3"
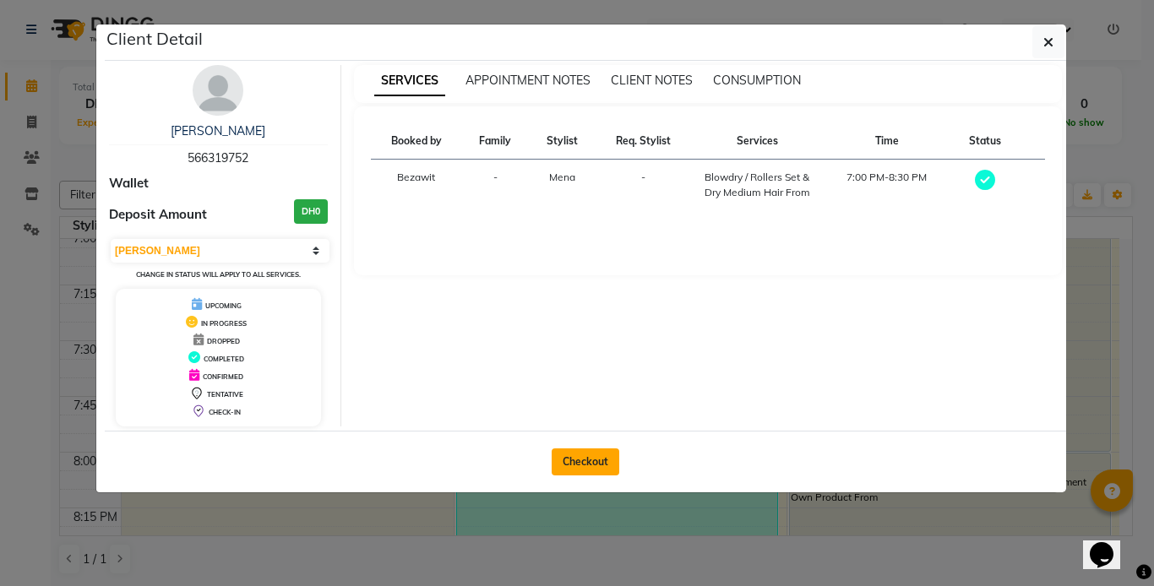
click at [581, 458] on button "Checkout" at bounding box center [585, 461] width 68 height 27
select select "service"
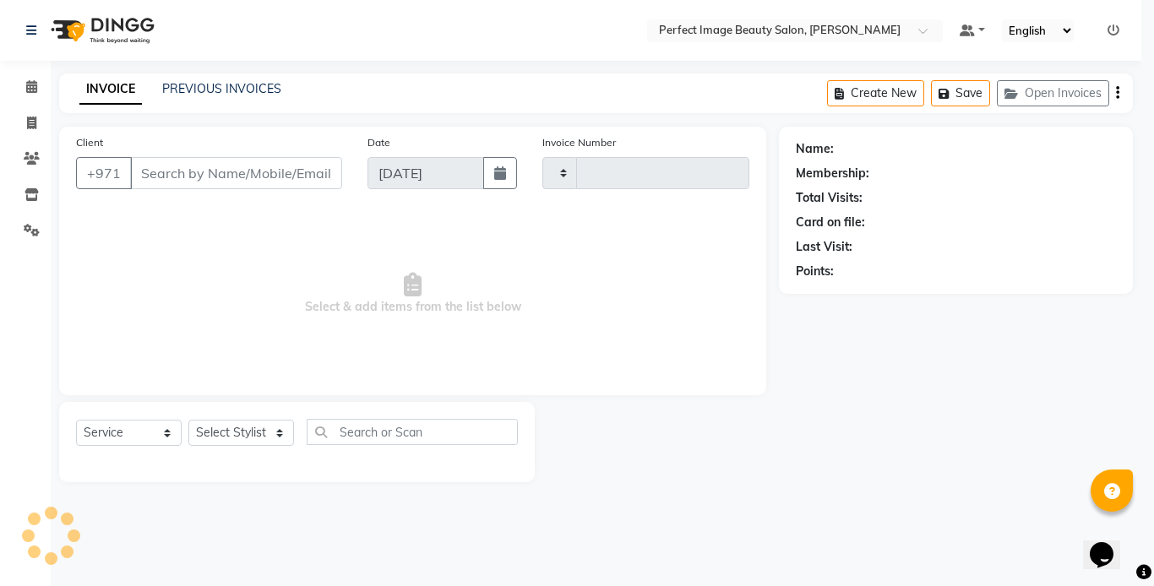
type input "0260"
select select "8564"
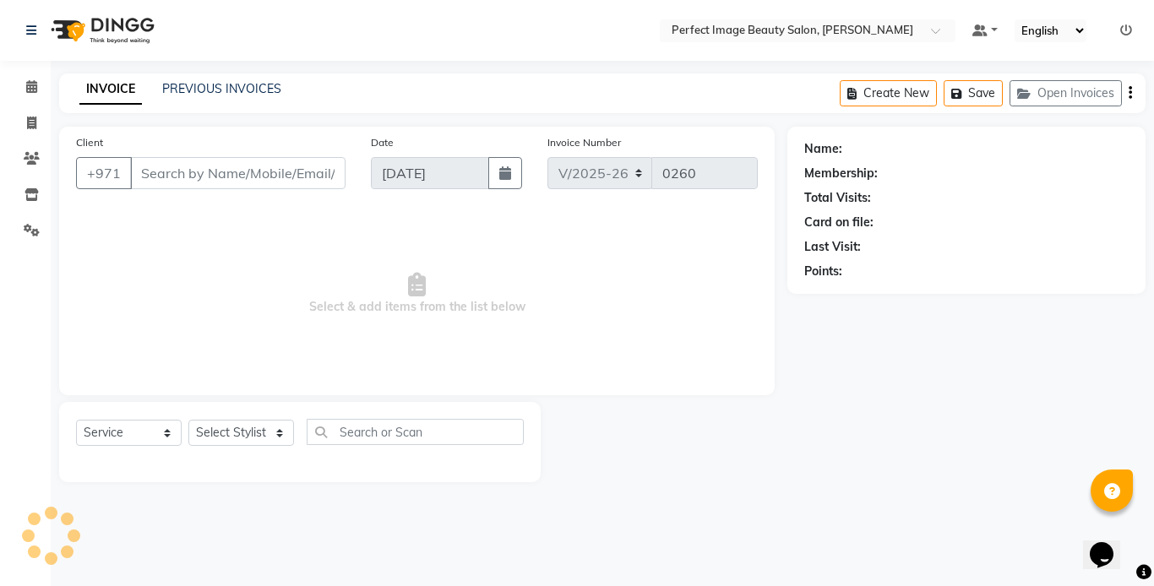
type input "56*****52"
select select "85054"
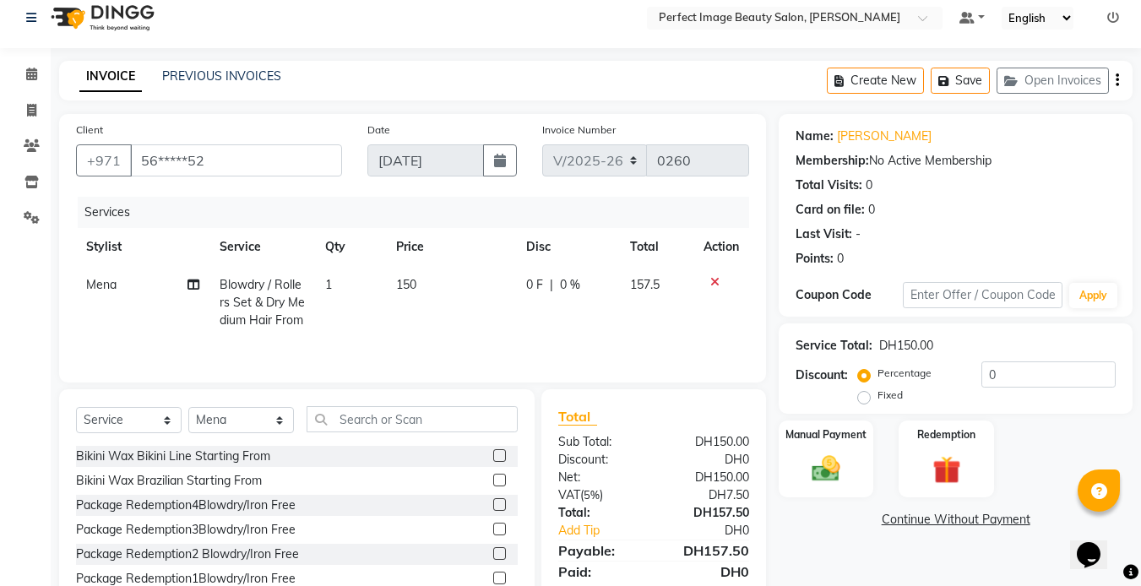
scroll to position [7, 0]
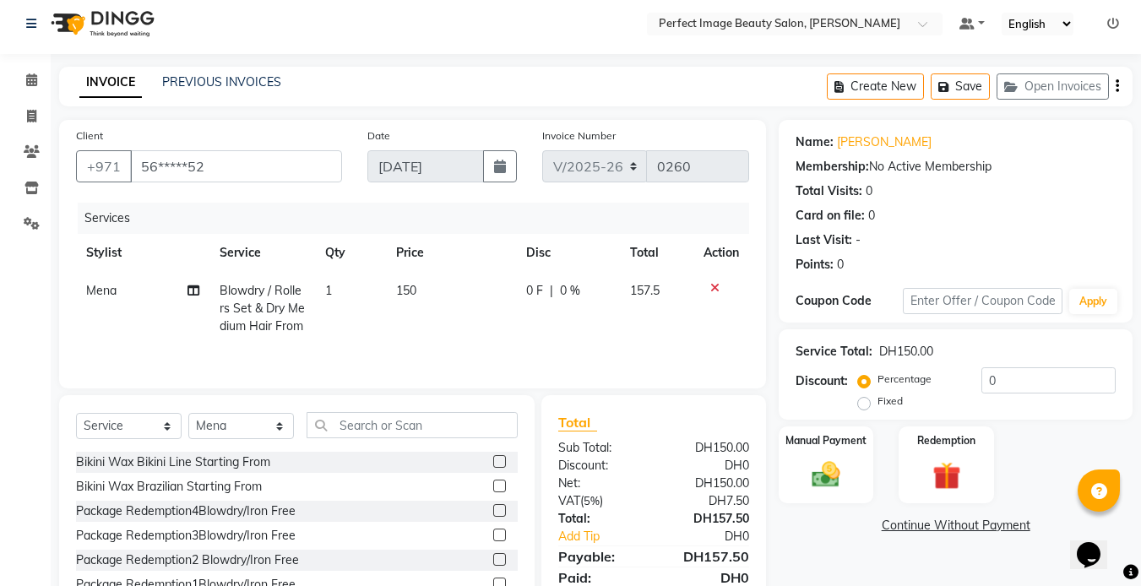
click at [713, 282] on icon at bounding box center [714, 288] width 9 height 12
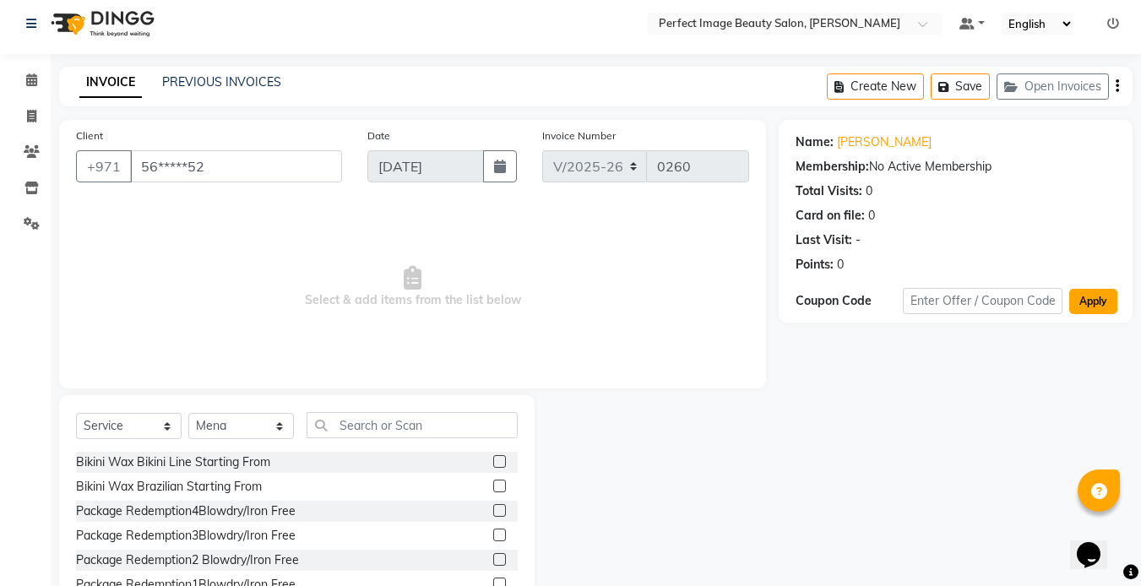
click at [1093, 308] on button "Apply" at bounding box center [1093, 301] width 48 height 25
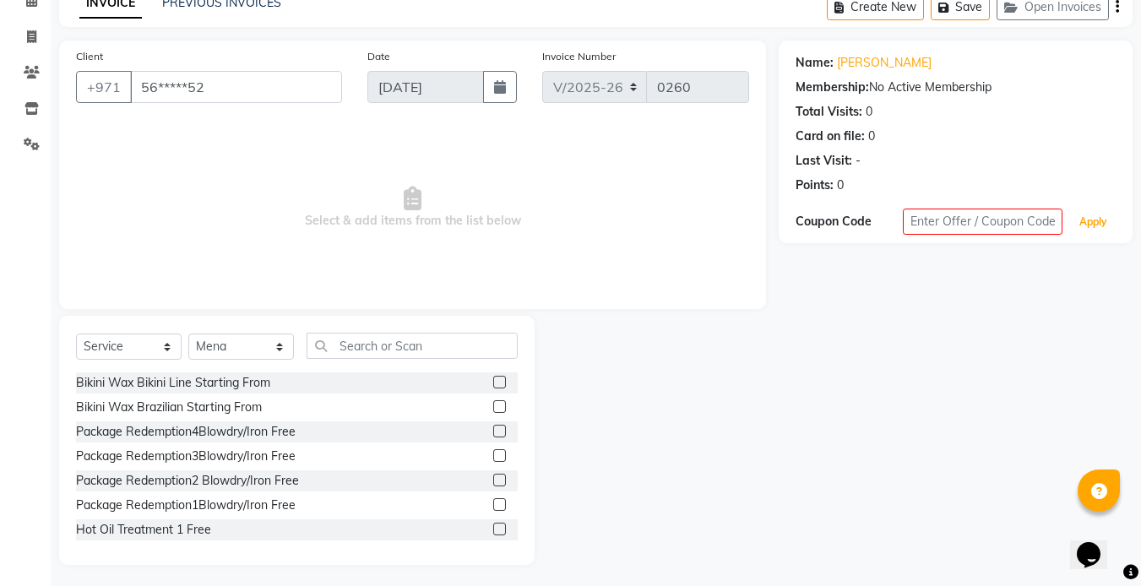
scroll to position [0, 0]
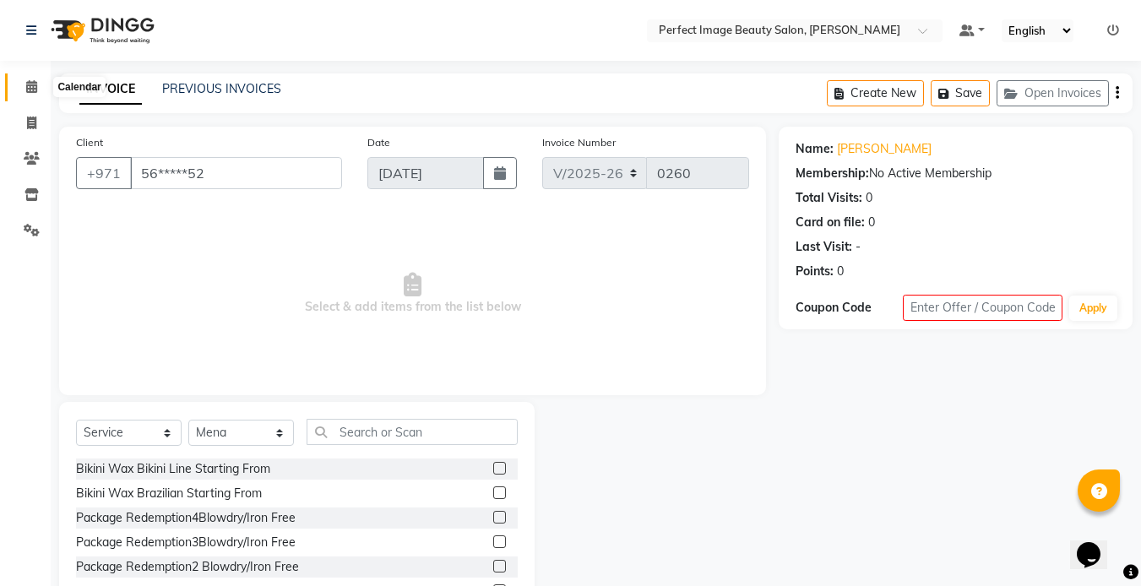
click at [30, 85] on icon at bounding box center [31, 86] width 11 height 13
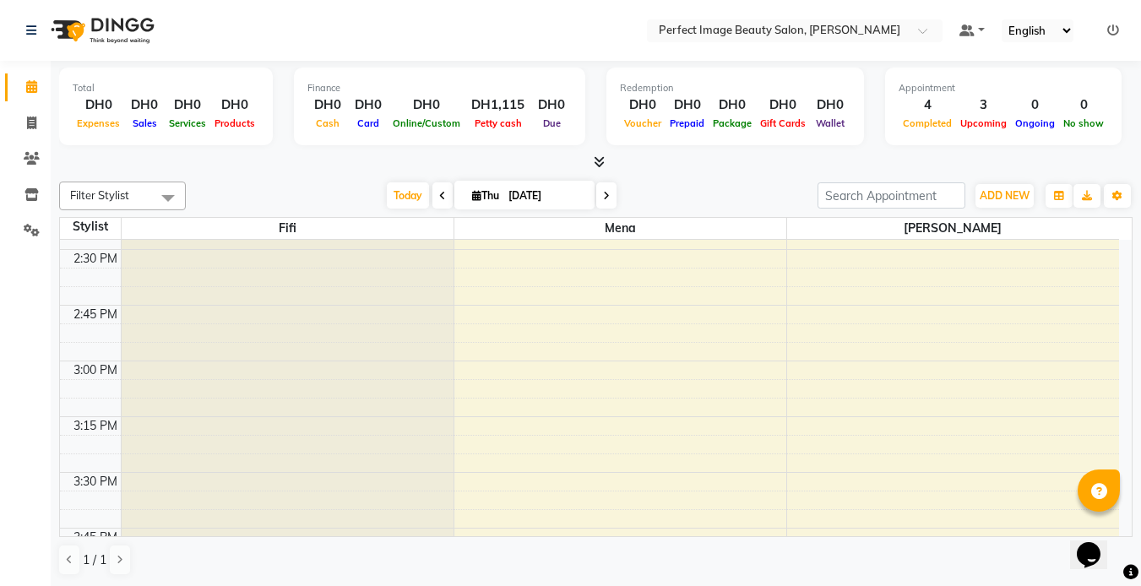
scroll to position [1215, 0]
